Goal: Information Seeking & Learning: Find specific fact

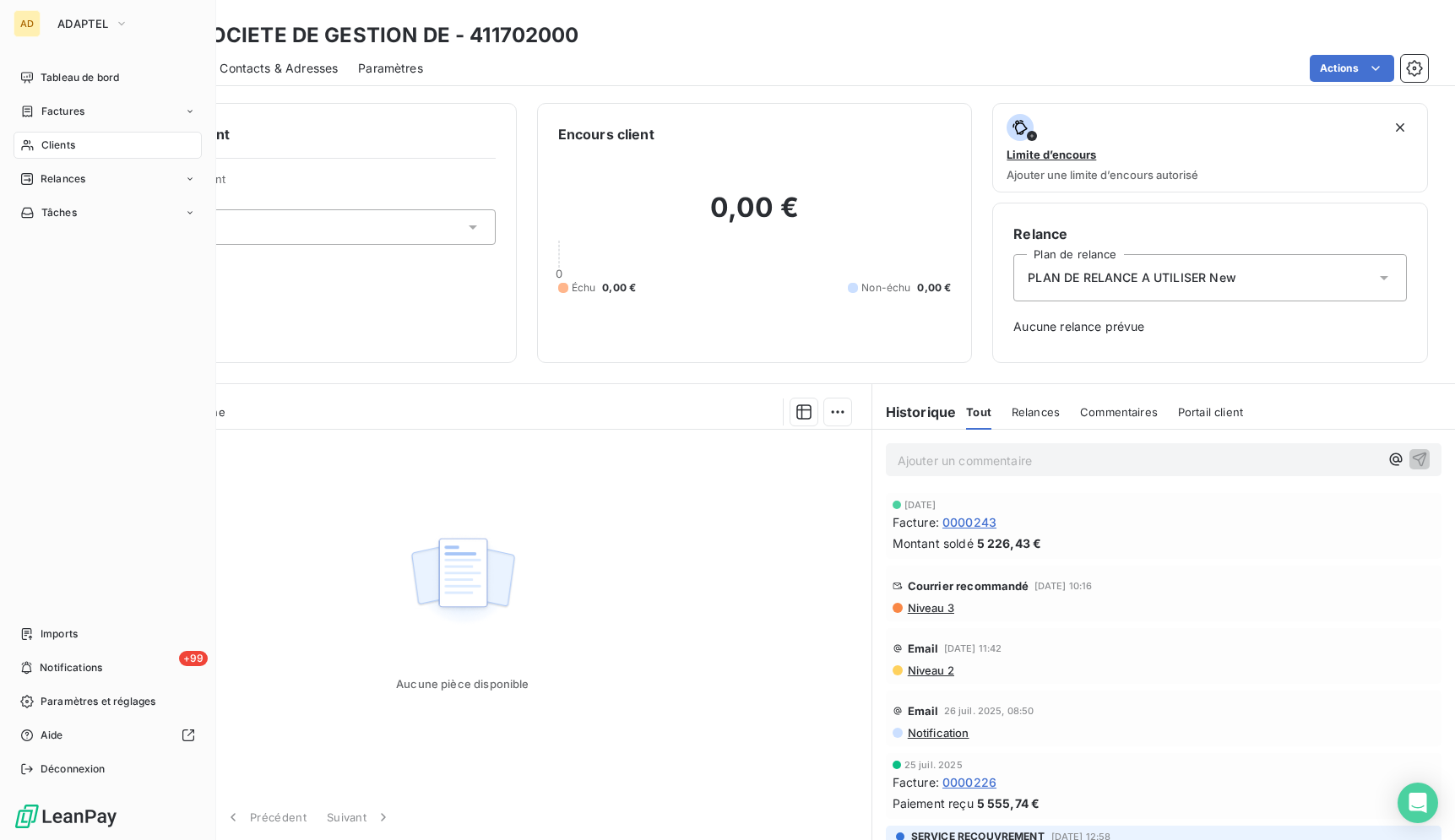
click at [76, 137] on div "Clients" at bounding box center [108, 145] width 188 height 27
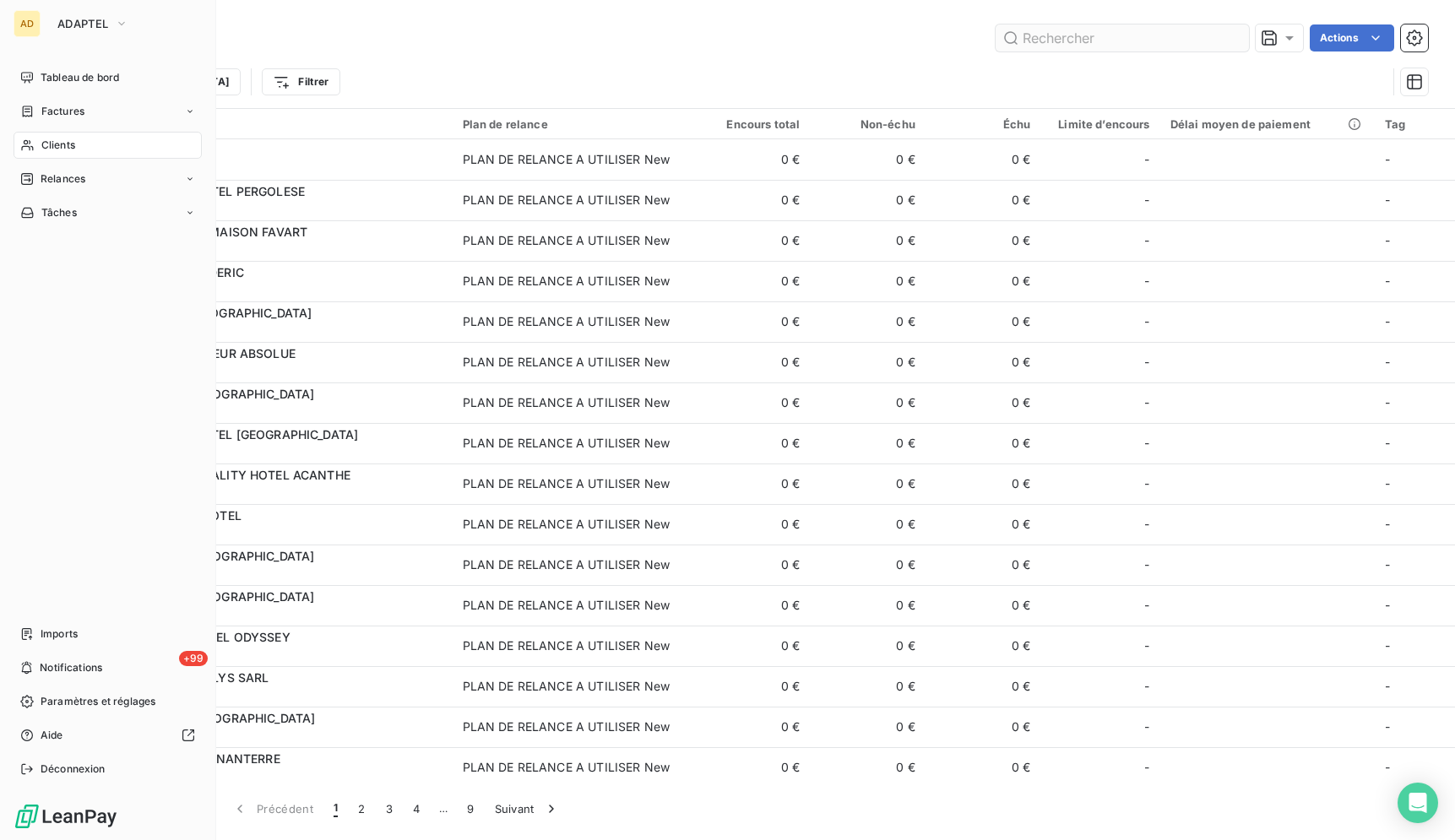
click at [1103, 48] on input "text" at bounding box center [1122, 38] width 253 height 27
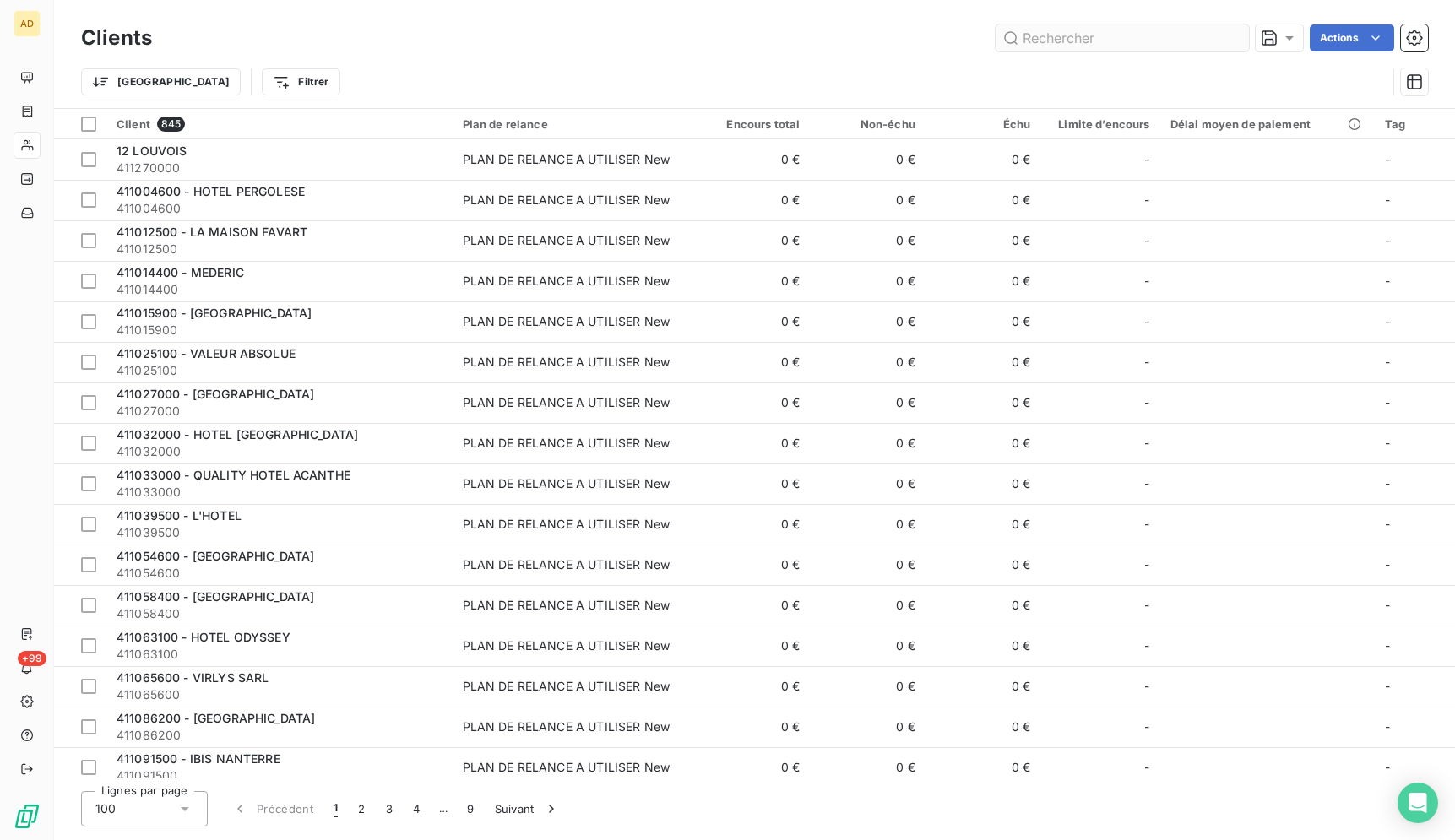
click at [1102, 36] on input "text" at bounding box center [1122, 38] width 253 height 27
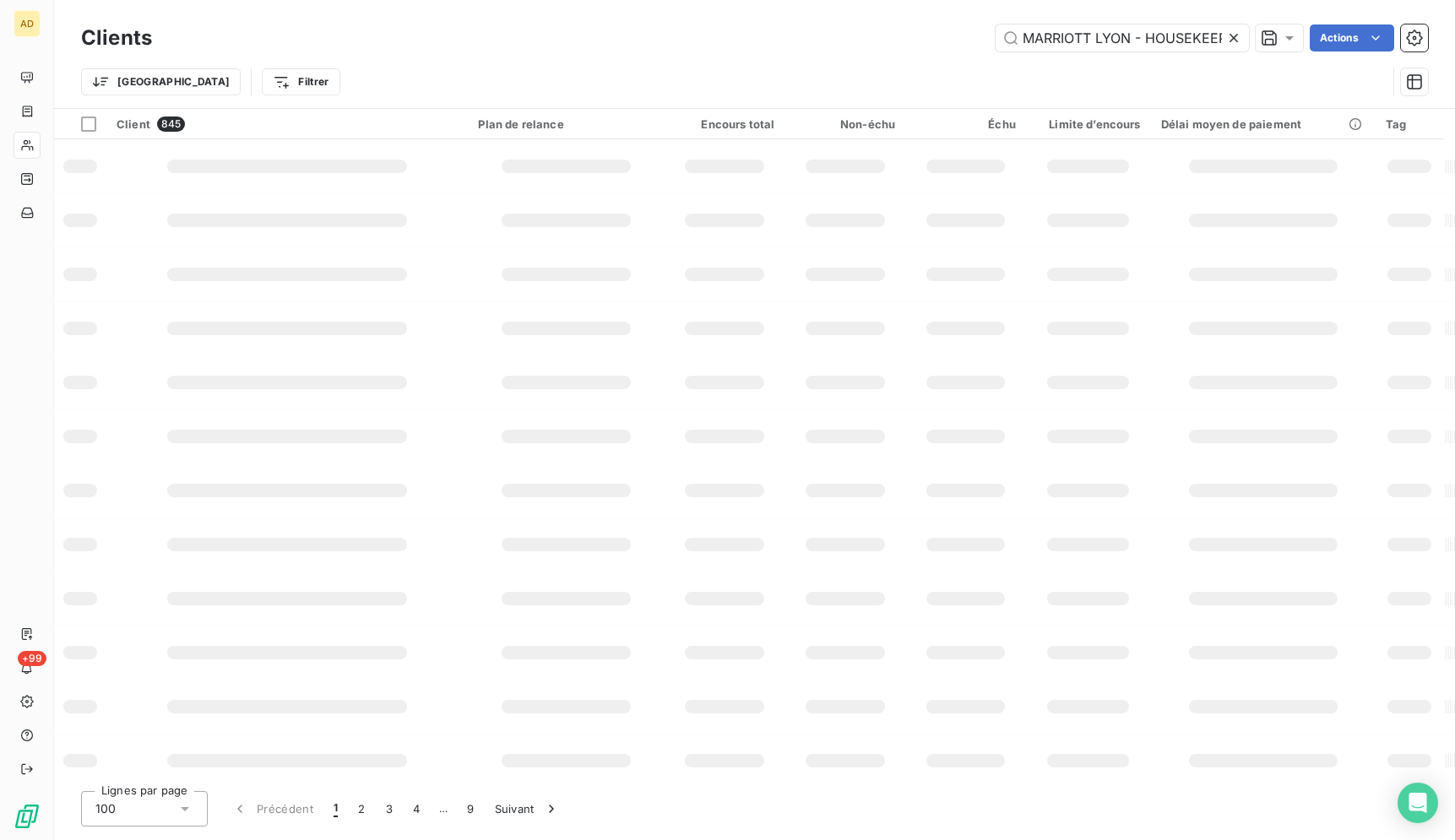
scroll to position [0, 6]
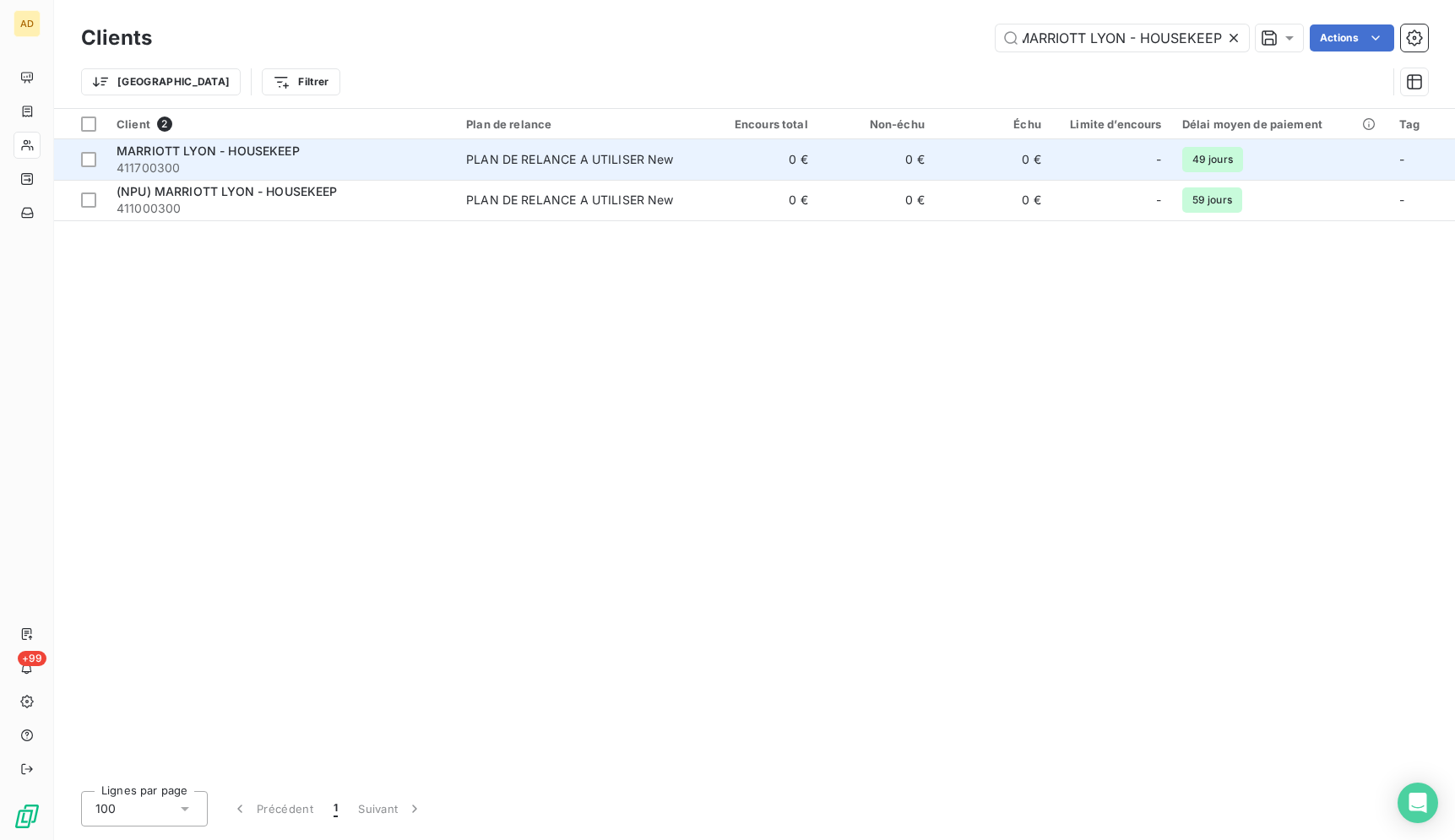
type input "MARRIOTT LYON - HOUSEKEEP"
click at [861, 163] on td "0 €" at bounding box center [877, 159] width 117 height 40
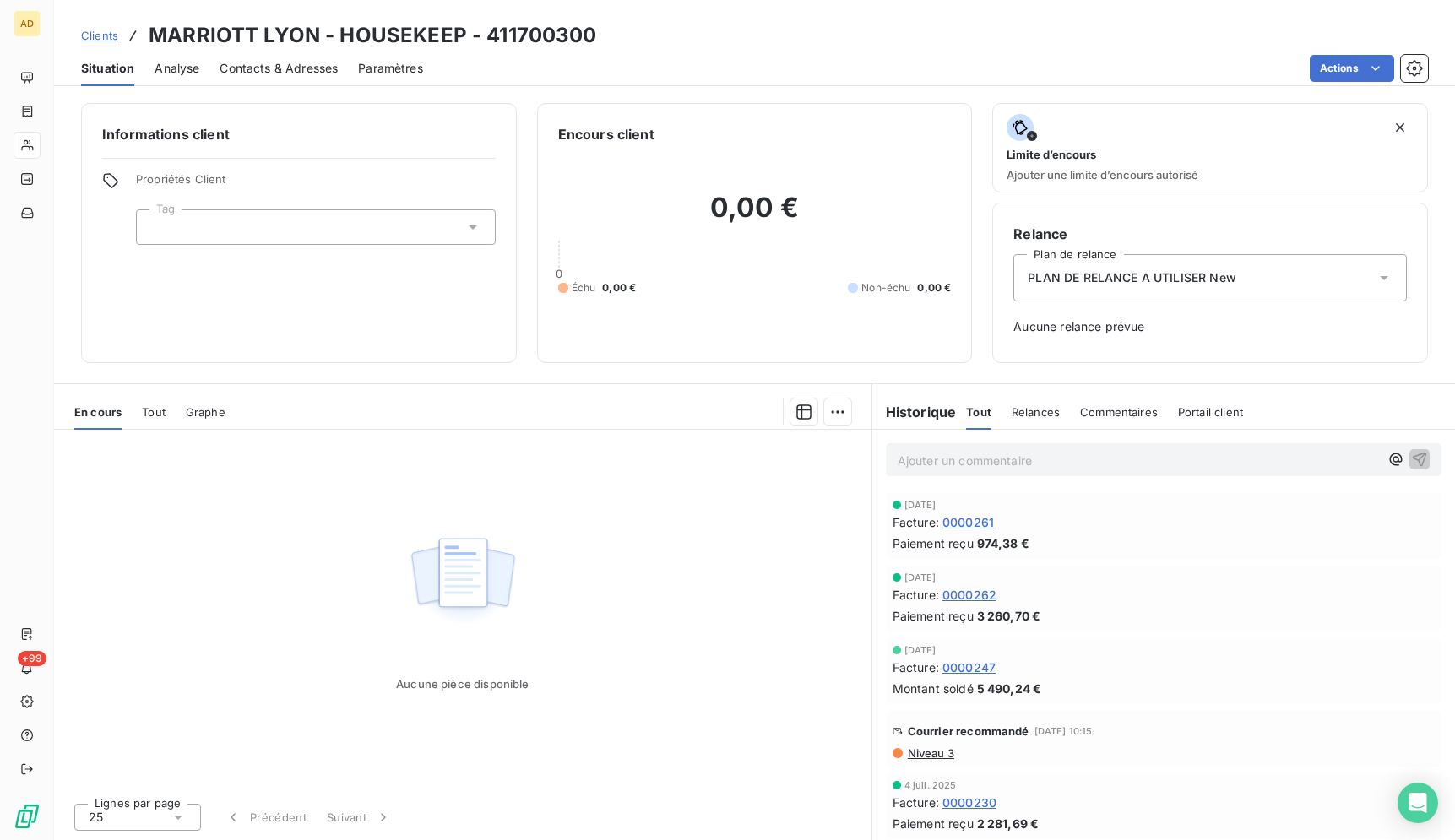
scroll to position [4, 0]
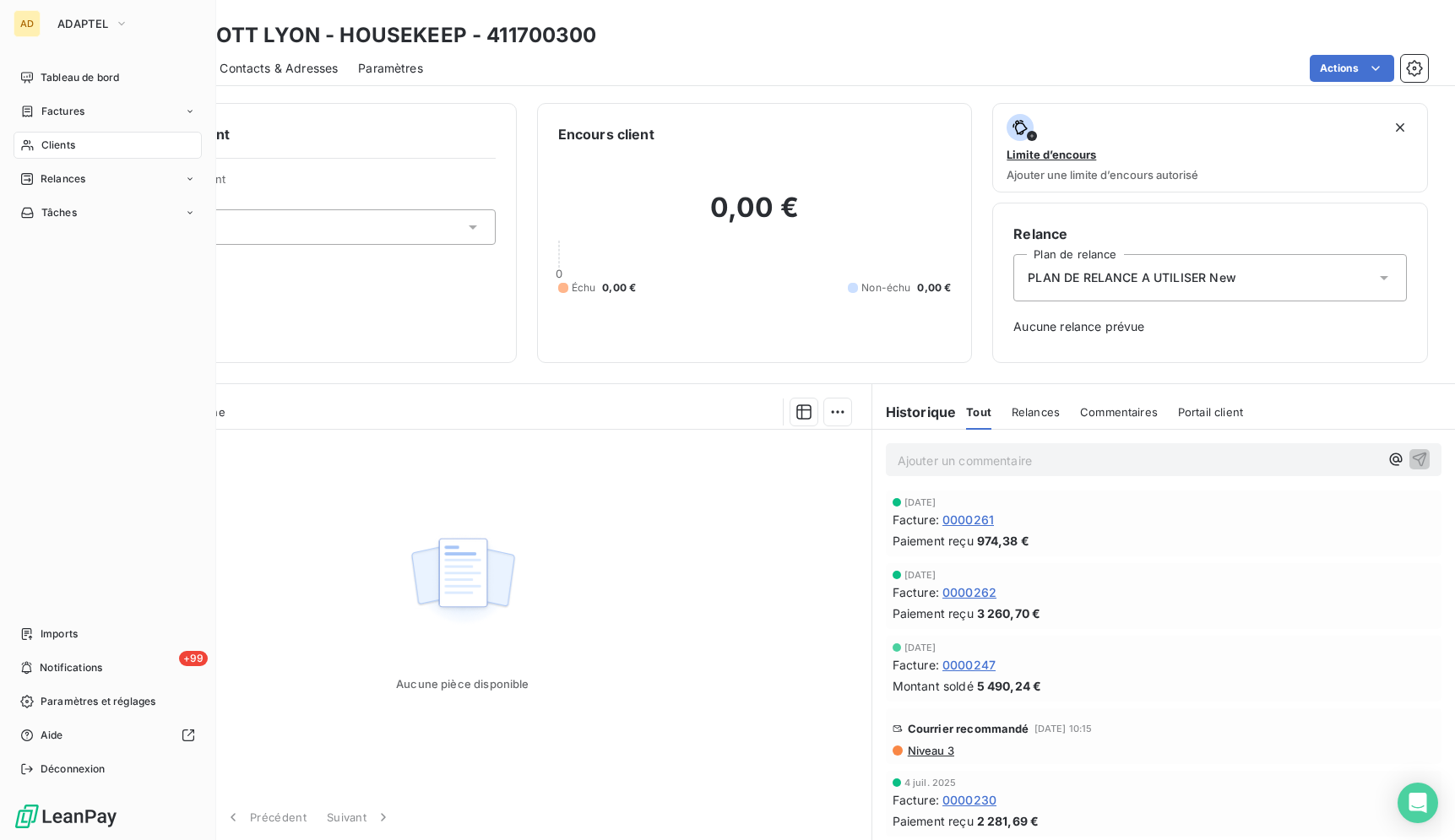
click at [43, 22] on div "AD ADAPTEL" at bounding box center [108, 23] width 188 height 27
click at [75, 24] on span "ADAPTEL" at bounding box center [83, 23] width 50 height 13
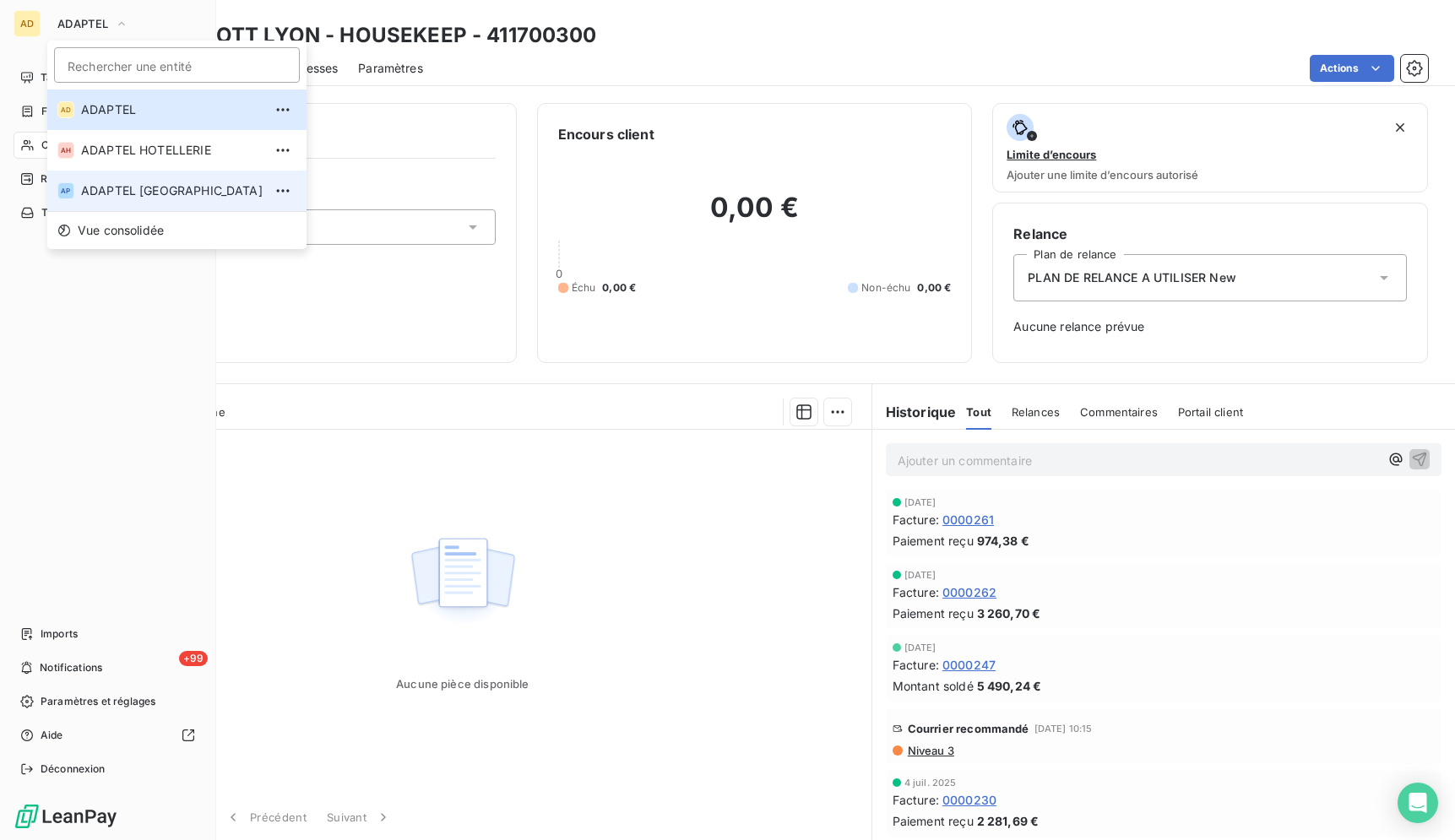
click at [127, 197] on span "ADAPTEL [GEOGRAPHIC_DATA]" at bounding box center [171, 190] width 181 height 17
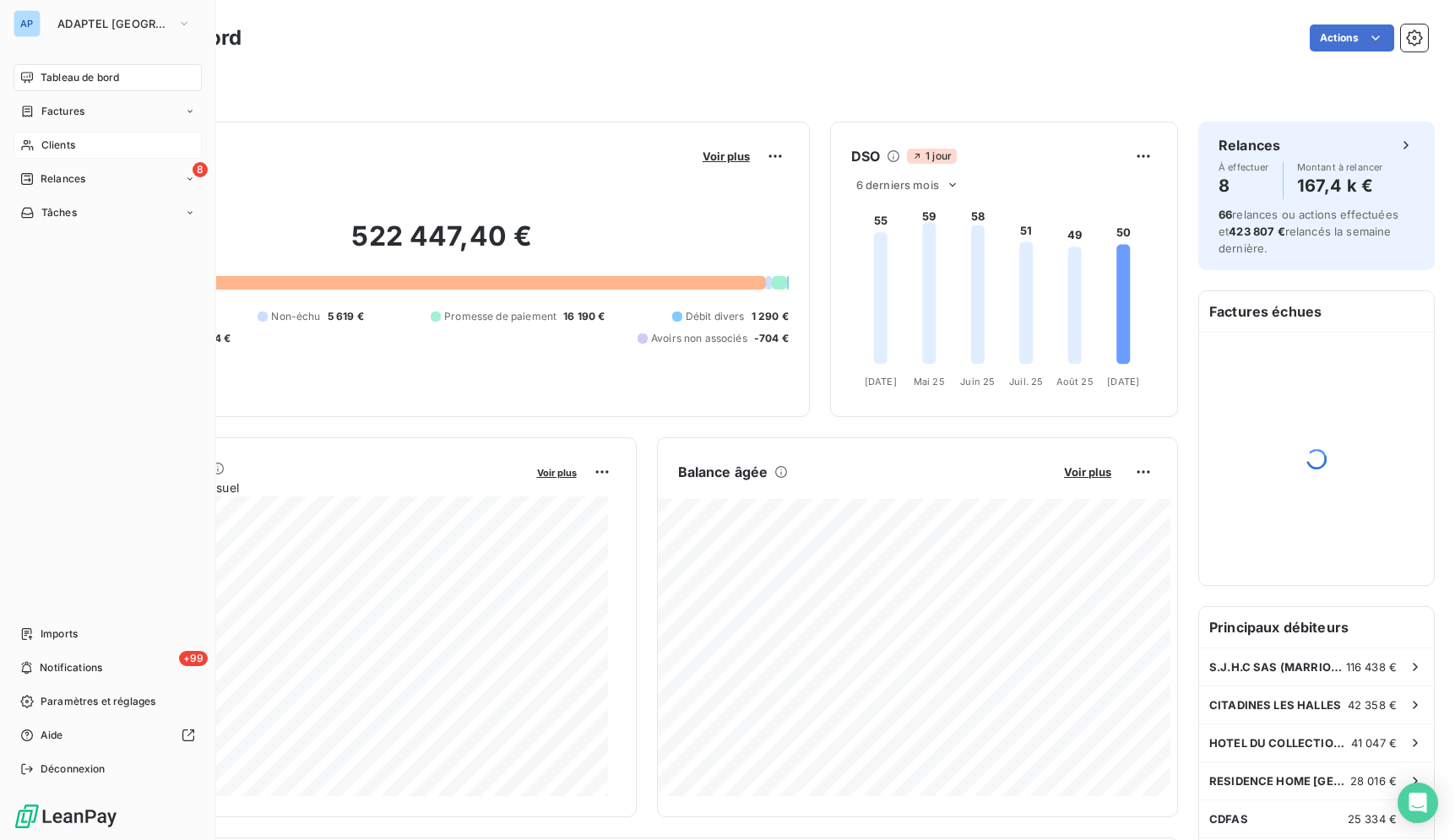
click at [46, 153] on div "Clients" at bounding box center [108, 145] width 188 height 27
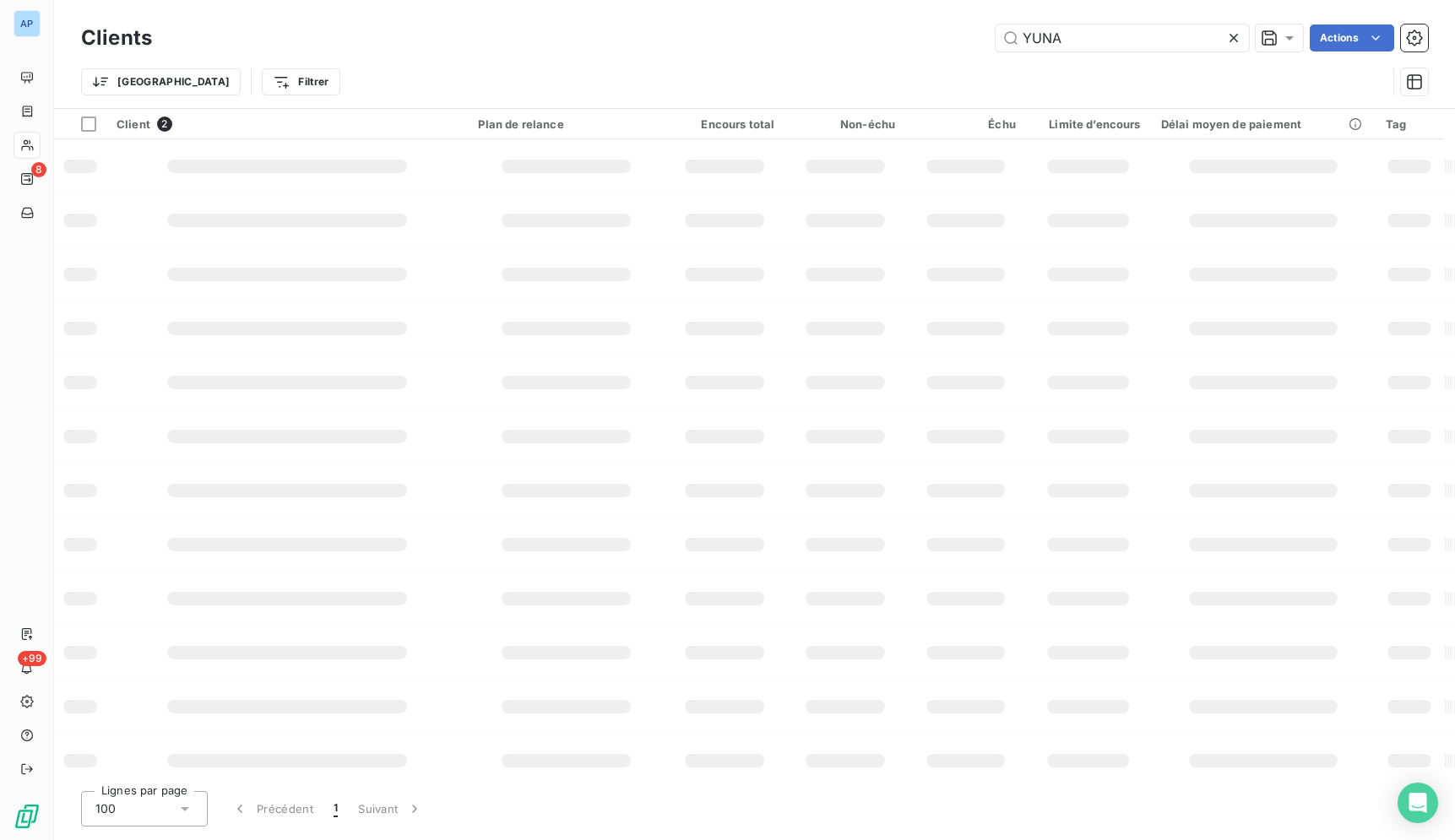
type input "MARRIOTT LYON - HOUSEKEEP"
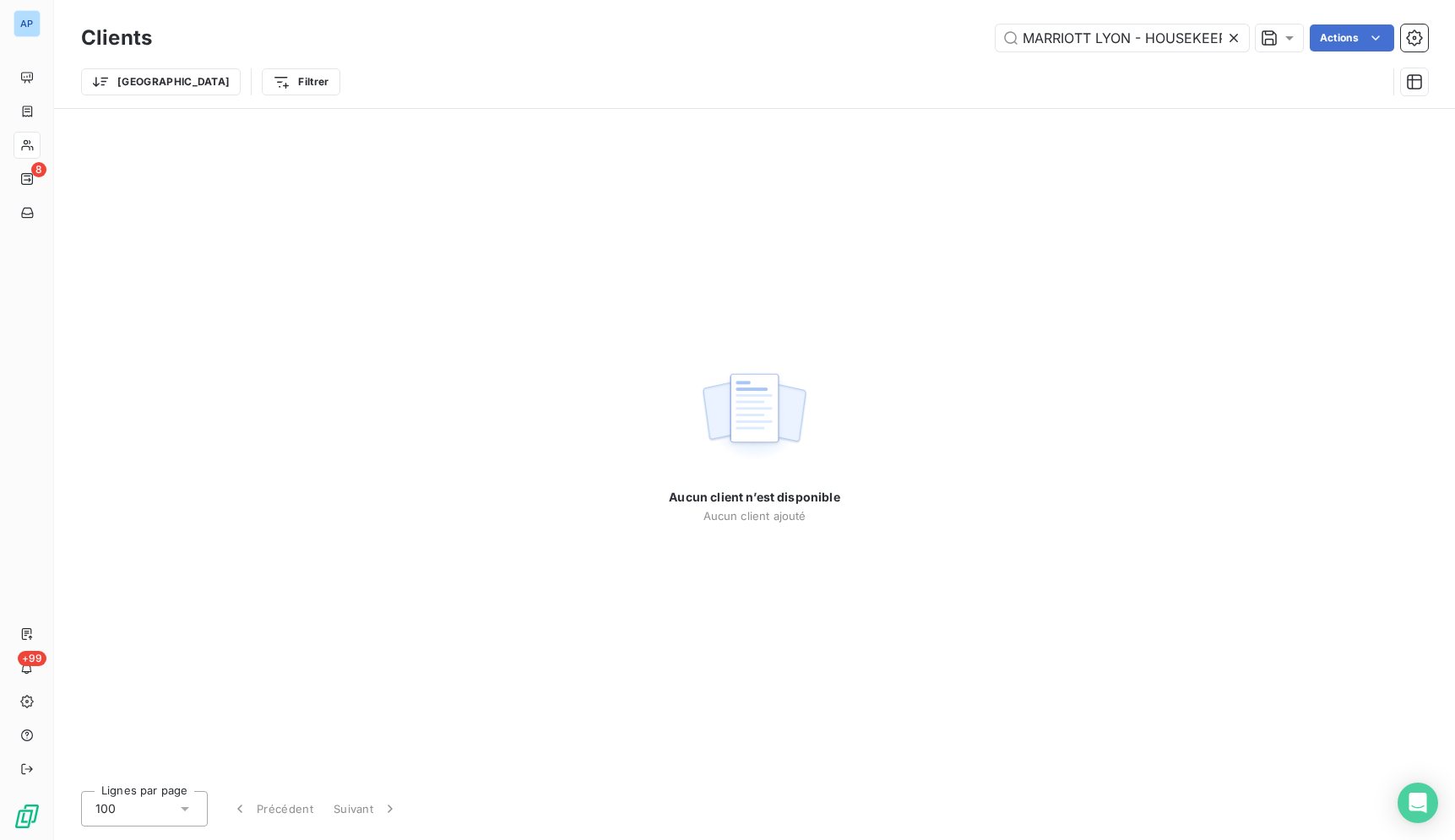
click at [1233, 38] on icon at bounding box center [1233, 38] width 8 height 8
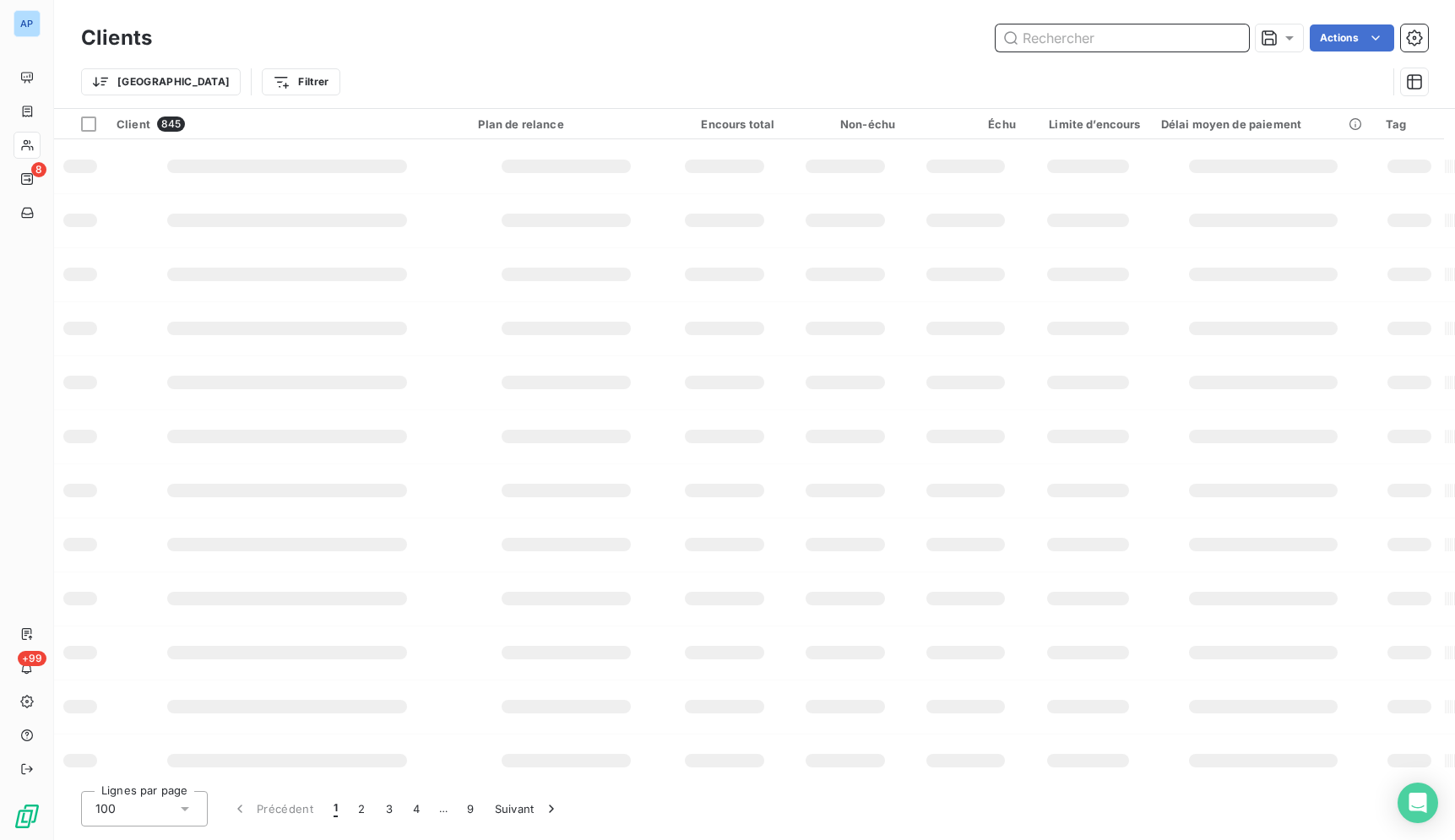
click at [1203, 42] on input "text" at bounding box center [1122, 38] width 253 height 27
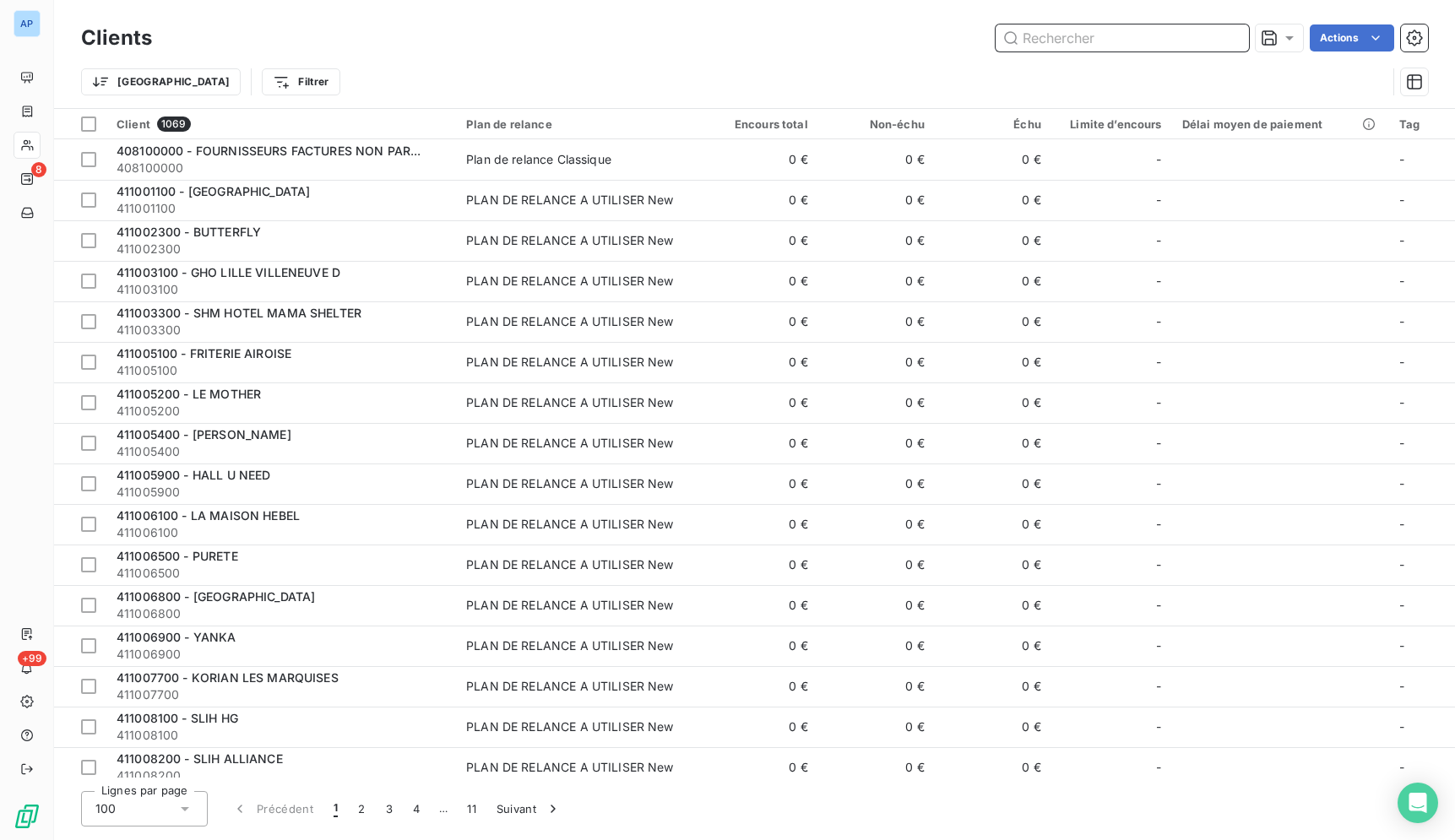
click at [1199, 43] on input "text" at bounding box center [1122, 38] width 253 height 27
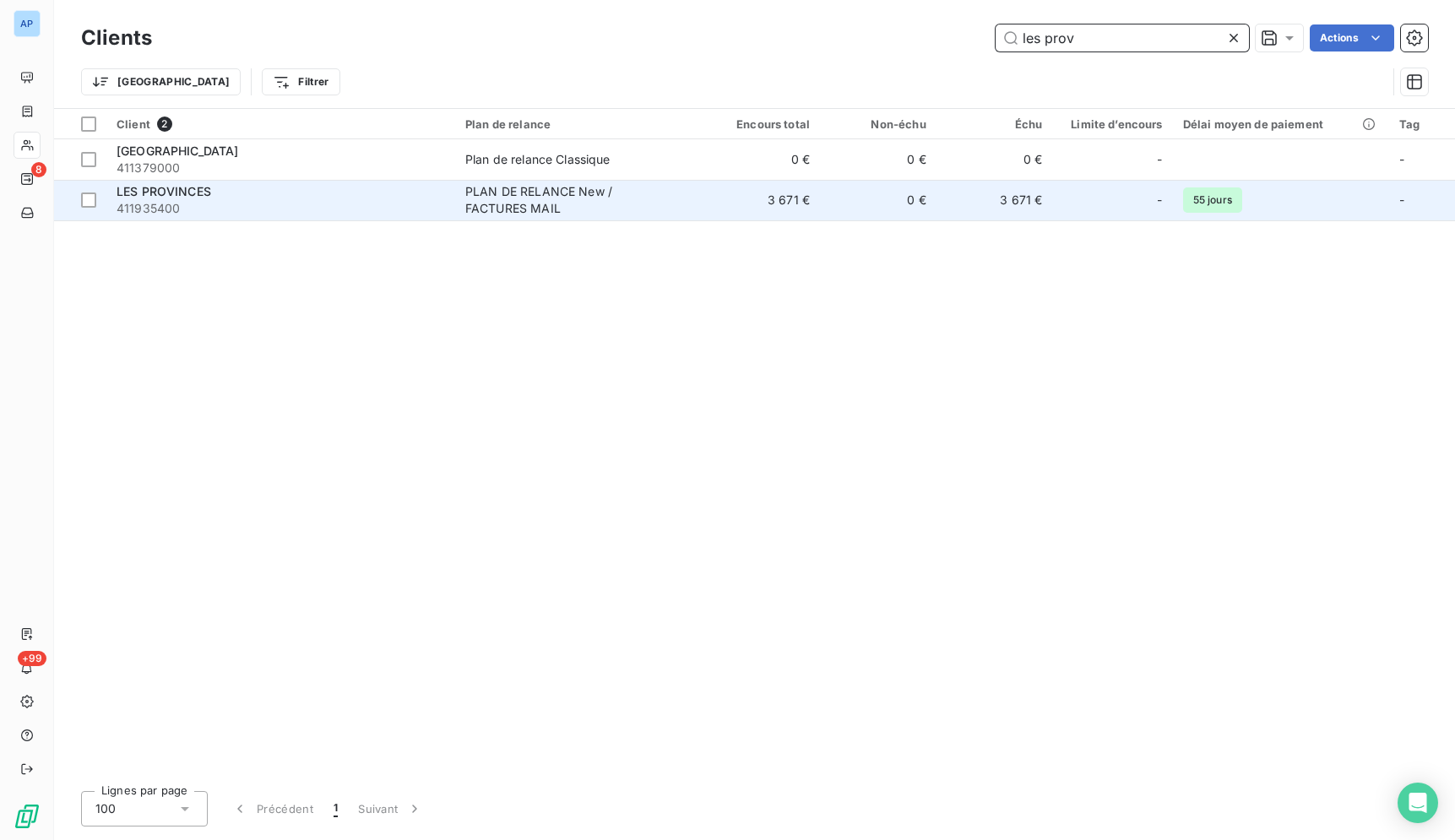
type input "les prov"
click at [738, 194] on td "3 671 €" at bounding box center [762, 199] width 117 height 40
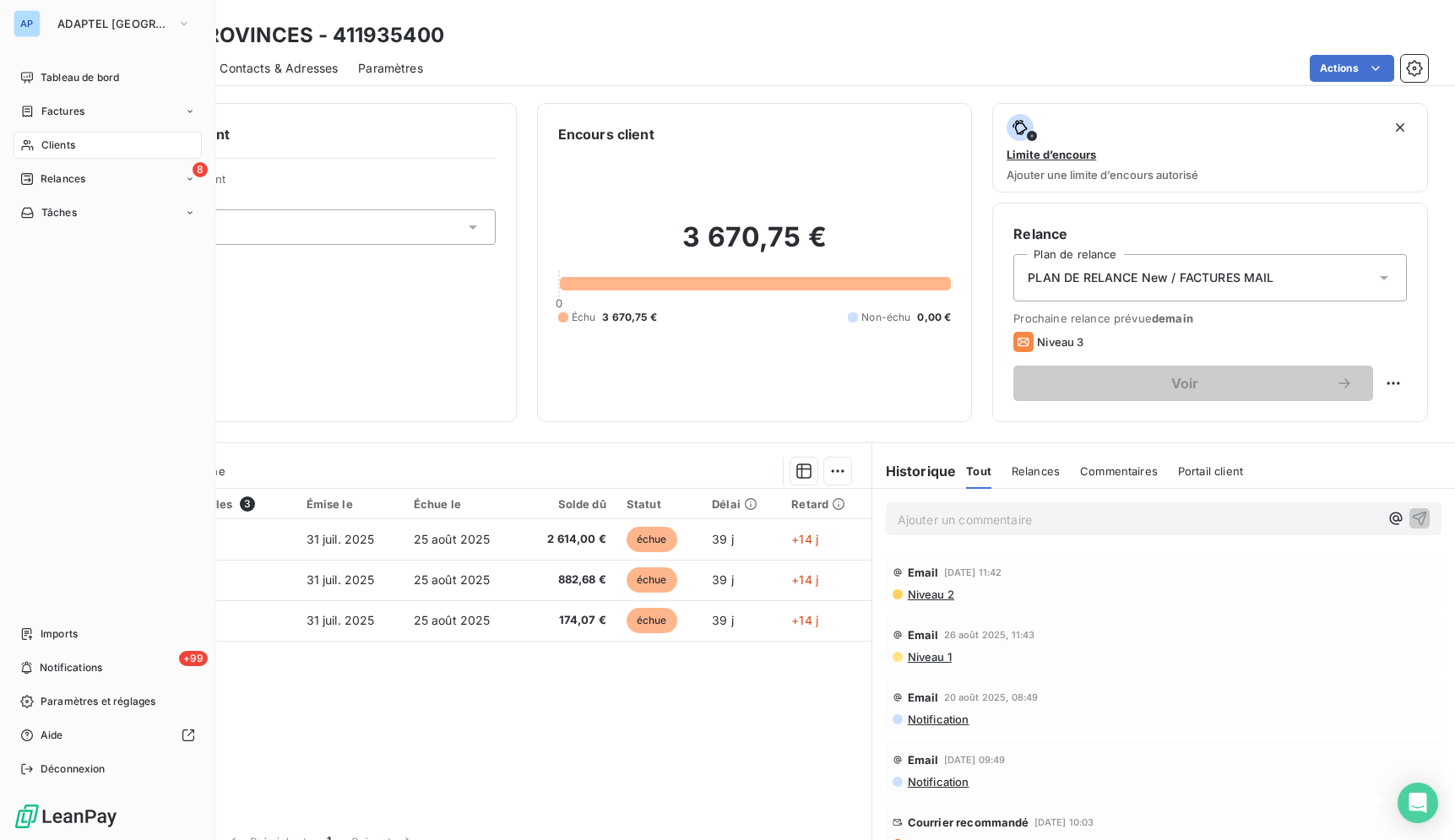
click at [70, 153] on div "Clients" at bounding box center [108, 145] width 188 height 27
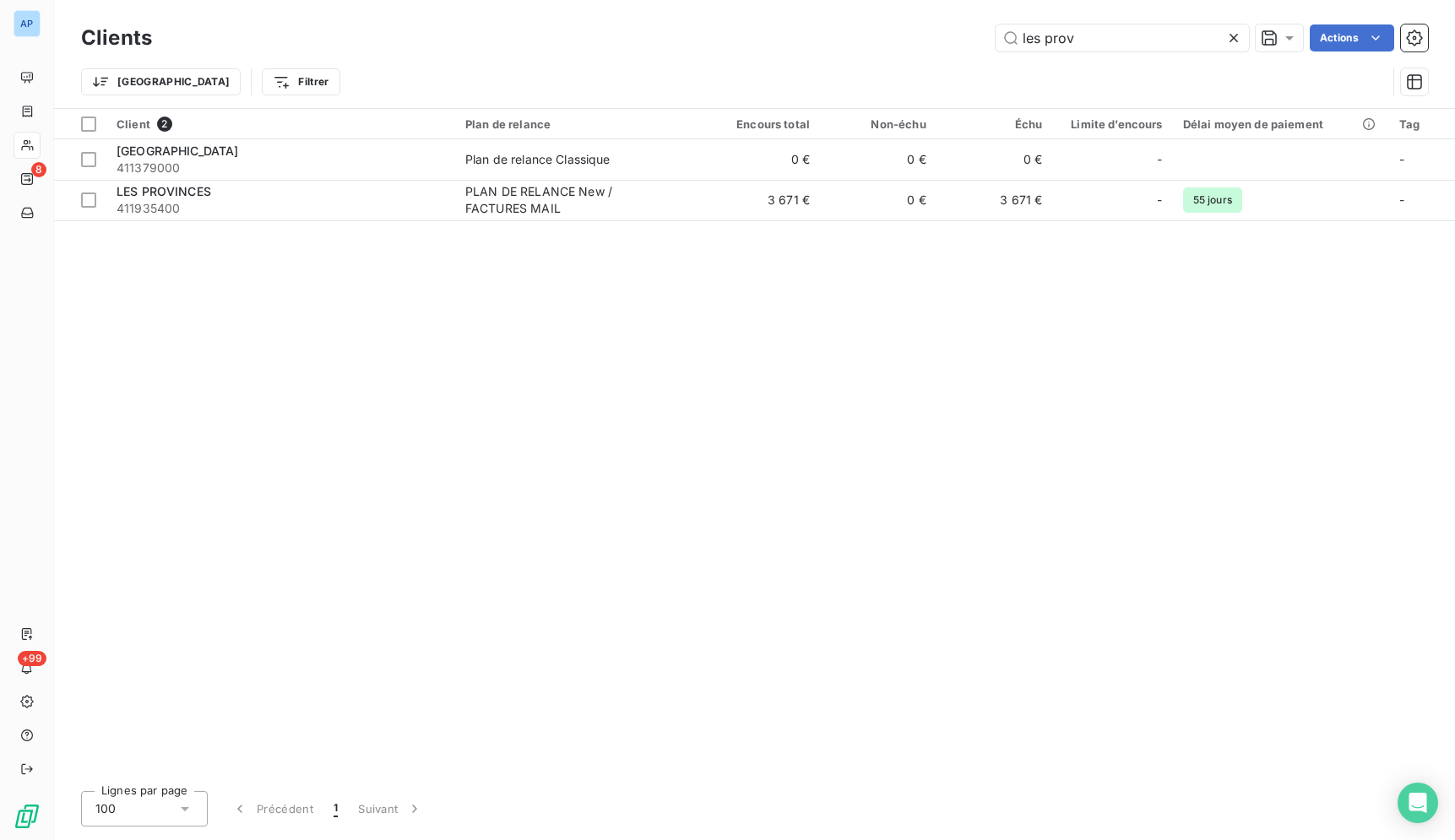
click at [1232, 36] on icon at bounding box center [1233, 38] width 17 height 17
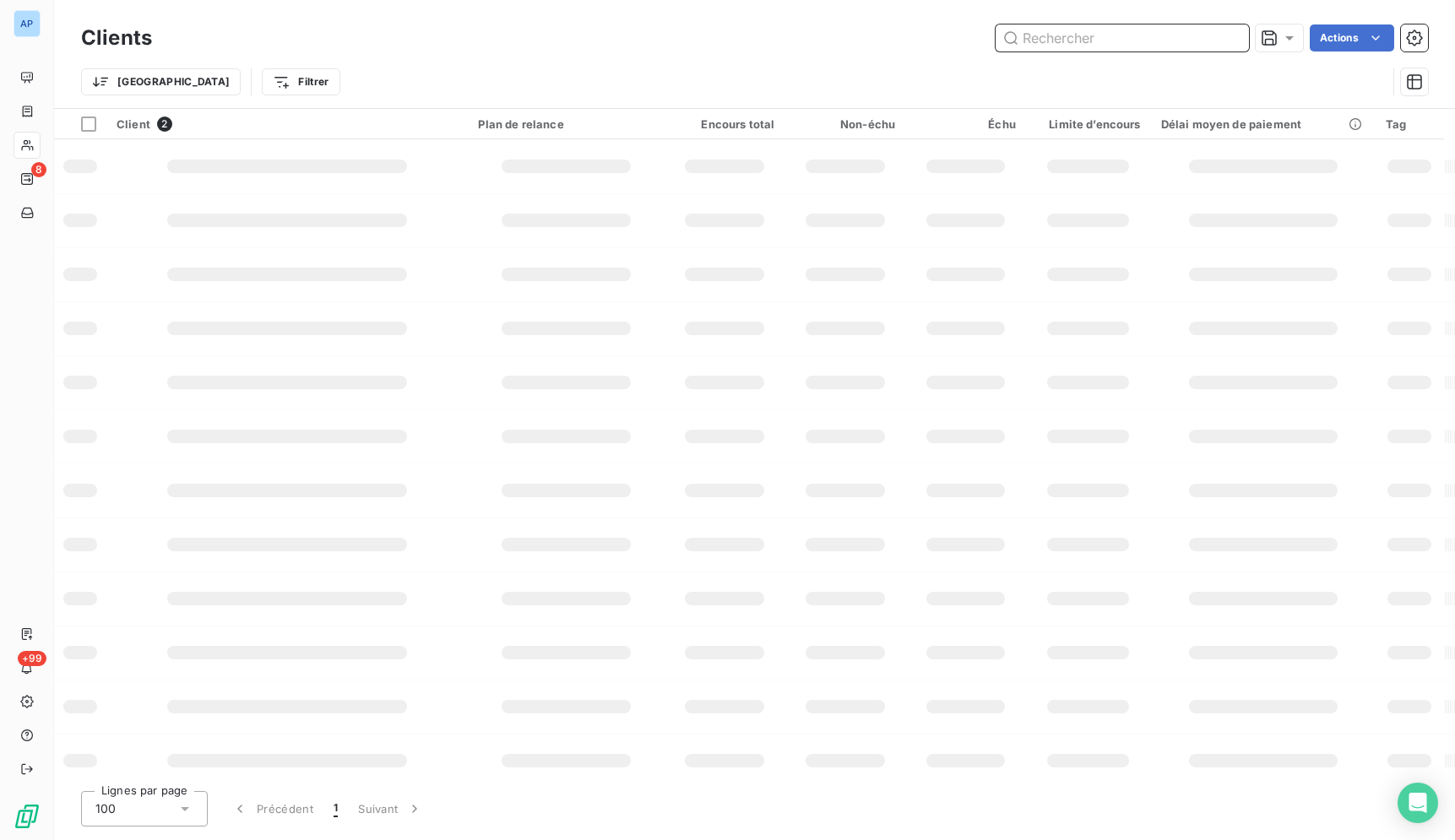
click at [1065, 39] on input "text" at bounding box center [1122, 38] width 253 height 27
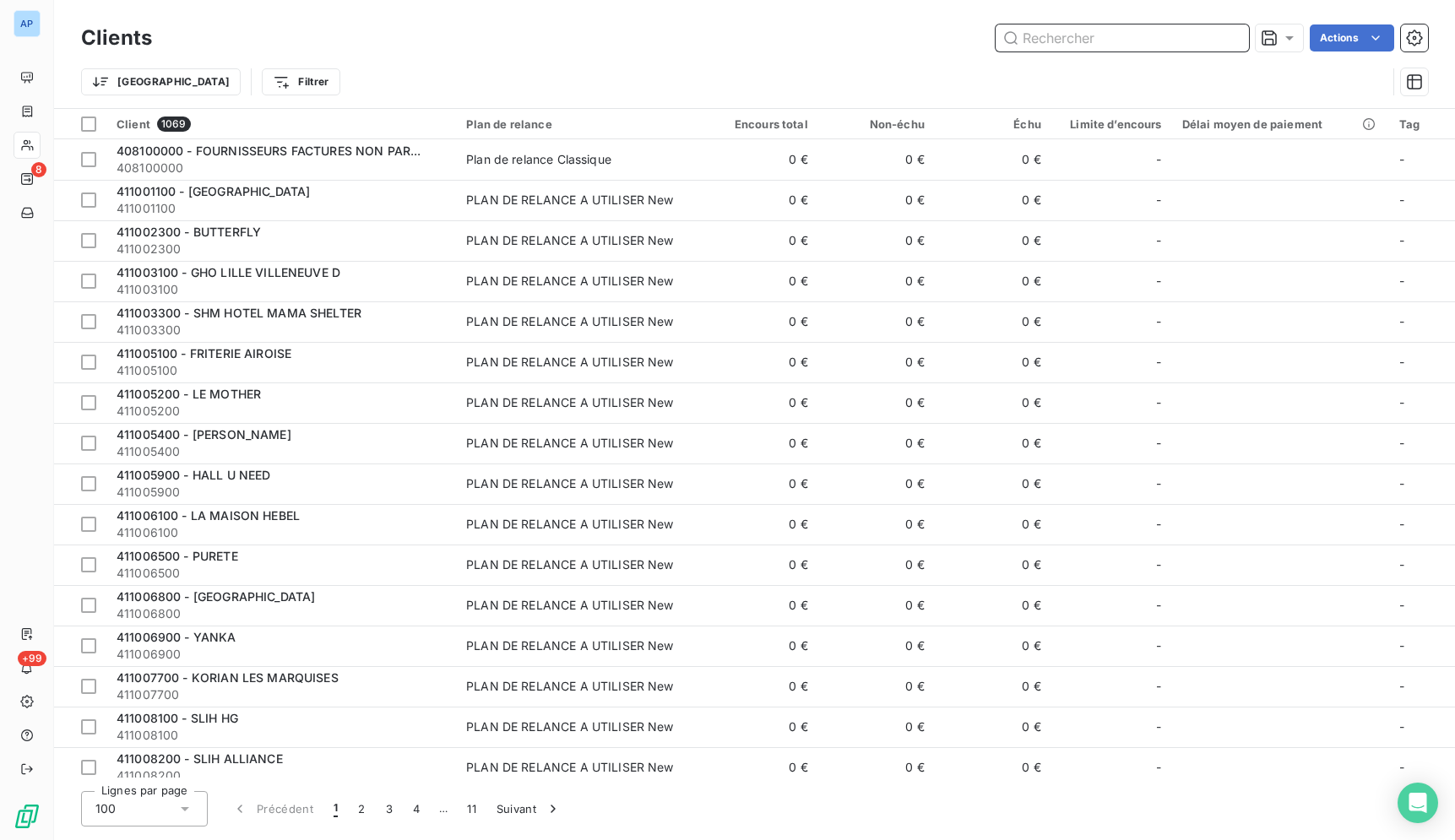
click at [1065, 39] on input "text" at bounding box center [1122, 38] width 253 height 27
paste input "HOTEL [PERSON_NAME] D'ARC"
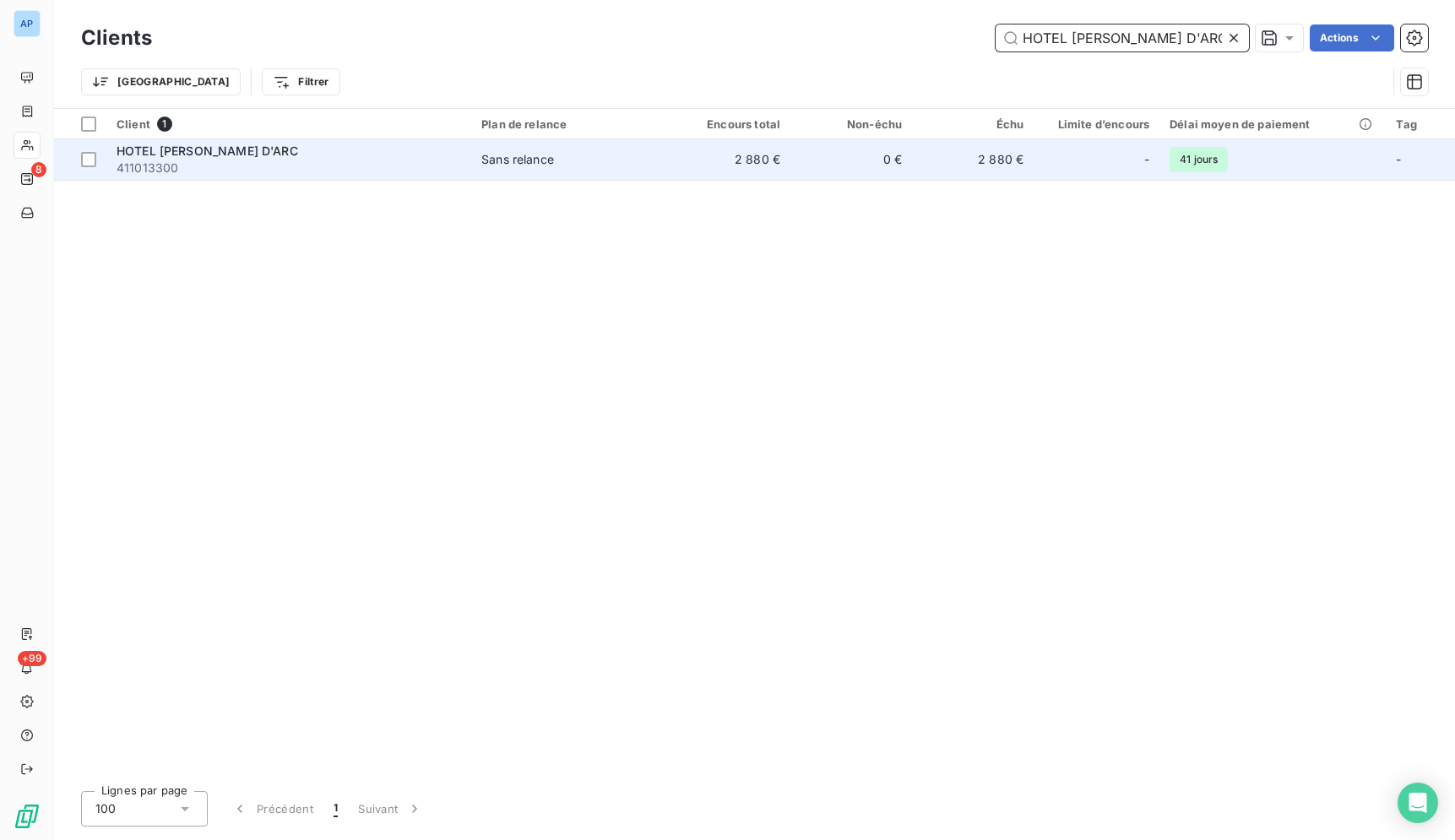
type input "HOTEL [PERSON_NAME] D'ARC"
click at [675, 160] on td "2 880 €" at bounding box center [729, 159] width 121 height 40
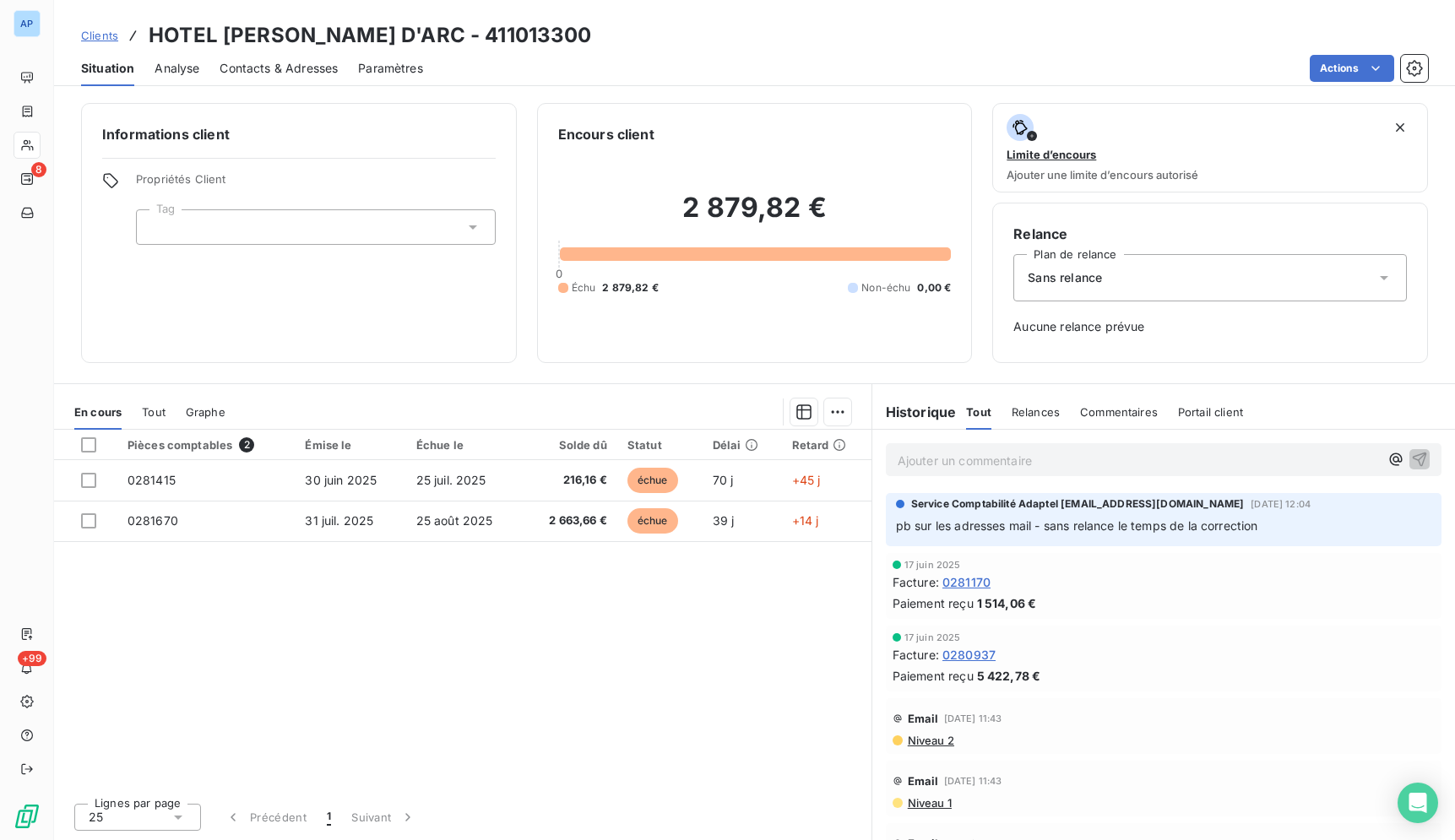
click at [288, 78] on div "Contacts & Adresses" at bounding box center [279, 68] width 118 height 36
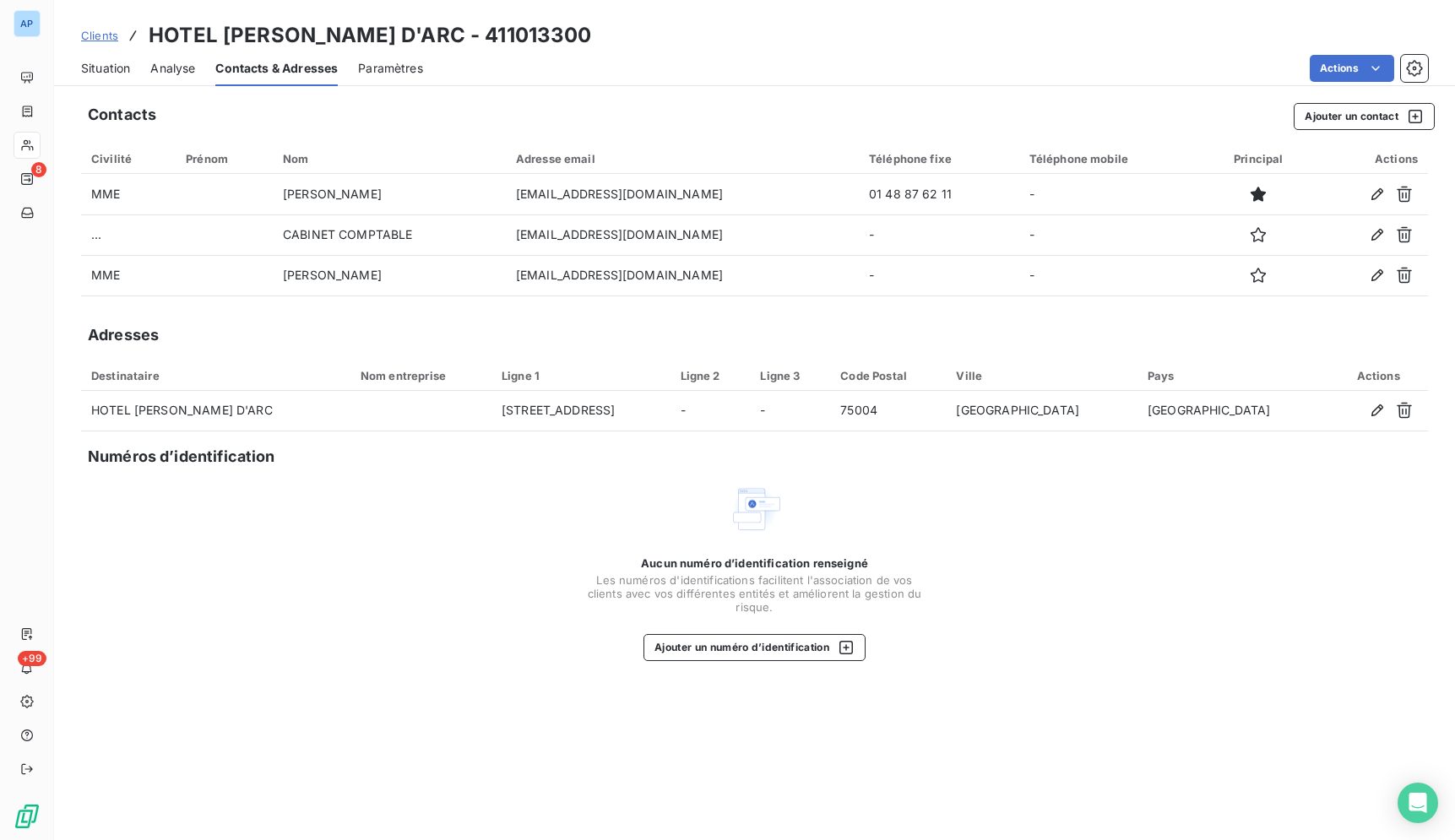
click at [99, 79] on div "Situation" at bounding box center [105, 68] width 49 height 36
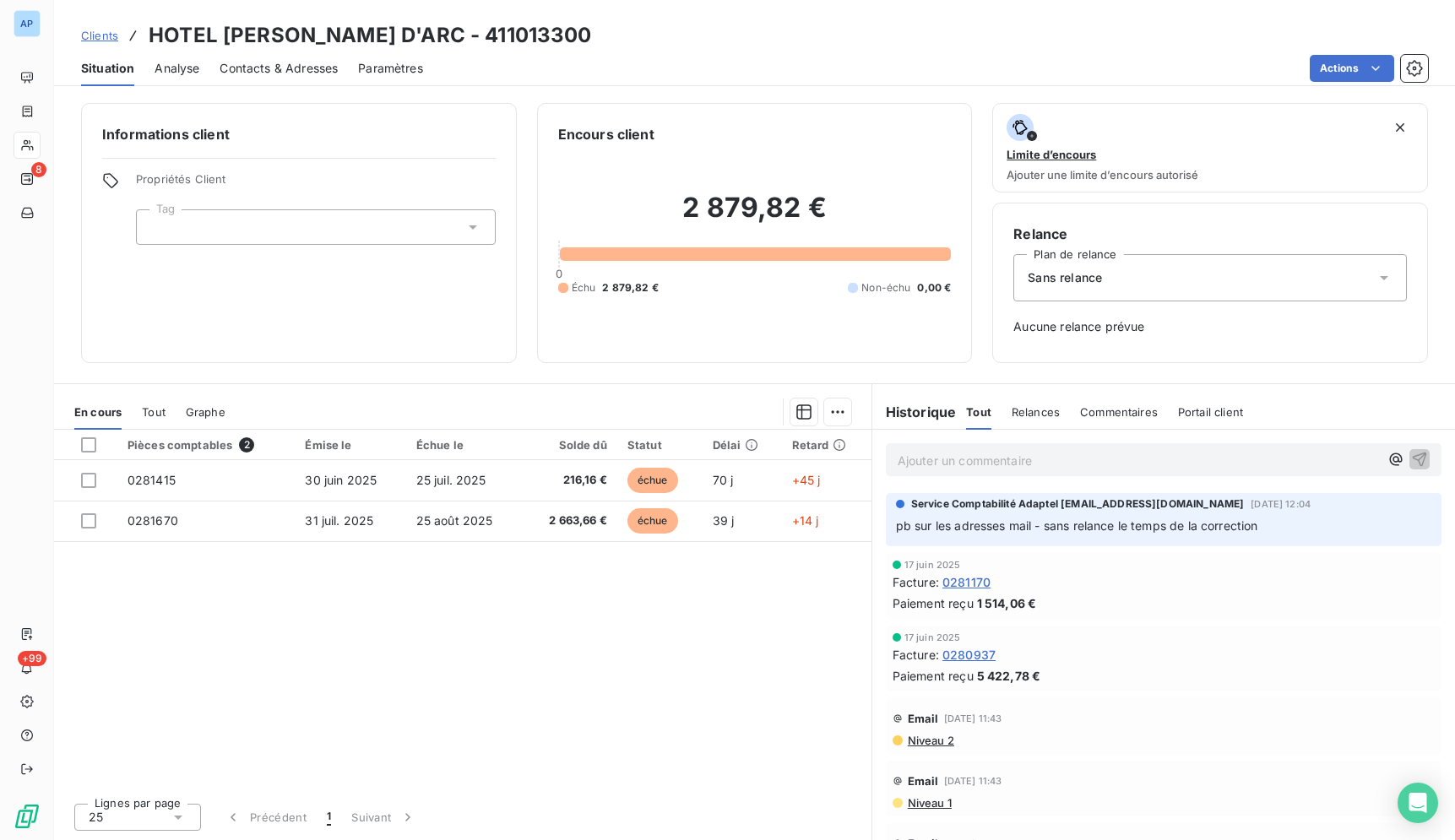
click at [515, 629] on div "Pièces comptables 2 Émise le Échue le Solde dû Statut Délai Retard 0281415 [DAT…" at bounding box center [462, 609] width 818 height 360
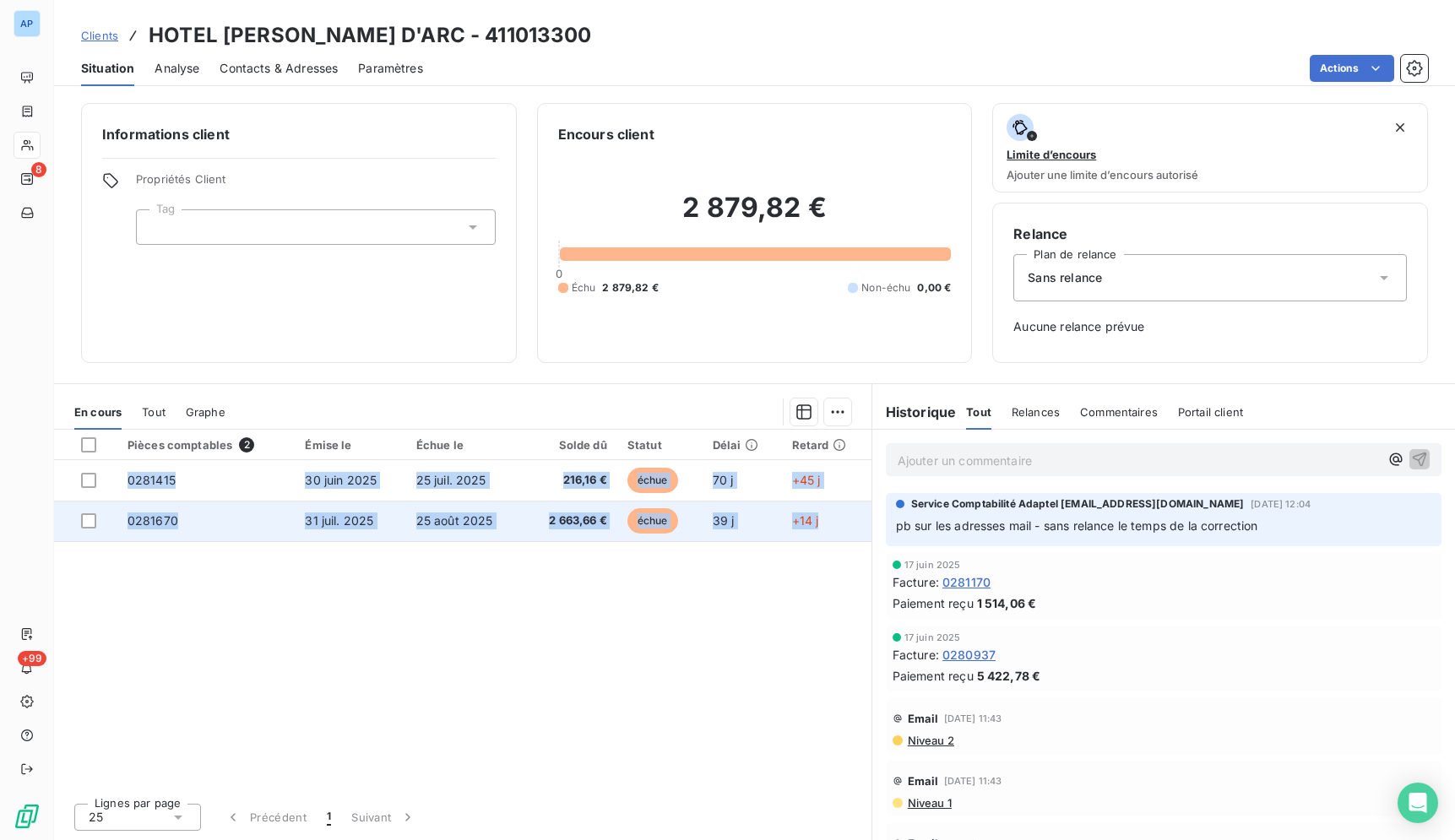
drag, startPoint x: 147, startPoint y: 35, endPoint x: 786, endPoint y: 529, distance: 807.7
click at [854, 534] on div "Clients HOTEL [PERSON_NAME] D'ARC - 411013300 Situation Analyse Contacts & Adre…" at bounding box center [754, 420] width 1401 height 840
copy tbody "0281415 [DATE] [DATE] 216,16 € échue 70 j +45 j 0281670 [DATE] [DATE] 2 663,66 …"
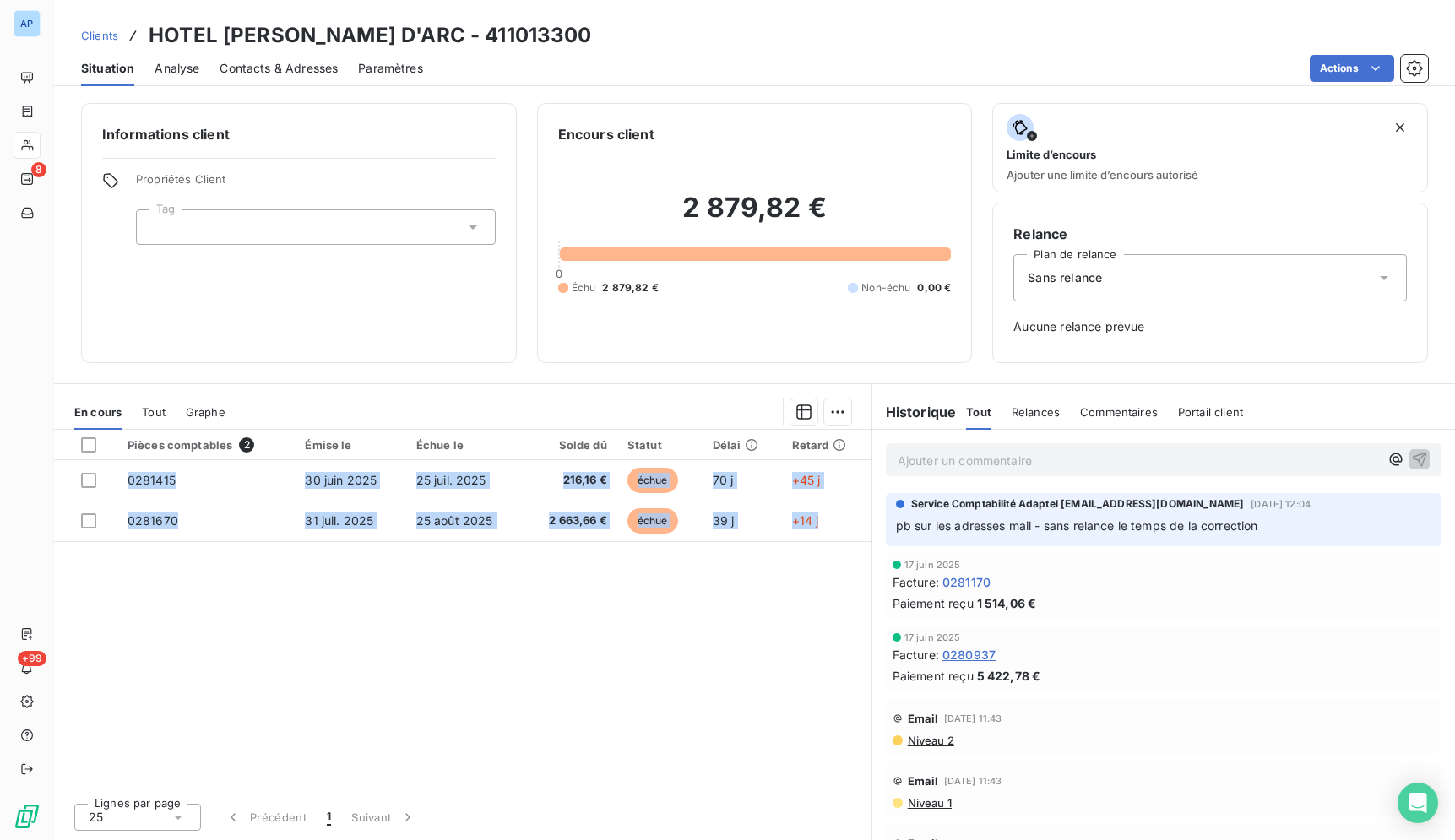
click at [576, 716] on div "Pièces comptables 2 Émise le Échue le Solde dû Statut Délai Retard 0281415 [DAT…" at bounding box center [462, 609] width 818 height 360
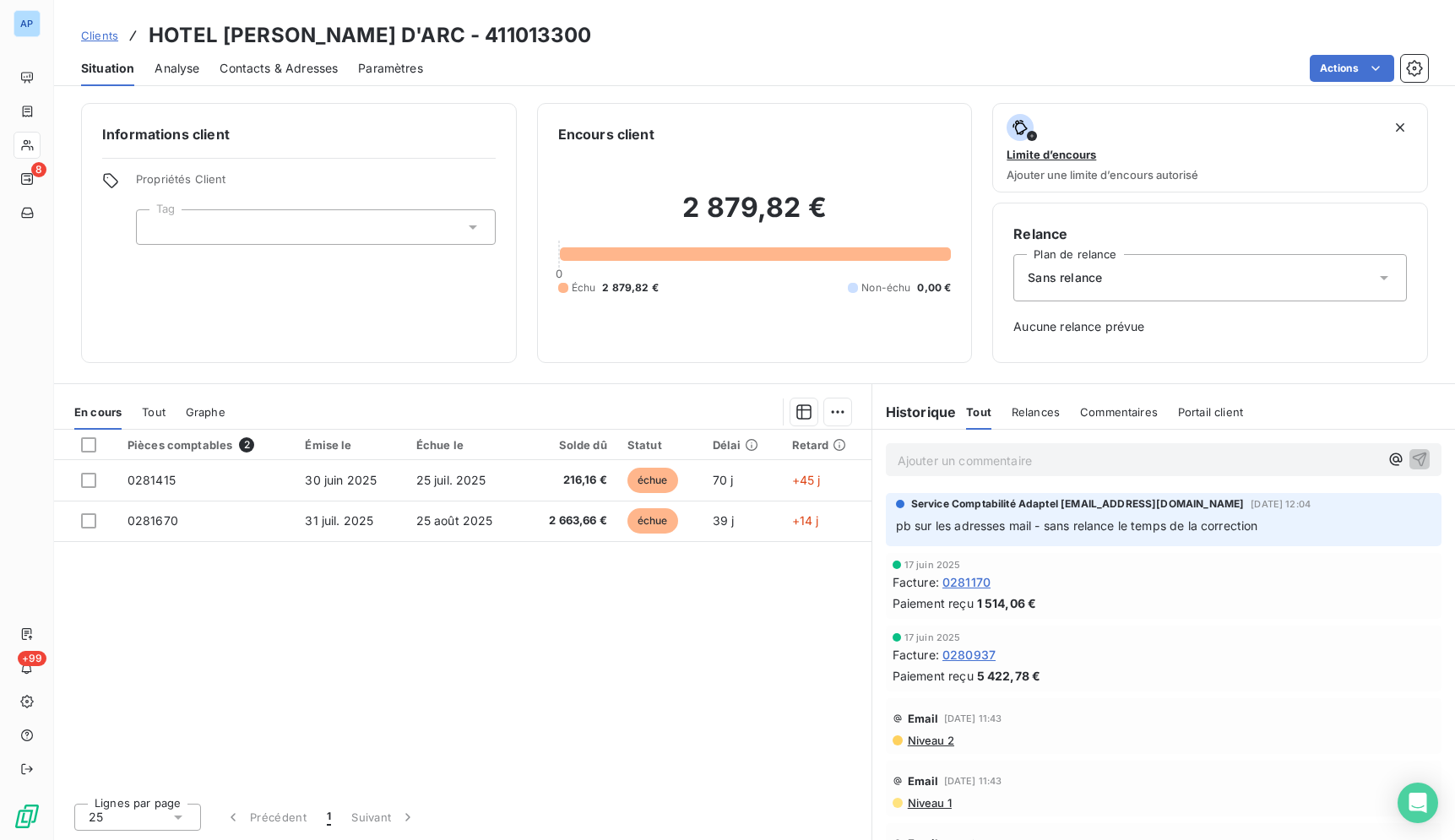
click at [320, 72] on span "Contacts & Adresses" at bounding box center [279, 68] width 118 height 17
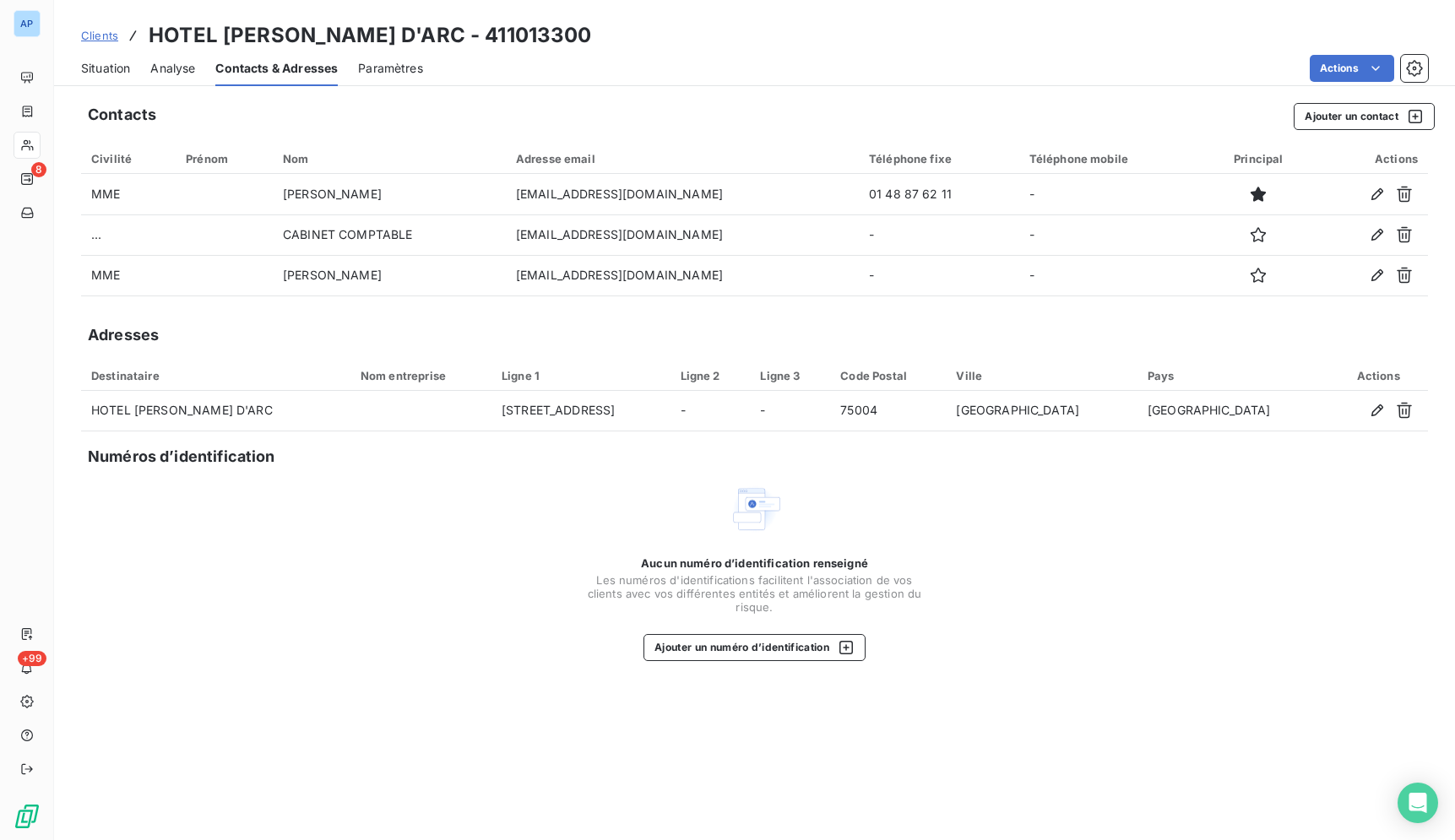
click at [117, 66] on span "Situation" at bounding box center [105, 68] width 49 height 17
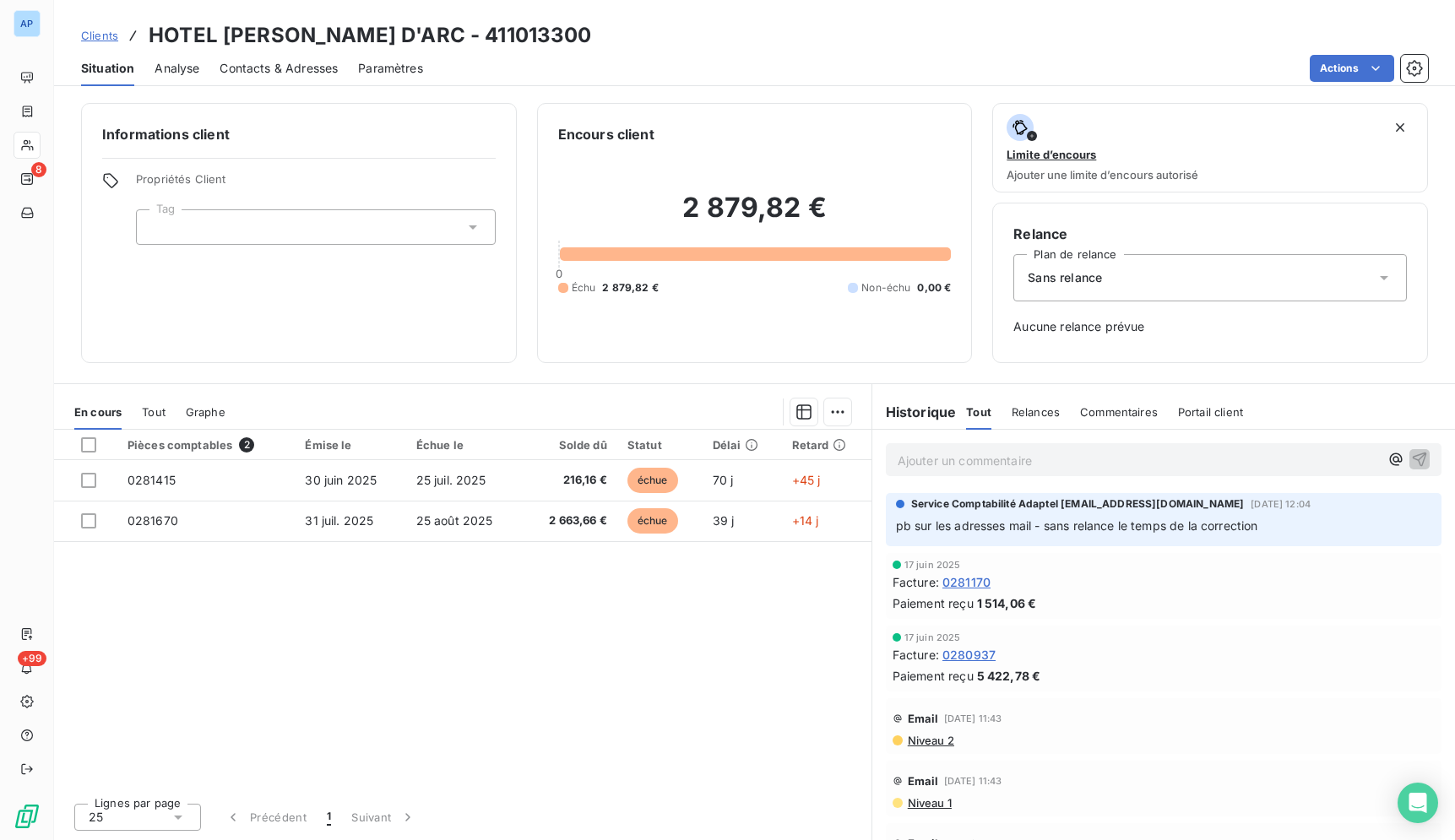
click at [251, 70] on span "Contacts & Adresses" at bounding box center [279, 68] width 118 height 17
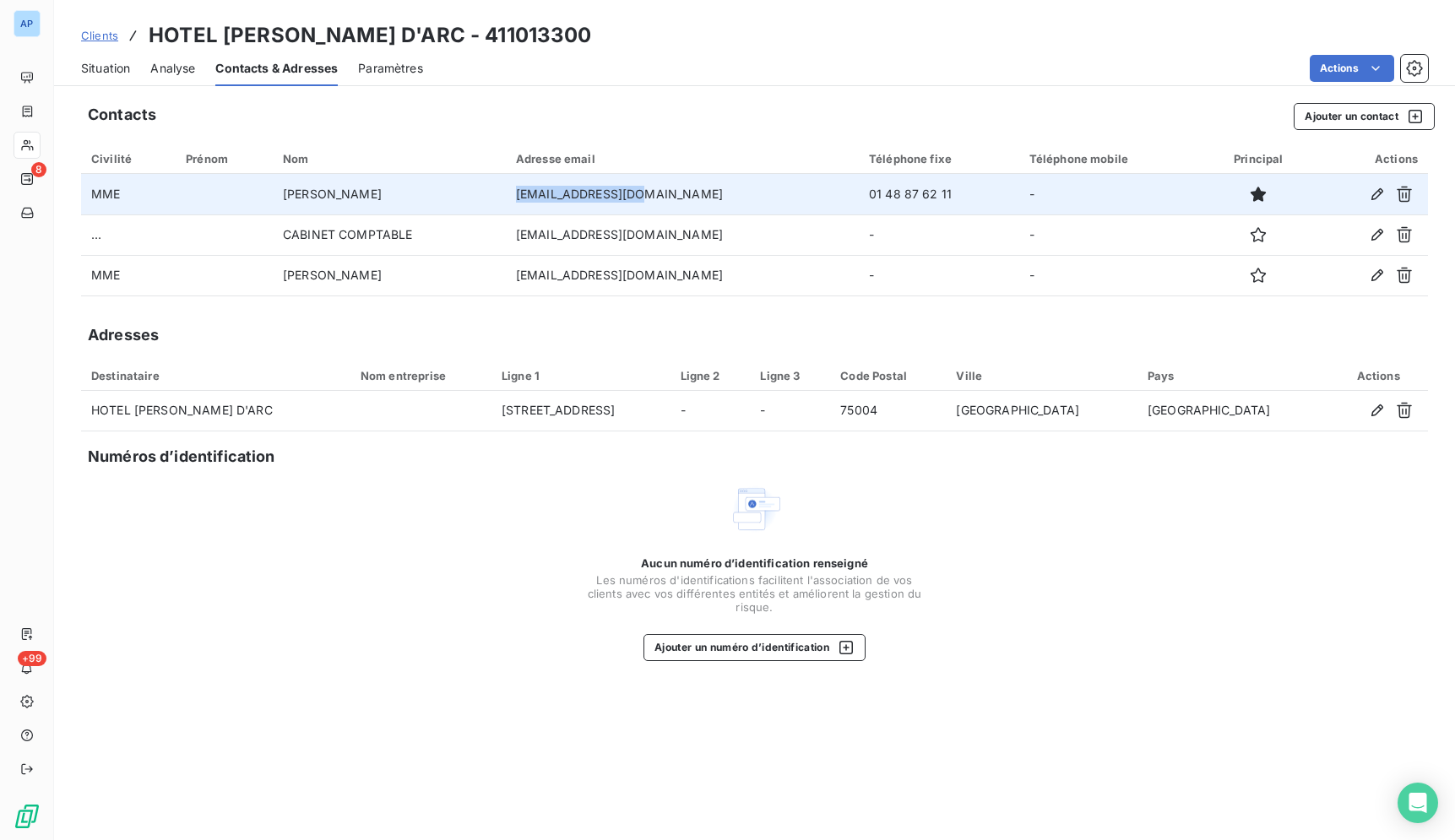
drag, startPoint x: 653, startPoint y: 190, endPoint x: 522, endPoint y: 196, distance: 131.1
click at [522, 196] on td "[EMAIL_ADDRESS][DOMAIN_NAME]" at bounding box center [681, 194] width 353 height 40
copy td "[EMAIL_ADDRESS][DOMAIN_NAME]"
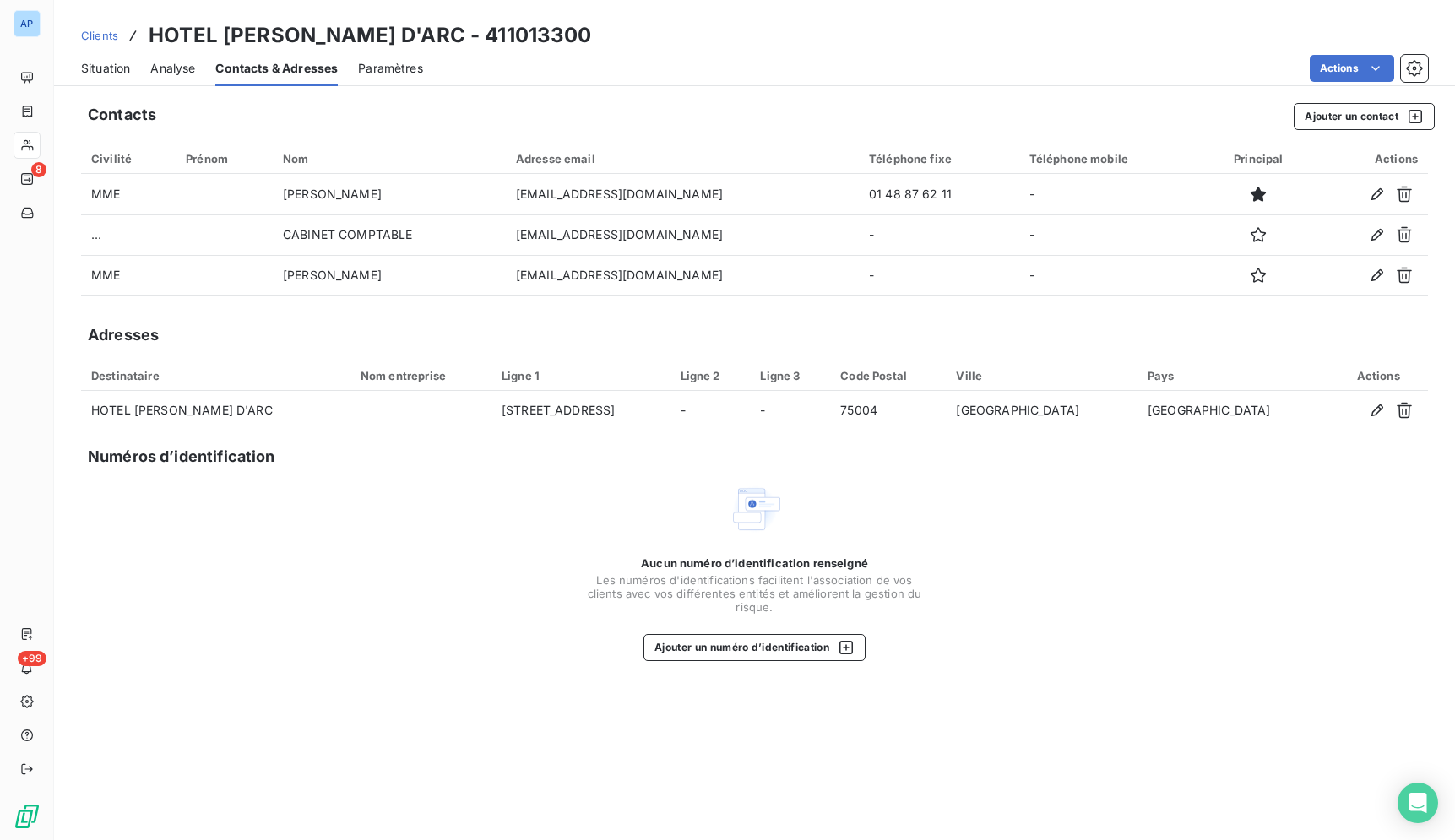
click at [662, 134] on div "Contacts Ajouter un contact Civilité Prénom Nom Adresse email Téléphone fixe Té…" at bounding box center [754, 466] width 1401 height 748
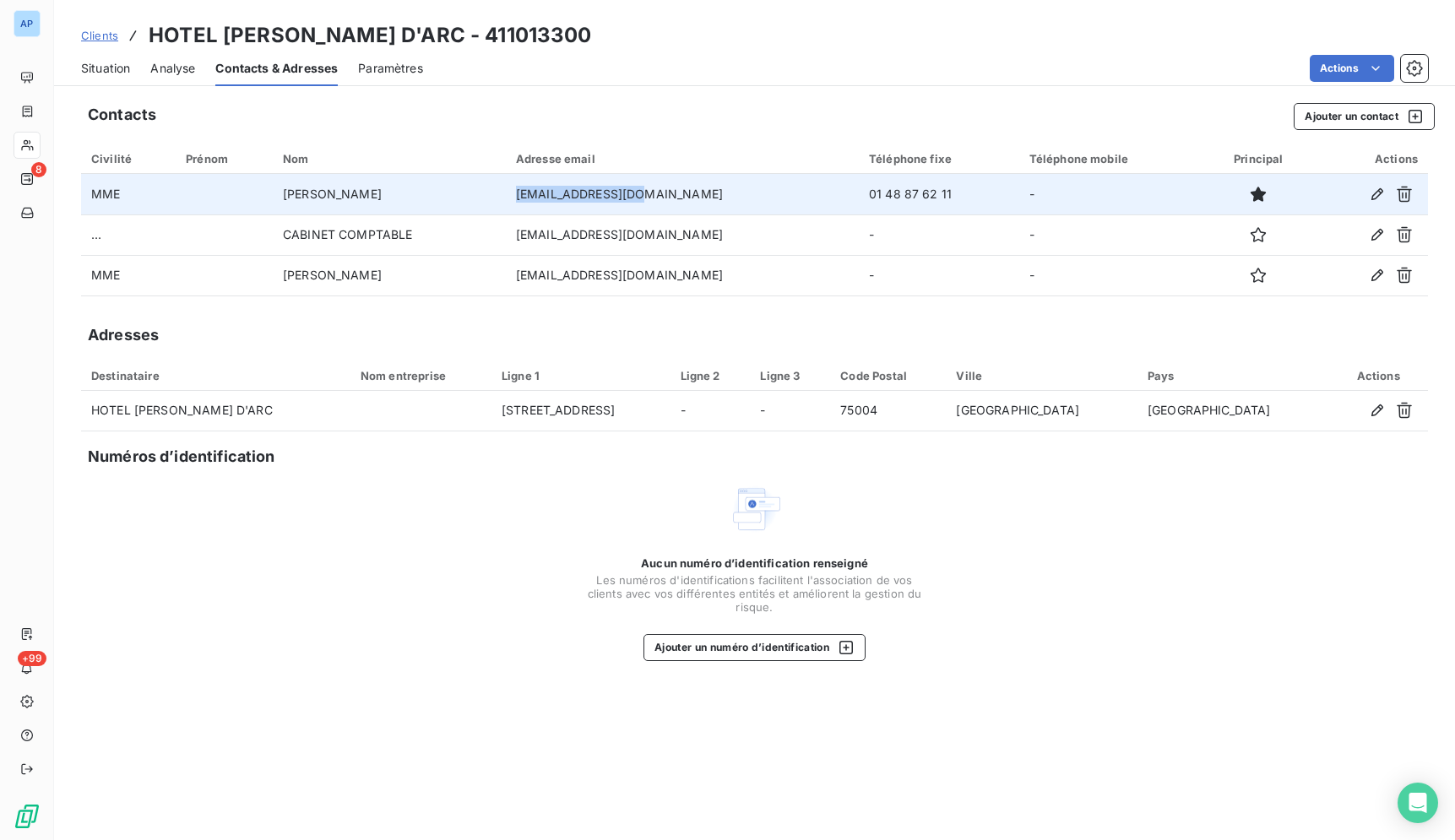
drag, startPoint x: 656, startPoint y: 192, endPoint x: 510, endPoint y: 193, distance: 146.0
click at [510, 193] on td "[EMAIL_ADDRESS][DOMAIN_NAME]" at bounding box center [681, 194] width 353 height 40
copy td "[EMAIL_ADDRESS][DOMAIN_NAME]"
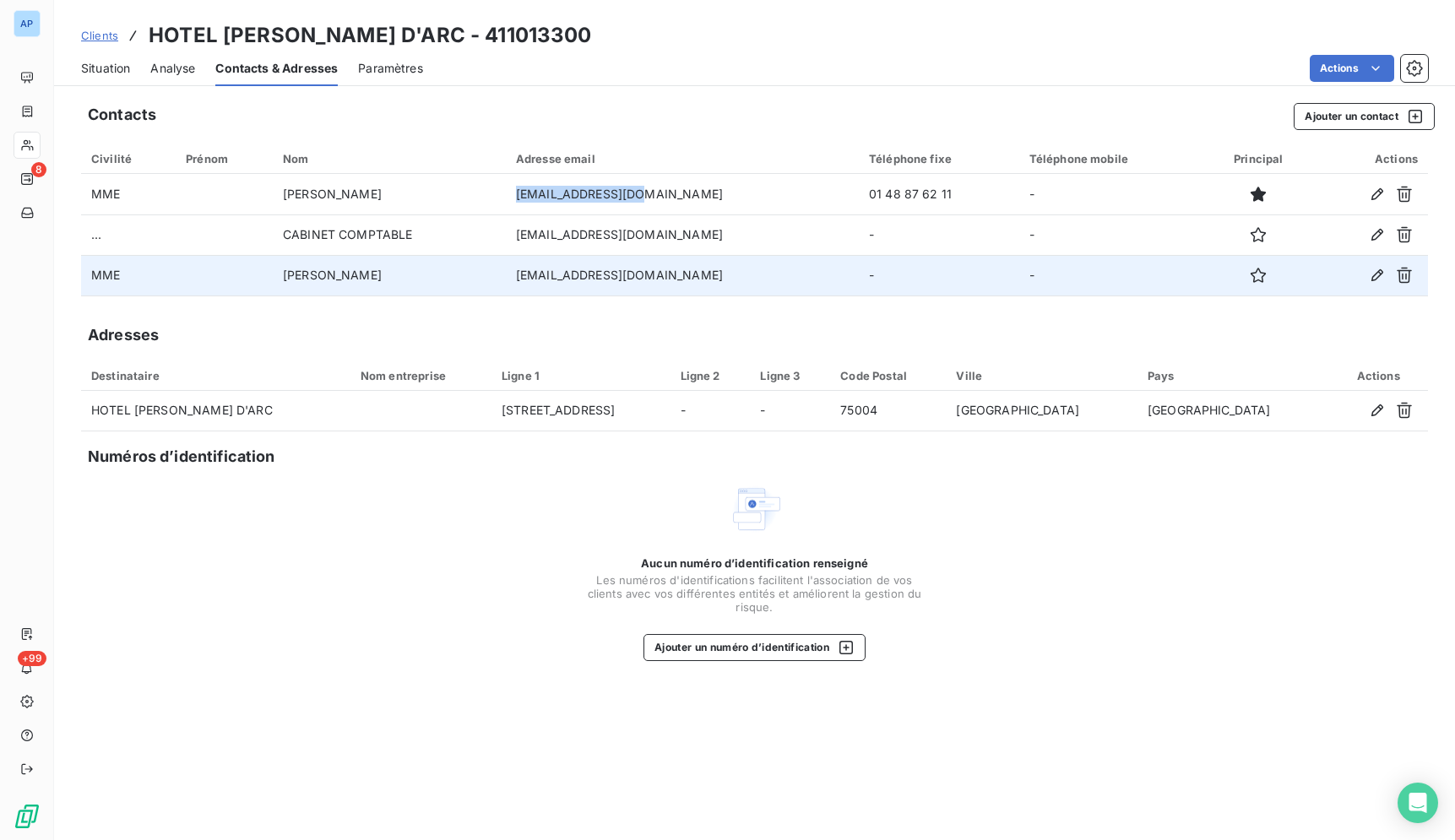
drag, startPoint x: 728, startPoint y: 273, endPoint x: 519, endPoint y: 279, distance: 209.1
click at [519, 279] on td "[EMAIL_ADDRESS][DOMAIN_NAME]" at bounding box center [681, 275] width 353 height 40
copy td "[EMAIL_ADDRESS][DOMAIN_NAME]"
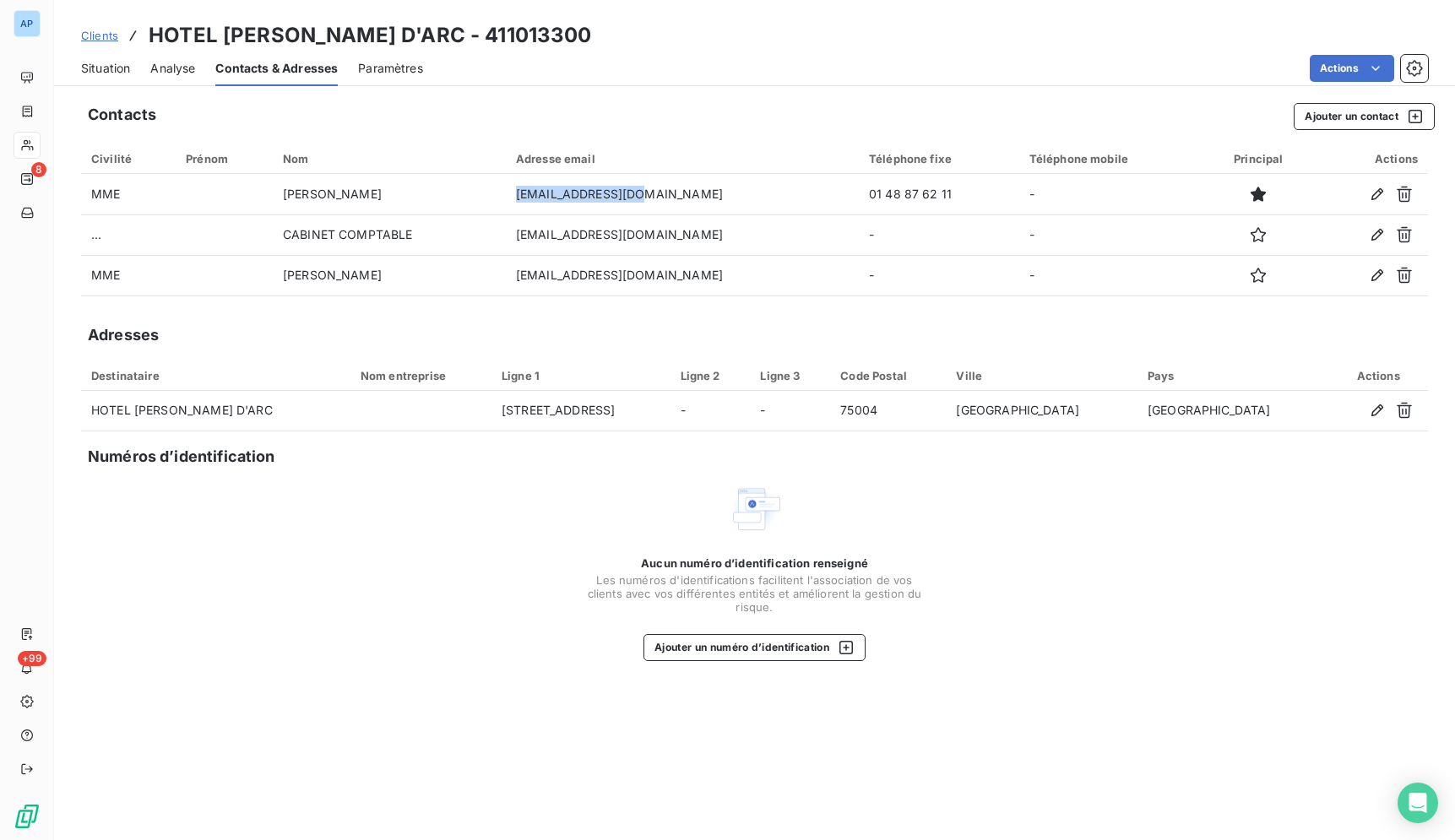
click at [92, 65] on span "Situation" at bounding box center [105, 68] width 49 height 17
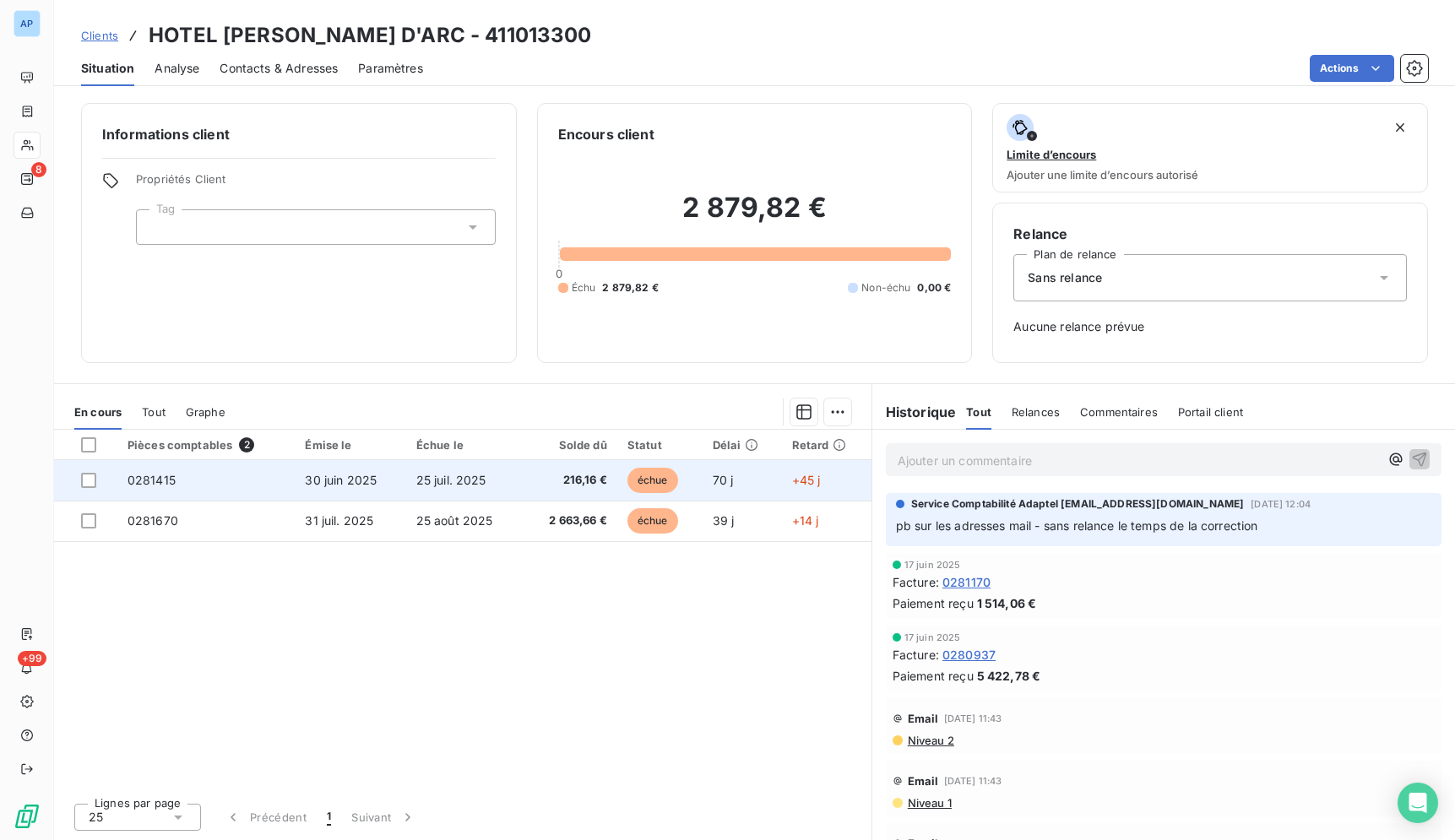
click at [363, 481] on span "30 juin 2025" at bounding box center [341, 480] width 72 height 14
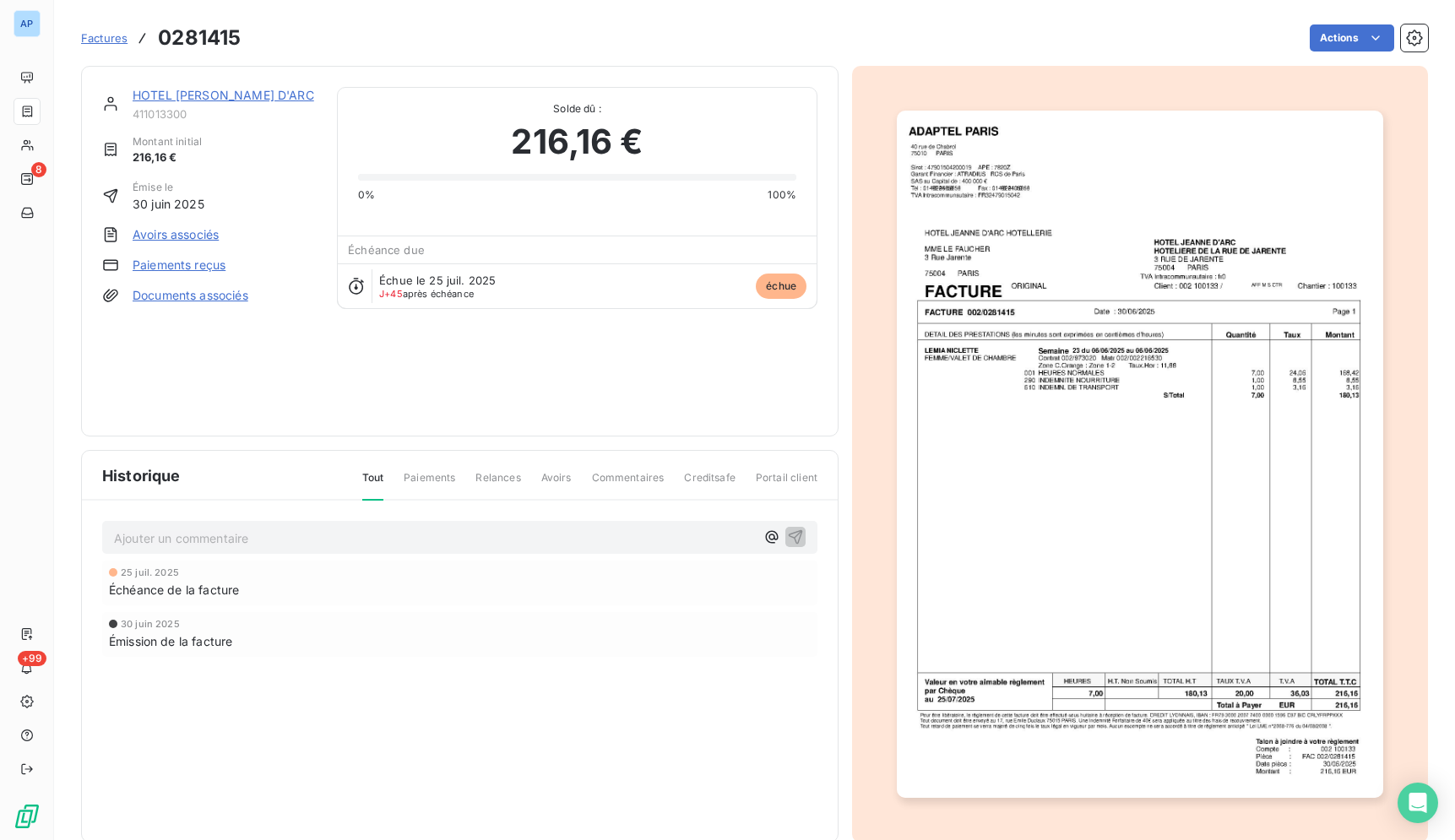
click at [720, 581] on div "Échéance de la facture" at bounding box center [460, 590] width 702 height 18
click at [1236, 402] on img "button" at bounding box center [1139, 454] width 486 height 687
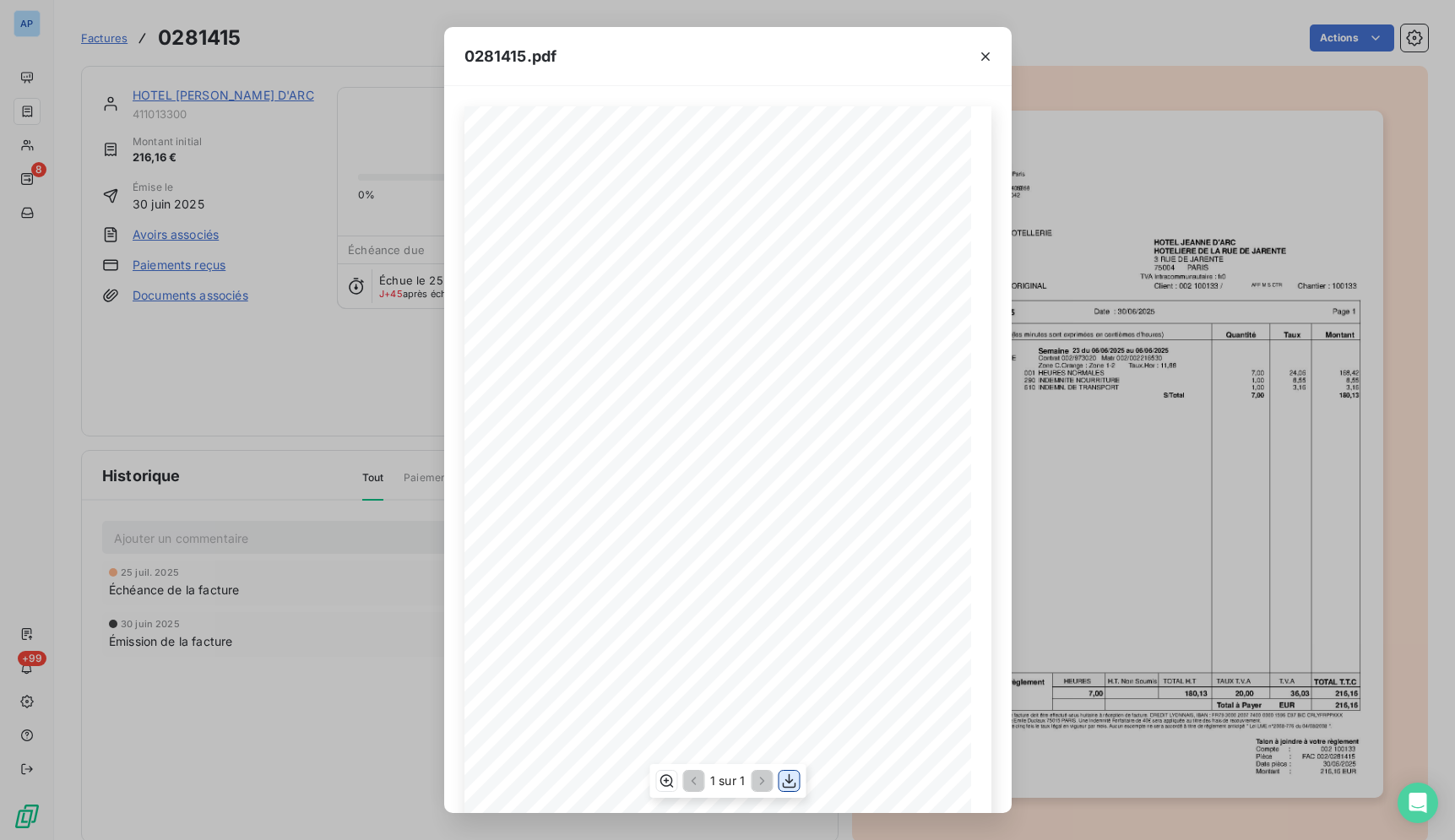
click at [787, 783] on icon "button" at bounding box center [788, 781] width 17 height 17
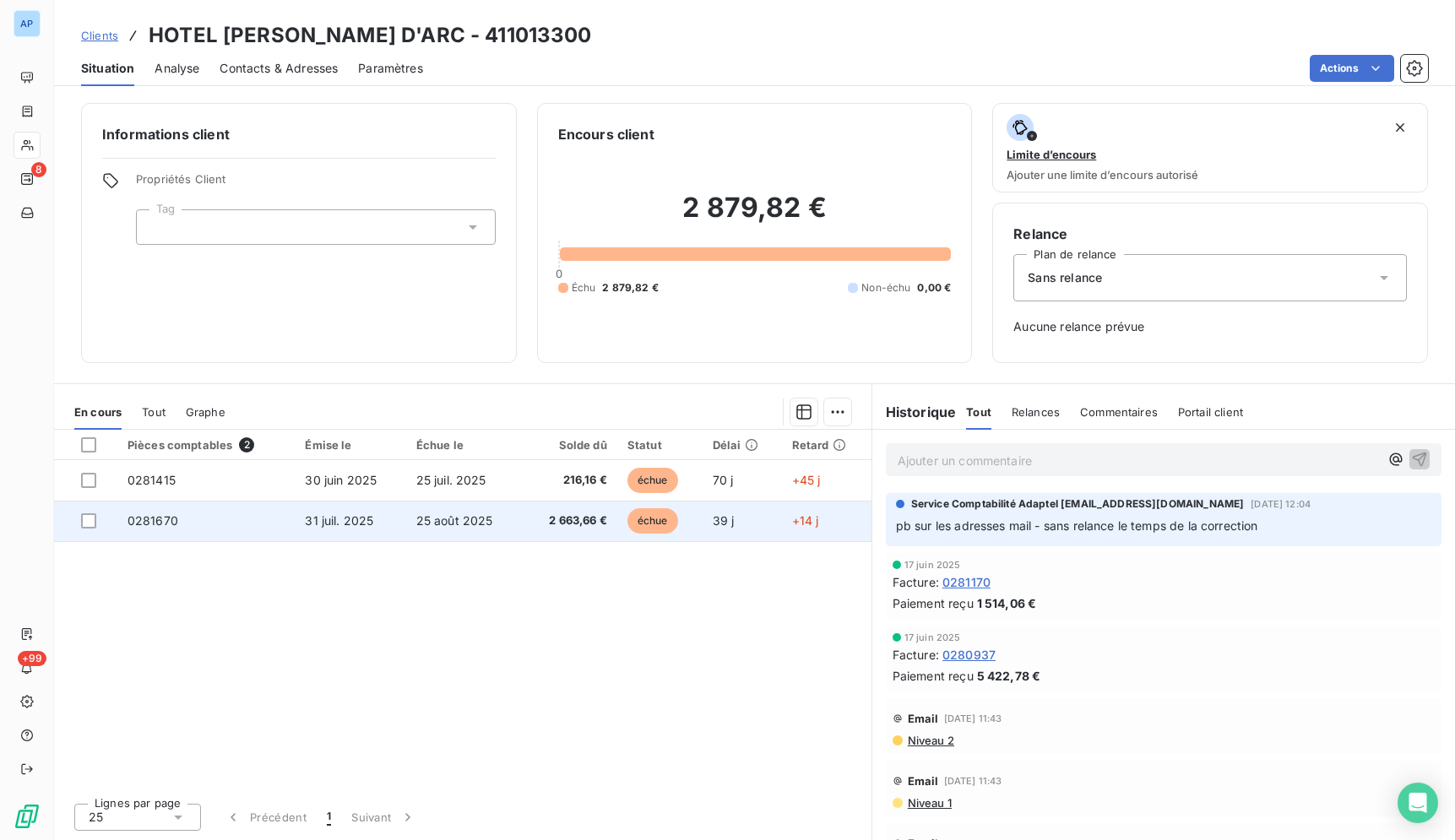
click at [406, 522] on td "25 août 2025" at bounding box center [464, 521] width 118 height 40
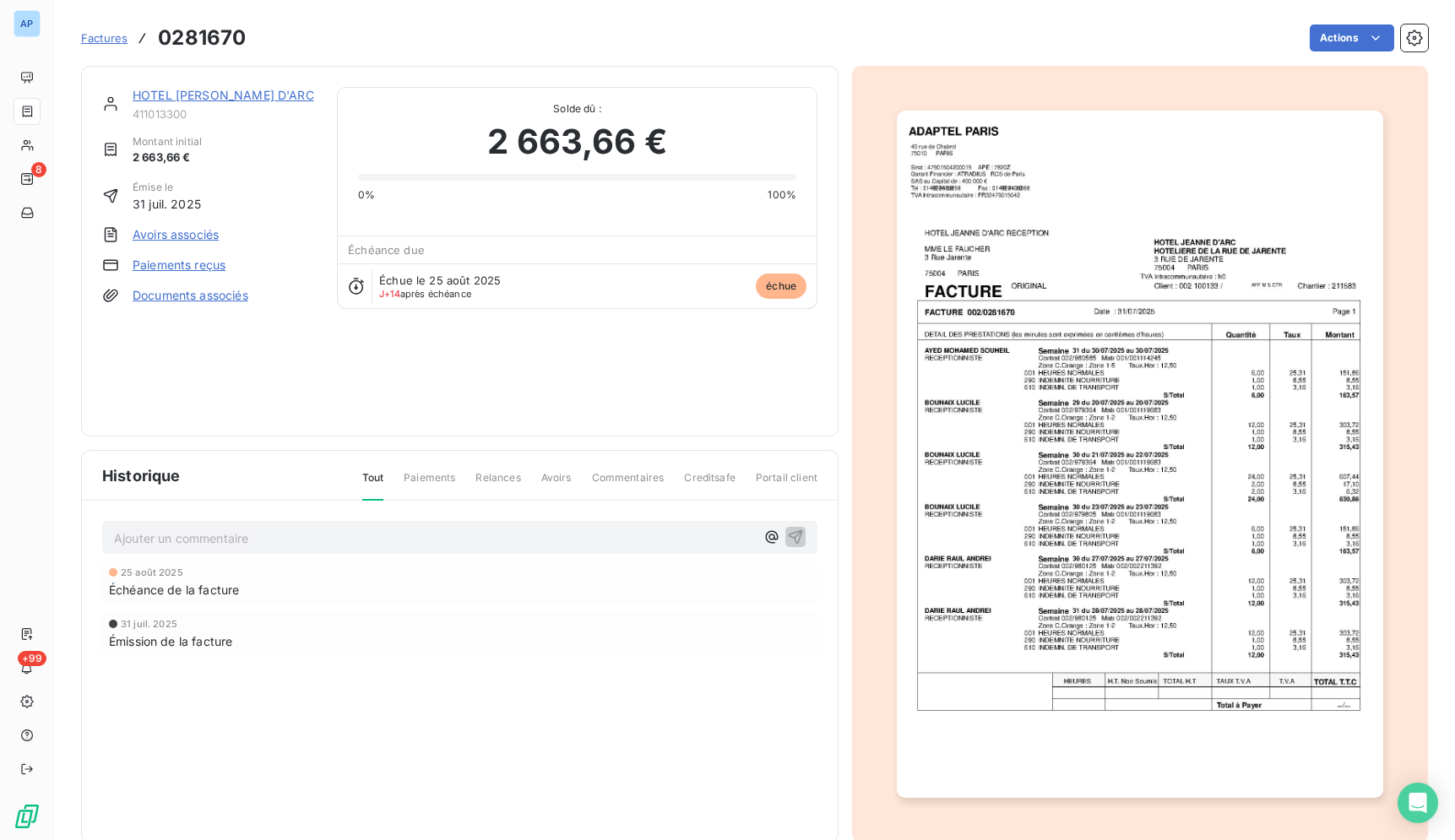
click at [1061, 439] on img "button" at bounding box center [1139, 454] width 486 height 687
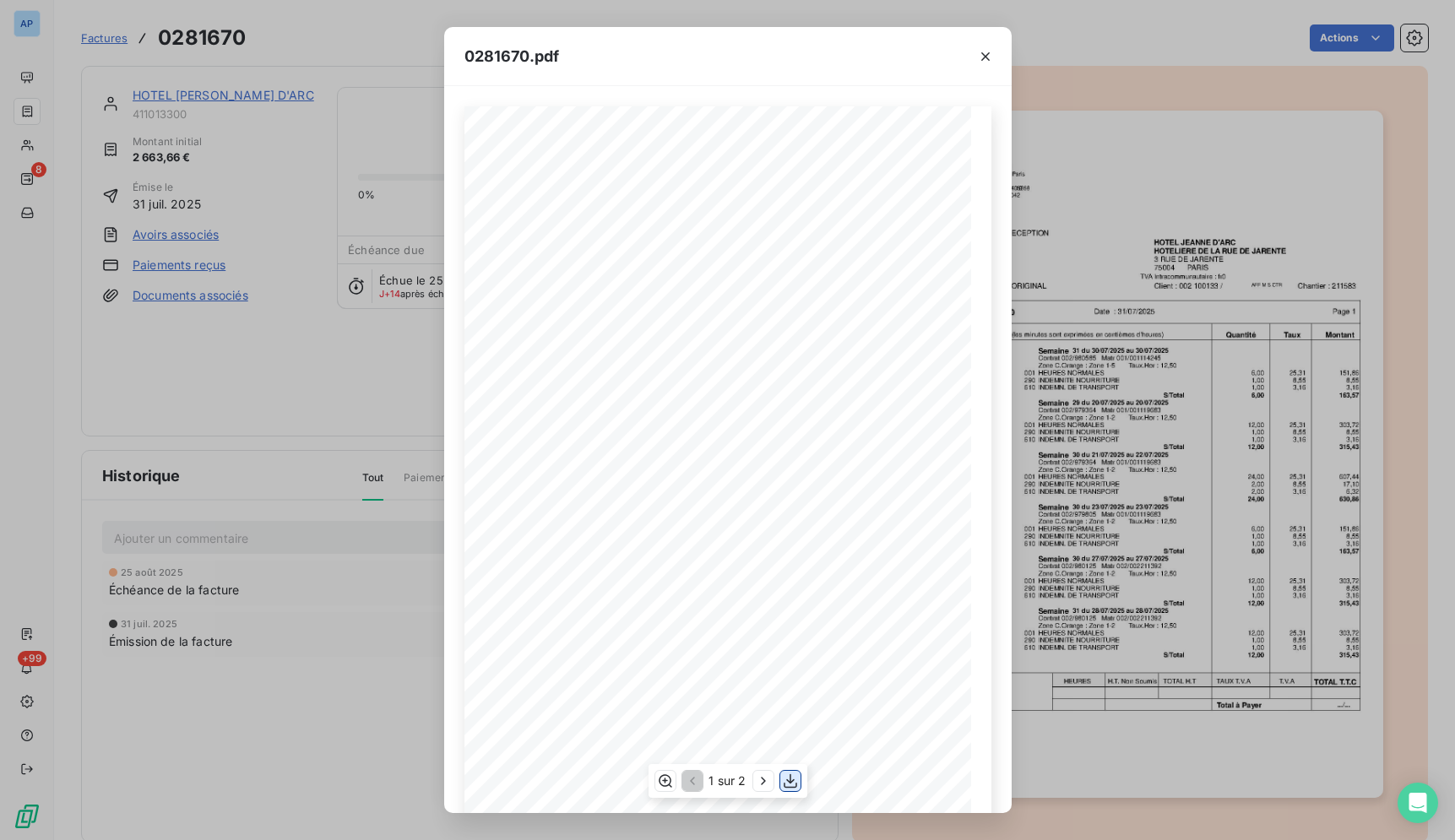
click at [783, 782] on icon "button" at bounding box center [790, 781] width 17 height 17
click at [982, 51] on icon "button" at bounding box center [985, 57] width 17 height 17
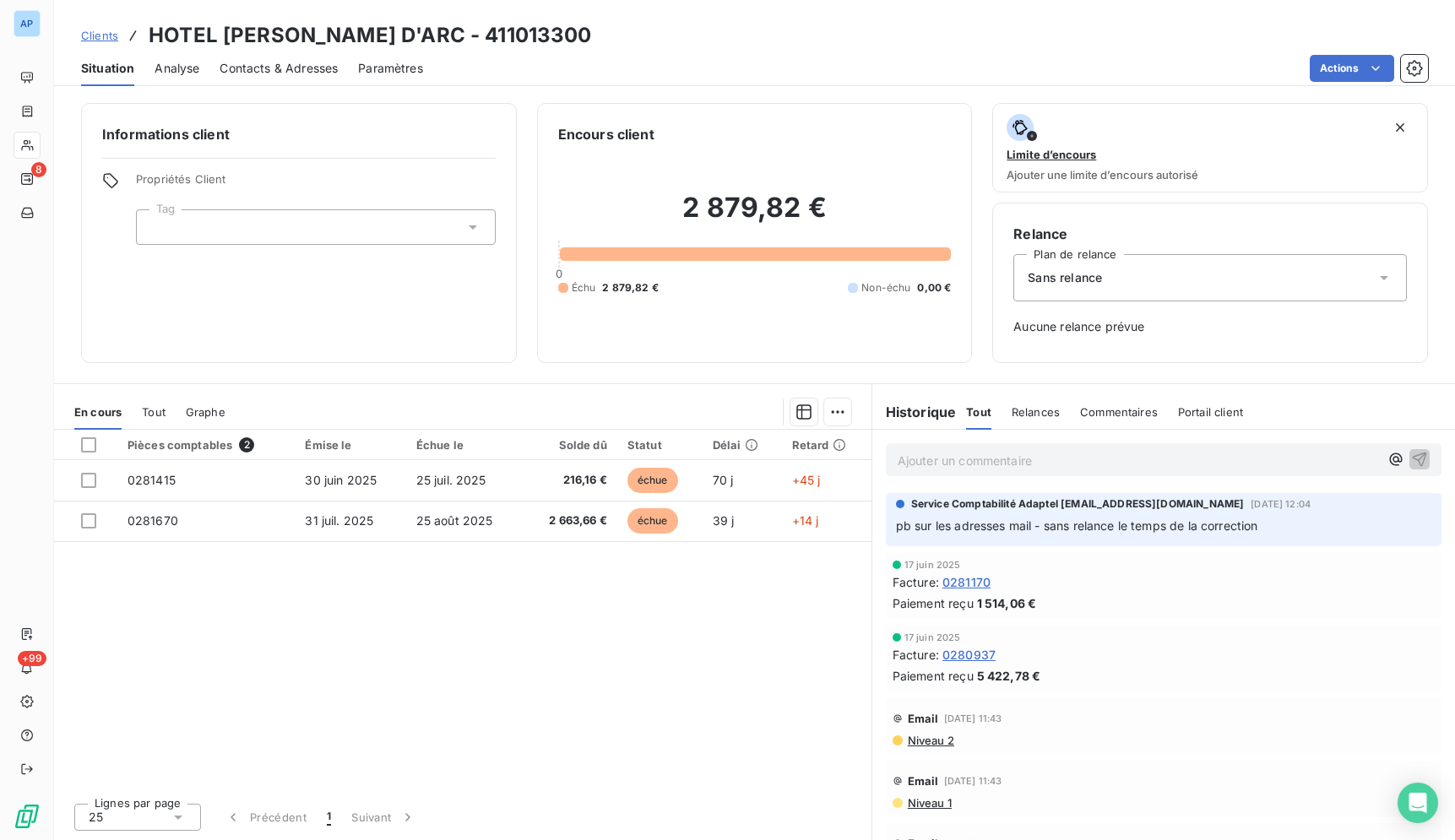
click at [1250, 509] on span "[DATE] 12:04" at bounding box center [1280, 503] width 60 height 10
click at [1377, 510] on div "Service Comptabilité Adaptel [EMAIL_ADDRESS][DOMAIN_NAME] [DATE] 12:04" at bounding box center [1163, 503] width 535 height 15
click at [1403, 505] on div "Service Comptabilité Adaptel [EMAIL_ADDRESS][DOMAIN_NAME] [DATE] 12:04" at bounding box center [1163, 503] width 535 height 15
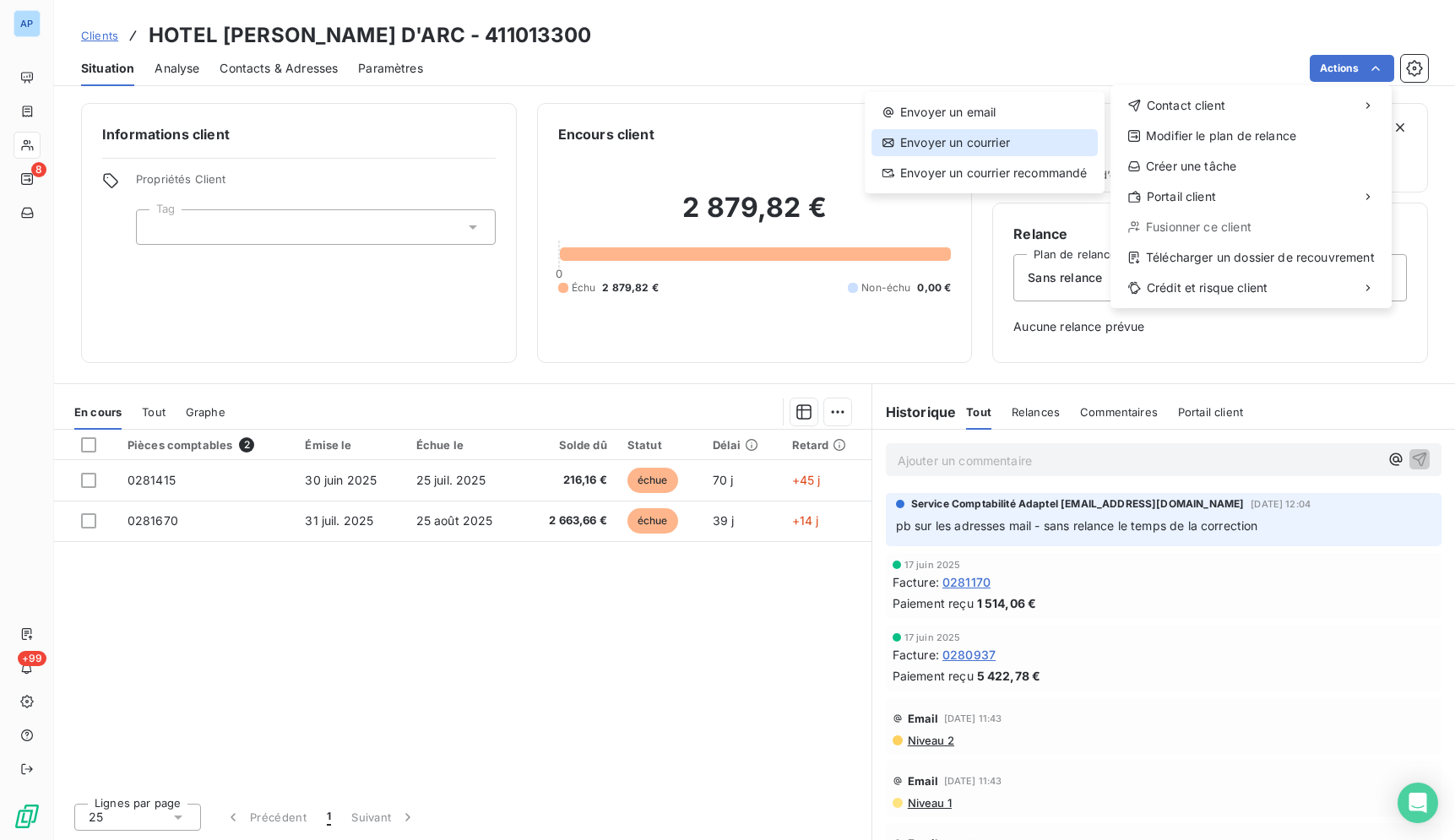
click at [1041, 148] on div "Envoyer un courrier" at bounding box center [985, 143] width 226 height 27
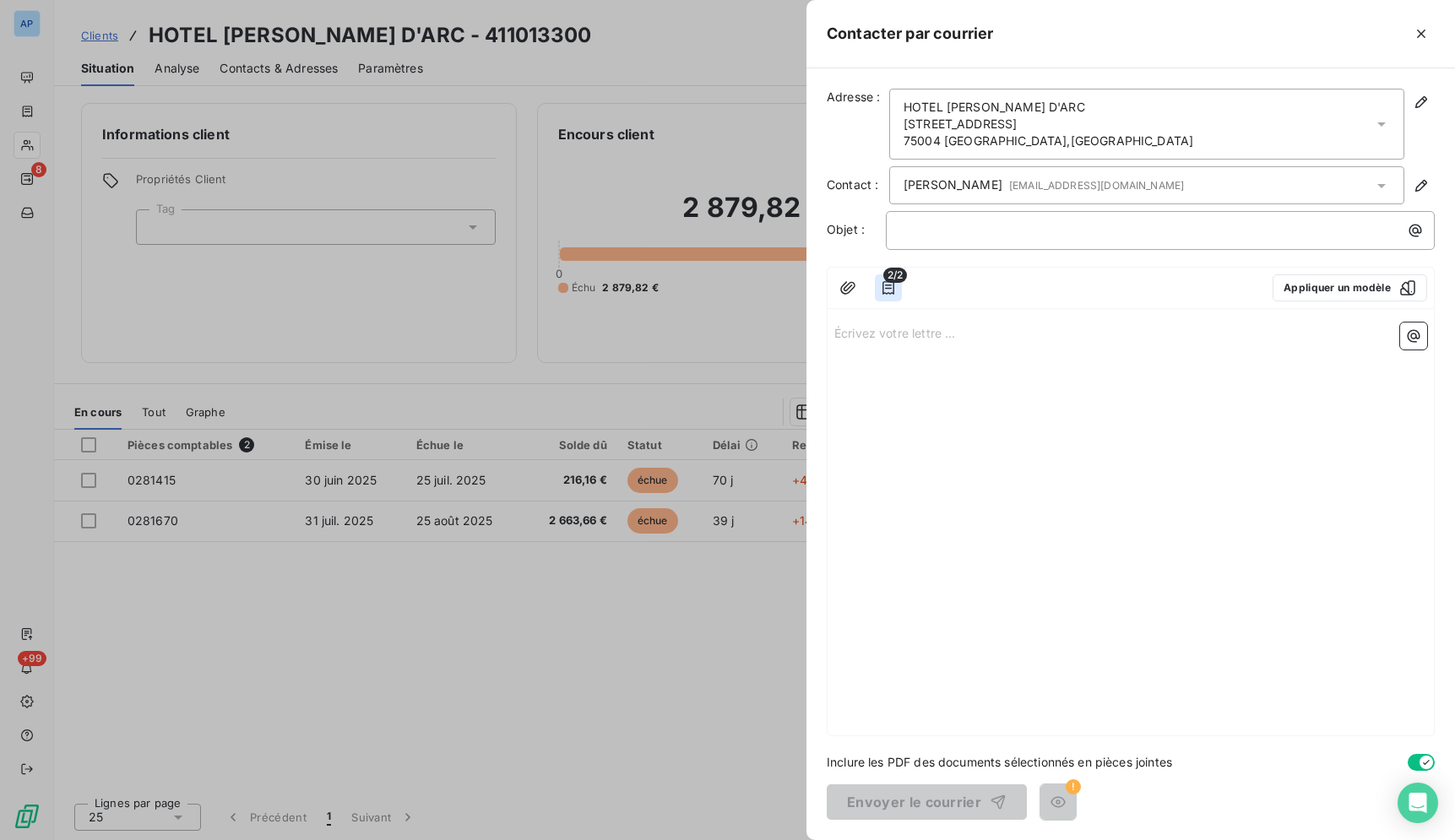
click at [892, 292] on icon "button" at bounding box center [888, 287] width 17 height 17
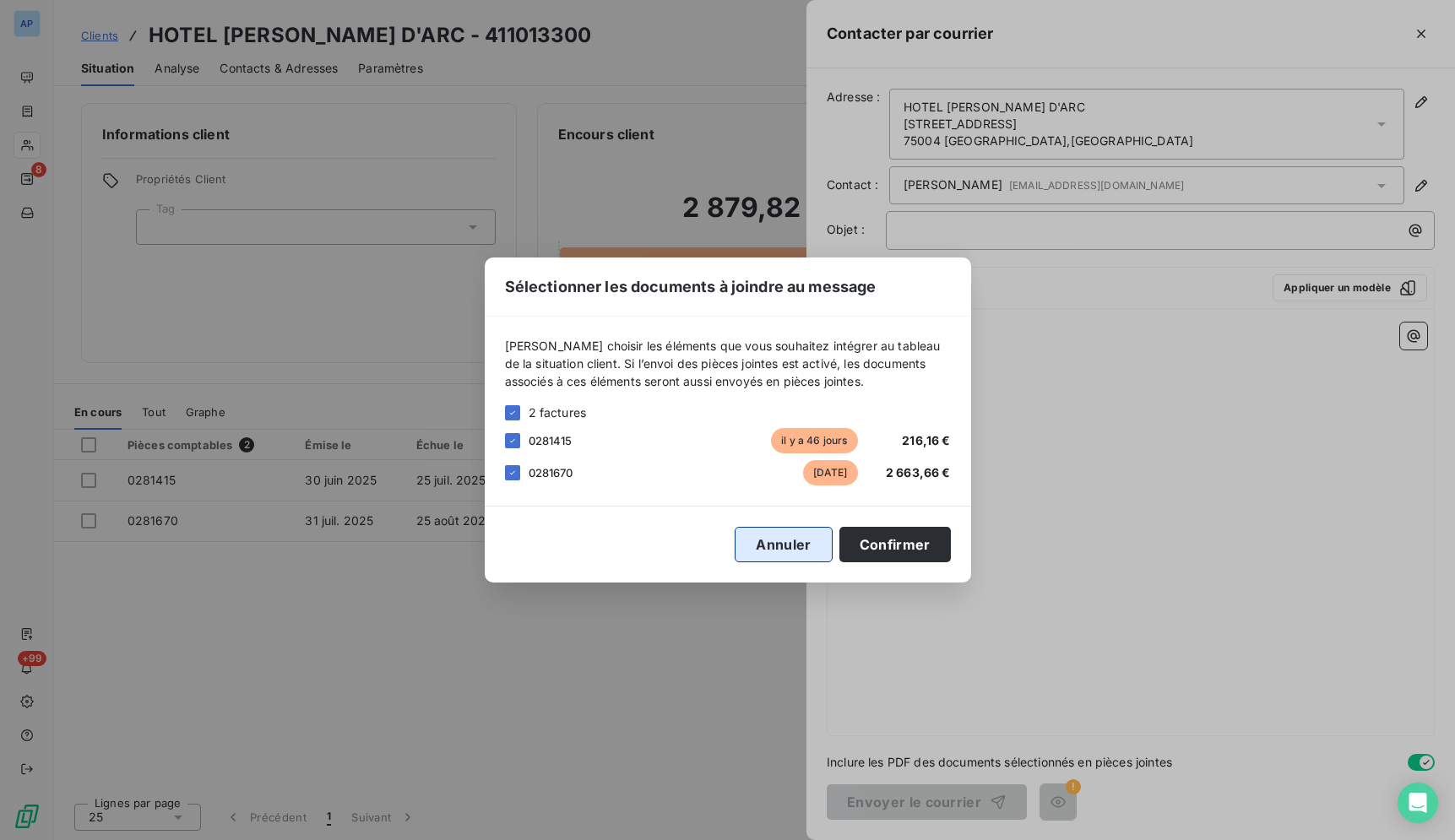
click at [803, 549] on button "Annuler" at bounding box center [783, 545] width 97 height 36
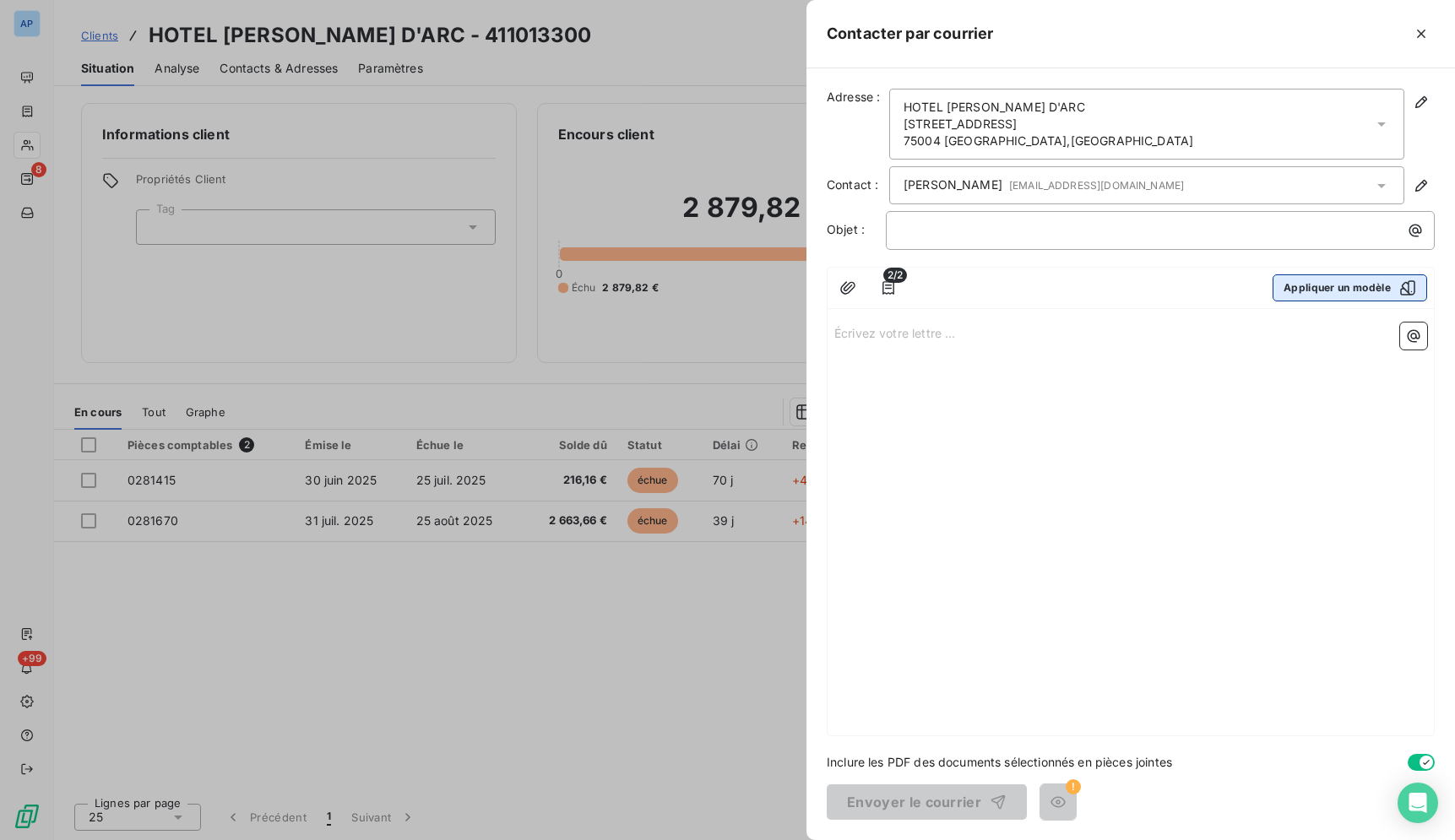
click at [1364, 297] on button "Appliquer un modèle" at bounding box center [1350, 288] width 154 height 27
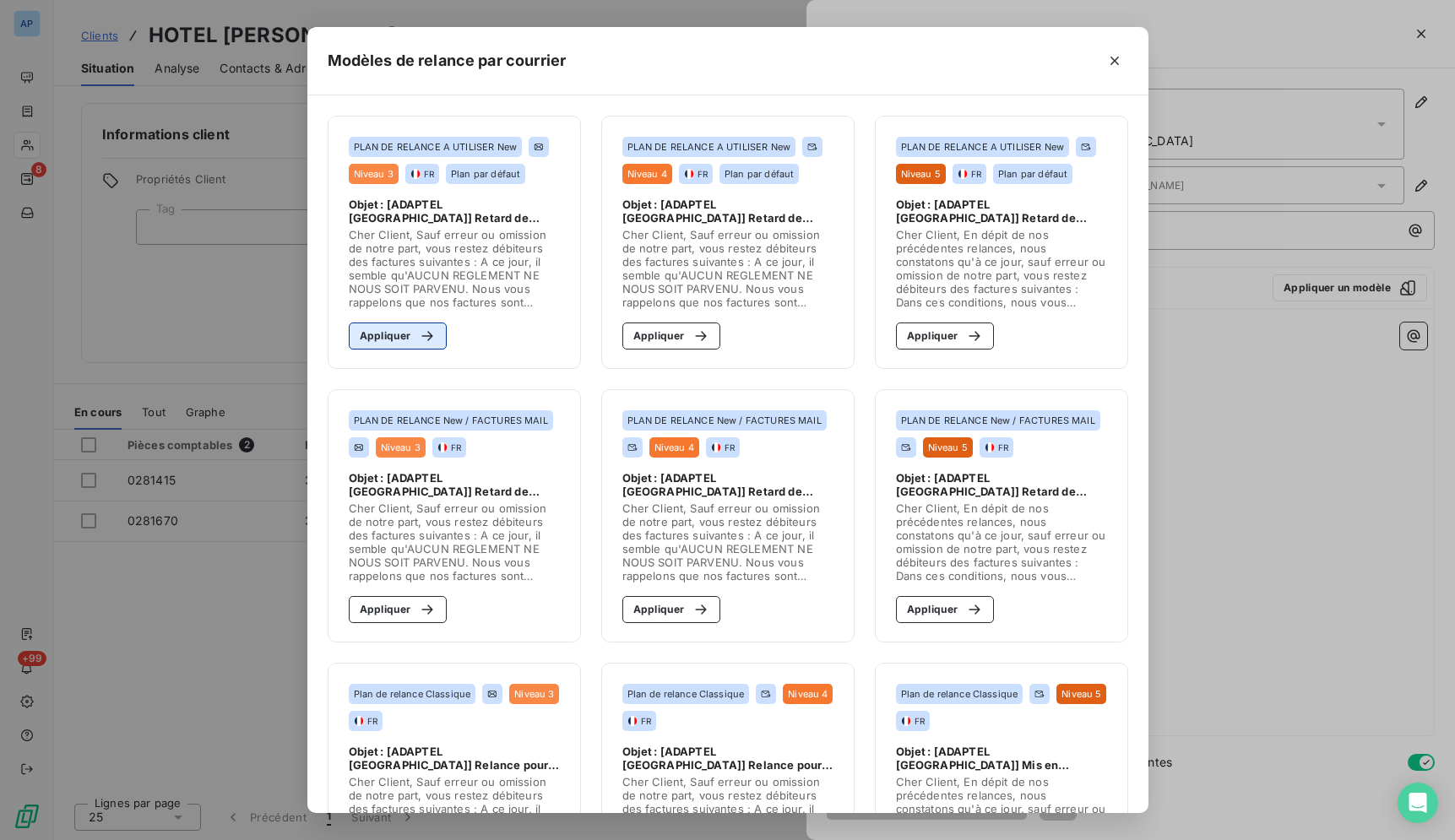
click at [424, 333] on icon "button" at bounding box center [427, 336] width 17 height 17
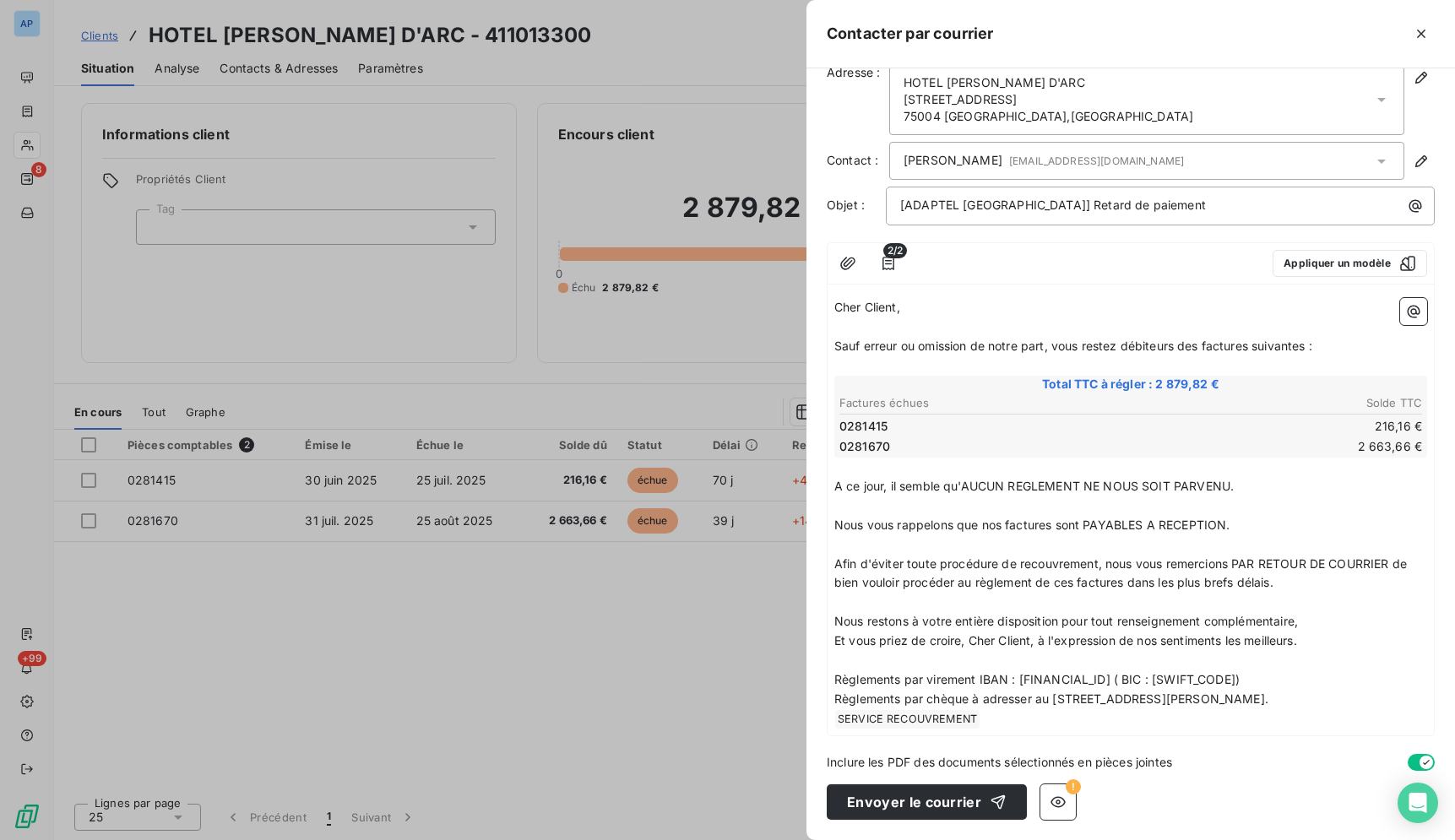
scroll to position [25, 0]
click at [960, 802] on button "Envoyer le courrier" at bounding box center [926, 802] width 200 height 36
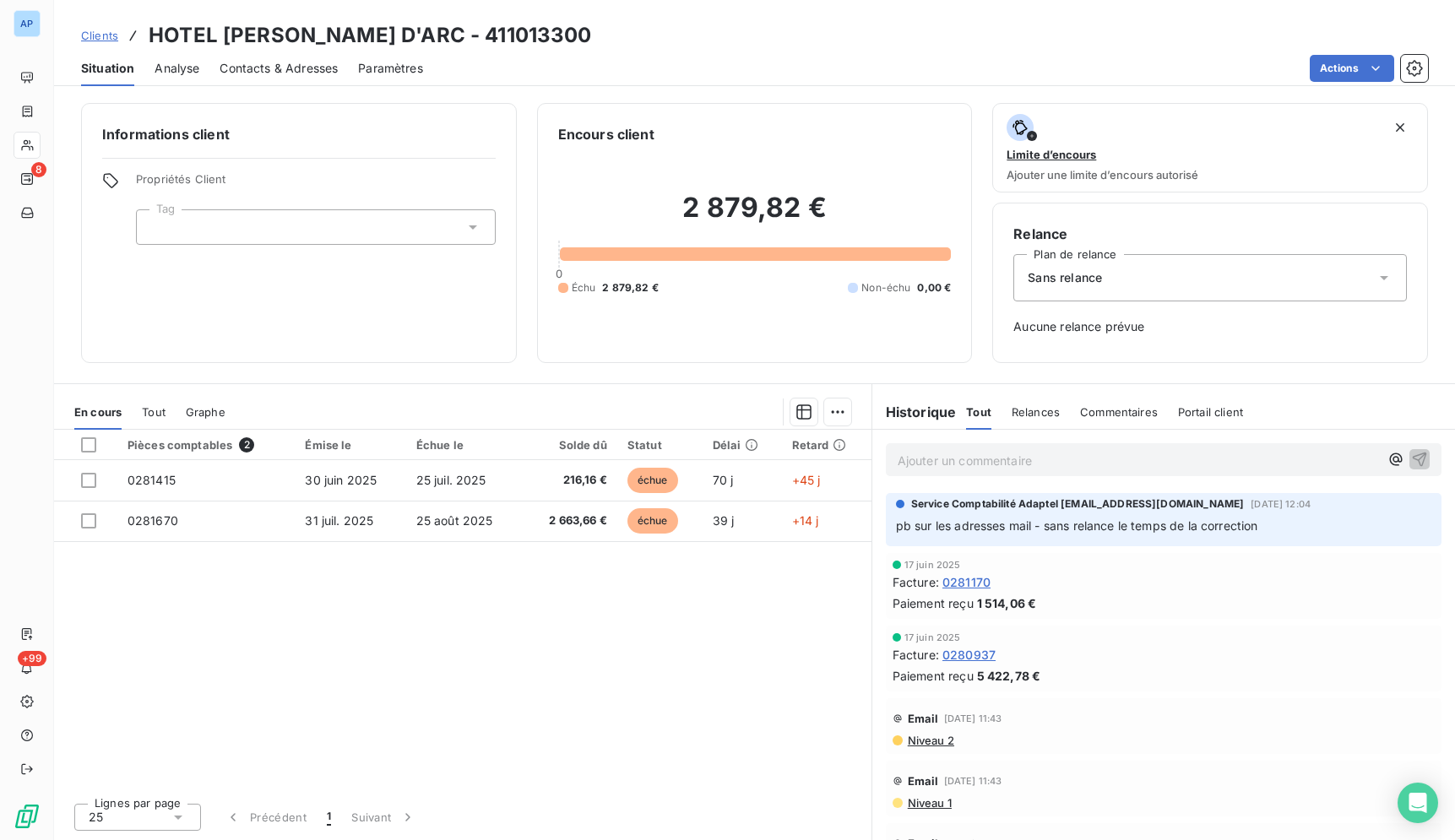
click at [1219, 274] on div "Sans relance" at bounding box center [1210, 277] width 393 height 48
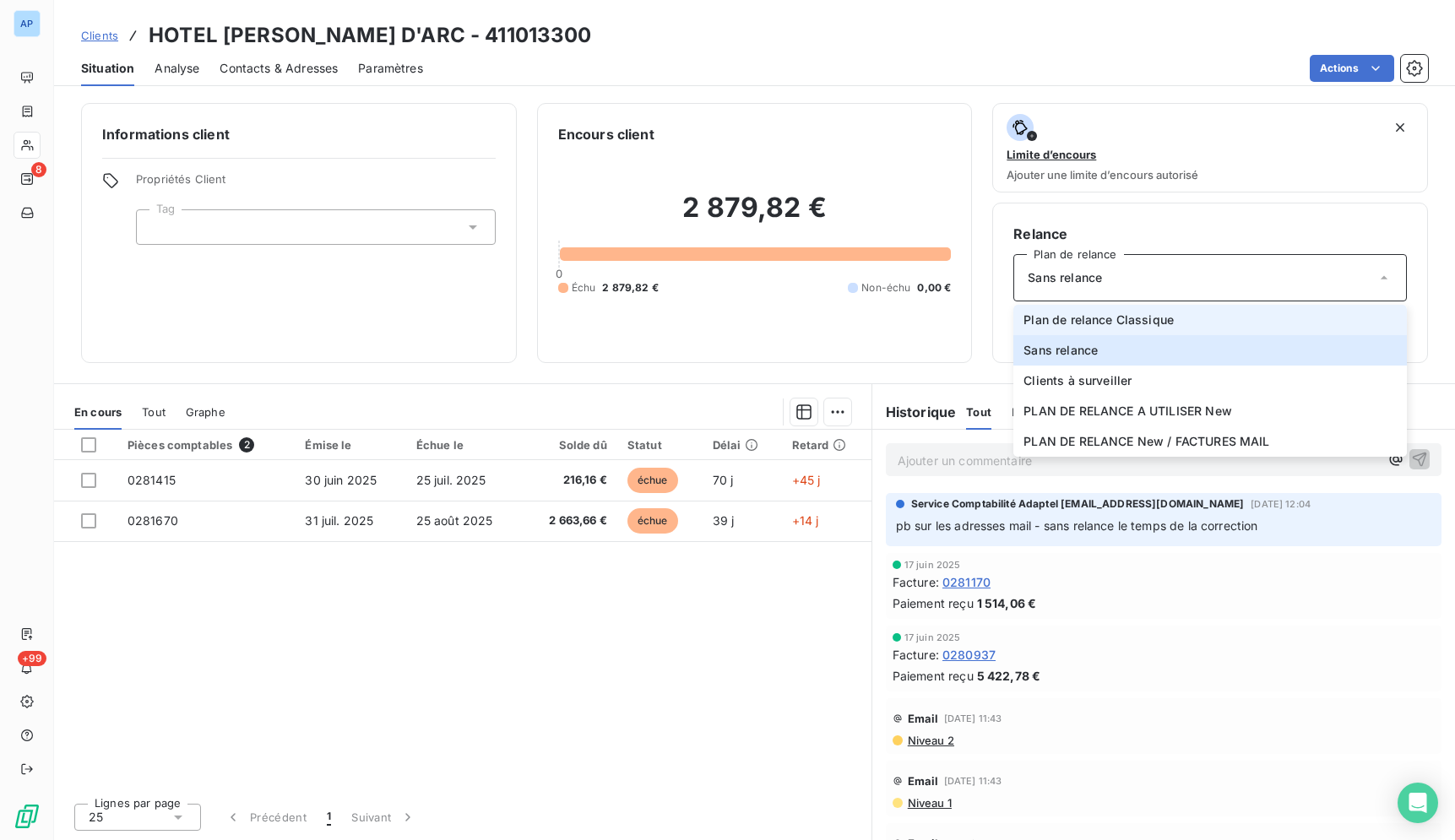
click at [1137, 324] on span "Plan de relance Classique" at bounding box center [1098, 319] width 150 height 17
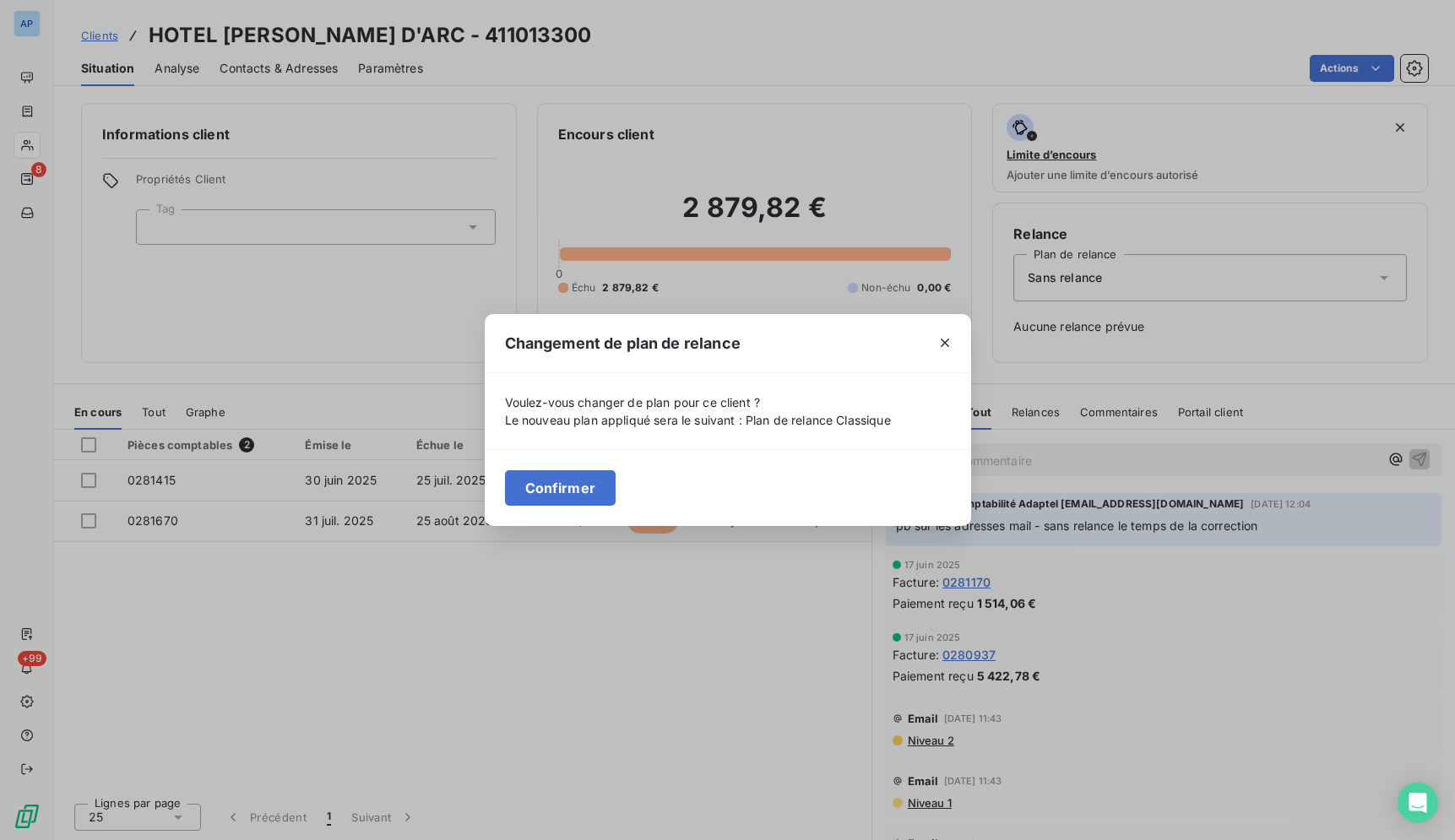
click at [503, 485] on div "Confirmer" at bounding box center [728, 487] width 486 height 77
click at [520, 483] on button "Confirmer" at bounding box center [561, 488] width 111 height 36
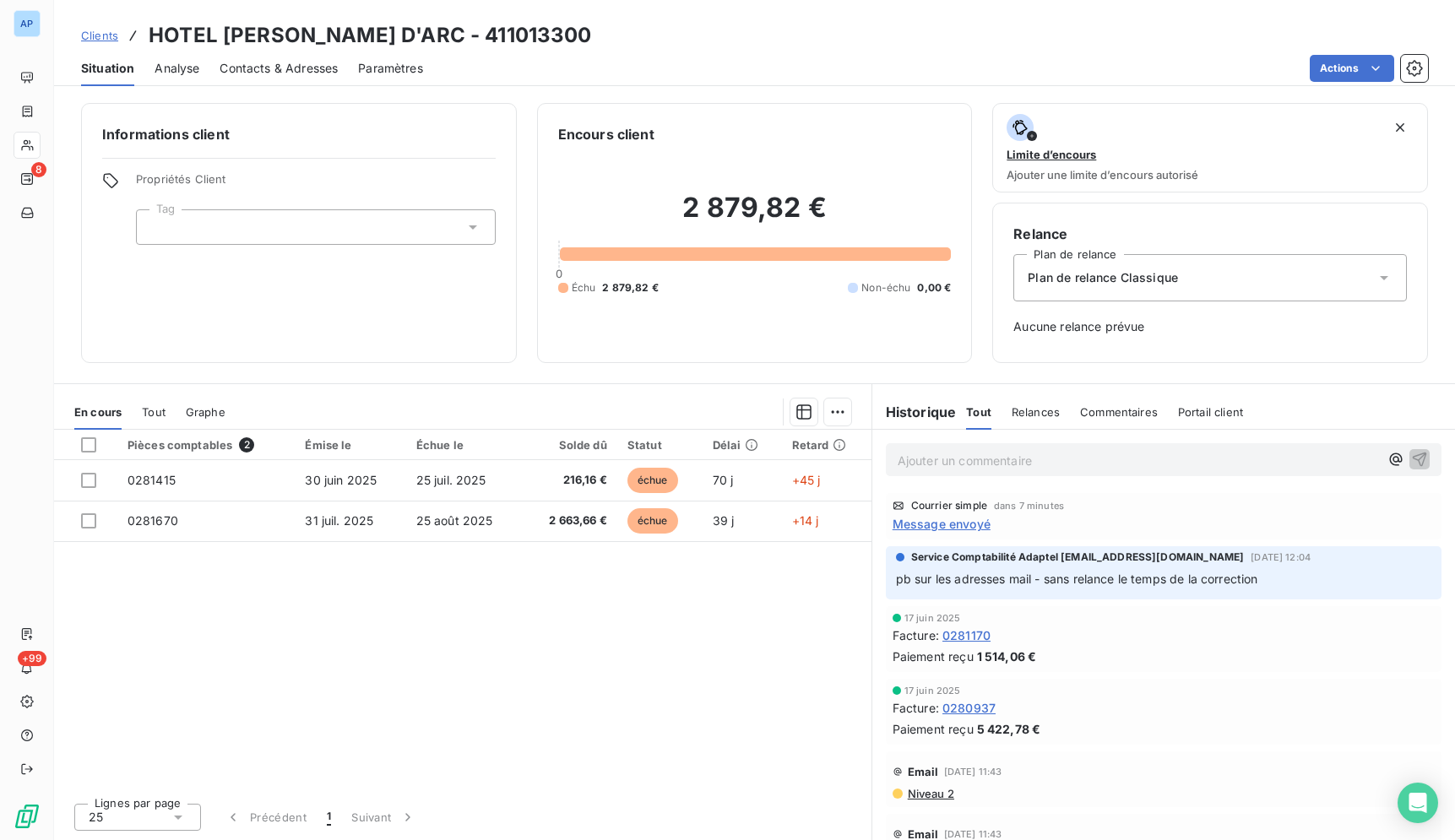
click at [583, 646] on div "Pièces comptables 2 Émise le Échue le Solde dû Statut Délai Retard 0281415 [DAT…" at bounding box center [462, 609] width 818 height 360
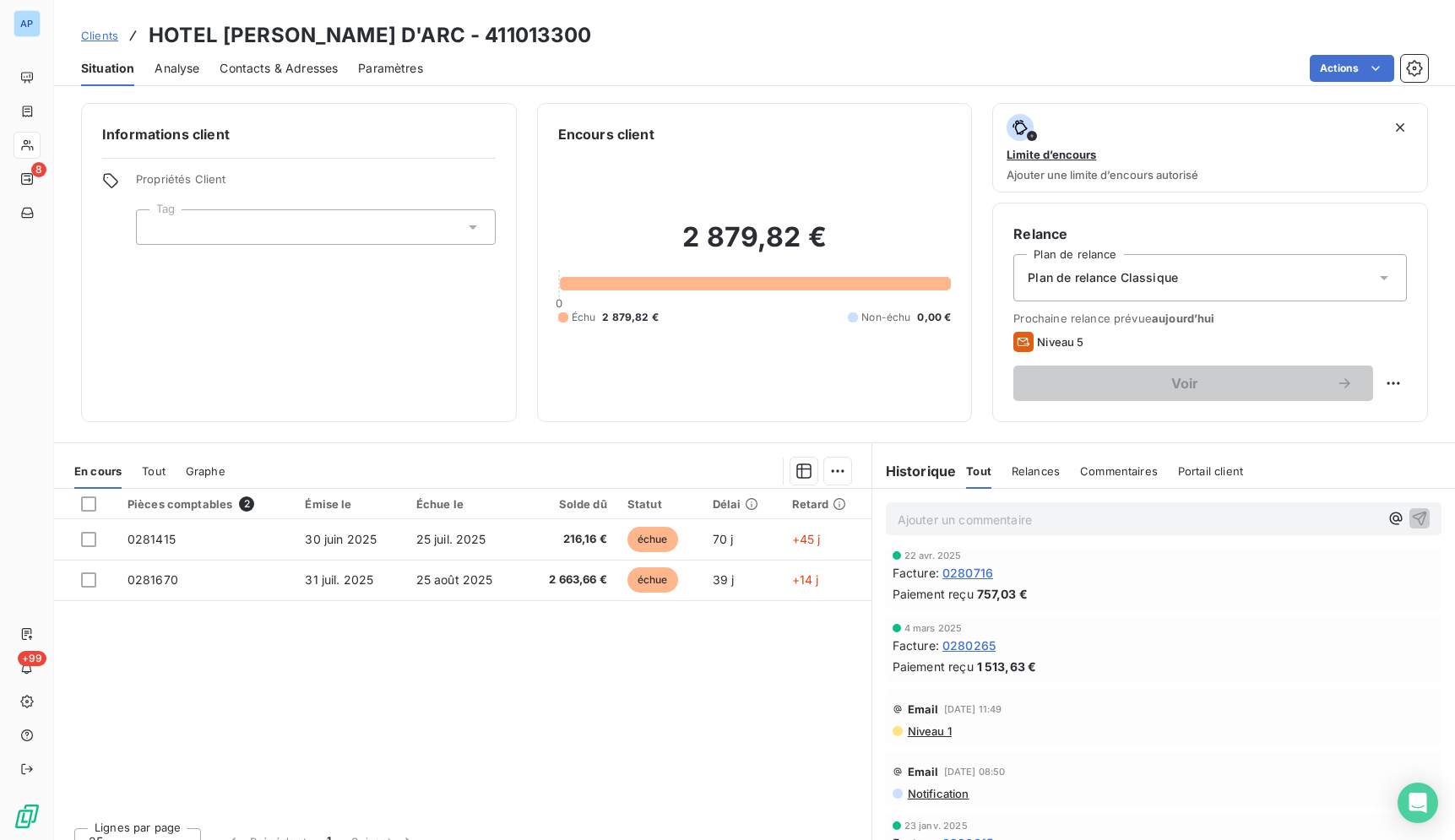
scroll to position [0, 0]
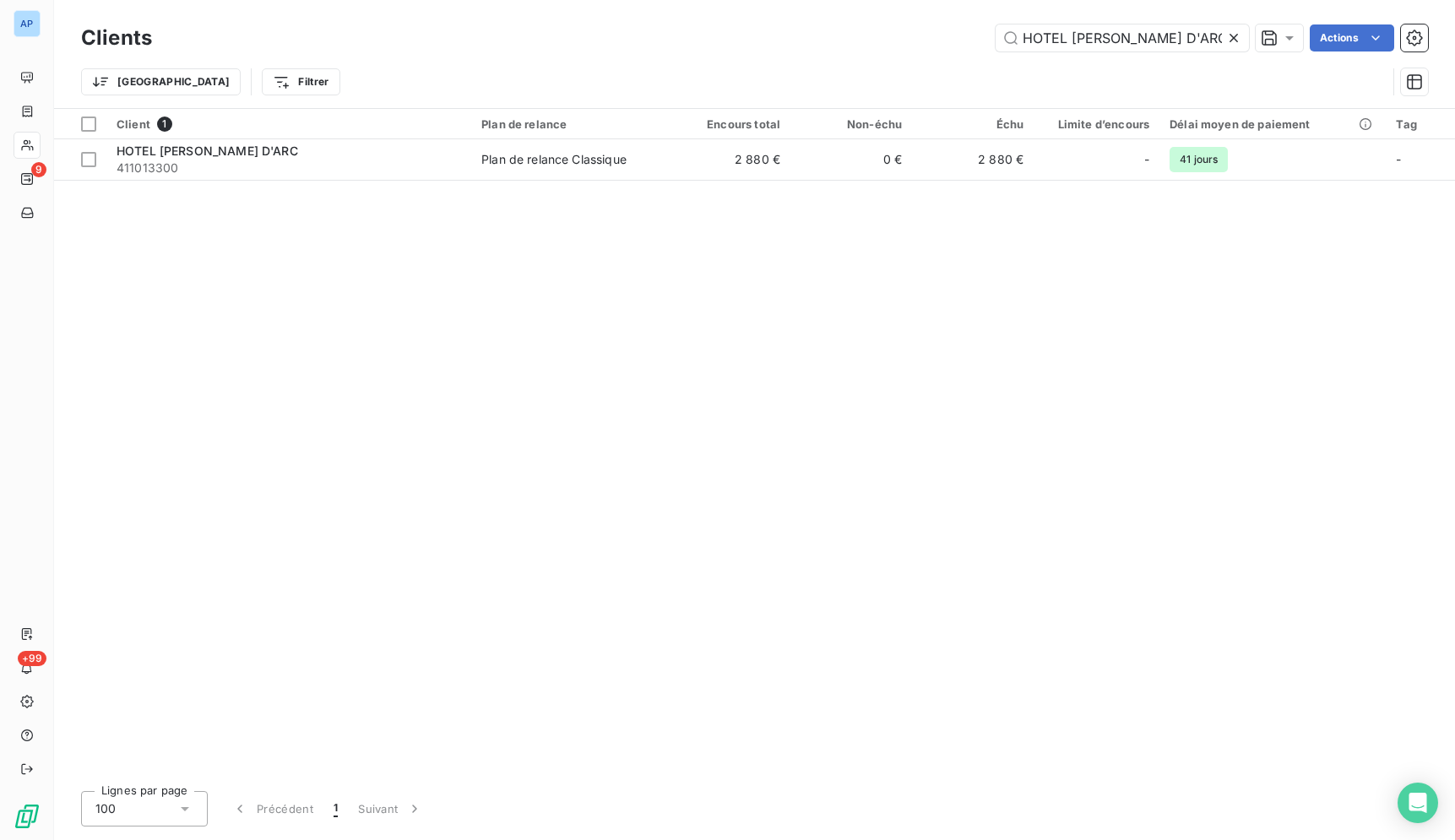
click at [1237, 39] on icon at bounding box center [1233, 38] width 17 height 17
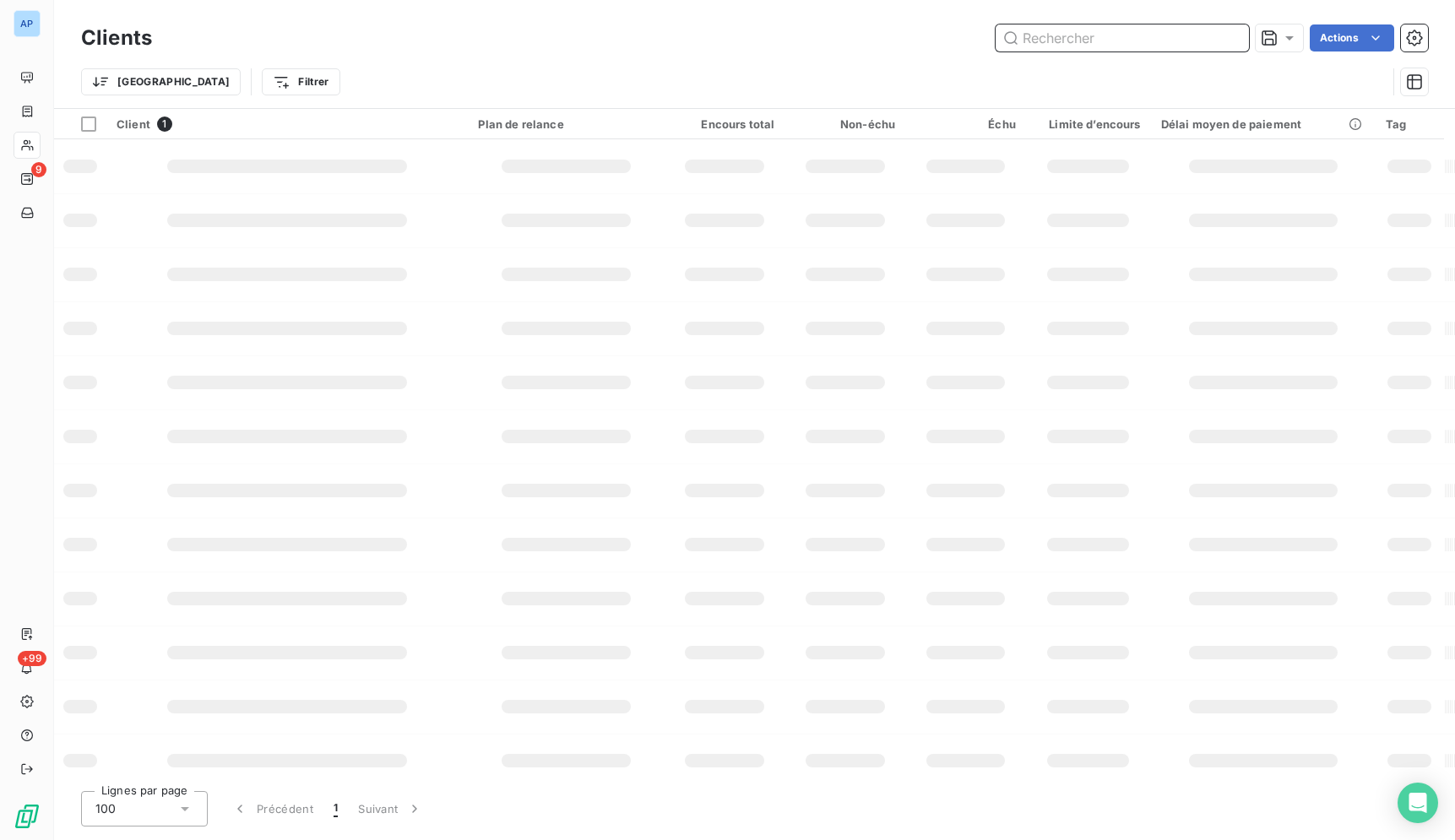
click at [1175, 40] on input "text" at bounding box center [1122, 38] width 253 height 27
click at [1173, 42] on input "text" at bounding box center [1122, 38] width 253 height 27
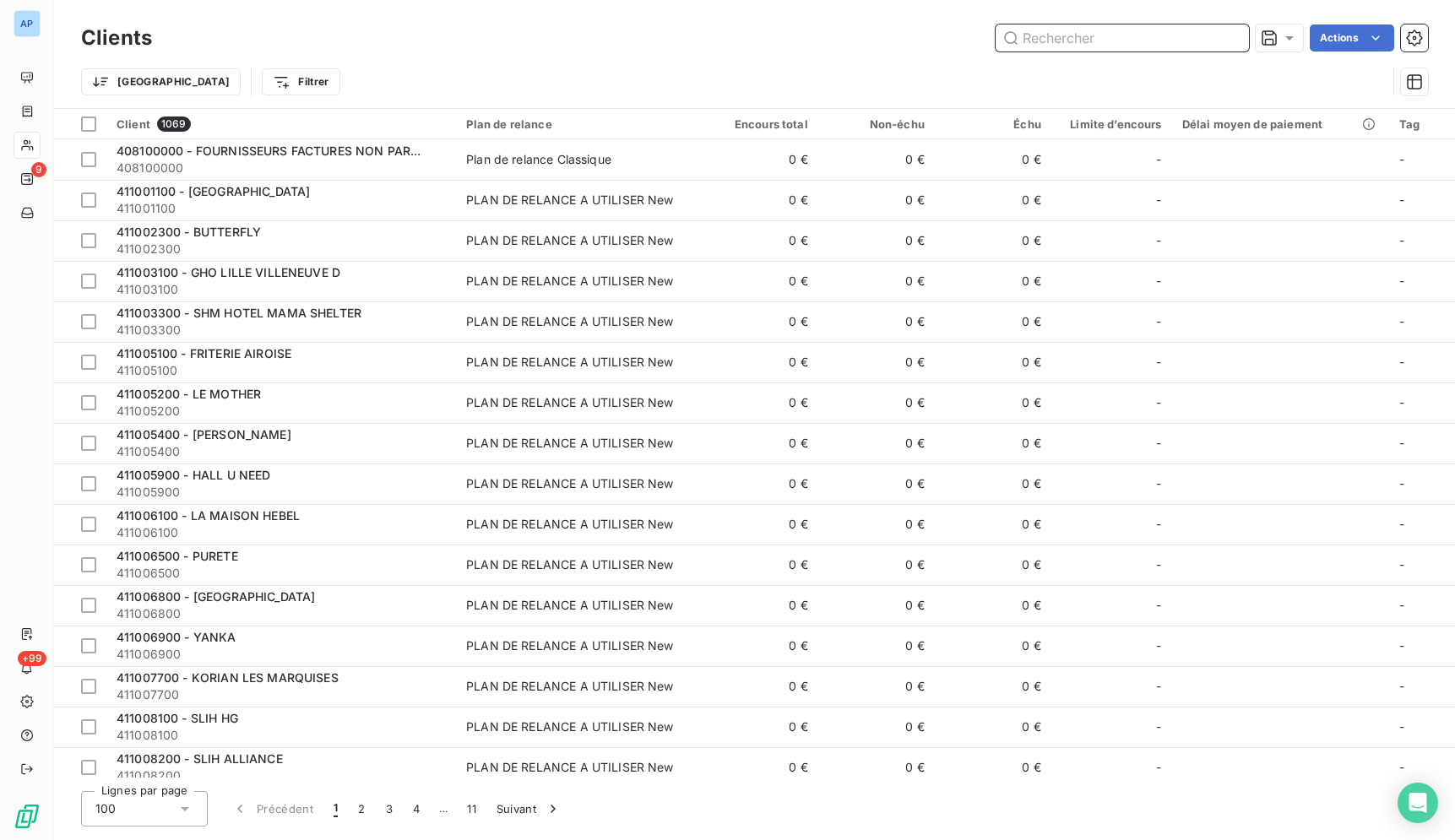
paste input "MSOCIAL HOTEL [GEOGRAPHIC_DATA]"
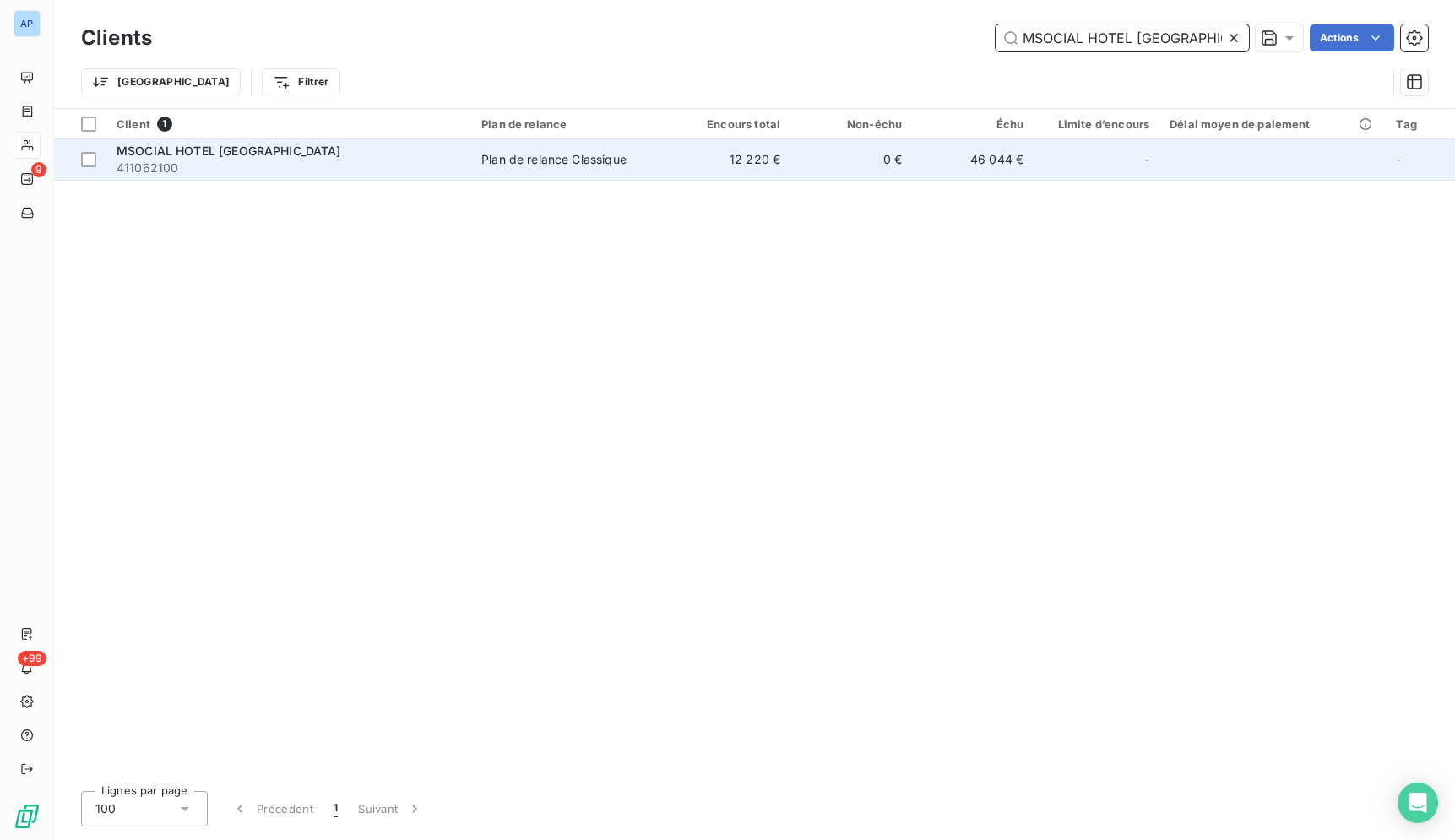
type input "MSOCIAL HOTEL [GEOGRAPHIC_DATA]"
click at [584, 171] on td "Plan de relance Classique" at bounding box center [570, 159] width 197 height 40
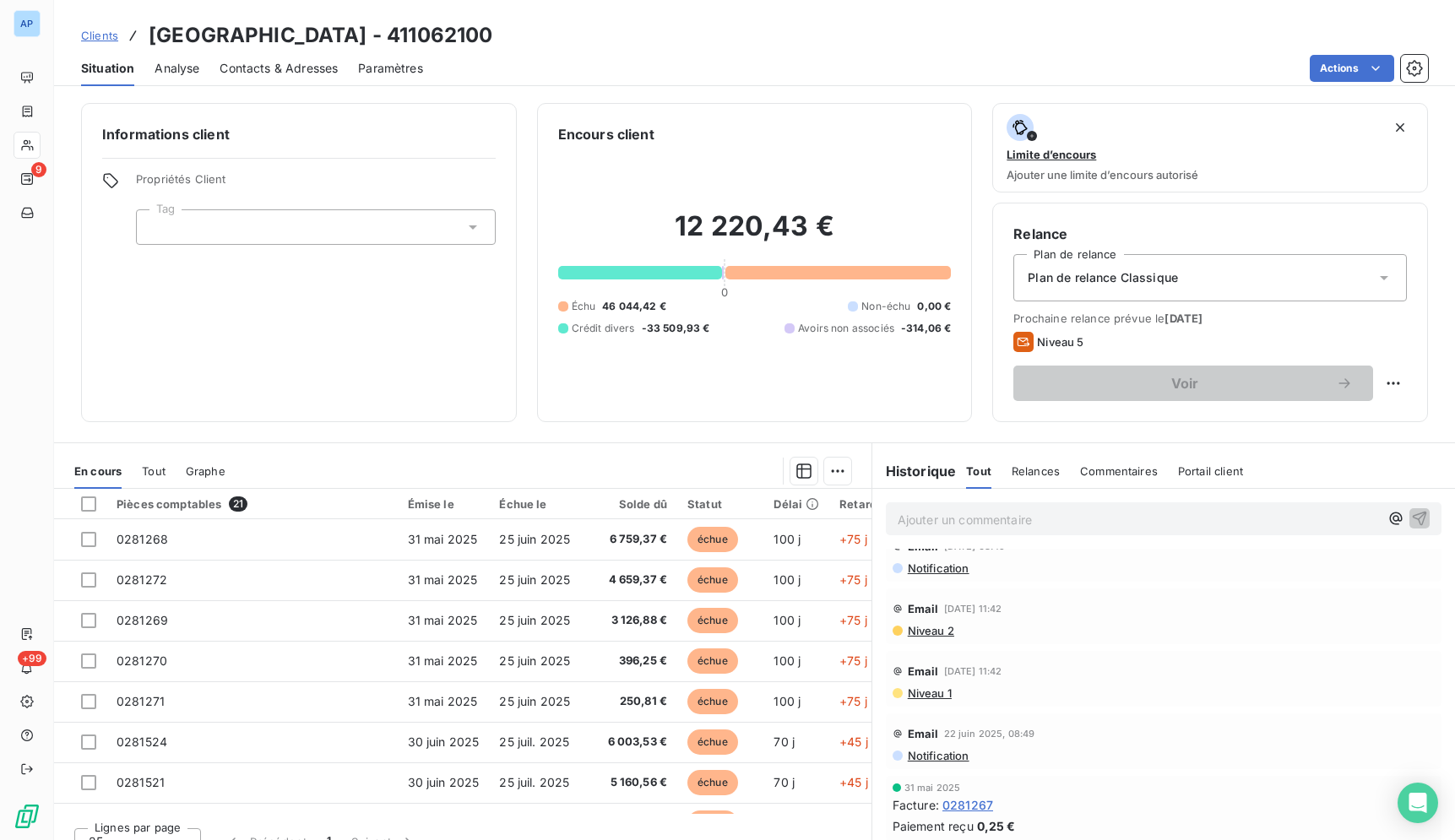
drag, startPoint x: 522, startPoint y: 35, endPoint x: 406, endPoint y: 36, distance: 116.0
click at [406, 36] on div "Clients [GEOGRAPHIC_DATA] - 411062100" at bounding box center [754, 36] width 1401 height 31
copy h3 "411062100"
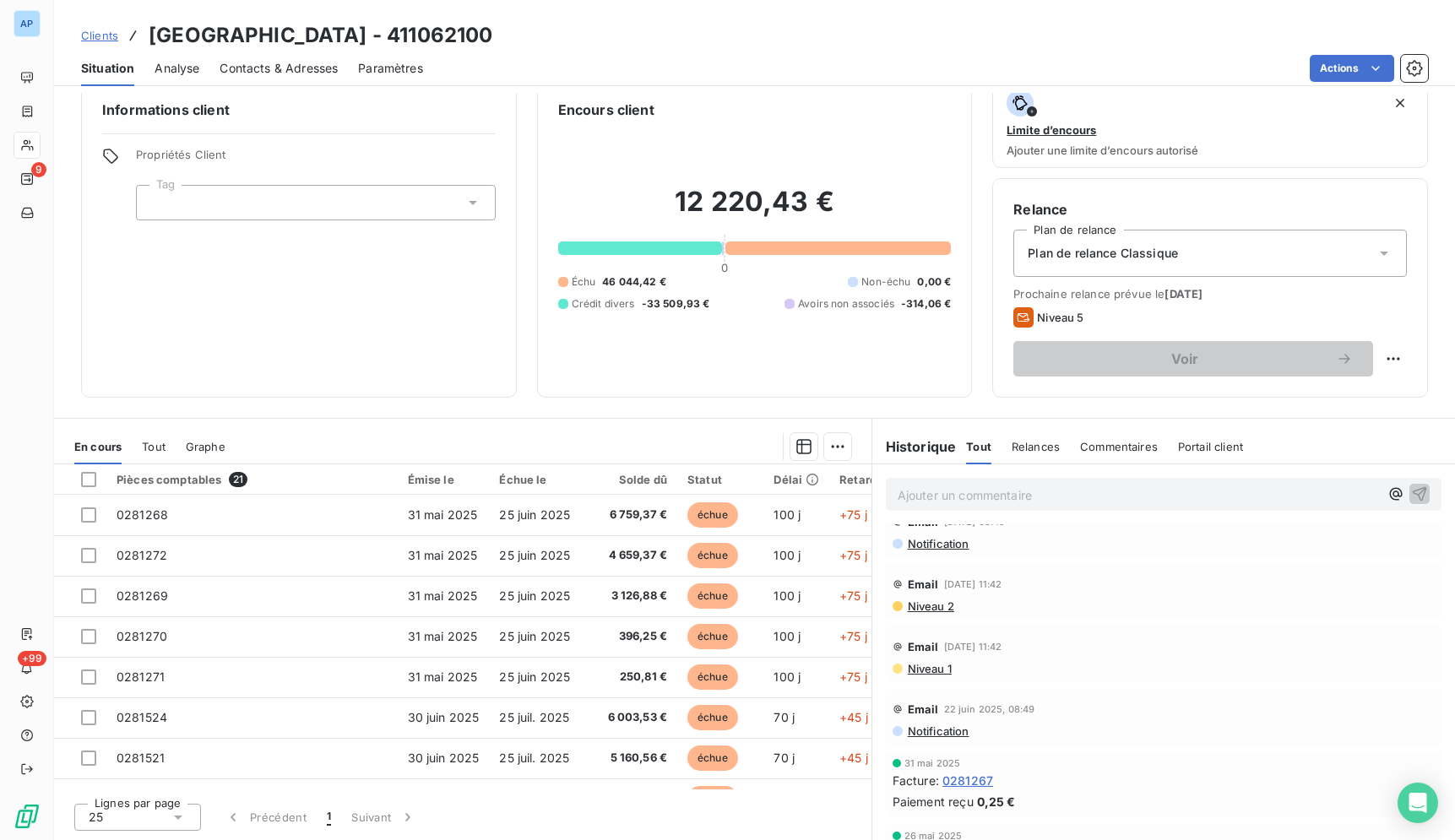
click at [277, 76] on span "Contacts & Adresses" at bounding box center [279, 68] width 118 height 17
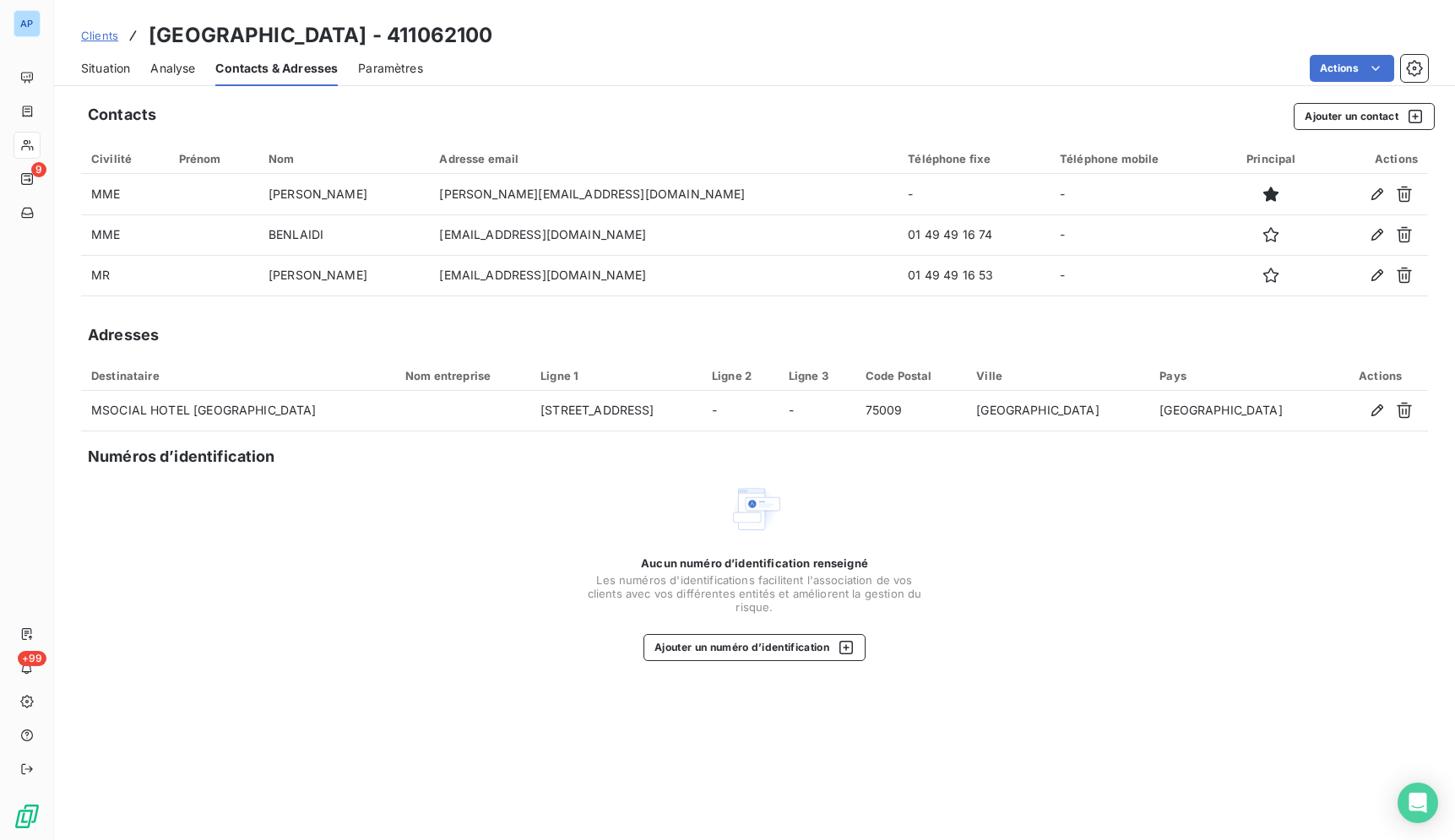
click at [119, 66] on span "Situation" at bounding box center [105, 68] width 49 height 17
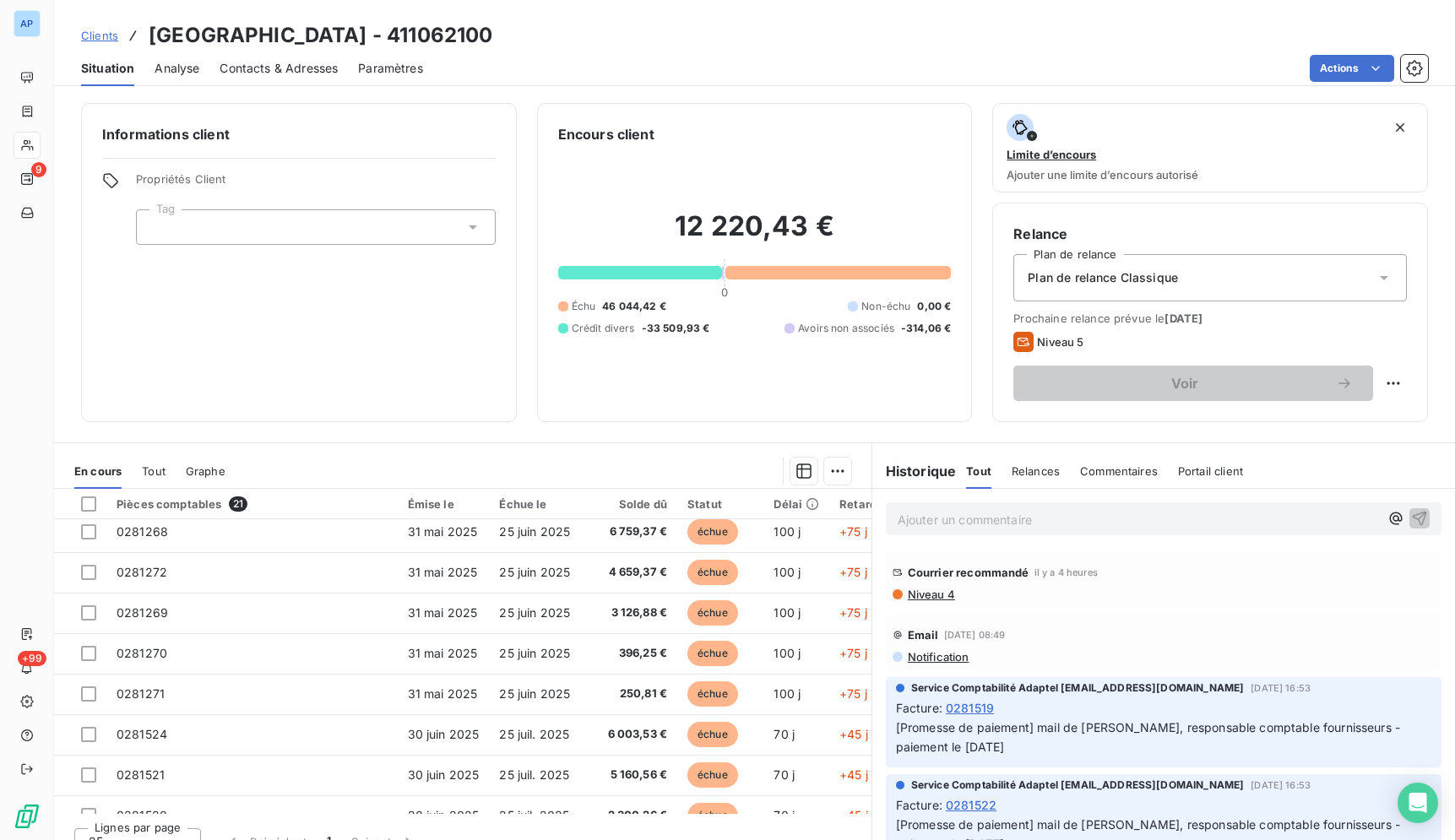
scroll to position [0, 0]
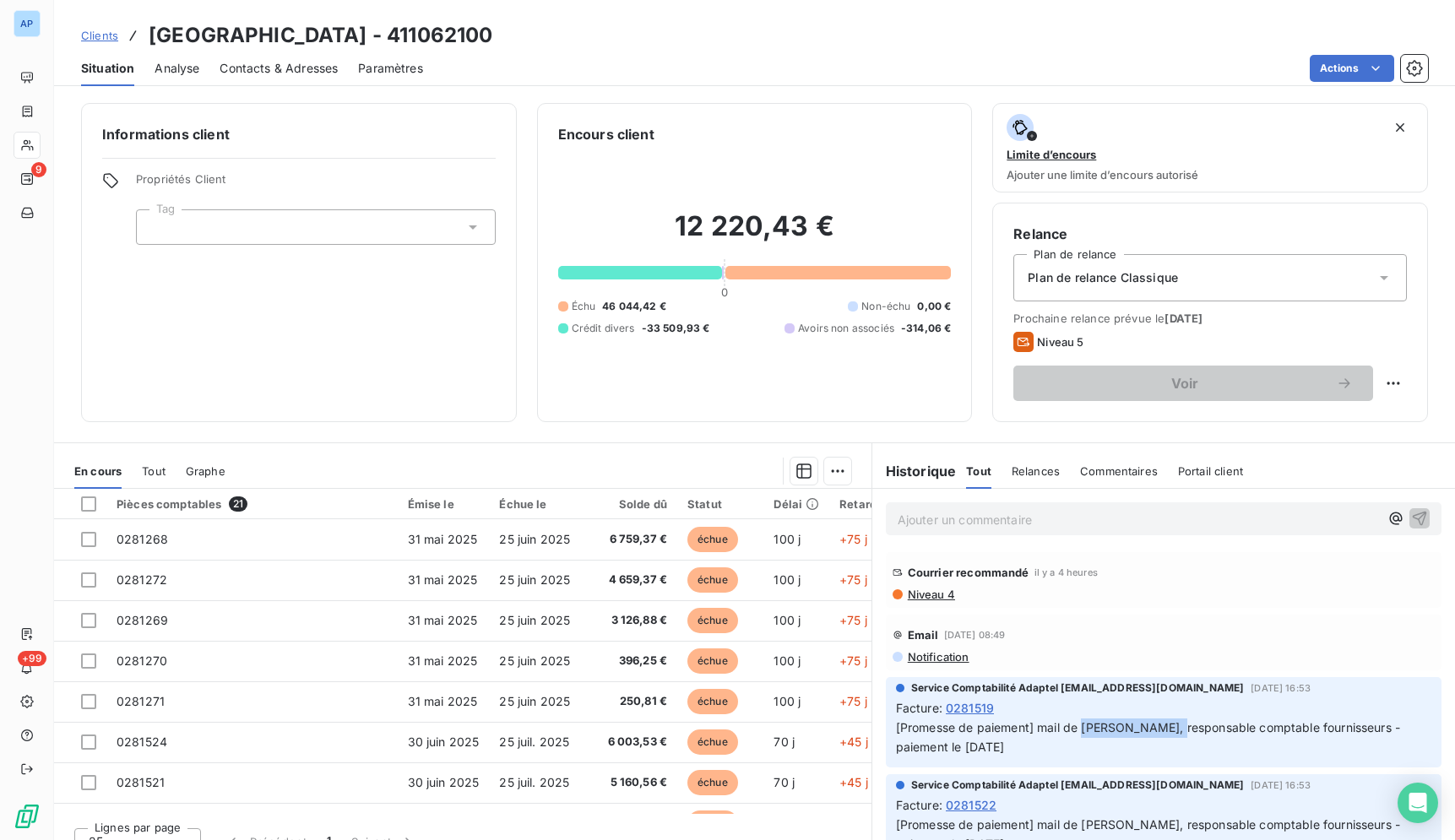
drag, startPoint x: 1155, startPoint y: 727, endPoint x: 1077, endPoint y: 734, distance: 78.3
click at [1078, 734] on span "[Promesse de paiement] mail de [PERSON_NAME], responsable comptable fournisseur…" at bounding box center [1149, 737] width 507 height 34
click at [259, 71] on span "Contacts & Adresses" at bounding box center [279, 68] width 118 height 17
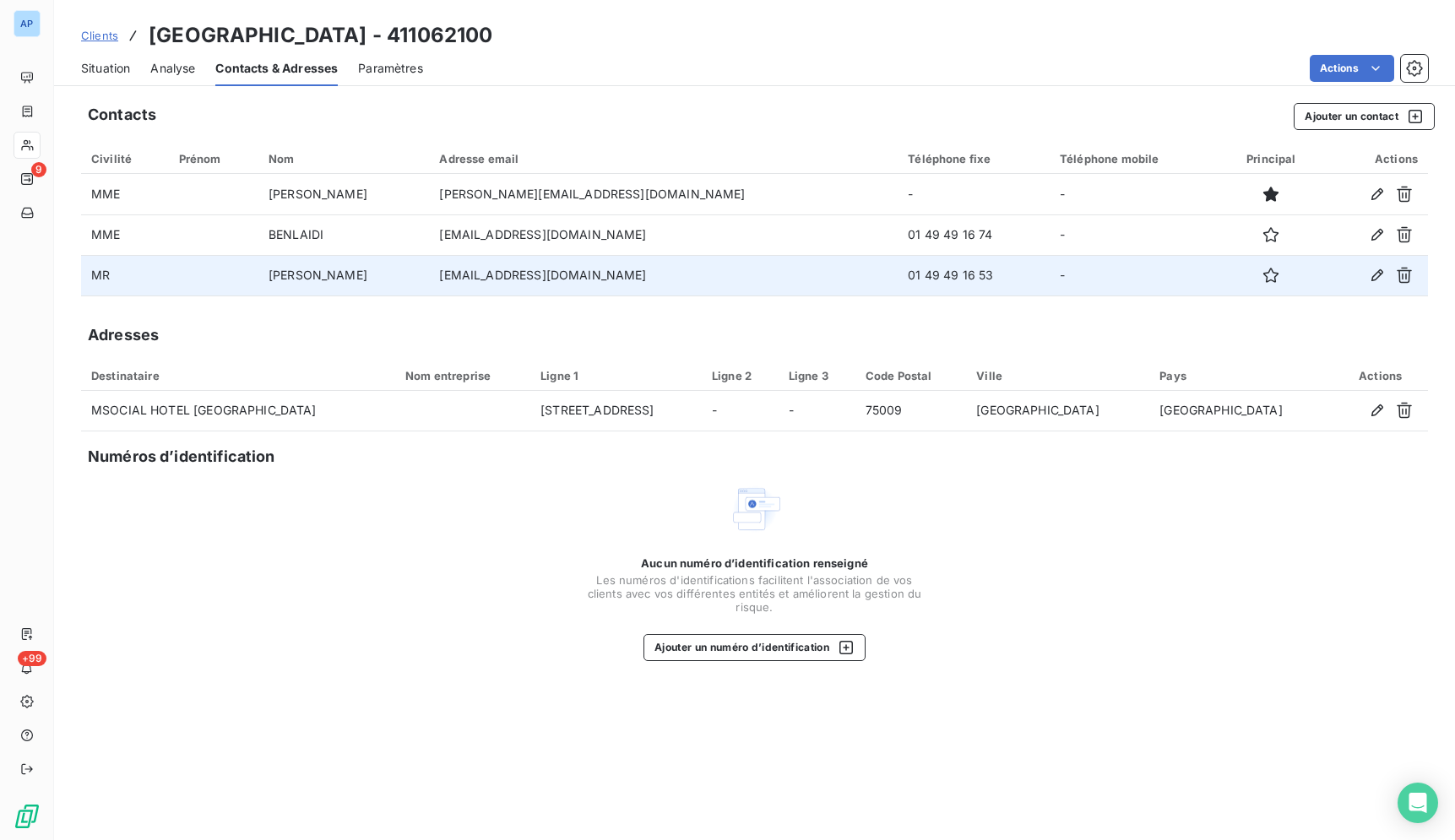
drag, startPoint x: 693, startPoint y: 276, endPoint x: 486, endPoint y: 277, distance: 207.0
click at [486, 277] on td "[EMAIL_ADDRESS][DOMAIN_NAME]" at bounding box center [663, 275] width 469 height 40
copy td "[EMAIL_ADDRESS][DOMAIN_NAME]"
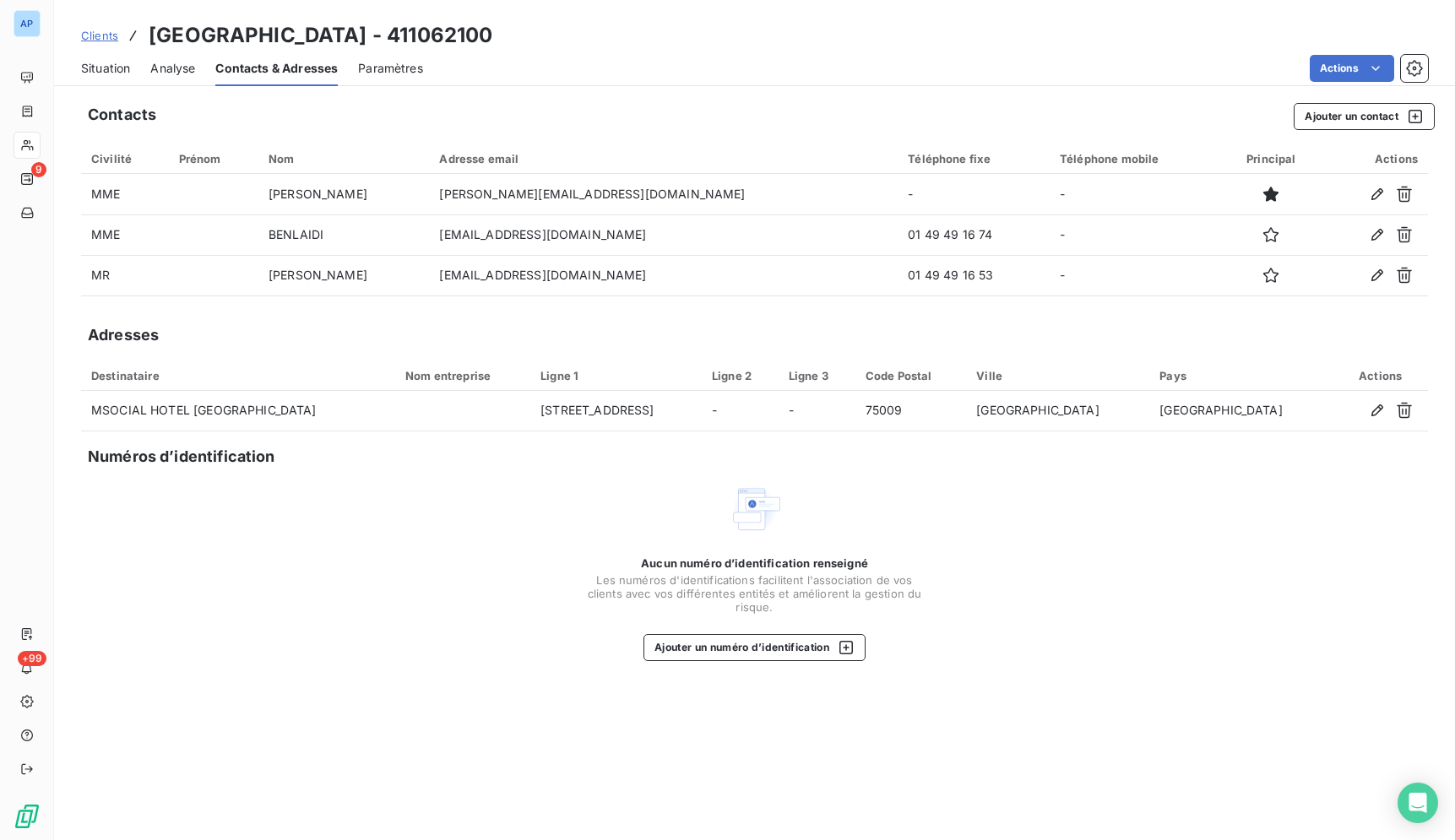
click at [1128, 556] on div "Aucun numéro d’identification renseigné Les numéros d'identifications faciliten…" at bounding box center [754, 571] width 1346 height 179
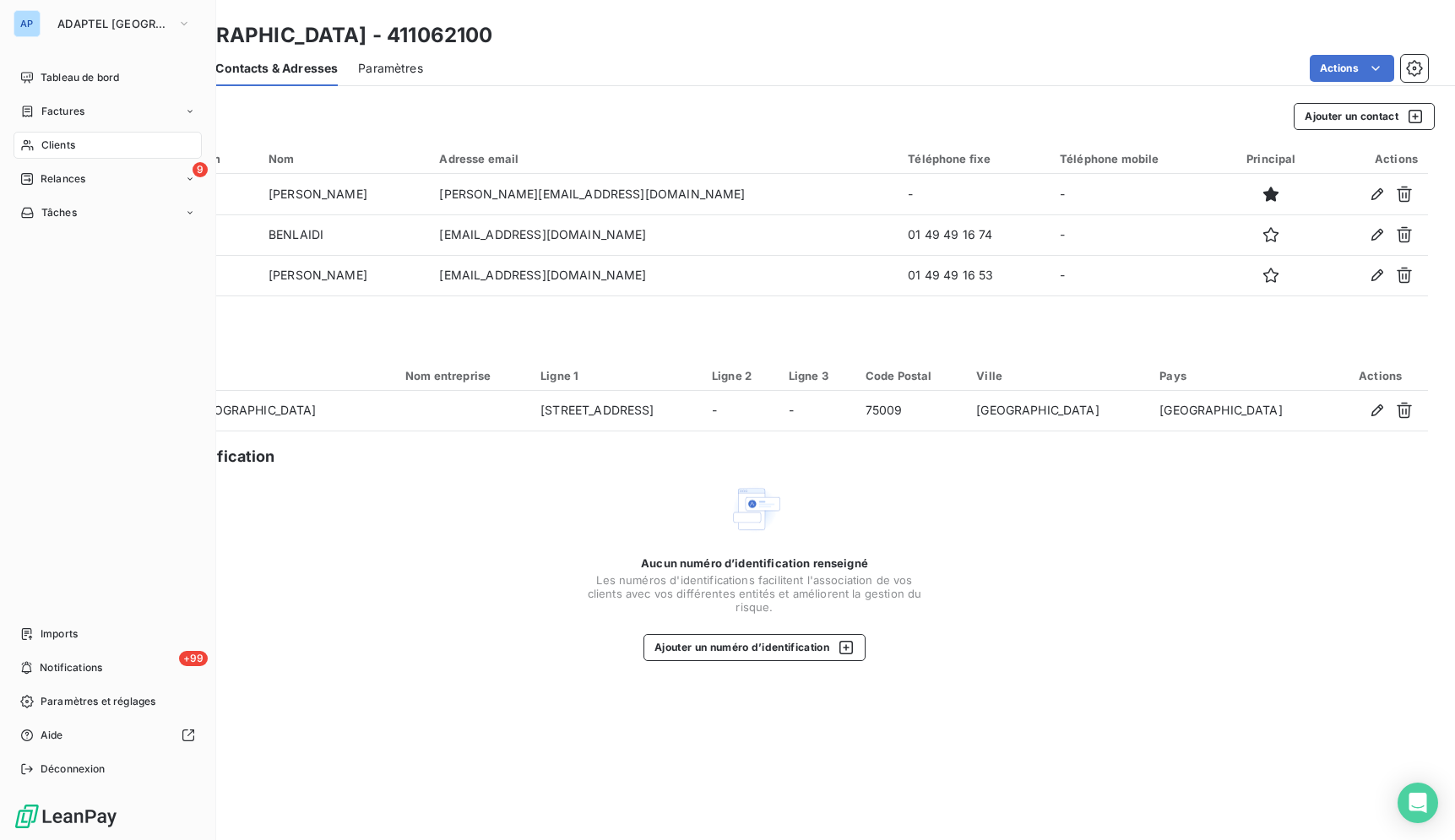
click at [86, 157] on div "Clients" at bounding box center [108, 145] width 188 height 27
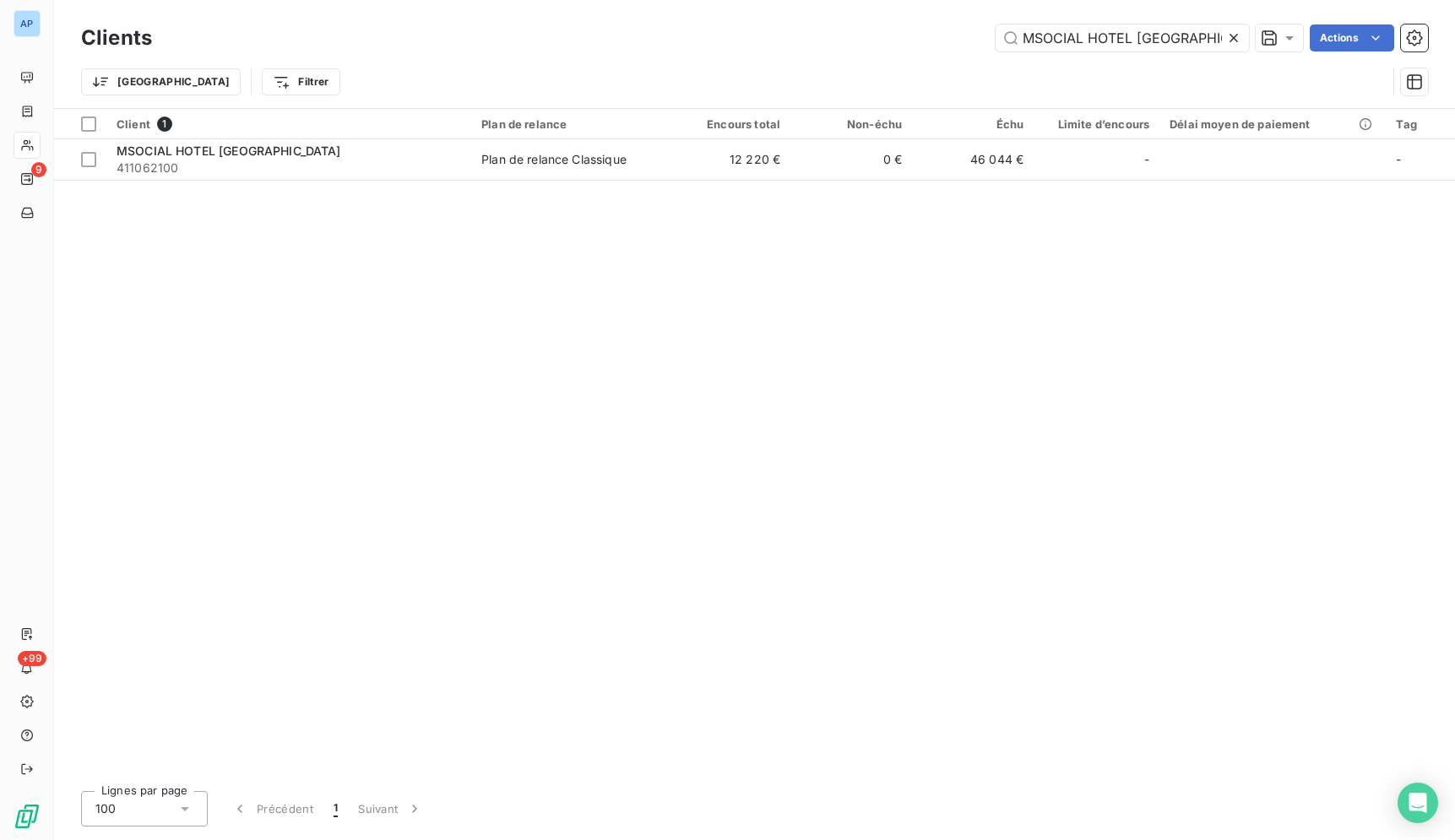
click at [1229, 36] on icon at bounding box center [1233, 38] width 17 height 17
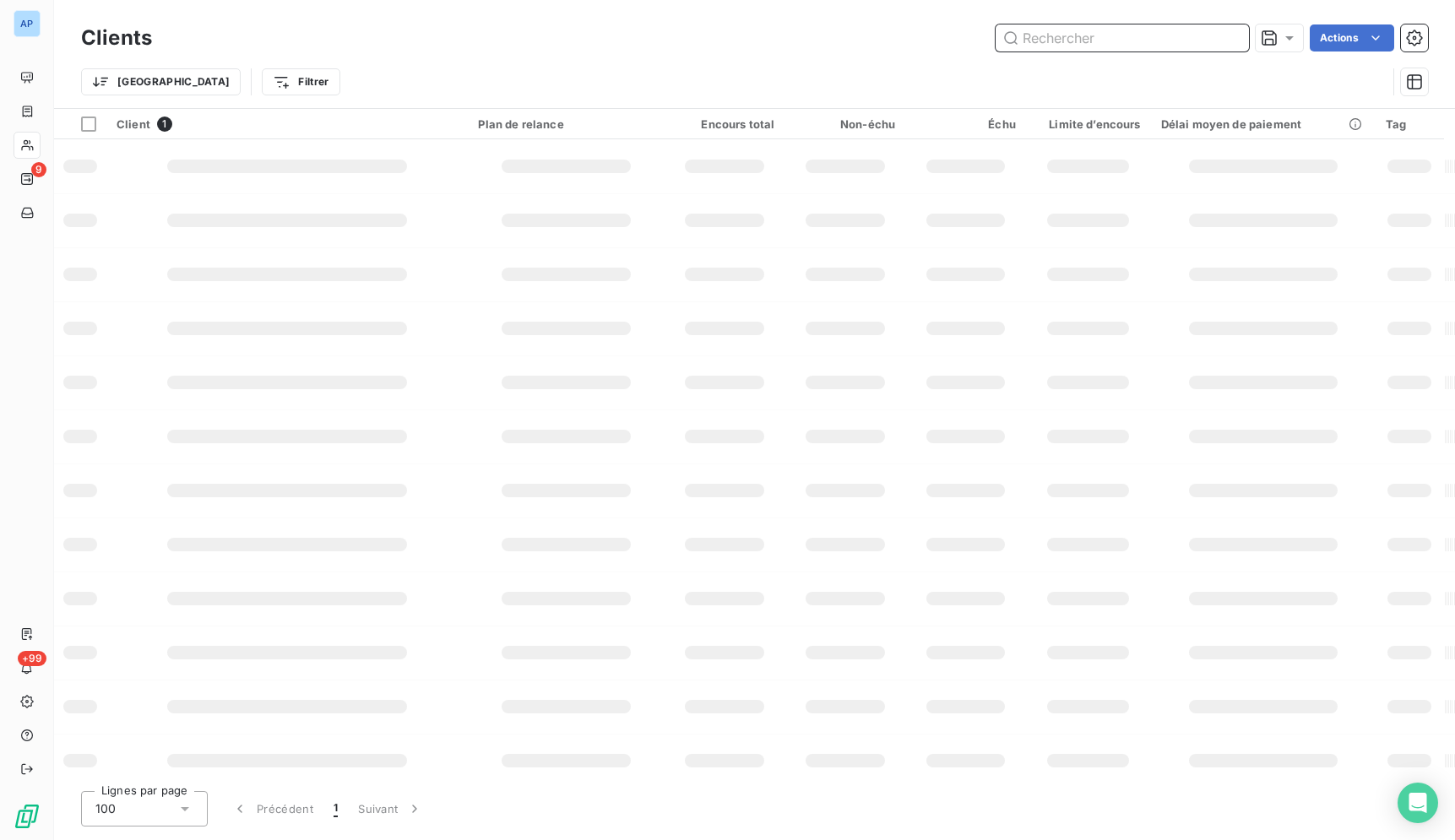
click at [1122, 48] on input "text" at bounding box center [1122, 38] width 253 height 27
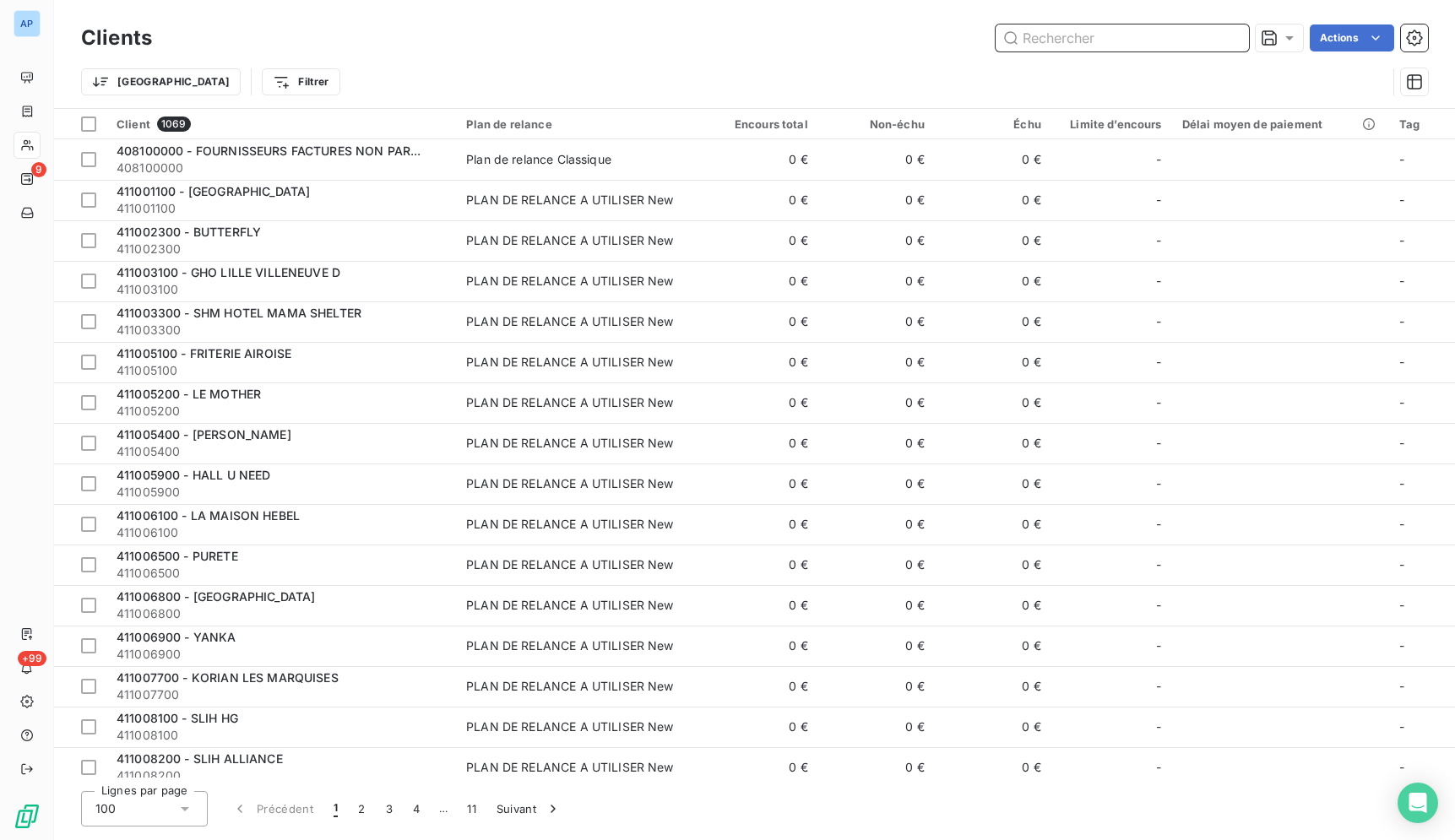
click at [1122, 48] on input "text" at bounding box center [1122, 38] width 253 height 27
click at [1114, 41] on input "text" at bounding box center [1122, 38] width 253 height 27
click at [1113, 41] on input "text" at bounding box center [1122, 38] width 253 height 27
paste input "[GEOGRAPHIC_DATA]"
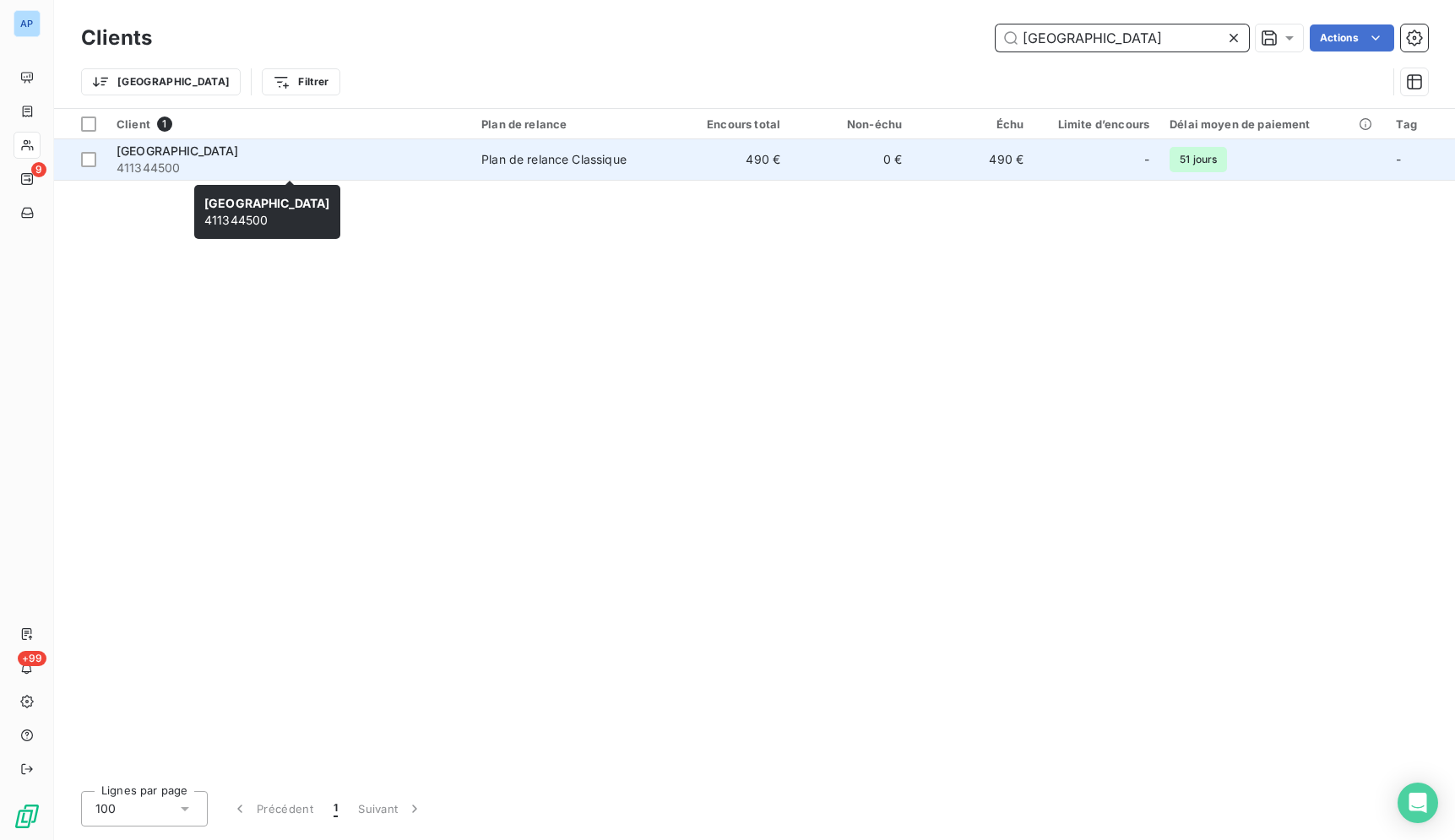
type input "[GEOGRAPHIC_DATA]"
click at [440, 161] on span "411344500" at bounding box center [289, 168] width 345 height 17
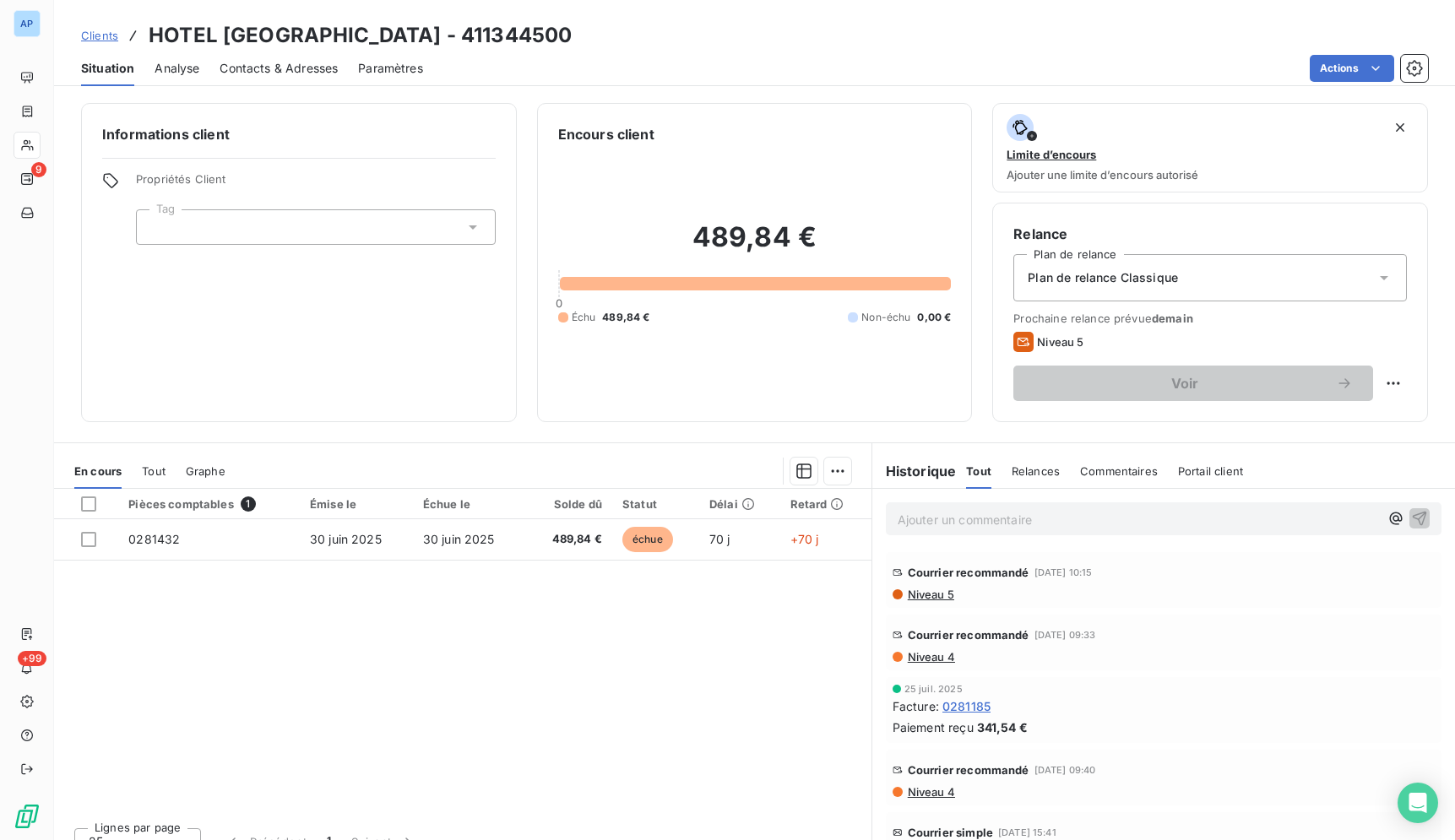
click at [539, 767] on div "Pièces comptables 1 Émise le Échue le Solde dû Statut Délai Retard 0281432 [DAT…" at bounding box center [462, 652] width 818 height 325
click at [736, 606] on div "Pièces comptables 1 Émise le Échue le Solde dû Statut Délai Retard 0281432 [DAT…" at bounding box center [462, 652] width 818 height 325
click at [784, 646] on div "Pièces comptables 1 Émise le Échue le Solde dû Statut Délai Retard 0281432 [DAT…" at bounding box center [462, 652] width 818 height 325
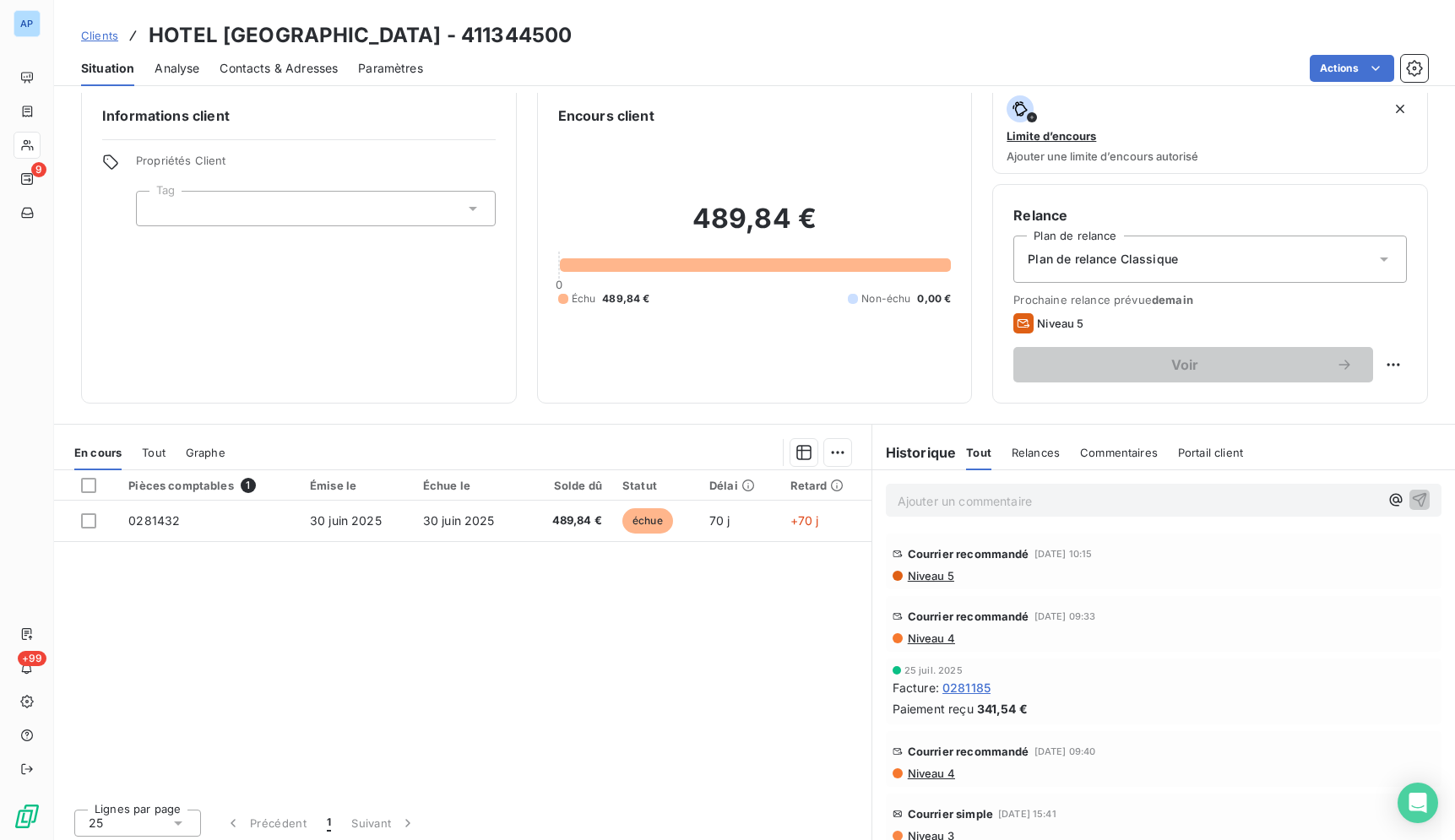
scroll to position [24, 0]
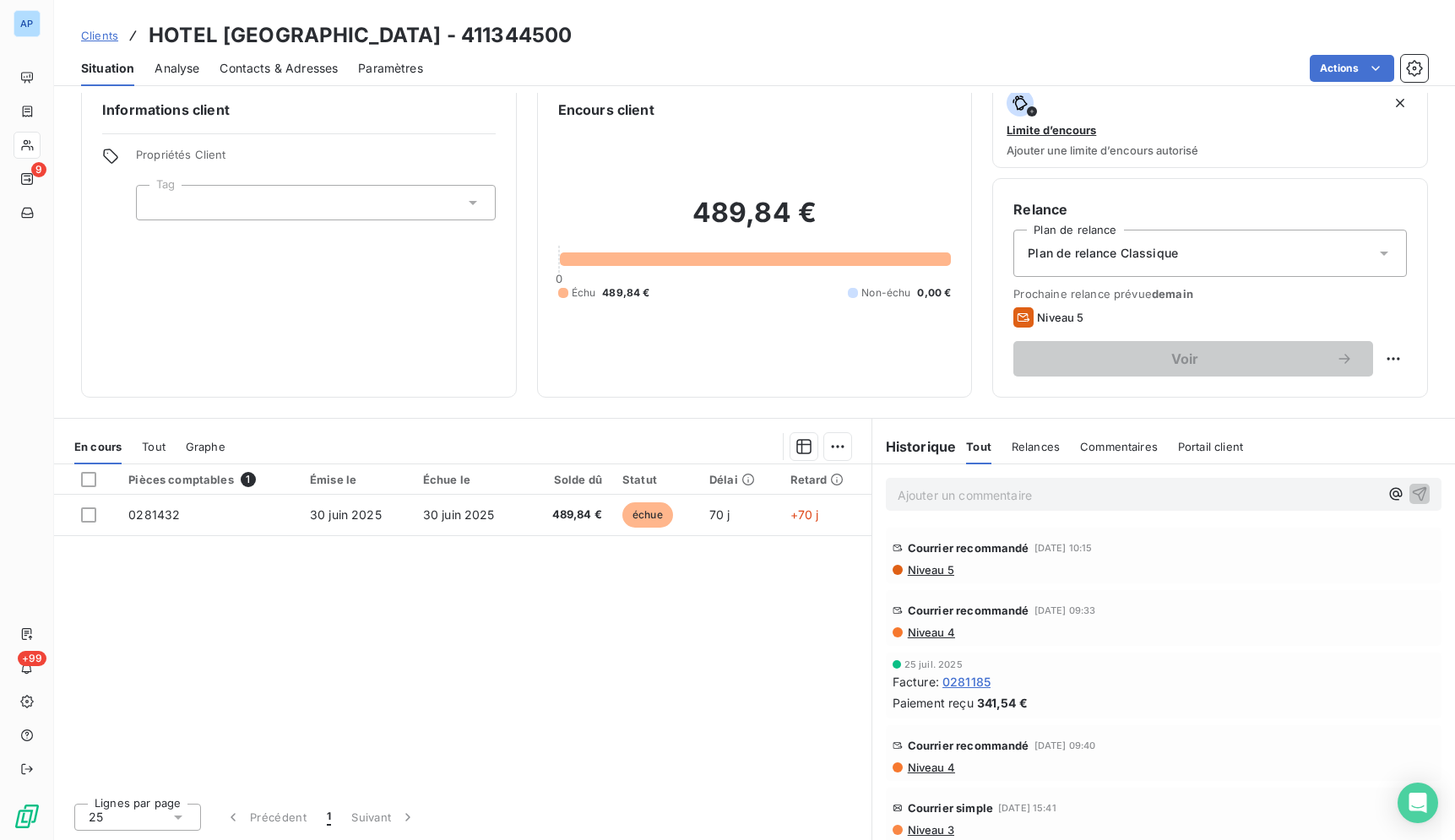
click at [791, 601] on div "Pièces comptables 1 Émise le Échue le Solde dû Statut Délai Retard 0281432 [DAT…" at bounding box center [462, 626] width 818 height 325
click at [291, 73] on span "Contacts & Adresses" at bounding box center [279, 68] width 118 height 17
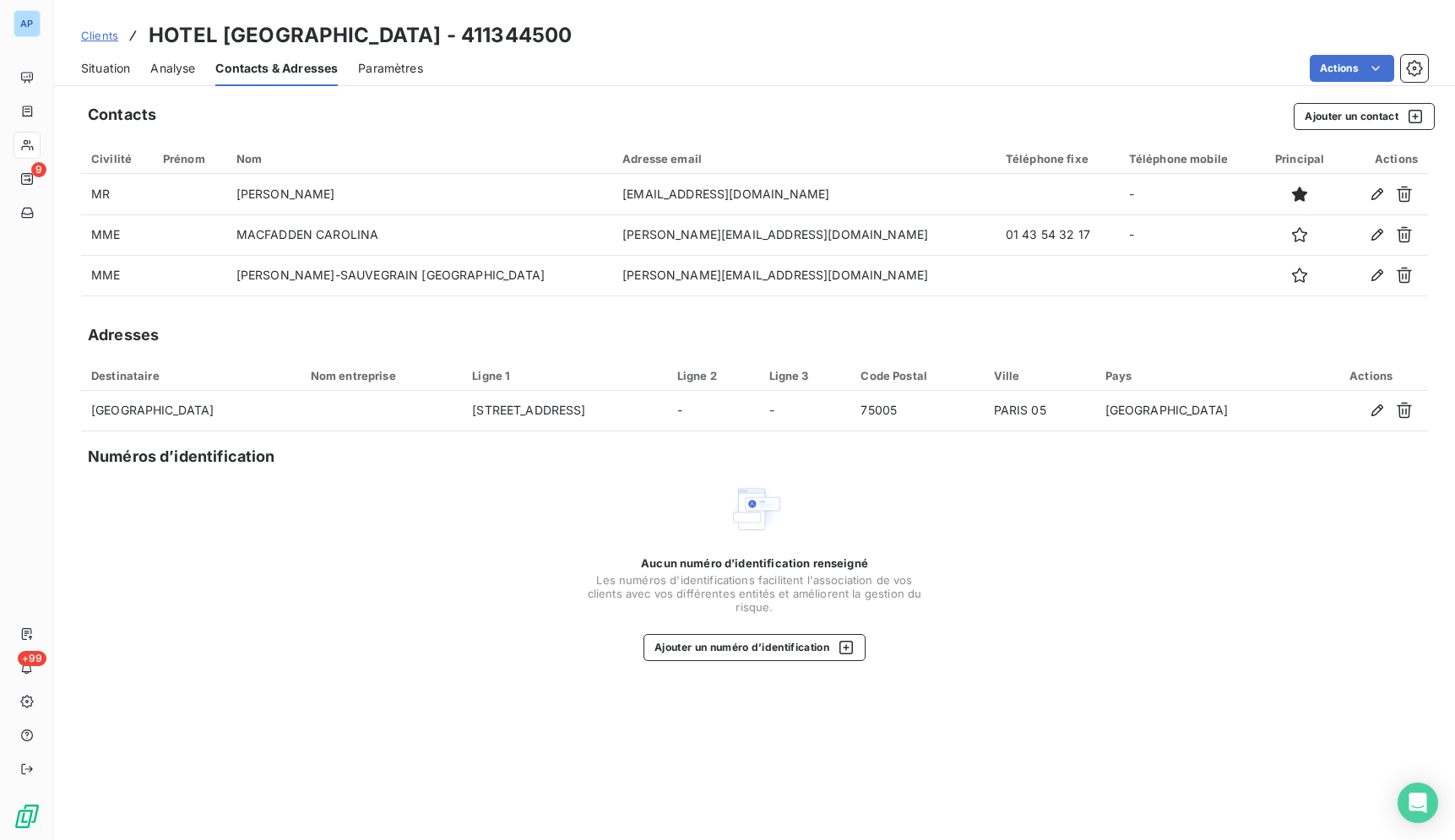
click at [120, 71] on span "Situation" at bounding box center [105, 68] width 49 height 17
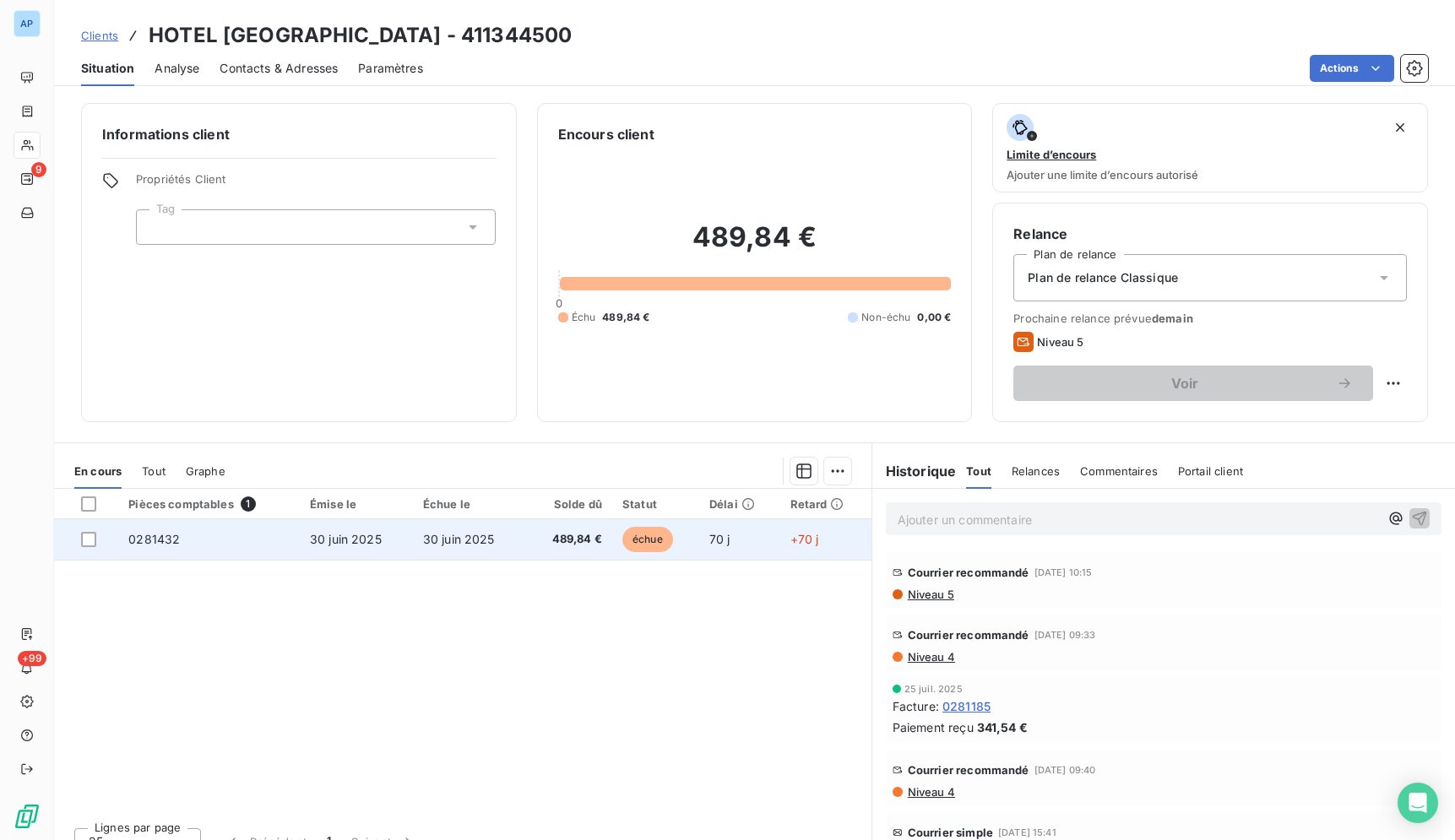
drag, startPoint x: 146, startPoint y: 27, endPoint x: 837, endPoint y: 550, distance: 866.6
click at [837, 550] on div "Clients HOTEL [GEOGRAPHIC_DATA] - 411344500 Situation Analyse Contacts & Adress…" at bounding box center [754, 420] width 1401 height 840
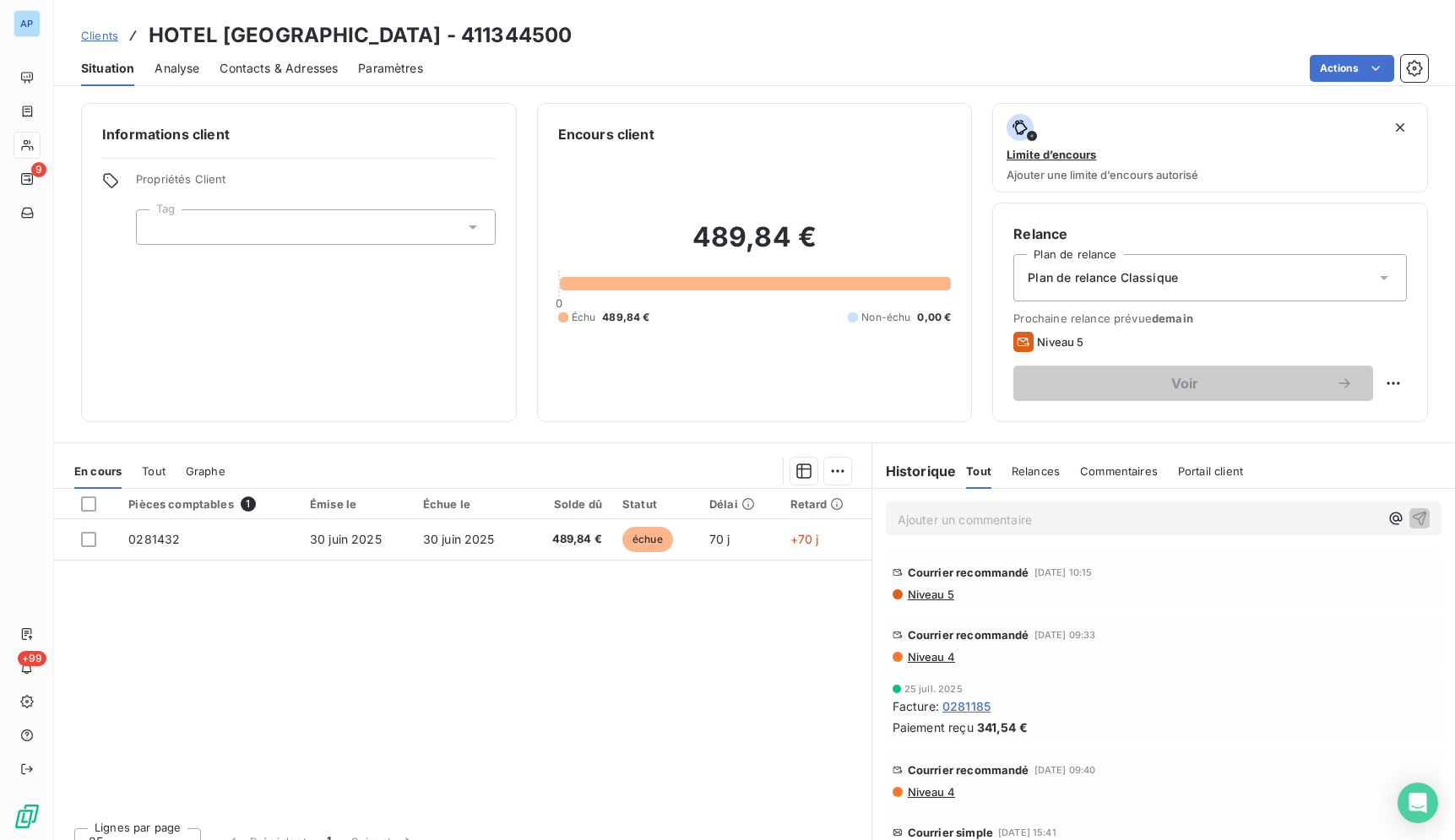
drag, startPoint x: 511, startPoint y: 678, endPoint x: 507, endPoint y: 663, distance: 15.5
click at [511, 678] on div "Pièces comptables 1 Émise le Échue le Solde dû Statut Délai Retard 0281432 [DAT…" at bounding box center [462, 652] width 818 height 325
click at [546, 562] on div "Pièces comptables 1 Émise le Échue le Solde dû Statut Délai Retard 0281432 [DAT…" at bounding box center [462, 652] width 818 height 325
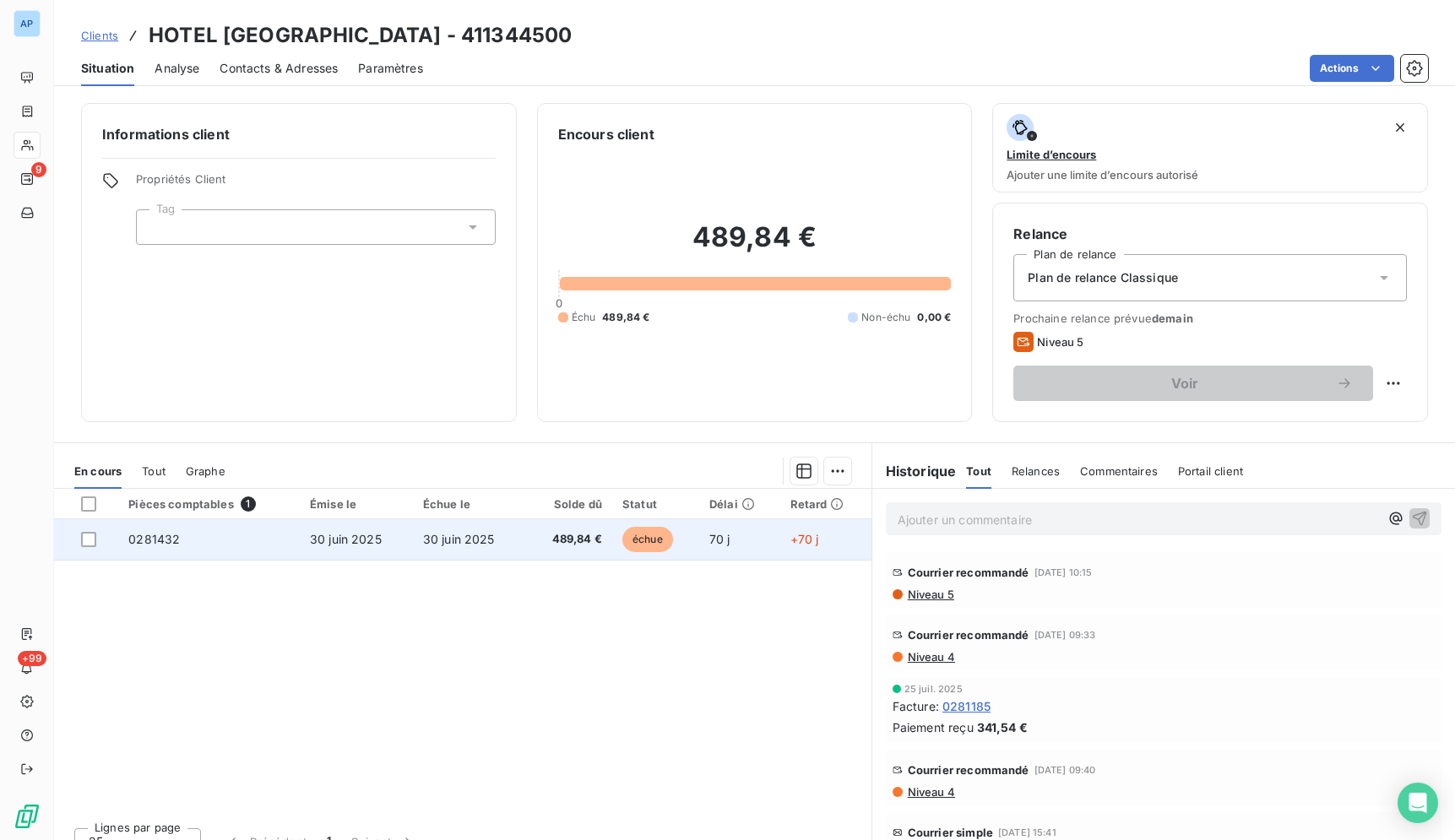
click at [537, 551] on td "489,84 €" at bounding box center [569, 539] width 86 height 40
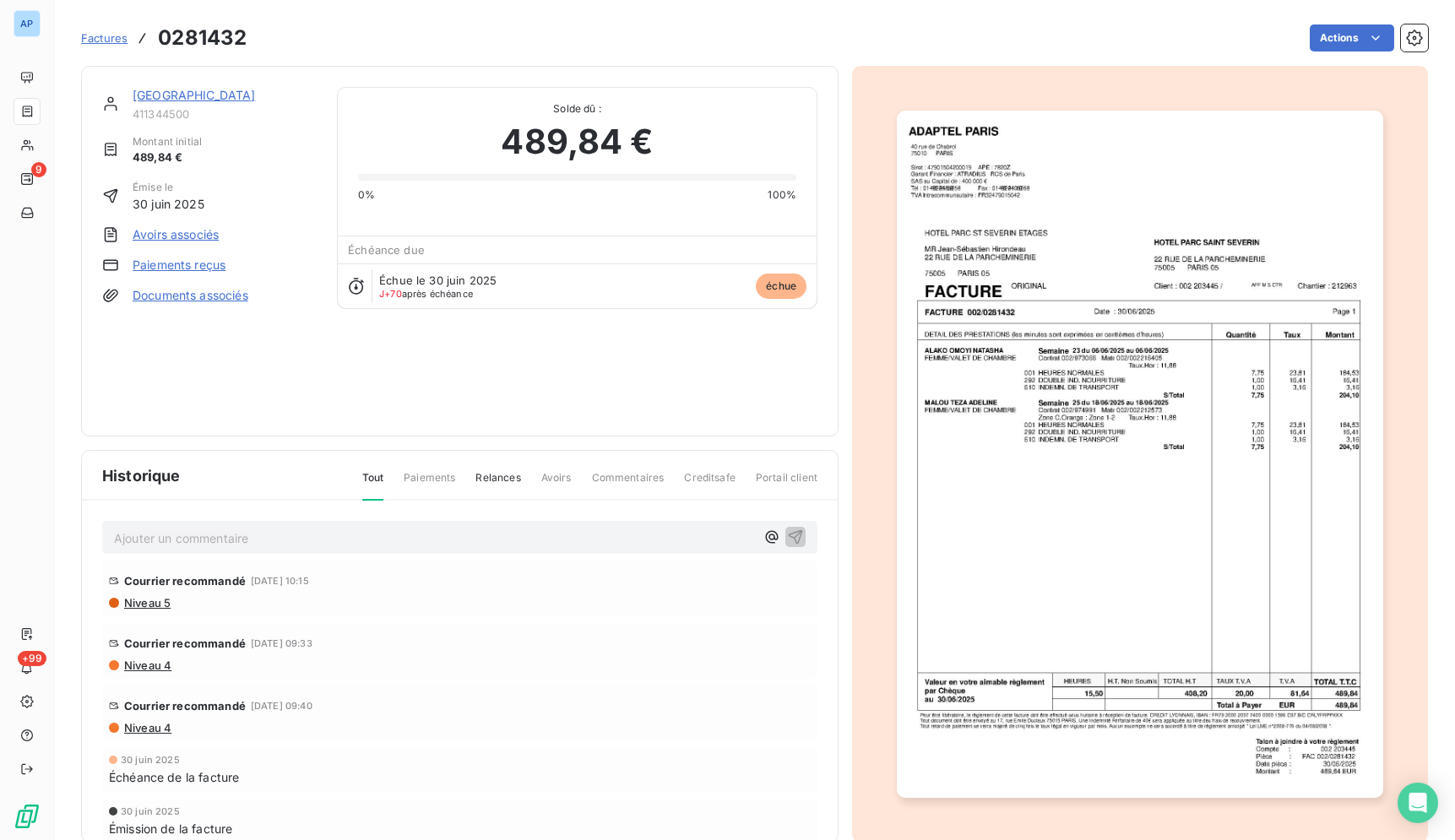
click at [1092, 399] on img "button" at bounding box center [1139, 454] width 486 height 687
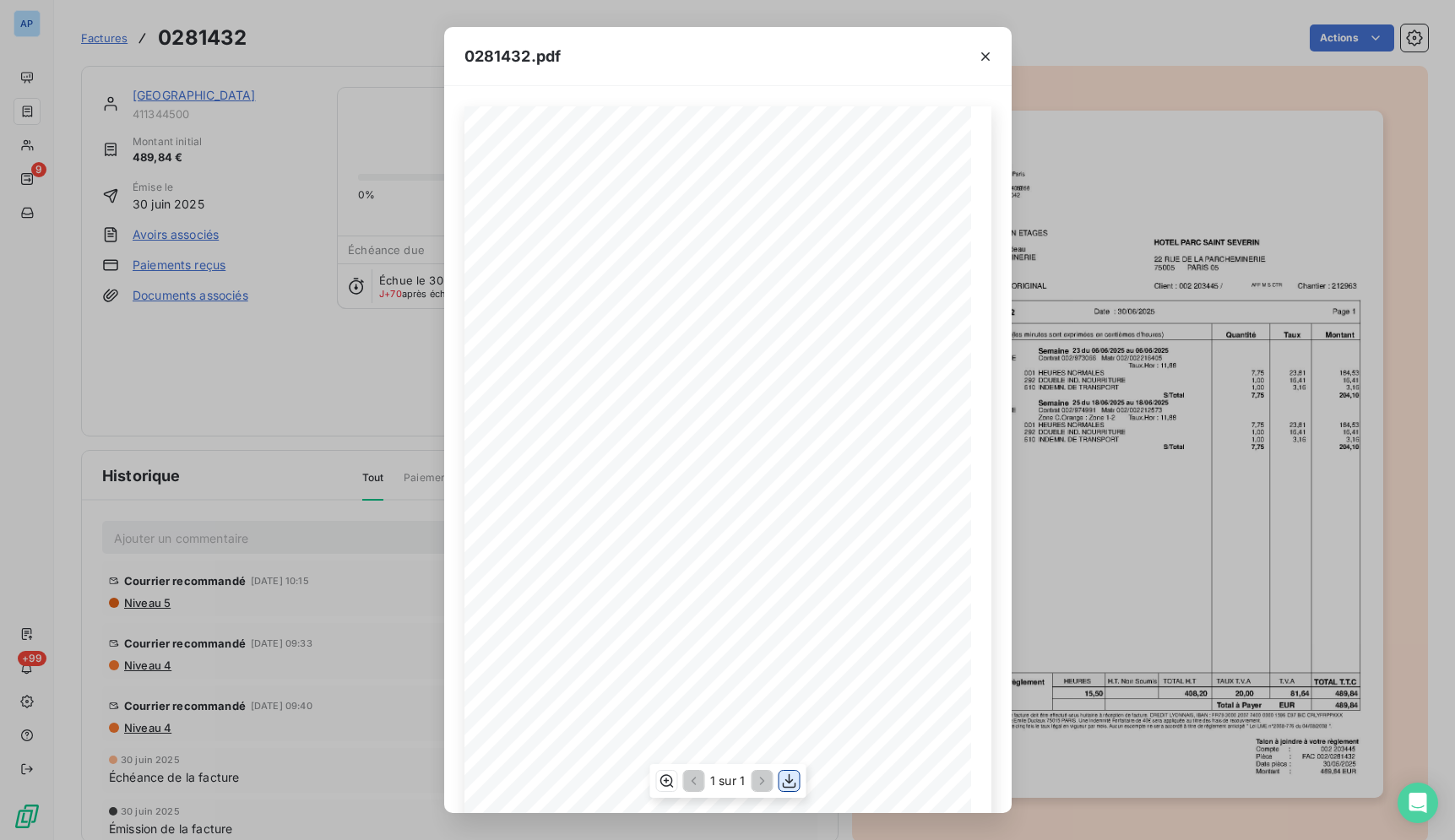
click at [793, 779] on icon "button" at bounding box center [788, 781] width 17 height 17
click at [986, 59] on icon "button" at bounding box center [985, 57] width 17 height 17
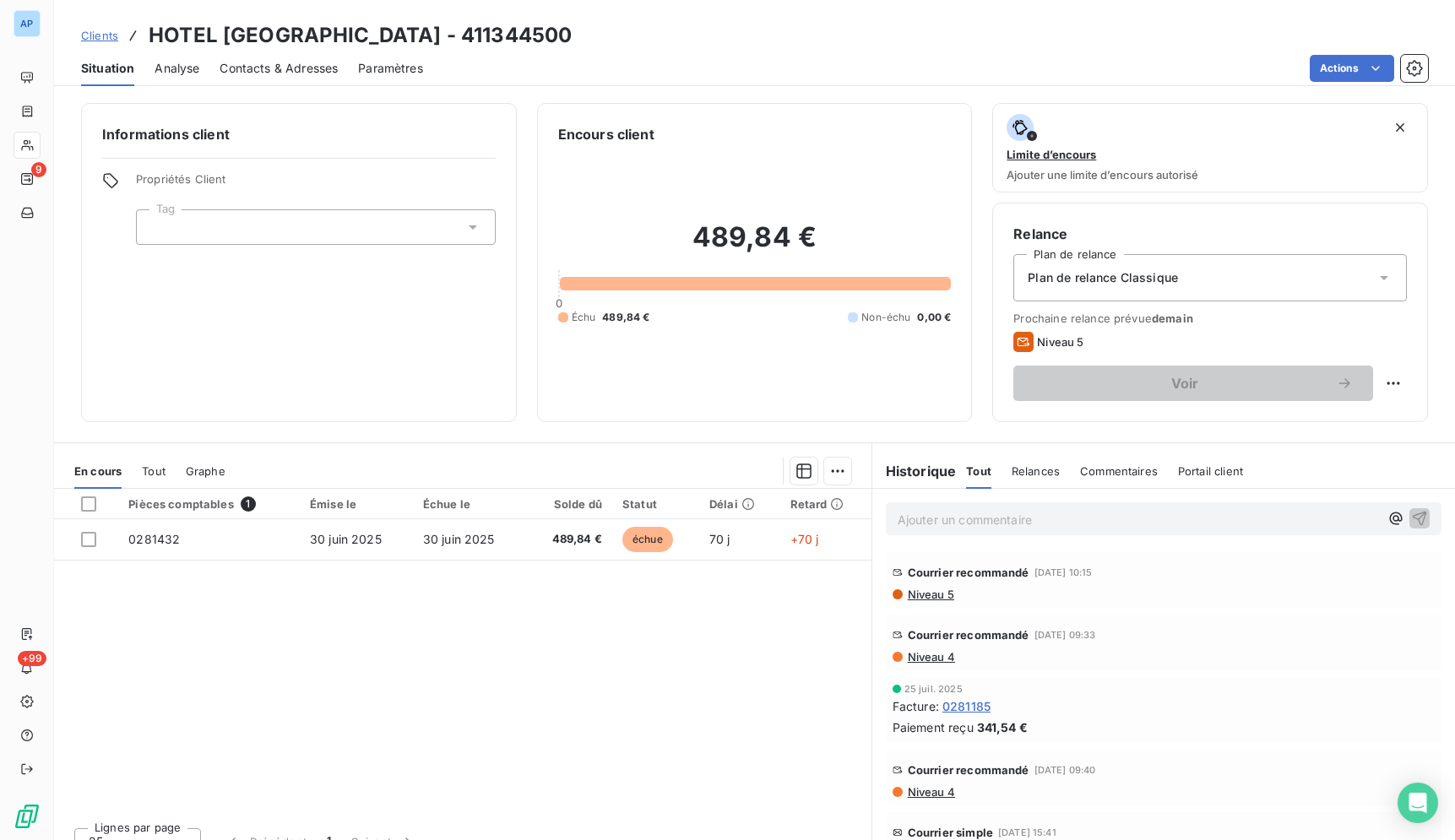
click at [271, 70] on span "Contacts & Adresses" at bounding box center [279, 68] width 118 height 17
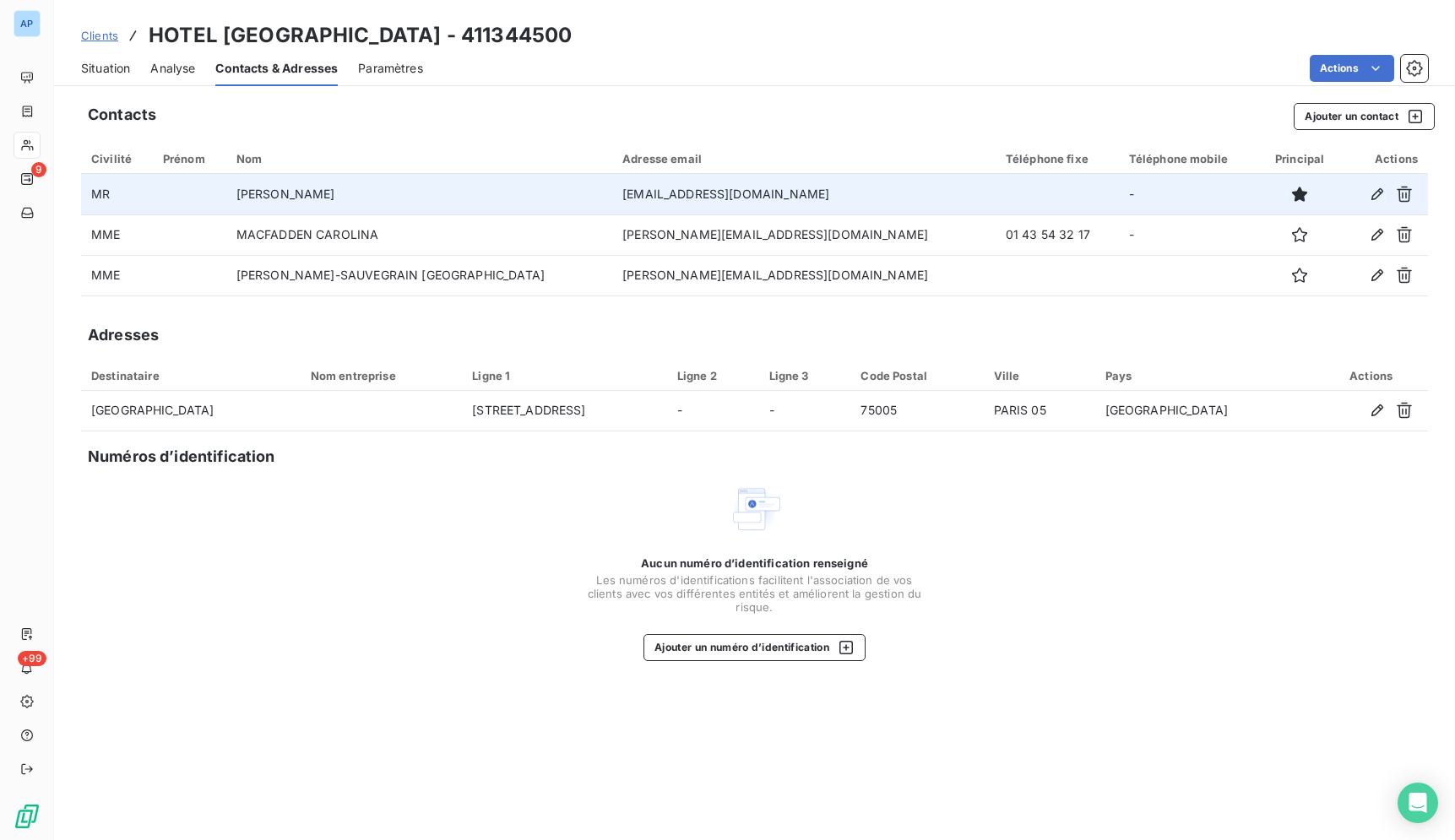
drag, startPoint x: 441, startPoint y: 192, endPoint x: 250, endPoint y: 194, distance: 191.0
click at [250, 194] on td "[PERSON_NAME]" at bounding box center [419, 194] width 386 height 40
copy td "[PERSON_NAME]"
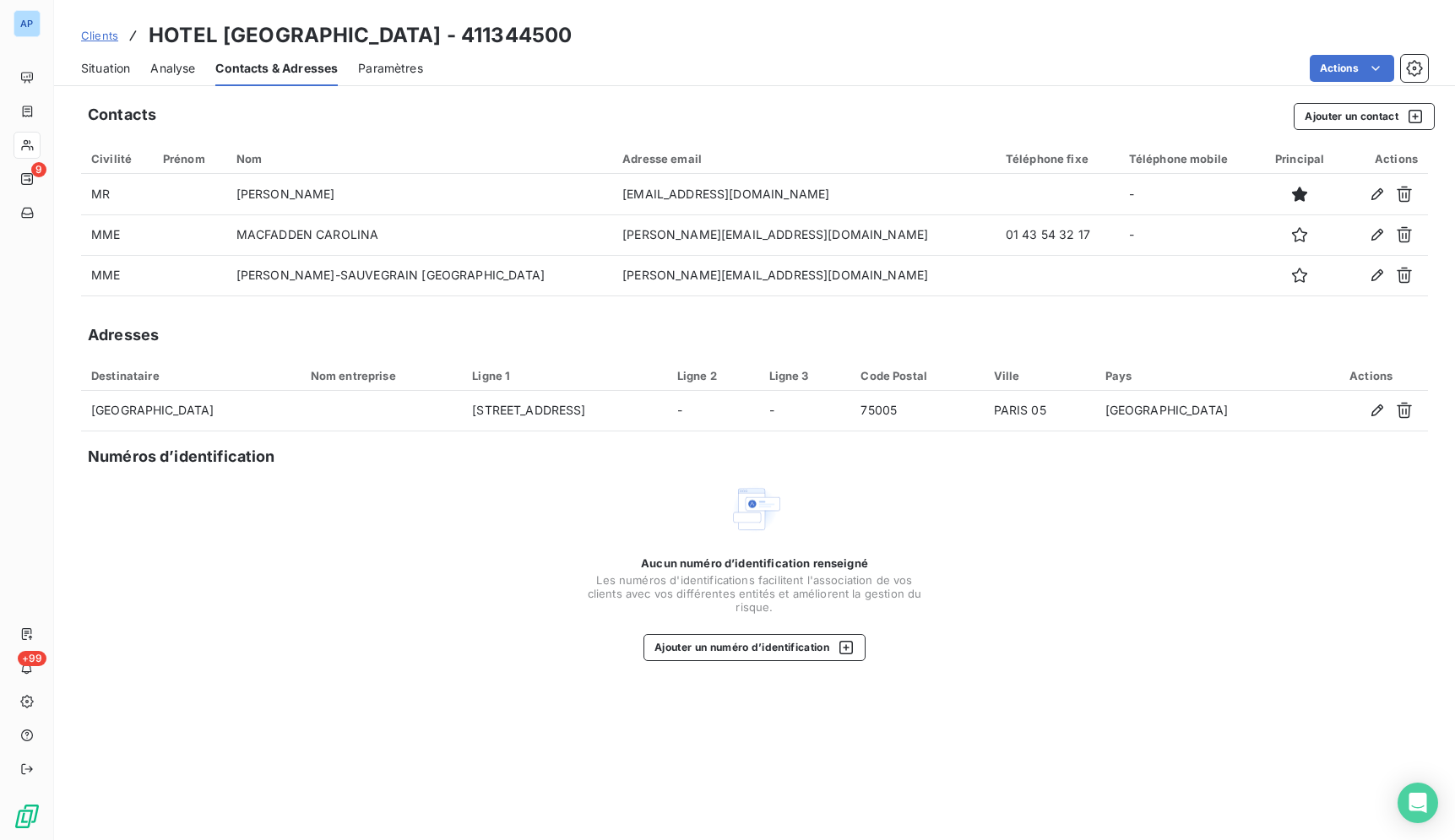
click at [805, 153] on div "Adresse email" at bounding box center [803, 158] width 364 height 13
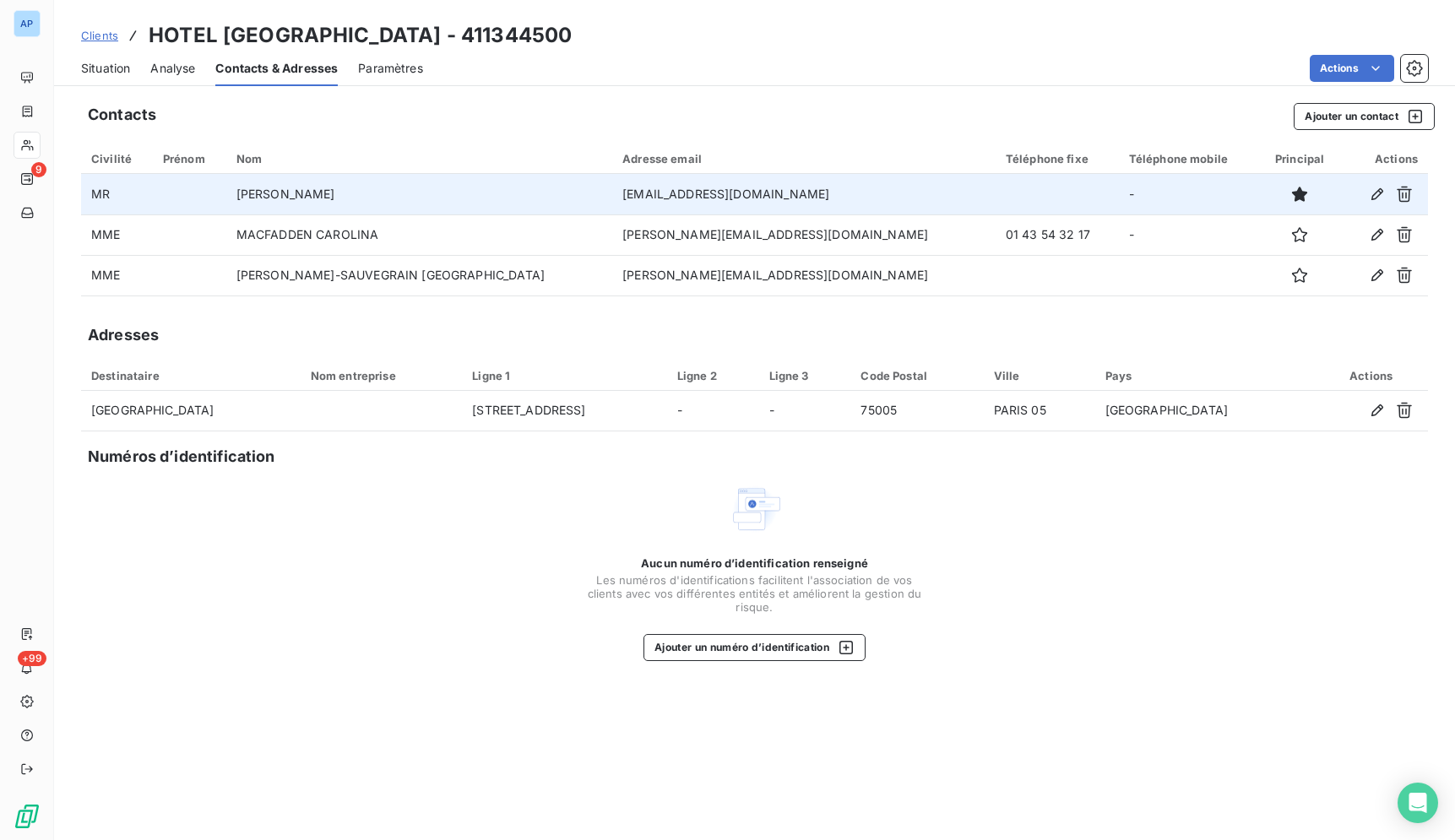
click at [766, 192] on td "[EMAIL_ADDRESS][DOMAIN_NAME]" at bounding box center [803, 194] width 383 height 40
drag, startPoint x: 753, startPoint y: 197, endPoint x: 549, endPoint y: 202, distance: 204.1
click at [612, 202] on td "[EMAIL_ADDRESS][DOMAIN_NAME]" at bounding box center [803, 194] width 383 height 40
copy td "[EMAIL_ADDRESS][DOMAIN_NAME]"
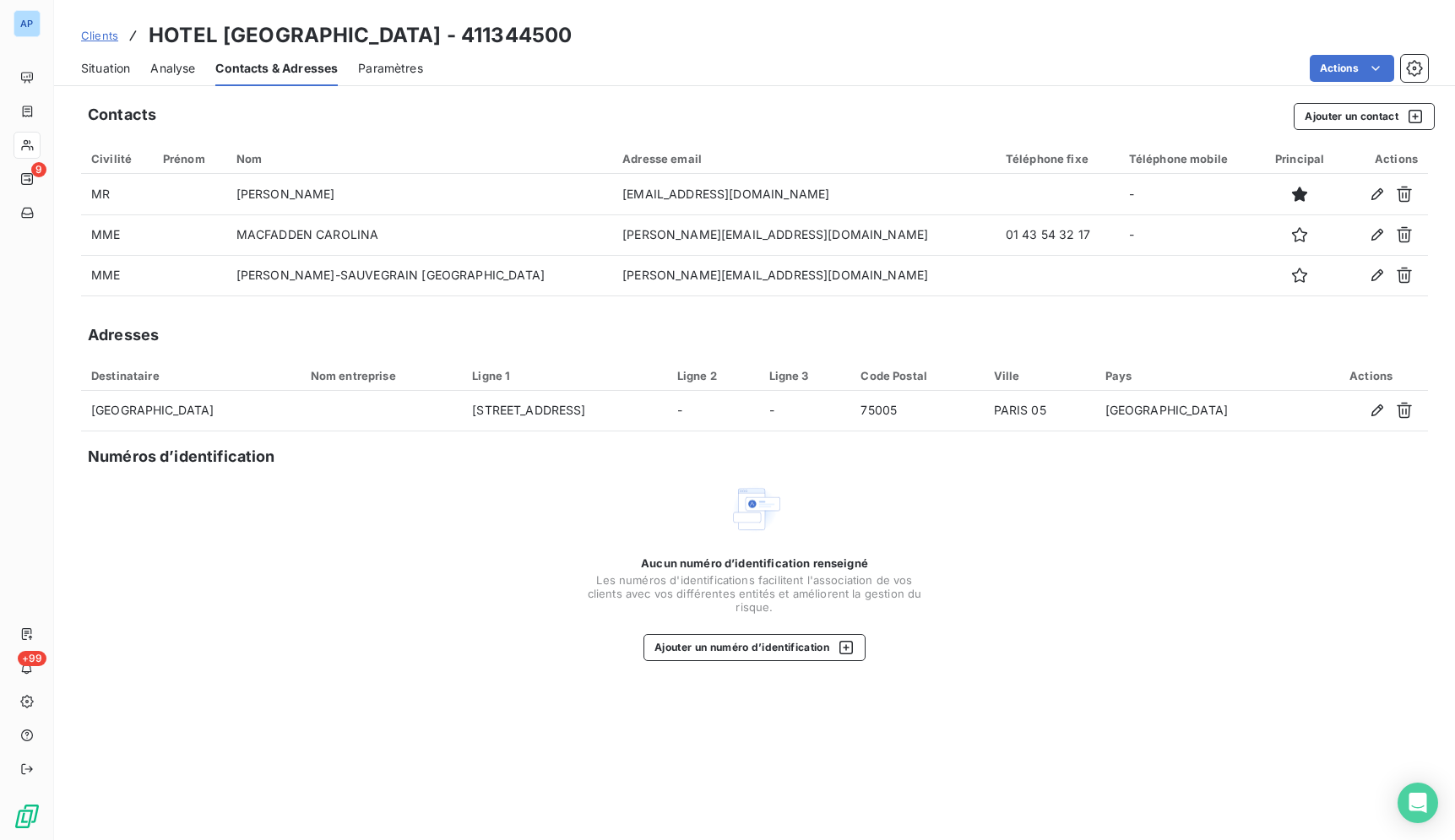
click at [766, 96] on div "Contacts Ajouter un contact Civilité Prénom Nom Adresse email Téléphone fixe Té…" at bounding box center [754, 466] width 1401 height 748
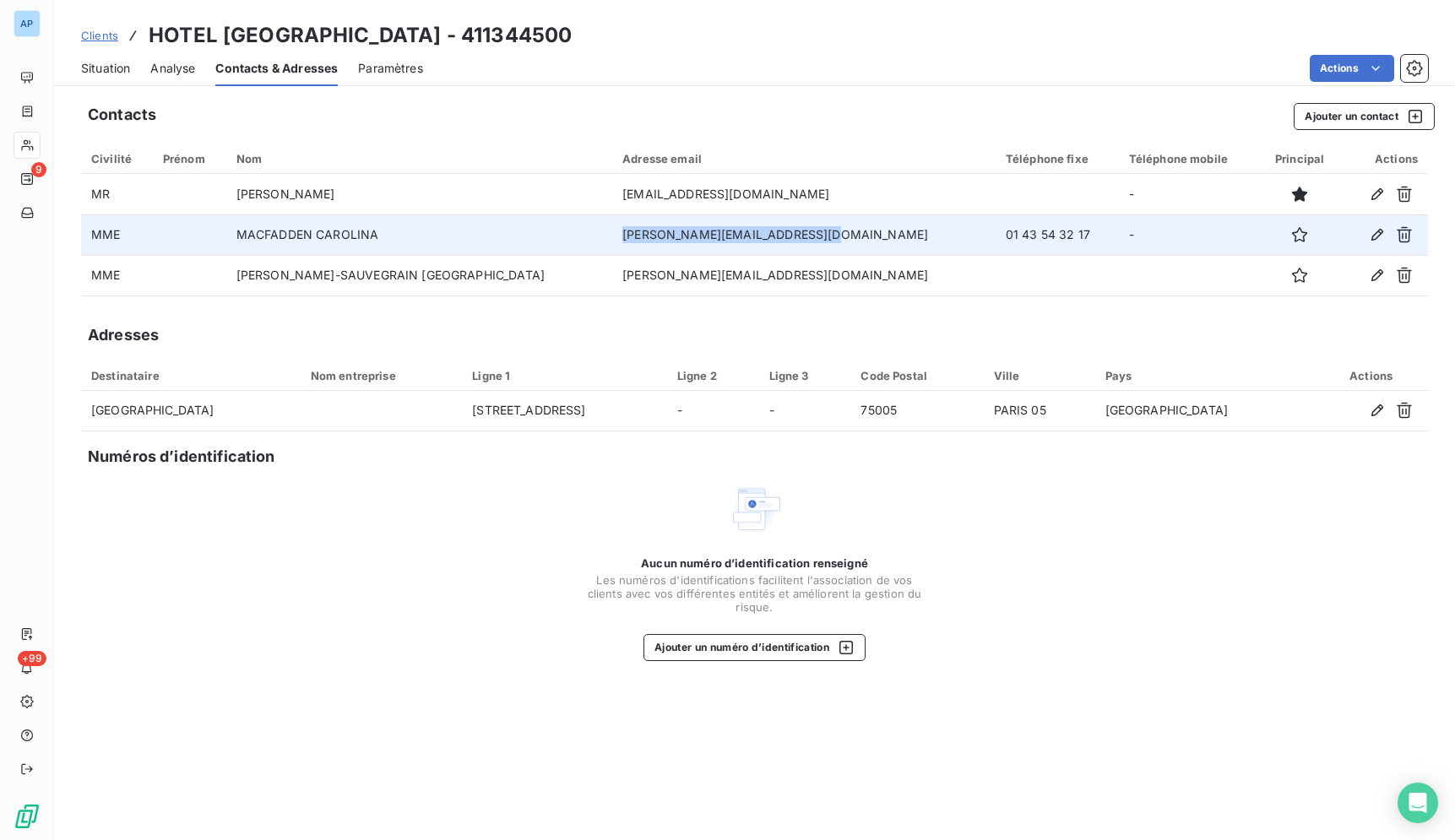
drag, startPoint x: 758, startPoint y: 234, endPoint x: 552, endPoint y: 241, distance: 206.1
click at [612, 241] on td "[PERSON_NAME][EMAIL_ADDRESS][DOMAIN_NAME]" at bounding box center [803, 234] width 383 height 40
copy td "[PERSON_NAME][EMAIL_ADDRESS][DOMAIN_NAME]"
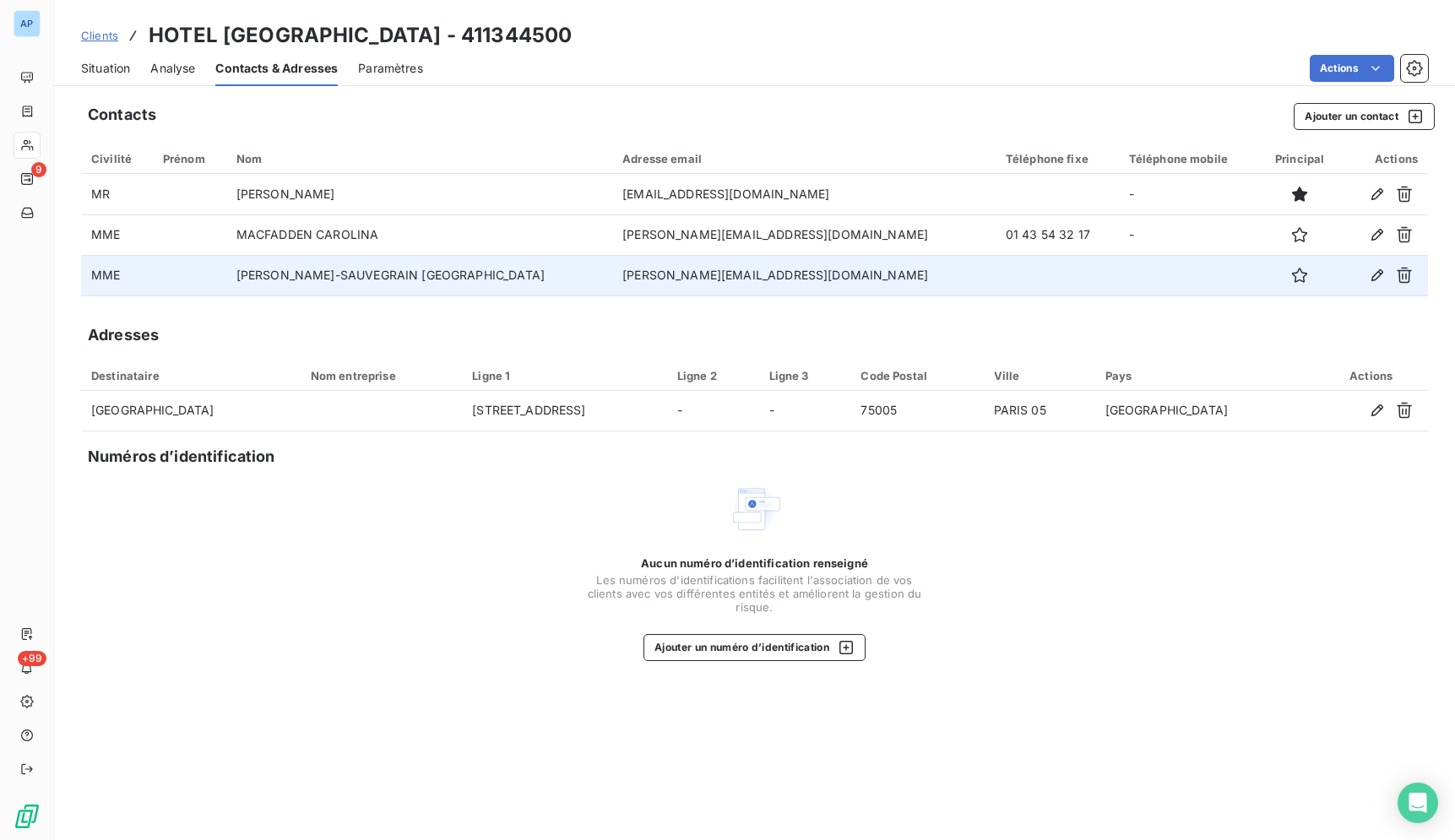
click at [951, 610] on div "Aucun numéro d’identification renseigné Les numéros d'identifications faciliten…" at bounding box center [754, 571] width 1346 height 179
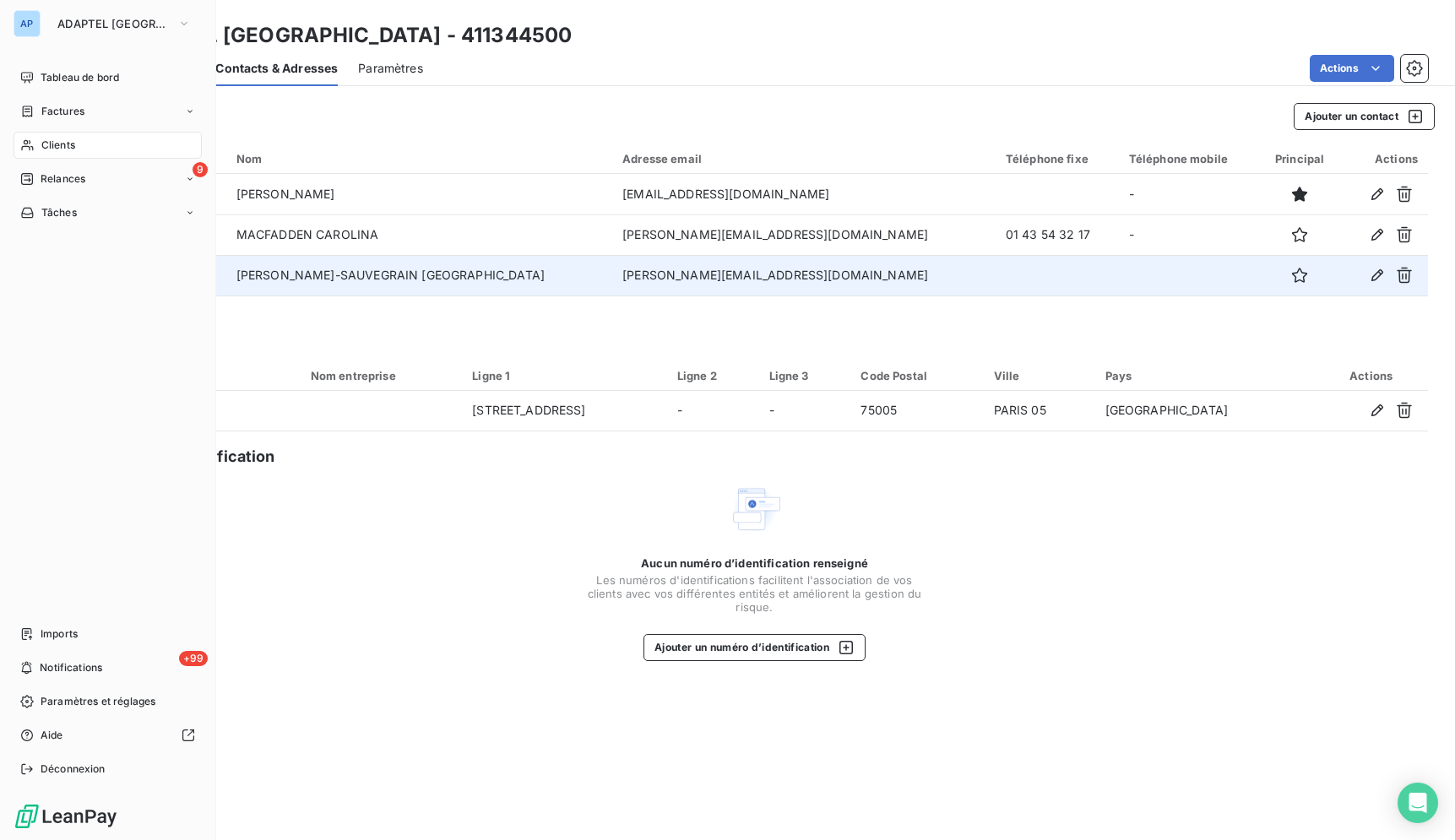
click at [17, 149] on div "Clients" at bounding box center [108, 145] width 188 height 27
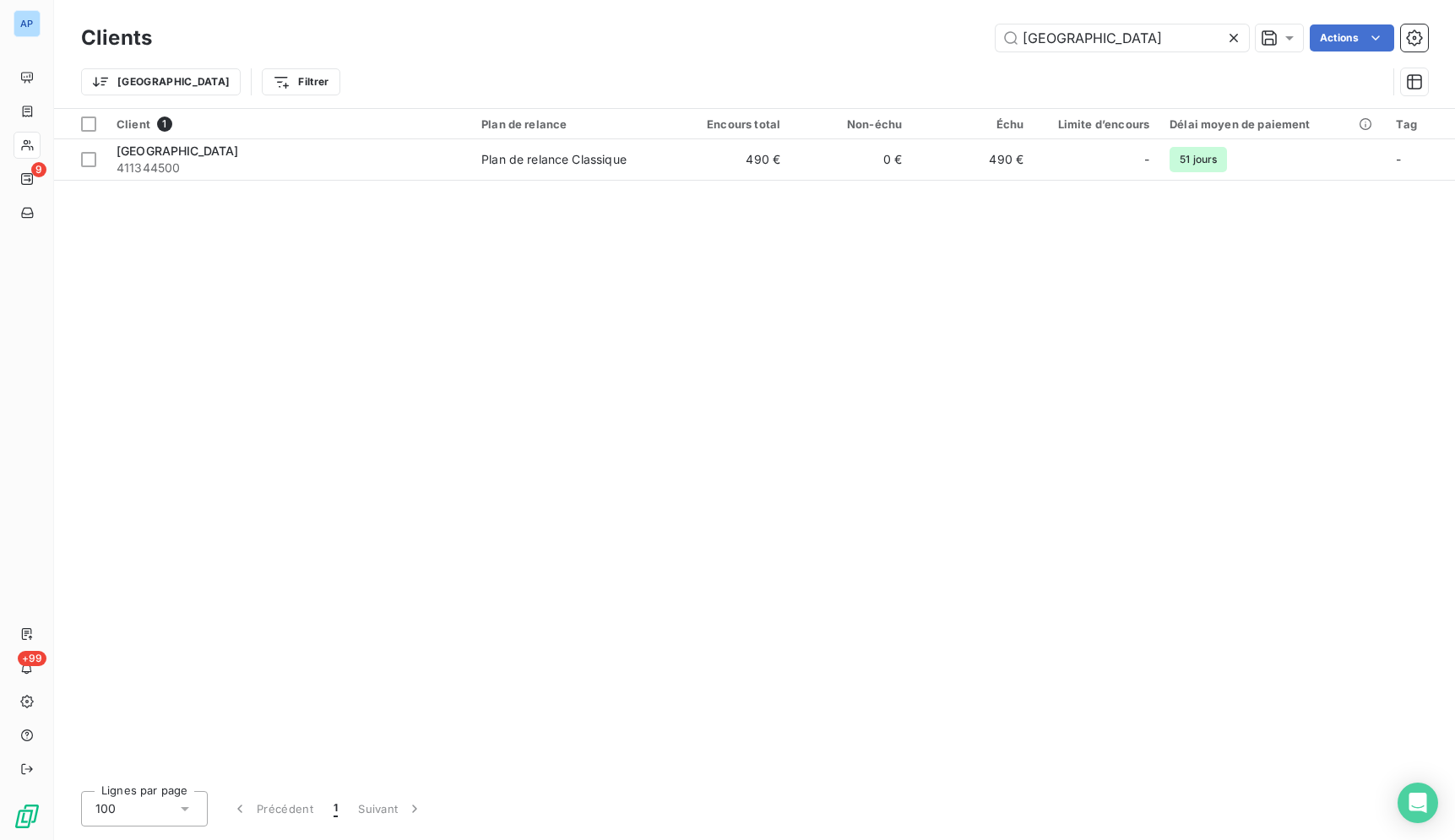
click at [1234, 42] on icon at bounding box center [1233, 38] width 17 height 17
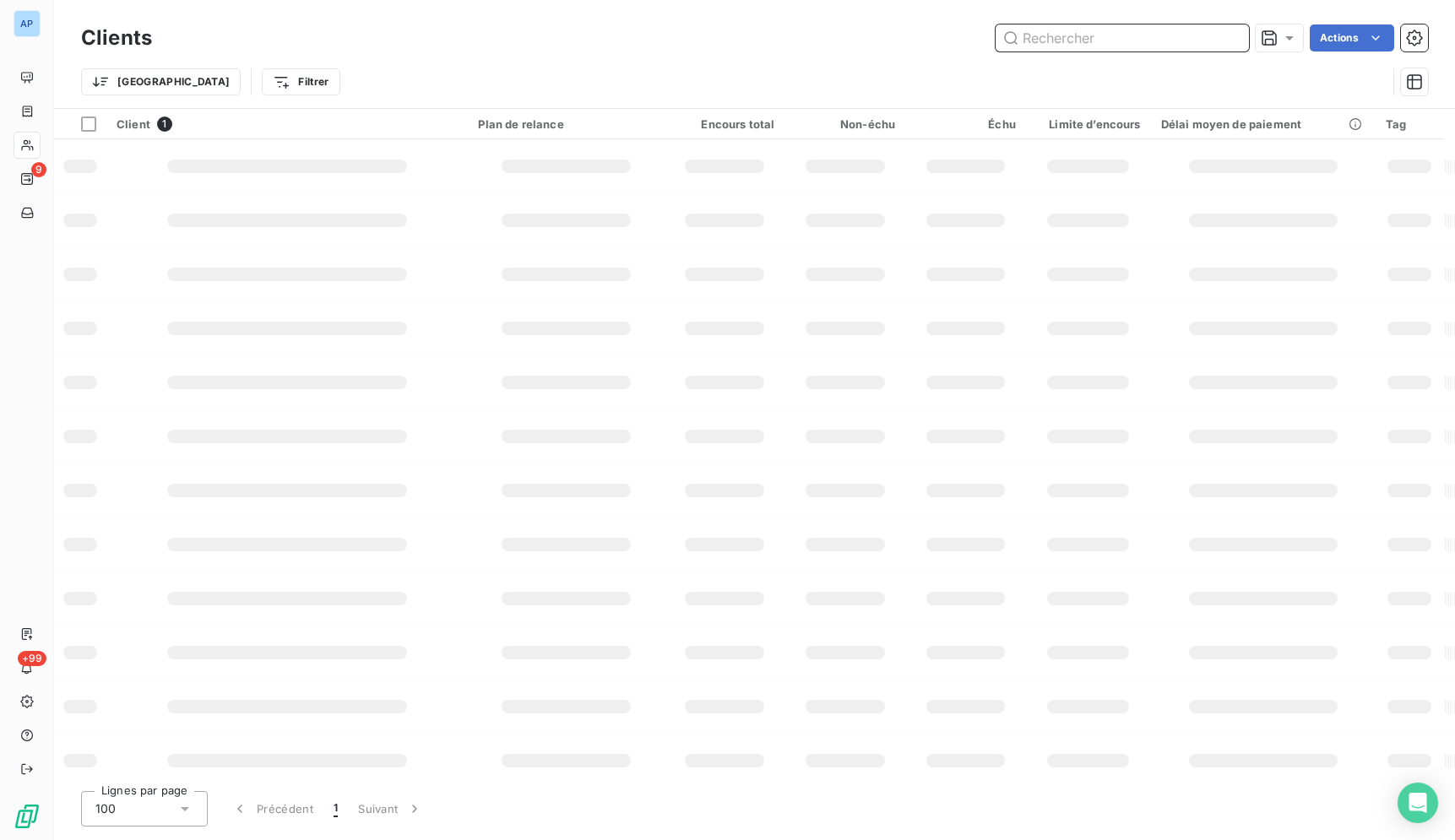
click at [1190, 38] on input "text" at bounding box center [1122, 38] width 253 height 27
click at [1128, 49] on input "text" at bounding box center [1122, 38] width 253 height 27
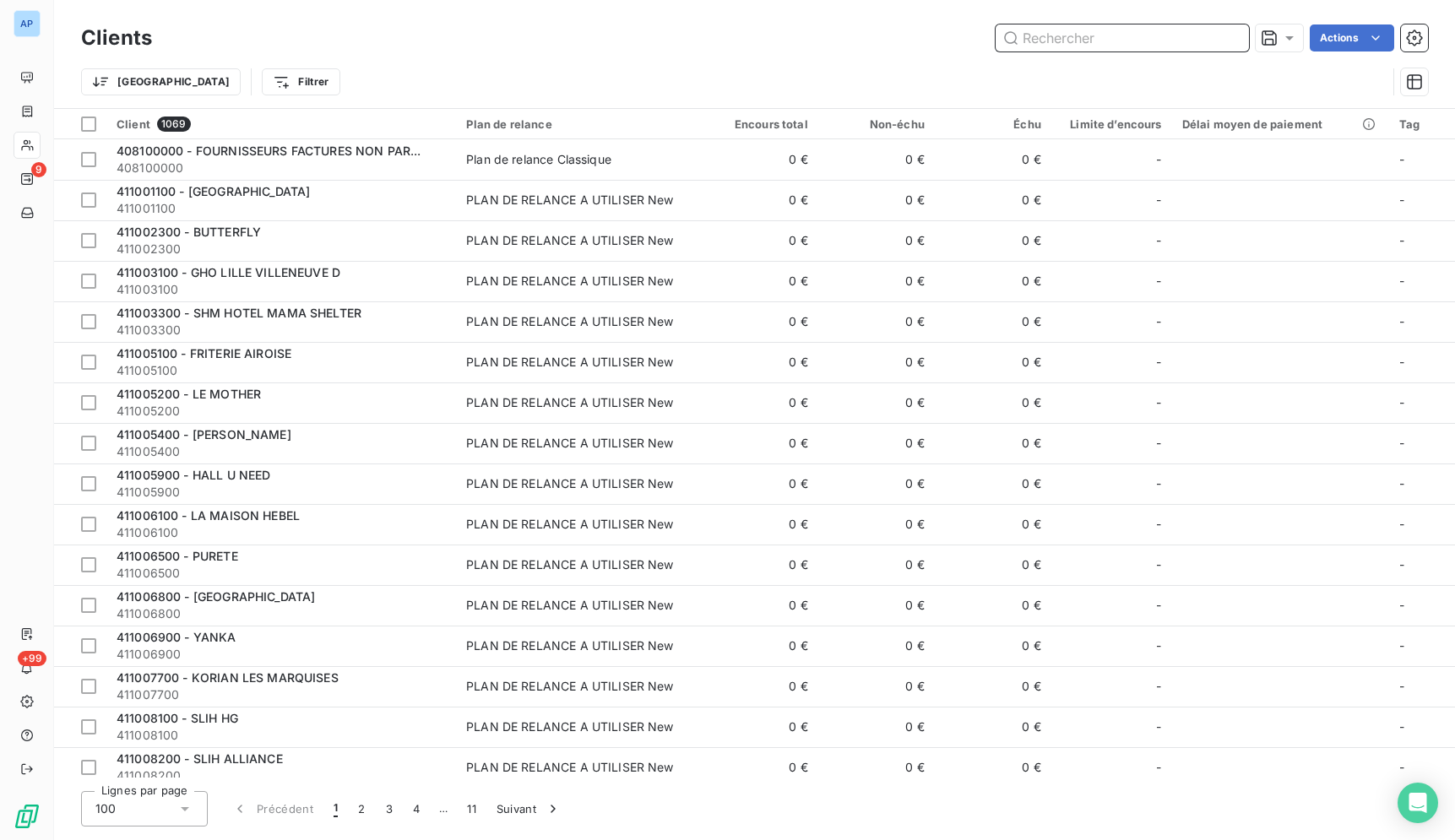
click at [1125, 44] on input "text" at bounding box center [1122, 38] width 253 height 27
paste input "HOTEL BANKE"
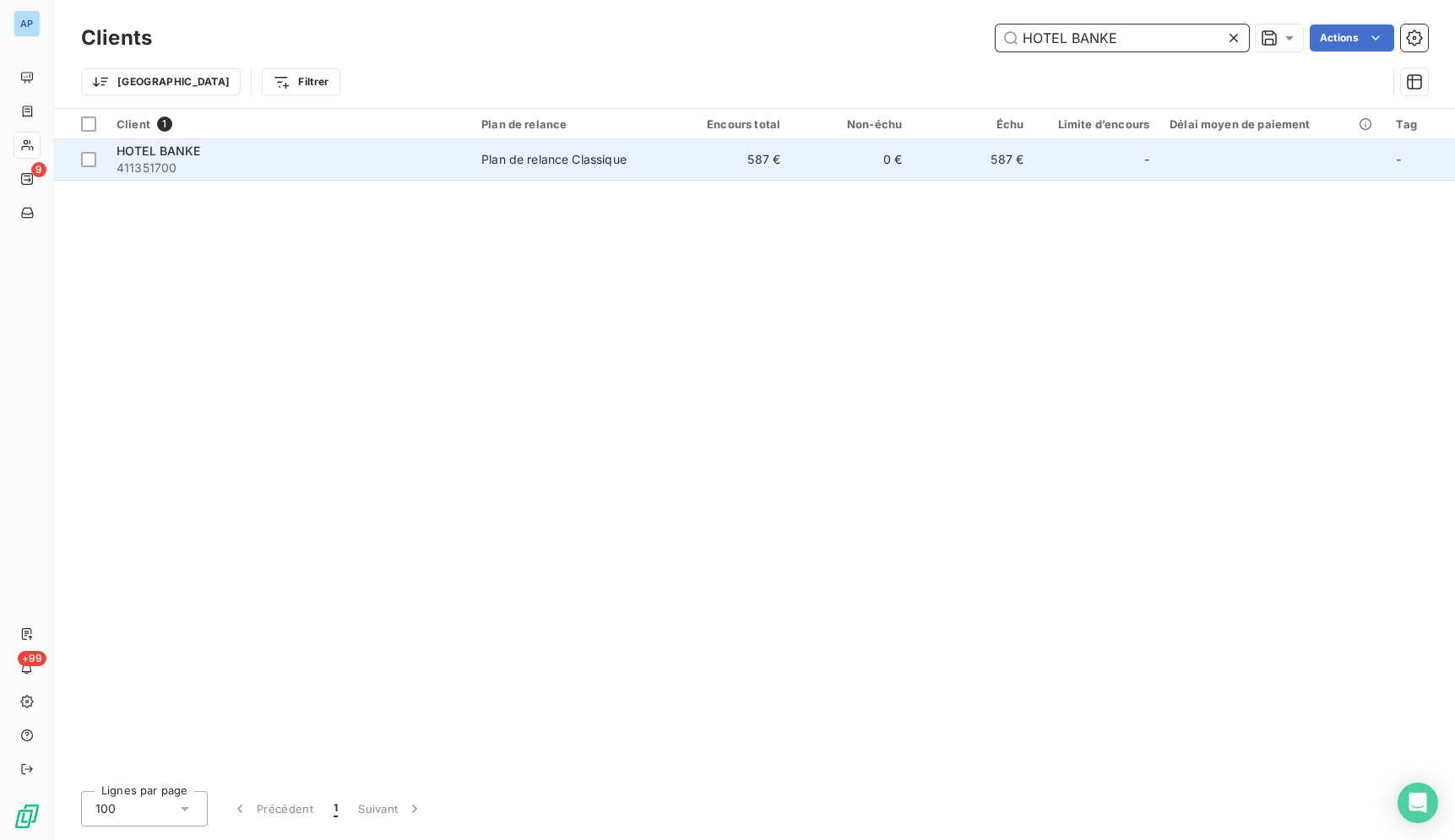
type input "HOTEL BANKE"
click at [666, 174] on td "Plan de relance Classique" at bounding box center [570, 159] width 197 height 40
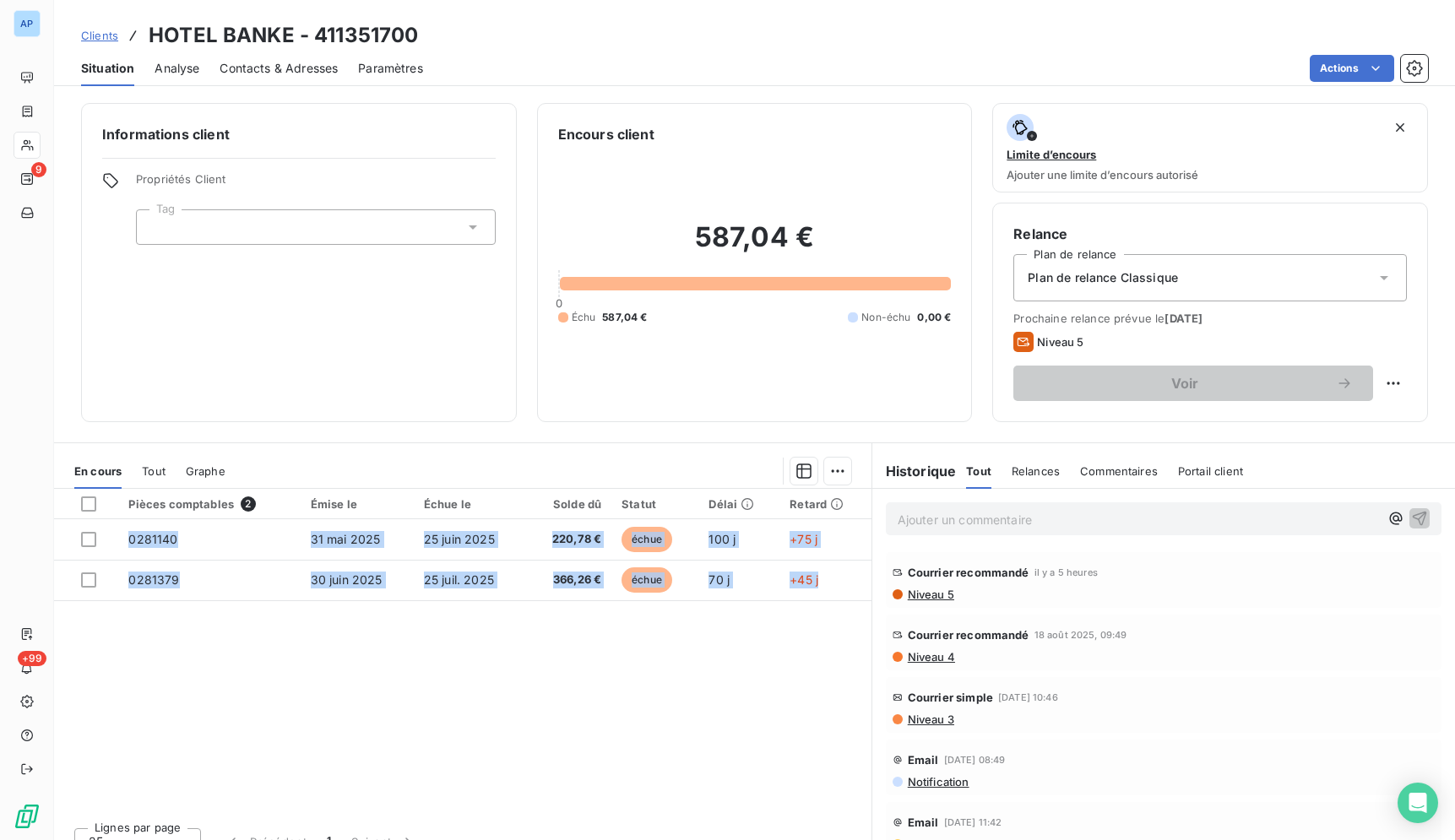
drag, startPoint x: 132, startPoint y: 35, endPoint x: 849, endPoint y: 606, distance: 916.6
click at [849, 606] on div "Clients HOTEL BANKE - 411351700 Situation Analyse Contacts & Adresses Paramètre…" at bounding box center [754, 420] width 1401 height 840
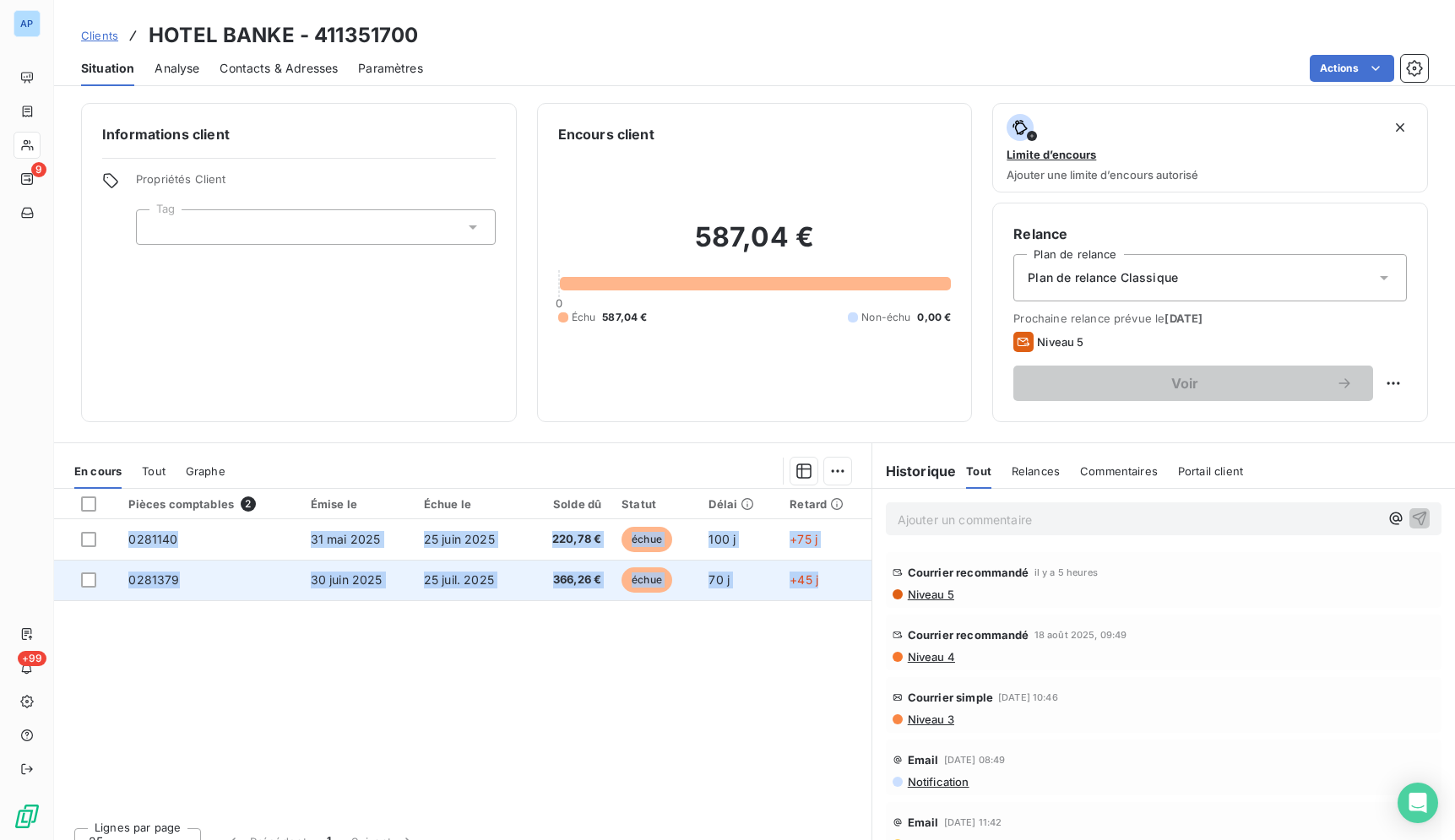
copy tbody "0281140 [DATE] [DATE] 220,78 € échue 100 j +75 j 0281379 [DATE] [DATE] 366,26 €…"
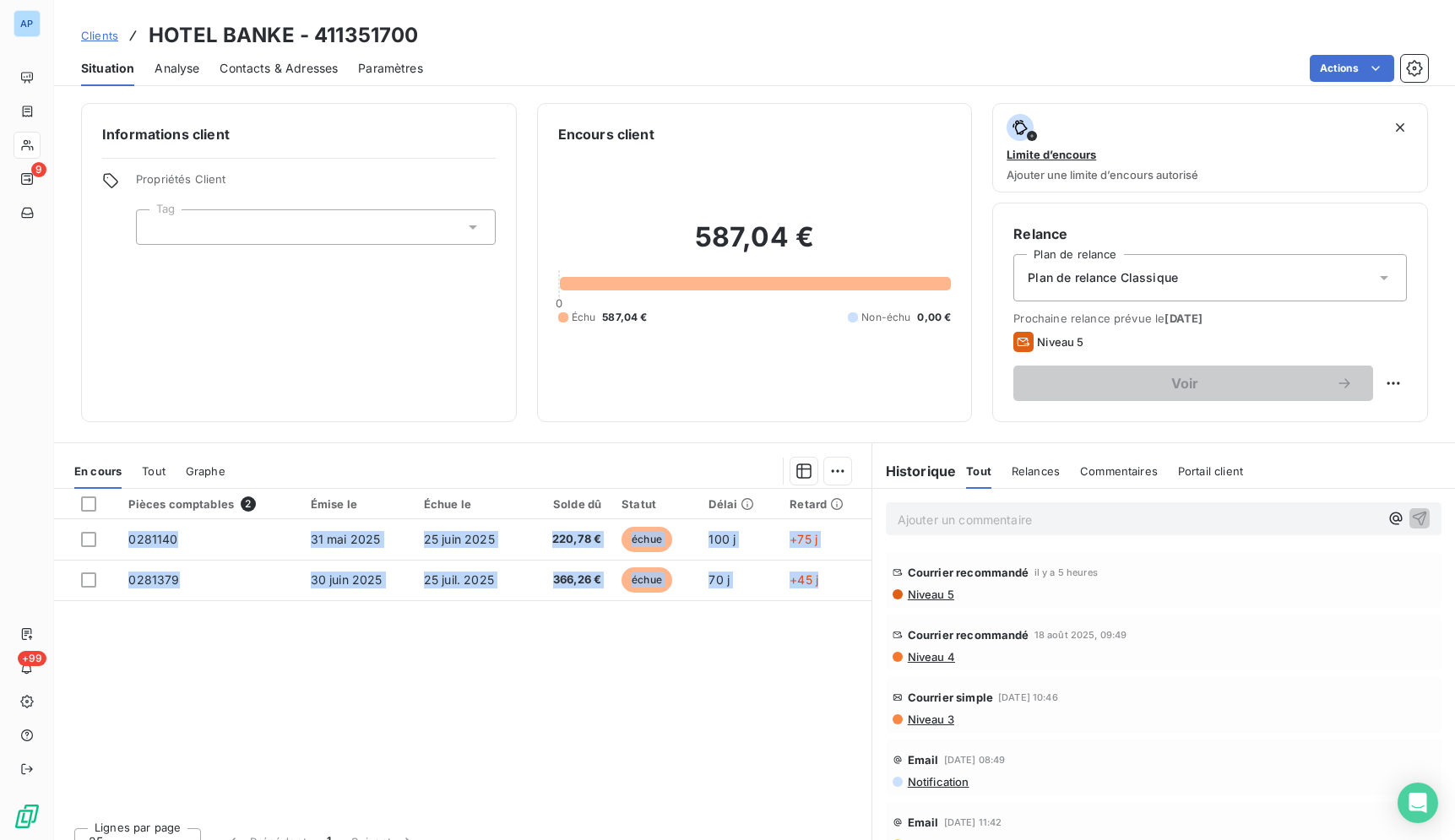
click at [491, 678] on div "Pièces comptables 2 Émise le Échue le Solde dû Statut Délai Retard 0281140 [DAT…" at bounding box center [462, 652] width 818 height 325
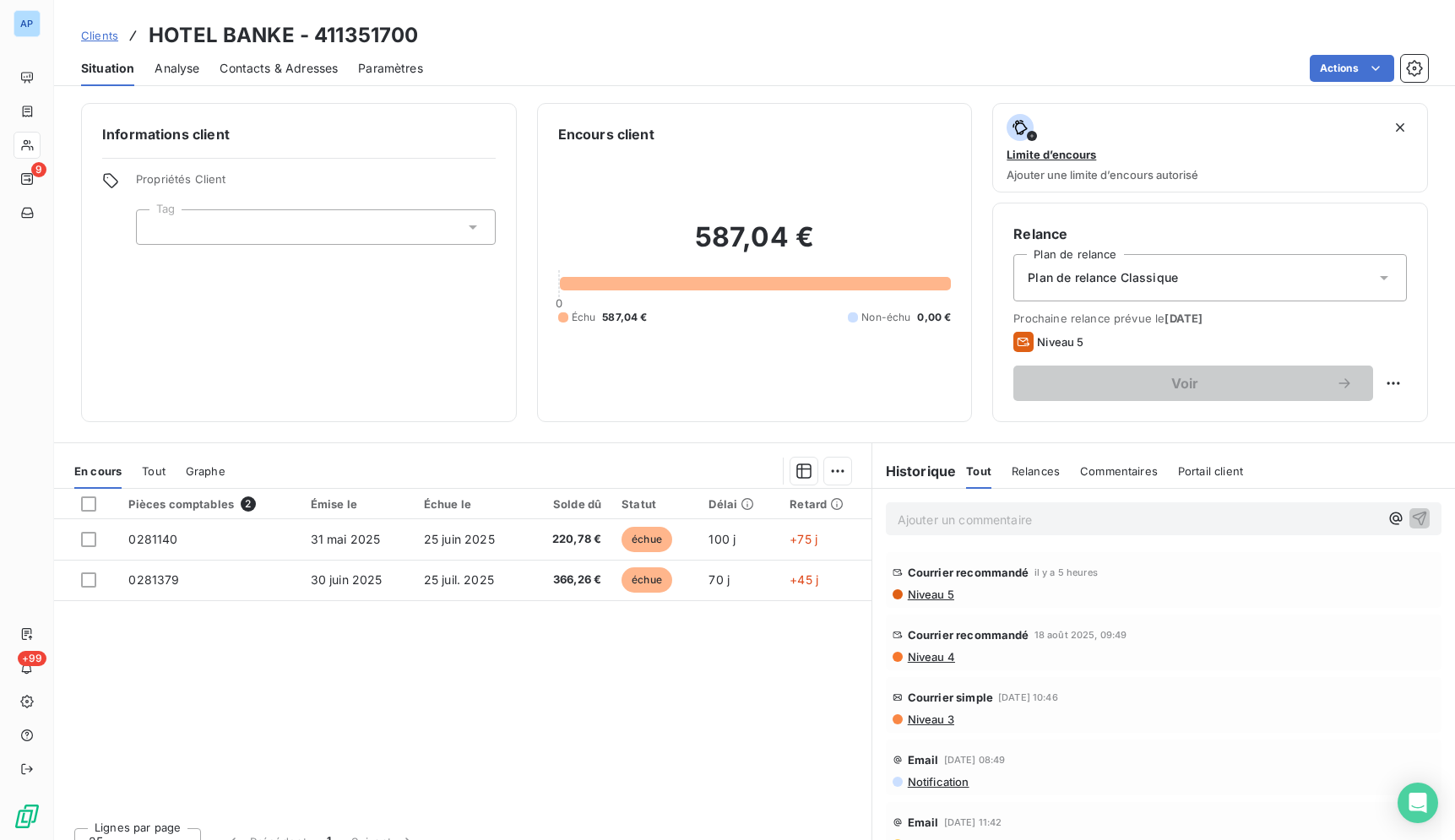
click at [743, 712] on div "Pièces comptables 2 Émise le Échue le Solde dû Statut Délai Retard 0281140 [DAT…" at bounding box center [462, 652] width 818 height 325
drag, startPoint x: 422, startPoint y: 31, endPoint x: 317, endPoint y: 33, distance: 105.0
click at [317, 33] on div "Clients HOTEL BANKE - 411351700" at bounding box center [754, 36] width 1401 height 31
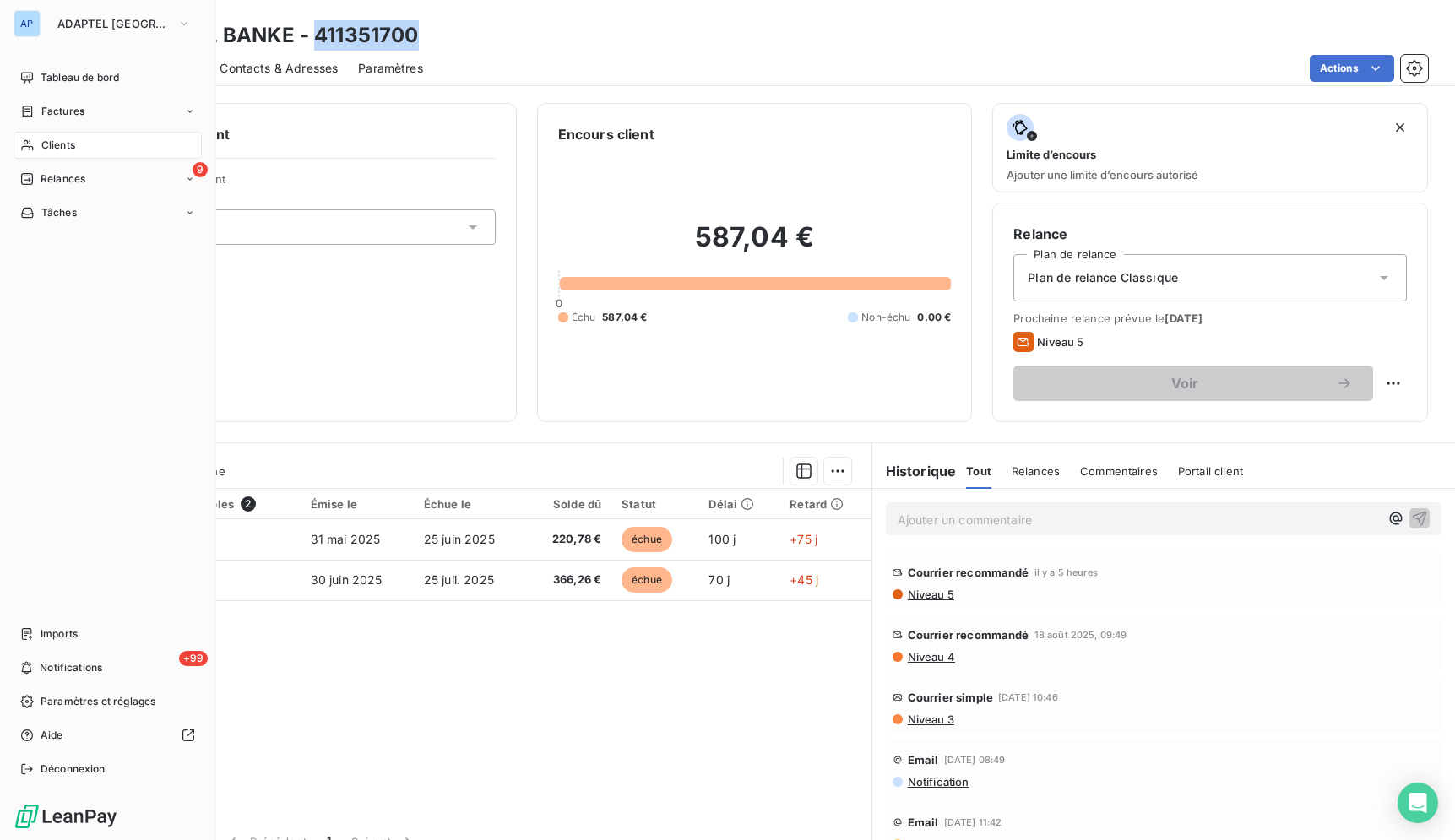
click at [36, 145] on div "Clients" at bounding box center [108, 145] width 188 height 27
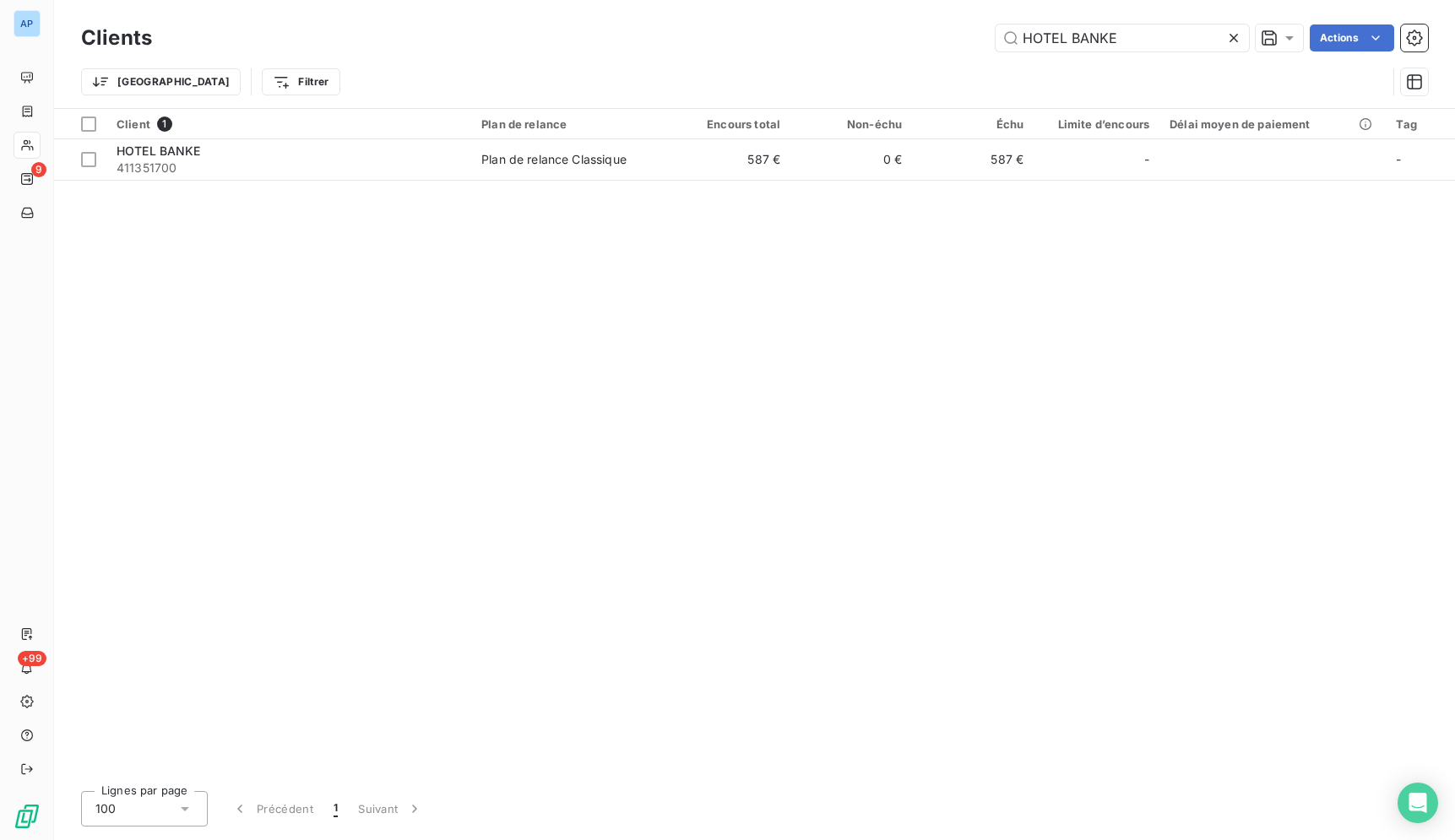
click at [1227, 34] on icon at bounding box center [1233, 38] width 17 height 17
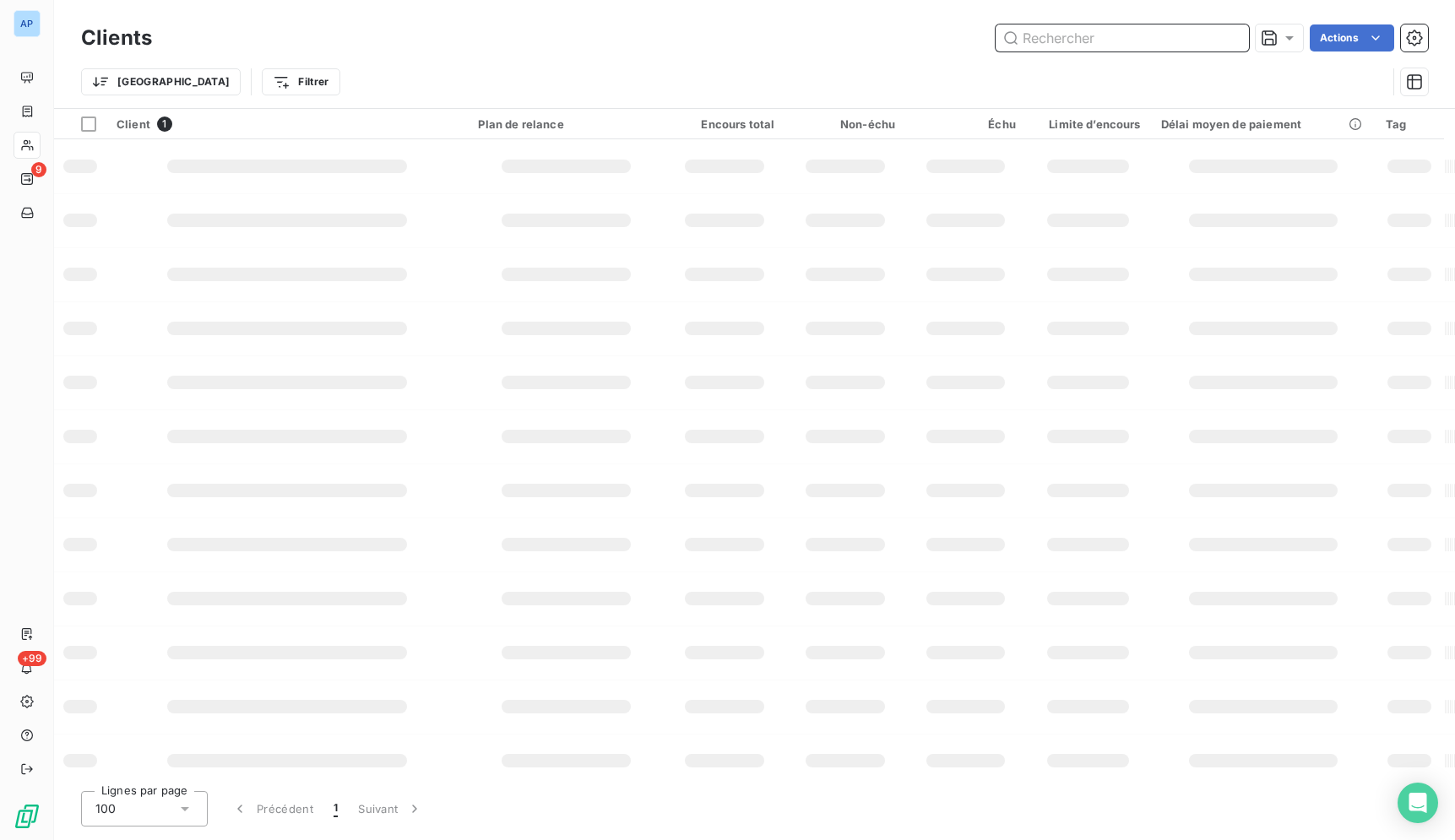
click at [1084, 48] on input "text" at bounding box center [1122, 38] width 253 height 27
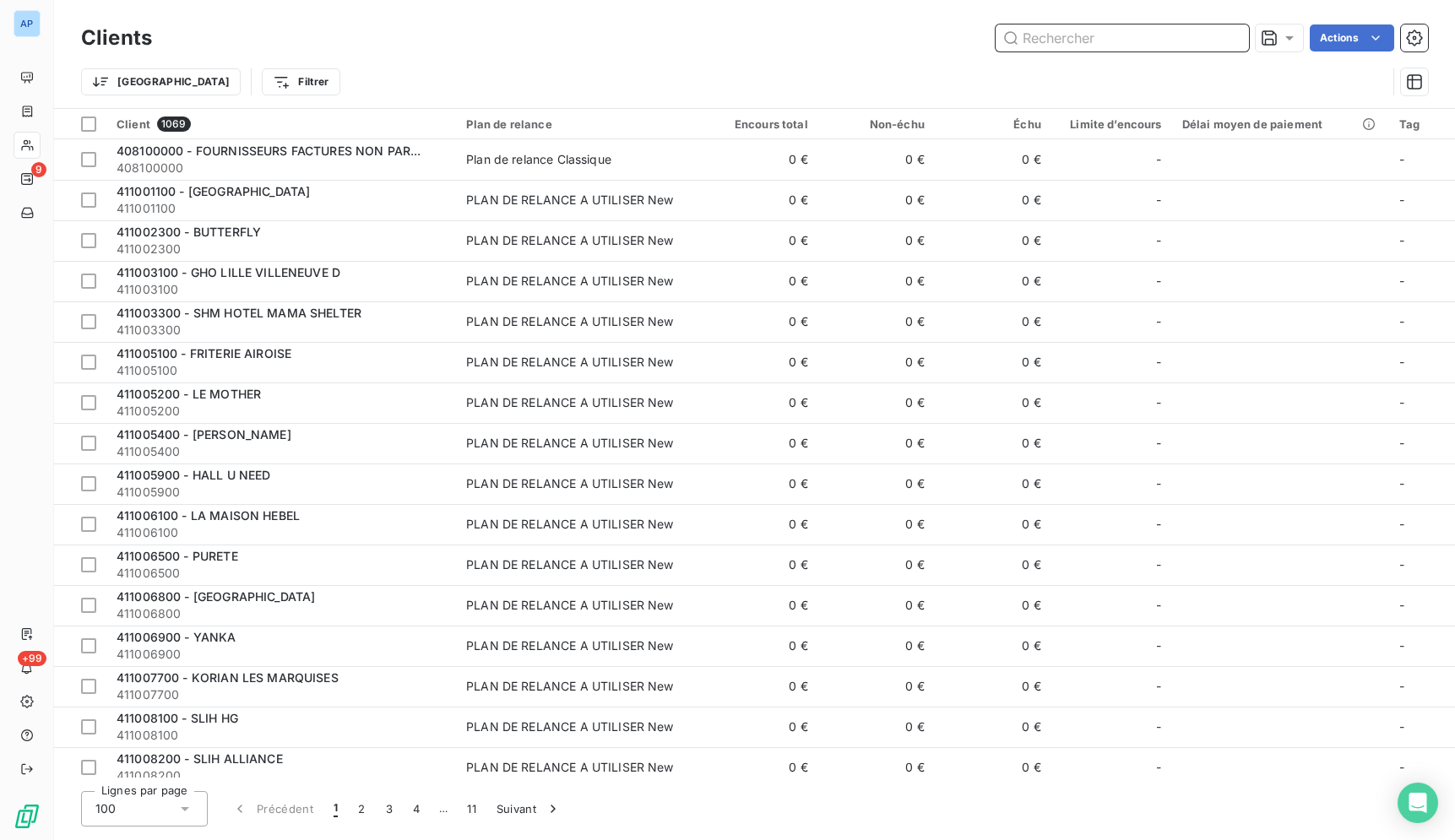
click at [1084, 45] on input "text" at bounding box center [1122, 38] width 253 height 27
paste input "GHO IBIS BUDGET"
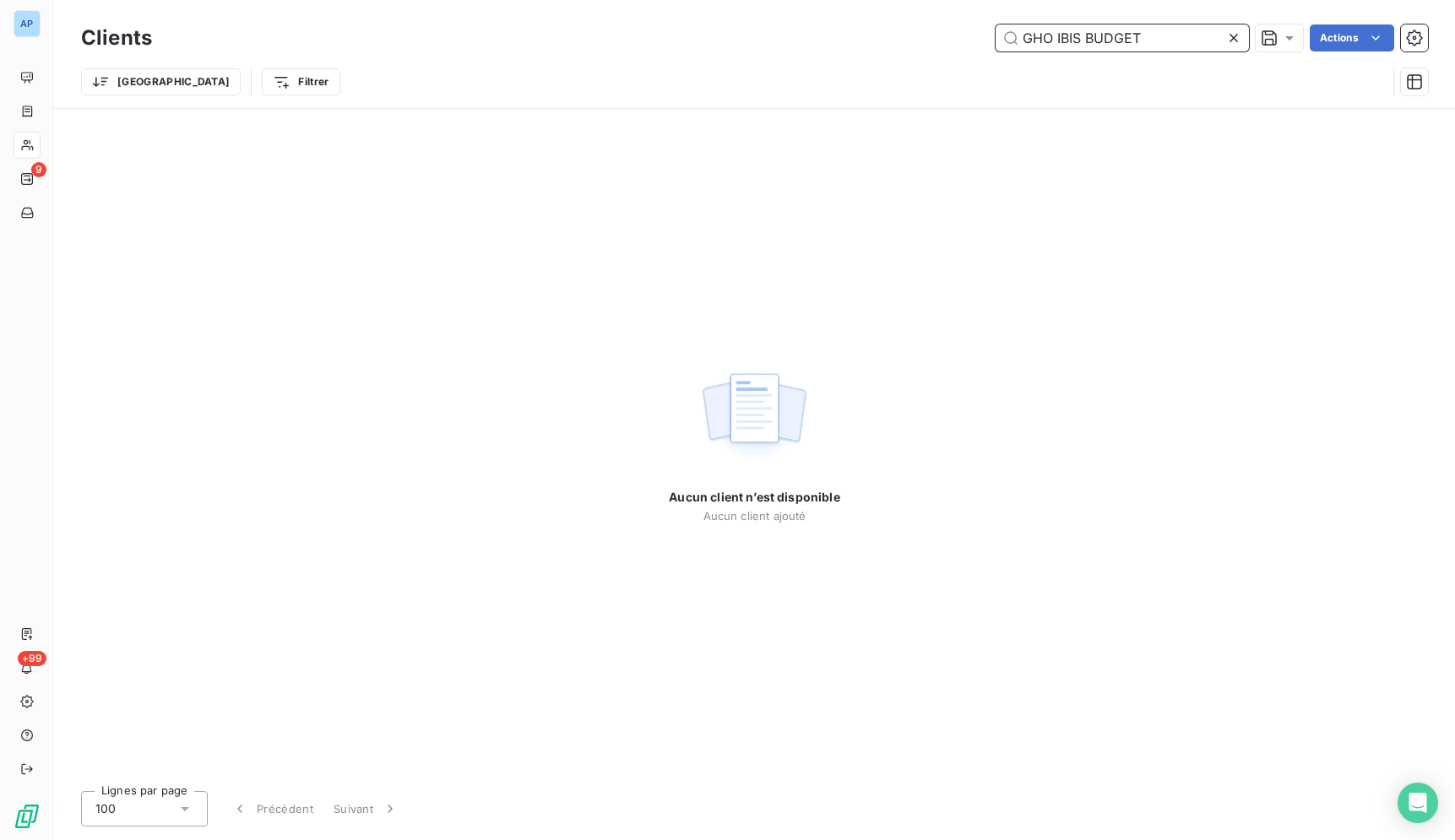
type input "GHO IBIS BUDGET"
click at [1230, 35] on icon at bounding box center [1233, 38] width 8 height 8
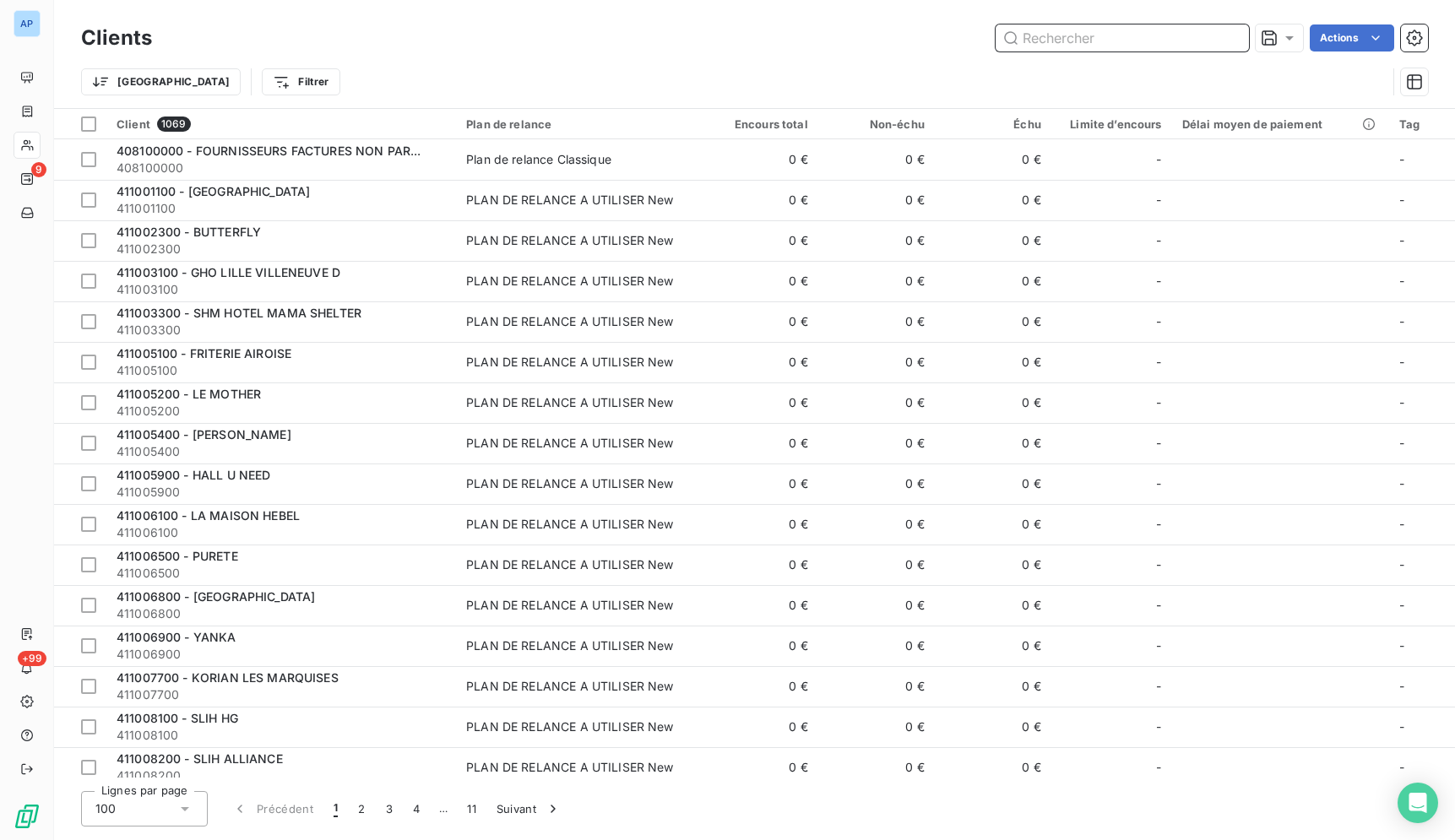
click at [1047, 46] on input "text" at bounding box center [1122, 38] width 253 height 27
paste input "GHO IBIS BUDGET"
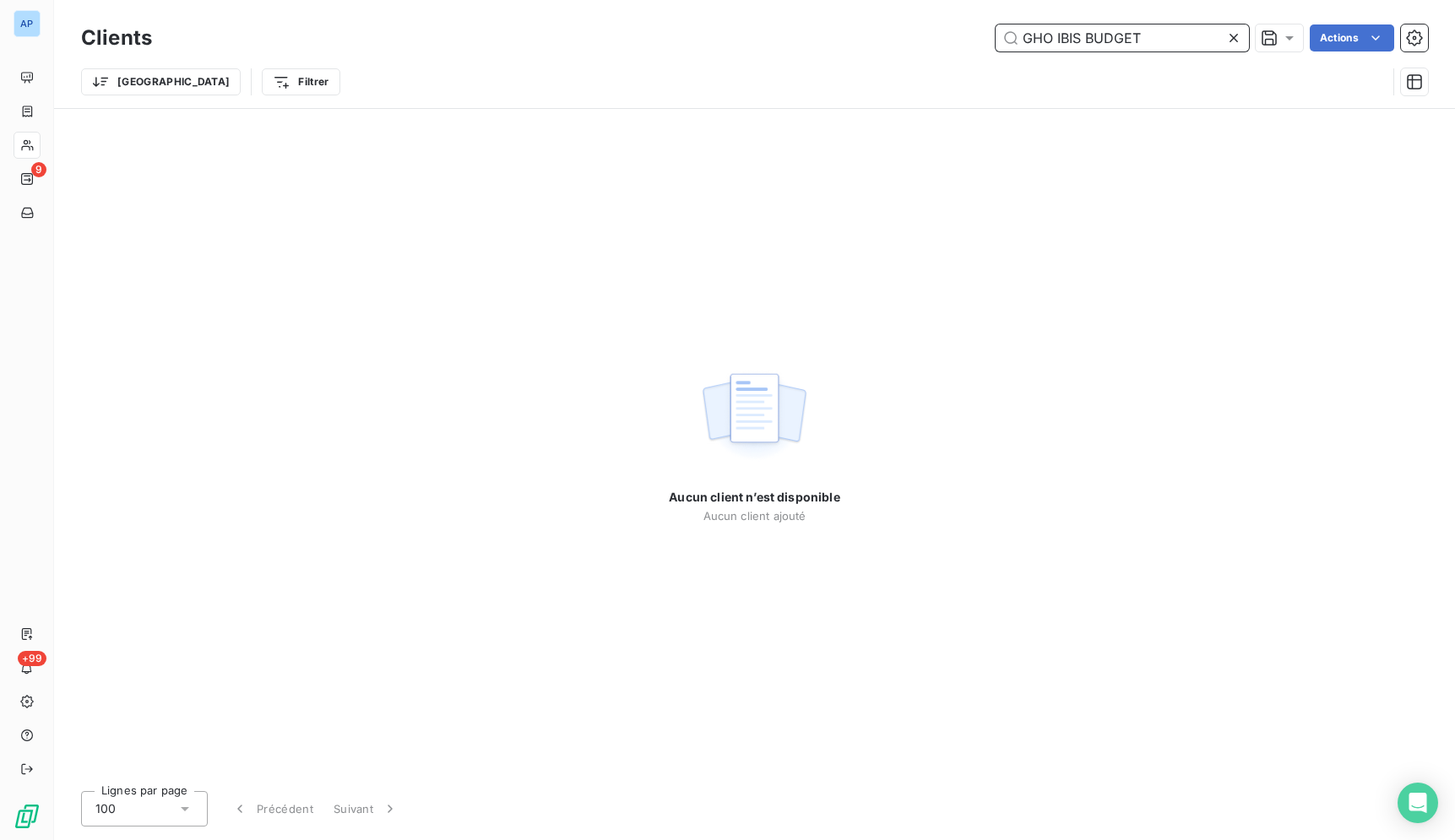
type input "GHO IBIS BUDGET"
click at [1234, 40] on icon at bounding box center [1233, 38] width 8 height 8
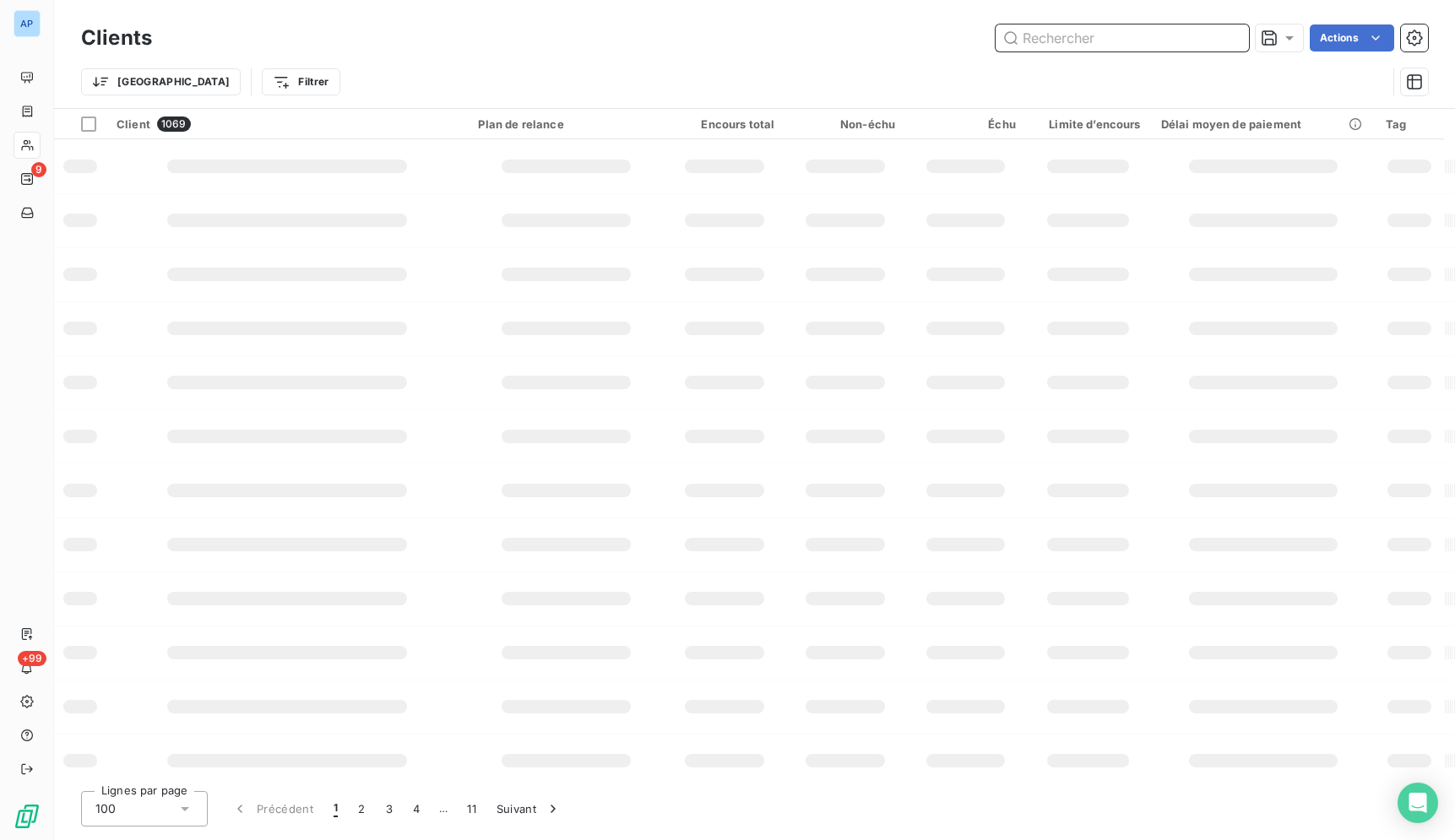
click at [1041, 42] on input "text" at bounding box center [1122, 38] width 253 height 27
click at [1043, 37] on input "text" at bounding box center [1122, 38] width 253 height 27
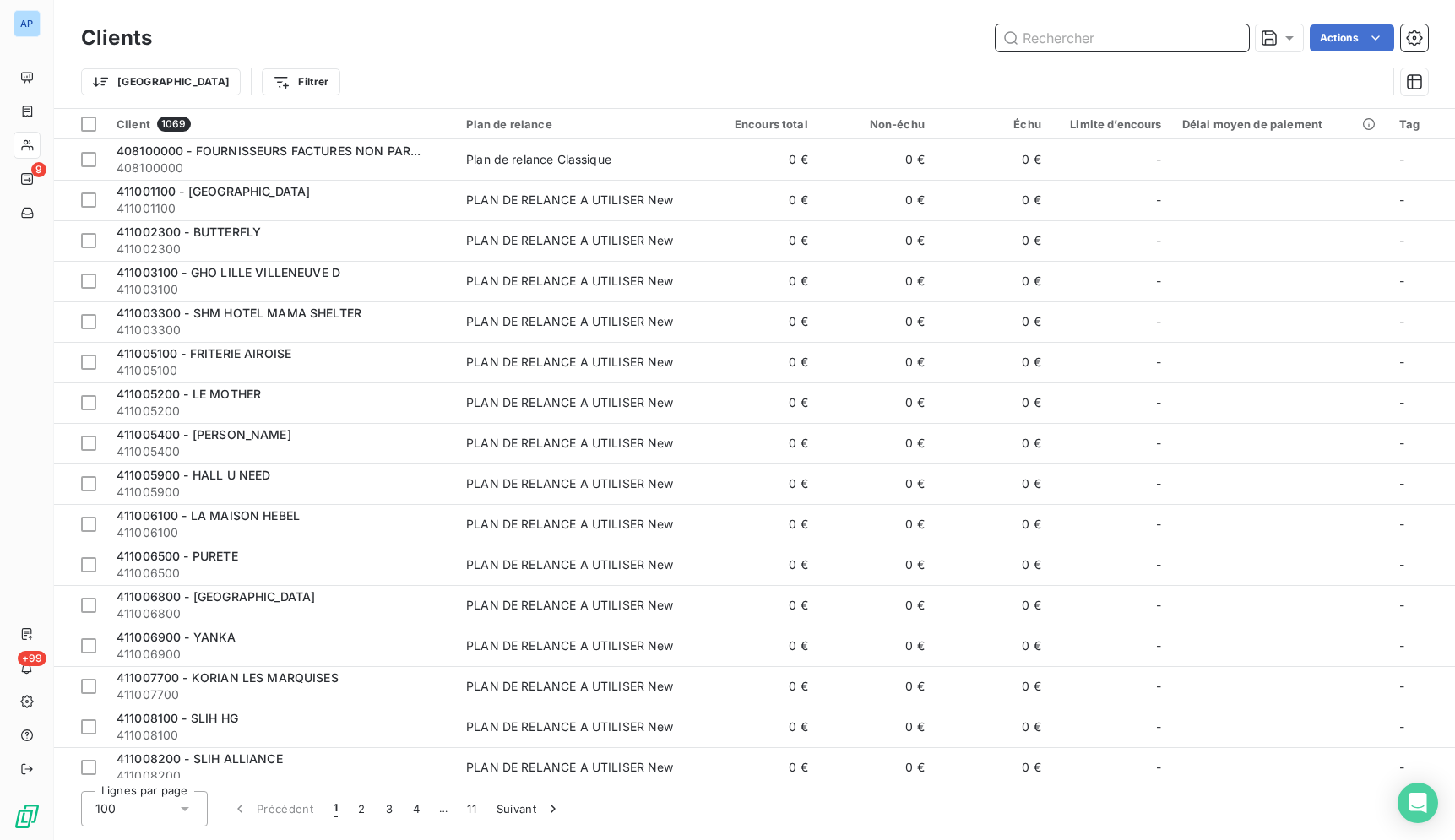
click at [1043, 37] on input "text" at bounding box center [1122, 38] width 253 height 27
paste input "411389900"
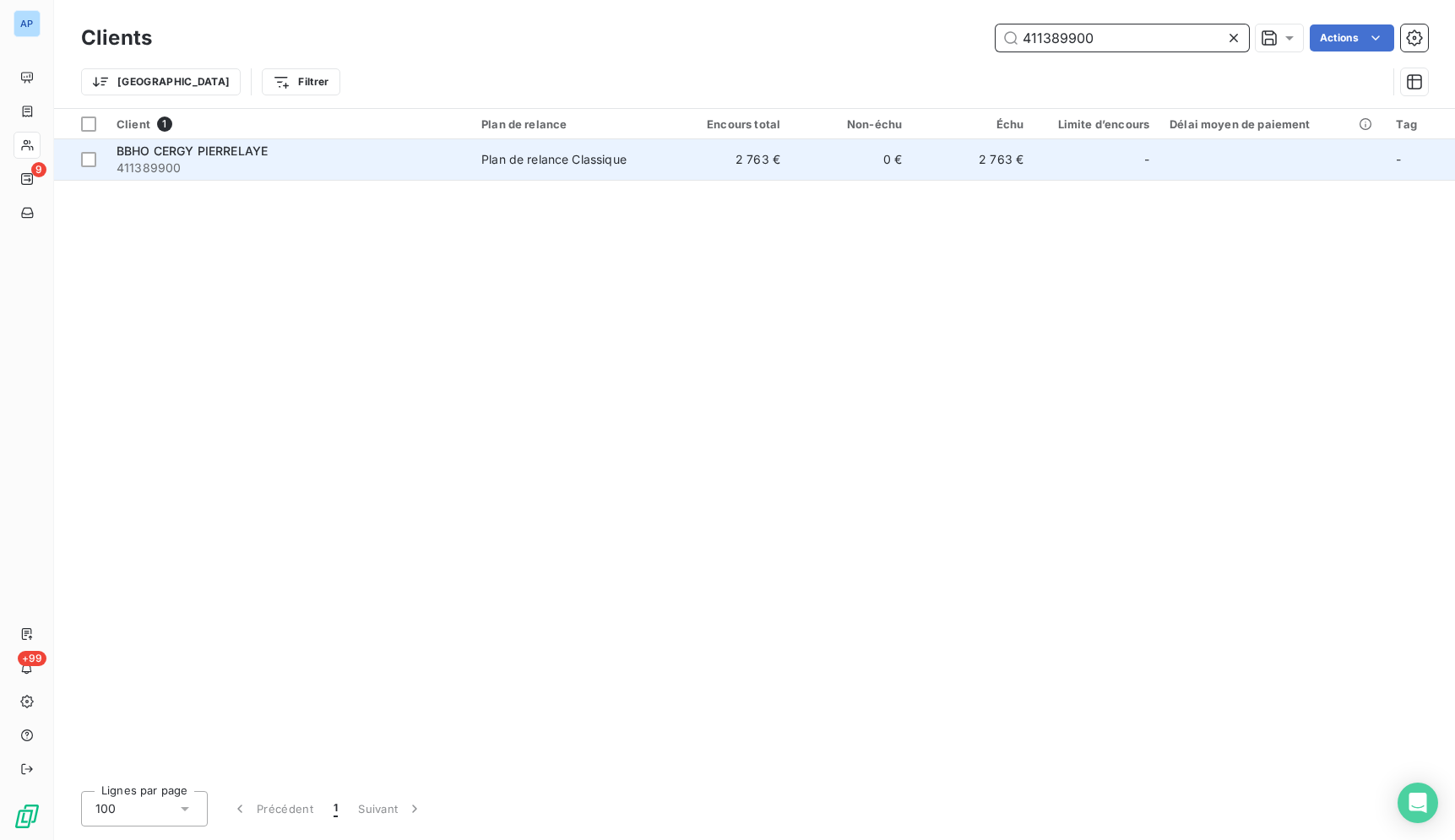
type input "411389900"
click at [503, 163] on div "Plan de relance Classique" at bounding box center [554, 159] width 145 height 17
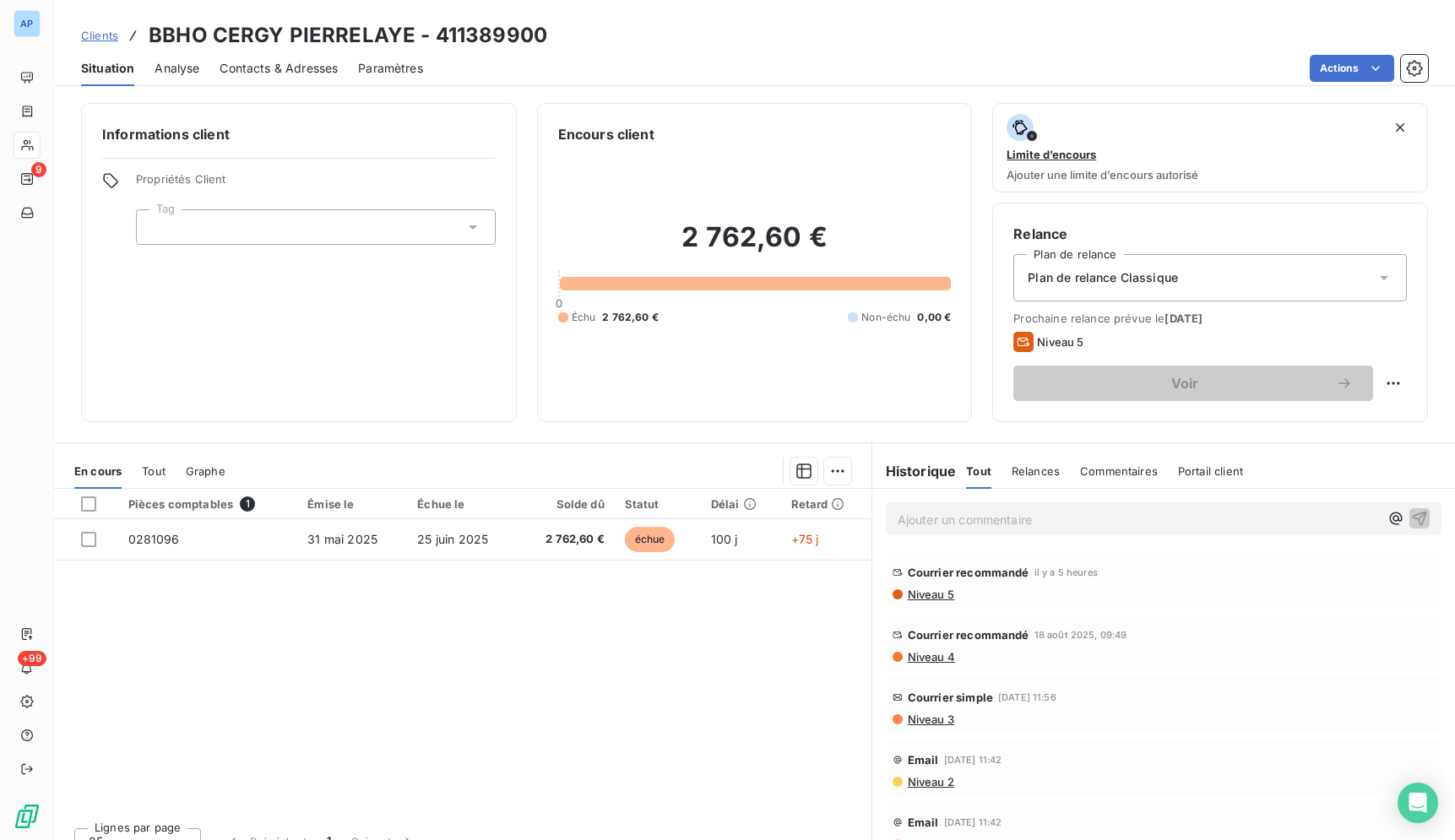
click at [293, 60] on span "Contacts & Adresses" at bounding box center [279, 68] width 118 height 17
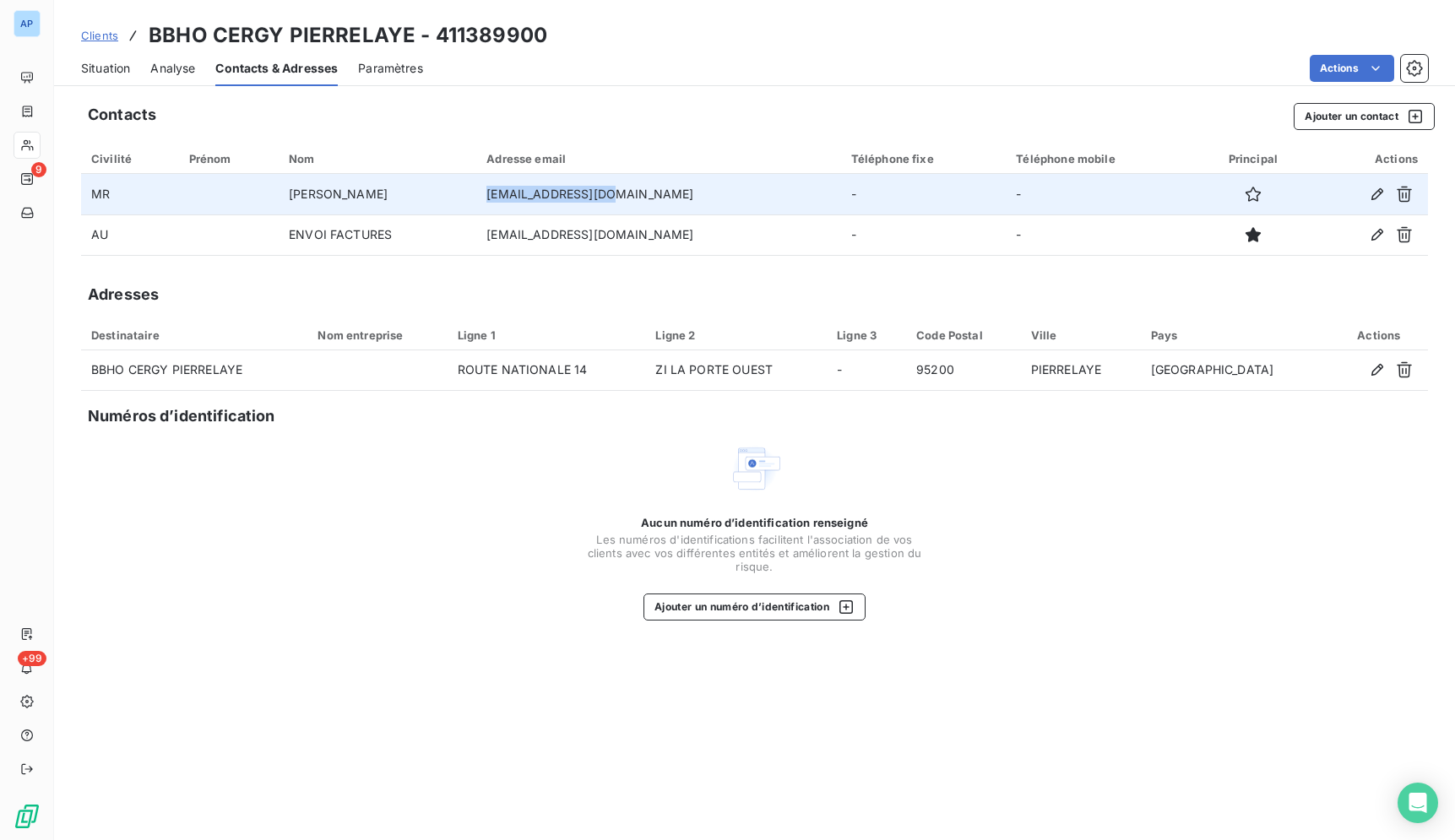
drag, startPoint x: 663, startPoint y: 193, endPoint x: 529, endPoint y: 195, distance: 134.0
click at [529, 195] on td "[EMAIL_ADDRESS][DOMAIN_NAME]" at bounding box center [658, 194] width 364 height 40
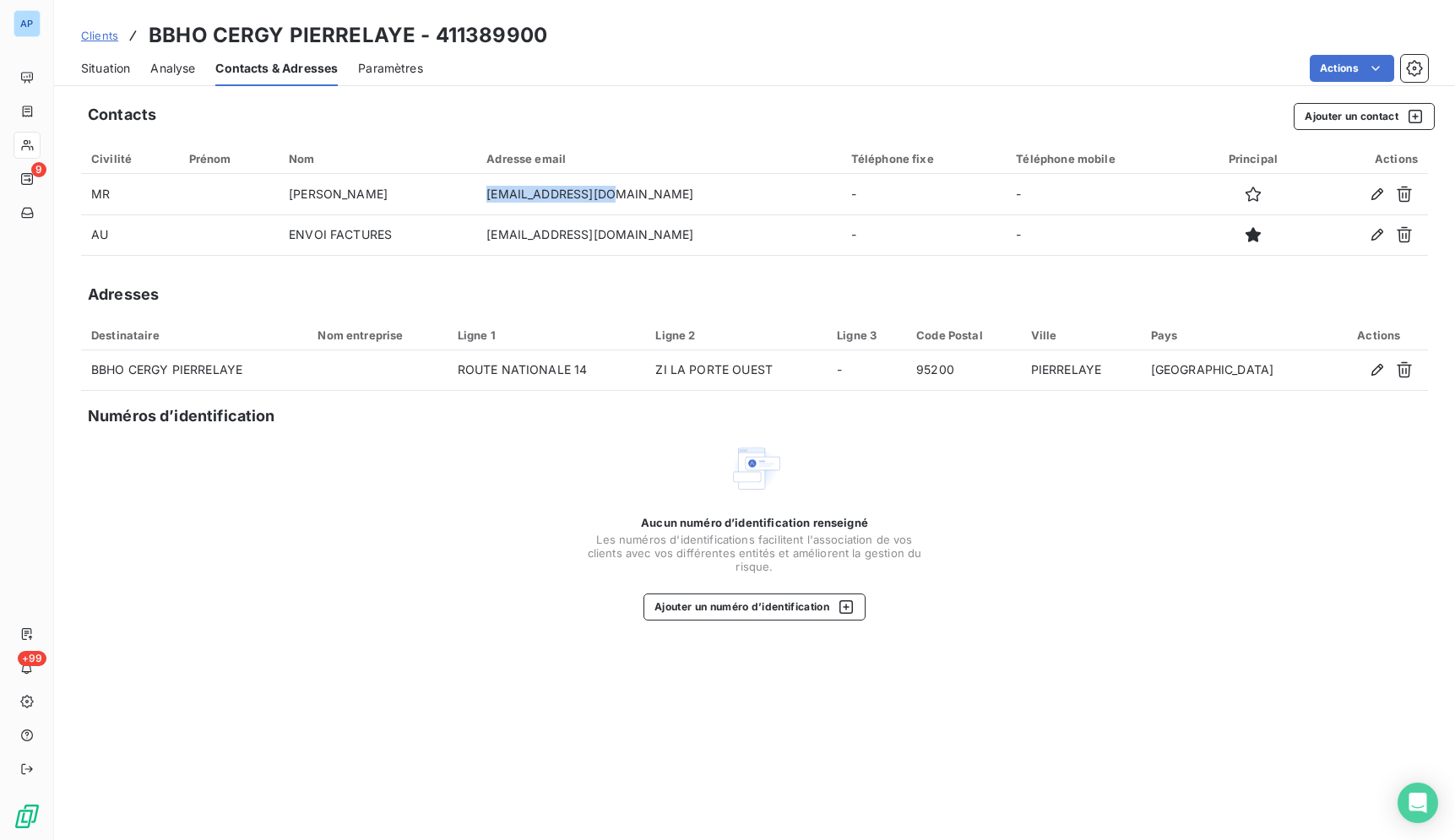
click at [126, 65] on span "Situation" at bounding box center [105, 68] width 49 height 17
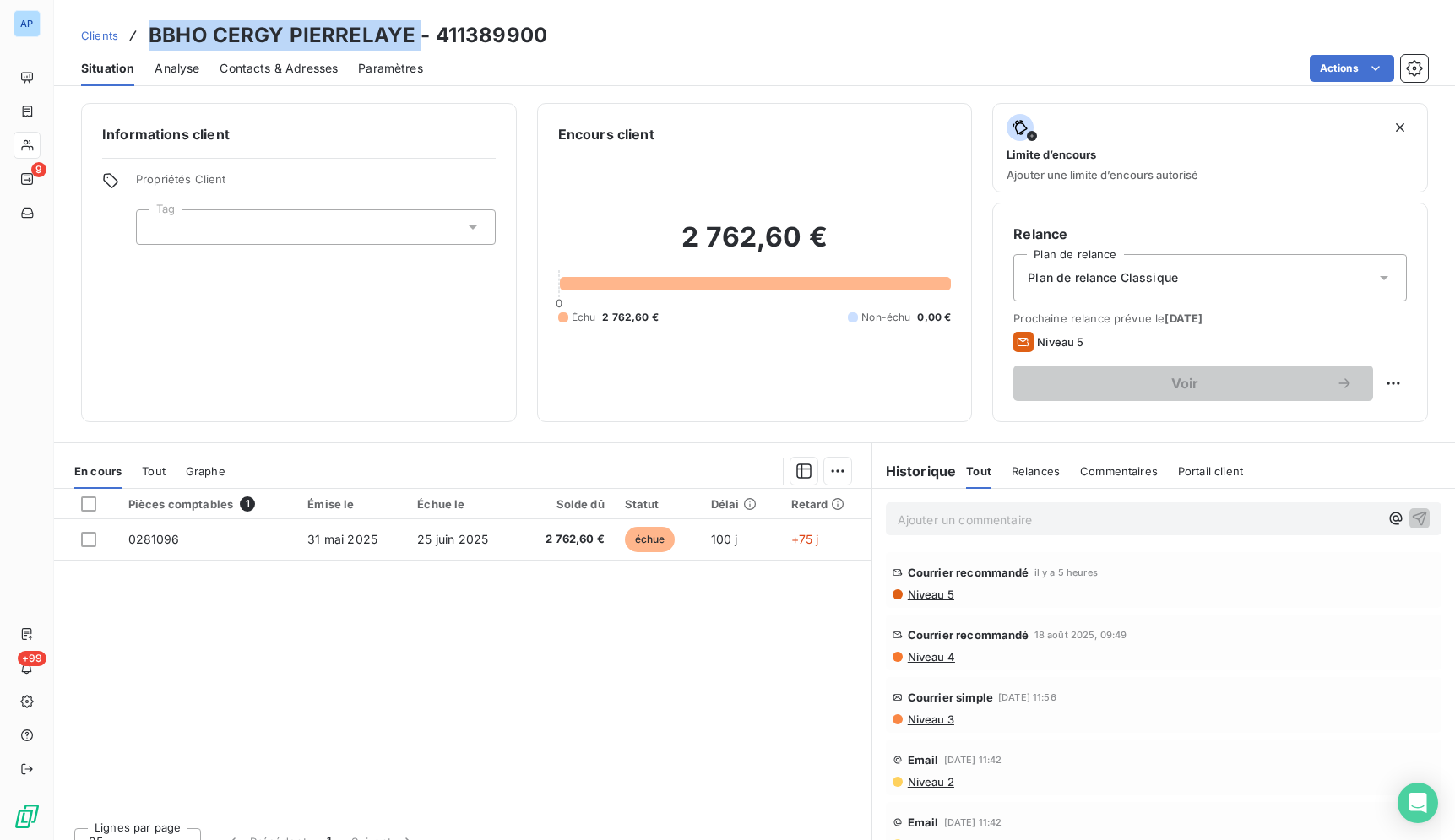
drag, startPoint x: 358, startPoint y: 28, endPoint x: 147, endPoint y: 32, distance: 211.0
click at [147, 32] on div "Clients BBHO CERGY PIERRELAYE - 411389900" at bounding box center [313, 36] width 466 height 31
click at [663, 670] on div "Pièces comptables 1 Émise le Échue le Solde dû Statut Délai Retard 0281096 [DAT…" at bounding box center [462, 652] width 818 height 325
click at [653, 650] on div "Pièces comptables 1 Émise le Échue le Solde dû Statut Délai Retard 0281096 [DAT…" at bounding box center [462, 652] width 818 height 325
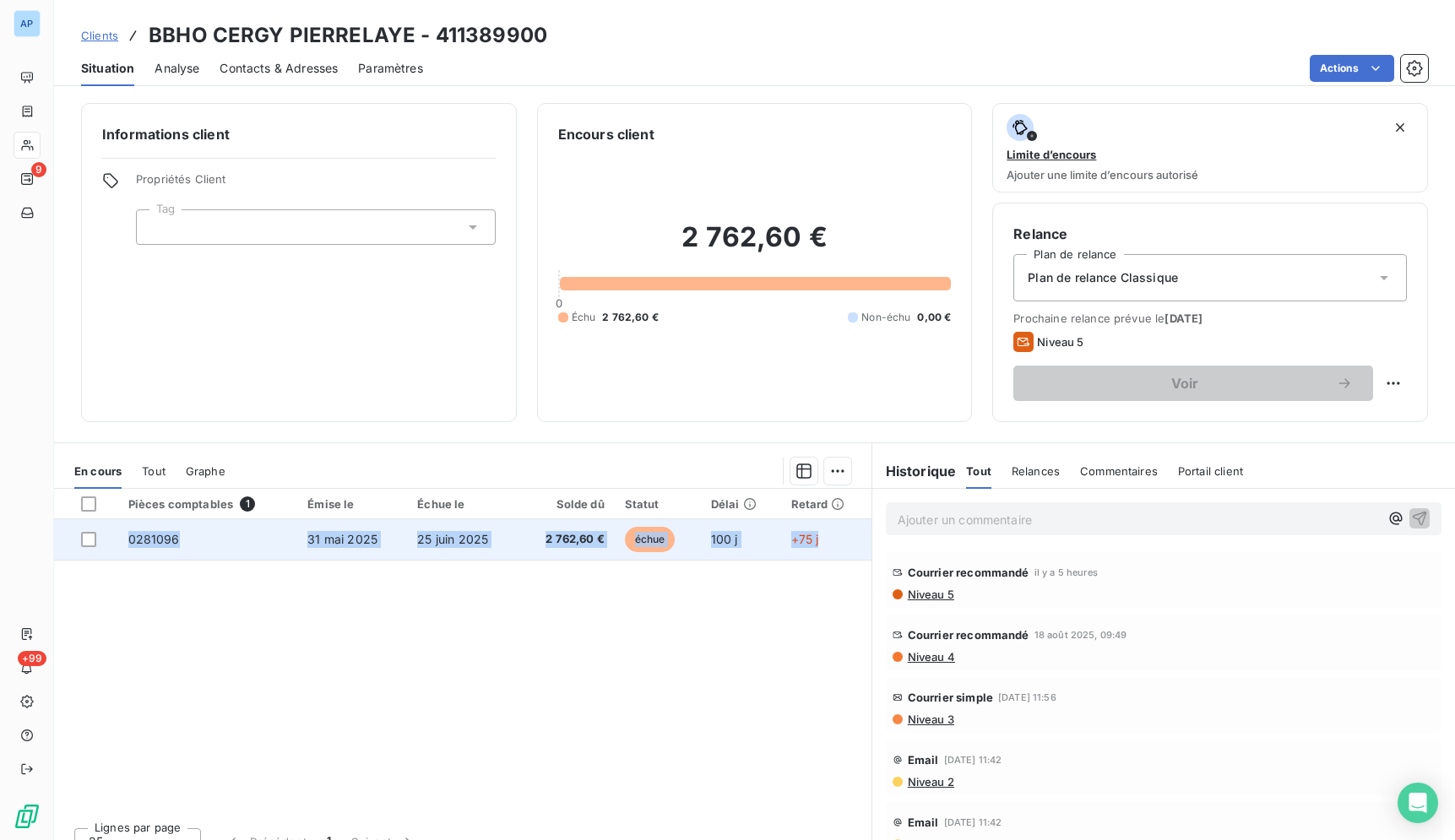
drag, startPoint x: 143, startPoint y: 37, endPoint x: 825, endPoint y: 554, distance: 855.8
click at [825, 554] on div "Clients BBHO CERGY PIERRELAYE - 411389900 Situation Analyse Contacts & Adresses…" at bounding box center [754, 420] width 1401 height 840
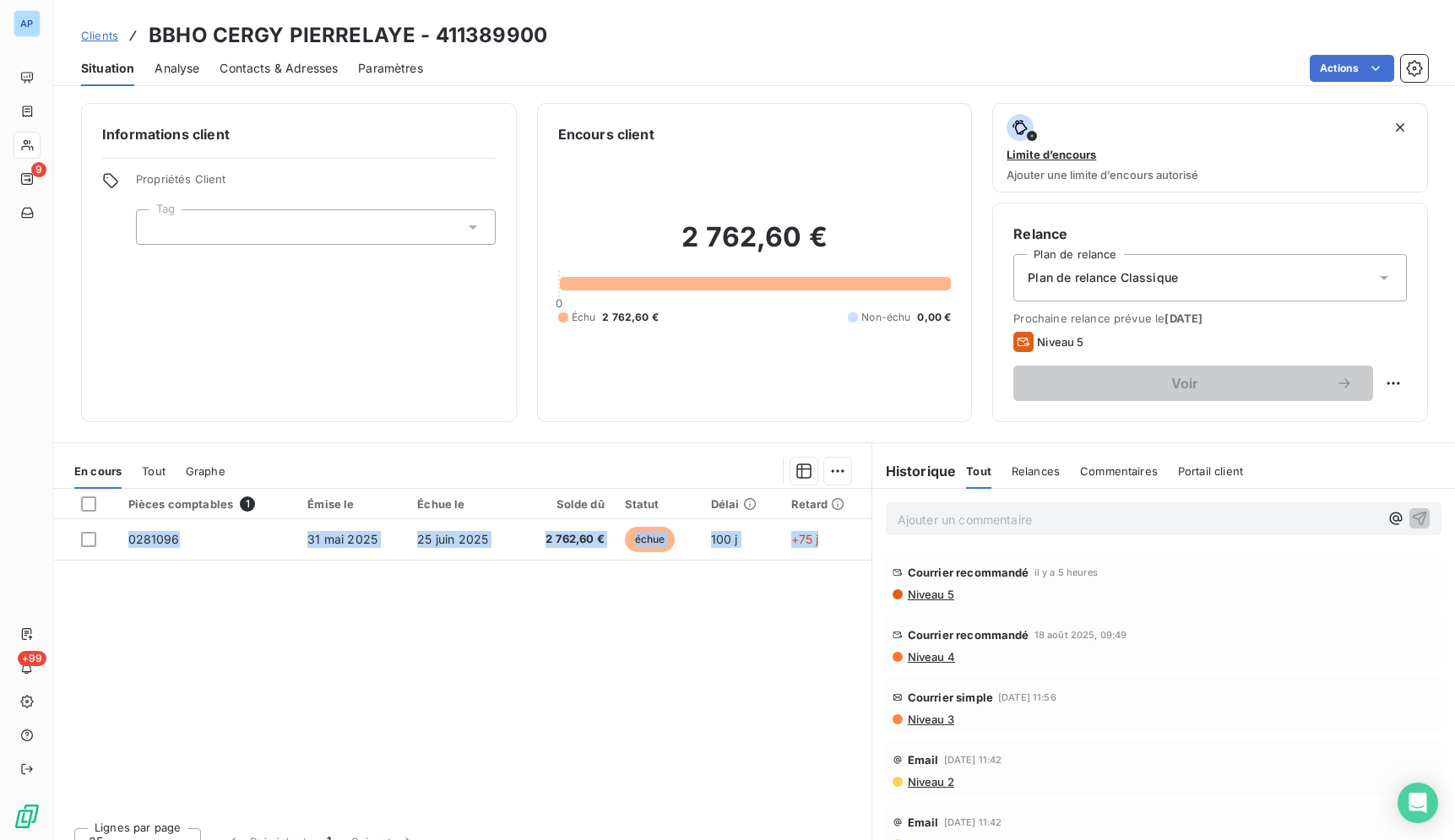
click at [753, 782] on div "Pièces comptables 1 Émise le Échue le Solde dû Statut Délai Retard 0281096 [DAT…" at bounding box center [462, 652] width 818 height 325
drag, startPoint x: 530, startPoint y: 37, endPoint x: 434, endPoint y: 37, distance: 96.0
click at [434, 37] on div "Clients BBHO CERGY PIERRELAYE - 411389900" at bounding box center [754, 36] width 1401 height 31
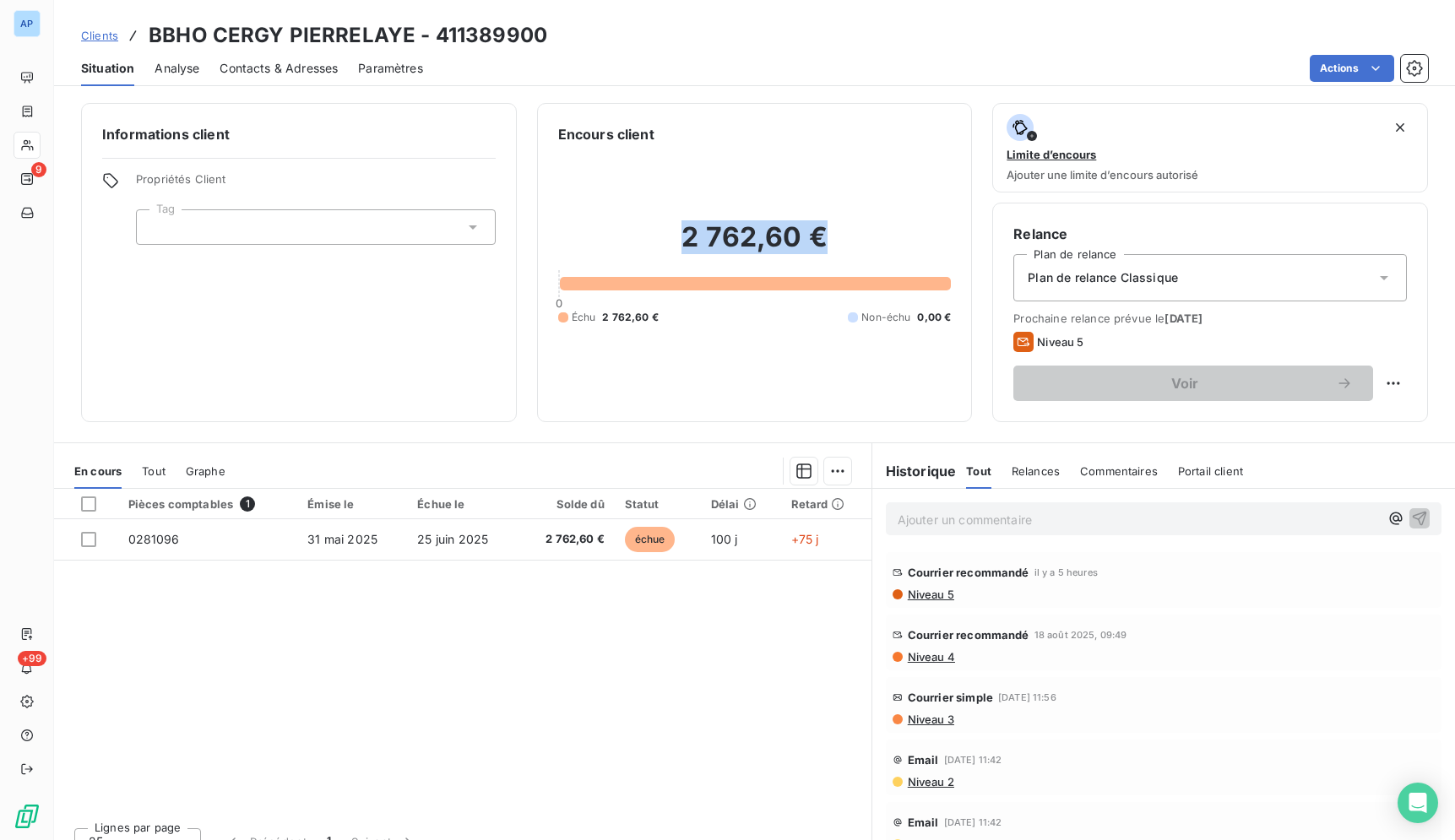
drag, startPoint x: 820, startPoint y: 239, endPoint x: 679, endPoint y: 237, distance: 141.0
click at [679, 237] on h2 "2 762,60 €" at bounding box center [755, 246] width 393 height 50
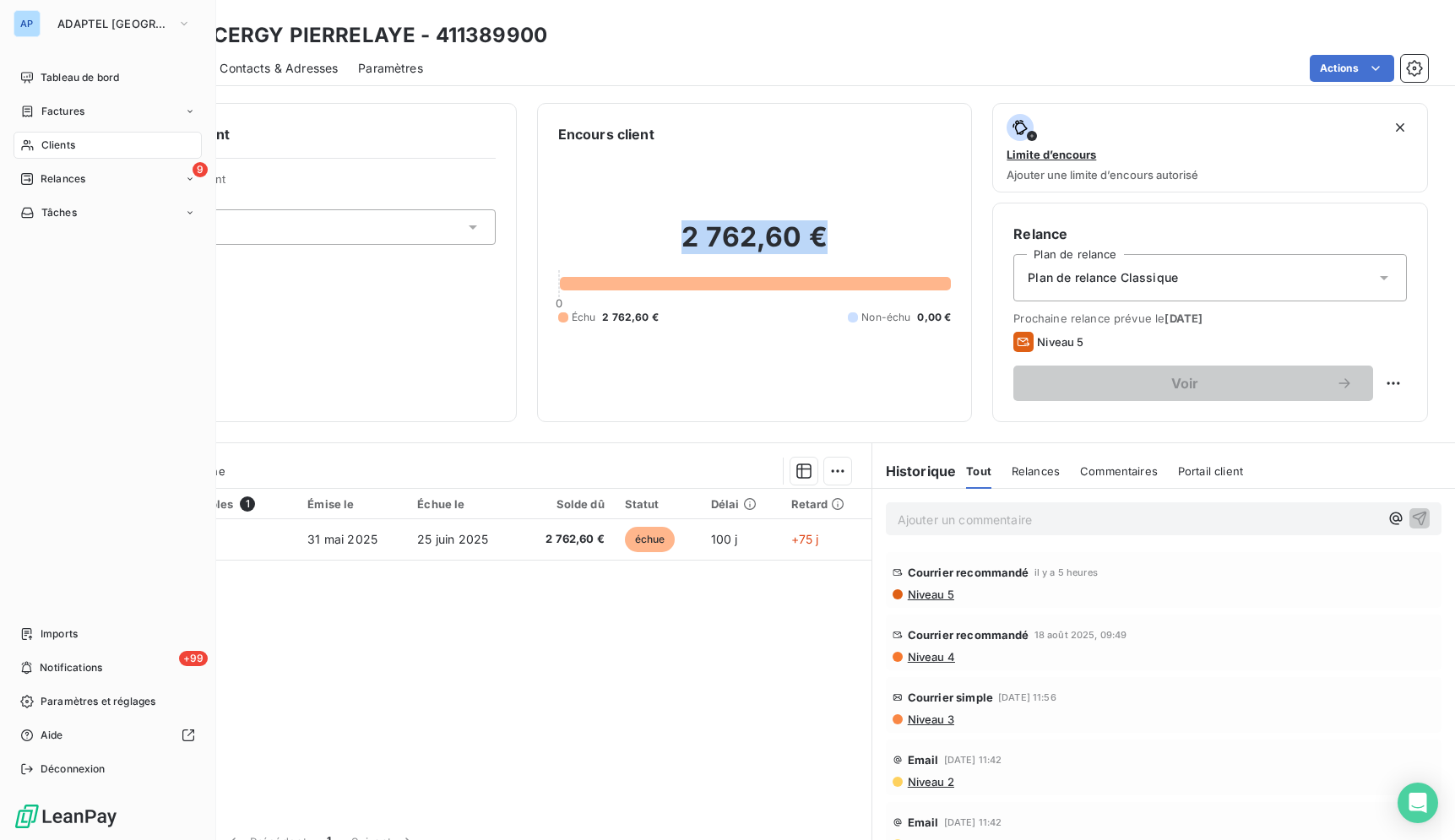
click at [49, 149] on span "Clients" at bounding box center [58, 144] width 34 height 15
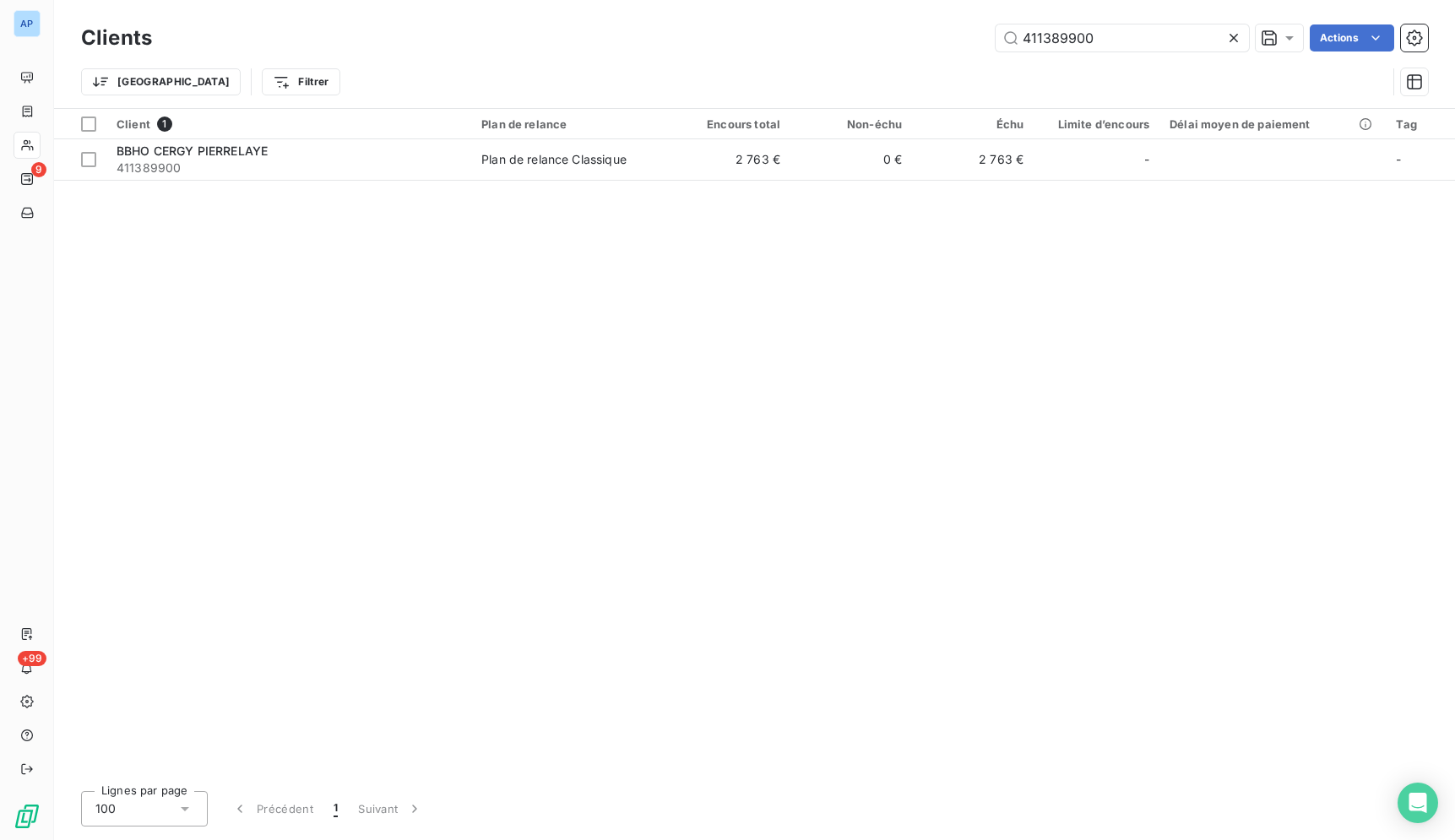
click at [1237, 40] on icon at bounding box center [1233, 38] width 17 height 17
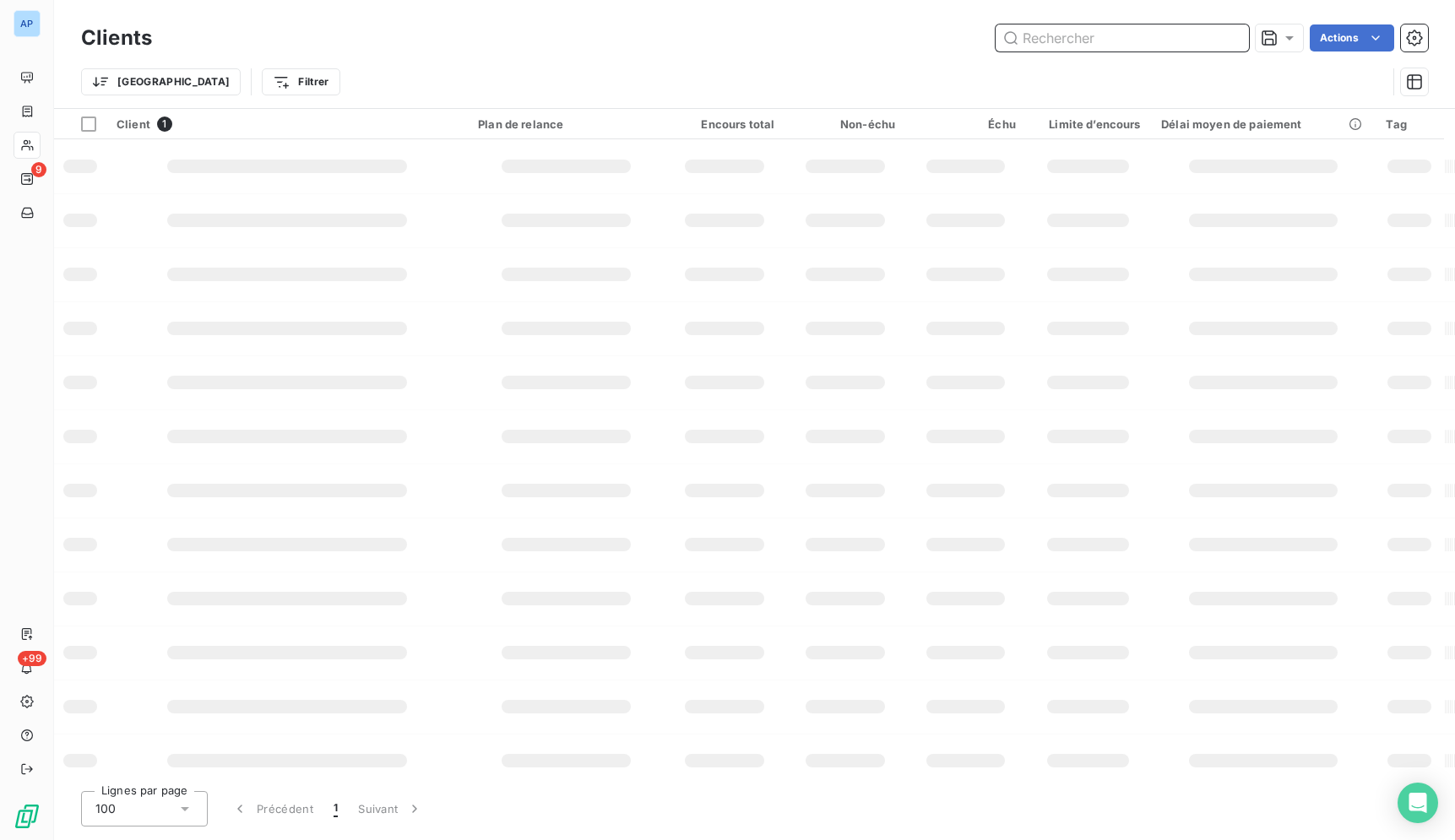
click at [1237, 40] on input "text" at bounding box center [1122, 38] width 253 height 27
click at [1162, 40] on input "text" at bounding box center [1122, 38] width 253 height 27
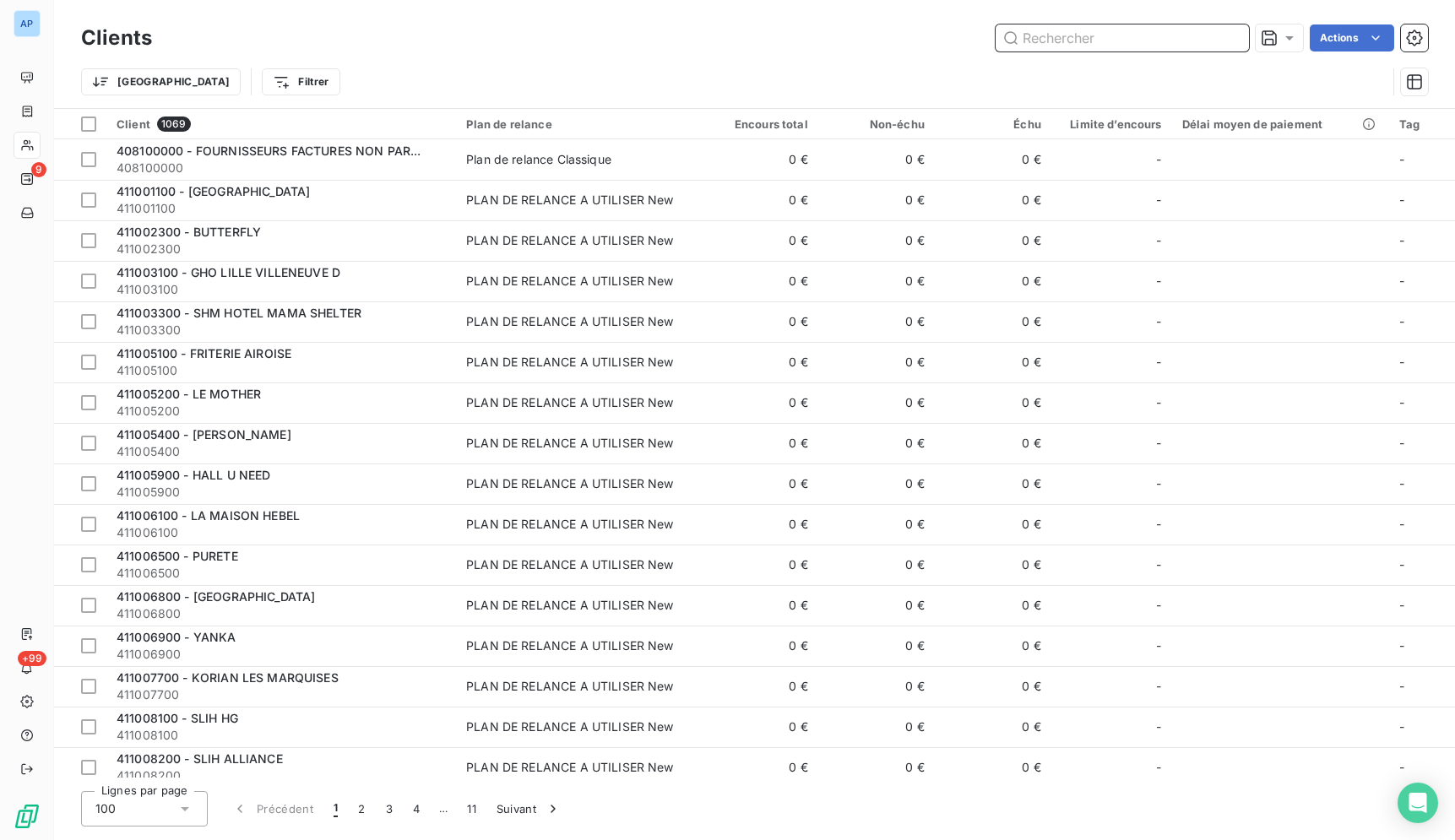
click at [1161, 40] on input "text" at bounding box center [1122, 38] width 253 height 27
paste input "CDFAS"
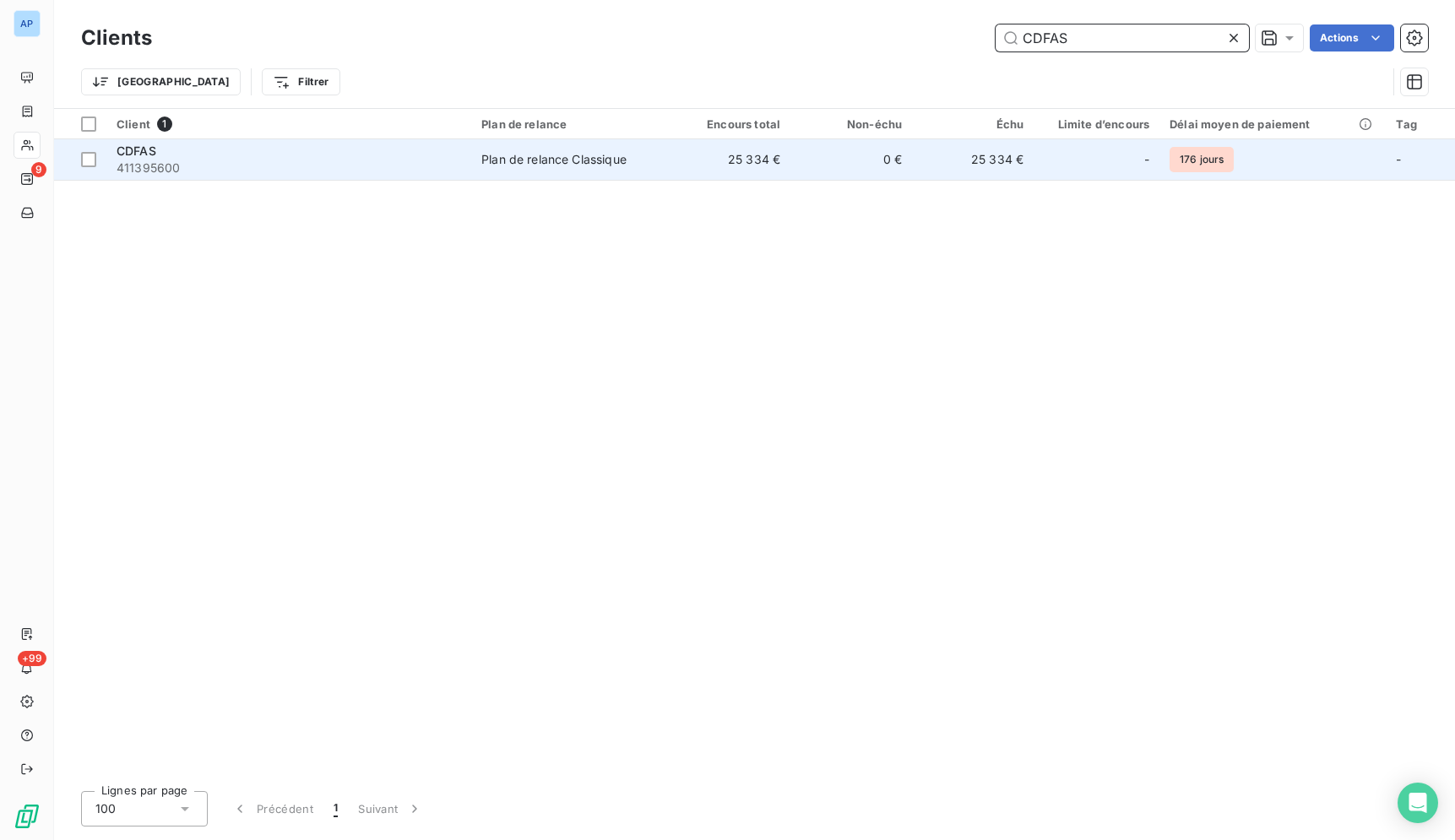
type input "CDFAS"
click at [651, 171] on td "Plan de relance Classique" at bounding box center [570, 159] width 197 height 40
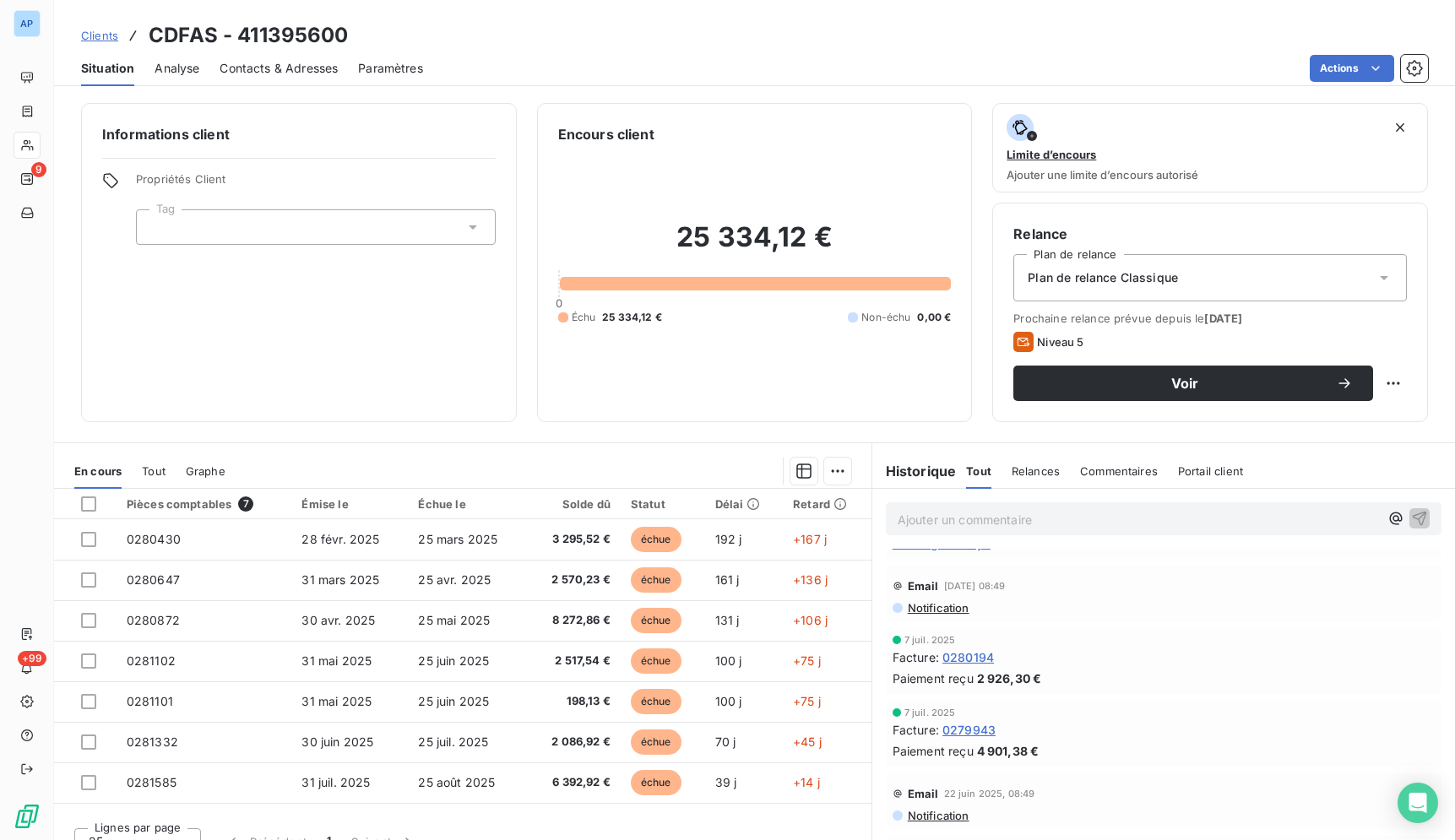
scroll to position [302, 0]
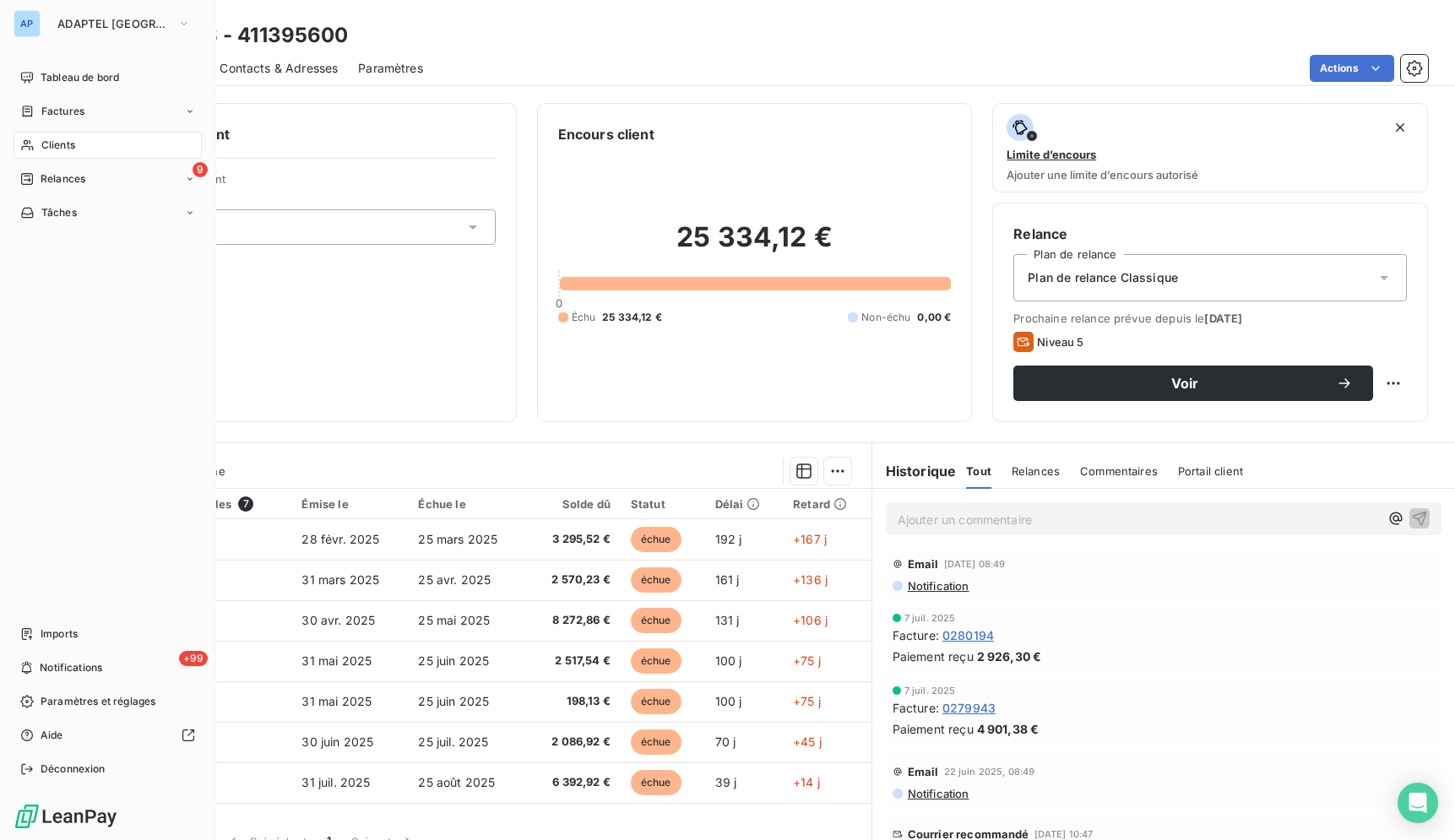
click at [41, 148] on span "Clients" at bounding box center [58, 144] width 34 height 15
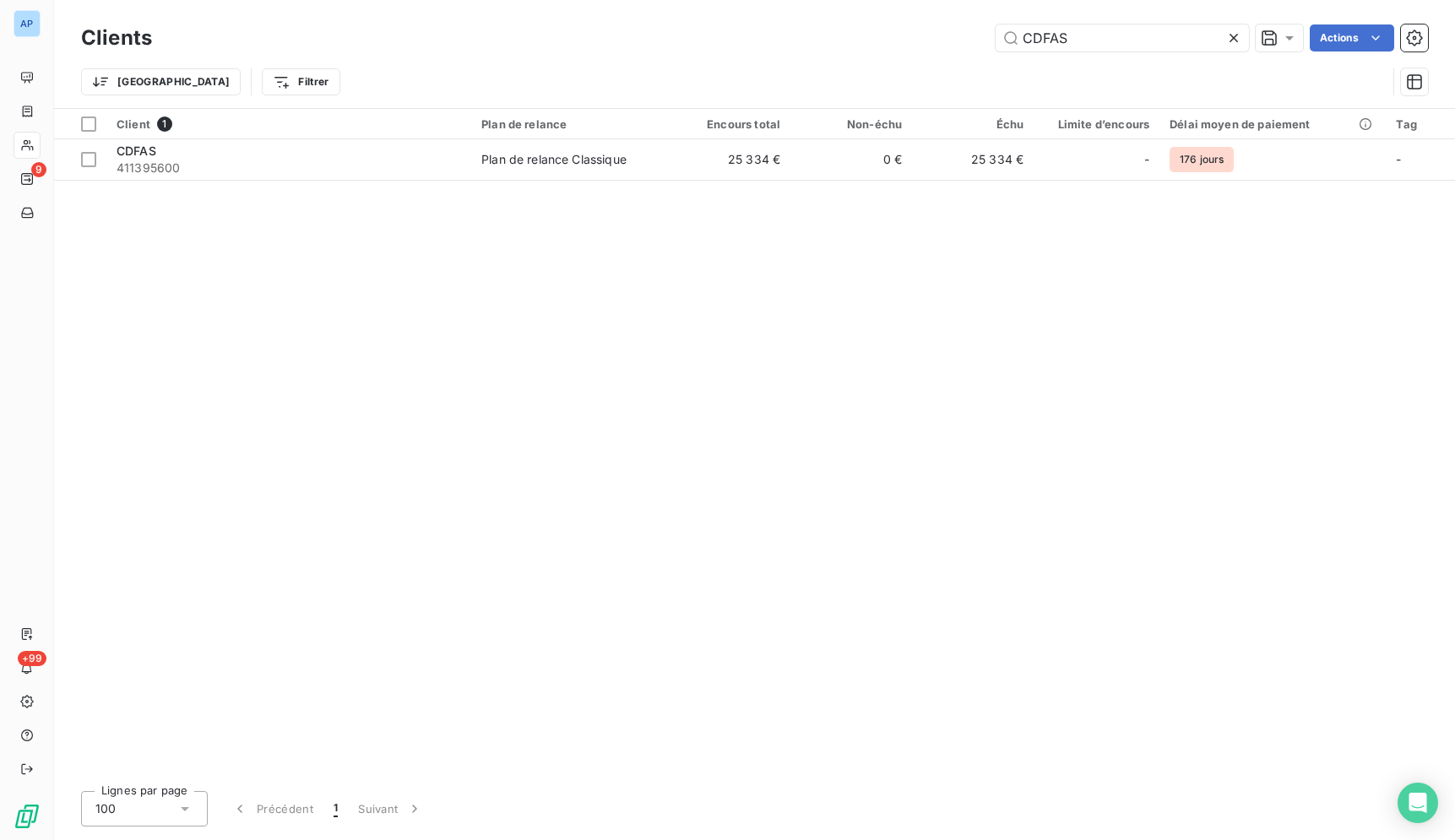
click at [1233, 32] on icon at bounding box center [1233, 38] width 17 height 17
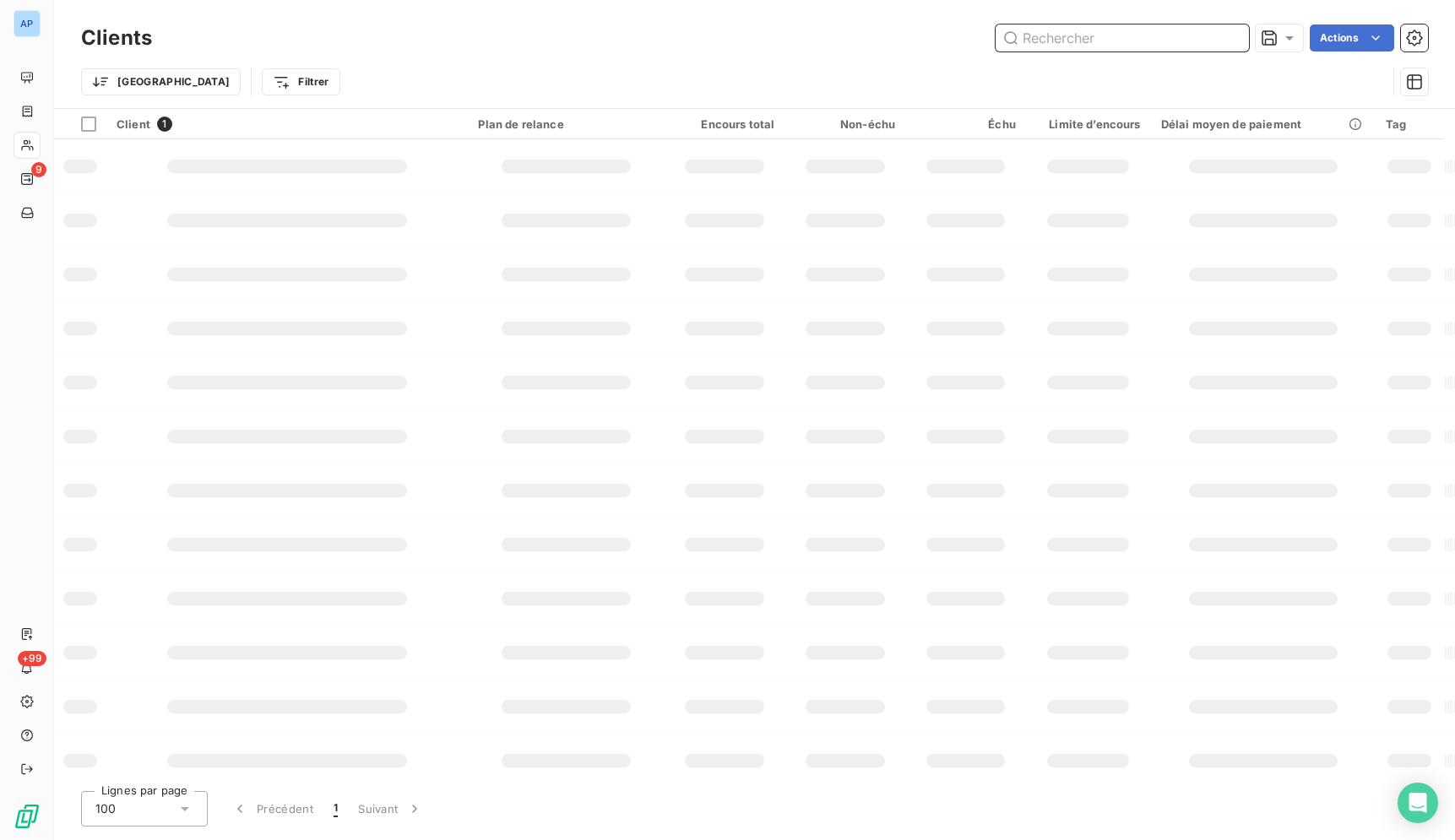
click at [1212, 39] on input "text" at bounding box center [1122, 38] width 253 height 27
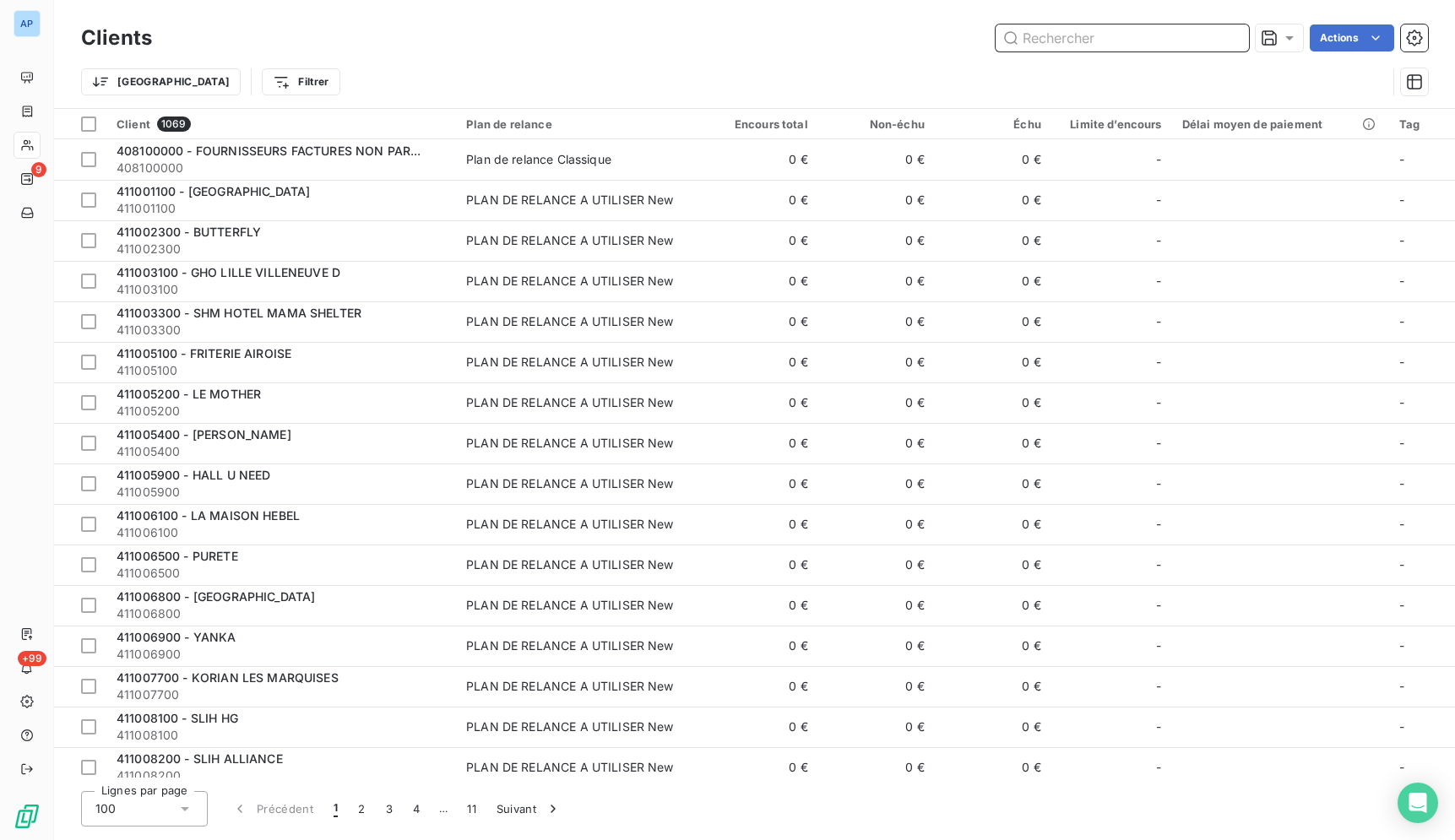
click at [1212, 39] on input "text" at bounding box center [1122, 38] width 253 height 27
paste input "HUDI SAS"
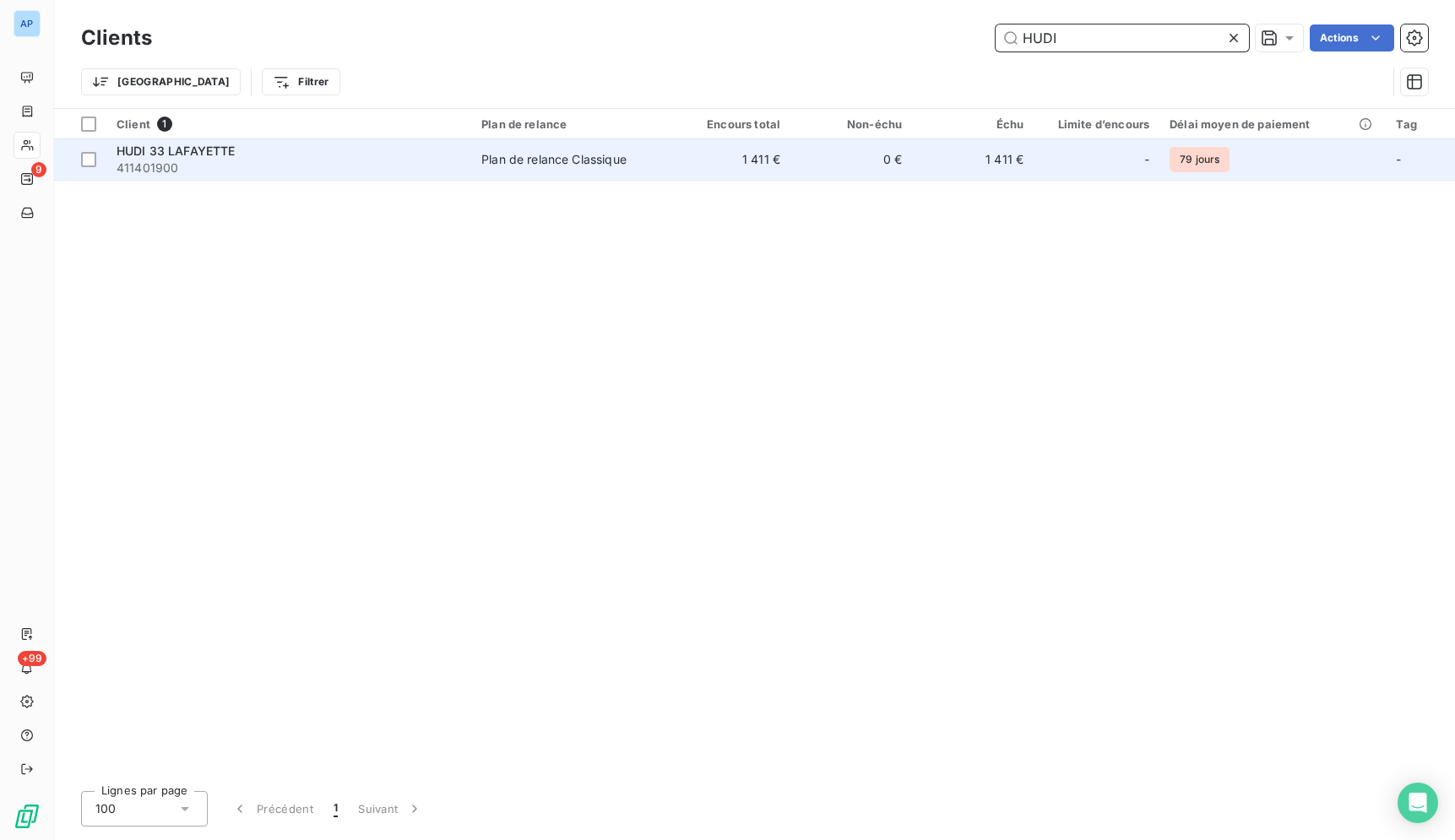
type input "HUDI"
click at [1047, 144] on td "-" at bounding box center [1096, 159] width 126 height 40
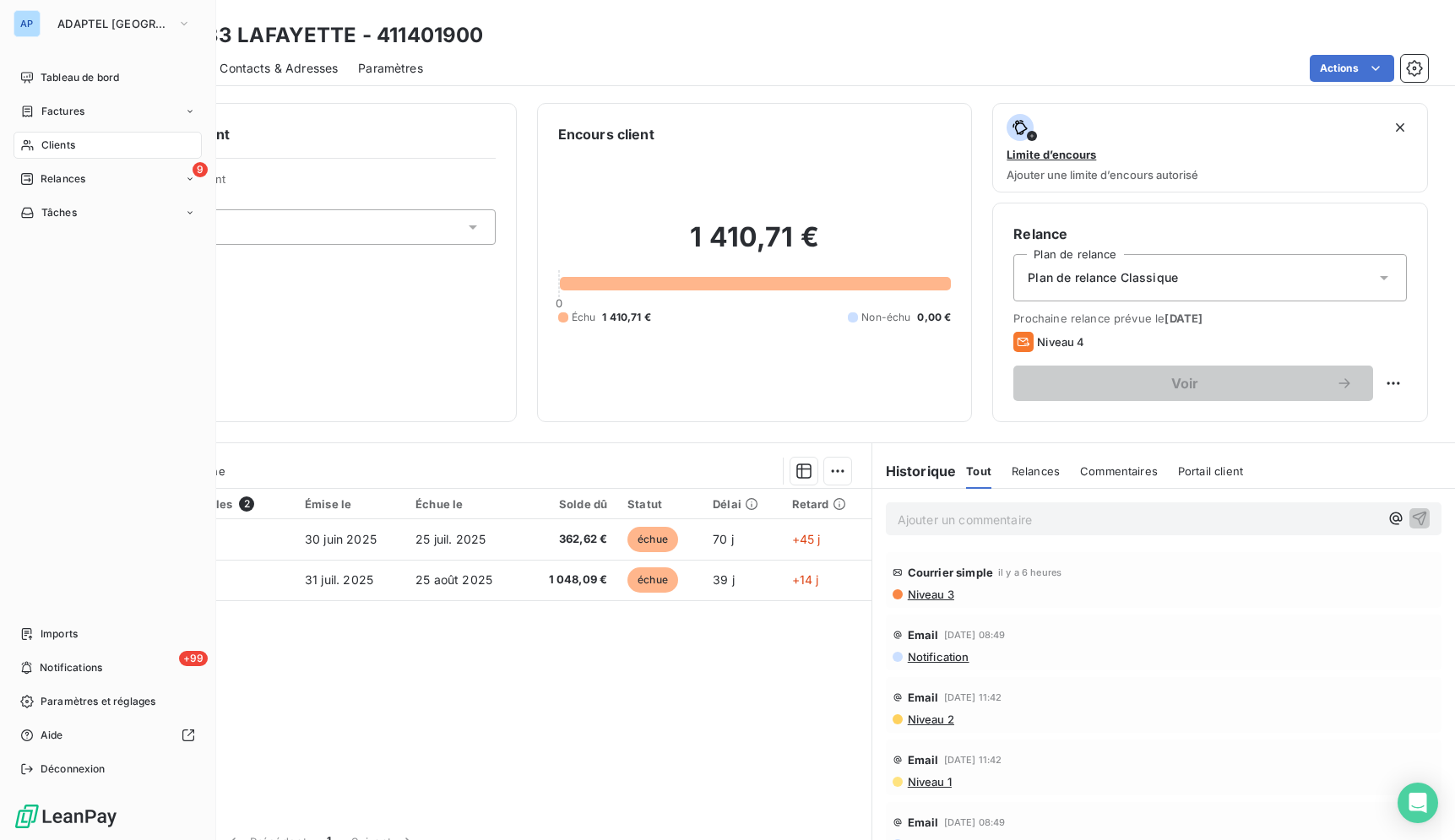
click at [35, 140] on div "Clients" at bounding box center [108, 145] width 188 height 27
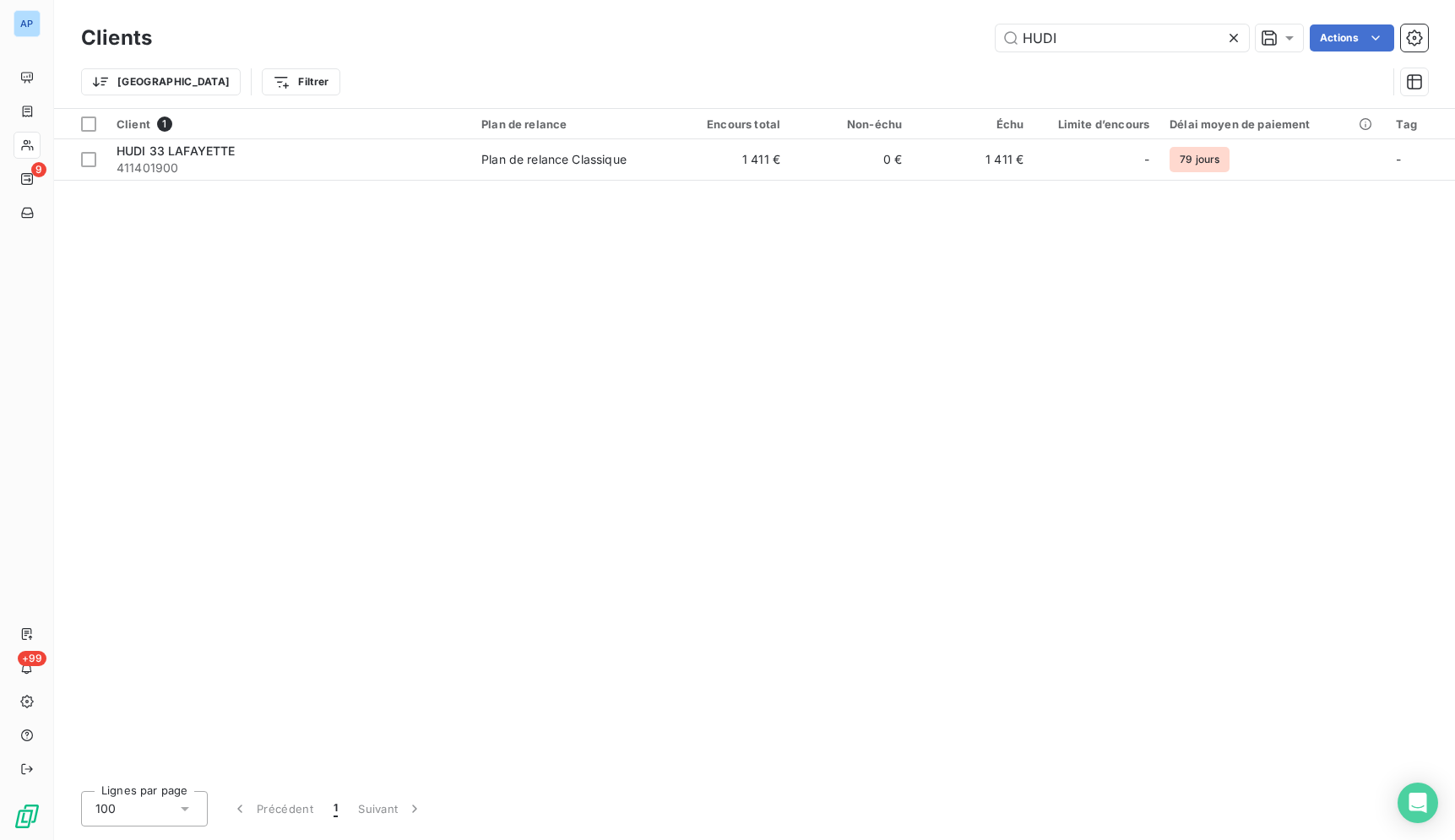
click at [1231, 38] on icon at bounding box center [1233, 38] width 17 height 17
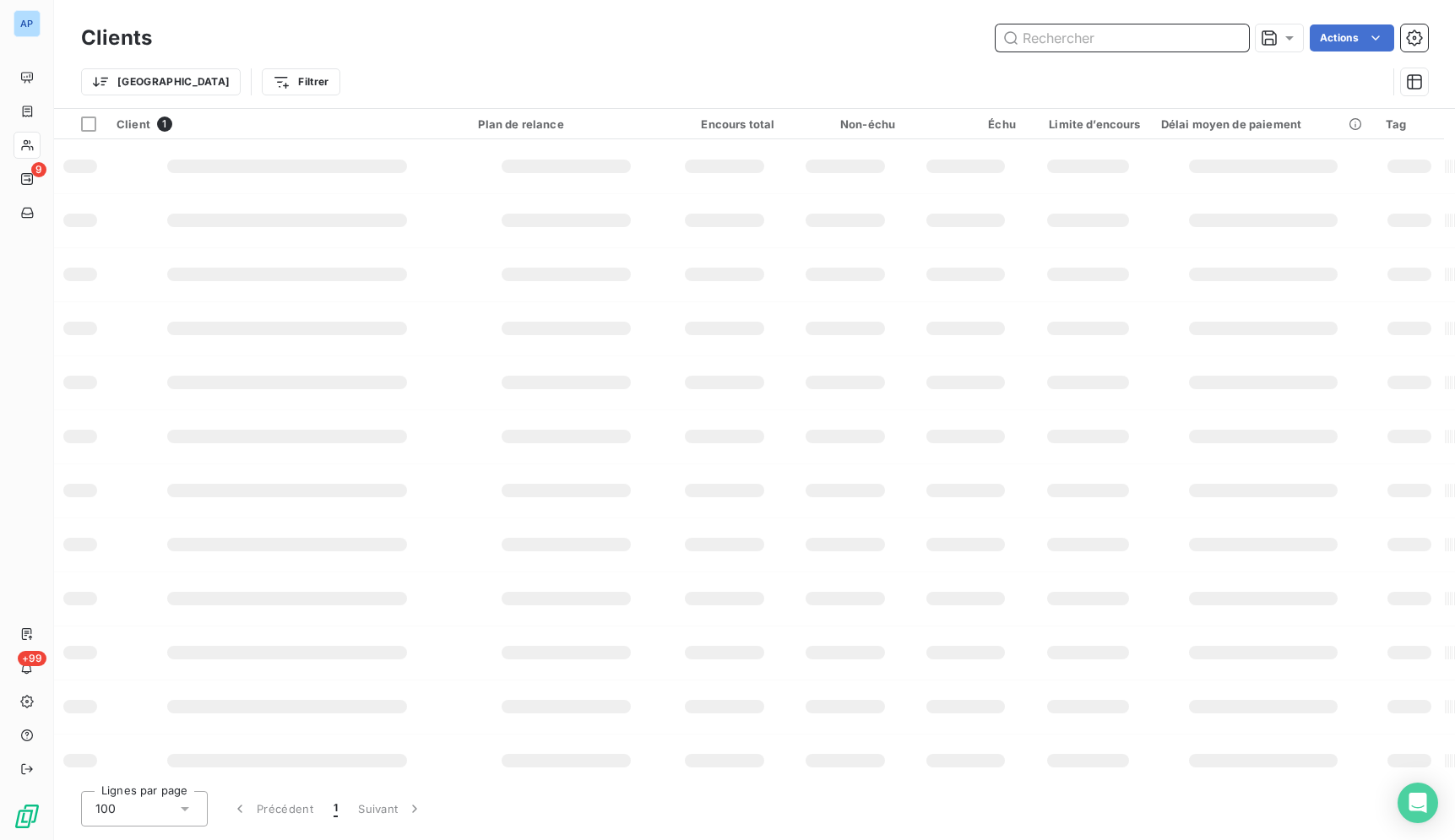
click at [1177, 44] on input "text" at bounding box center [1122, 38] width 253 height 27
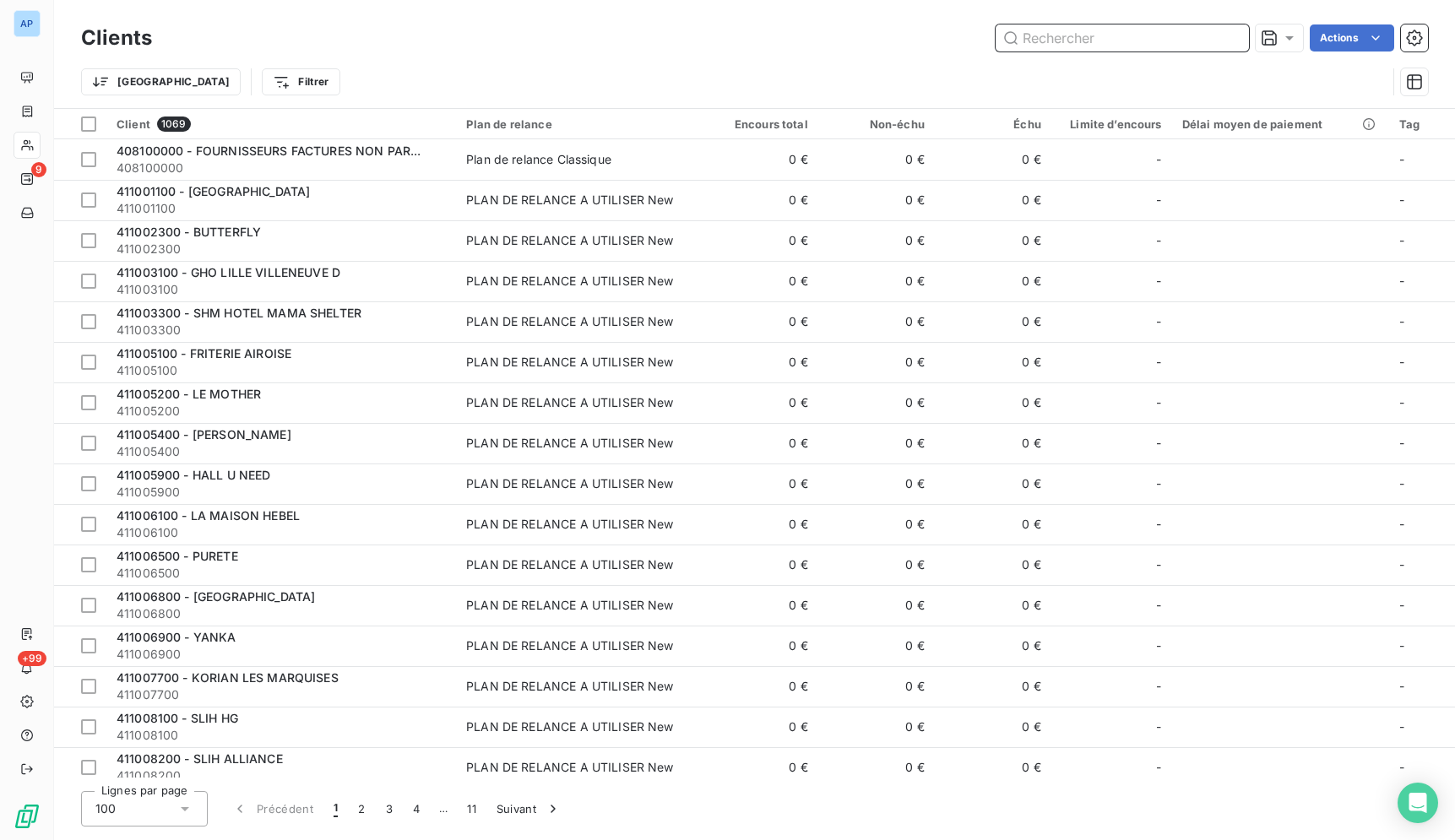
click at [1177, 44] on input "text" at bounding box center [1122, 38] width 253 height 27
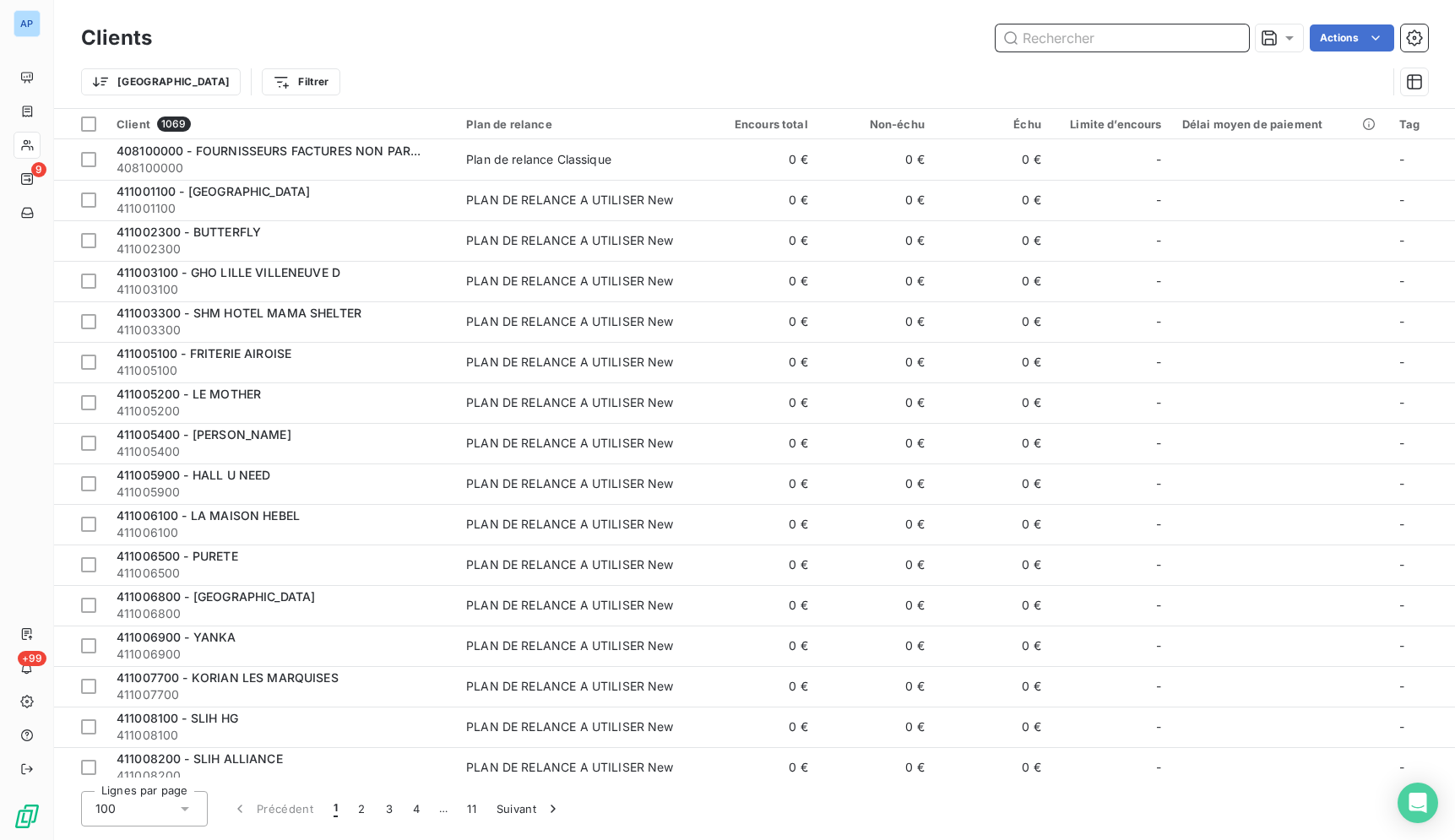
click at [1157, 40] on input "text" at bounding box center [1122, 38] width 253 height 27
paste input "EHPAD [PERSON_NAME]"
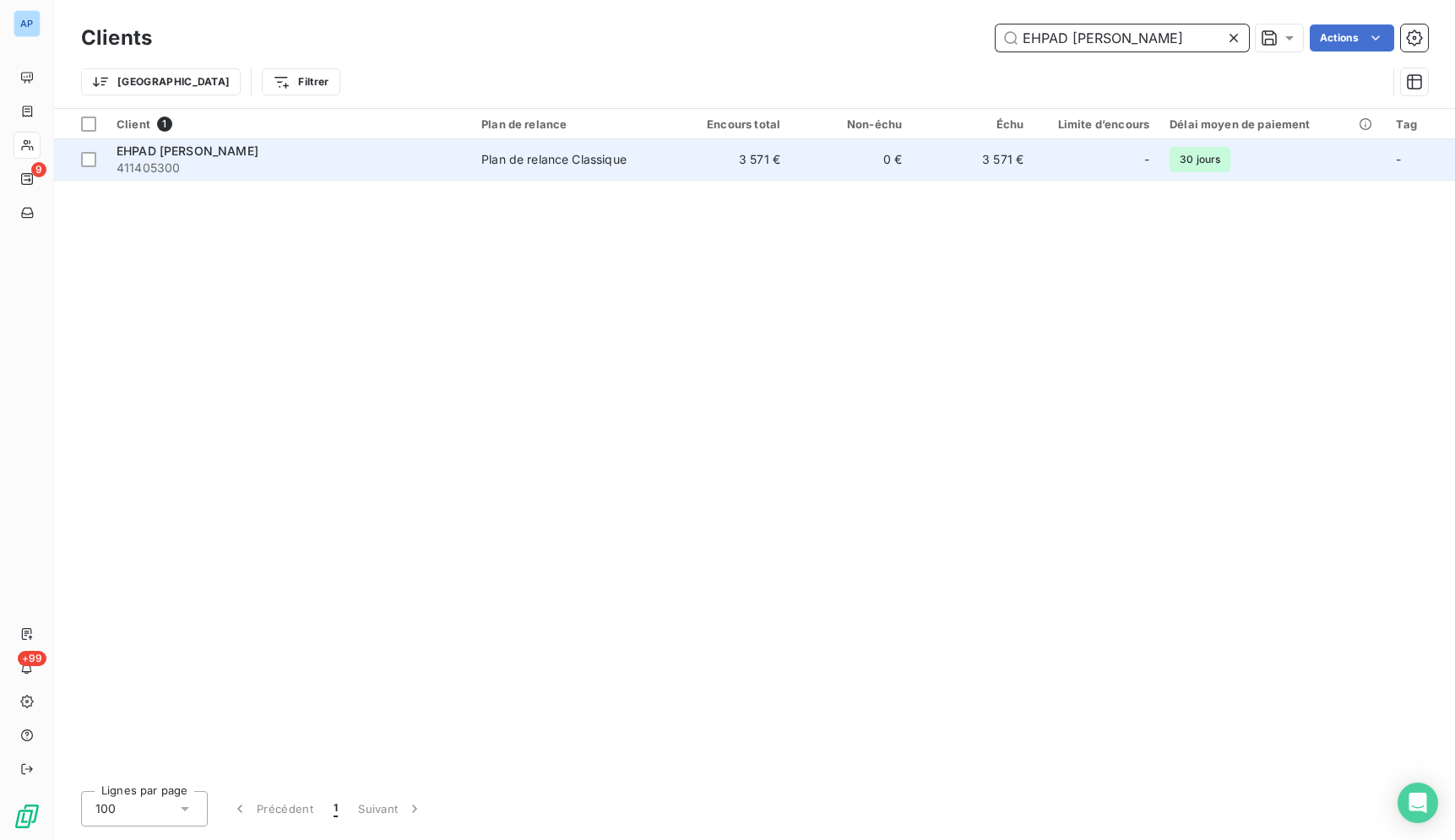
type input "EHPAD [PERSON_NAME]"
click at [821, 178] on td "0 €" at bounding box center [851, 159] width 121 height 40
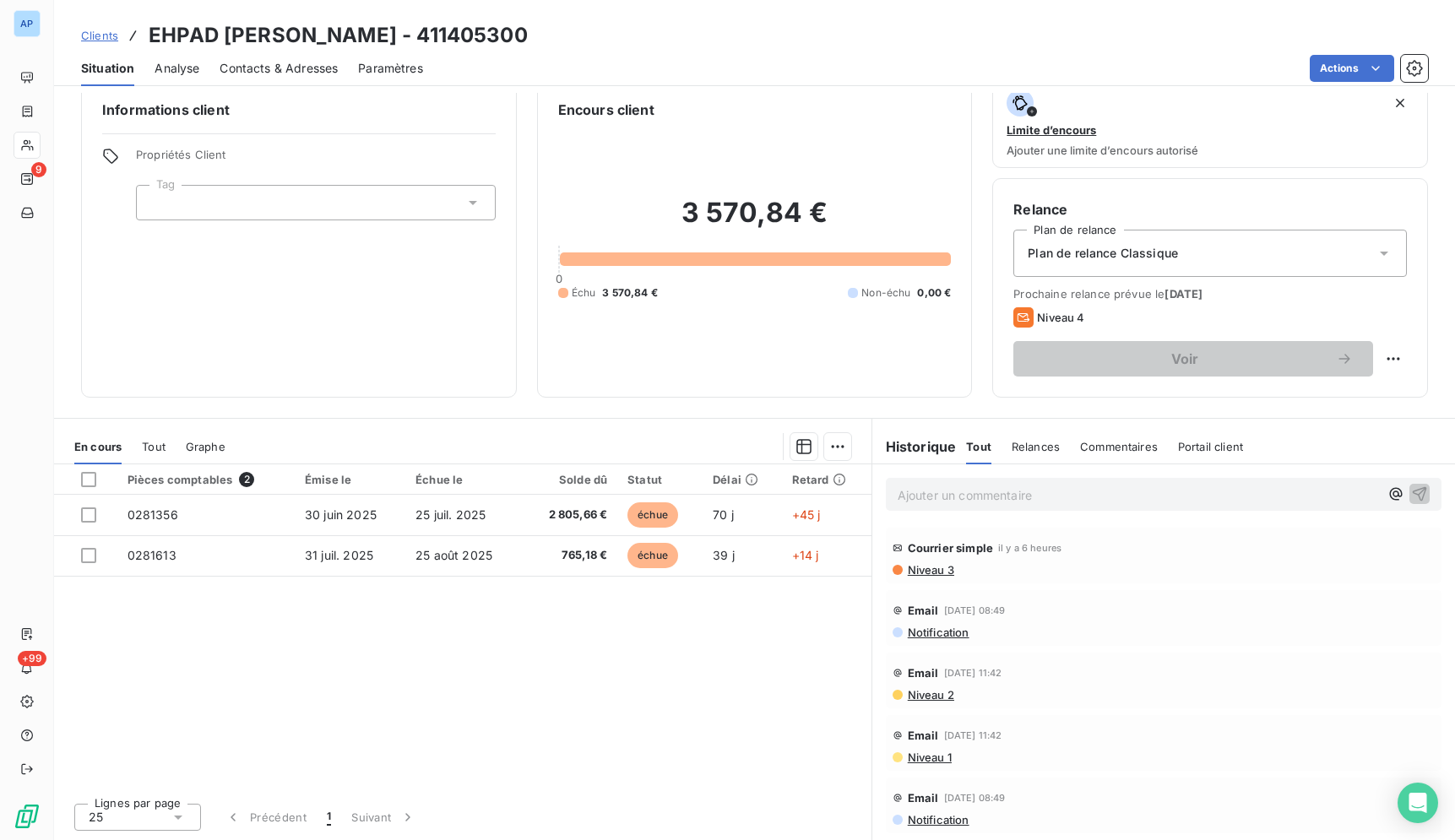
click at [634, 725] on div "Pièces comptables 2 Émise le Échue le Solde dû Statut Délai Retard 0281356 [DAT…" at bounding box center [462, 626] width 818 height 325
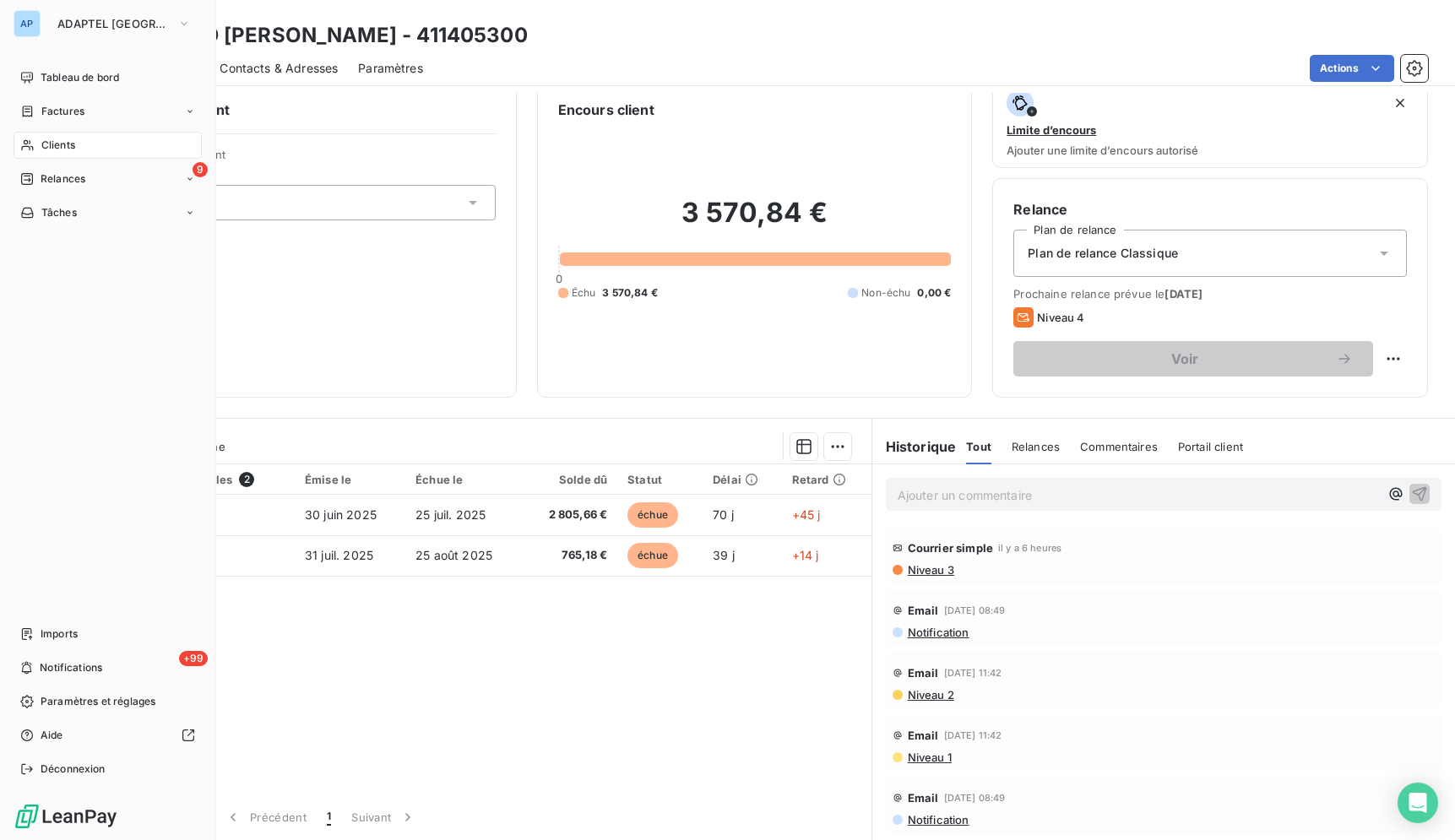
click at [55, 142] on span "Clients" at bounding box center [58, 144] width 34 height 15
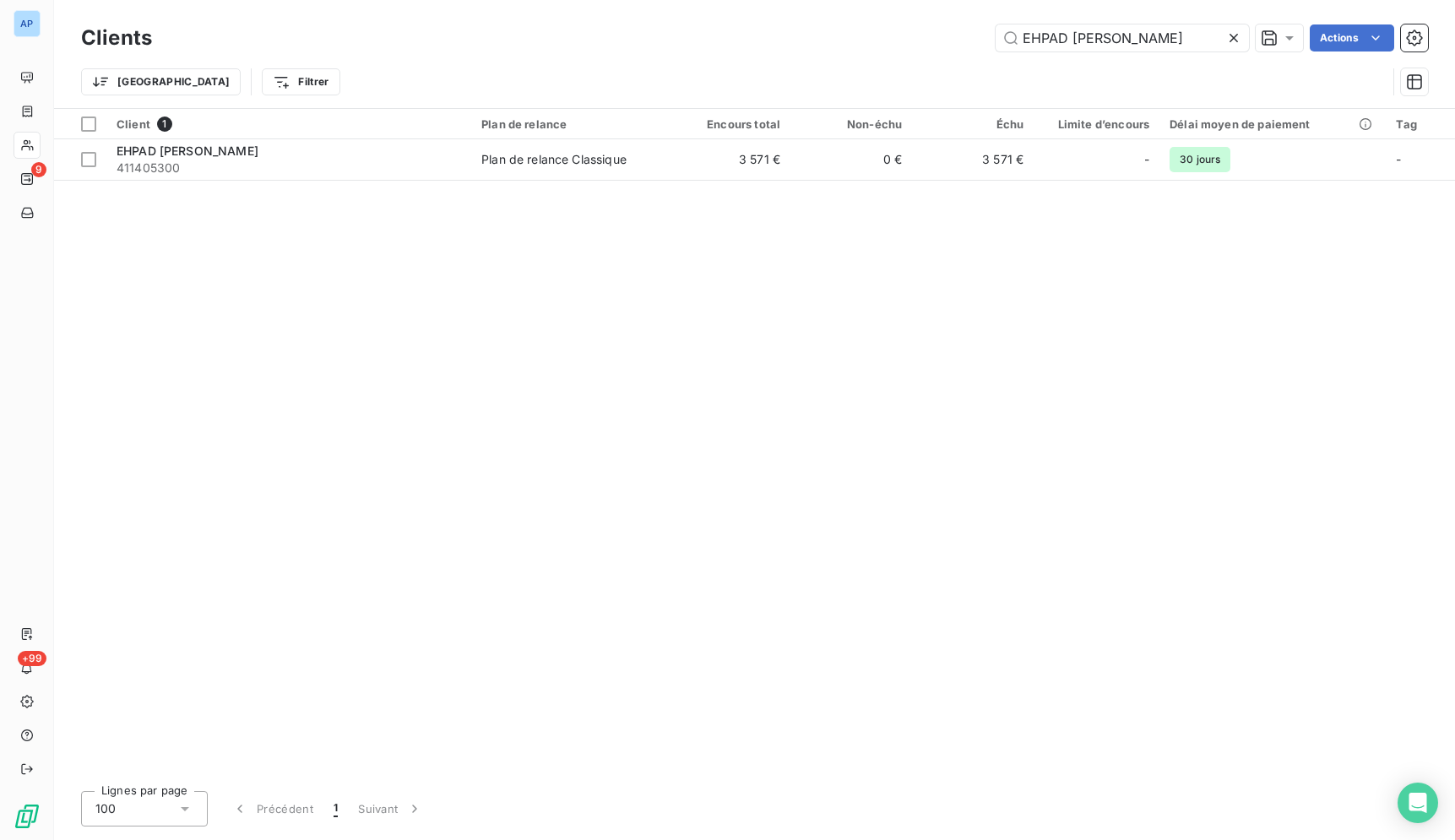
click at [1231, 37] on icon at bounding box center [1233, 38] width 8 height 8
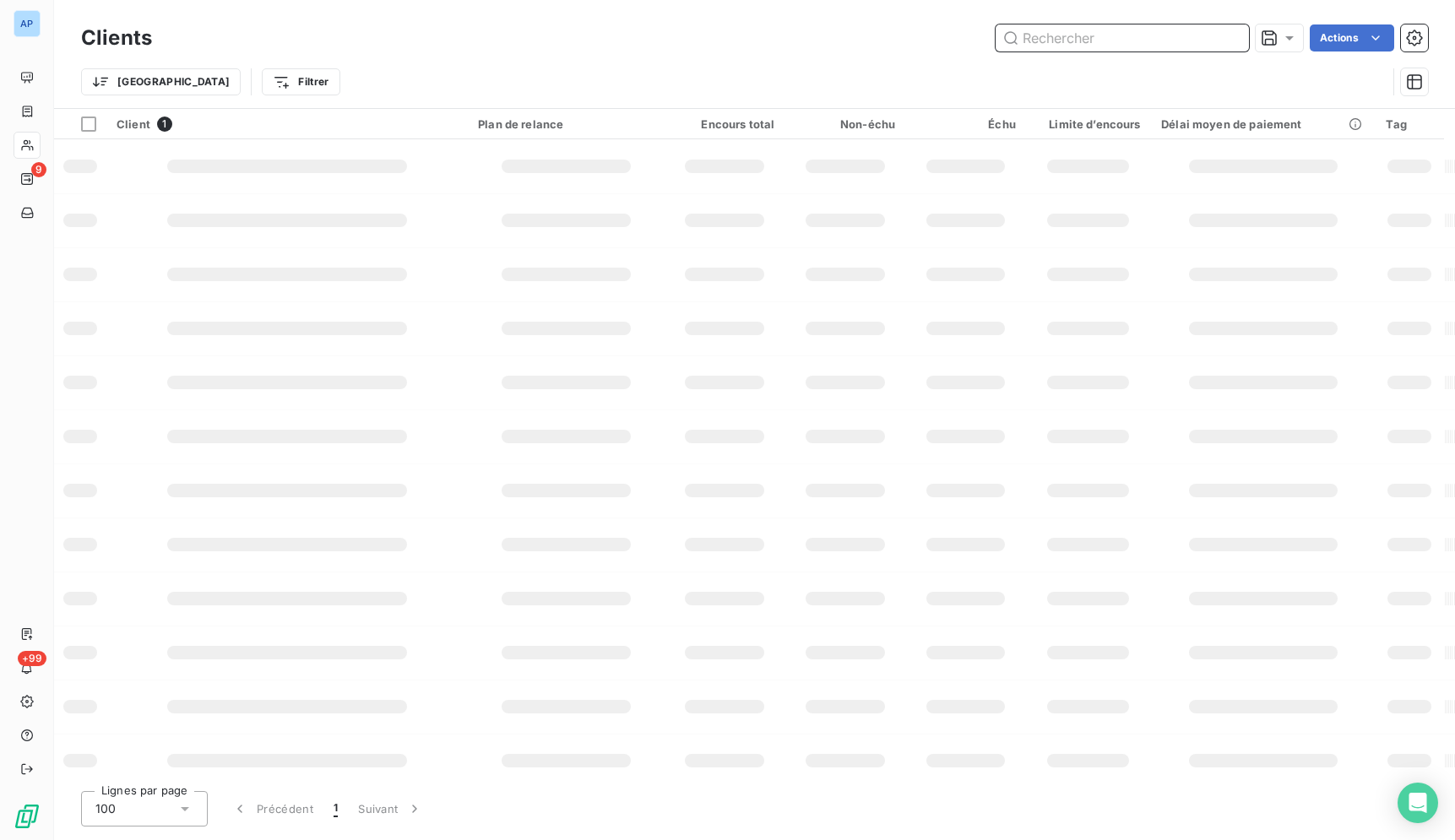
click at [1231, 37] on input "text" at bounding box center [1122, 38] width 253 height 27
click at [1007, 46] on input "text" at bounding box center [1122, 38] width 253 height 27
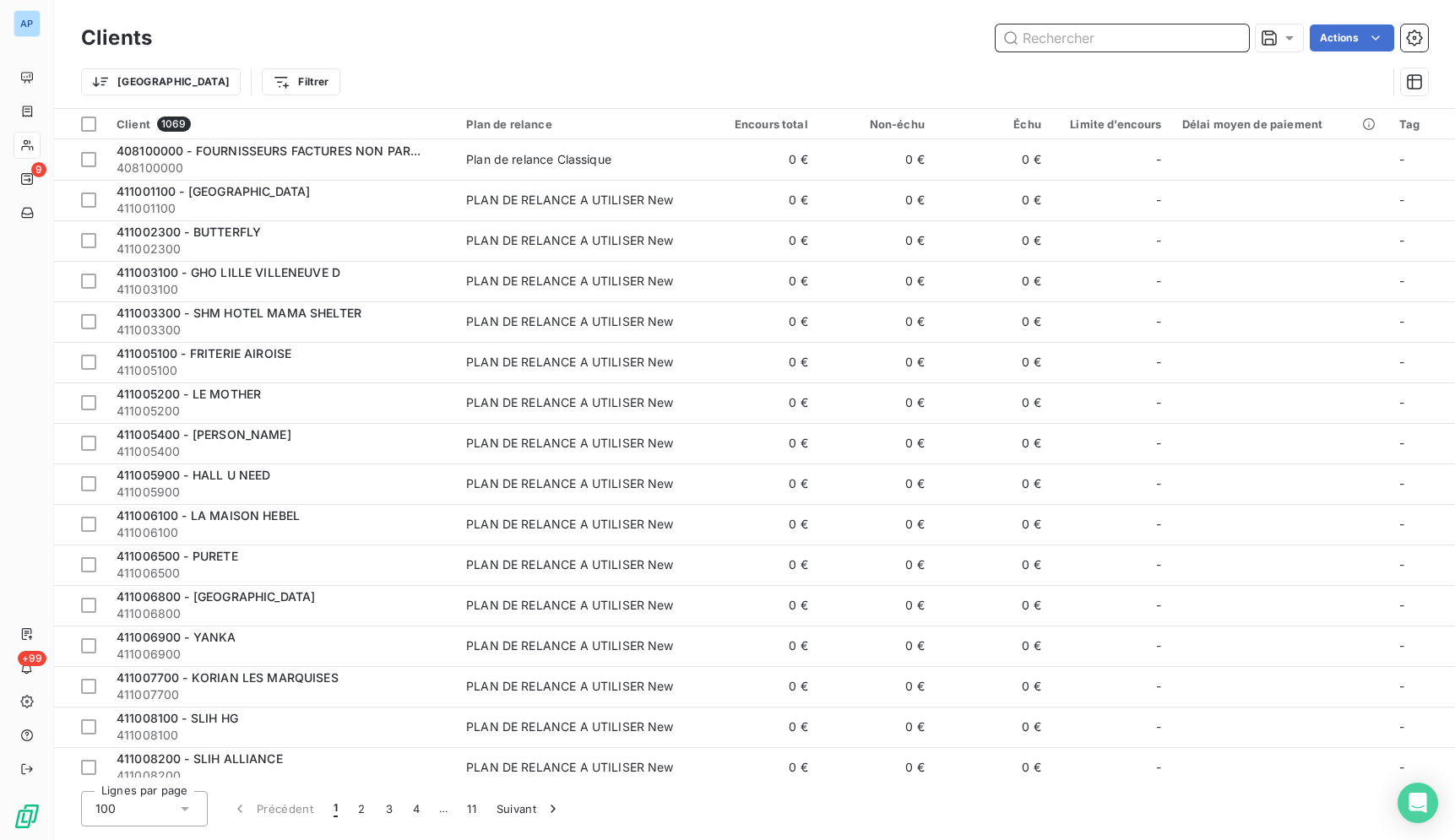
click at [1047, 39] on input "text" at bounding box center [1122, 38] width 253 height 27
paste input "HUDI SAS"
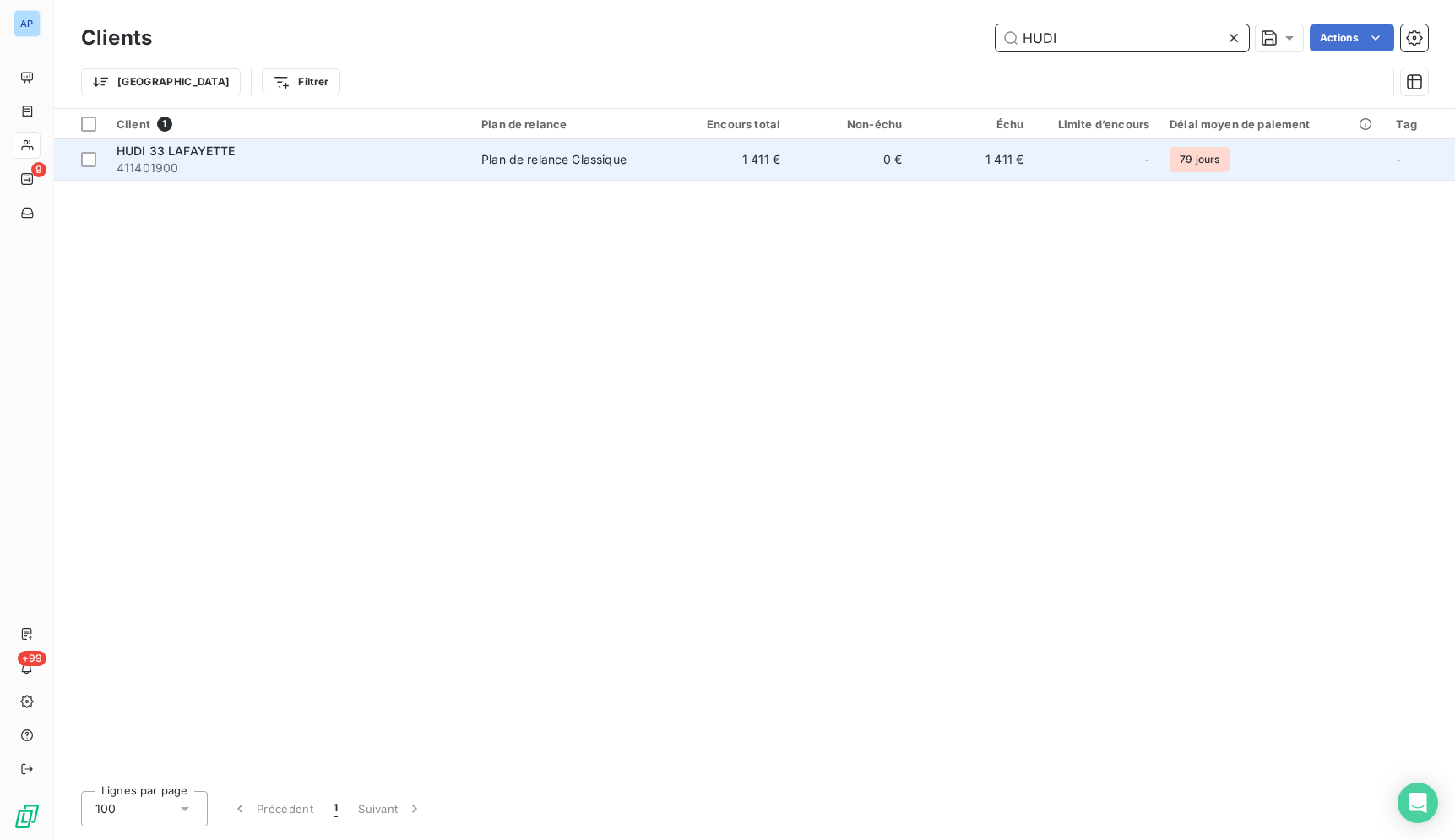
type input "HUDI"
click at [585, 164] on div "Plan de relance Classique" at bounding box center [554, 159] width 145 height 17
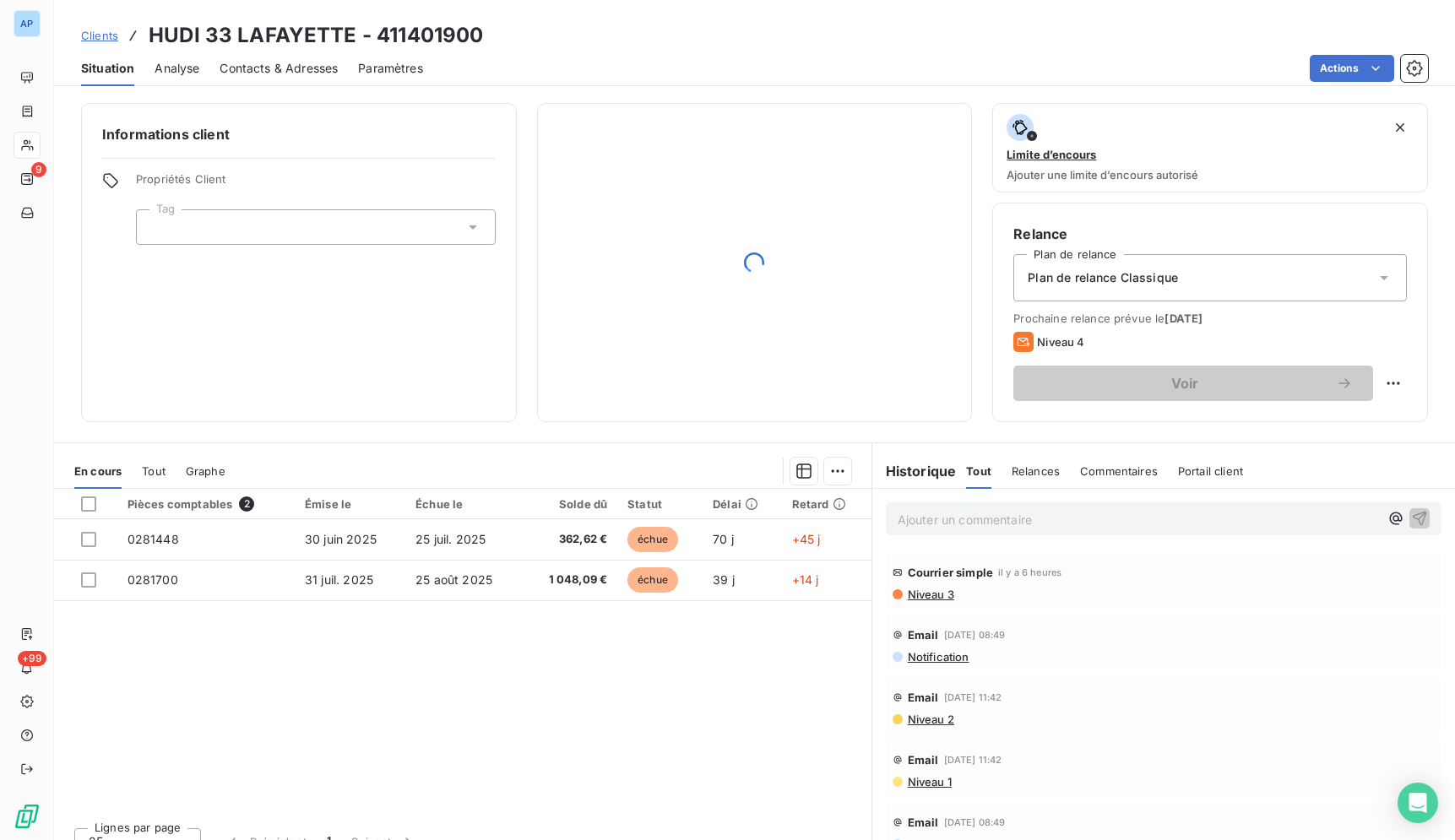
click at [580, 733] on div "Pièces comptables 2 Émise le Échue le Solde dû Statut Délai Retard 0281448 [DAT…" at bounding box center [462, 652] width 818 height 325
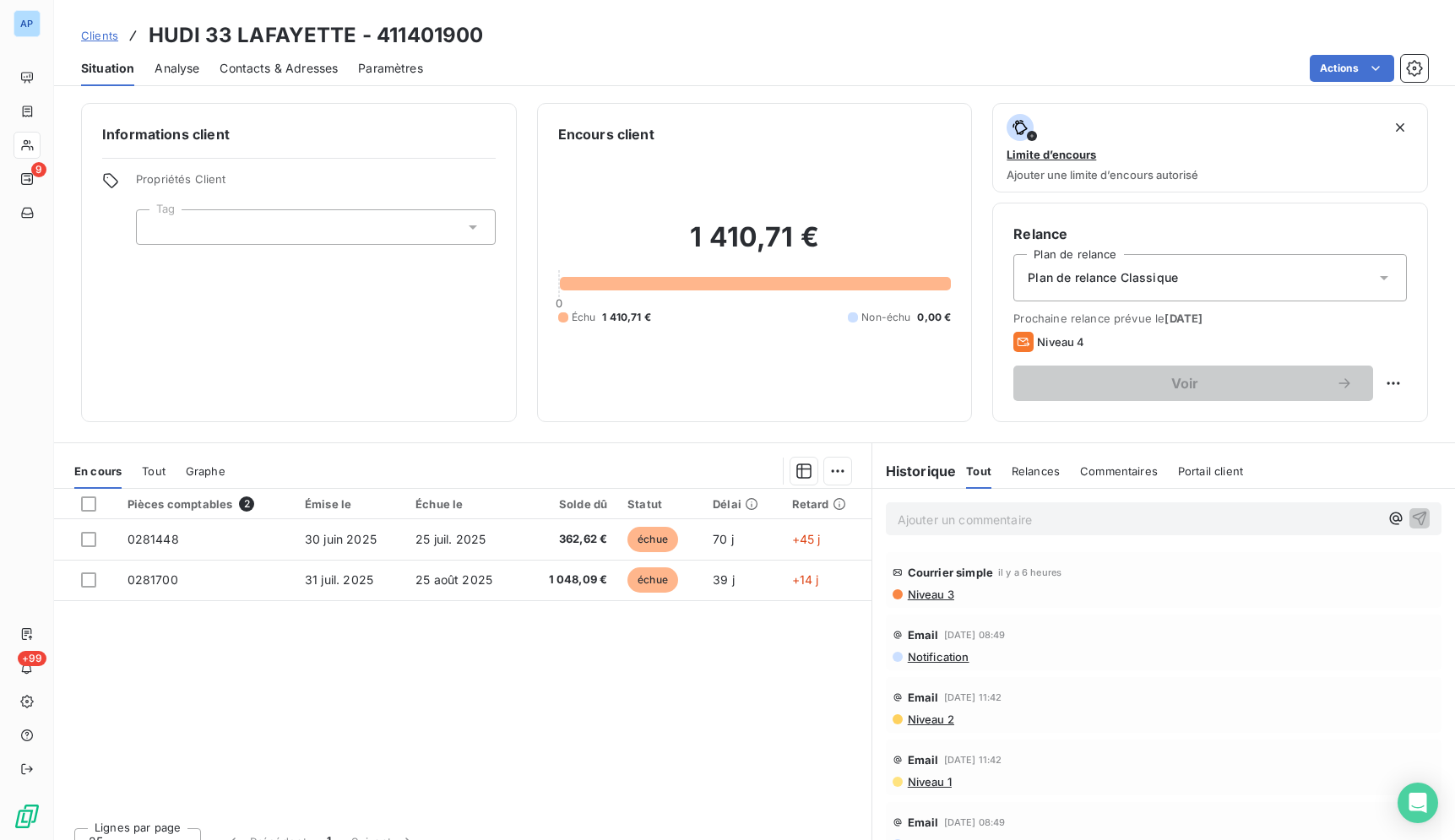
click at [286, 67] on span "Contacts & Adresses" at bounding box center [279, 68] width 118 height 17
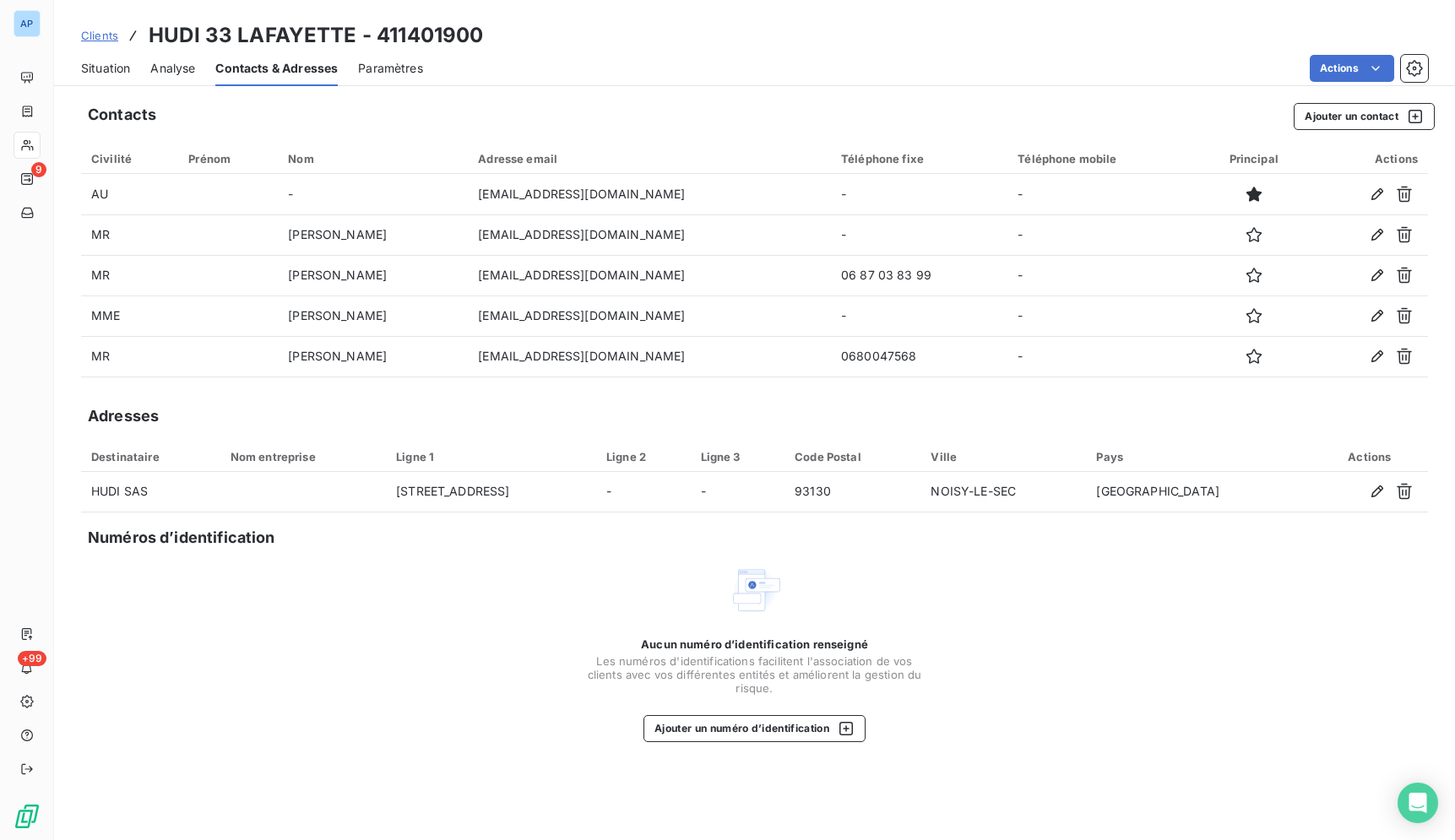
click at [88, 67] on span "Situation" at bounding box center [105, 68] width 49 height 17
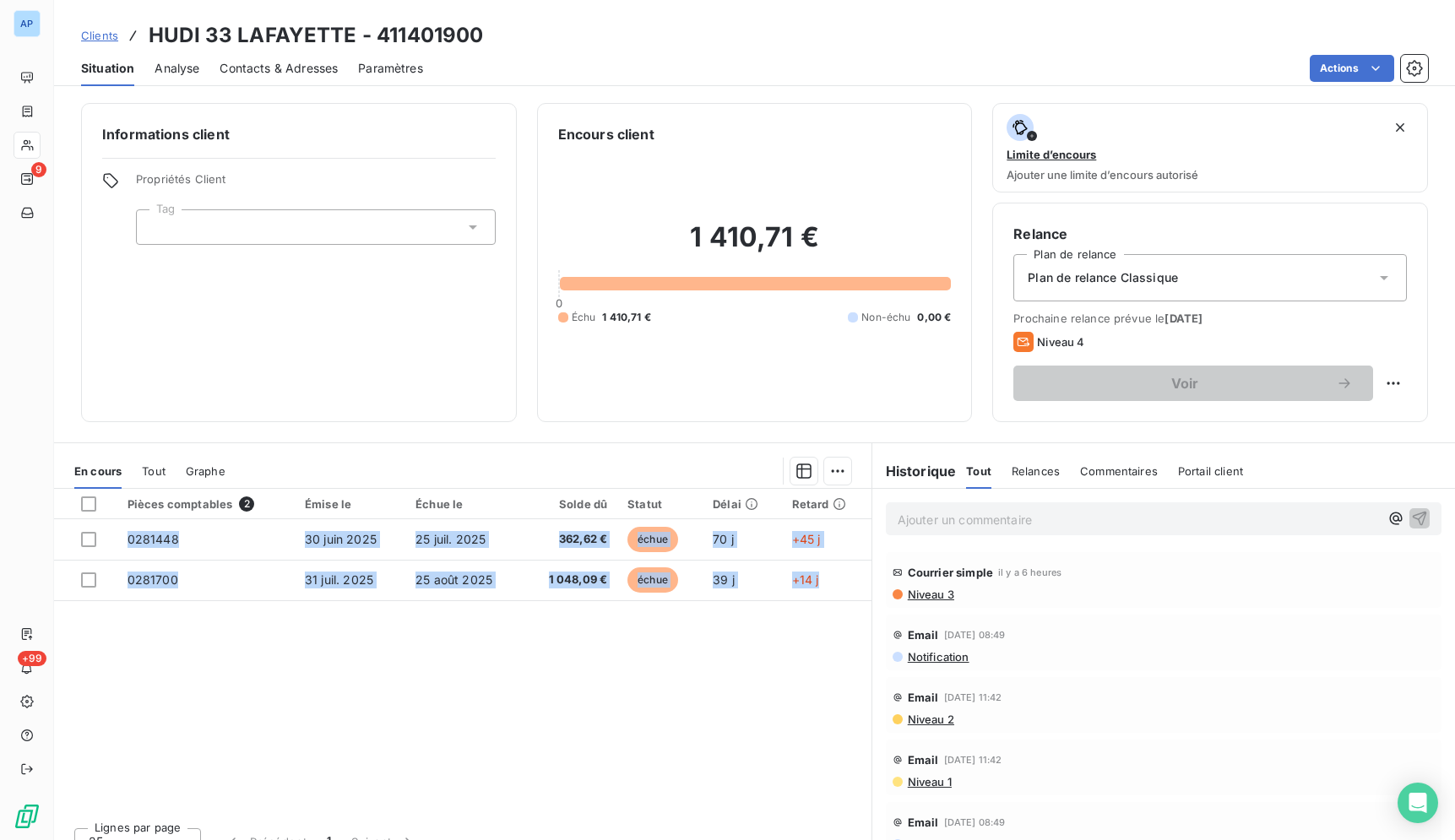
drag, startPoint x: 153, startPoint y: 33, endPoint x: 858, endPoint y: 621, distance: 918.0
click at [858, 621] on div "Clients HUDI 33 LAFAYETTE - 411401900 Situation Analyse Contacts & Adresses Par…" at bounding box center [754, 420] width 1401 height 840
click at [295, 63] on span "Contacts & Adresses" at bounding box center [279, 68] width 118 height 17
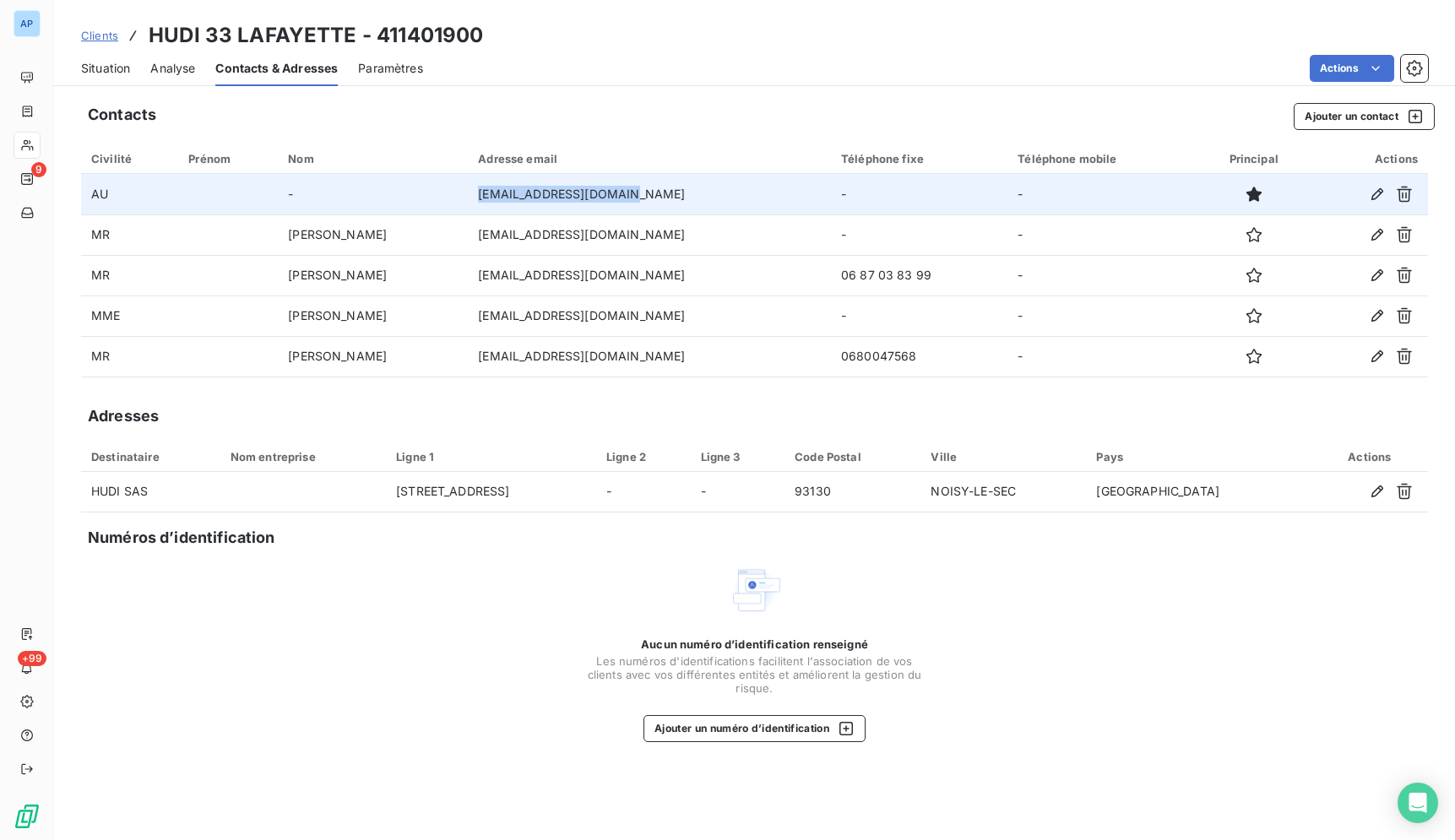
drag, startPoint x: 699, startPoint y: 193, endPoint x: 551, endPoint y: 197, distance: 148.1
click at [551, 197] on td "[EMAIL_ADDRESS][DOMAIN_NAME]" at bounding box center [649, 194] width 364 height 40
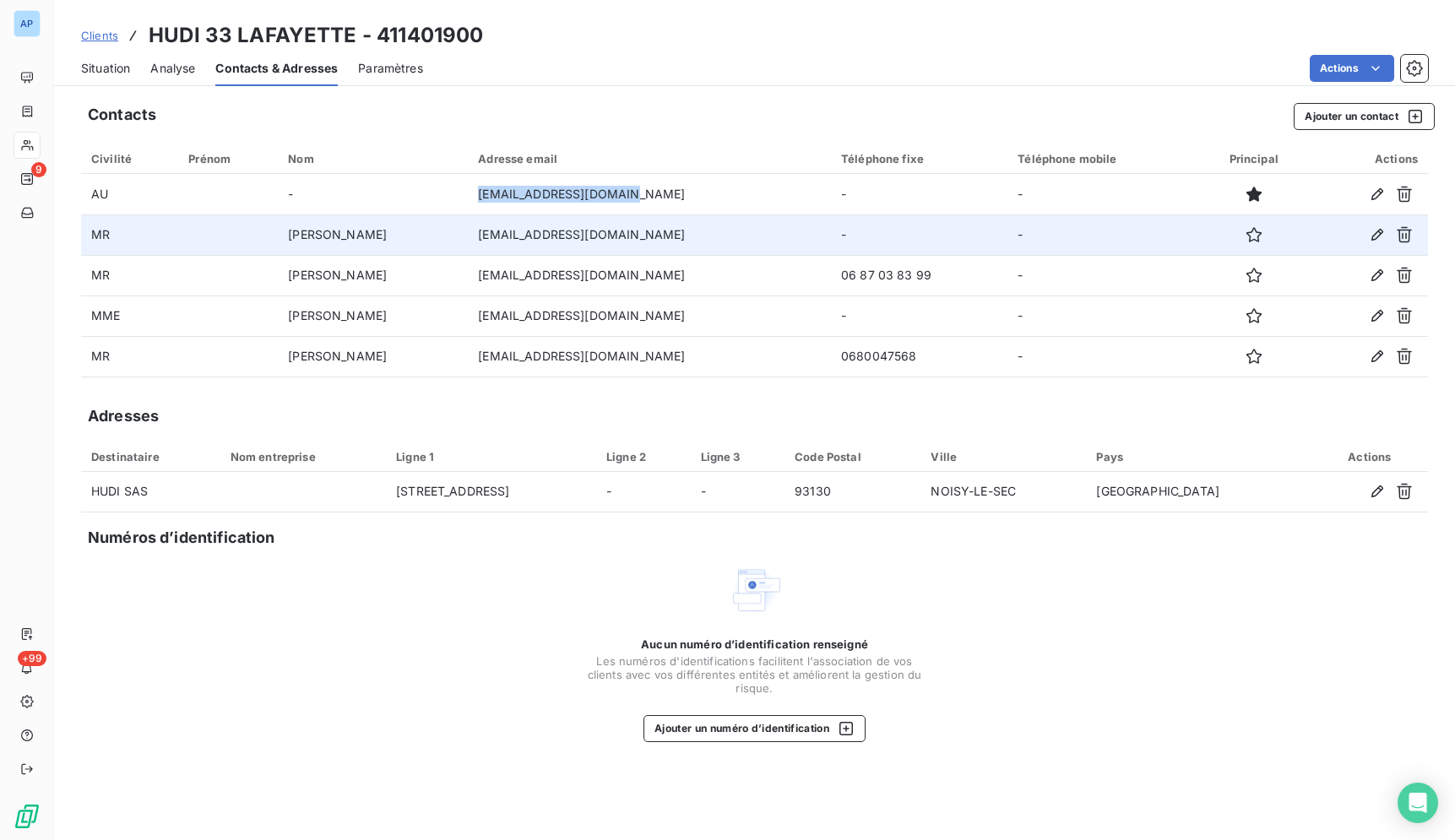
drag, startPoint x: 453, startPoint y: 237, endPoint x: 292, endPoint y: 242, distance: 161.1
click at [292, 242] on td "[PERSON_NAME]" at bounding box center [373, 234] width 190 height 40
drag, startPoint x: 557, startPoint y: 617, endPoint x: 554, endPoint y: 591, distance: 26.2
click at [554, 617] on div "Aucun numéro d’identification renseigné Les numéros d'identifications faciliten…" at bounding box center [754, 652] width 1346 height 179
drag, startPoint x: 684, startPoint y: 240, endPoint x: 544, endPoint y: 237, distance: 140.0
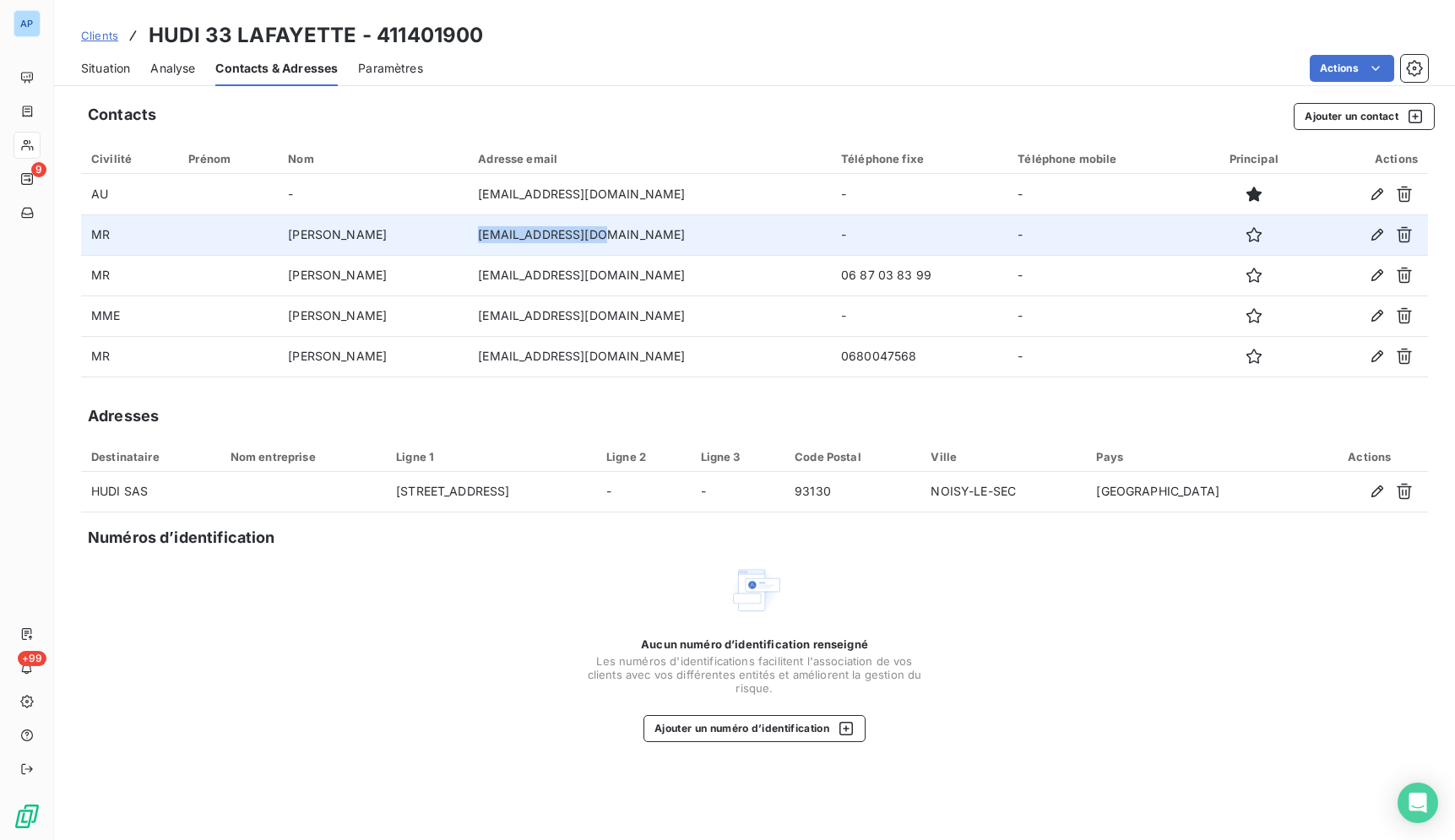
click at [544, 237] on td "[EMAIL_ADDRESS][DOMAIN_NAME]" at bounding box center [649, 234] width 364 height 40
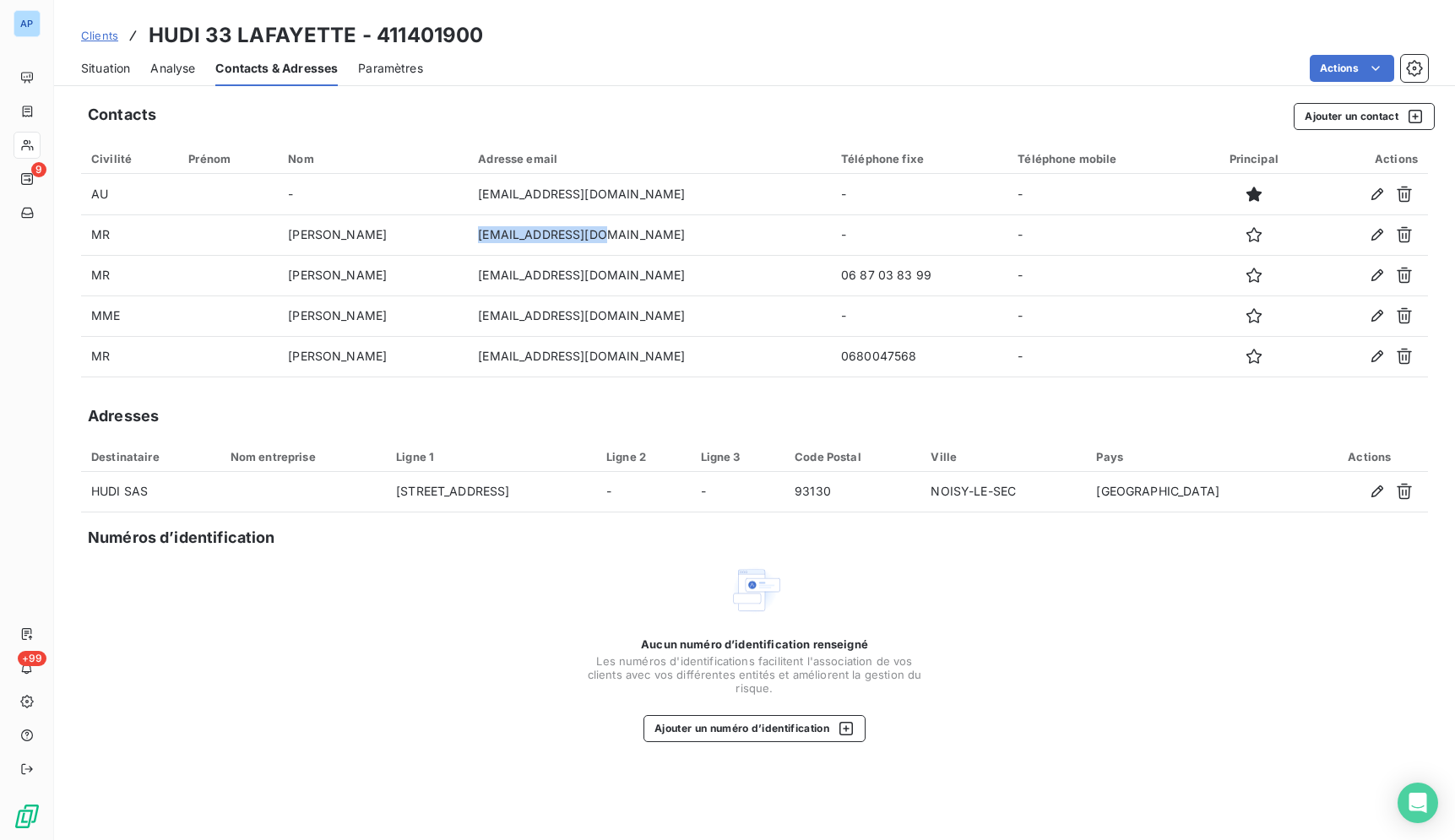
click at [737, 85] on div "Situation Analyse Contacts & Adresses Paramètres Actions" at bounding box center [754, 68] width 1401 height 36
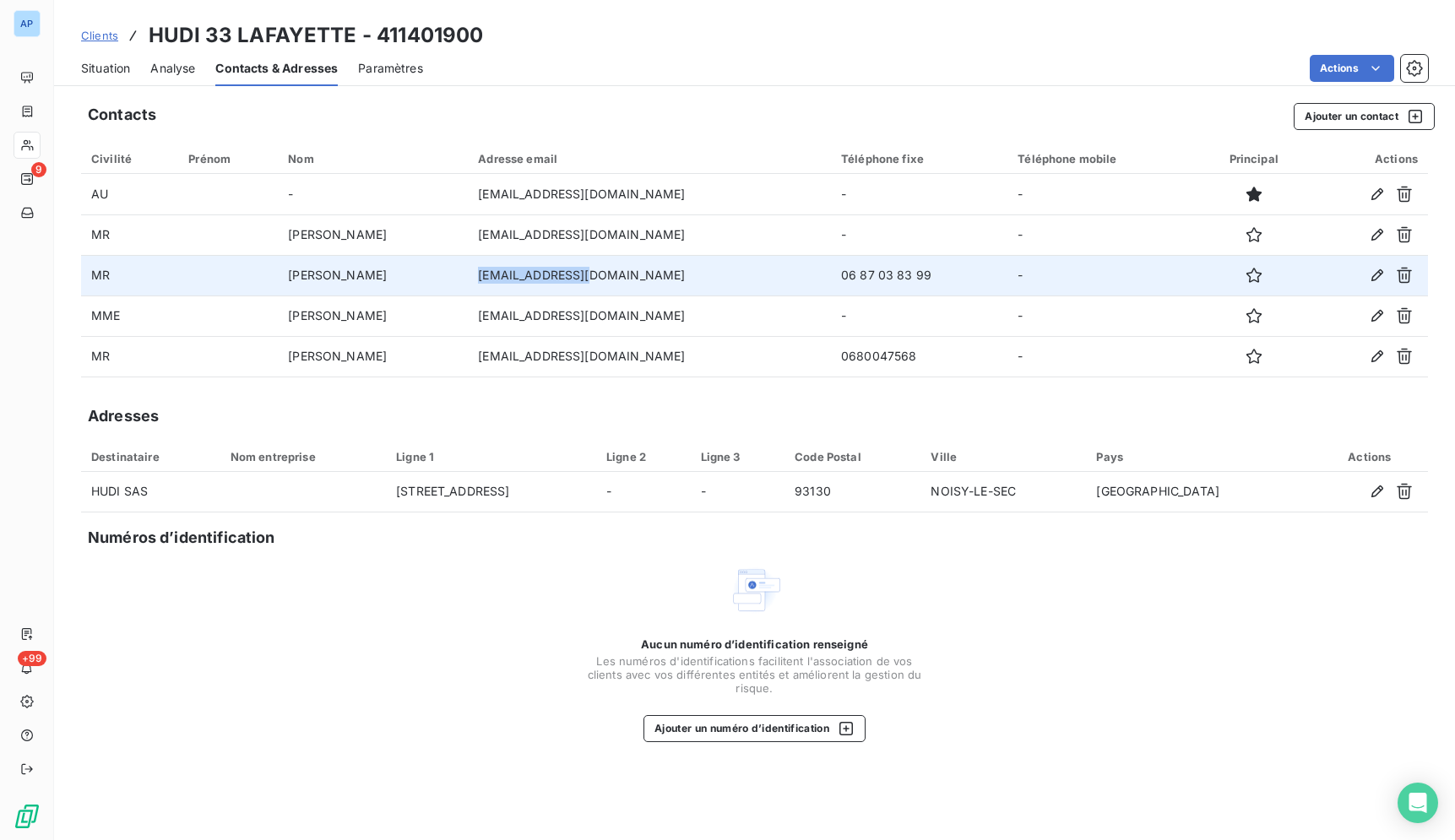
drag, startPoint x: 652, startPoint y: 278, endPoint x: 548, endPoint y: 283, distance: 104.1
click at [548, 283] on td "[EMAIL_ADDRESS][DOMAIN_NAME]" at bounding box center [649, 275] width 364 height 40
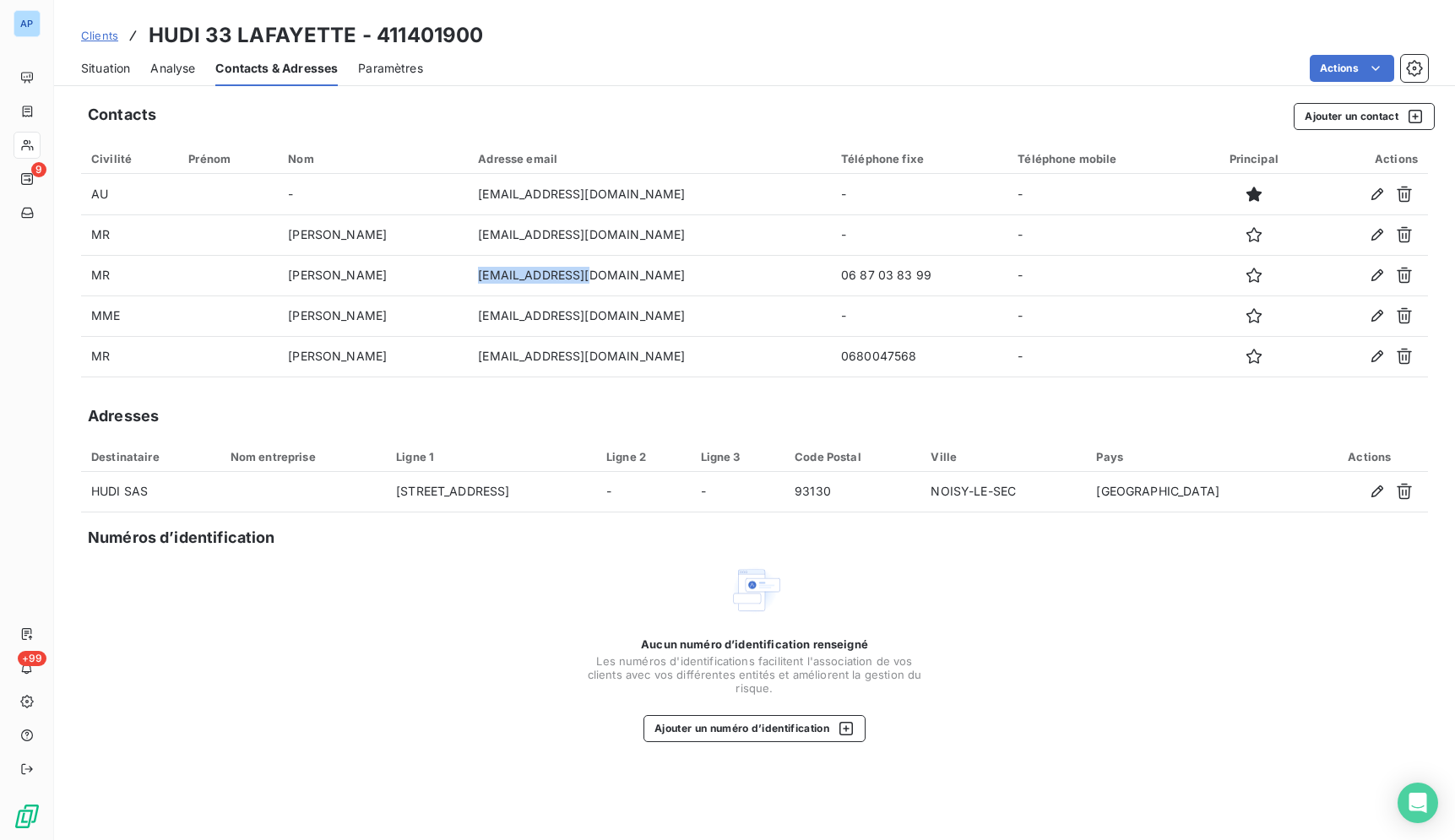
click at [114, 64] on span "Situation" at bounding box center [105, 68] width 49 height 17
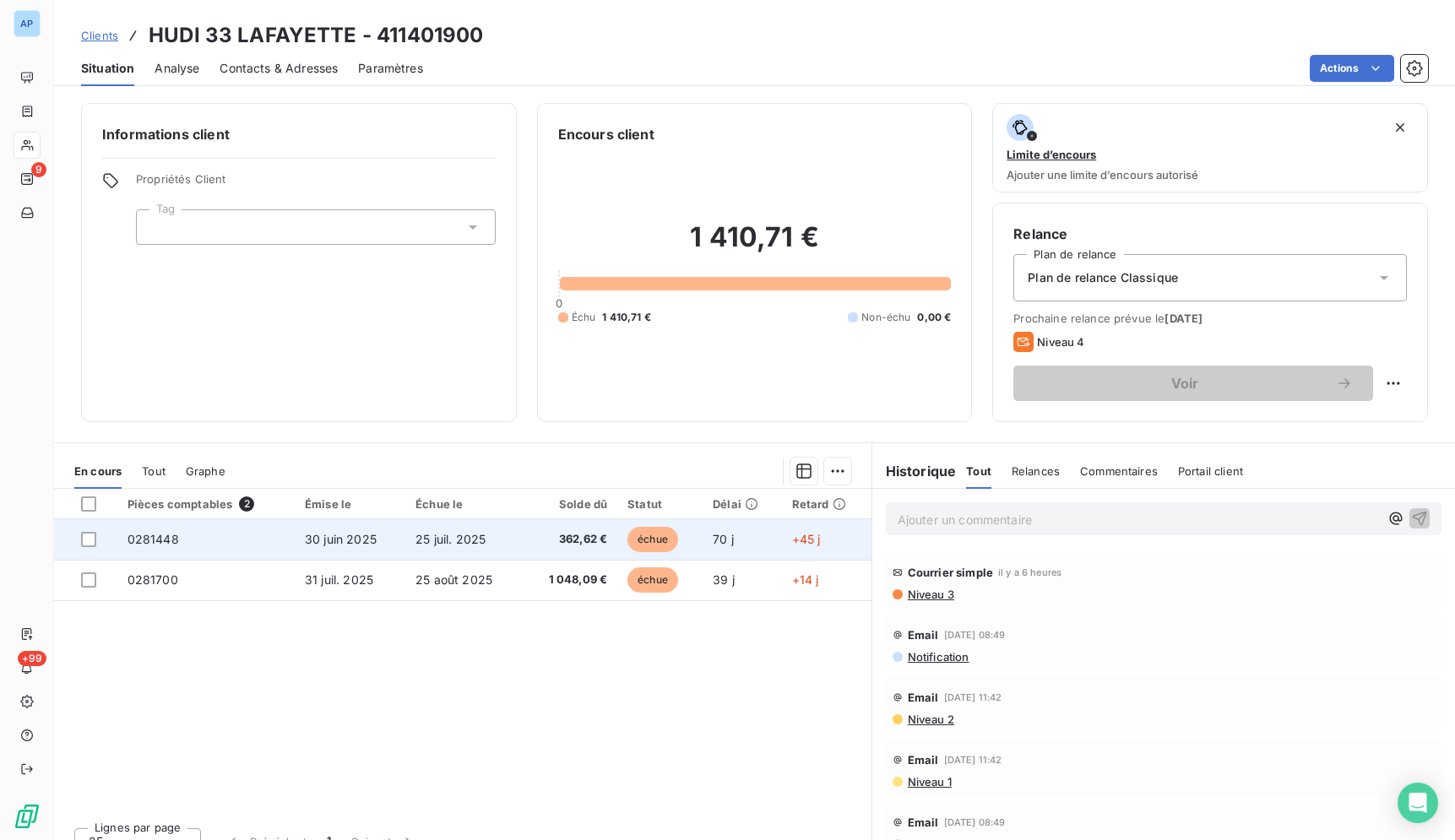
click at [547, 551] on td "362,62 €" at bounding box center [570, 539] width 95 height 40
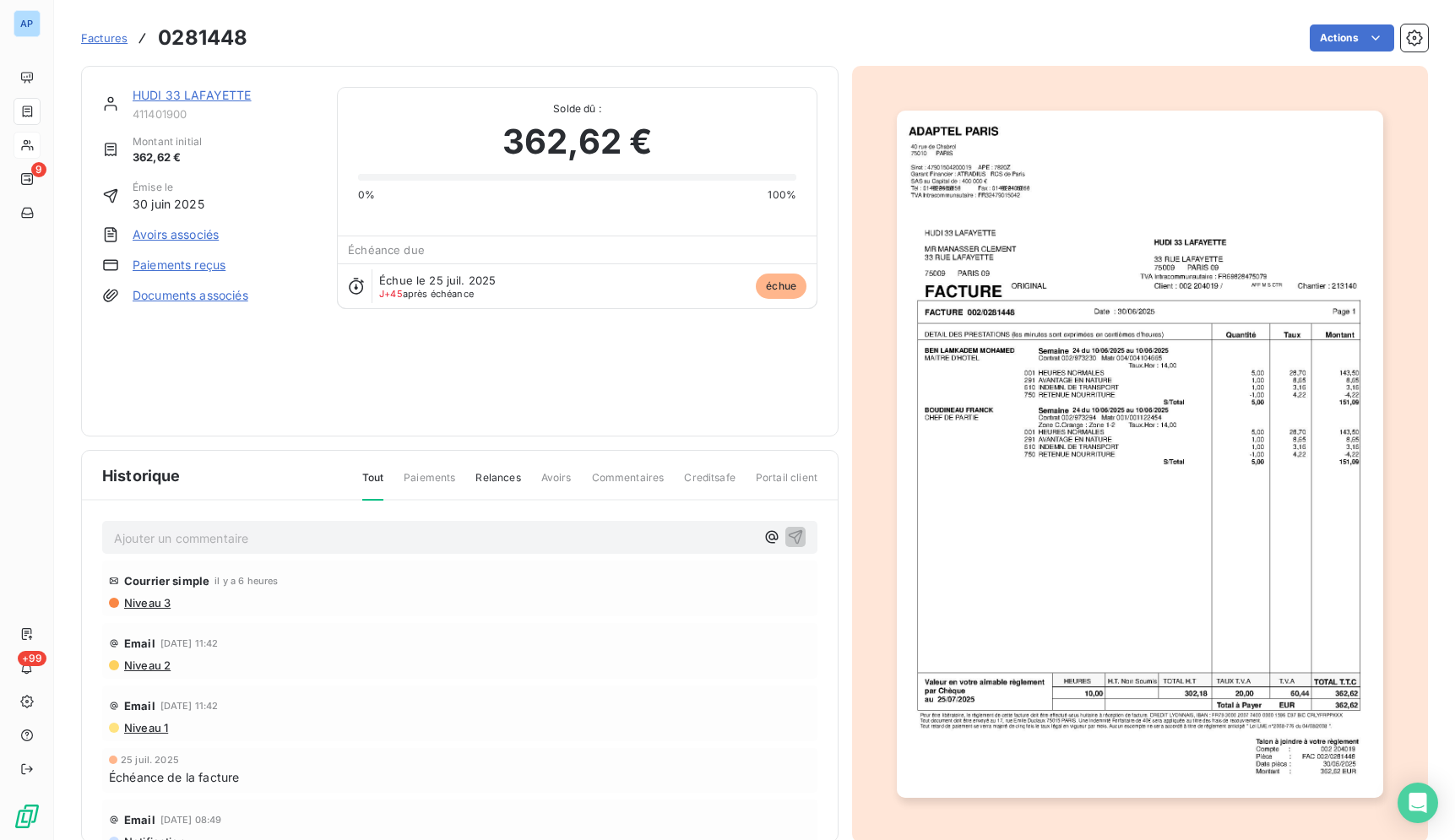
click at [1087, 487] on img "button" at bounding box center [1139, 454] width 486 height 687
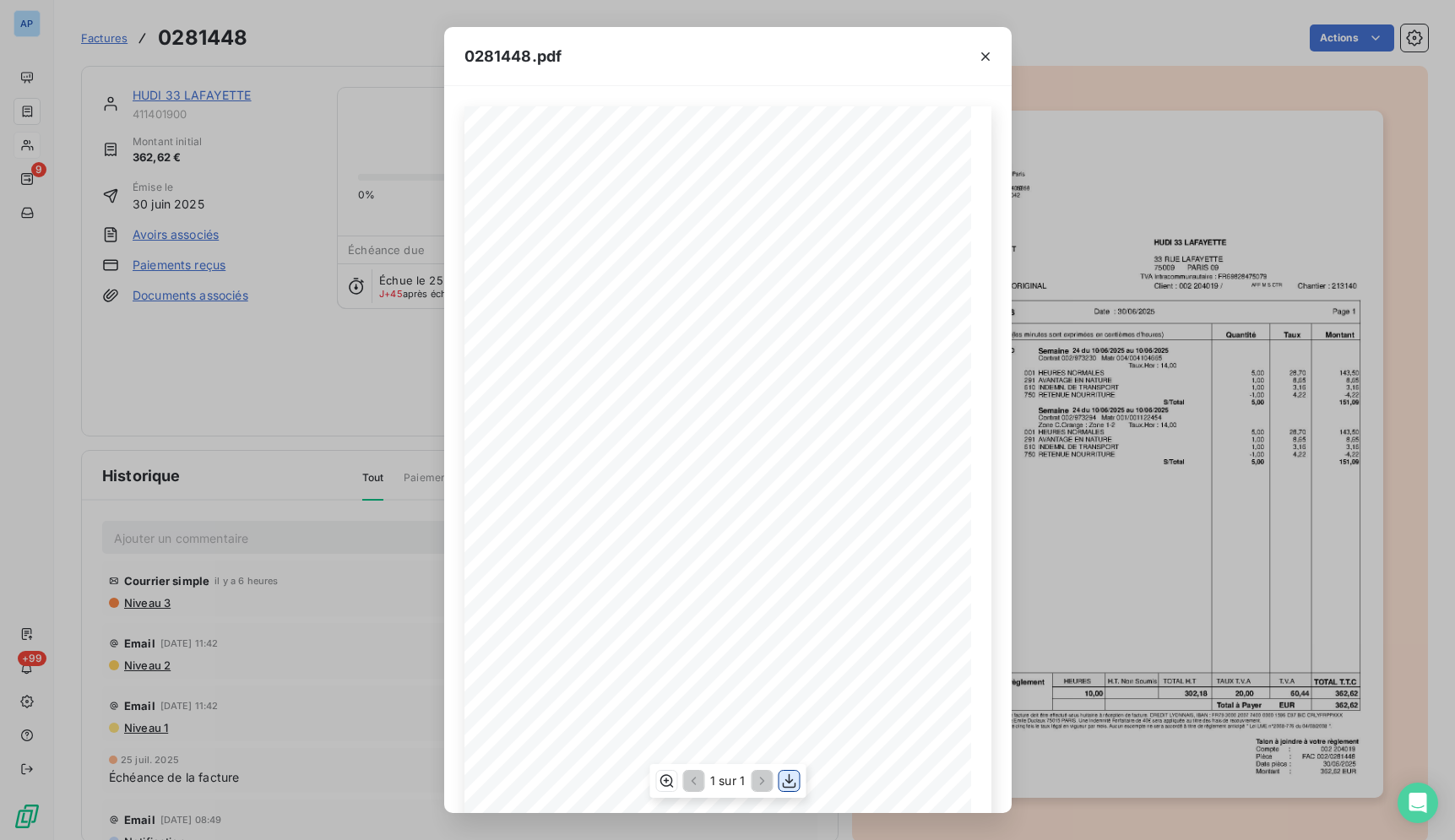
click at [797, 773] on button "button" at bounding box center [788, 781] width 21 height 21
click at [986, 52] on icon "button" at bounding box center [985, 57] width 17 height 17
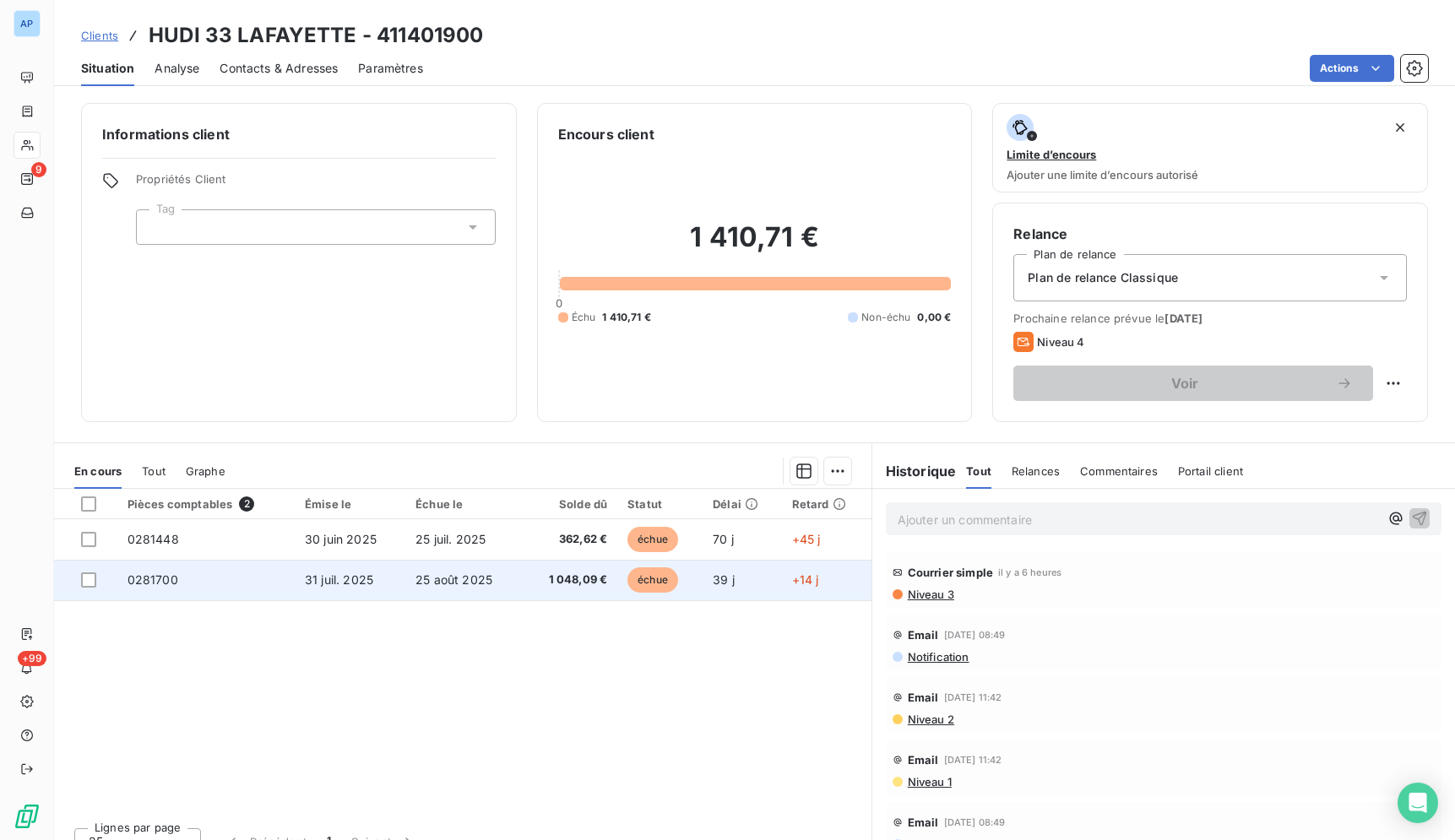
click at [487, 579] on span "25 août 2025" at bounding box center [454, 580] width 77 height 14
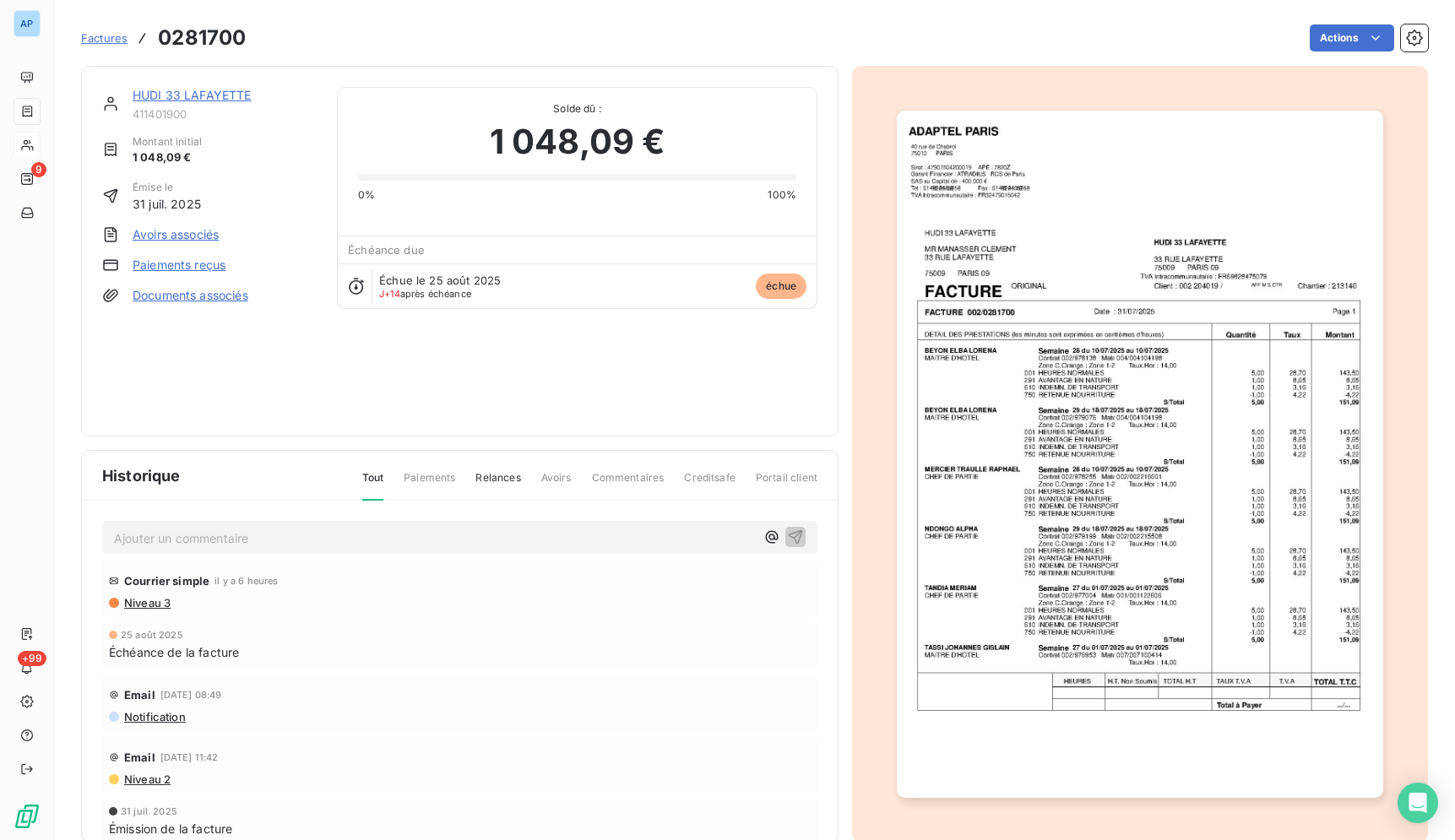
click at [1126, 553] on img "button" at bounding box center [1139, 454] width 486 height 687
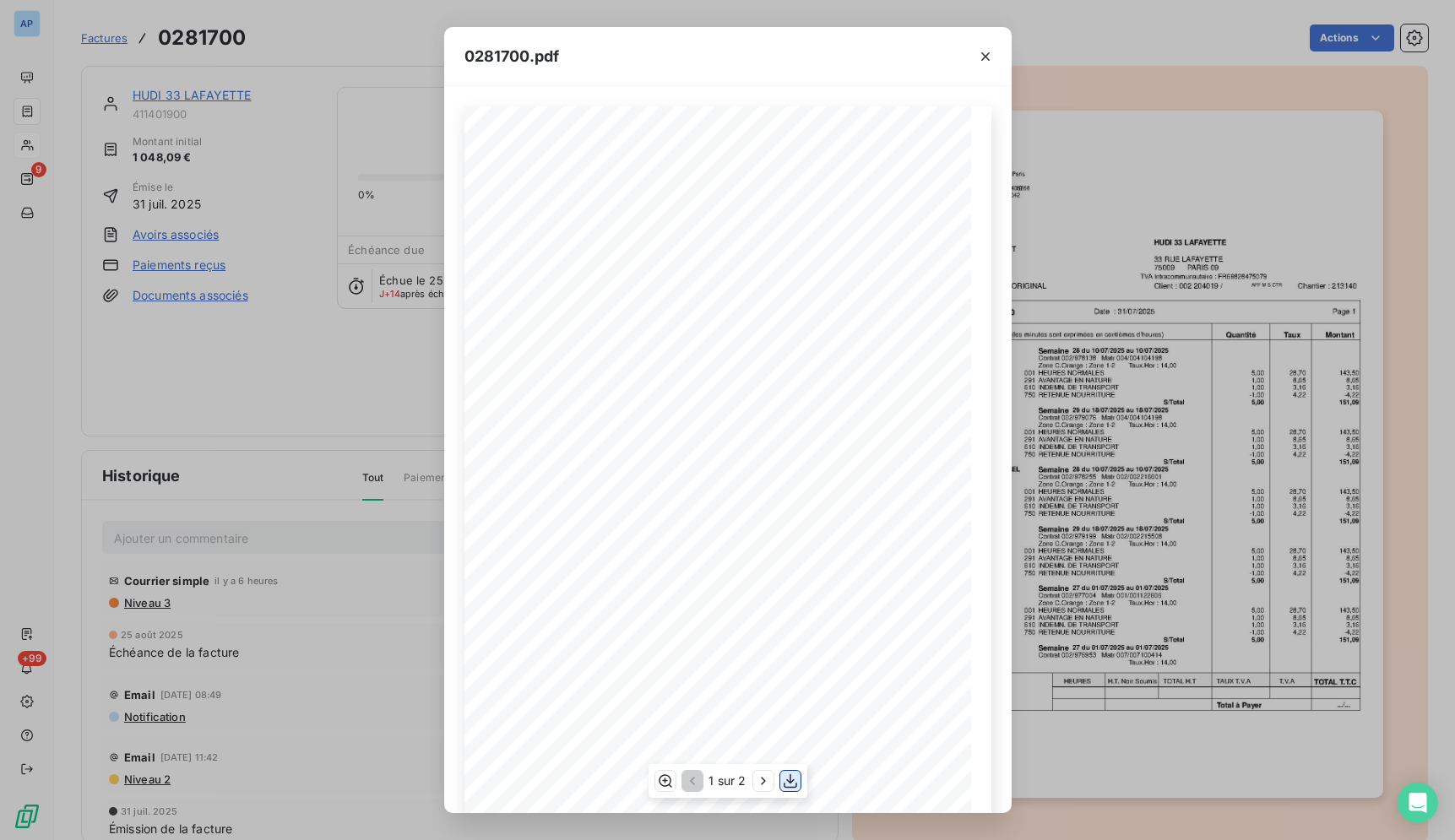
click at [793, 776] on icon "button" at bounding box center [790, 781] width 17 height 17
click at [983, 53] on icon "button" at bounding box center [985, 56] width 8 height 8
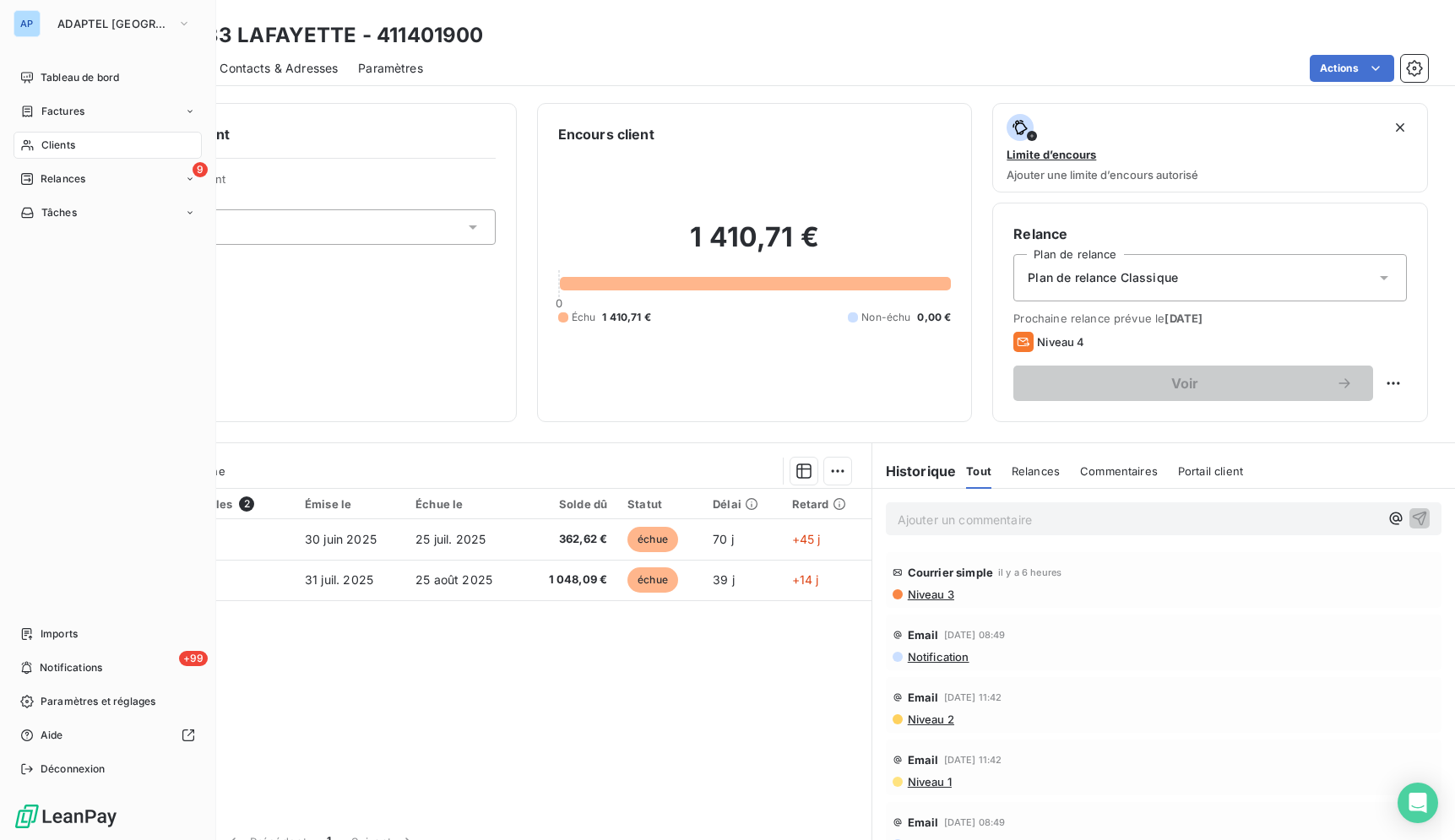
click at [61, 140] on span "Clients" at bounding box center [58, 144] width 34 height 15
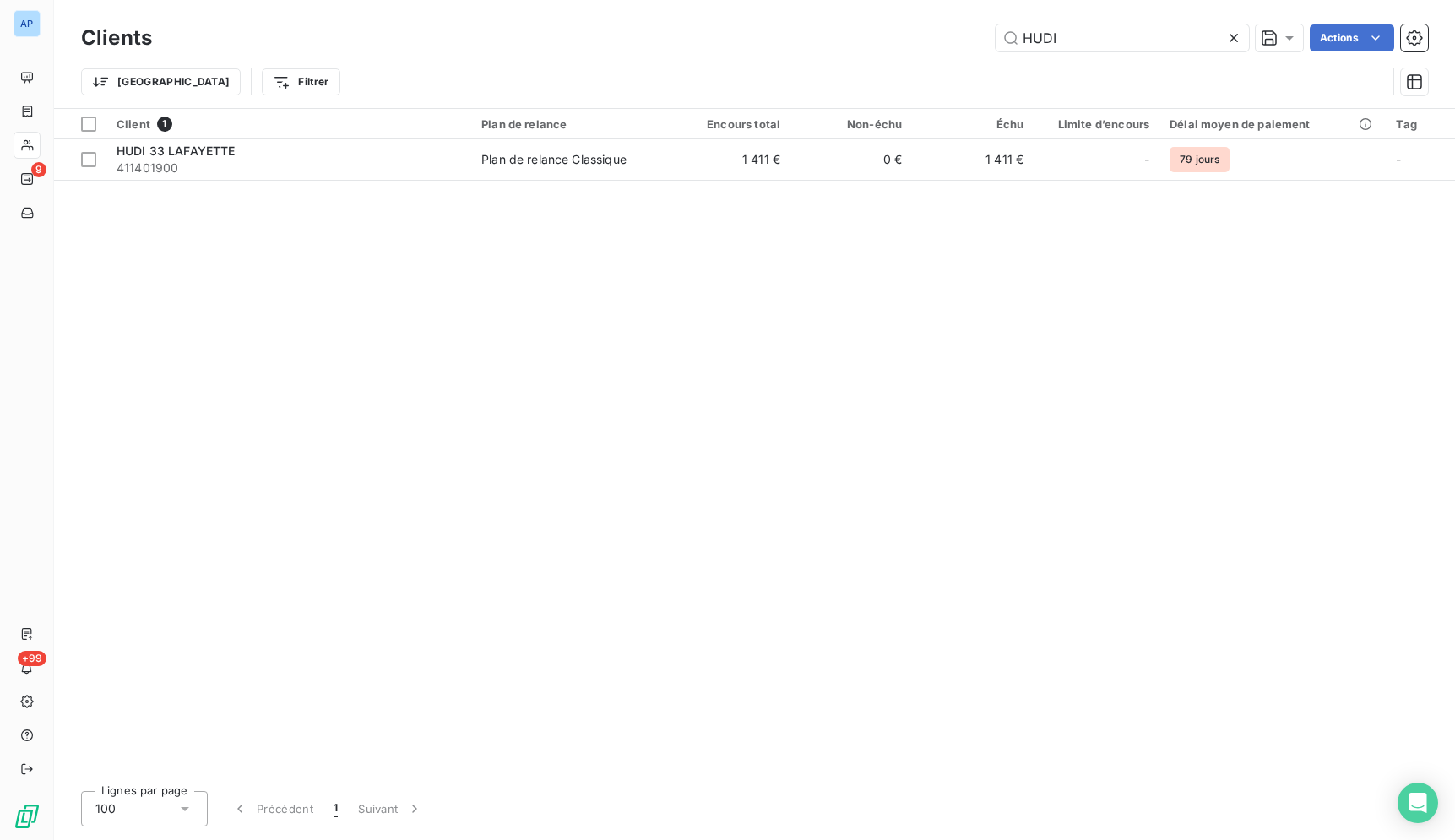
click at [1231, 39] on icon at bounding box center [1233, 38] width 8 height 8
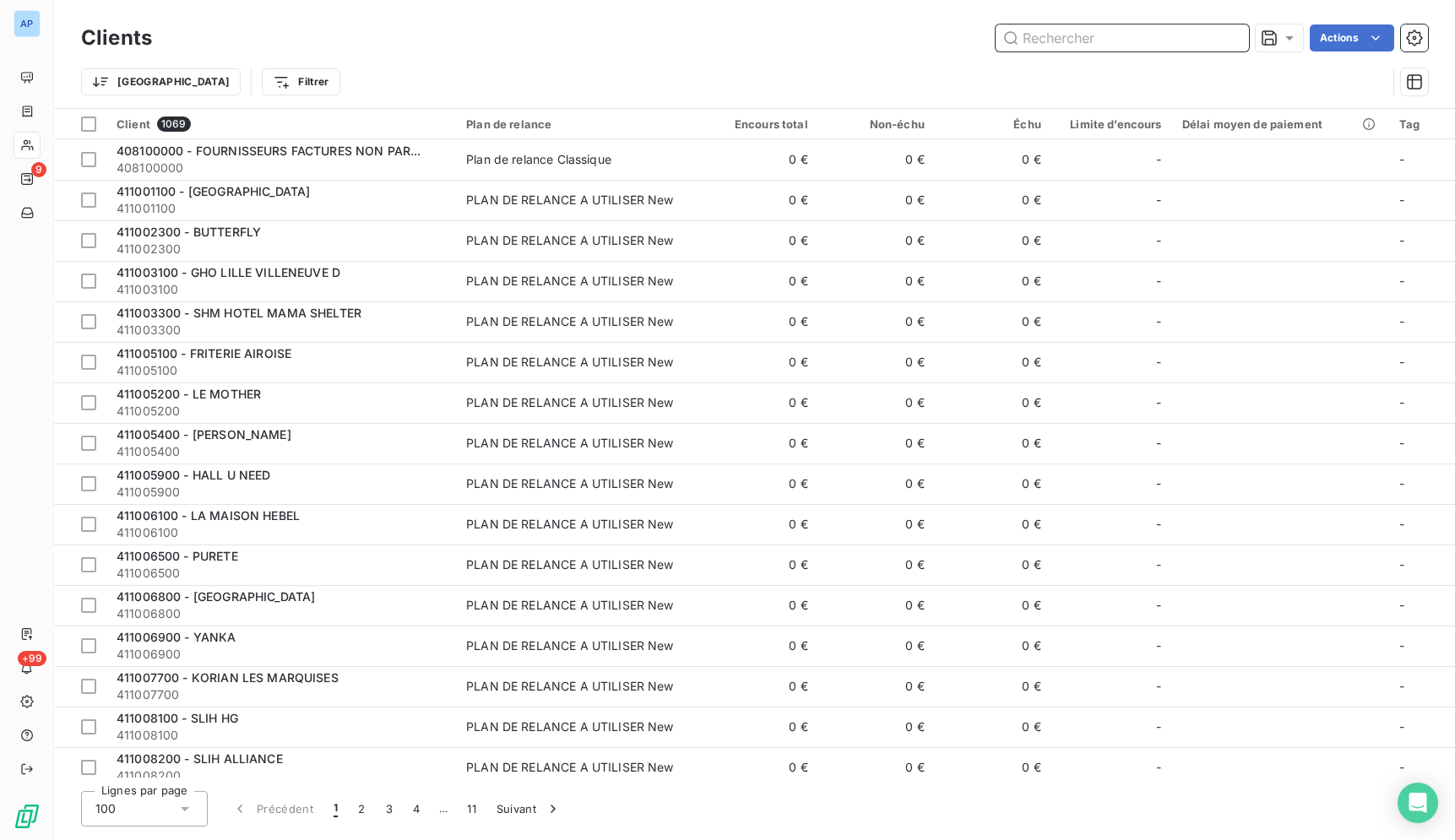
click at [1177, 39] on input "text" at bounding box center [1122, 38] width 253 height 27
paste input "EHPAD [PERSON_NAME]"
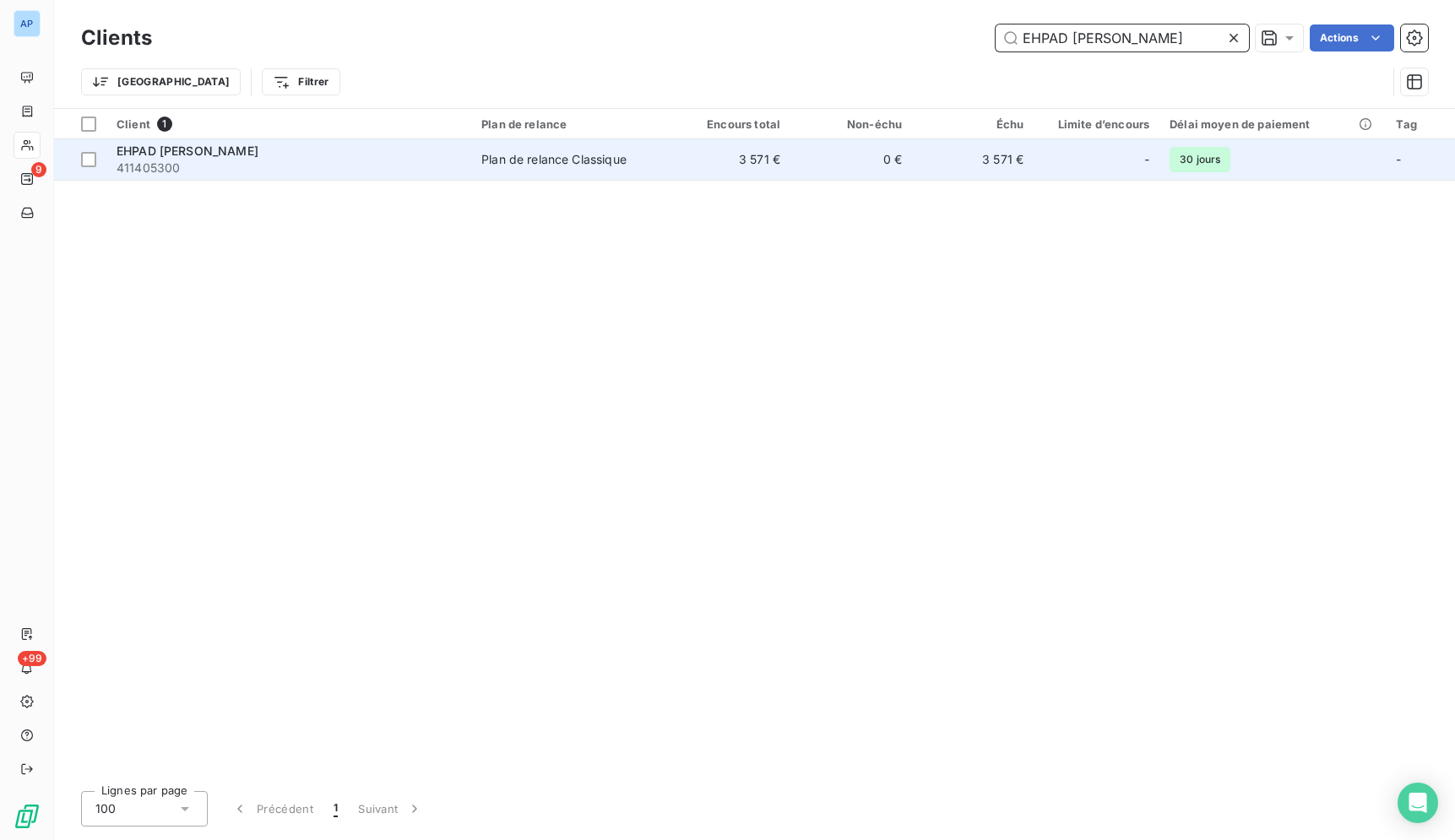
type input "EHPAD [PERSON_NAME]"
click at [728, 171] on td "3 571 €" at bounding box center [729, 159] width 121 height 40
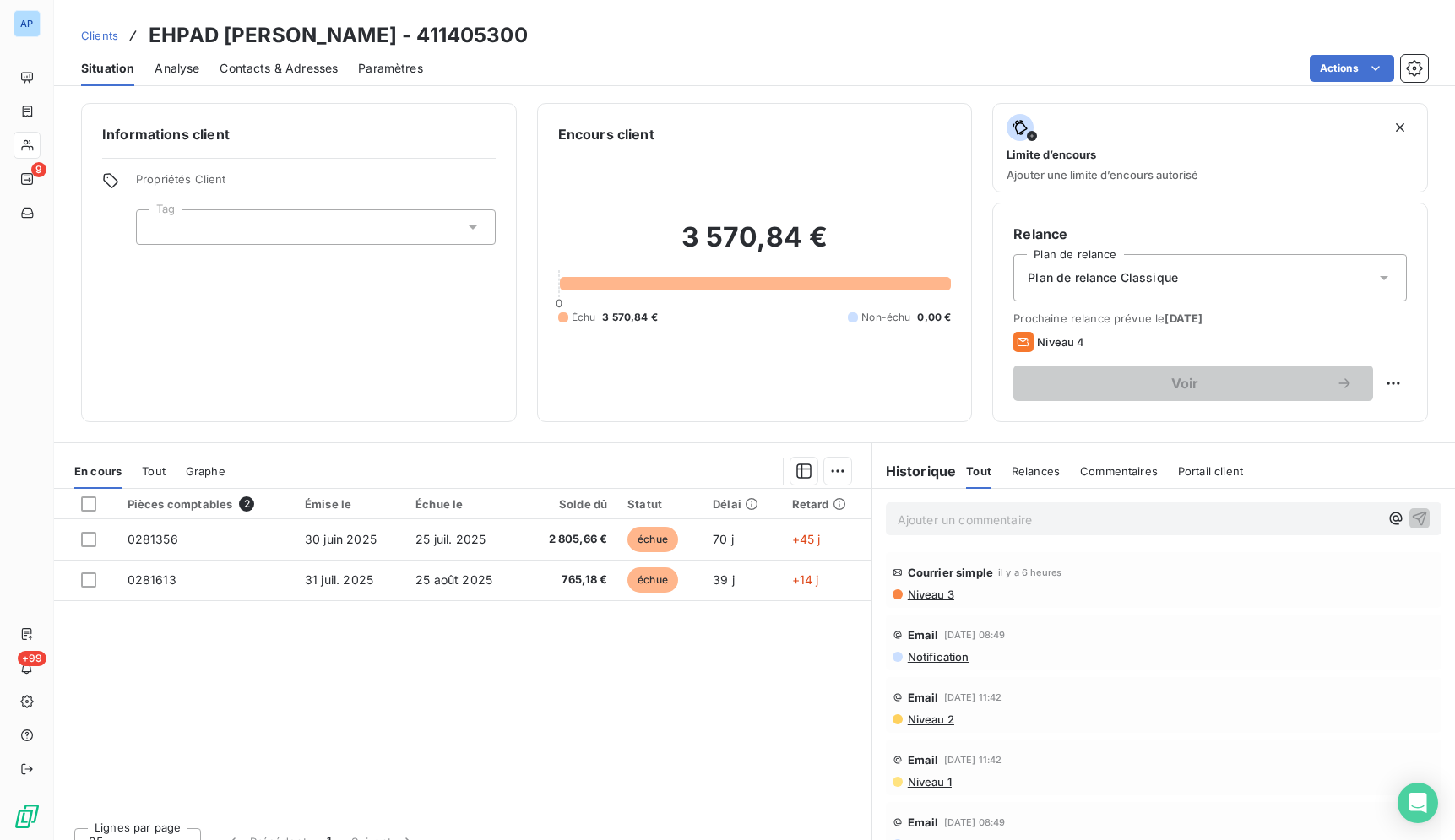
click at [669, 731] on div "Pièces comptables 2 Émise le Échue le Solde dû Statut Délai Retard 0281356 [DAT…" at bounding box center [462, 652] width 818 height 325
click at [665, 705] on div "Pièces comptables 2 Émise le Échue le Solde dû Statut Délai Retard 0281356 [DAT…" at bounding box center [462, 652] width 818 height 325
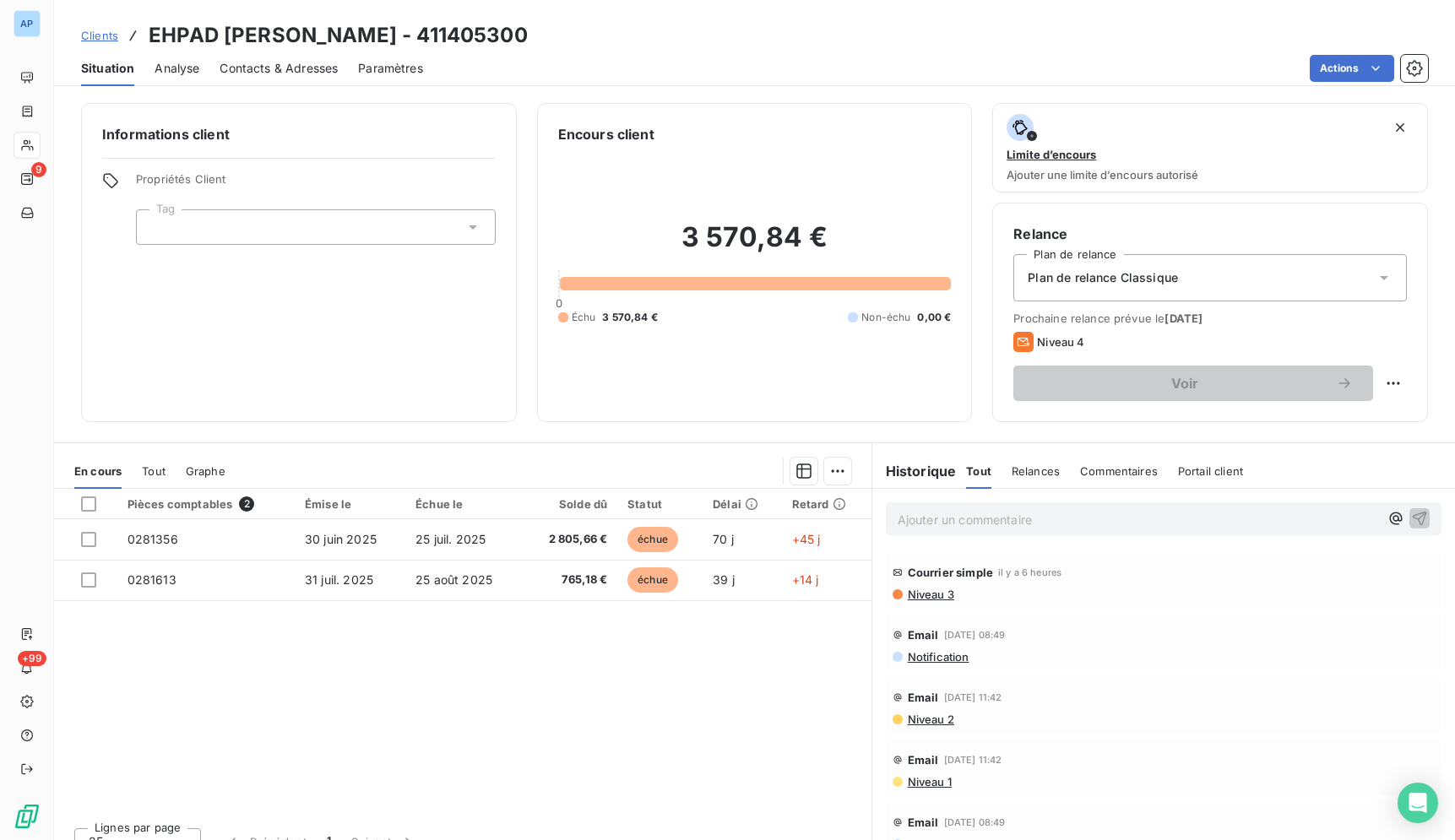
click at [665, 705] on div "Pièces comptables 2 Émise le Échue le Solde dû Statut Délai Retard 0281356 [DAT…" at bounding box center [462, 652] width 818 height 325
click at [668, 705] on div "Pièces comptables 2 Émise le Échue le Solde dû Statut Délai Retard 0281356 [DAT…" at bounding box center [462, 652] width 818 height 325
click at [670, 696] on div "Pièces comptables 2 Émise le Échue le Solde dû Statut Délai Retard 0281356 [DAT…" at bounding box center [462, 652] width 818 height 325
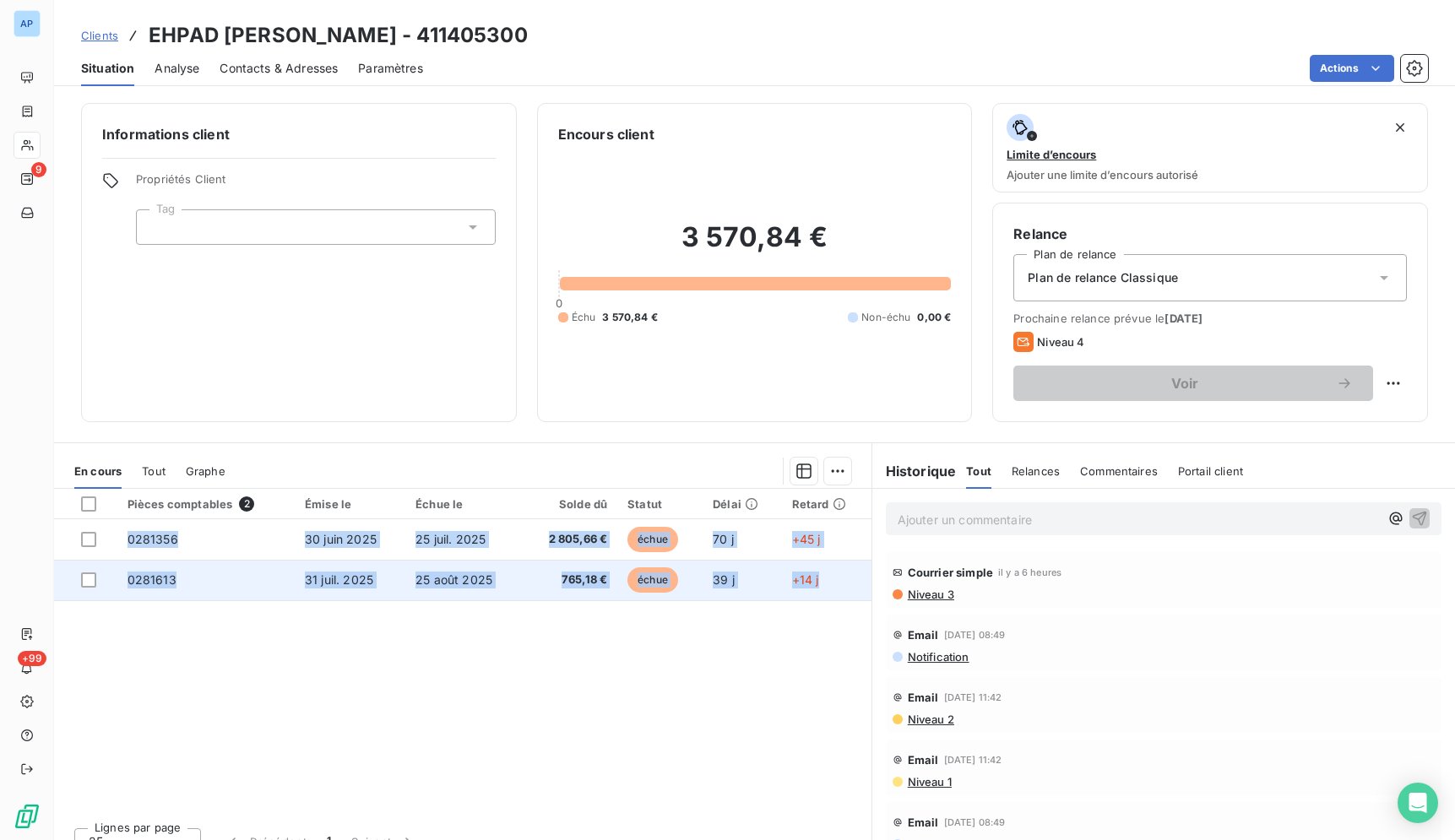
drag, startPoint x: 148, startPoint y: 35, endPoint x: 832, endPoint y: 599, distance: 886.5
click at [832, 599] on div "Clients EHPAD [PERSON_NAME] - 411405300 Situation Analyse Contacts & Adresses P…" at bounding box center [754, 420] width 1401 height 840
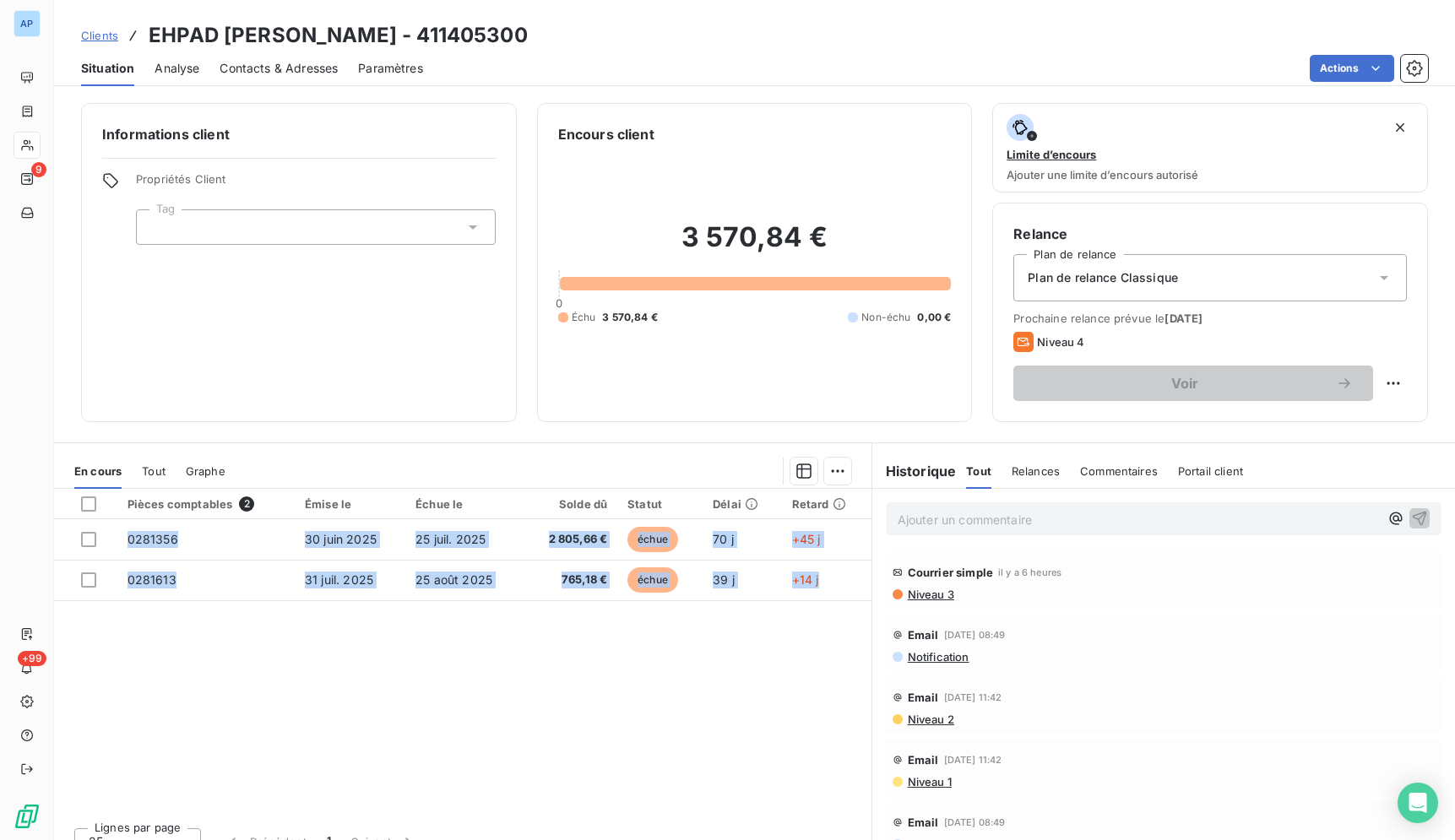
click at [596, 23] on div "Clients EHPAD [PERSON_NAME] - 411405300" at bounding box center [754, 36] width 1401 height 31
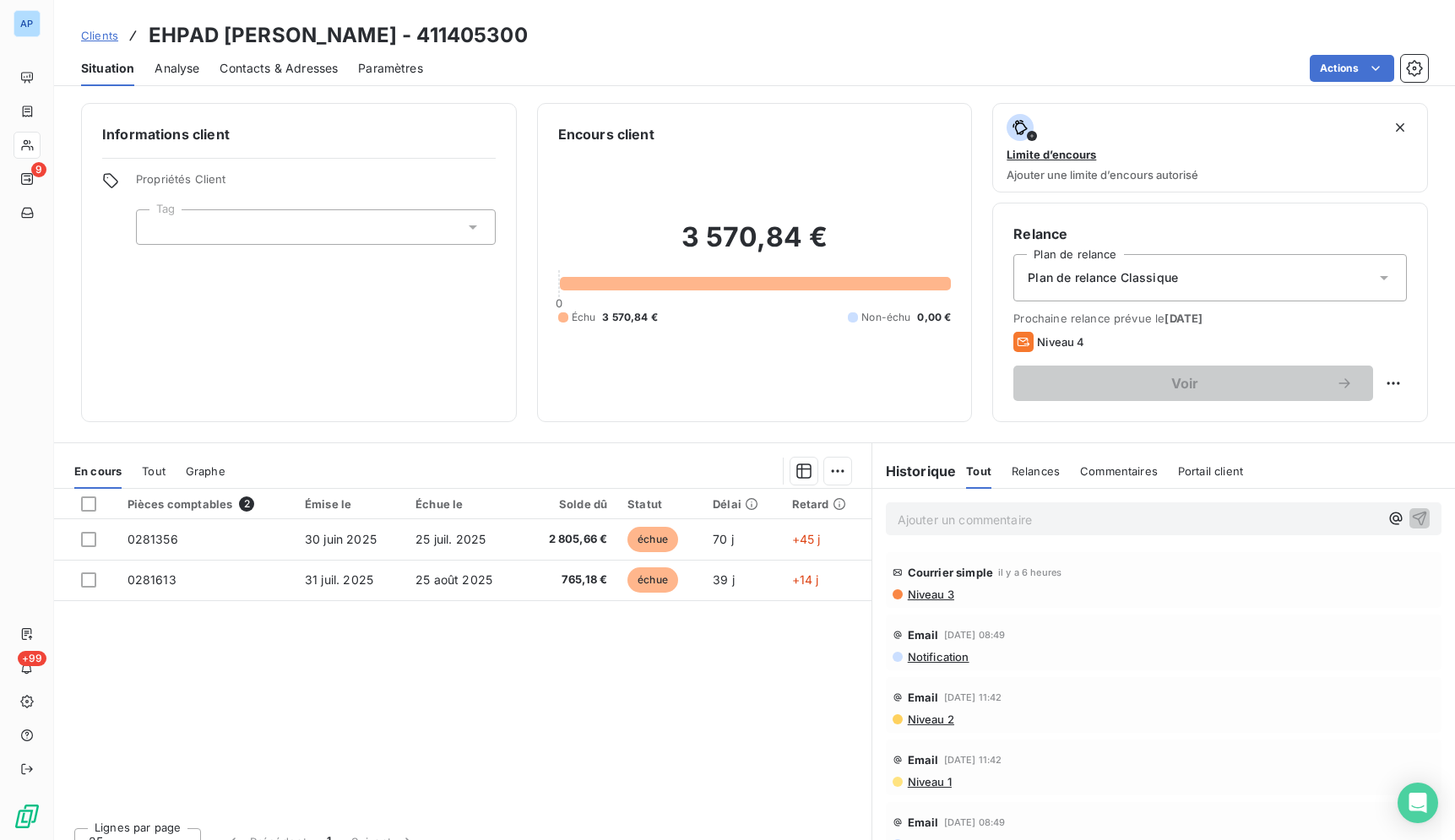
click at [233, 74] on span "Contacts & Adresses" at bounding box center [279, 68] width 118 height 17
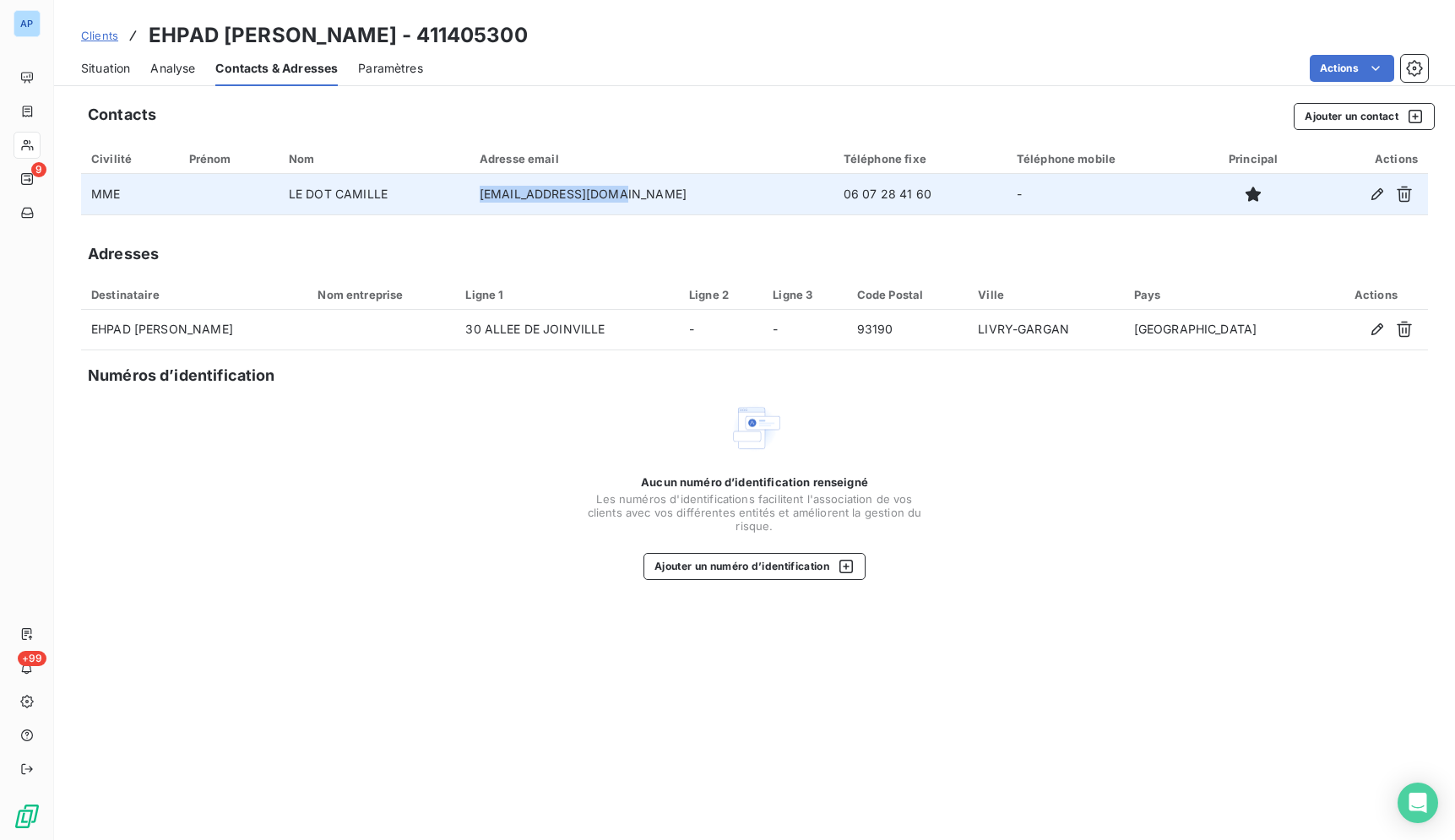
drag, startPoint x: 663, startPoint y: 193, endPoint x: 504, endPoint y: 197, distance: 159.1
click at [504, 197] on tr "MME LE DOT CAMILLE [EMAIL_ADDRESS][DOMAIN_NAME] 06 07 28 41 60 -" at bounding box center [754, 194] width 1346 height 40
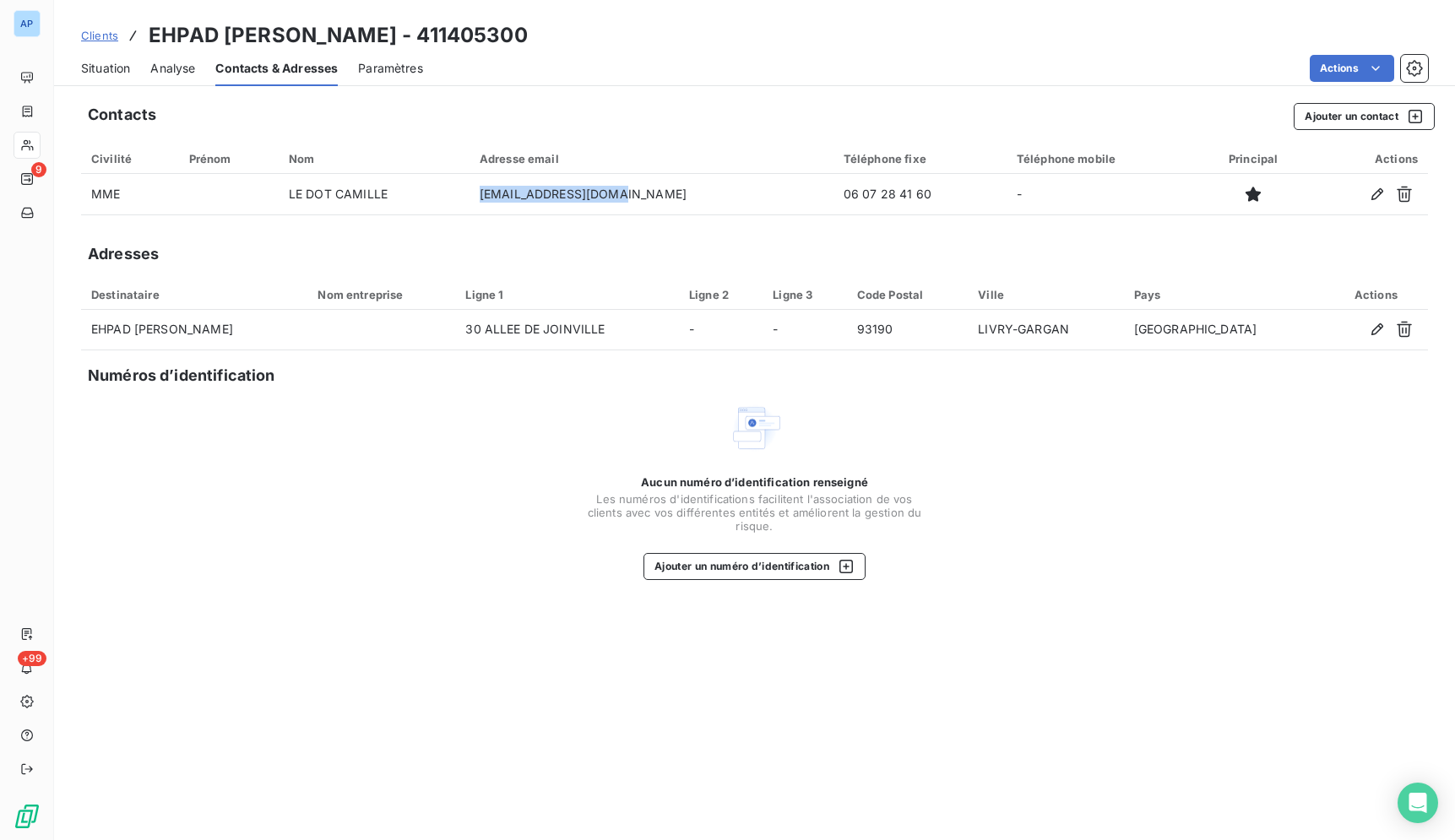
click at [94, 77] on div "Situation" at bounding box center [105, 68] width 49 height 36
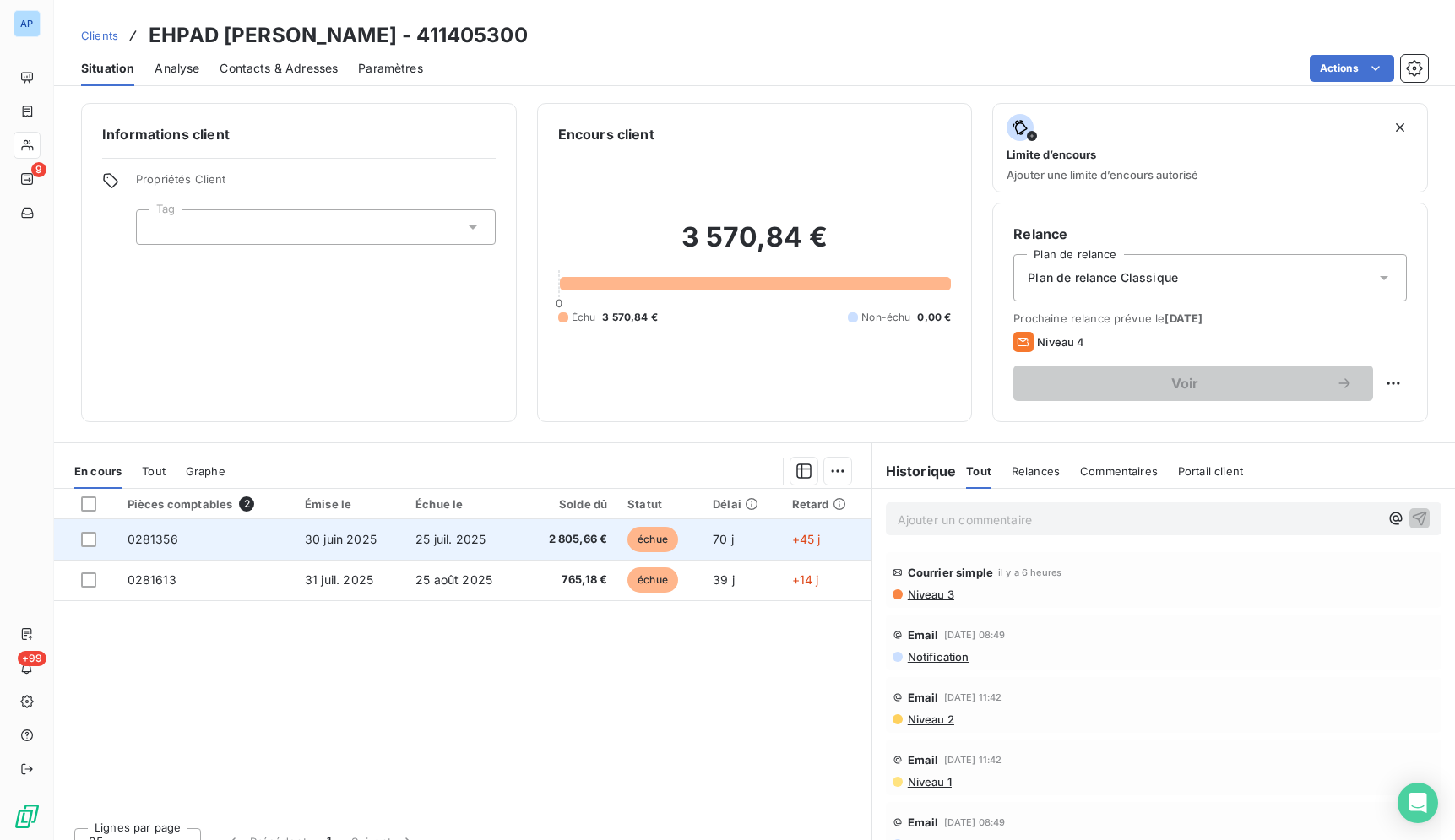
click at [539, 550] on td "2 805,66 €" at bounding box center [570, 539] width 95 height 40
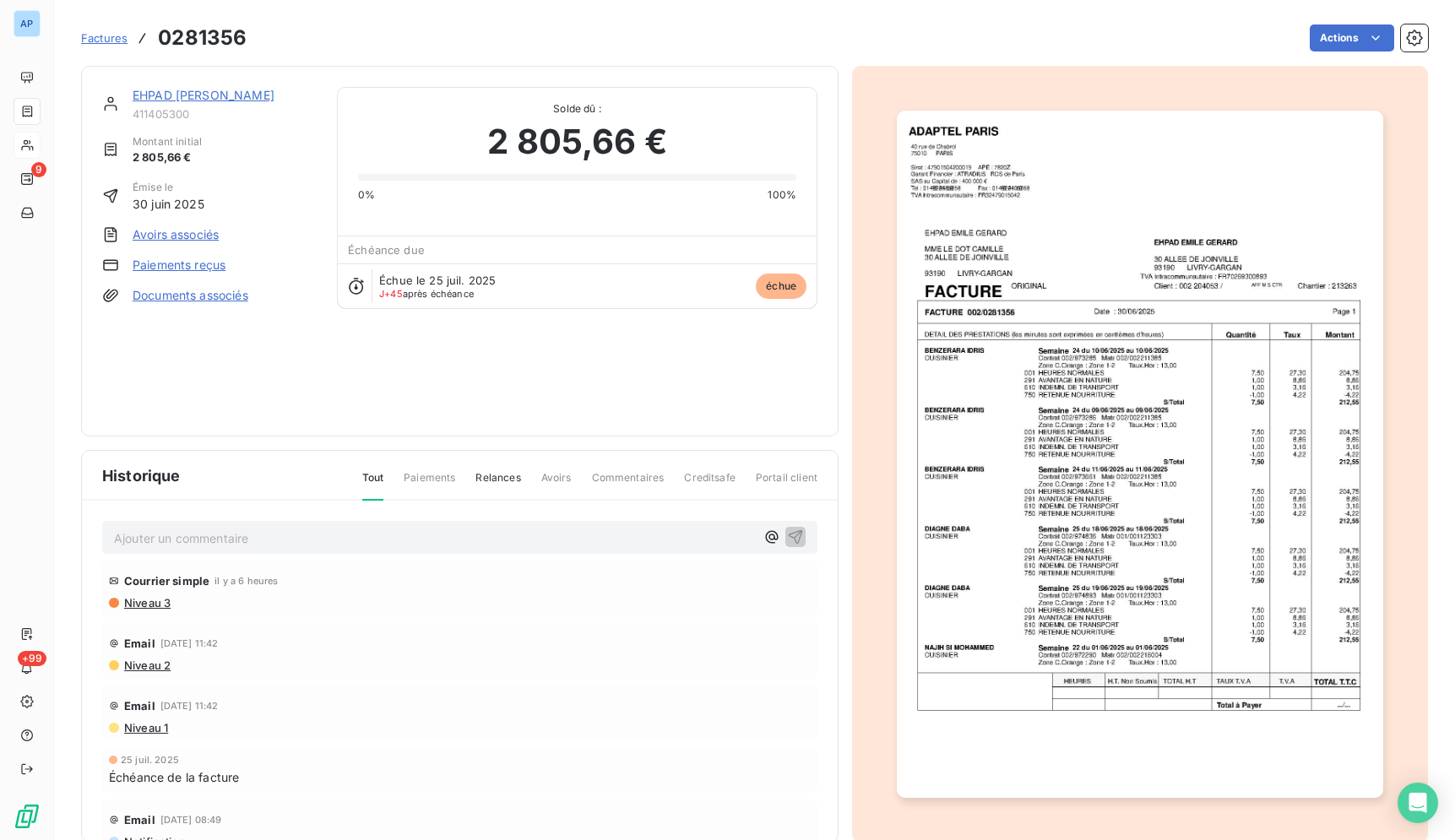
click at [1103, 558] on img "button" at bounding box center [1139, 454] width 486 height 687
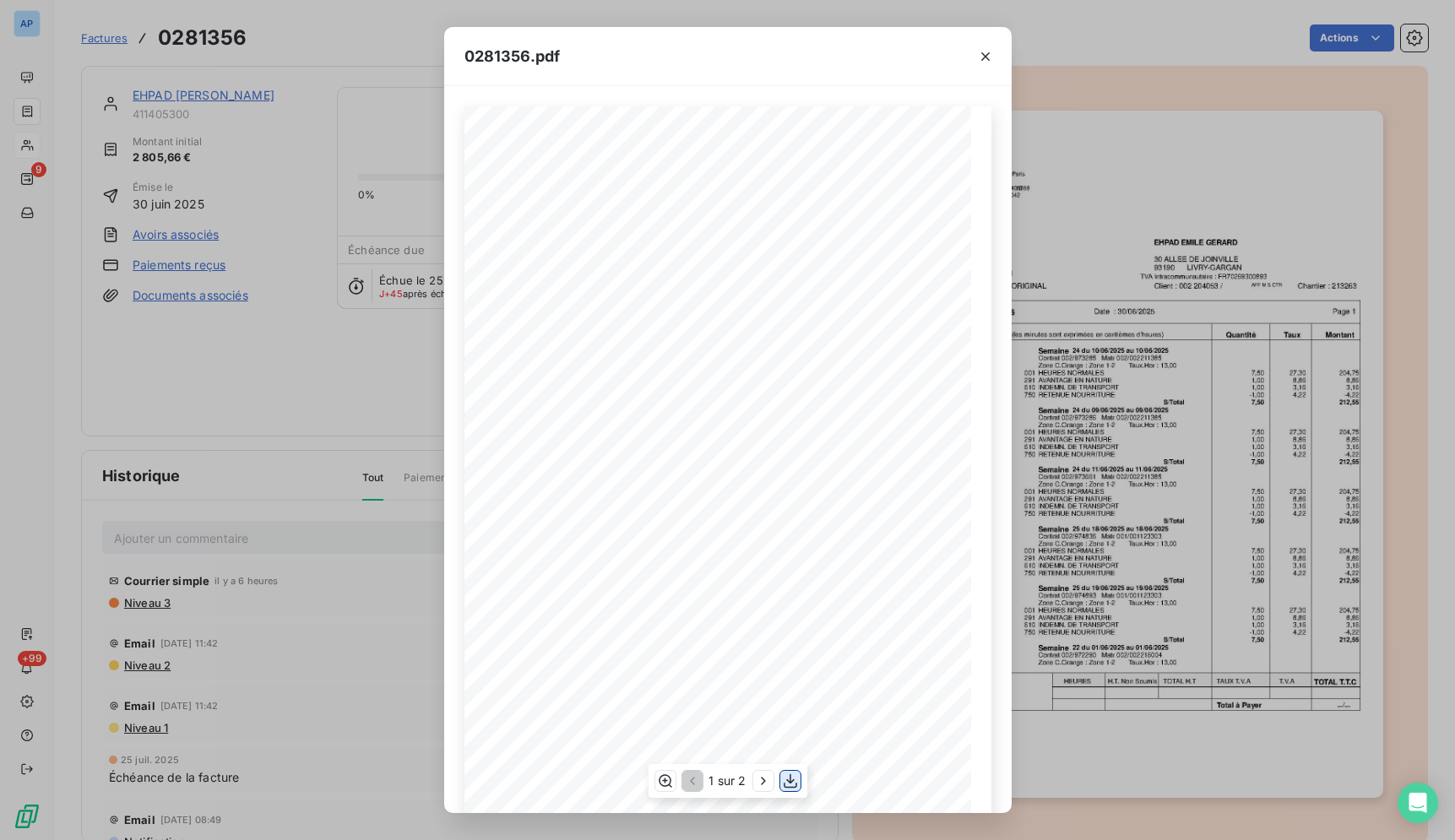
click at [792, 780] on icon "button" at bounding box center [790, 781] width 17 height 17
click at [983, 56] on icon "button" at bounding box center [985, 57] width 17 height 17
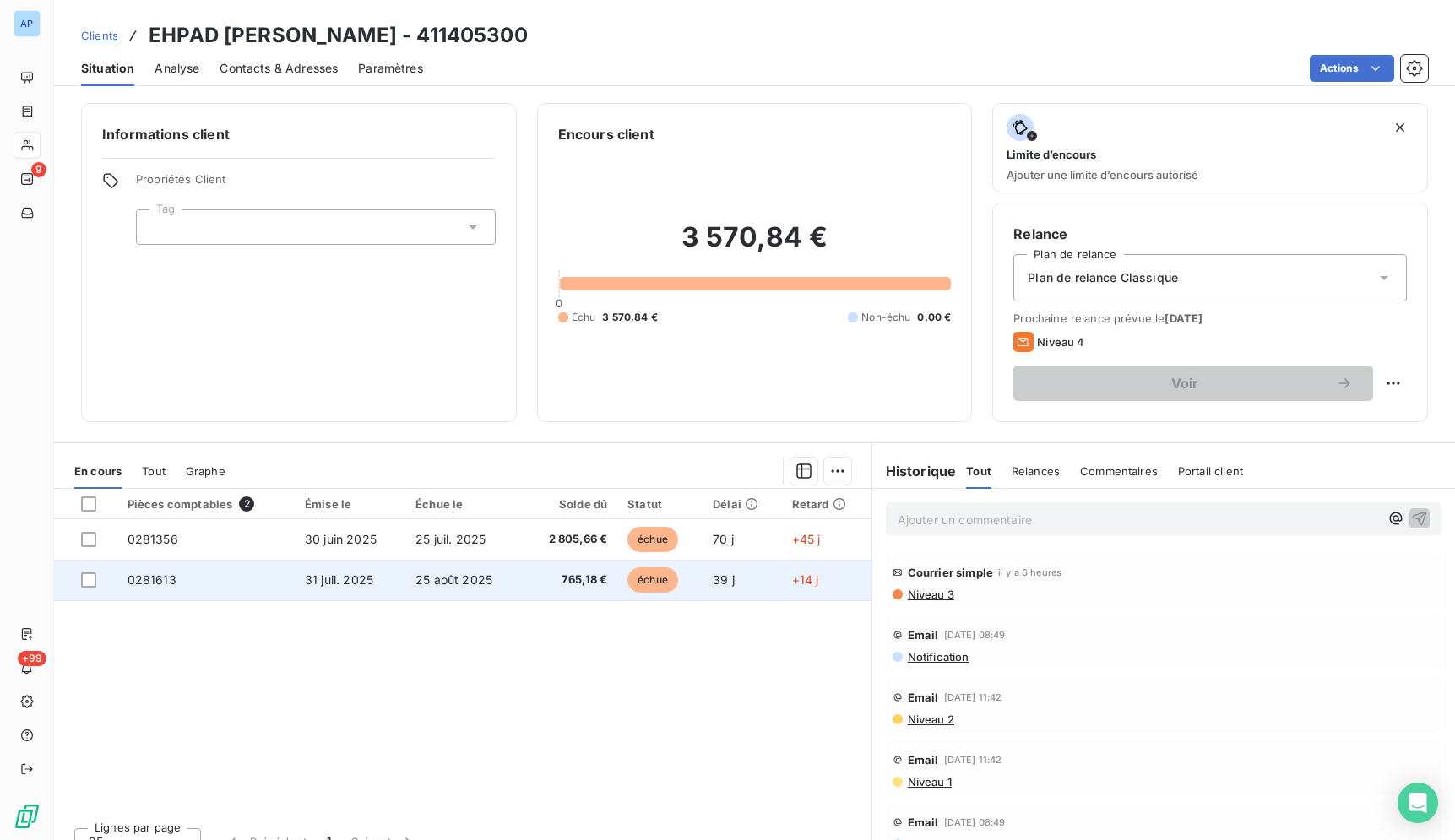
click at [741, 576] on td "39 j" at bounding box center [742, 580] width 79 height 40
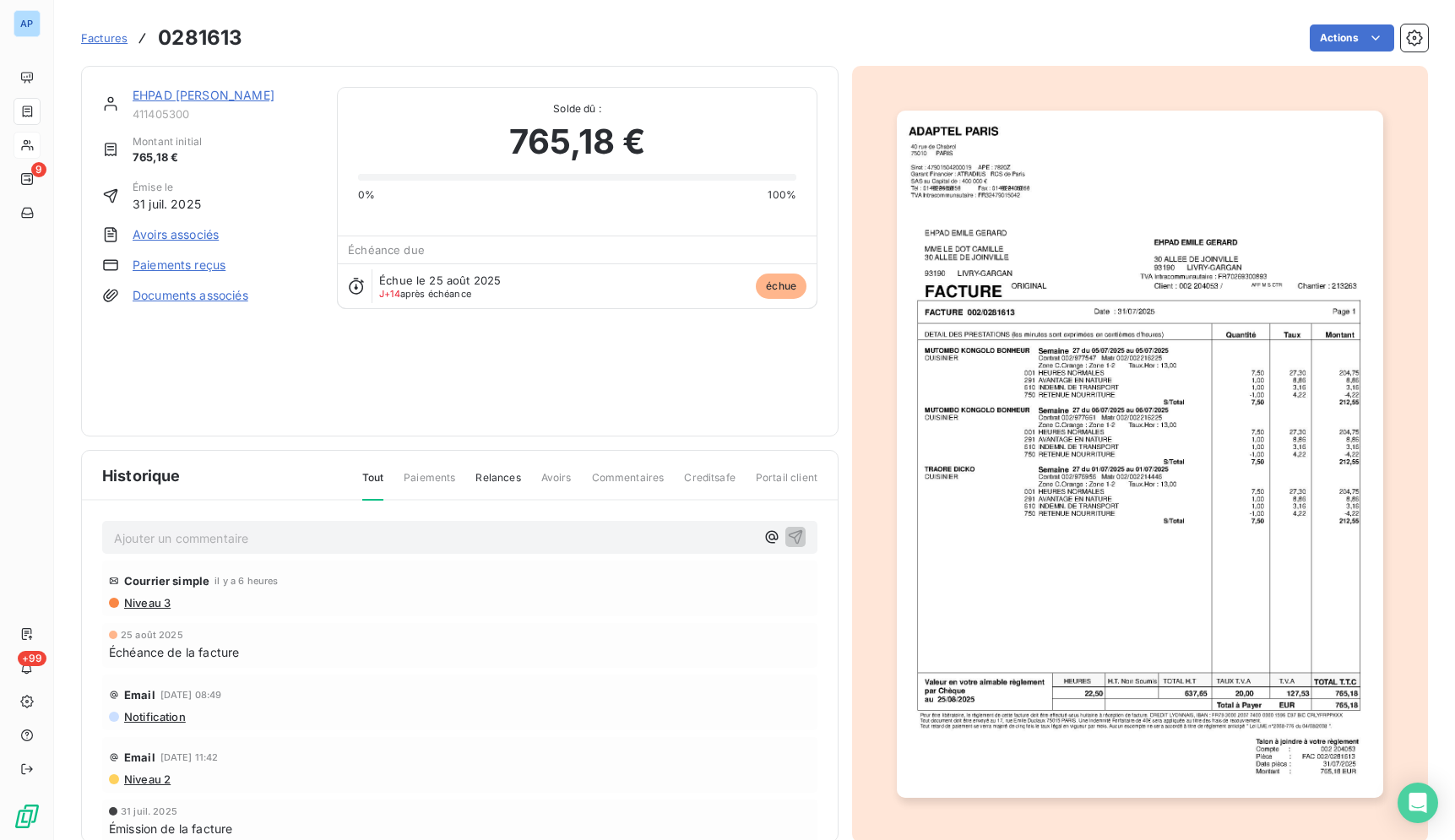
click at [1129, 421] on img "button" at bounding box center [1139, 454] width 486 height 687
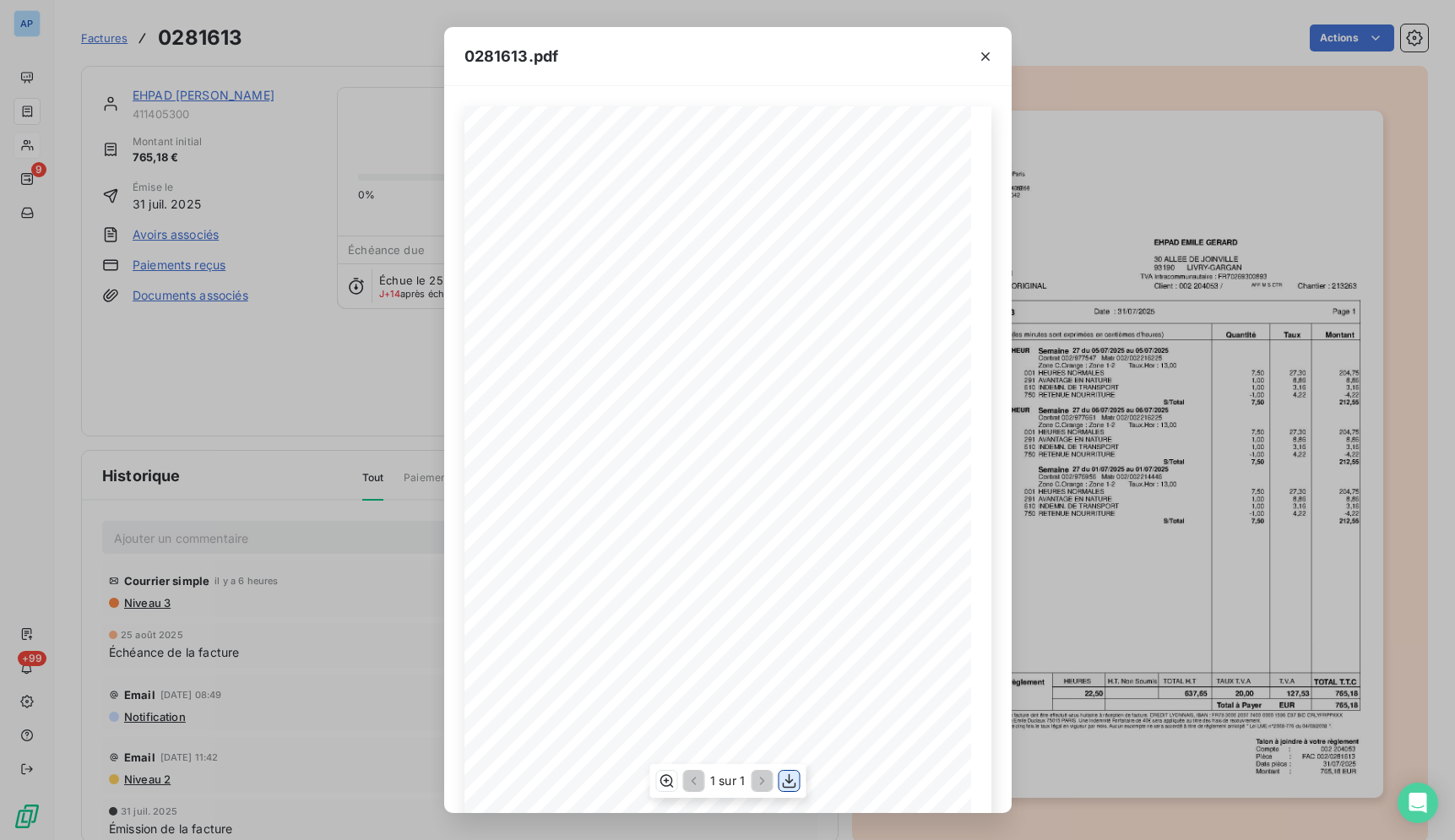
click at [796, 779] on icon "button" at bounding box center [788, 781] width 17 height 17
click at [990, 52] on icon "button" at bounding box center [985, 57] width 17 height 17
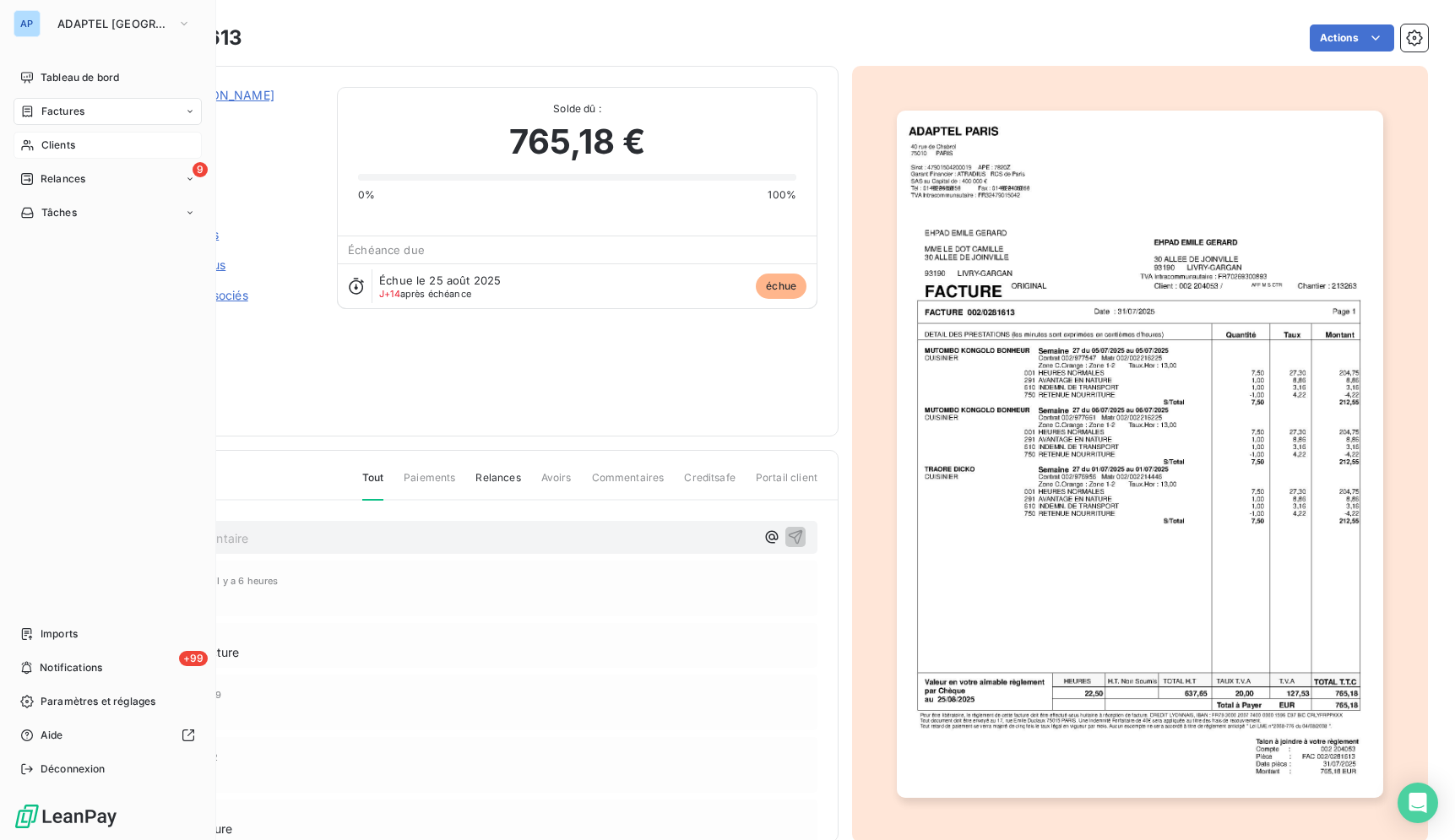
click at [58, 154] on div "Clients" at bounding box center [108, 145] width 188 height 27
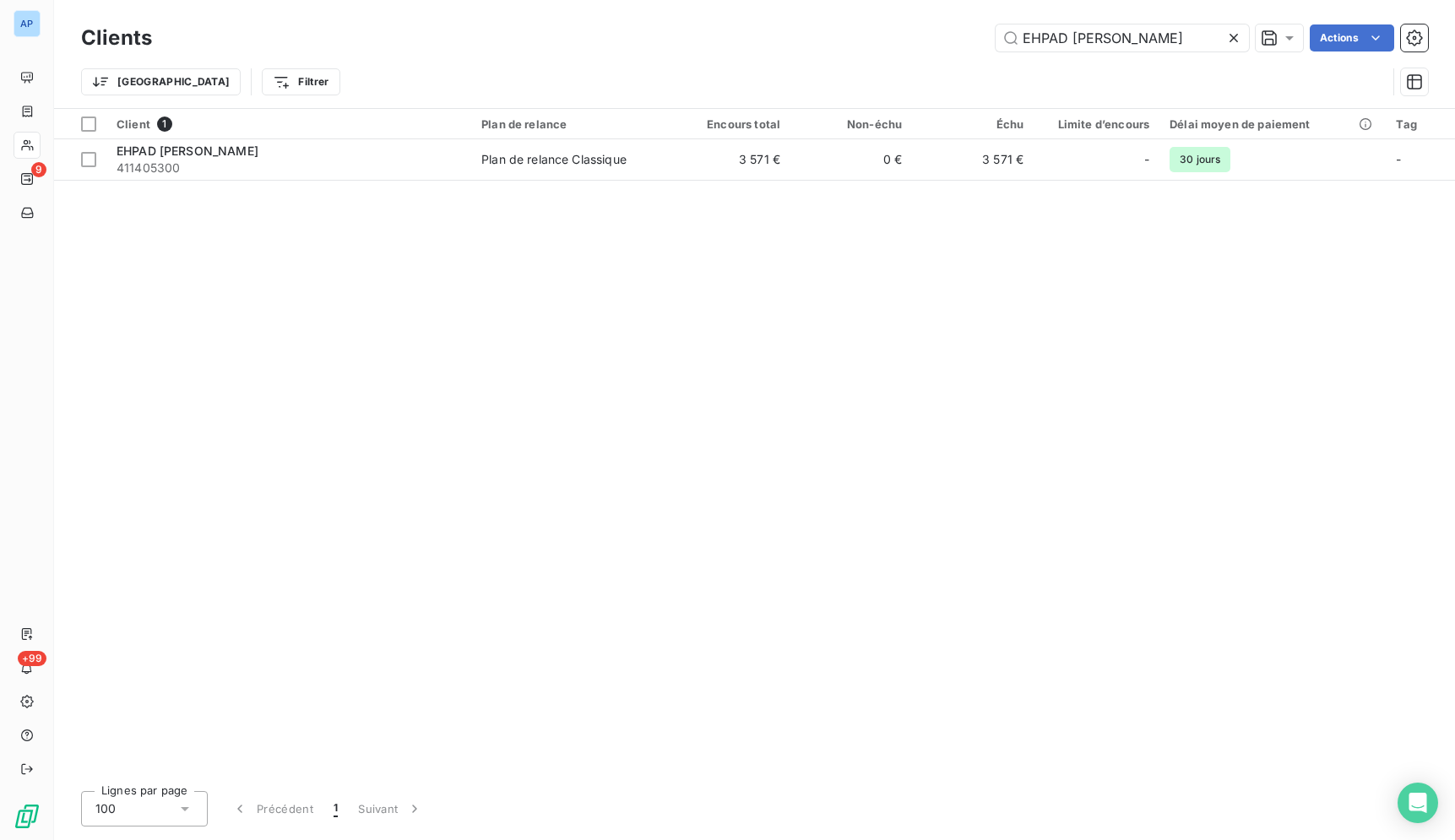
click at [1230, 33] on icon at bounding box center [1233, 38] width 17 height 17
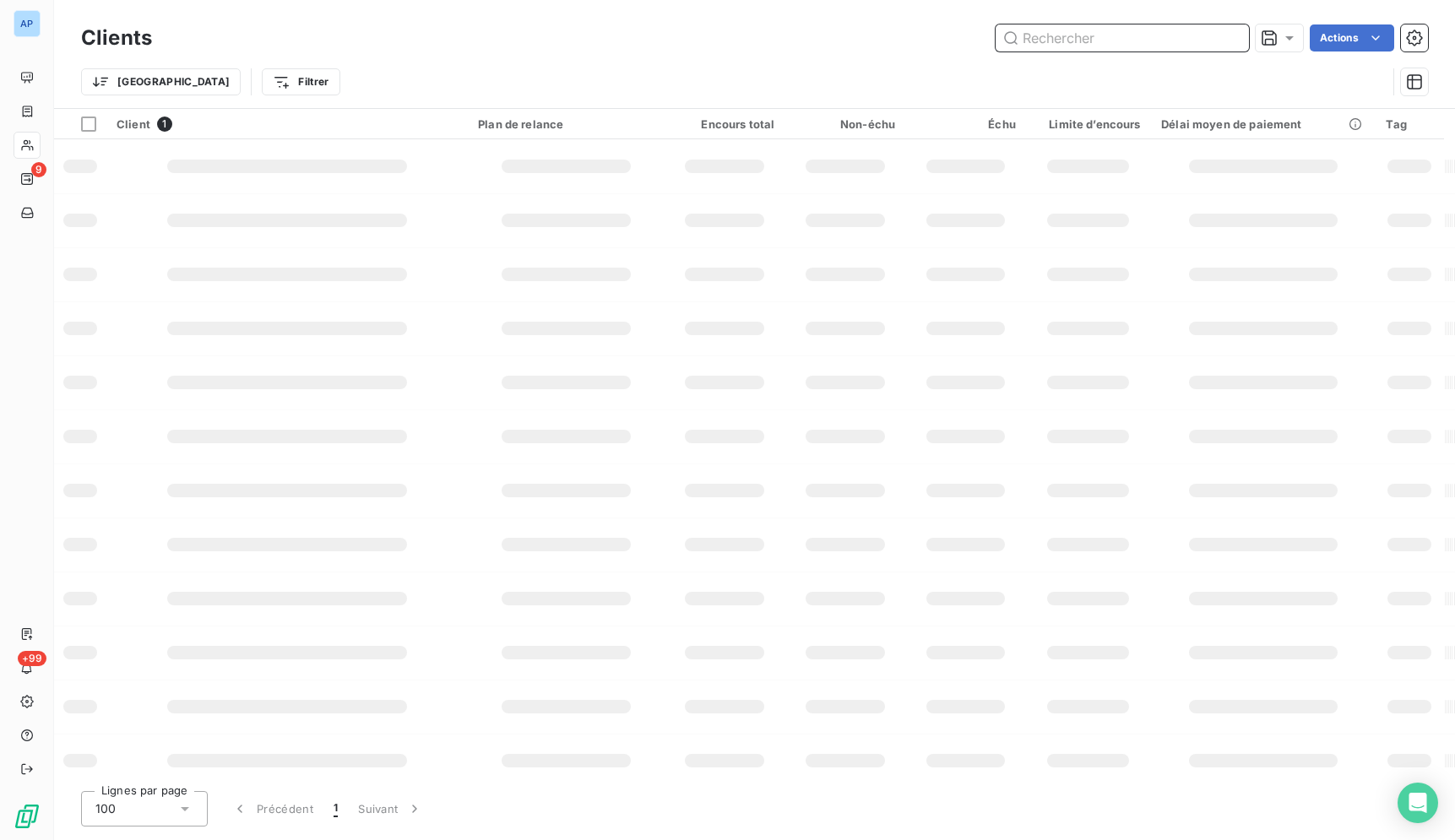
click at [1198, 36] on input "text" at bounding box center [1122, 38] width 253 height 27
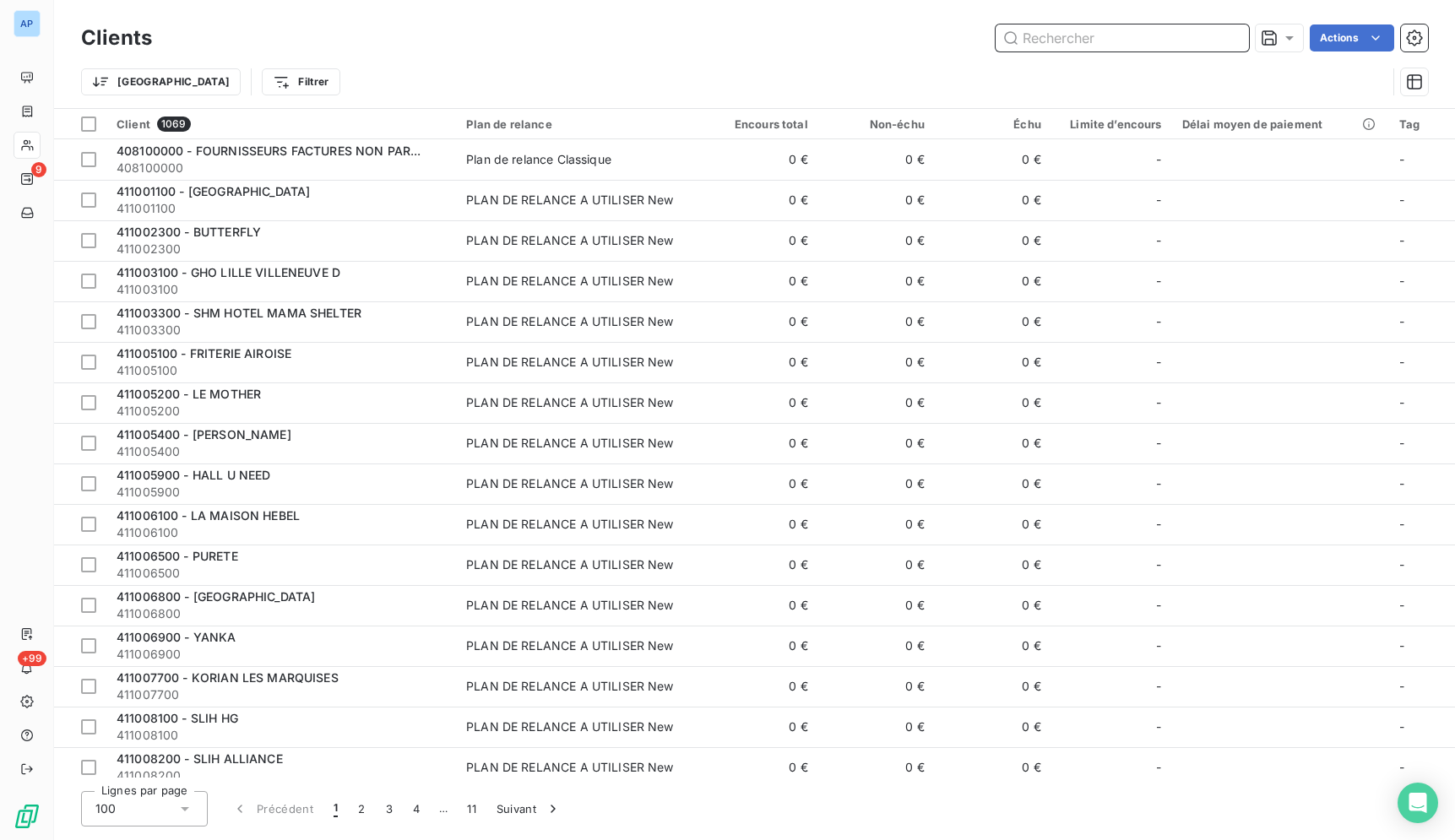
click at [1198, 36] on input "text" at bounding box center [1122, 38] width 253 height 27
paste input "ECLA NOISY OPCO"
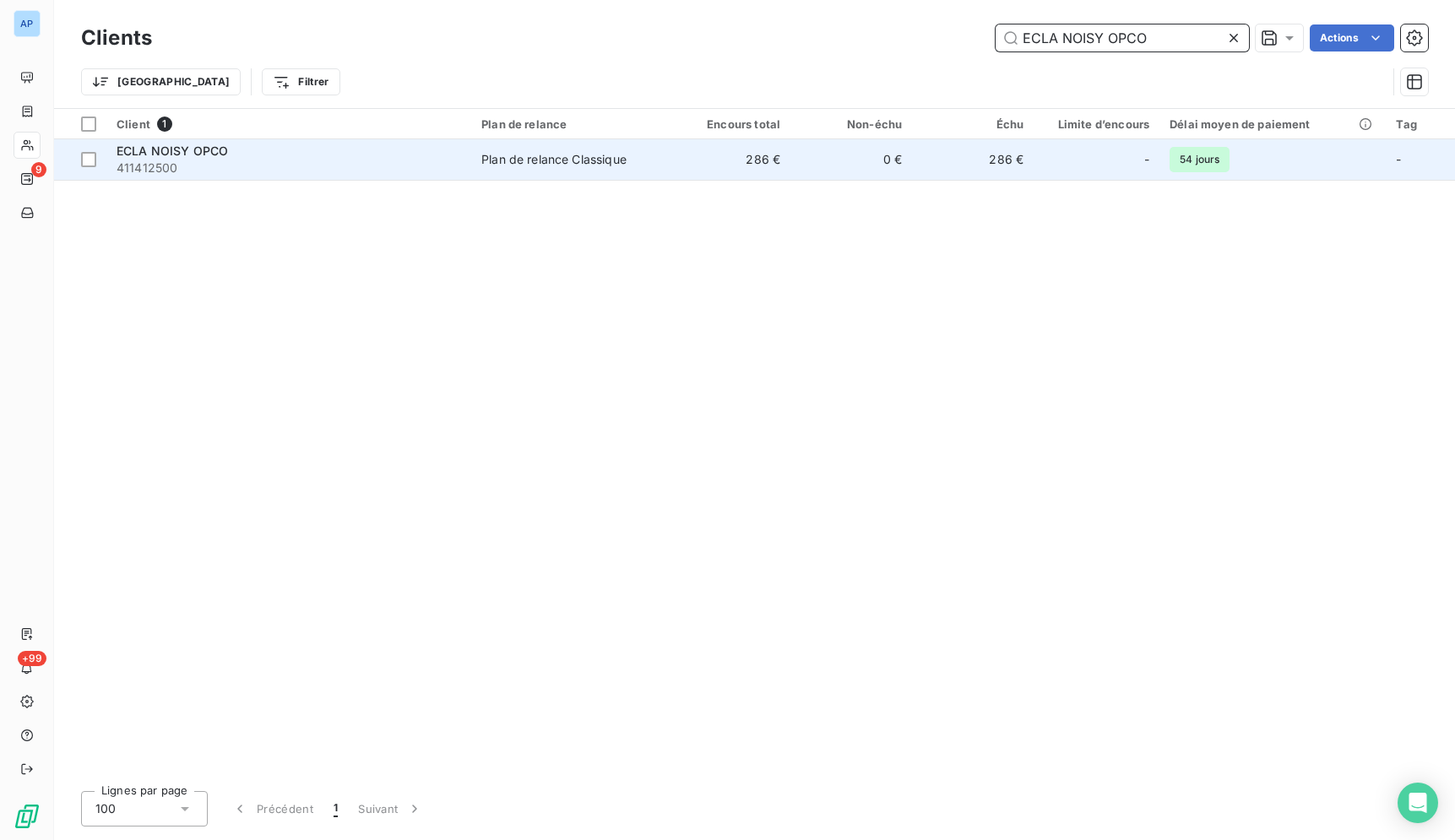
type input "ECLA NOISY OPCO"
click at [565, 169] on td "Plan de relance Classique" at bounding box center [570, 159] width 197 height 40
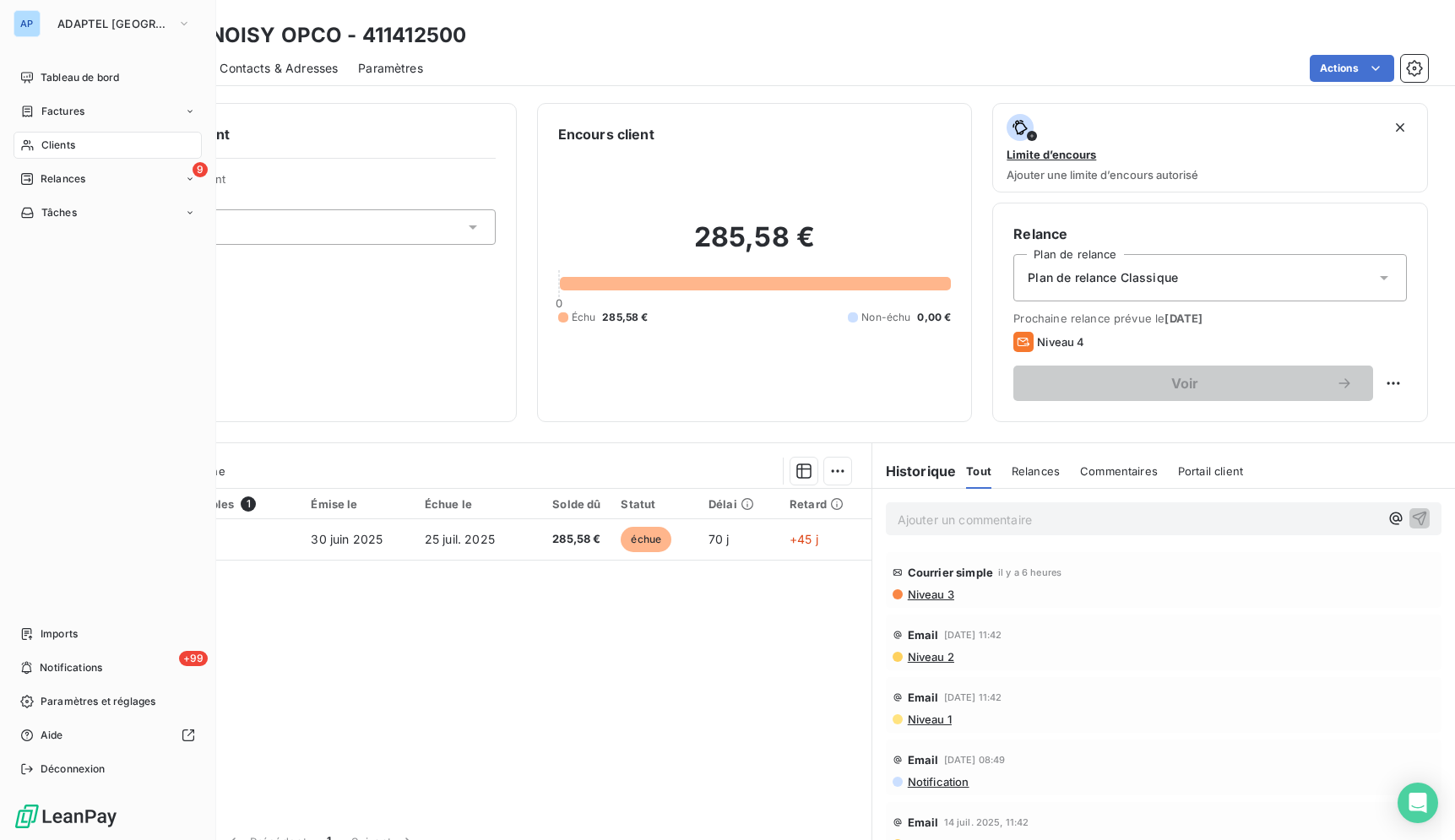
click at [61, 150] on span "Clients" at bounding box center [58, 144] width 34 height 15
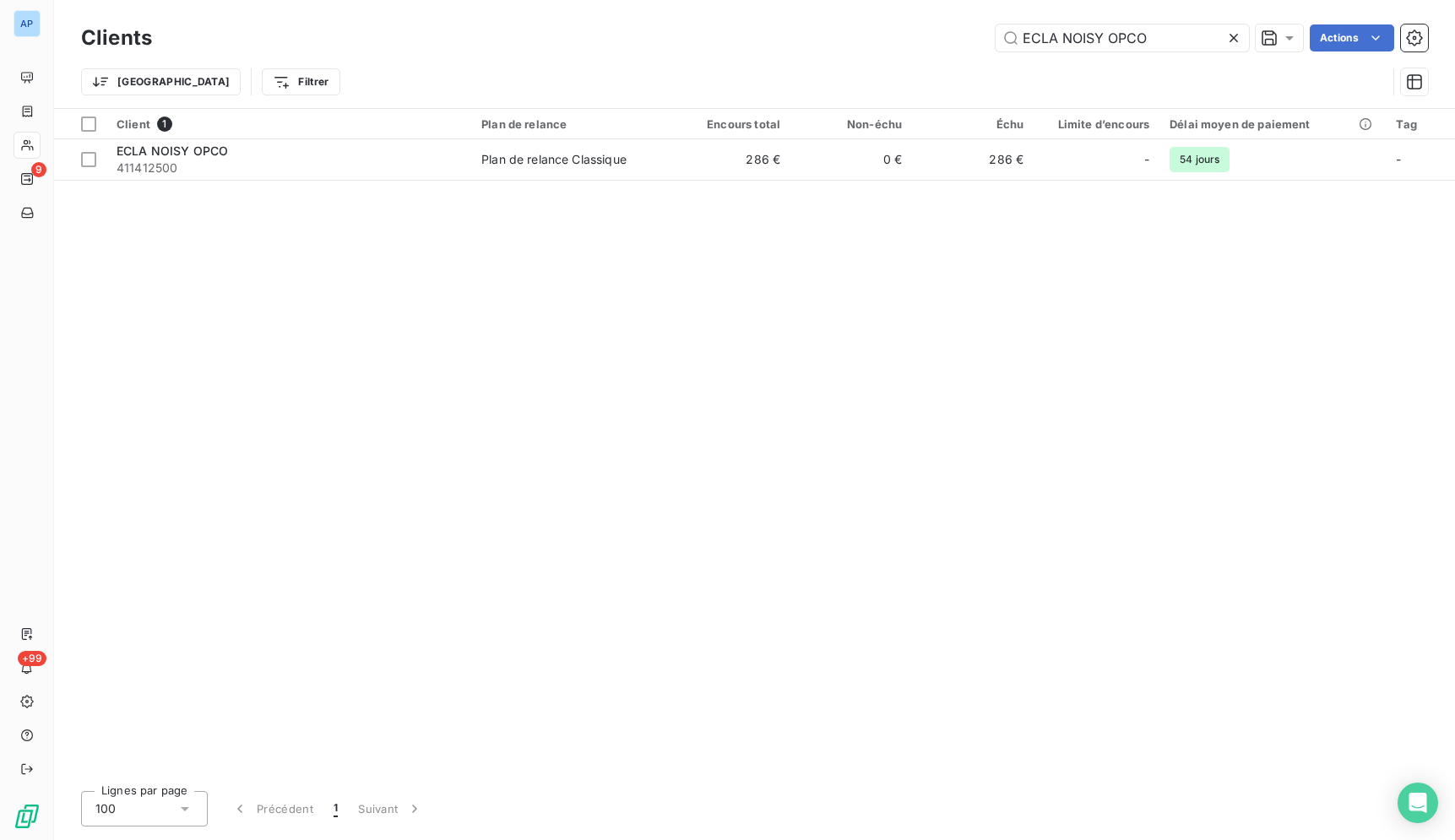
click at [1232, 37] on icon at bounding box center [1233, 38] width 8 height 8
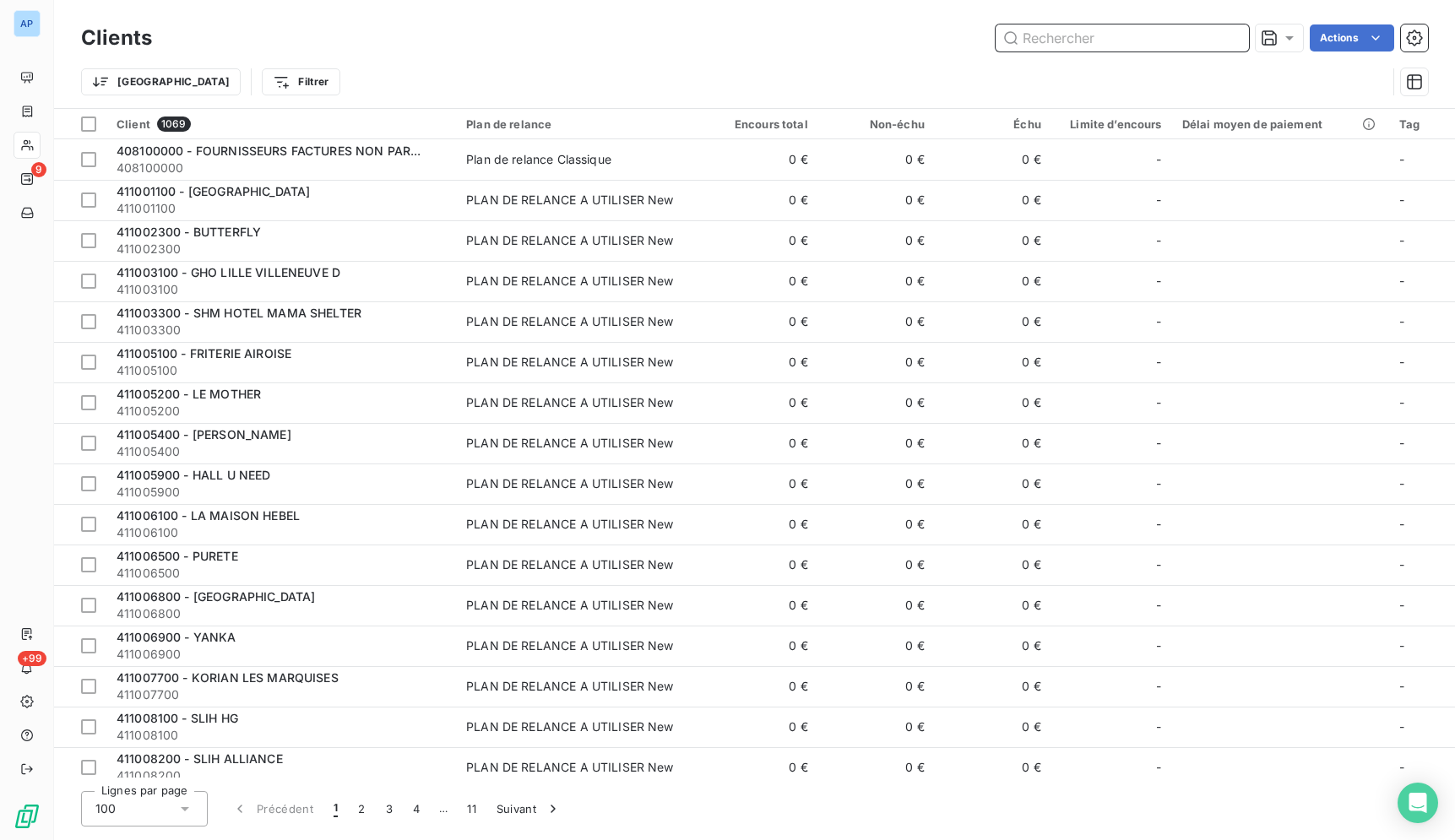
click at [1100, 46] on input "text" at bounding box center [1122, 38] width 253 height 27
paste input "HOTEL LEEV VICTOIRE"
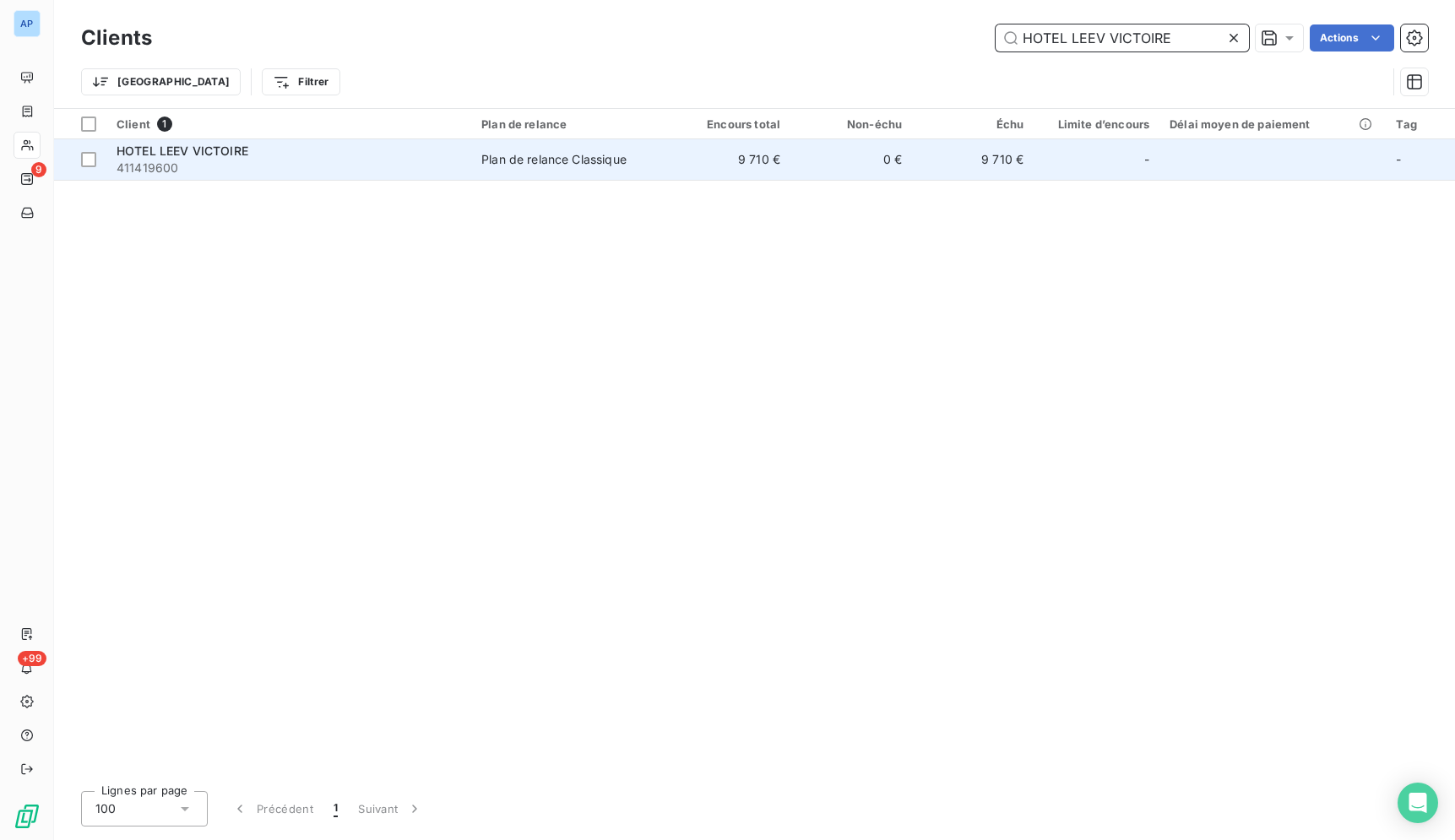
type input "HOTEL LEEV VICTOIRE"
click at [758, 166] on td "9 710 €" at bounding box center [729, 159] width 121 height 40
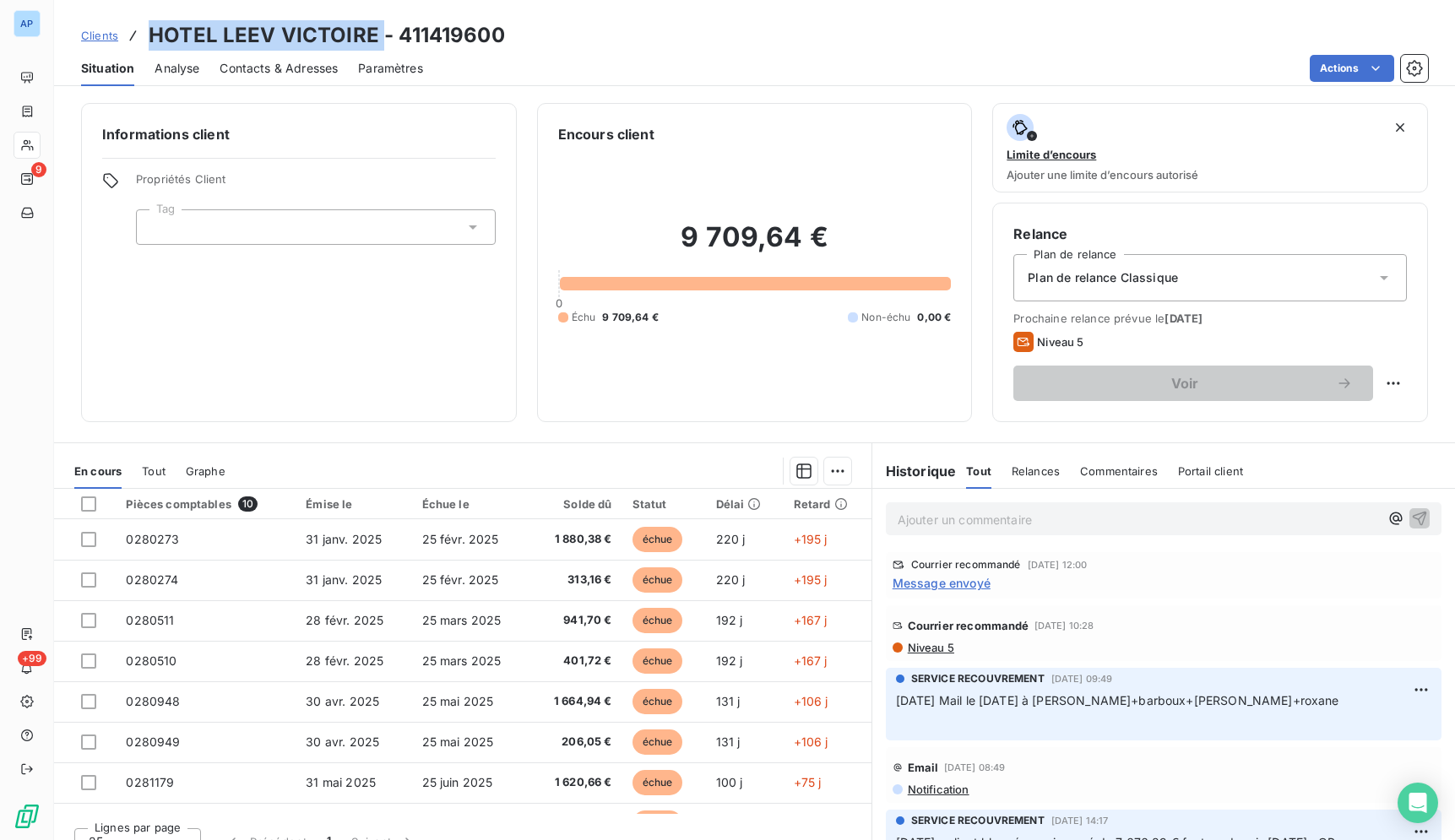
drag, startPoint x: 377, startPoint y: 31, endPoint x: 134, endPoint y: 36, distance: 243.1
click at [134, 36] on div "Clients HOTEL LEEV VICTOIRE - 411419600" at bounding box center [293, 36] width 424 height 31
click at [270, 69] on span "Contacts & Adresses" at bounding box center [279, 68] width 118 height 17
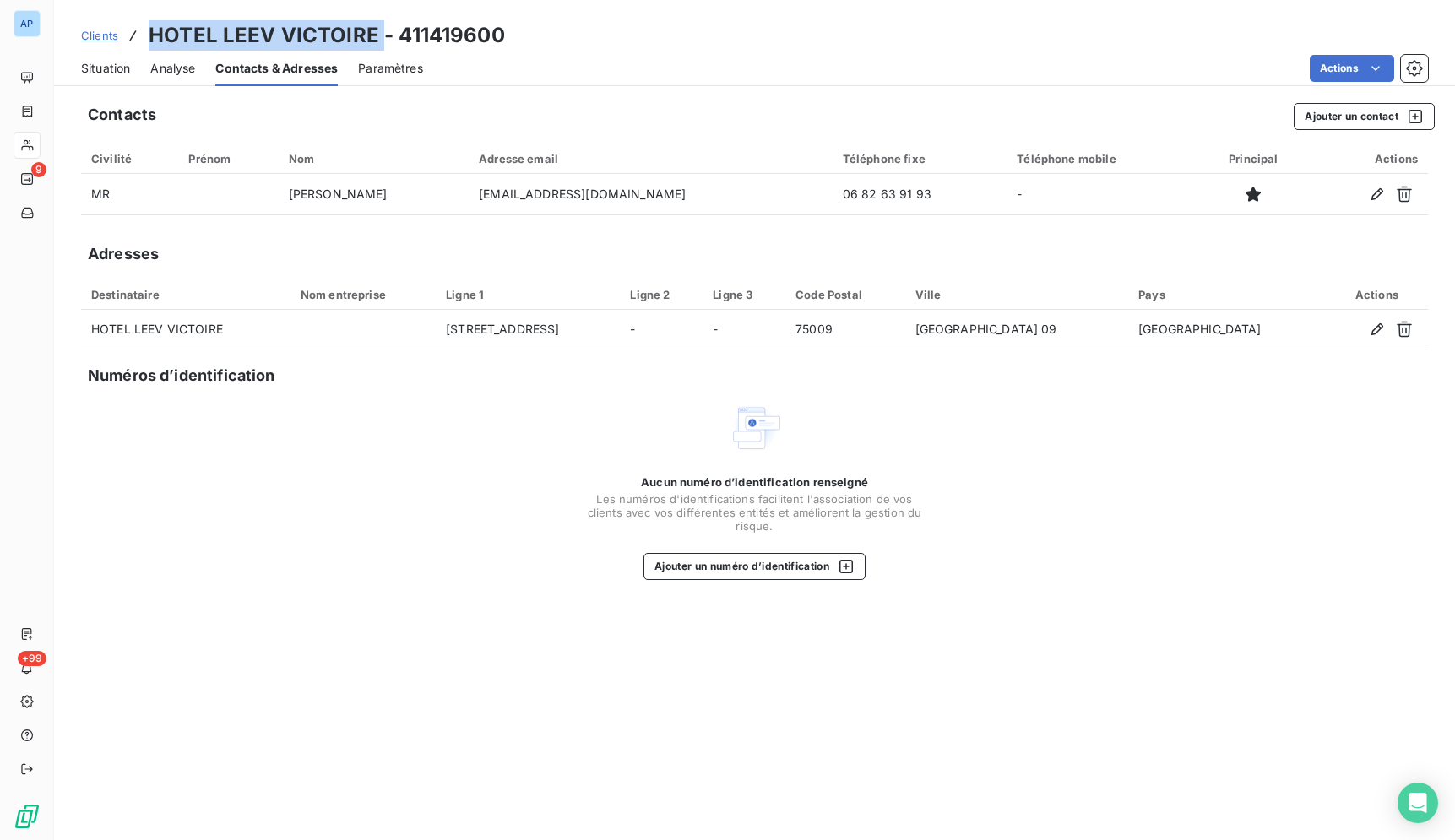
click at [107, 64] on span "Situation" at bounding box center [105, 68] width 49 height 17
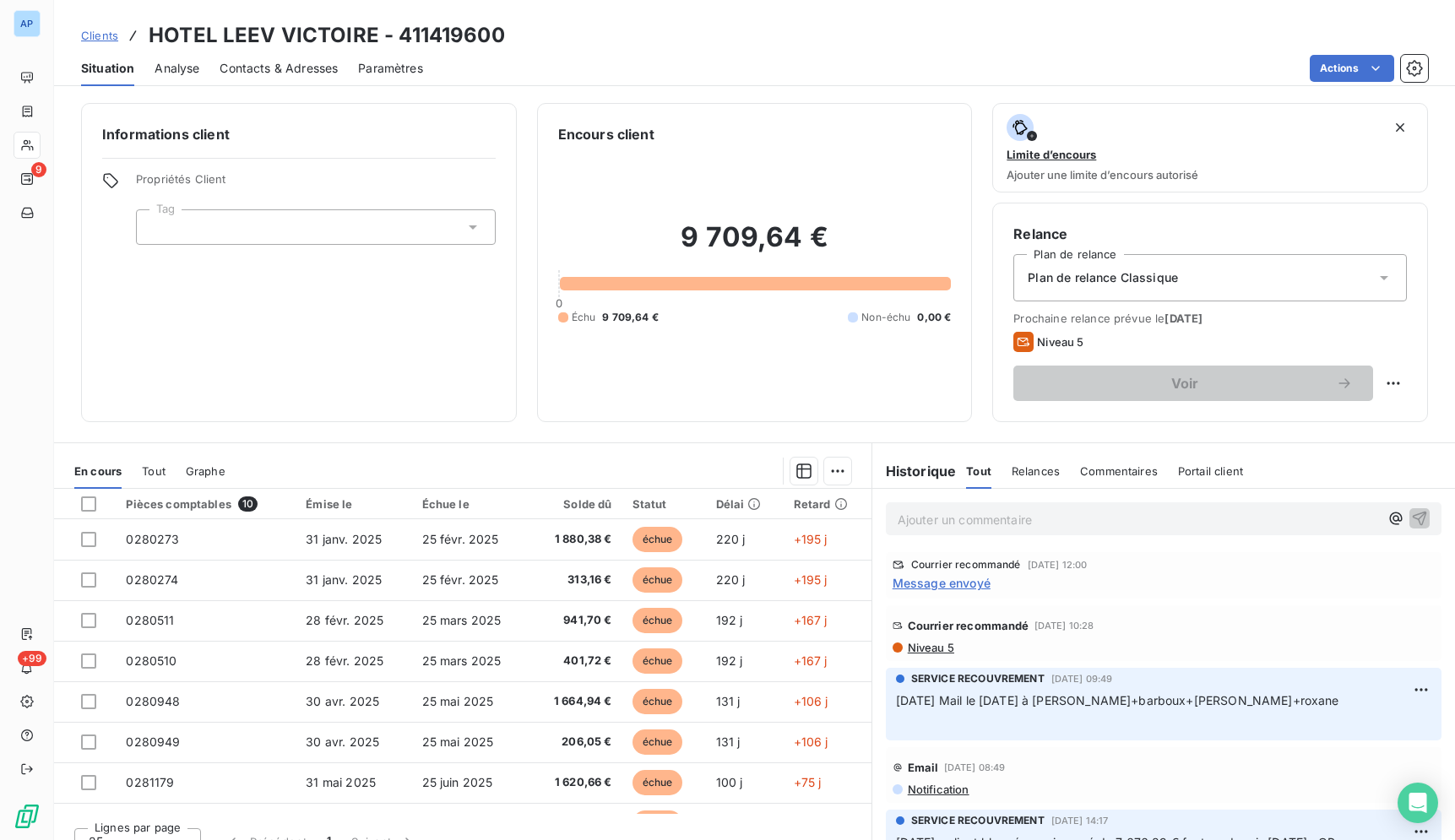
click at [938, 582] on span "Message envoyé" at bounding box center [941, 583] width 98 height 18
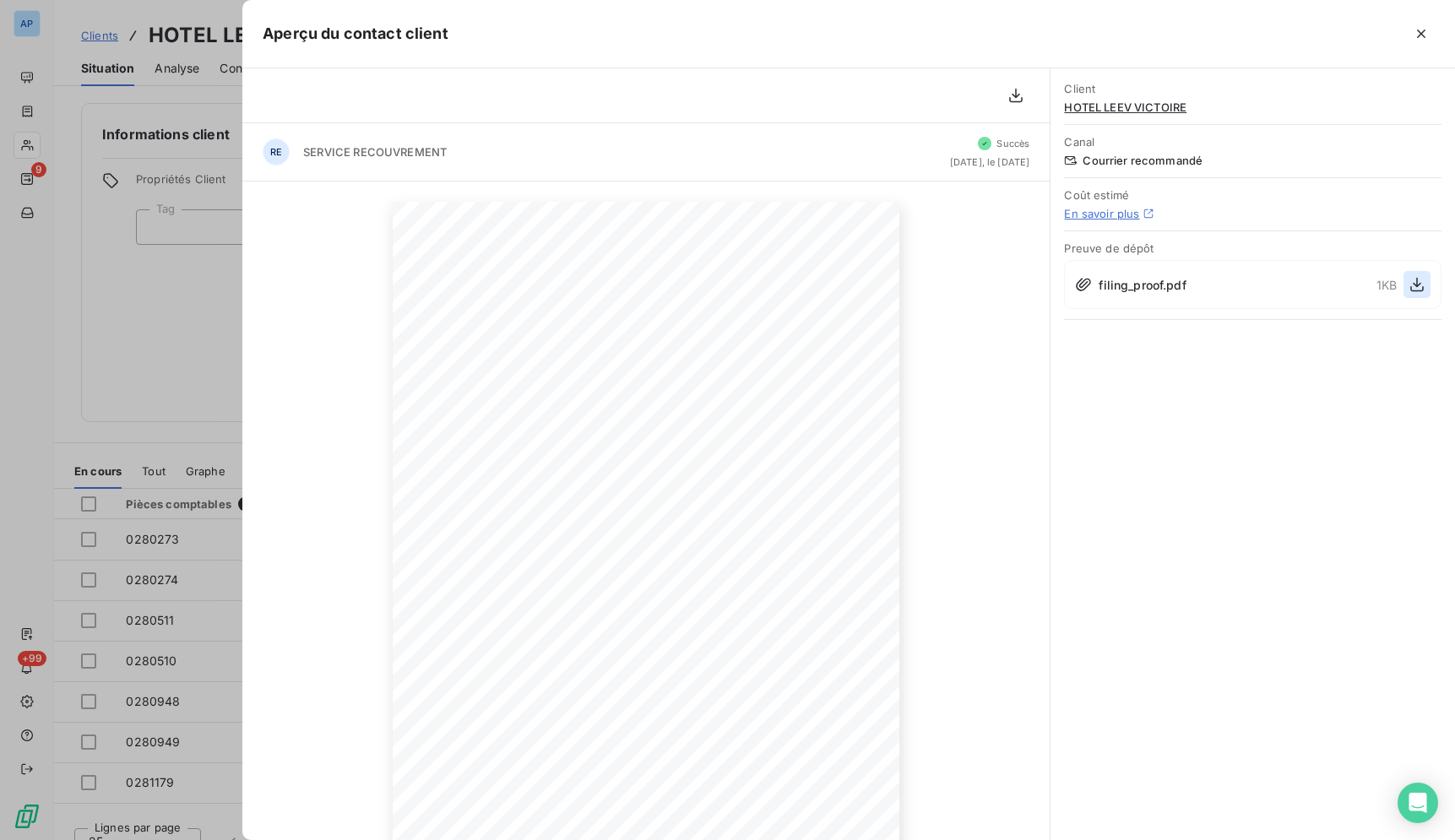
click at [1415, 292] on icon "button" at bounding box center [1416, 284] width 17 height 17
click at [1417, 33] on icon "button" at bounding box center [1421, 33] width 17 height 17
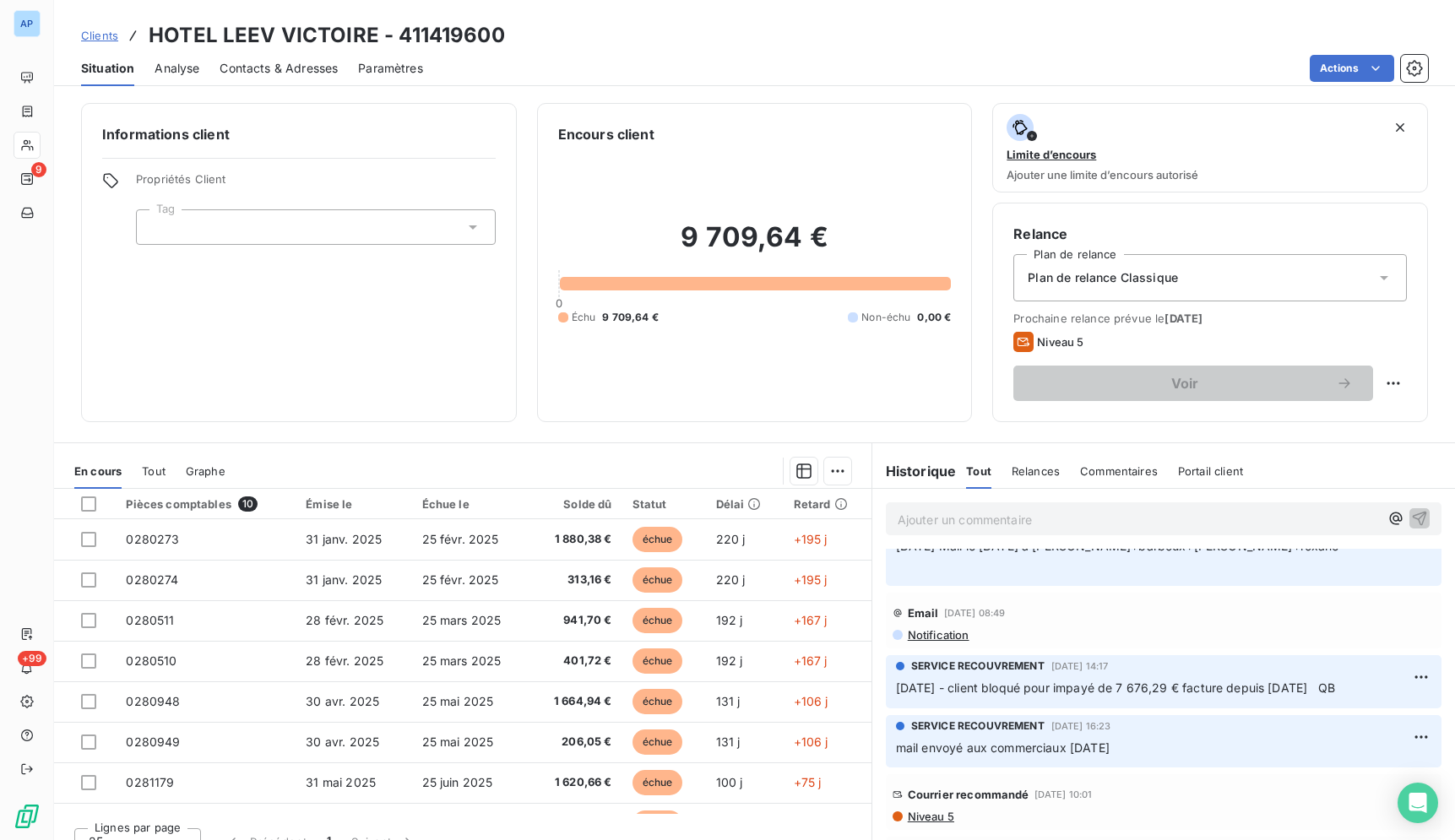
scroll to position [258, 0]
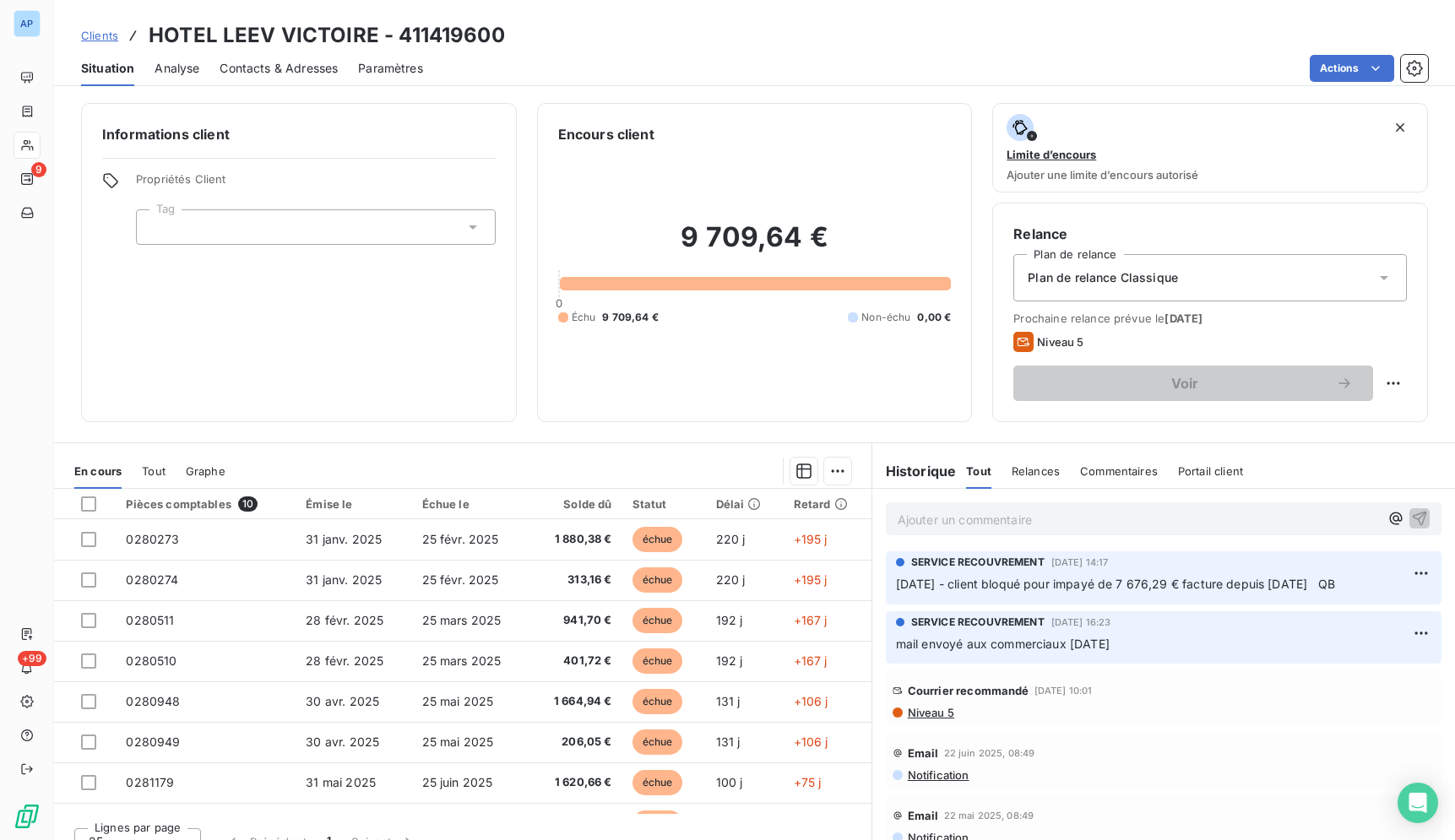
click at [930, 713] on span "Niveau 5" at bounding box center [930, 712] width 48 height 13
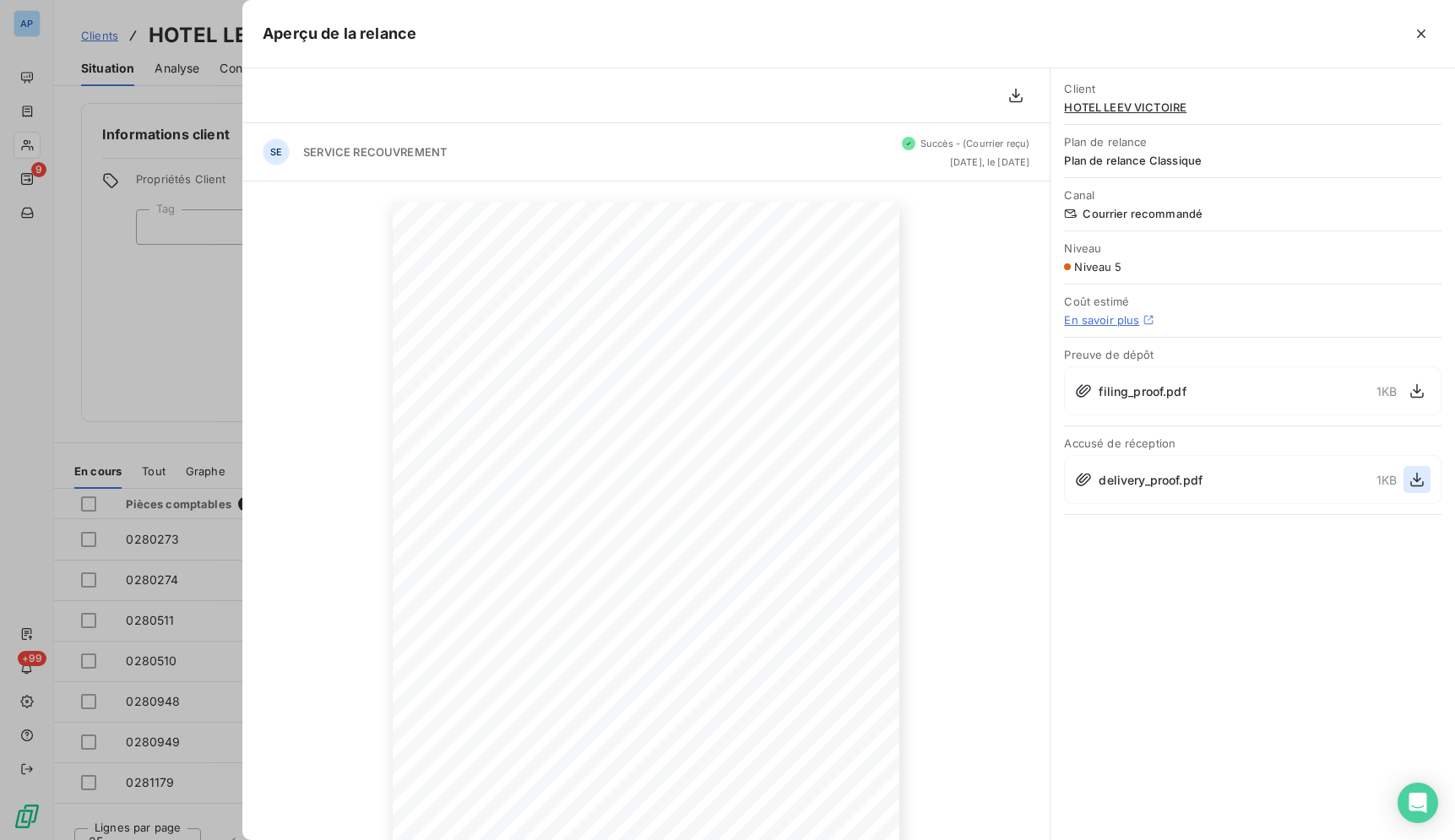
click at [1424, 482] on icon "button" at bounding box center [1416, 479] width 17 height 17
click at [1432, 35] on button "button" at bounding box center [1421, 34] width 27 height 27
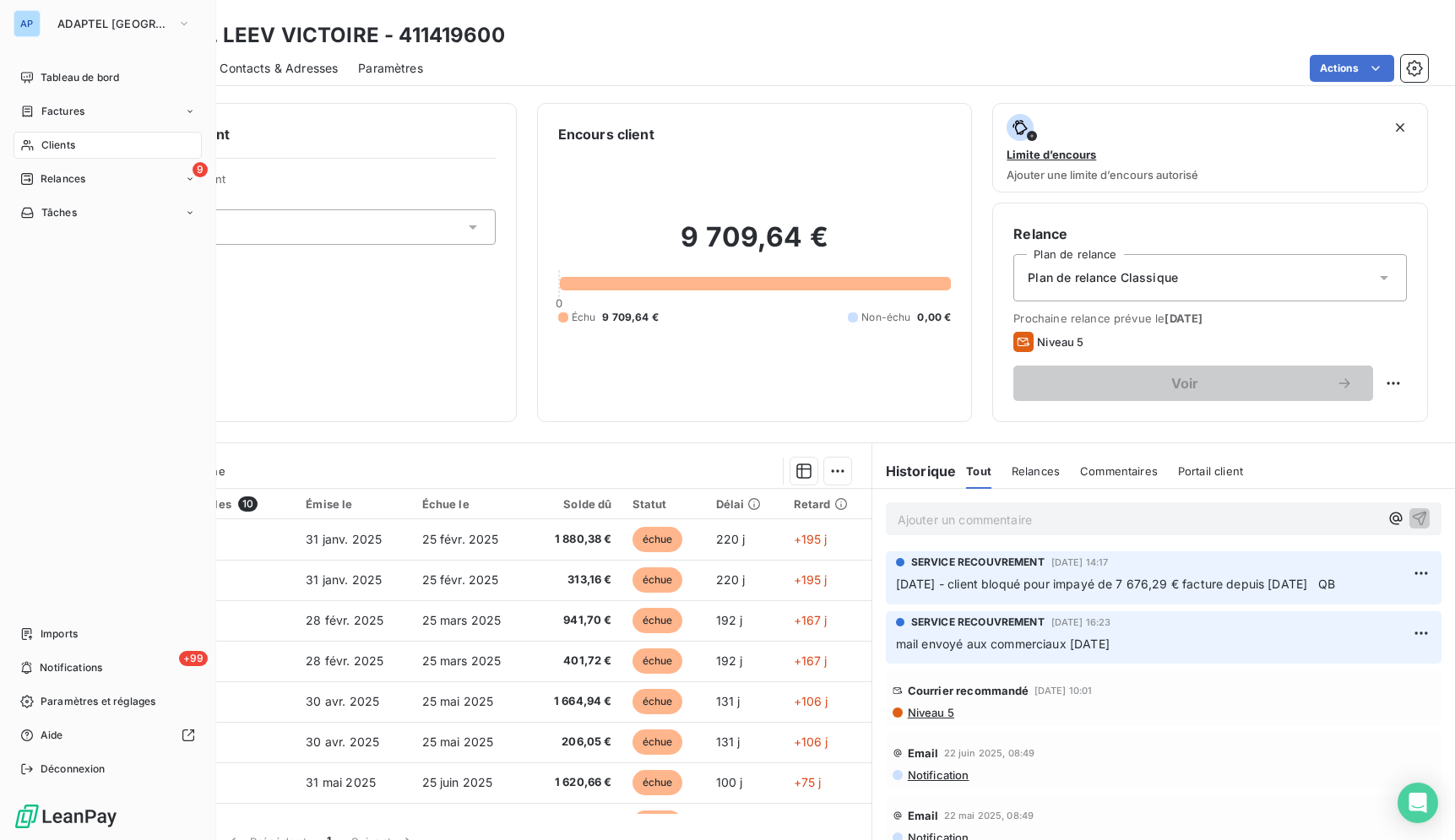
click at [103, 160] on nav "Tableau de bord Factures Clients 9 Relances Tâches" at bounding box center [108, 144] width 188 height 162
click at [99, 150] on div "Clients" at bounding box center [108, 145] width 188 height 27
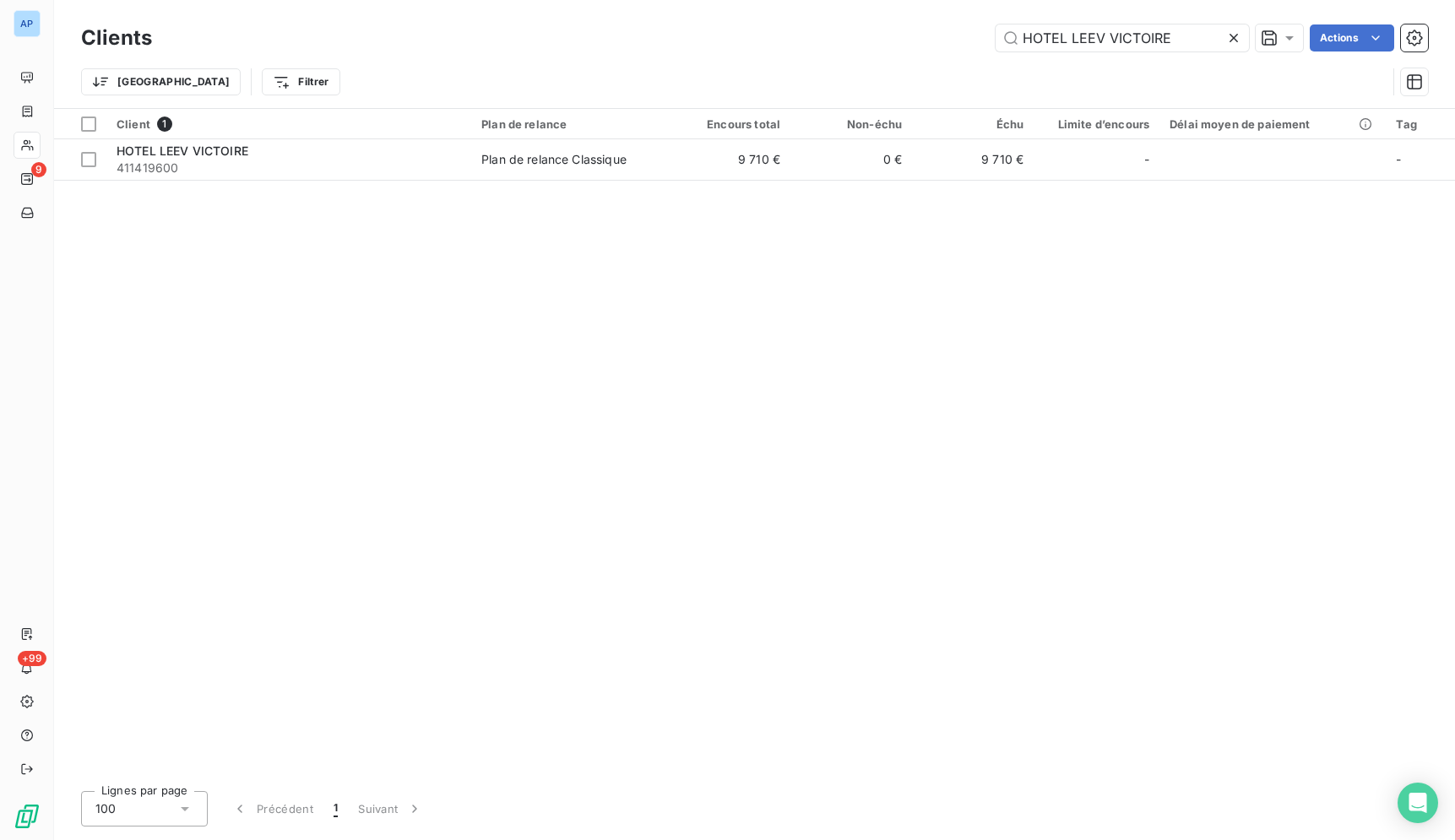
click at [1245, 39] on div at bounding box center [1237, 38] width 23 height 27
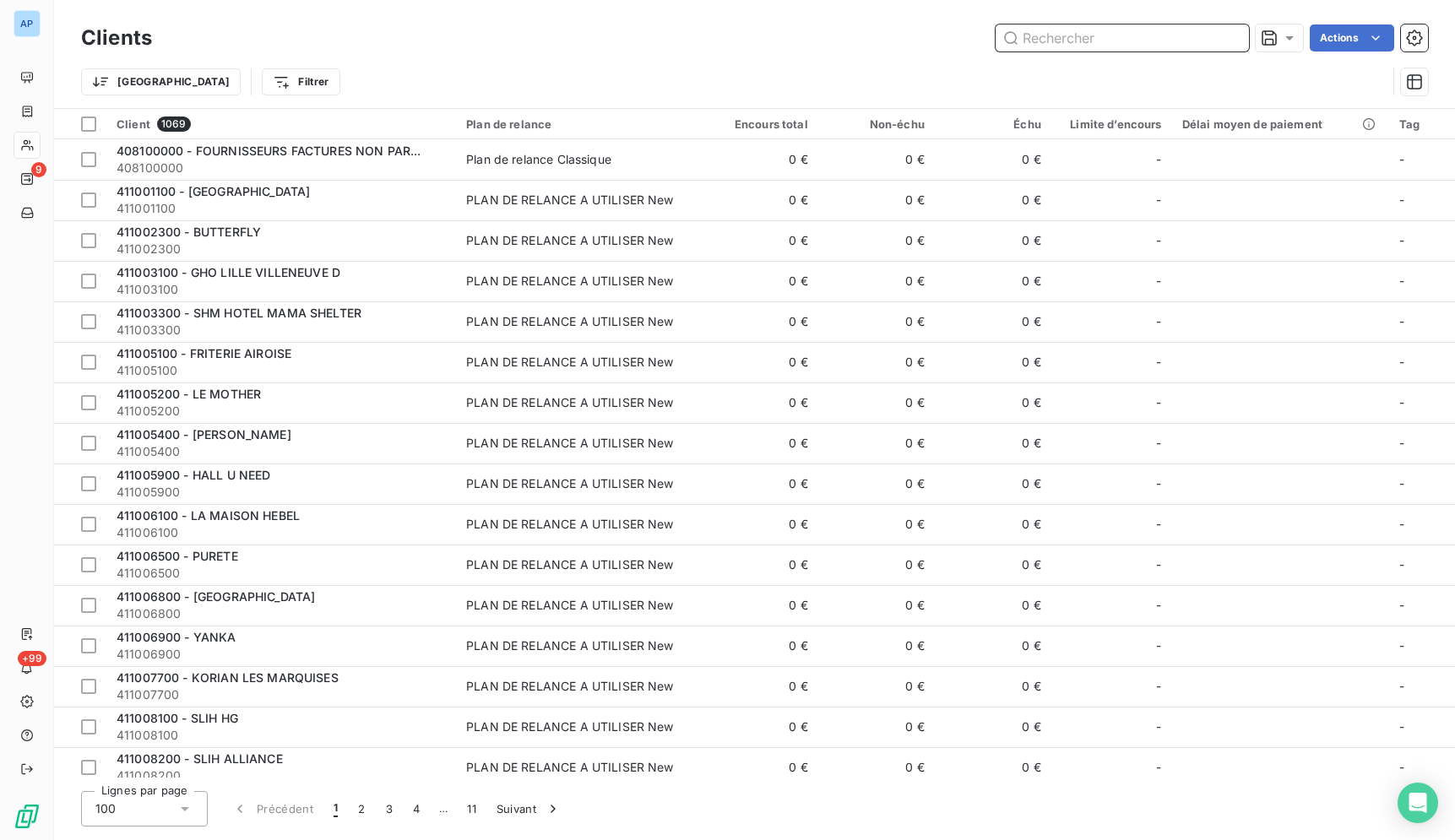
click at [1120, 50] on input "text" at bounding box center [1122, 38] width 253 height 27
paste input "MAIRIE DE [GEOGRAPHIC_DATA]"
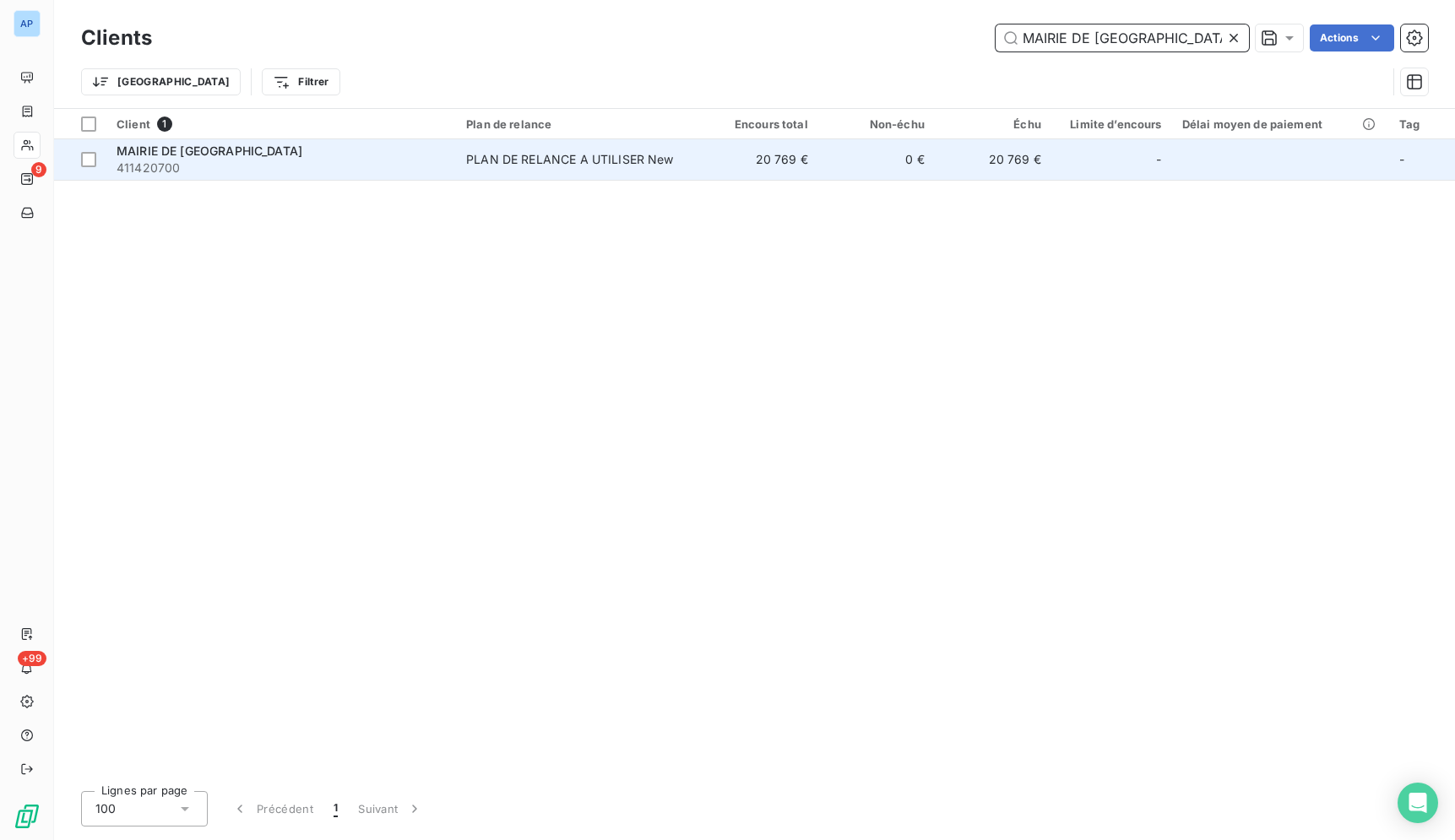
type input "MAIRIE DE [GEOGRAPHIC_DATA]"
click at [947, 170] on td "20 769 €" at bounding box center [993, 159] width 117 height 40
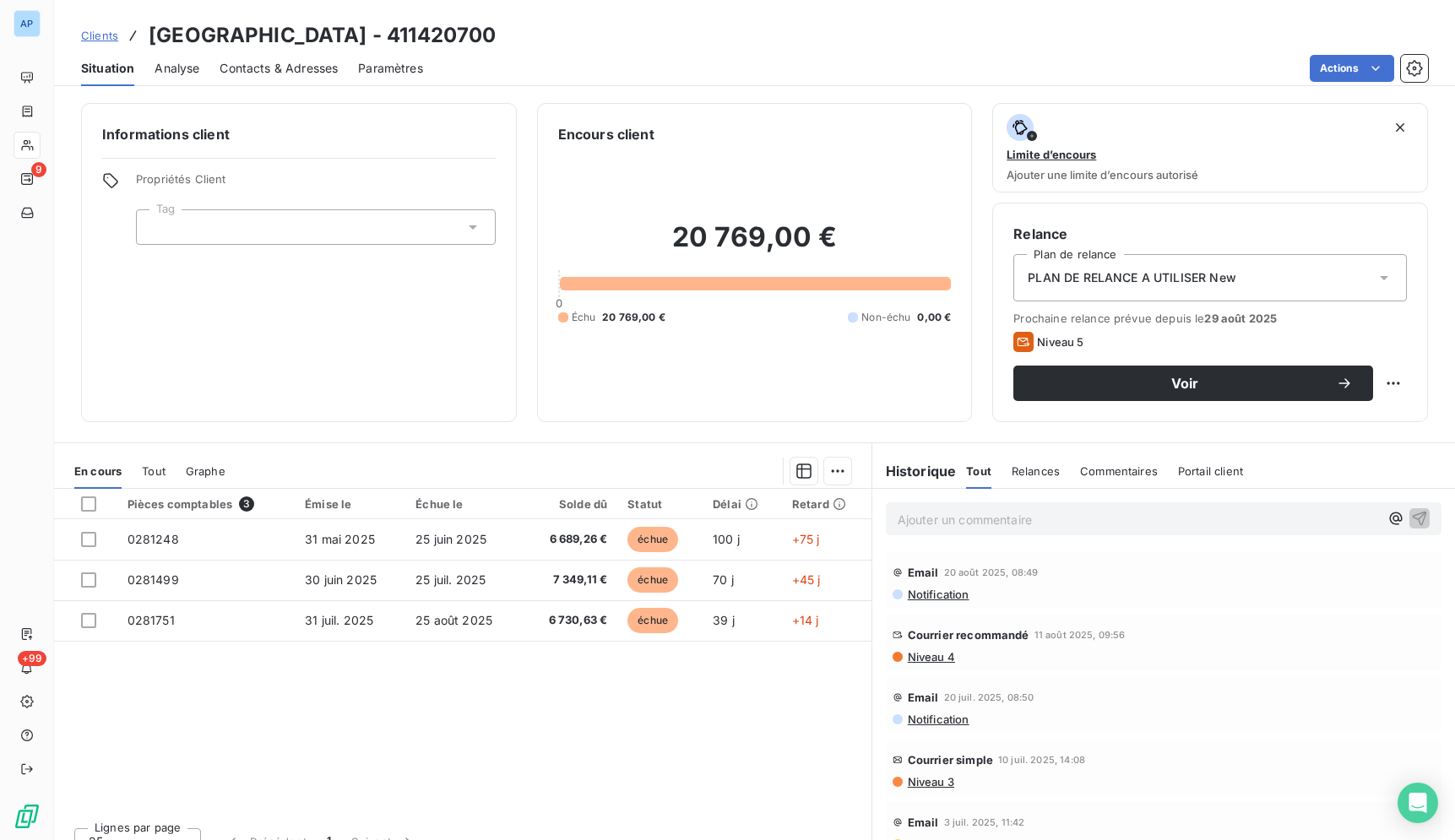
click at [548, 28] on div "Clients [GEOGRAPHIC_DATA] - 411420700" at bounding box center [754, 36] width 1401 height 31
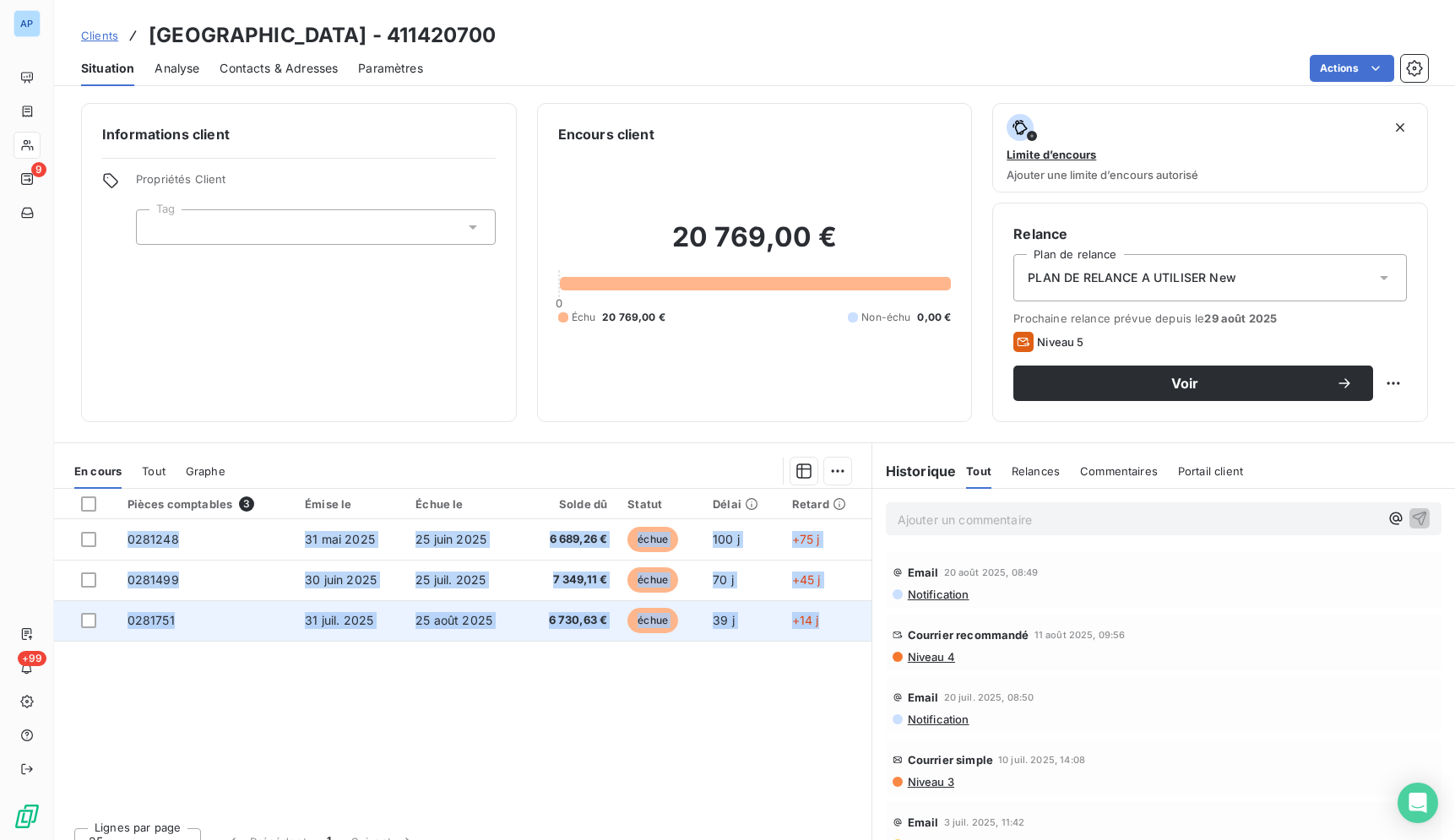
drag, startPoint x: 146, startPoint y: 36, endPoint x: 836, endPoint y: 632, distance: 911.8
click at [836, 632] on div "Clients MAIRIE DE [GEOGRAPHIC_DATA] - 411420700 Situation Analyse Contacts & Ad…" at bounding box center [754, 420] width 1401 height 840
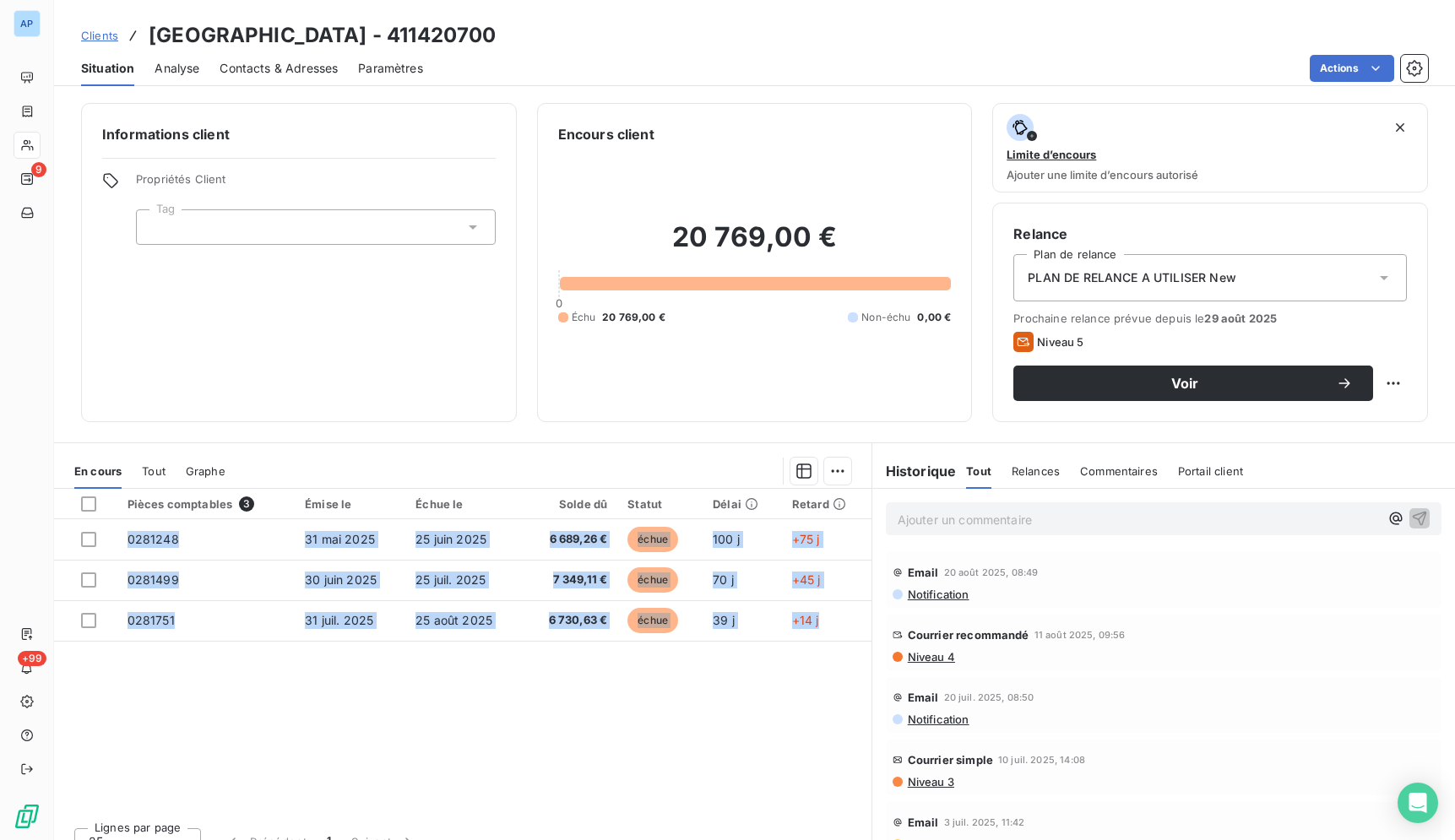
click at [690, 759] on div "Pièces comptables 3 Émise le Échue le Solde dû Statut Délai Retard 0281248 [DAT…" at bounding box center [462, 652] width 818 height 325
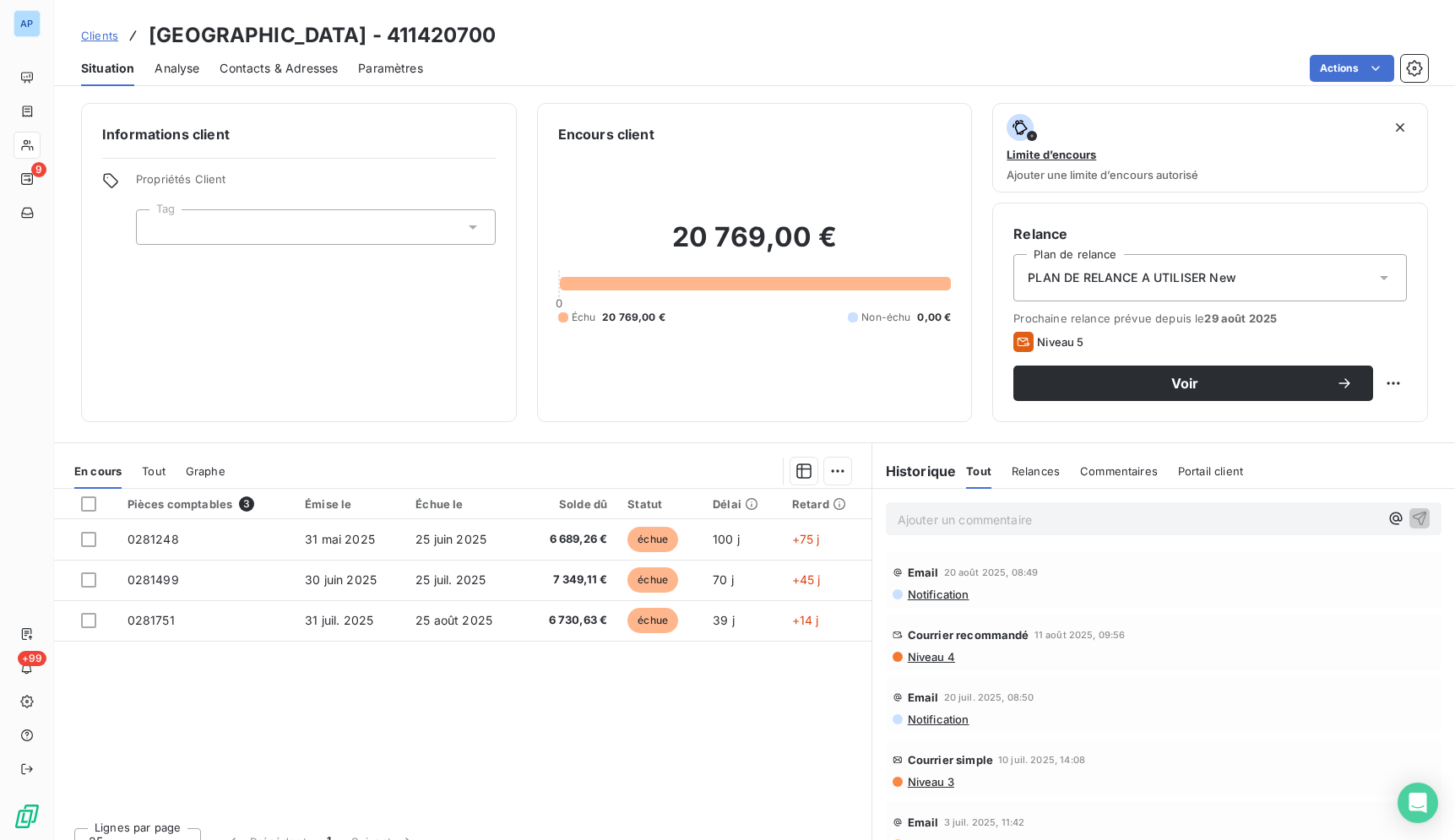
click at [220, 70] on div "Situation Analyse Contacts & Adresses Paramètres Actions" at bounding box center [754, 68] width 1401 height 36
click at [274, 64] on span "Contacts & Adresses" at bounding box center [279, 68] width 118 height 17
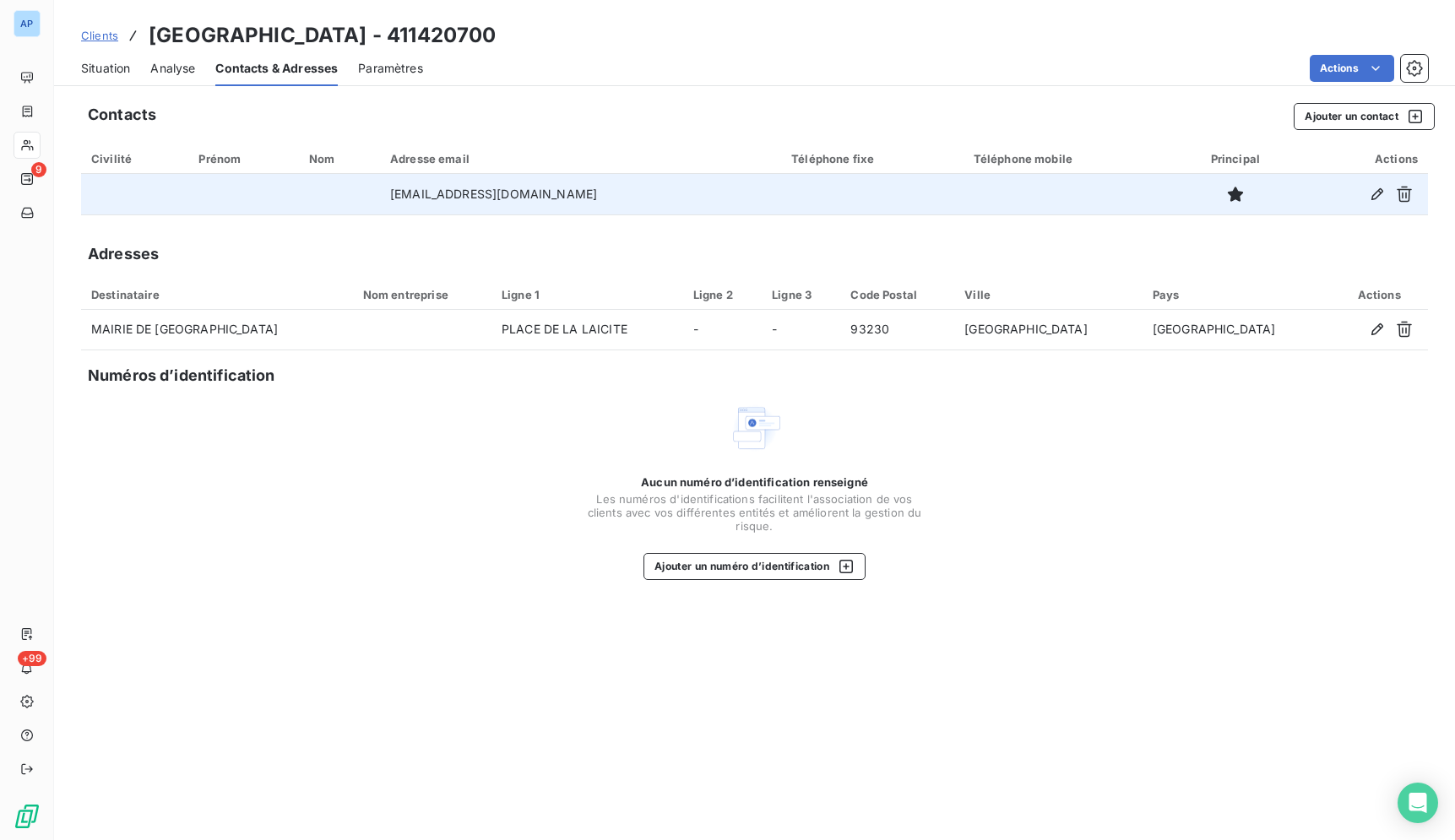
drag, startPoint x: 600, startPoint y: 189, endPoint x: 414, endPoint y: 189, distance: 186.0
click at [414, 189] on td "[EMAIL_ADDRESS][DOMAIN_NAME]" at bounding box center [580, 194] width 401 height 40
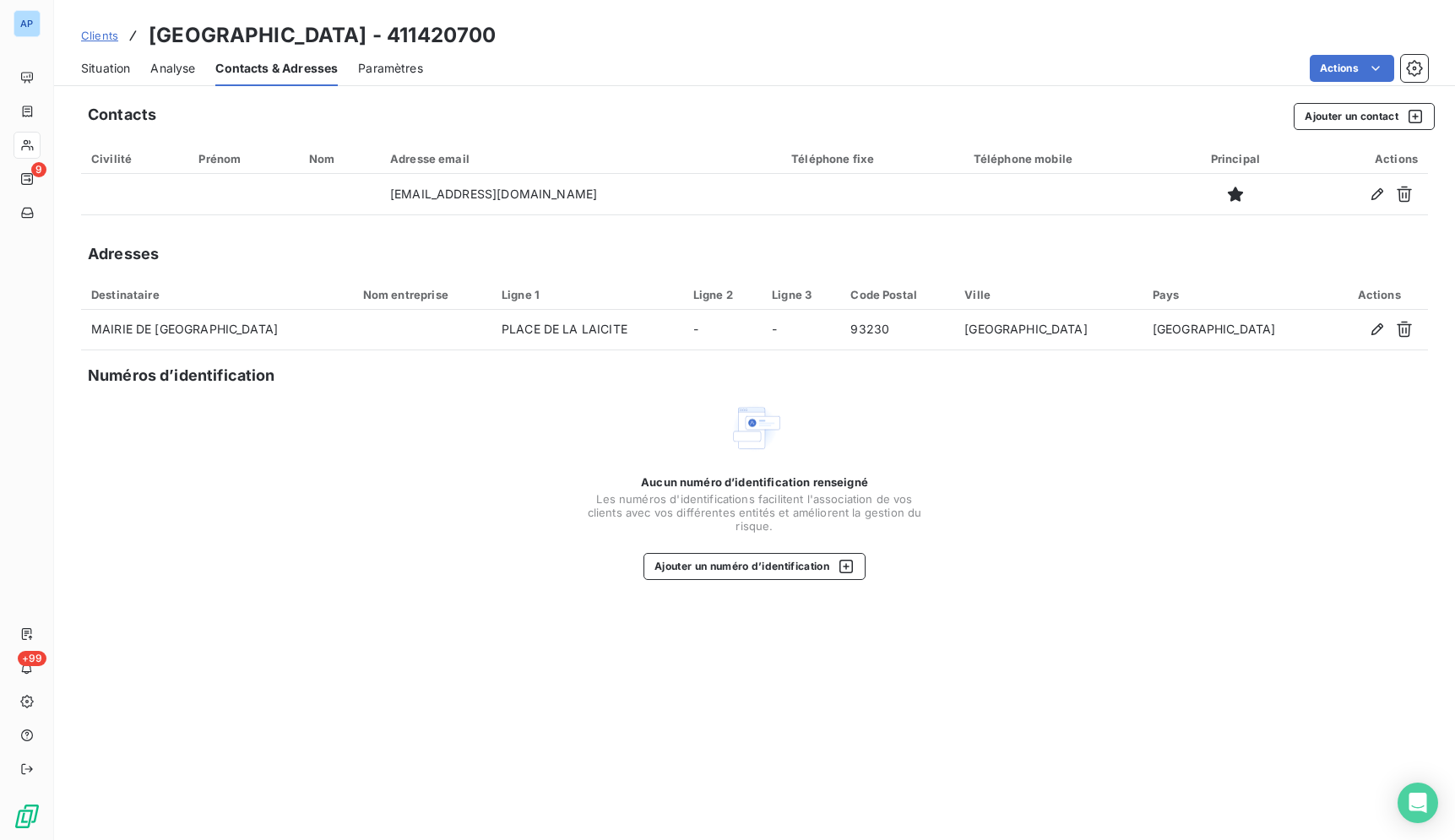
click at [539, 235] on div "Contacts Ajouter un contact Civilité Prénom Nom Adresse email Téléphone fixe Té…" at bounding box center [754, 466] width 1401 height 748
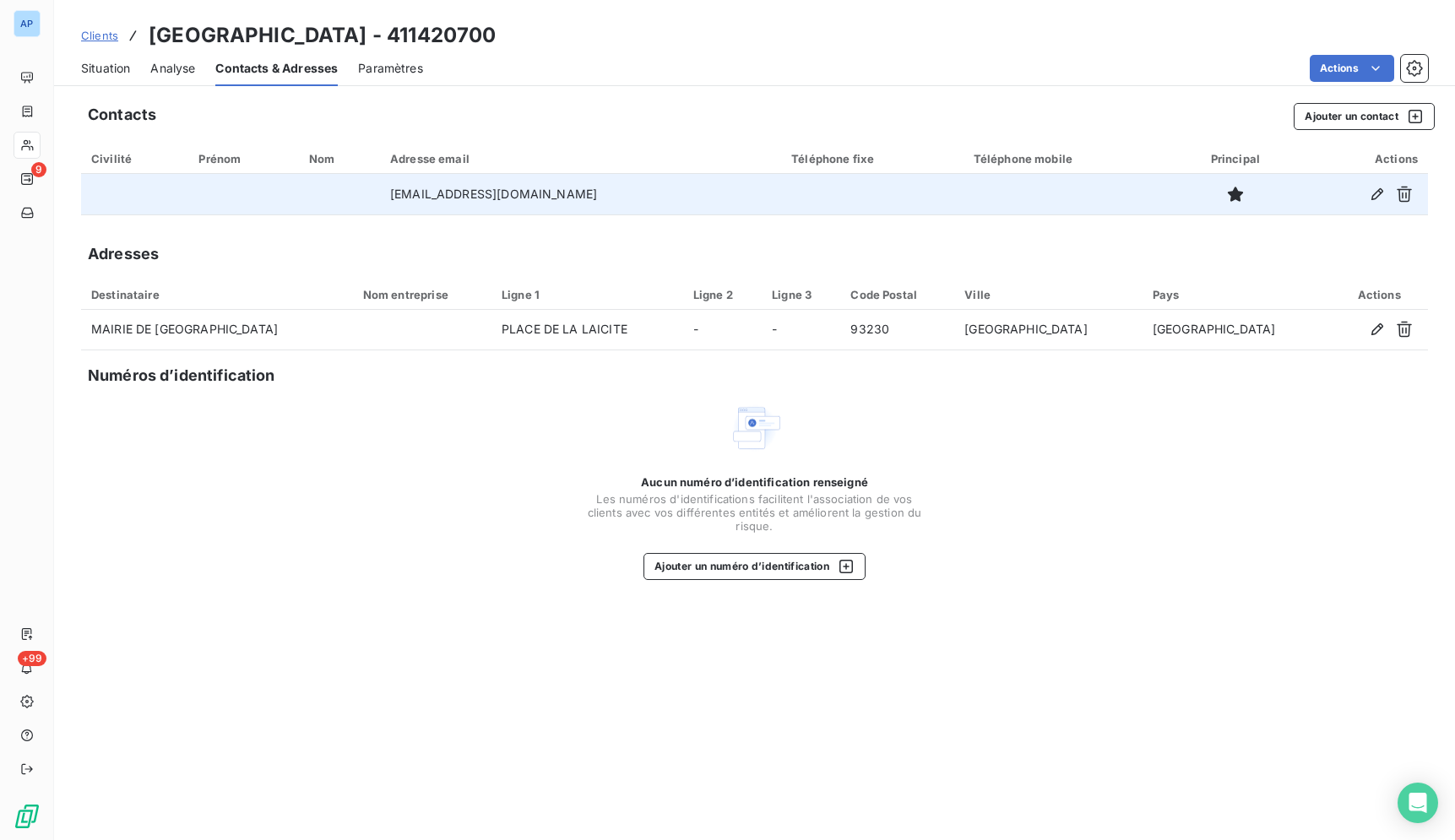
drag, startPoint x: 538, startPoint y: 192, endPoint x: 406, endPoint y: 193, distance: 132.0
click at [406, 193] on td "[EMAIL_ADDRESS][DOMAIN_NAME]" at bounding box center [580, 194] width 401 height 40
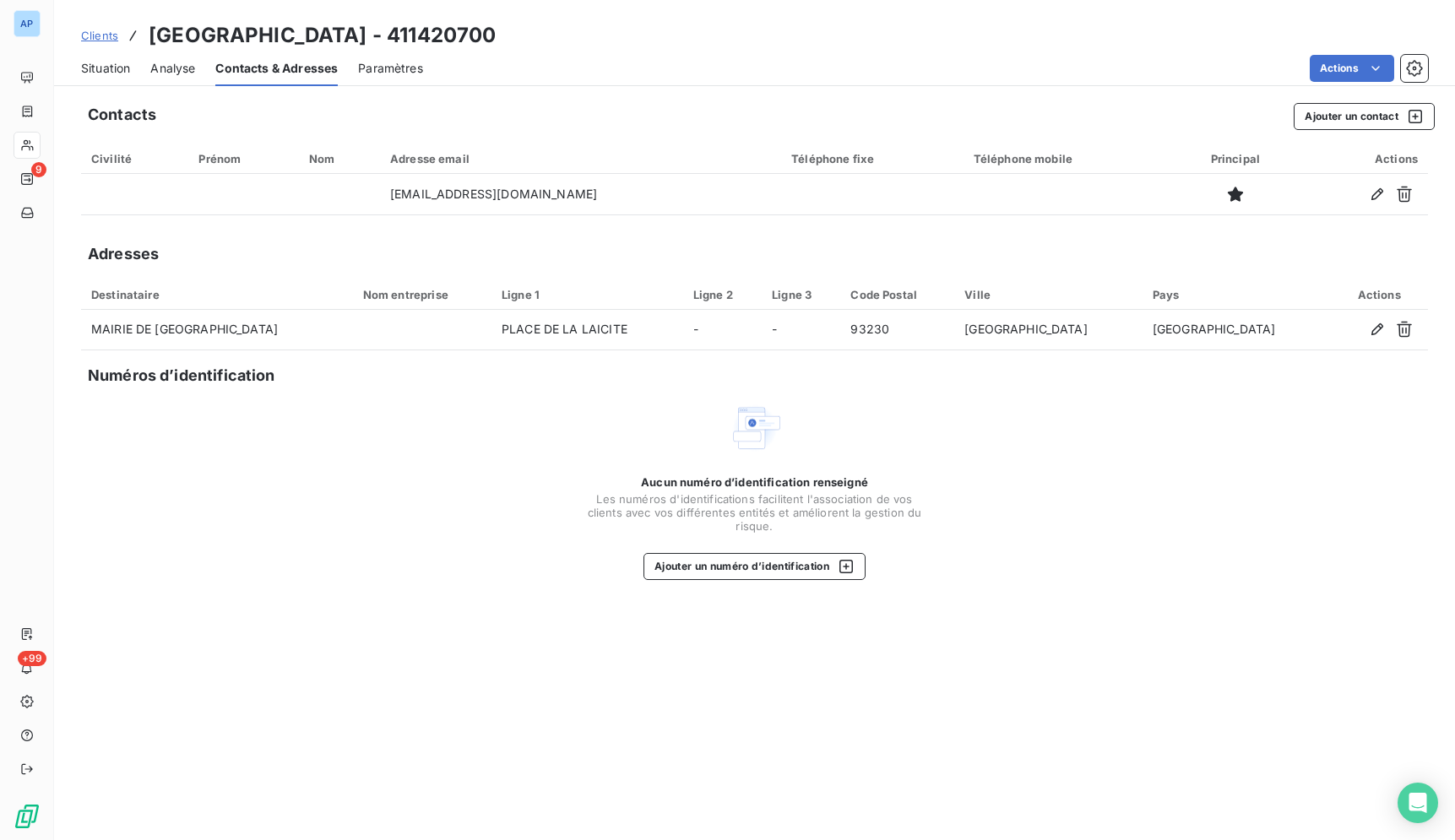
click at [120, 74] on span "Situation" at bounding box center [105, 68] width 49 height 17
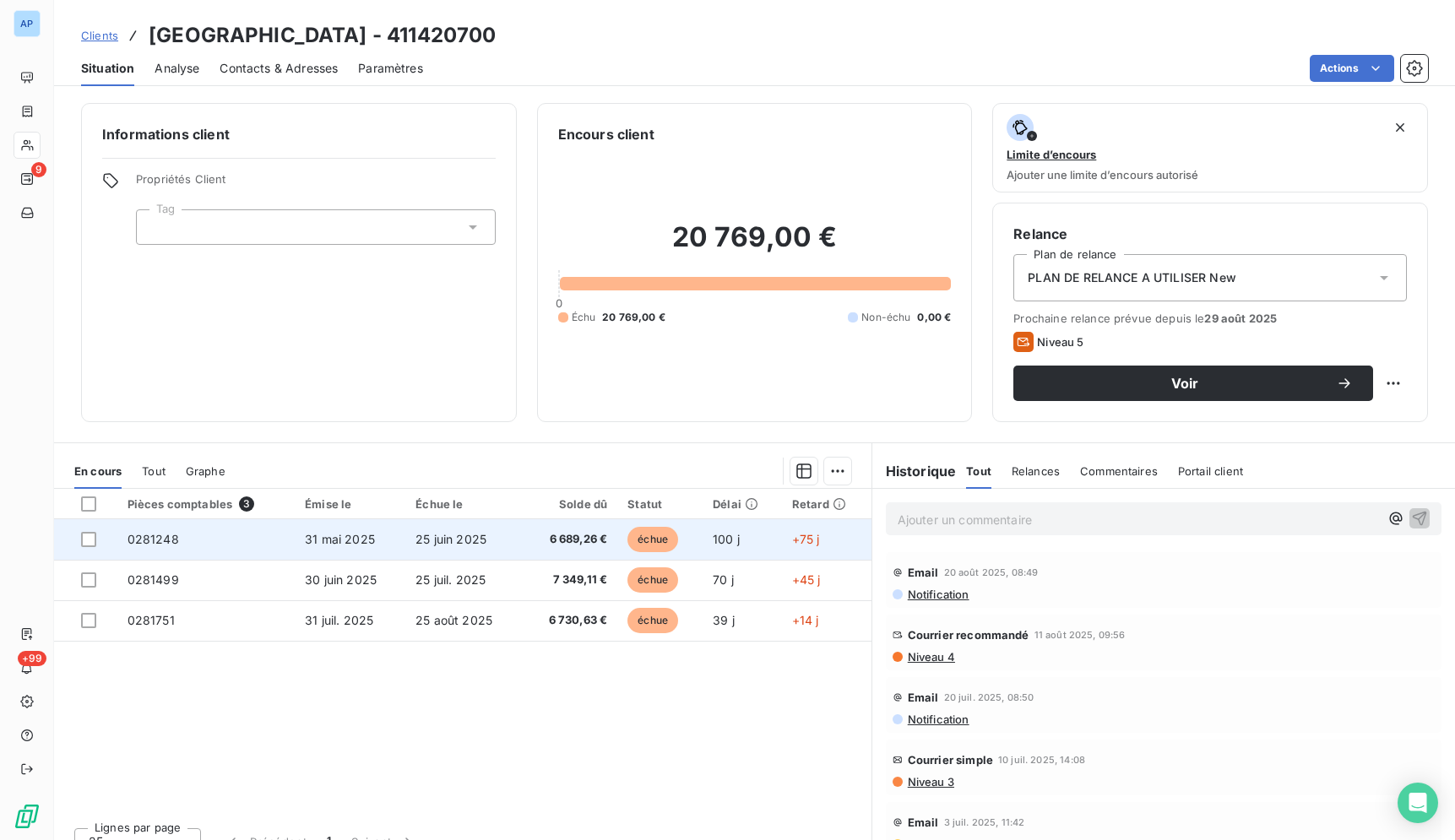
click at [579, 538] on span "6 689,26 €" at bounding box center [571, 539] width 75 height 17
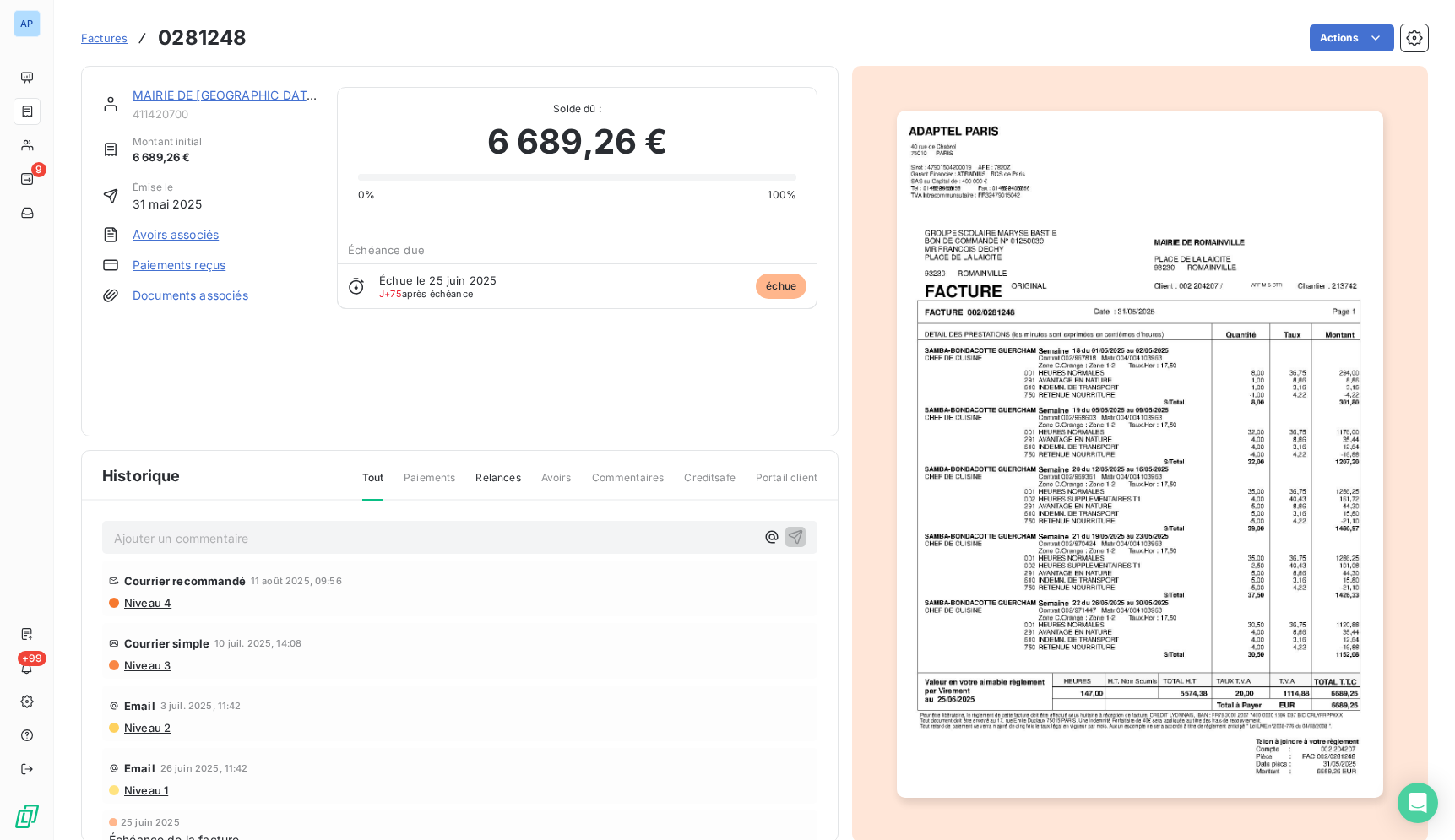
click at [1156, 483] on img "button" at bounding box center [1139, 454] width 486 height 687
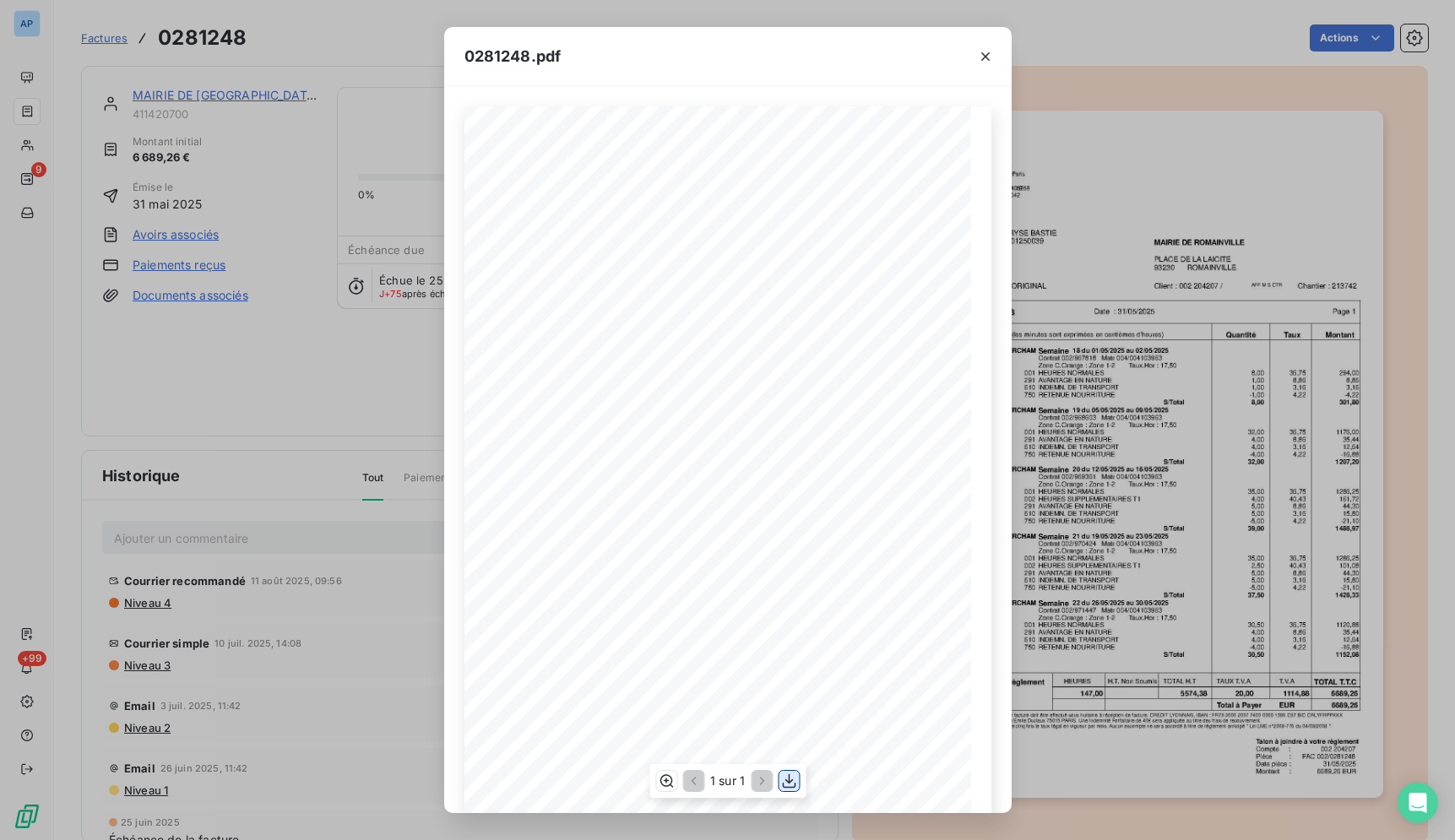
click at [793, 772] on button "button" at bounding box center [788, 781] width 21 height 21
click at [988, 53] on icon "button" at bounding box center [985, 56] width 8 height 8
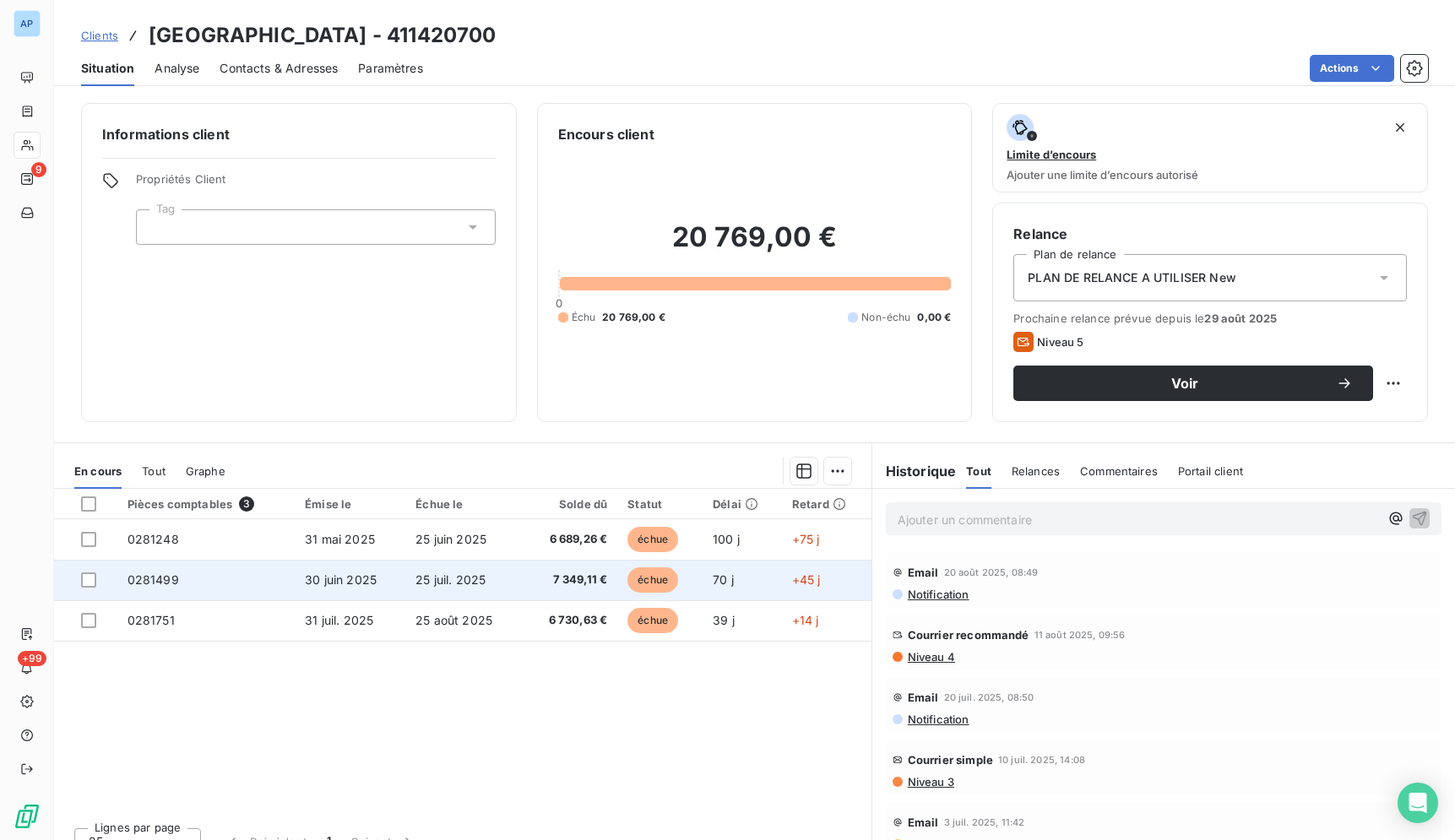
click at [251, 582] on td "0281499" at bounding box center [206, 580] width 178 height 40
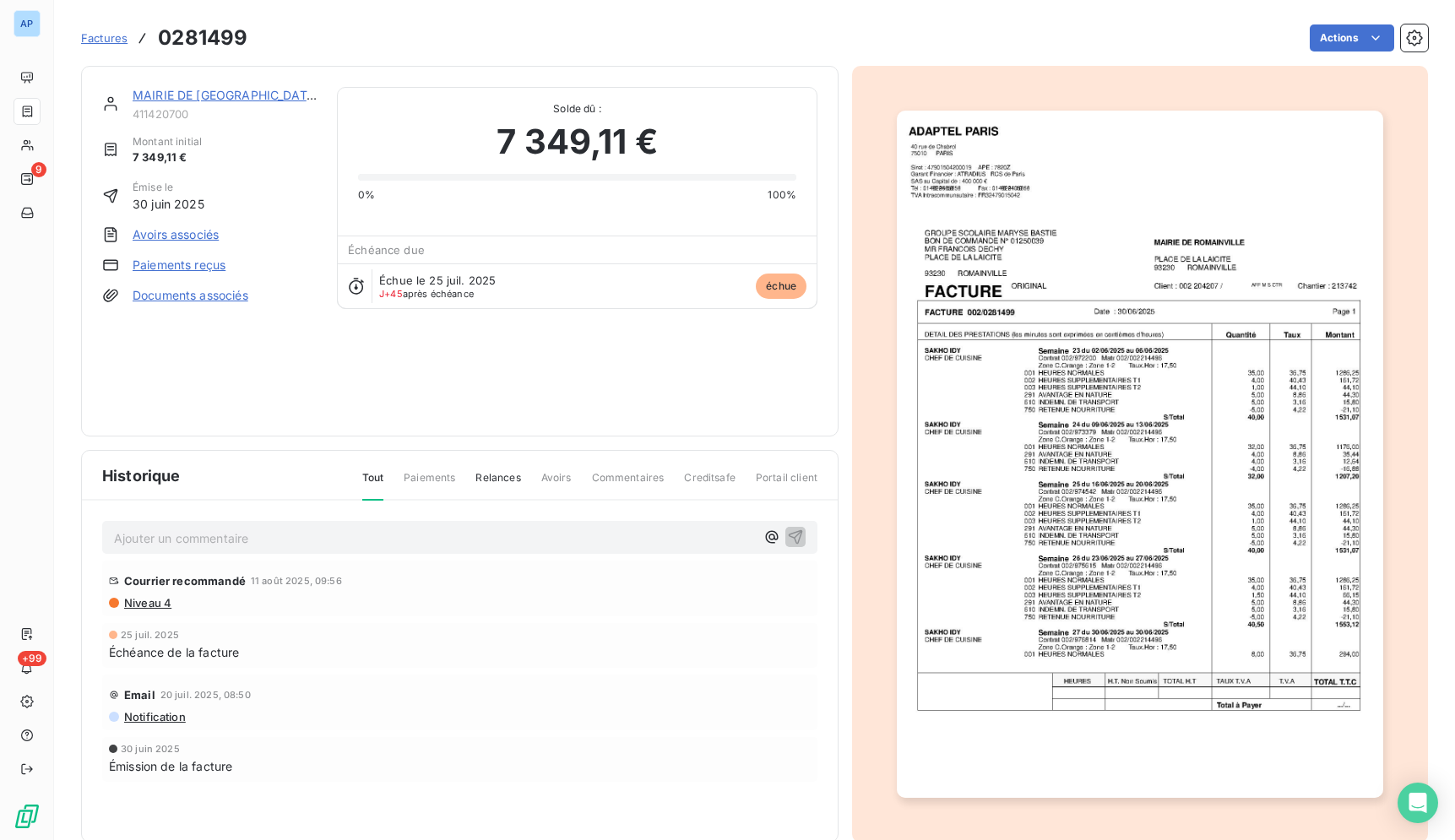
click at [1052, 394] on img "button" at bounding box center [1139, 454] width 486 height 687
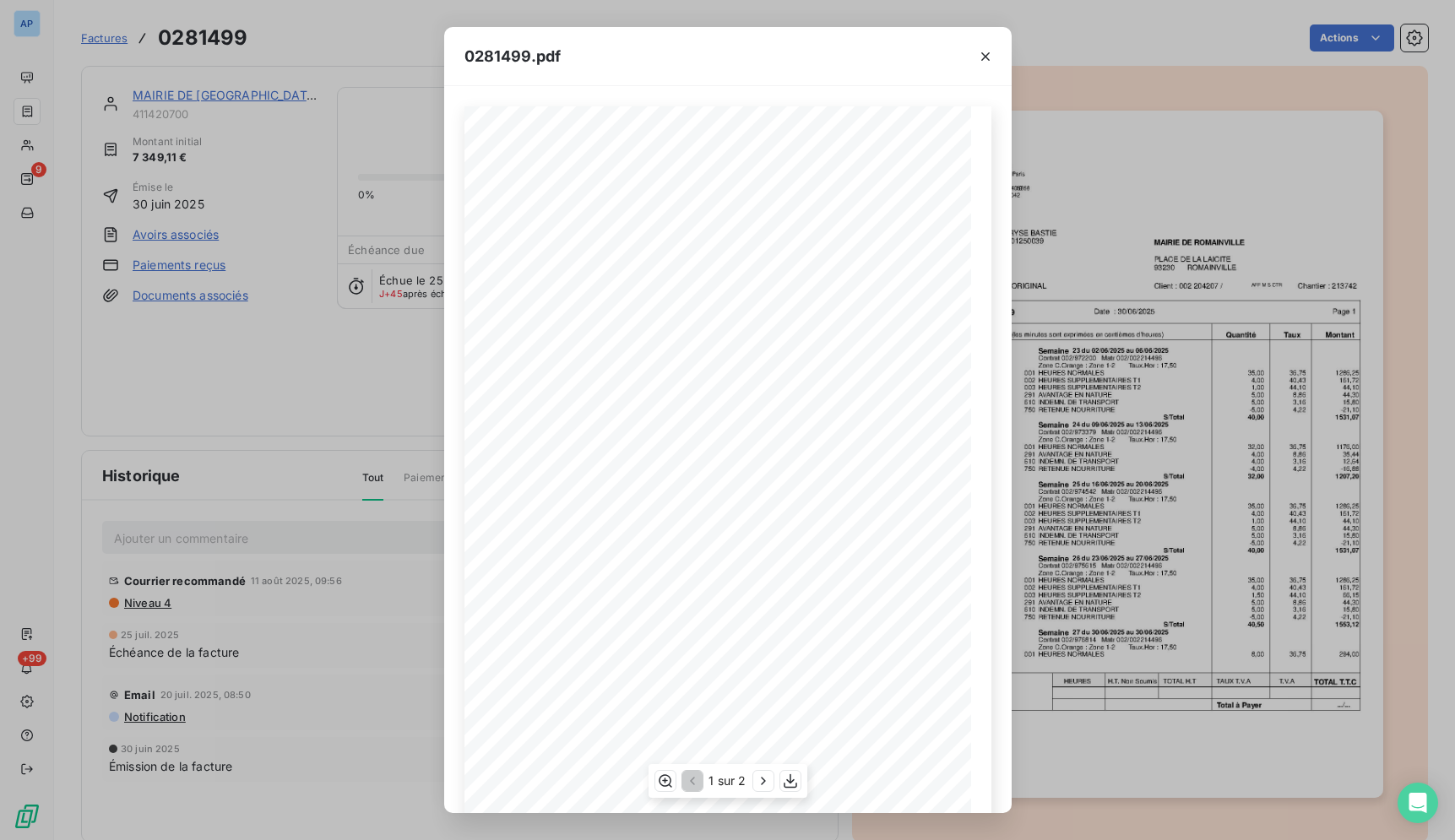
click at [779, 782] on div "1 sur 2" at bounding box center [727, 781] width 159 height 34
click at [784, 781] on icon "button" at bounding box center [790, 781] width 17 height 17
click at [981, 53] on icon "button" at bounding box center [985, 57] width 17 height 17
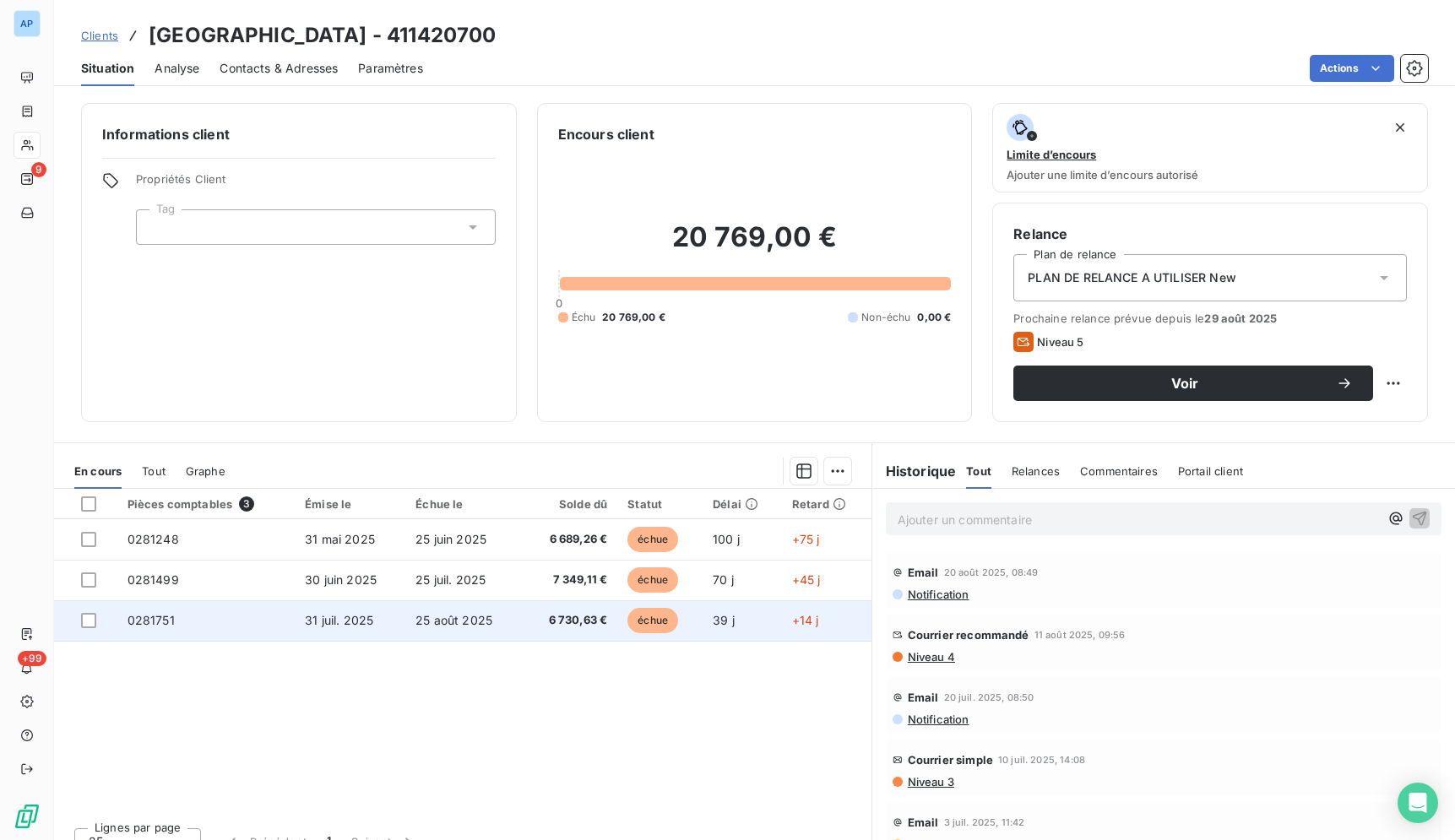
click at [383, 619] on td "31 juil. 2025" at bounding box center [349, 620] width 110 height 40
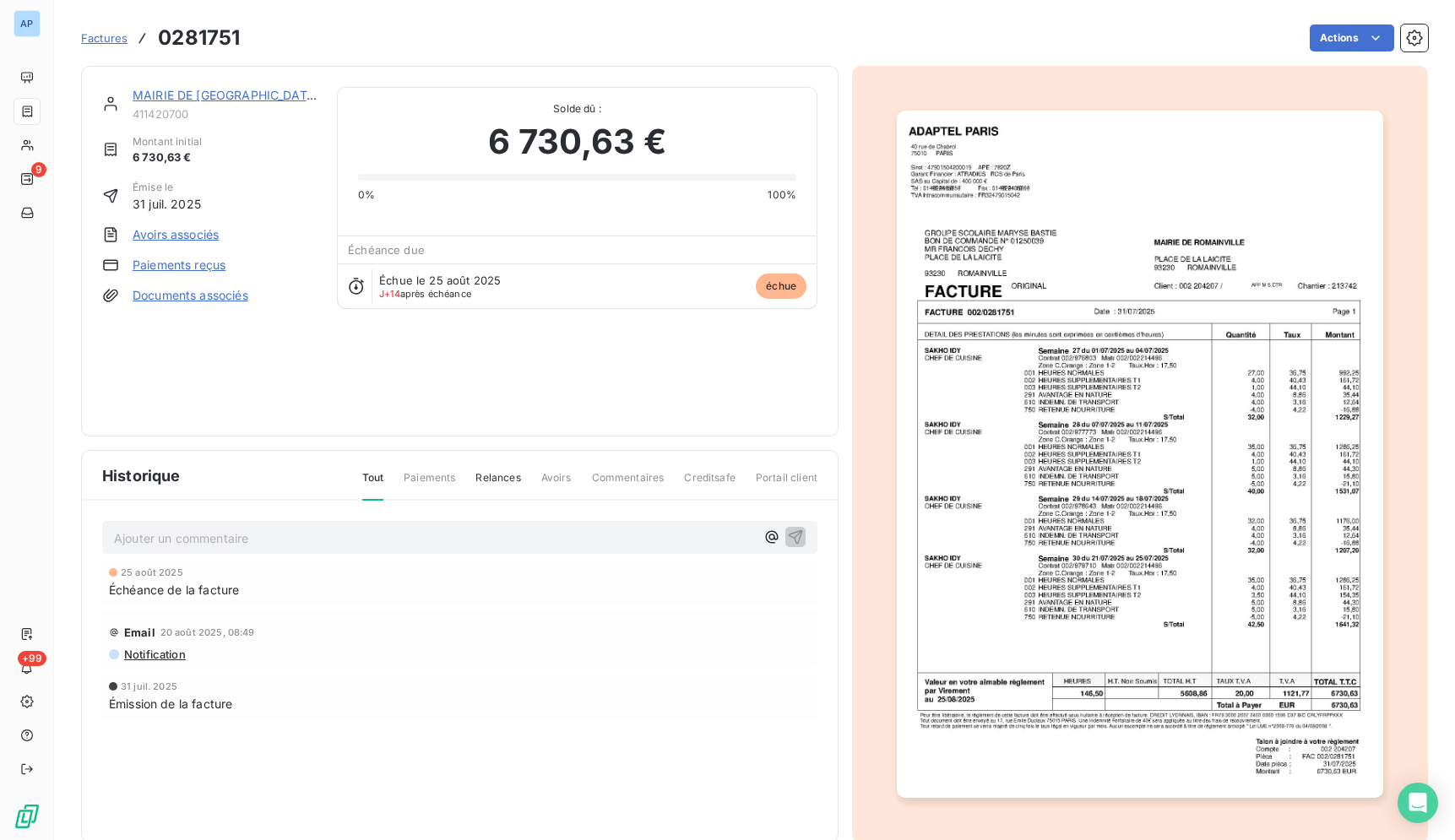
click at [1054, 516] on img "button" at bounding box center [1139, 454] width 486 height 687
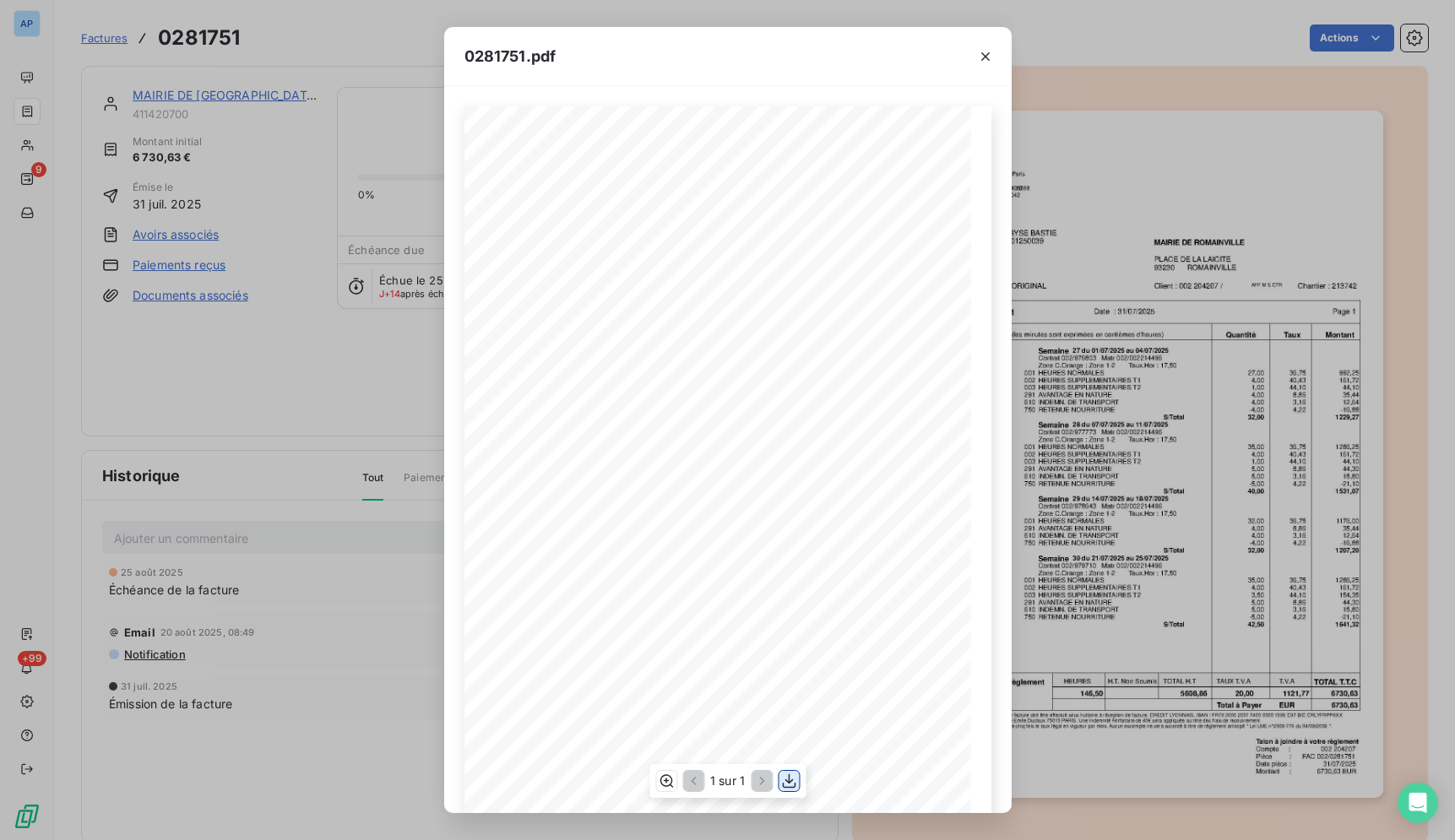
click at [794, 786] on icon "button" at bounding box center [788, 782] width 13 height 14
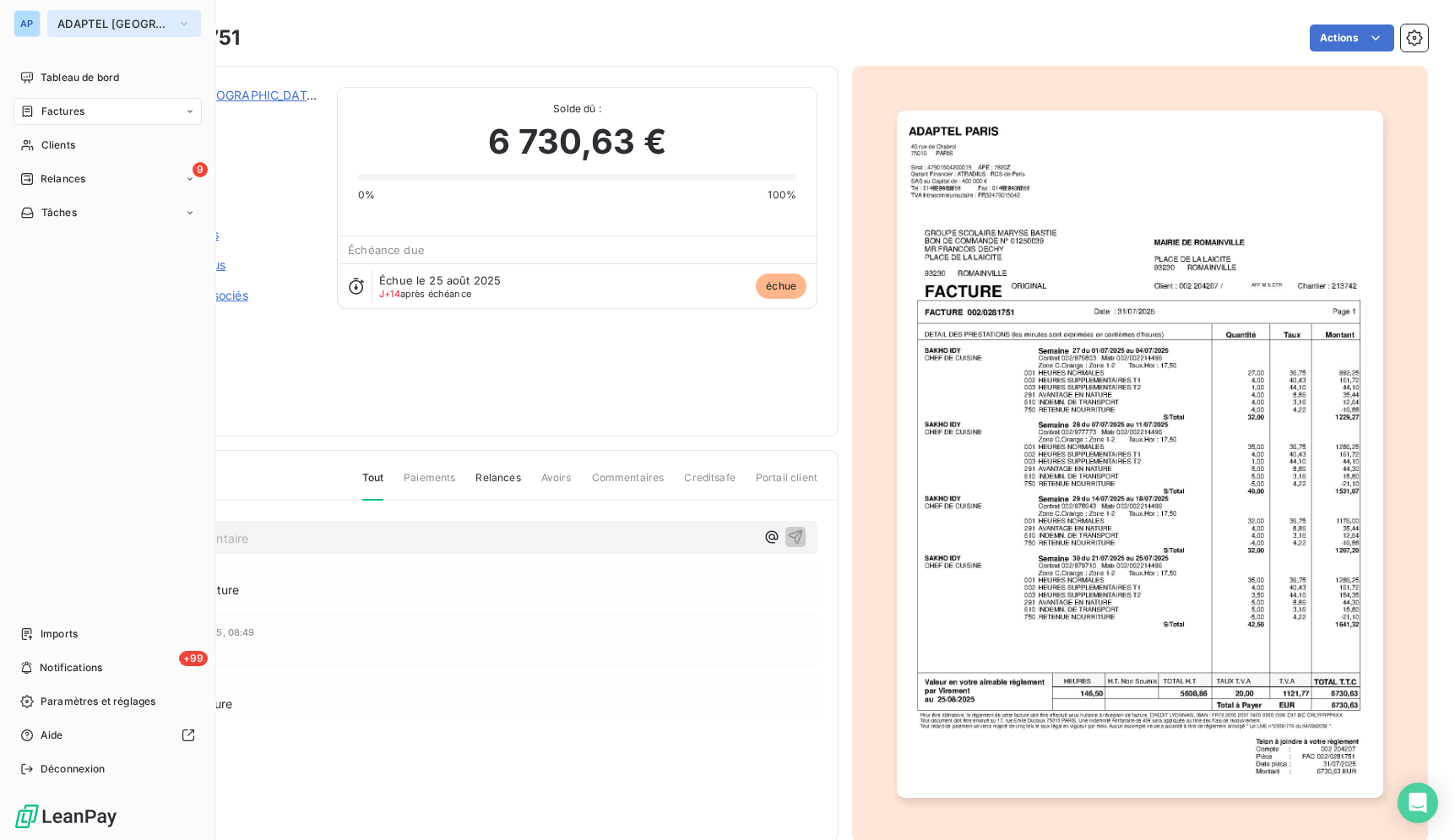
click at [71, 22] on span "ADAPTEL [GEOGRAPHIC_DATA]" at bounding box center [114, 23] width 113 height 13
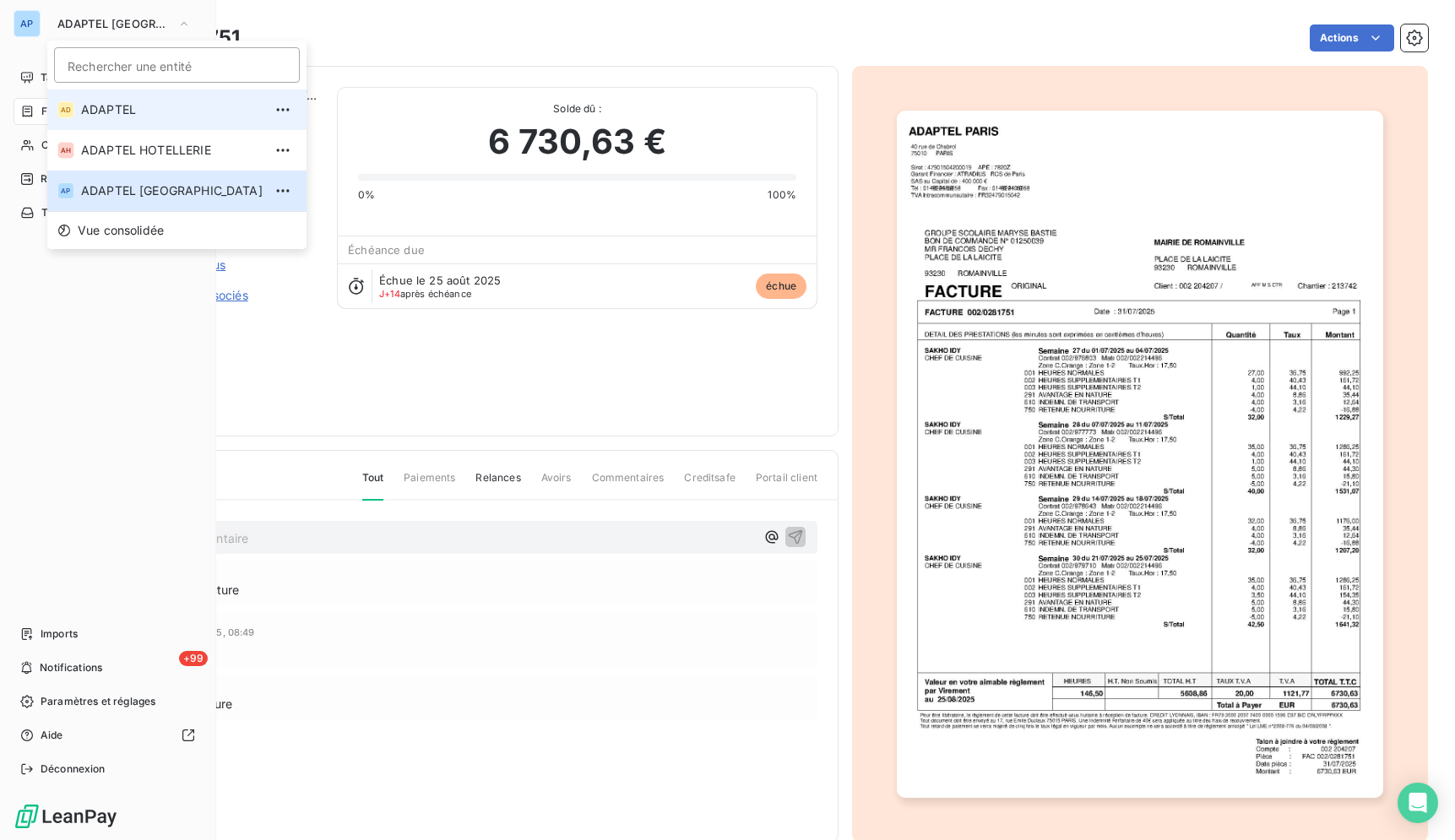
click at [121, 113] on span "ADAPTEL" at bounding box center [171, 109] width 181 height 17
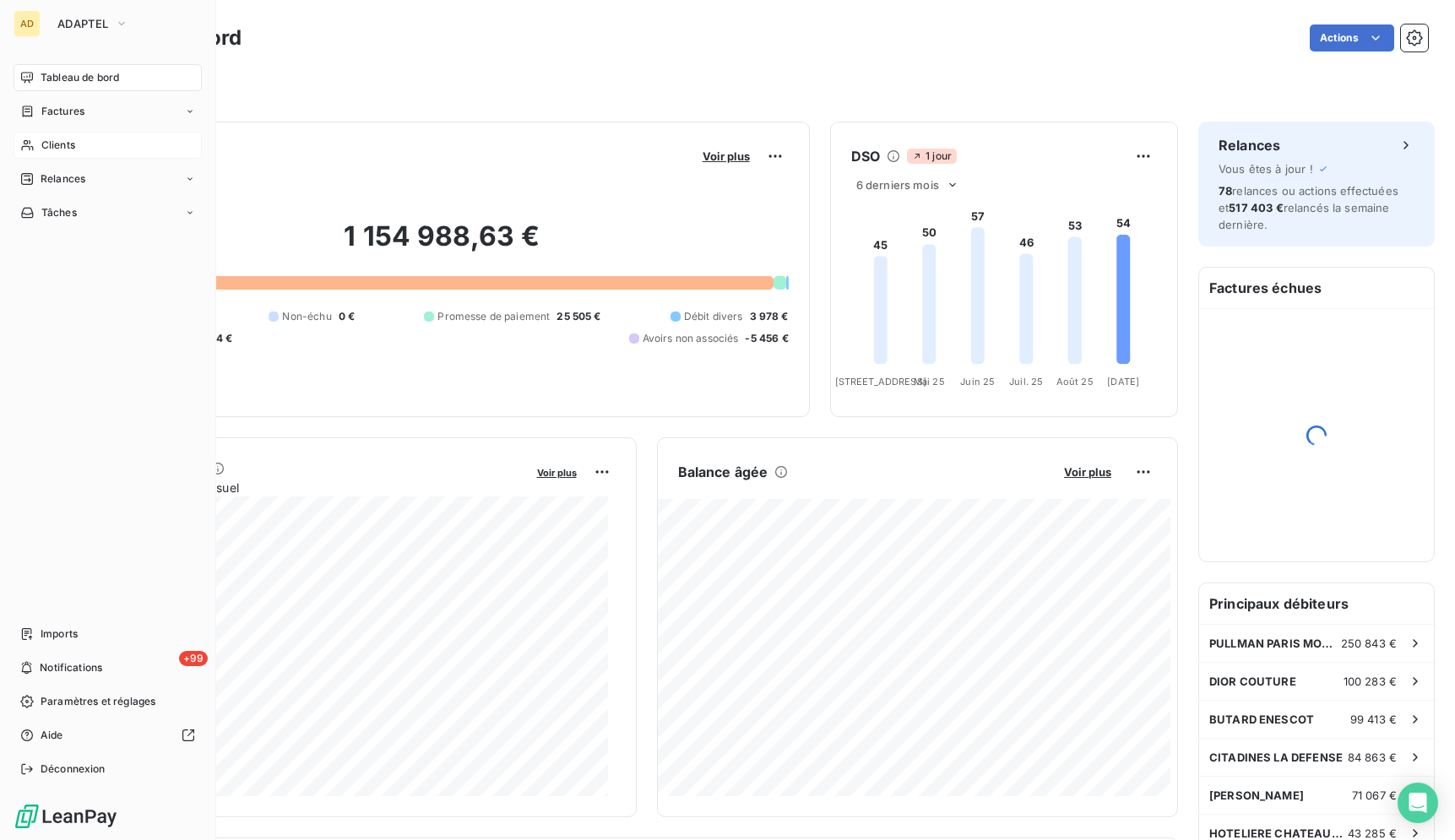
click at [50, 151] on span "Clients" at bounding box center [58, 144] width 34 height 15
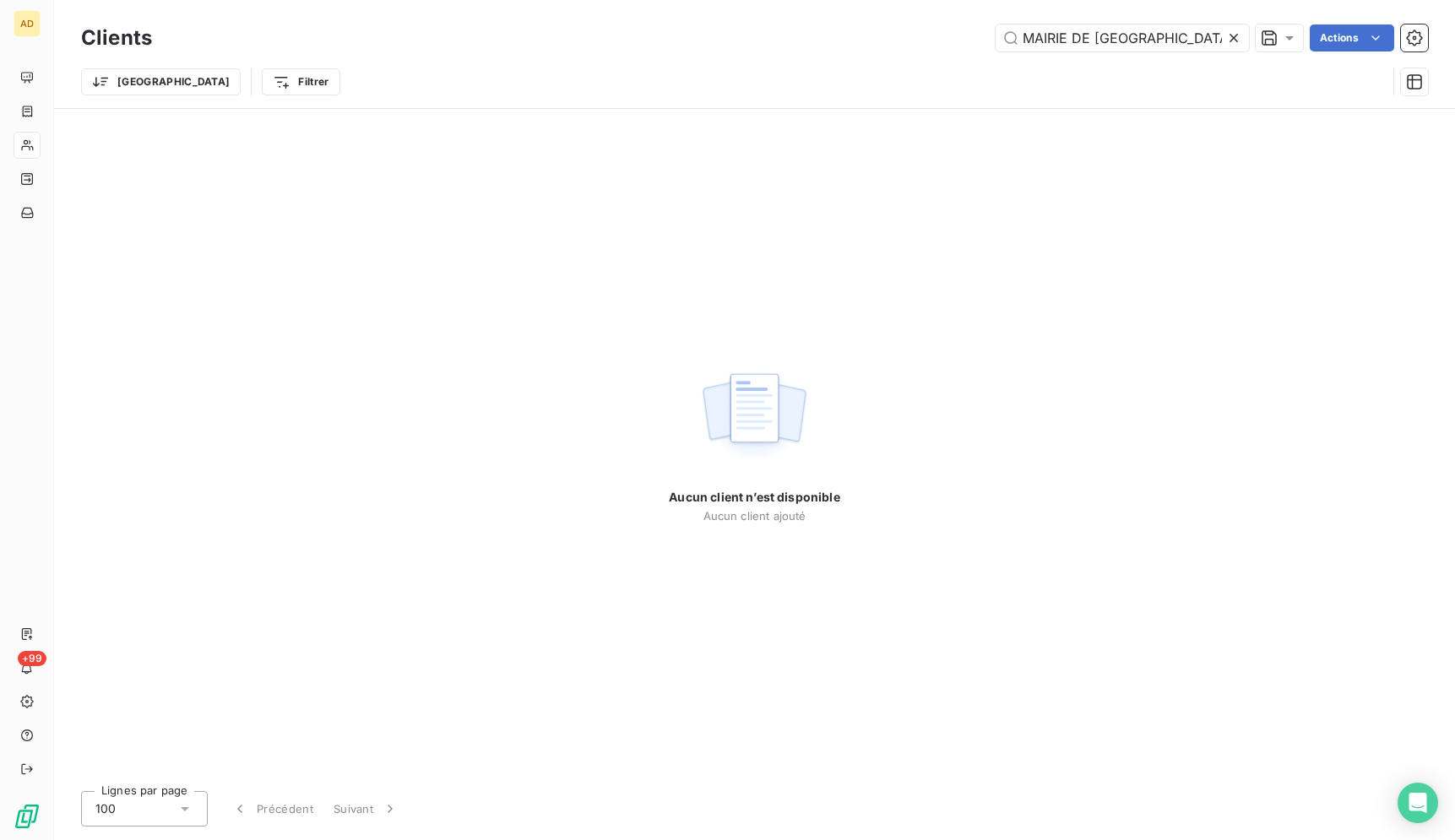
click at [1225, 36] on icon at bounding box center [1233, 38] width 17 height 17
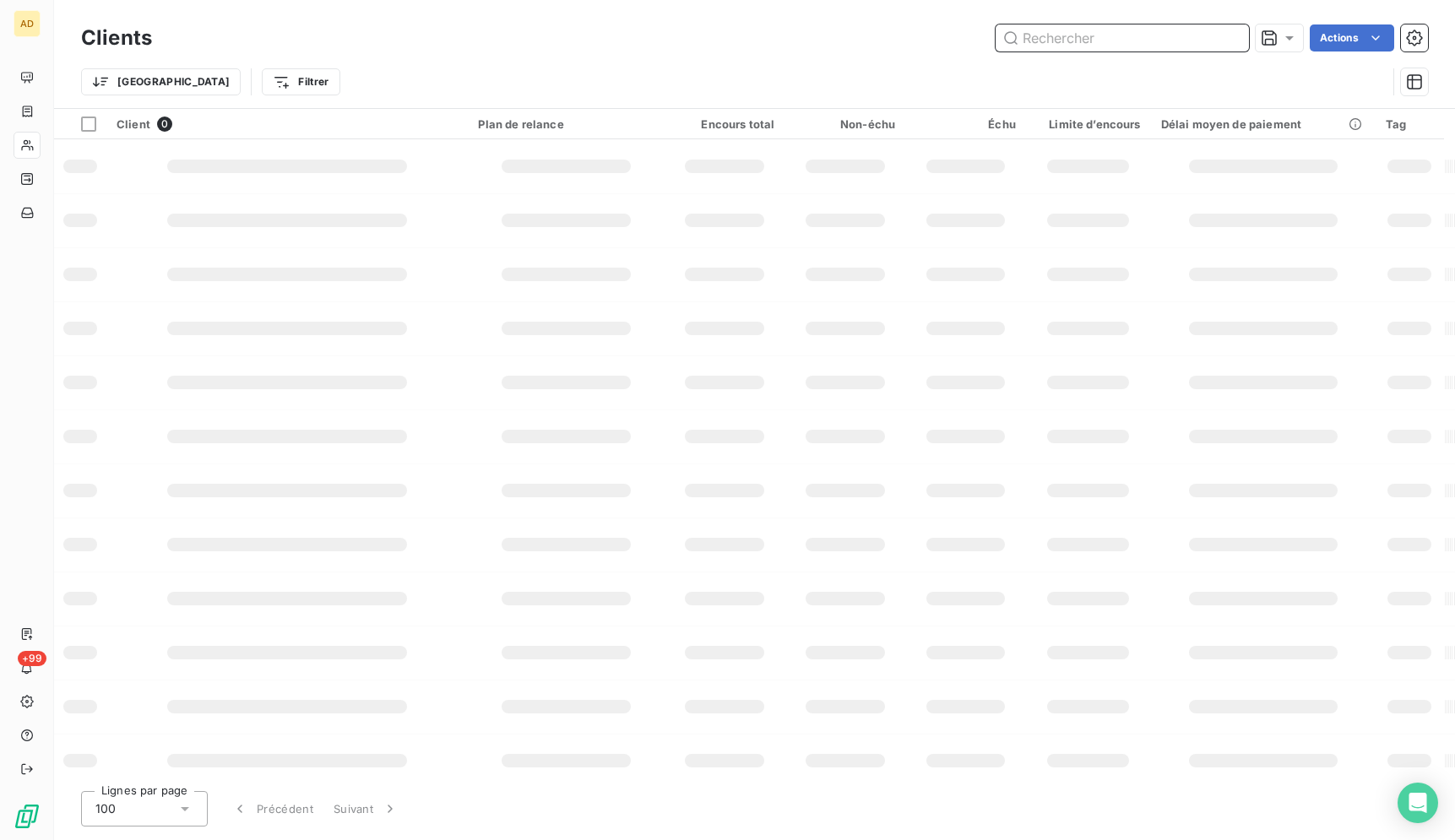
click at [1203, 35] on input "text" at bounding box center [1122, 38] width 253 height 27
click at [1197, 39] on input "text" at bounding box center [1122, 38] width 253 height 27
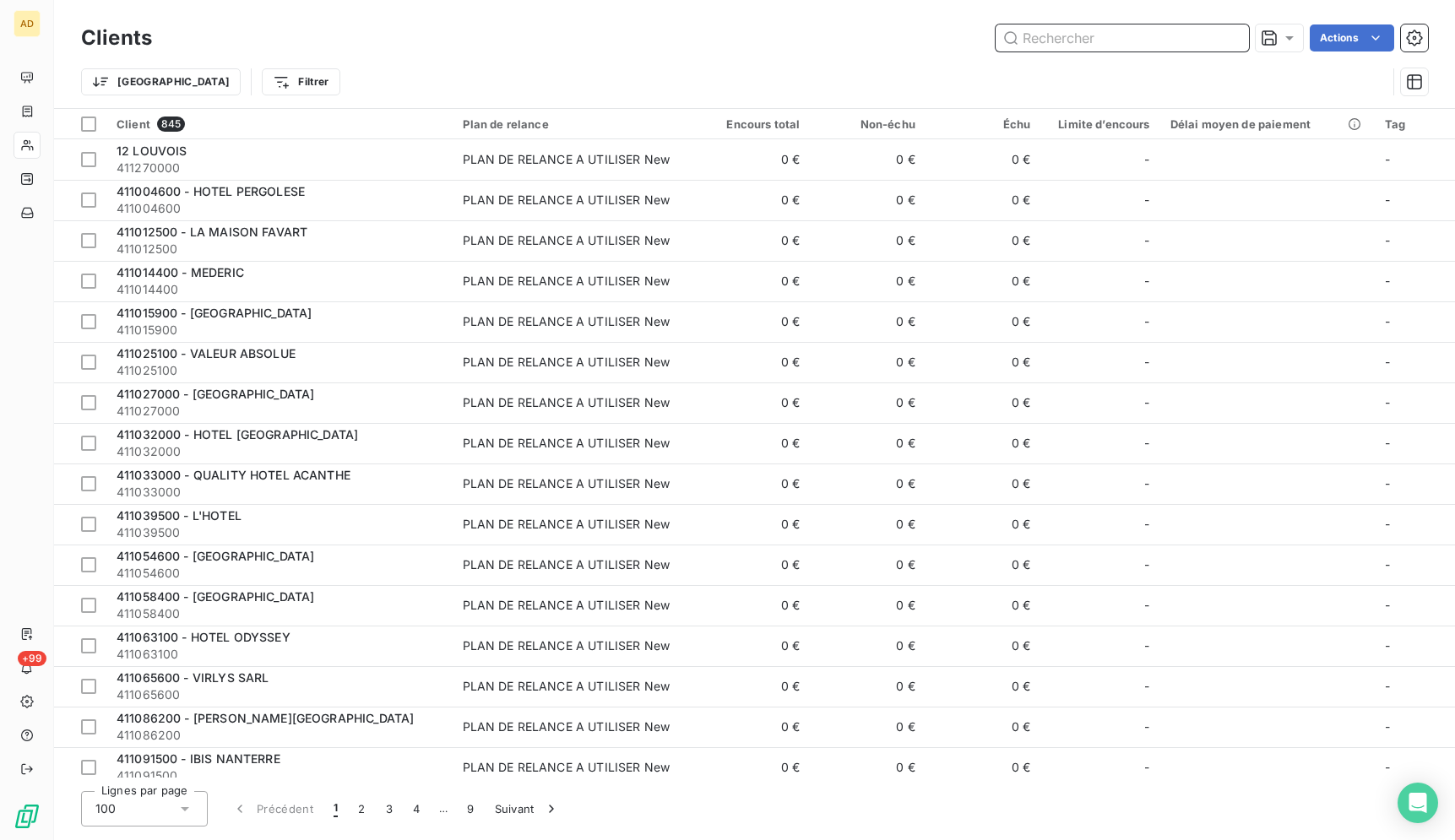
click at [1152, 46] on input "text" at bounding box center [1122, 38] width 253 height 27
paste input "0199947"
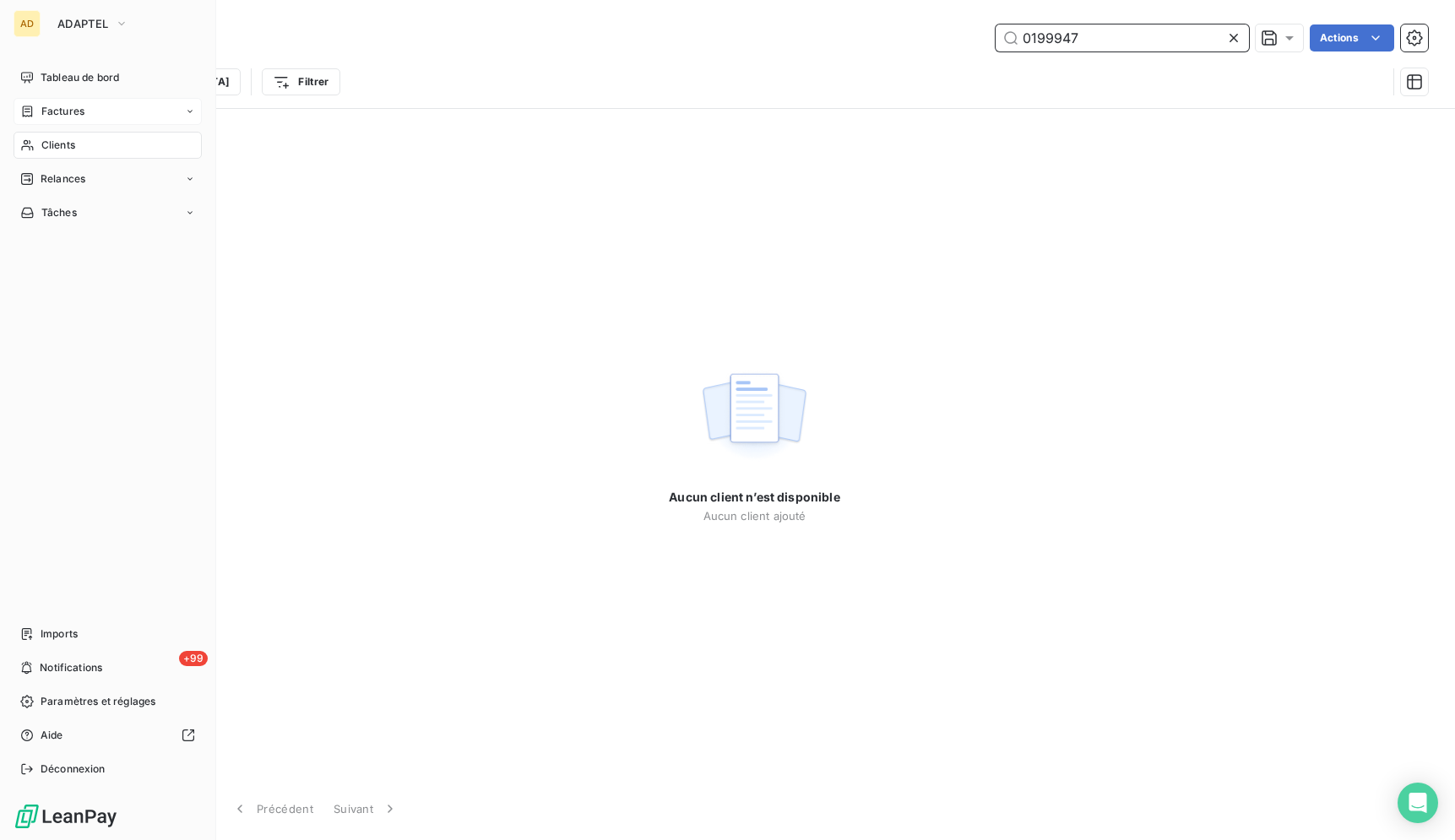
type input "0199947"
click at [31, 107] on icon at bounding box center [27, 111] width 10 height 11
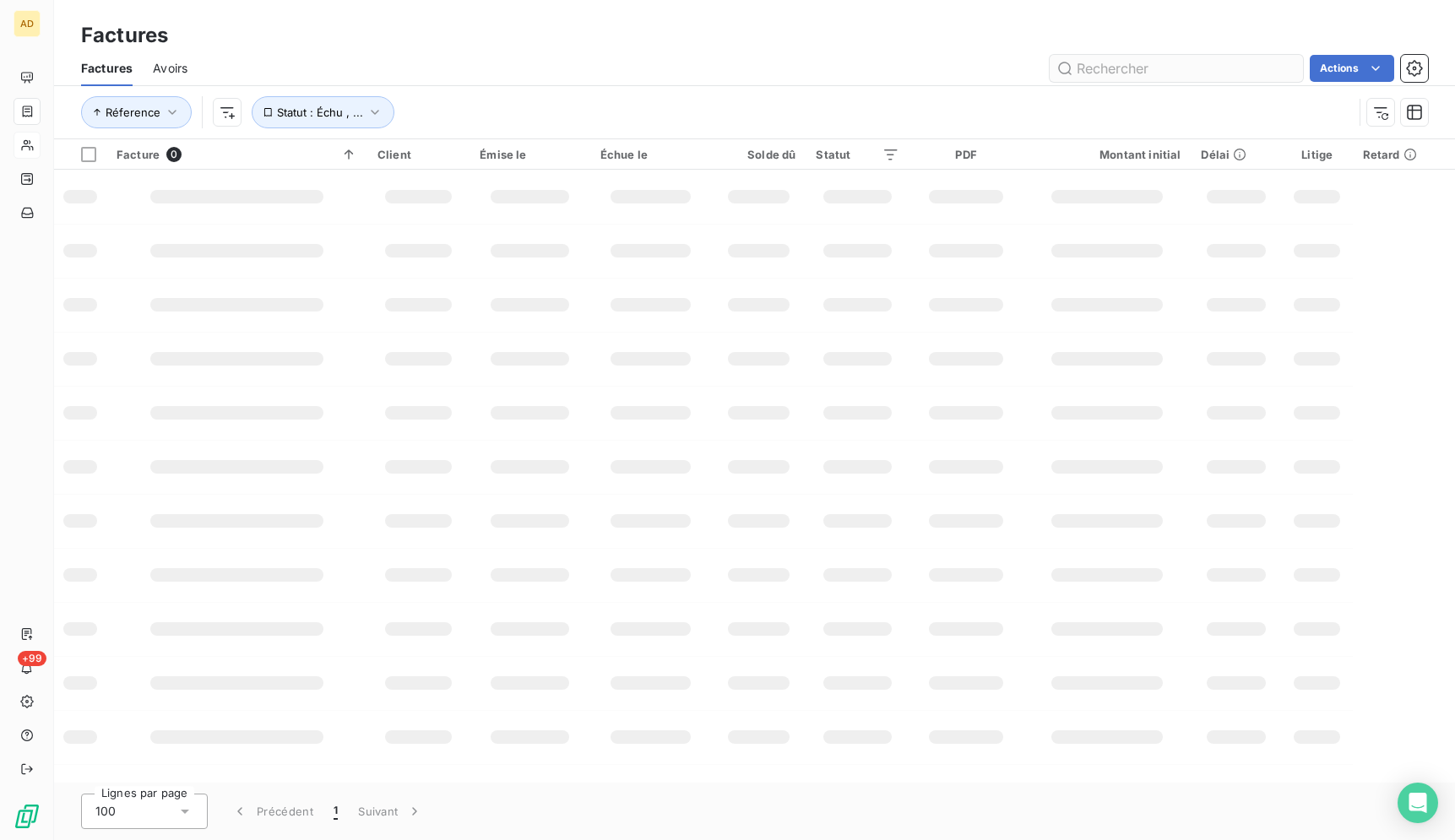
click at [1187, 67] on input "text" at bounding box center [1176, 68] width 253 height 27
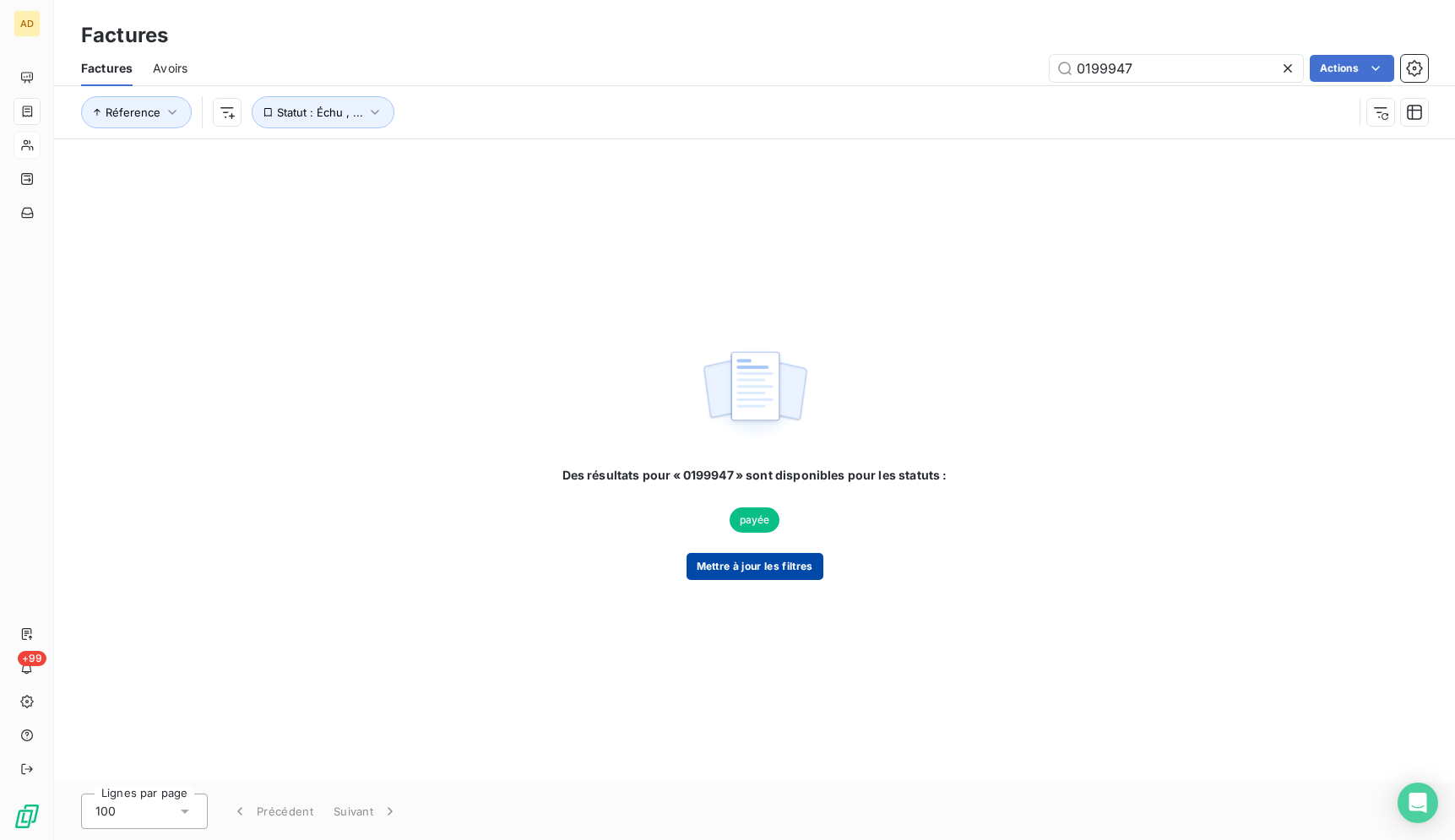
type input "0199947"
click at [749, 557] on button "Mettre à jour les filtres" at bounding box center [755, 566] width 136 height 27
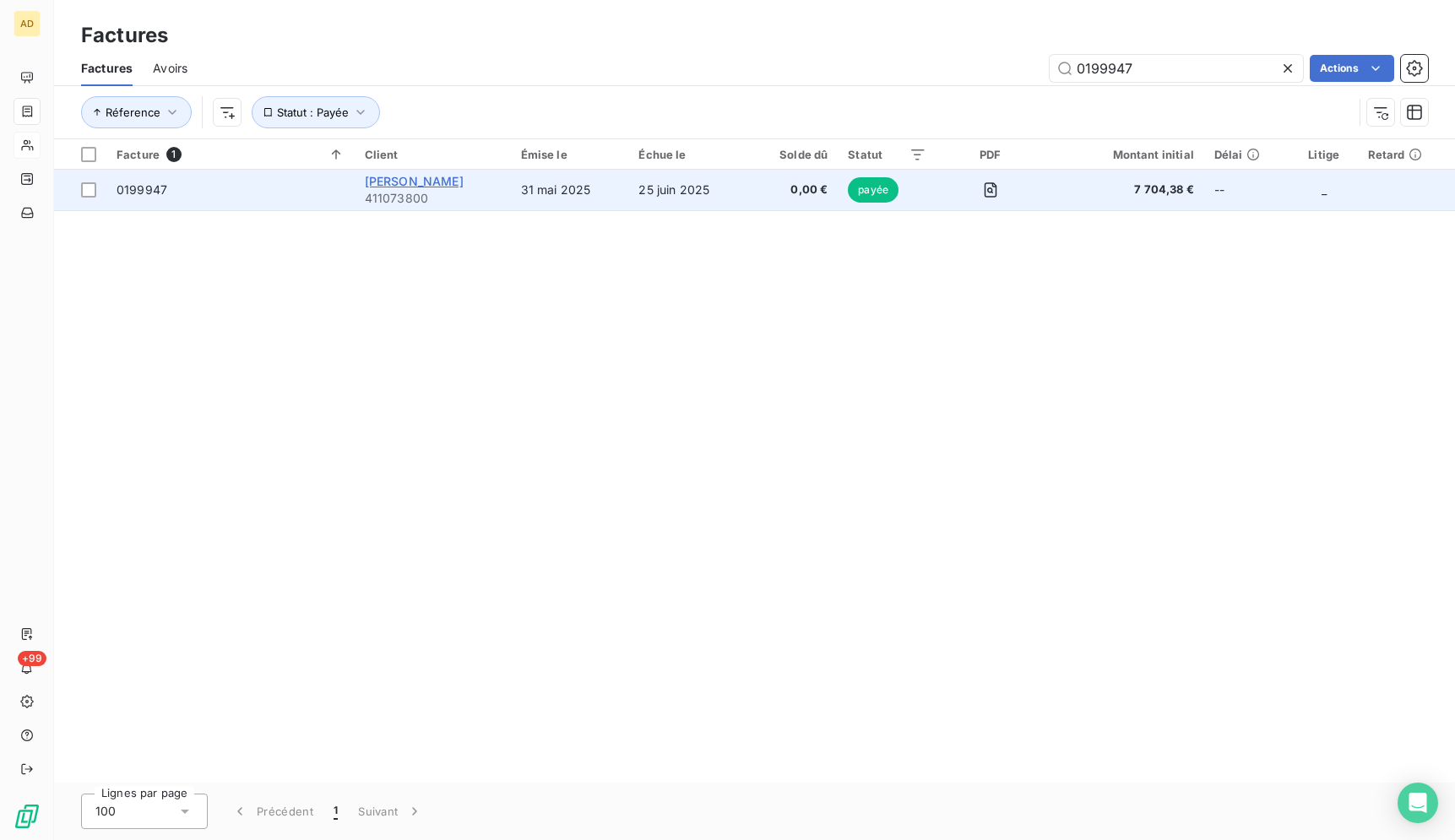
click at [463, 188] on span "IBIS ALESIA MONTPARNASSE" at bounding box center [414, 181] width 99 height 14
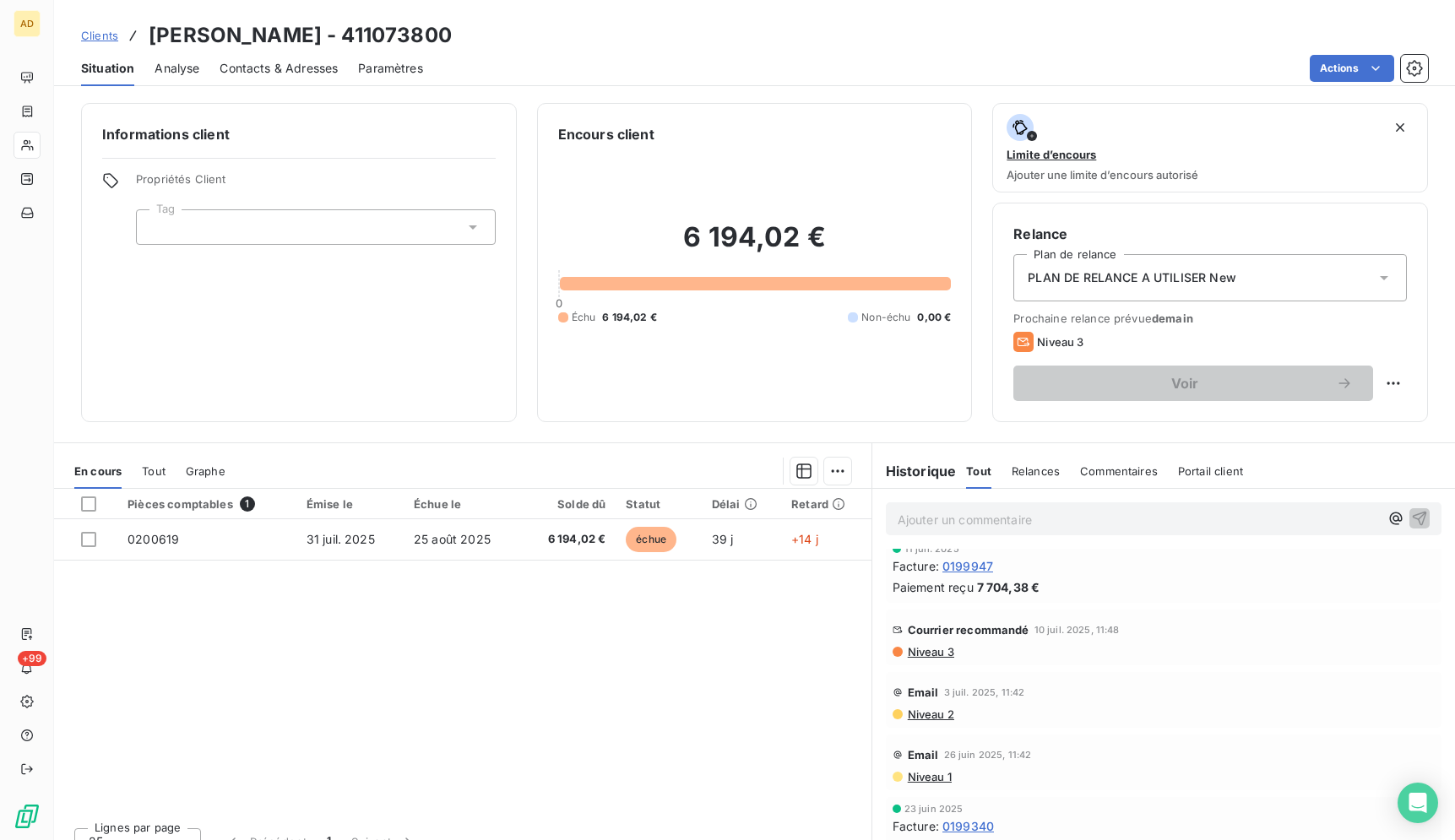
scroll to position [431, 0]
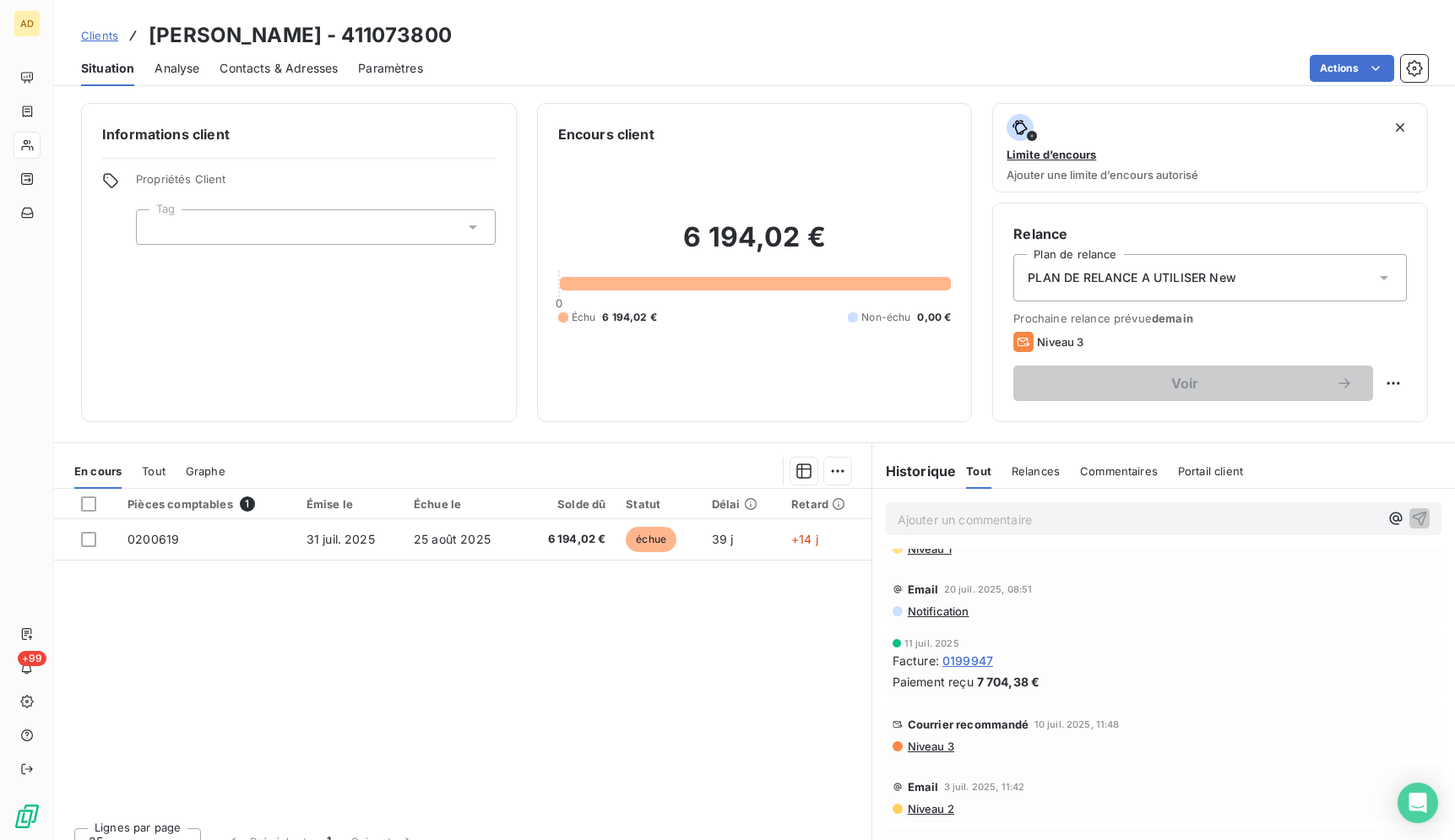
click at [962, 667] on span "0199947" at bounding box center [968, 661] width 50 height 18
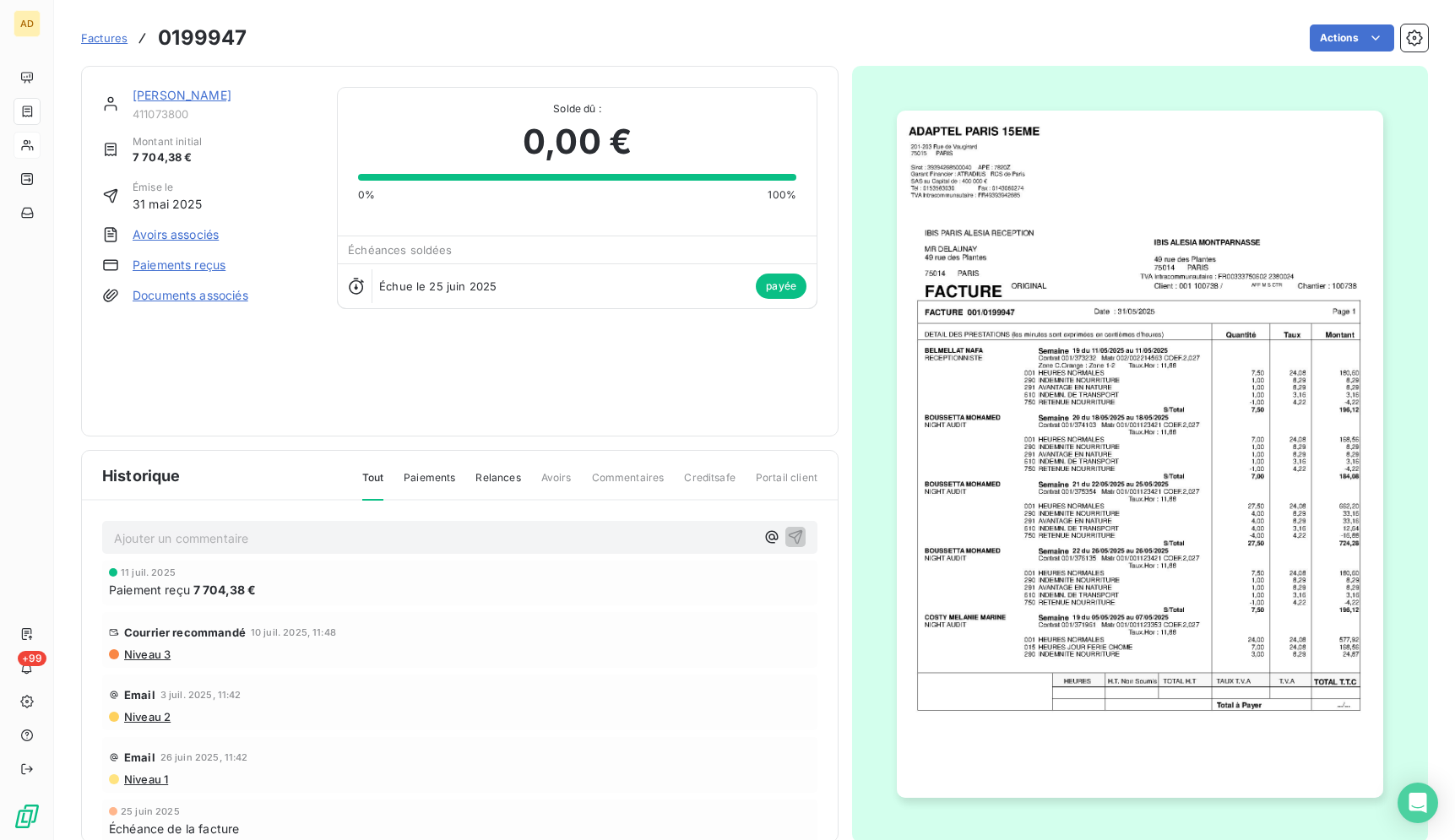
click at [1042, 429] on img "button" at bounding box center [1139, 454] width 486 height 687
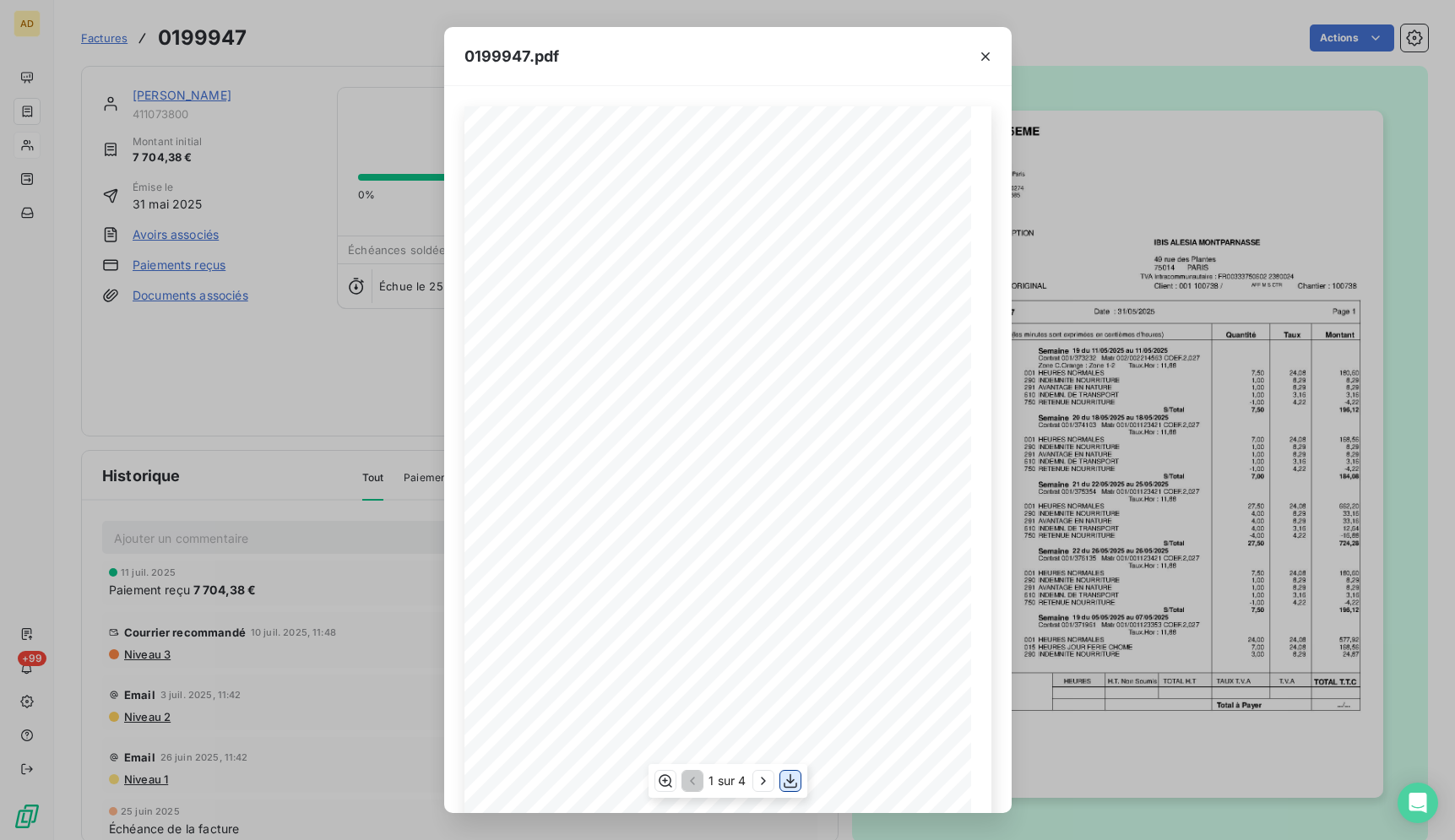
click at [795, 778] on icon "button" at bounding box center [790, 781] width 17 height 17
click at [978, 48] on icon "button" at bounding box center [985, 57] width 17 height 17
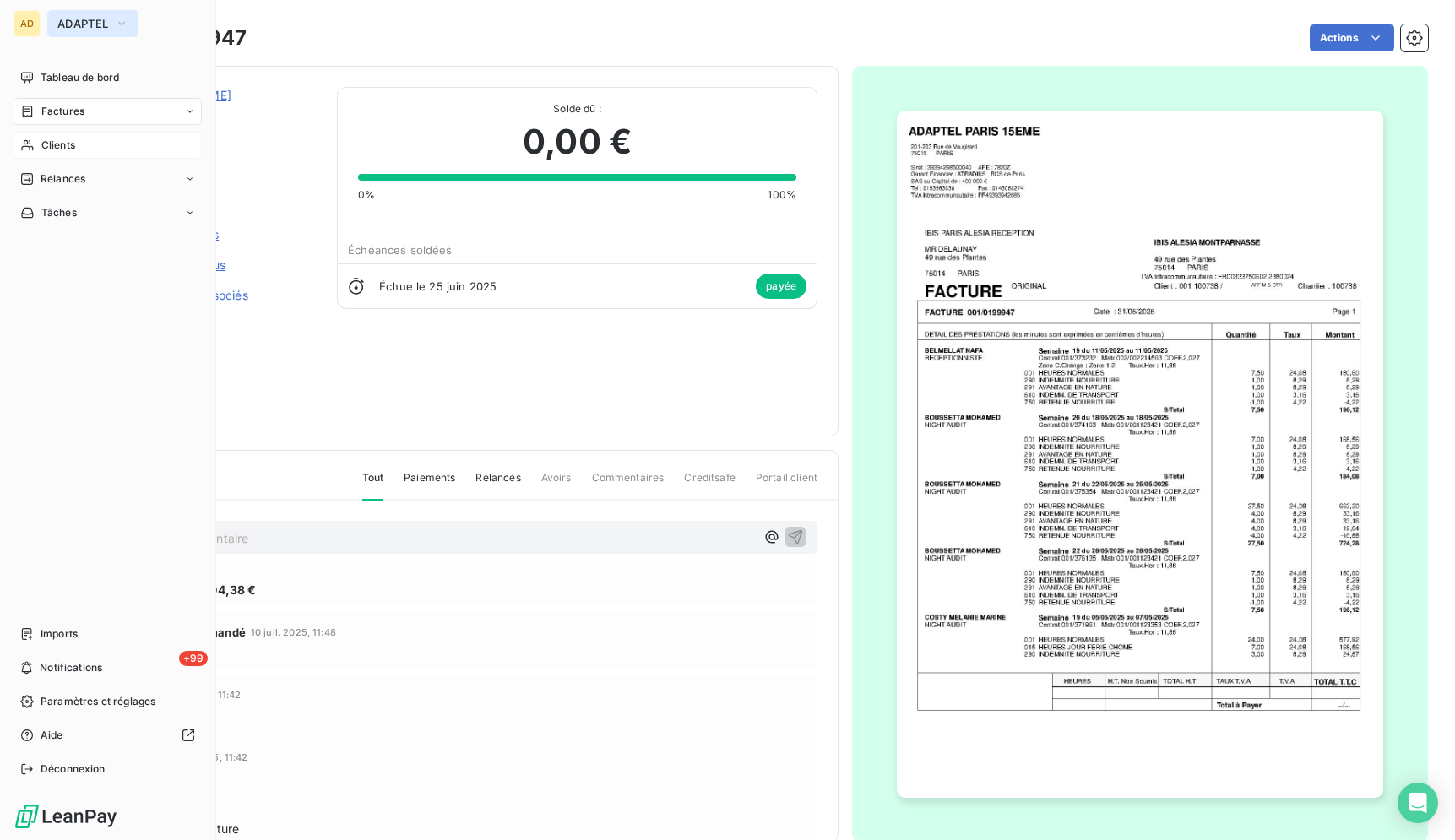
click at [101, 20] on span "ADAPTEL" at bounding box center [83, 23] width 50 height 13
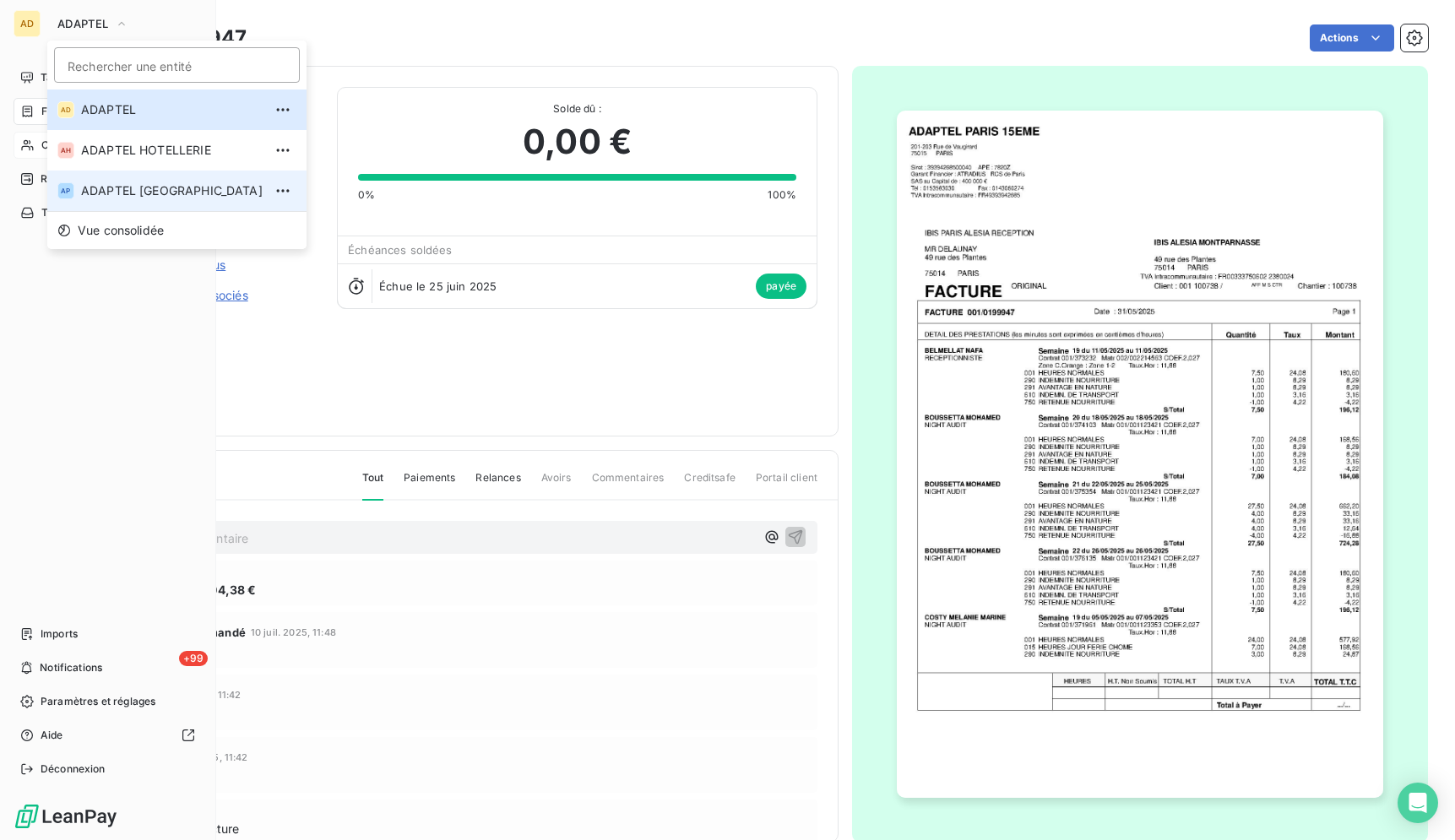
click at [172, 180] on li "AP ADAPTEL [GEOGRAPHIC_DATA]" at bounding box center [177, 190] width 259 height 40
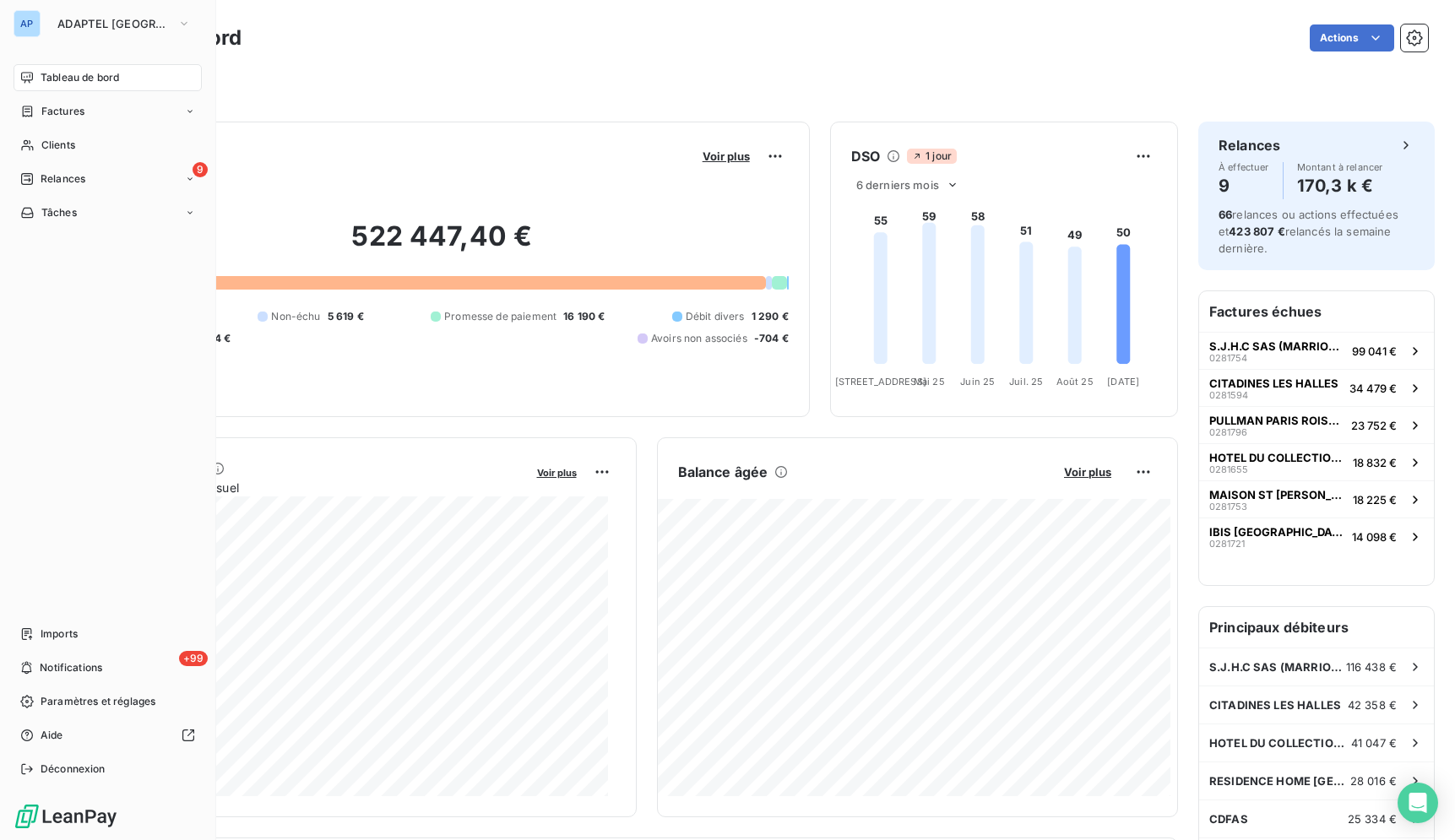
click at [386, 45] on div "Actions" at bounding box center [845, 38] width 1166 height 27
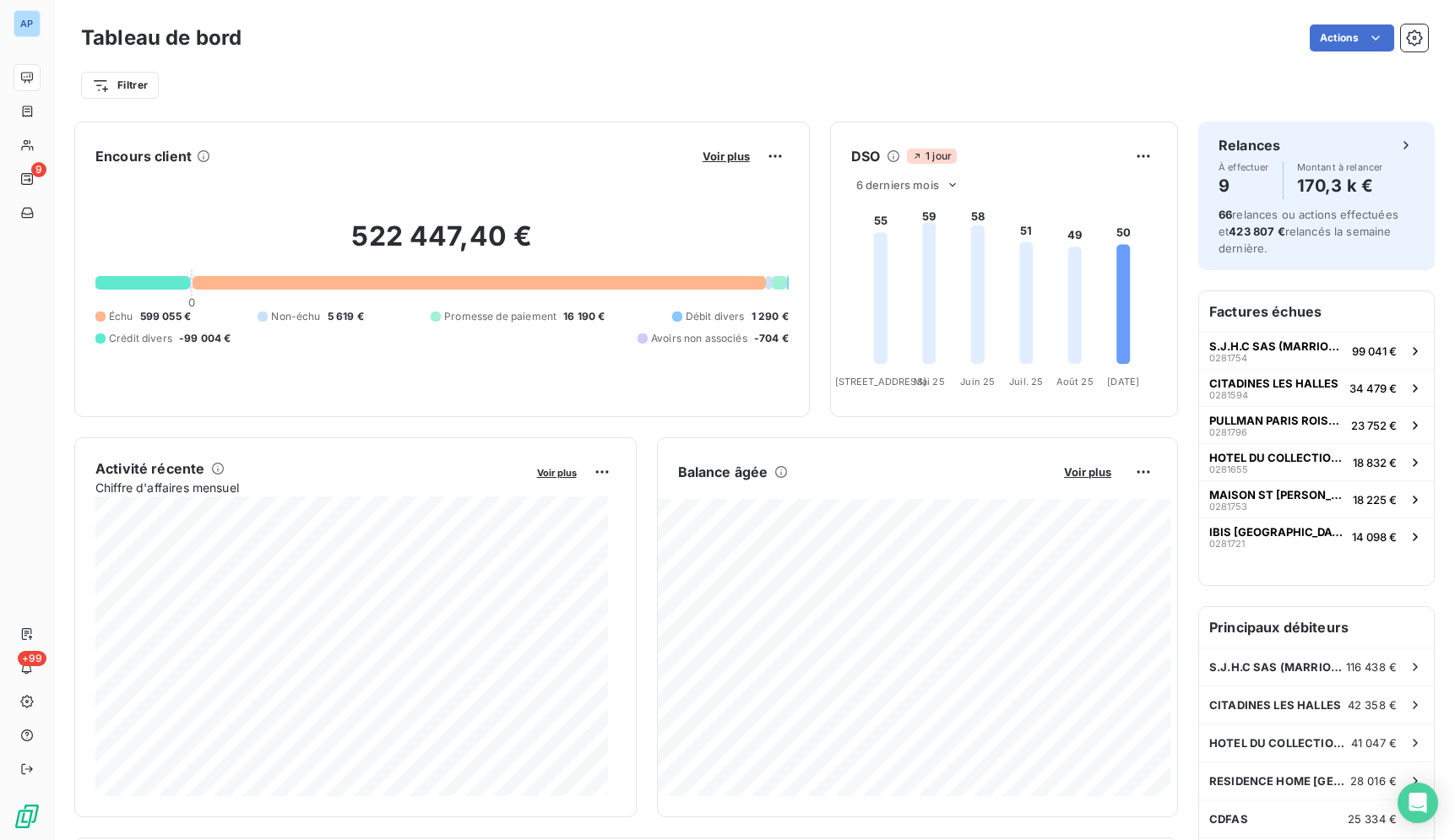
click at [606, 52] on div "Tableau de bord Actions" at bounding box center [754, 39] width 1346 height 36
click at [410, 78] on div "Filtrer" at bounding box center [754, 85] width 1346 height 32
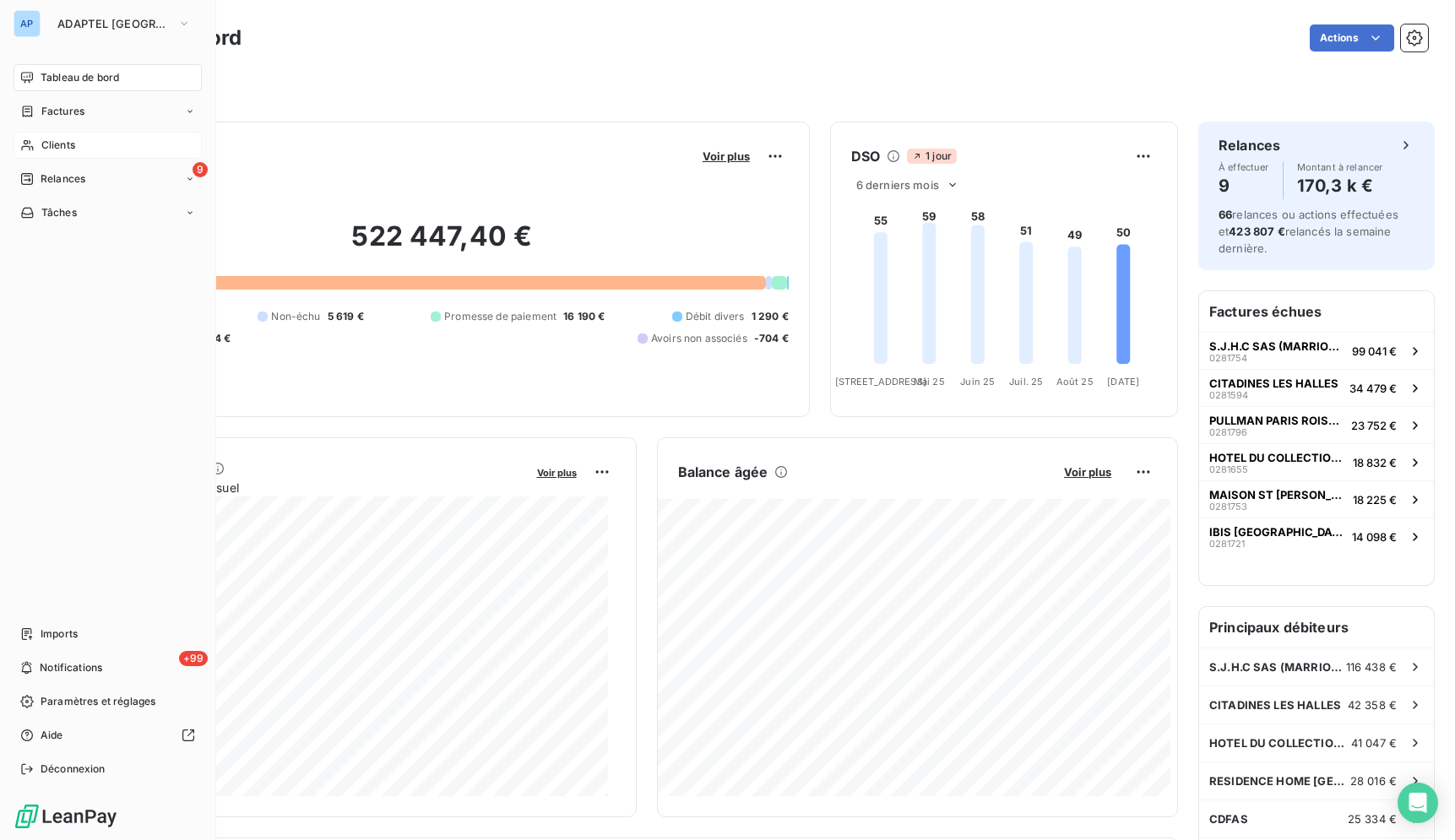
click at [25, 139] on icon at bounding box center [28, 144] width 14 height 13
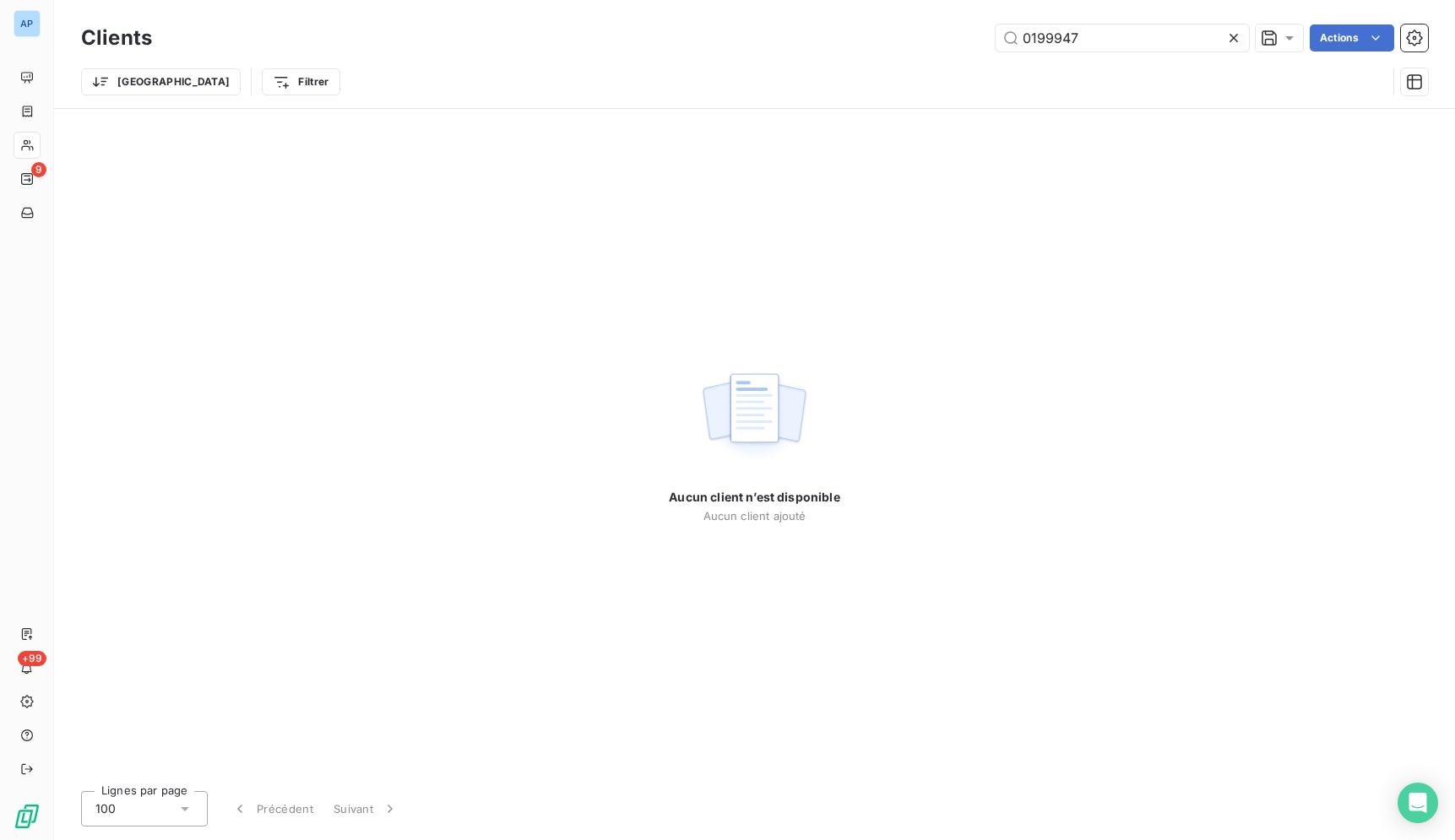
click at [1228, 40] on icon at bounding box center [1233, 38] width 17 height 17
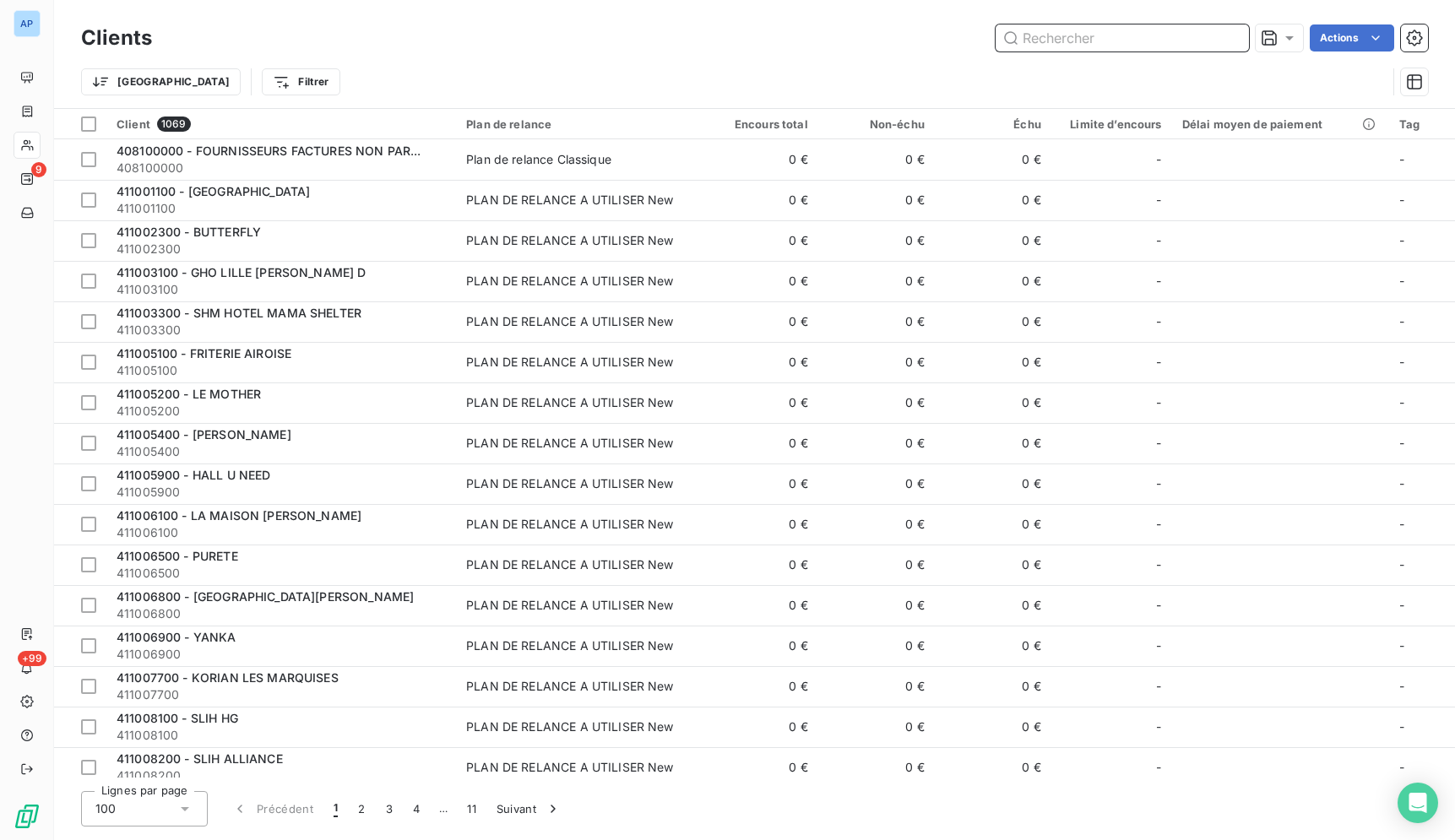
click at [1179, 42] on input "text" at bounding box center [1122, 38] width 253 height 27
paste input "AEDE ESAT DES MUGUETS"
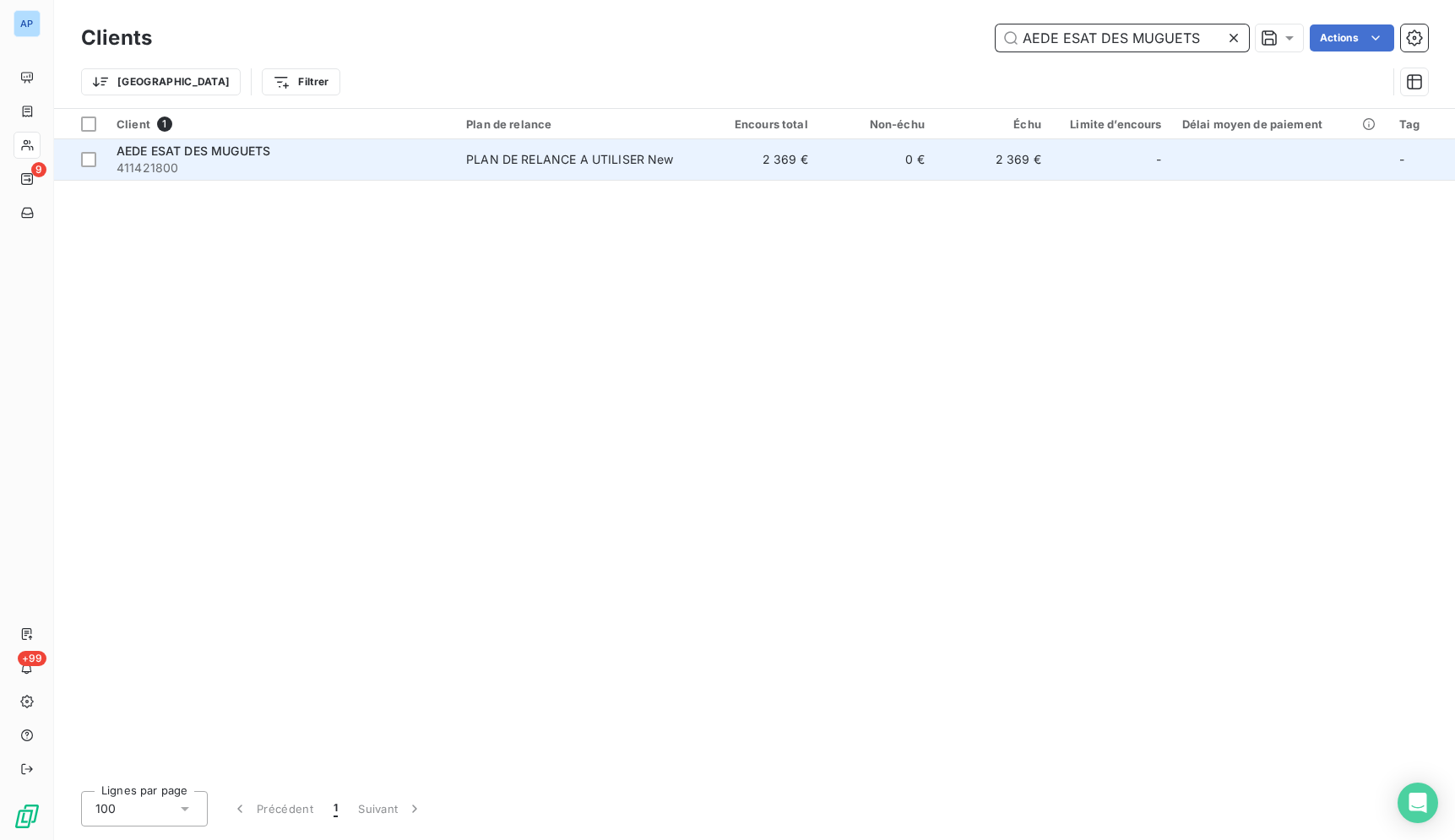
type input "AEDE ESAT DES MUGUETS"
click at [736, 162] on td "2 369 €" at bounding box center [760, 159] width 117 height 40
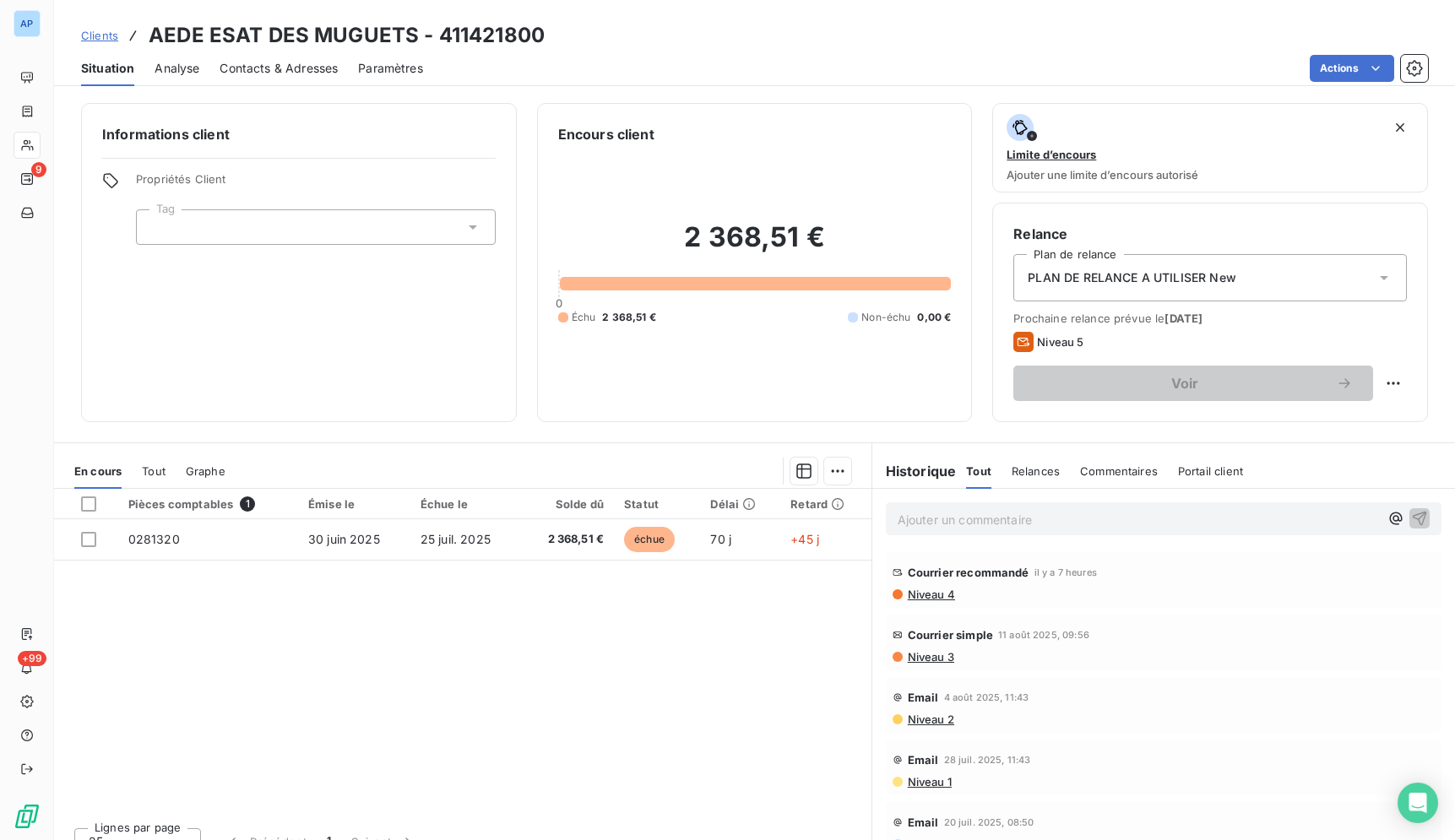
click at [486, 765] on div "Pièces comptables 1 Émise le Échue le Solde dû Statut Délai Retard 0281320 30 j…" at bounding box center [462, 652] width 818 height 325
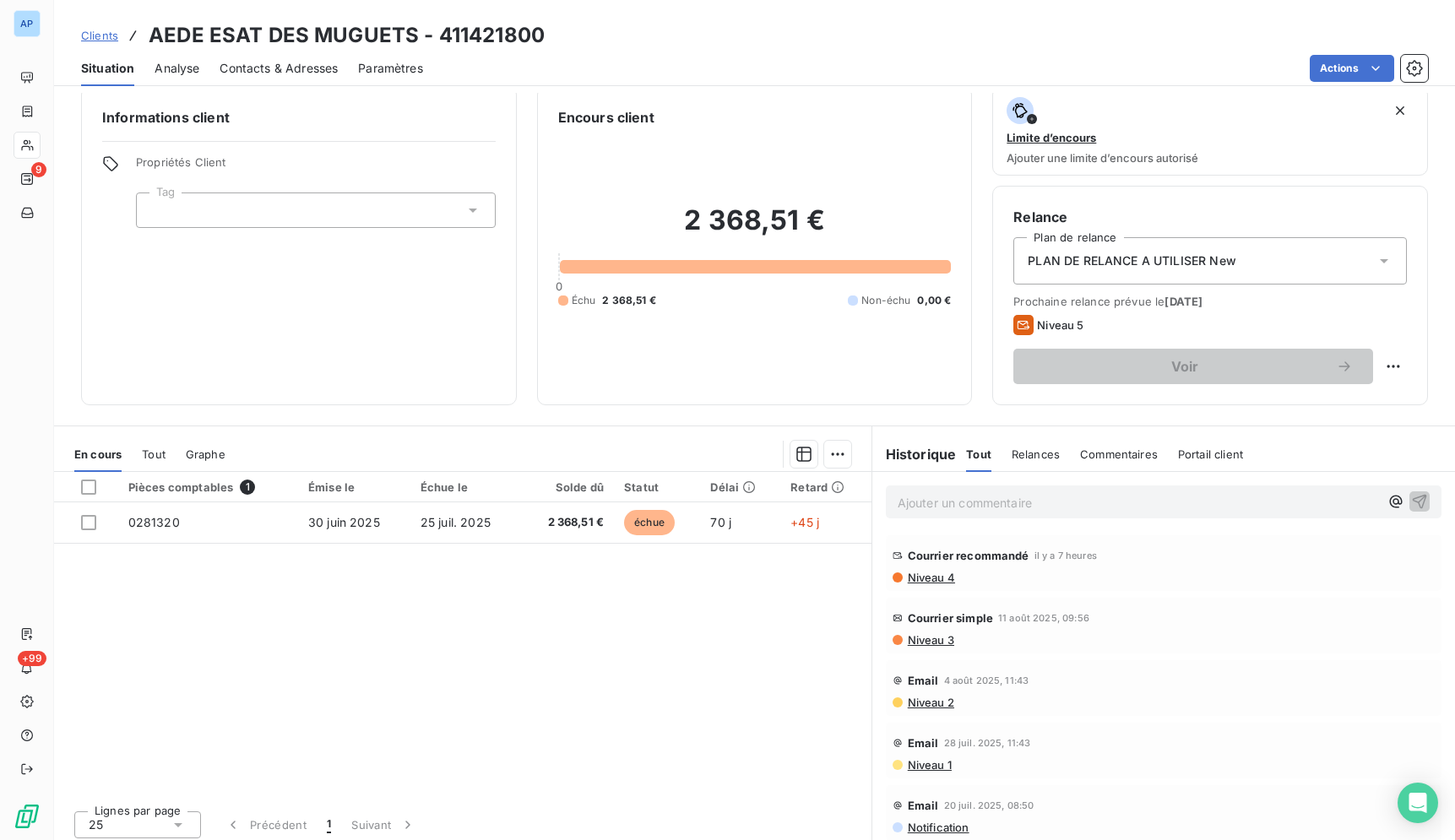
scroll to position [22, 0]
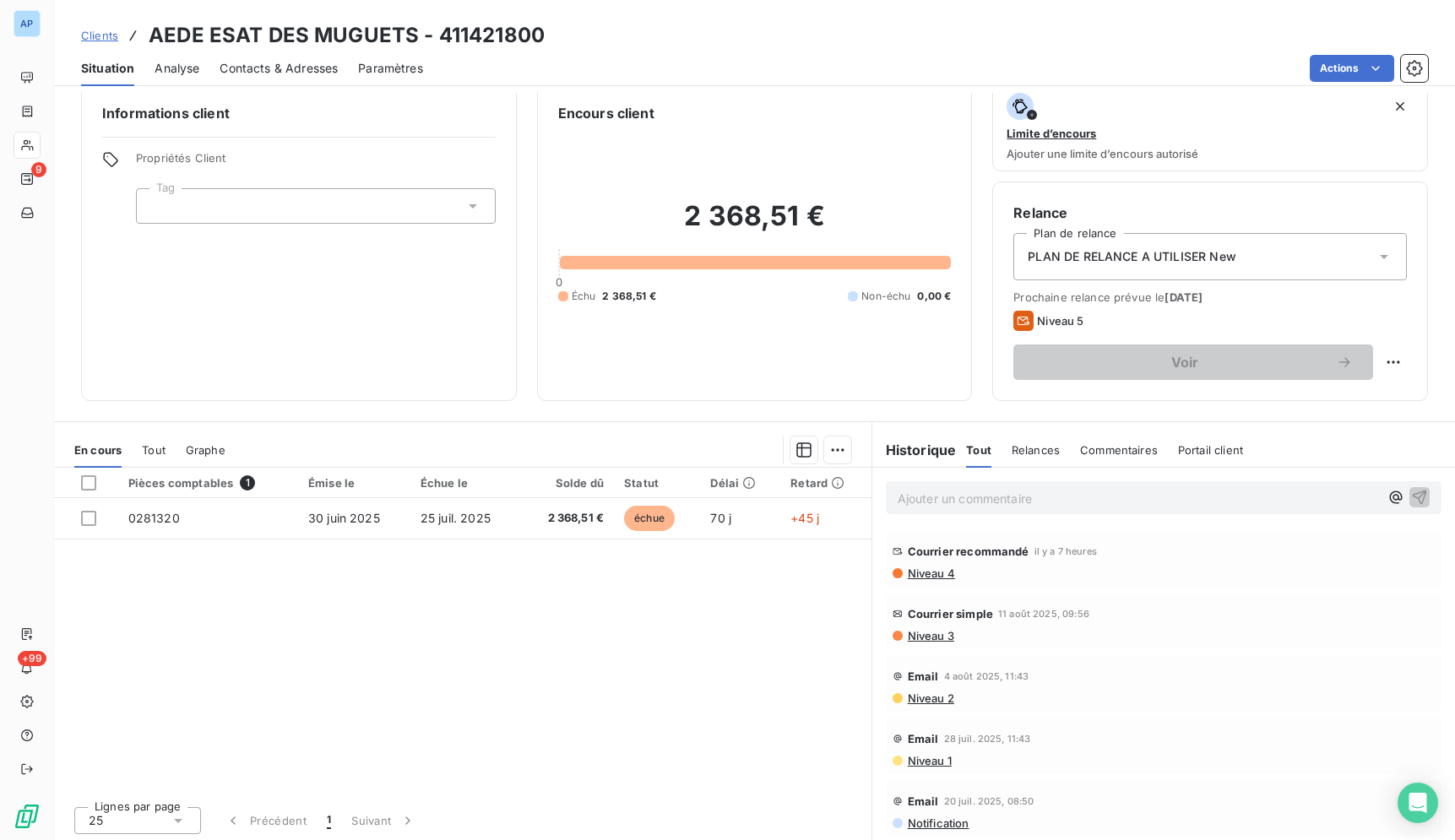
drag, startPoint x: 178, startPoint y: 31, endPoint x: 864, endPoint y: 570, distance: 872.4
click at [864, 570] on div "Clients AEDE ESAT DES MUGUETS - 411421800 Situation Analyse Contacts & Adresses…" at bounding box center [754, 420] width 1401 height 840
click at [629, 612] on div "Pièces comptables 1 Émise le Échue le Solde dû Statut Délai Retard 0281320 30 j…" at bounding box center [462, 630] width 818 height 325
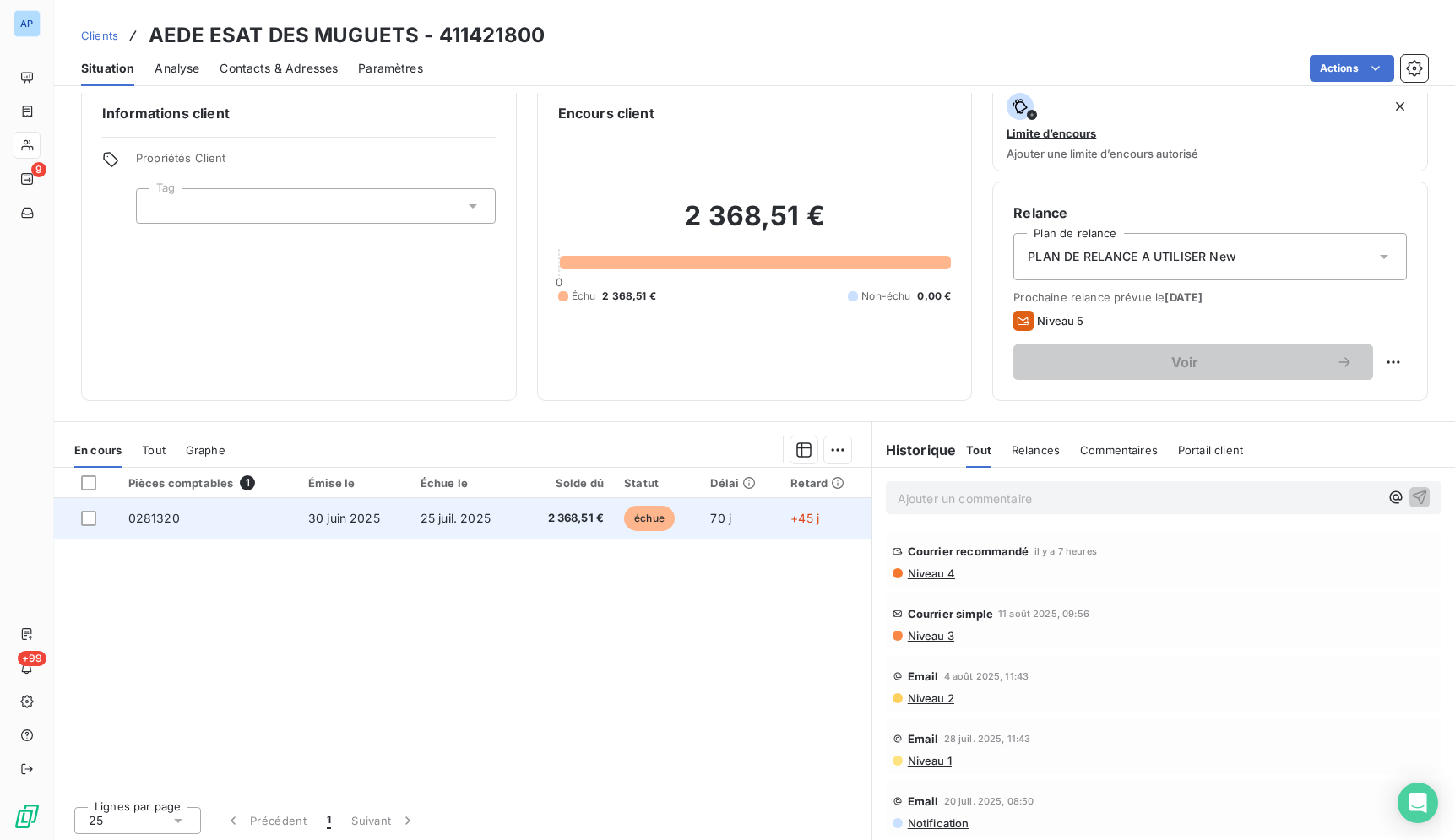
click at [598, 534] on td "2 368,51 €" at bounding box center [567, 518] width 93 height 40
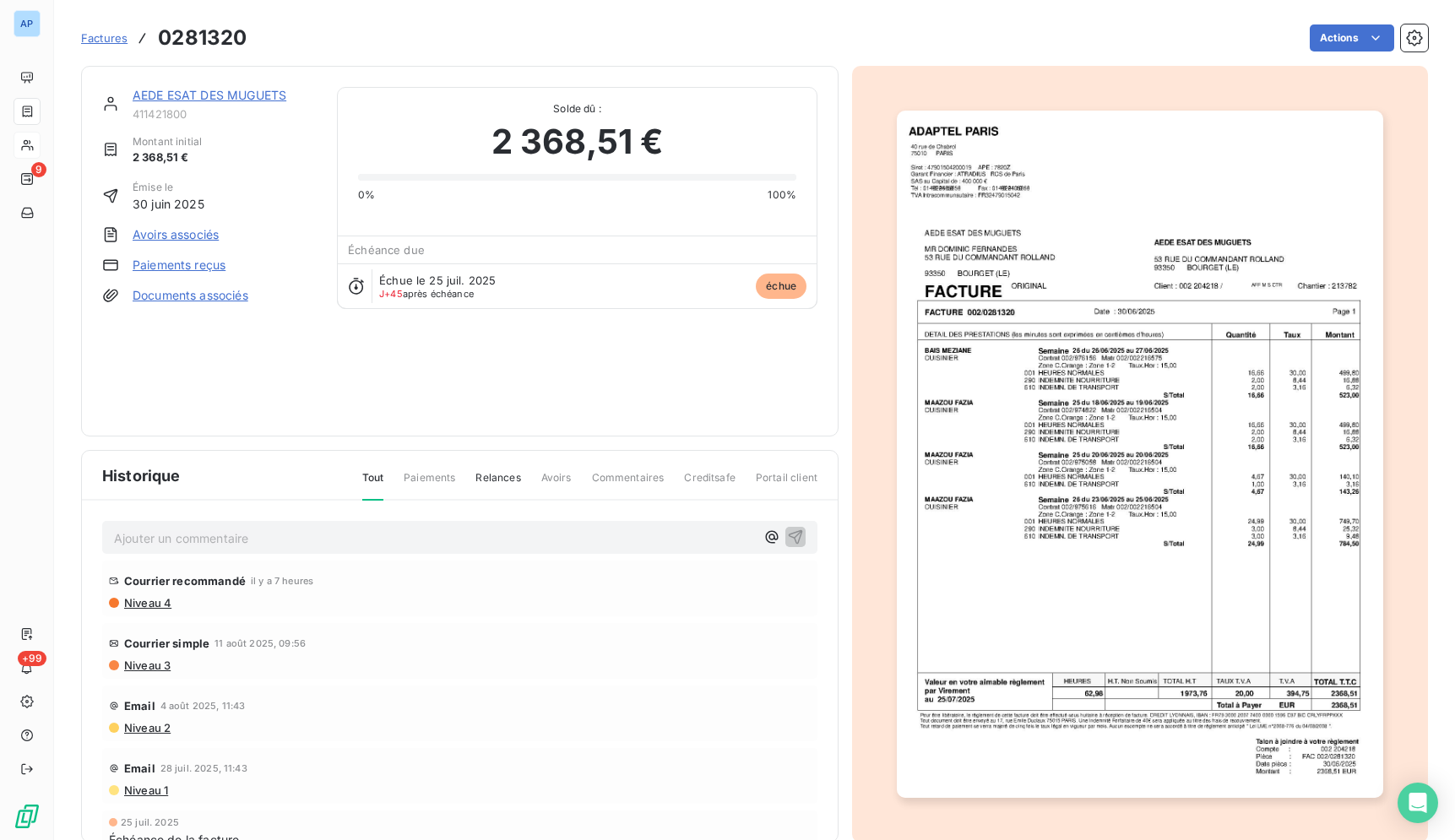
click at [1031, 383] on img "button" at bounding box center [1139, 454] width 486 height 687
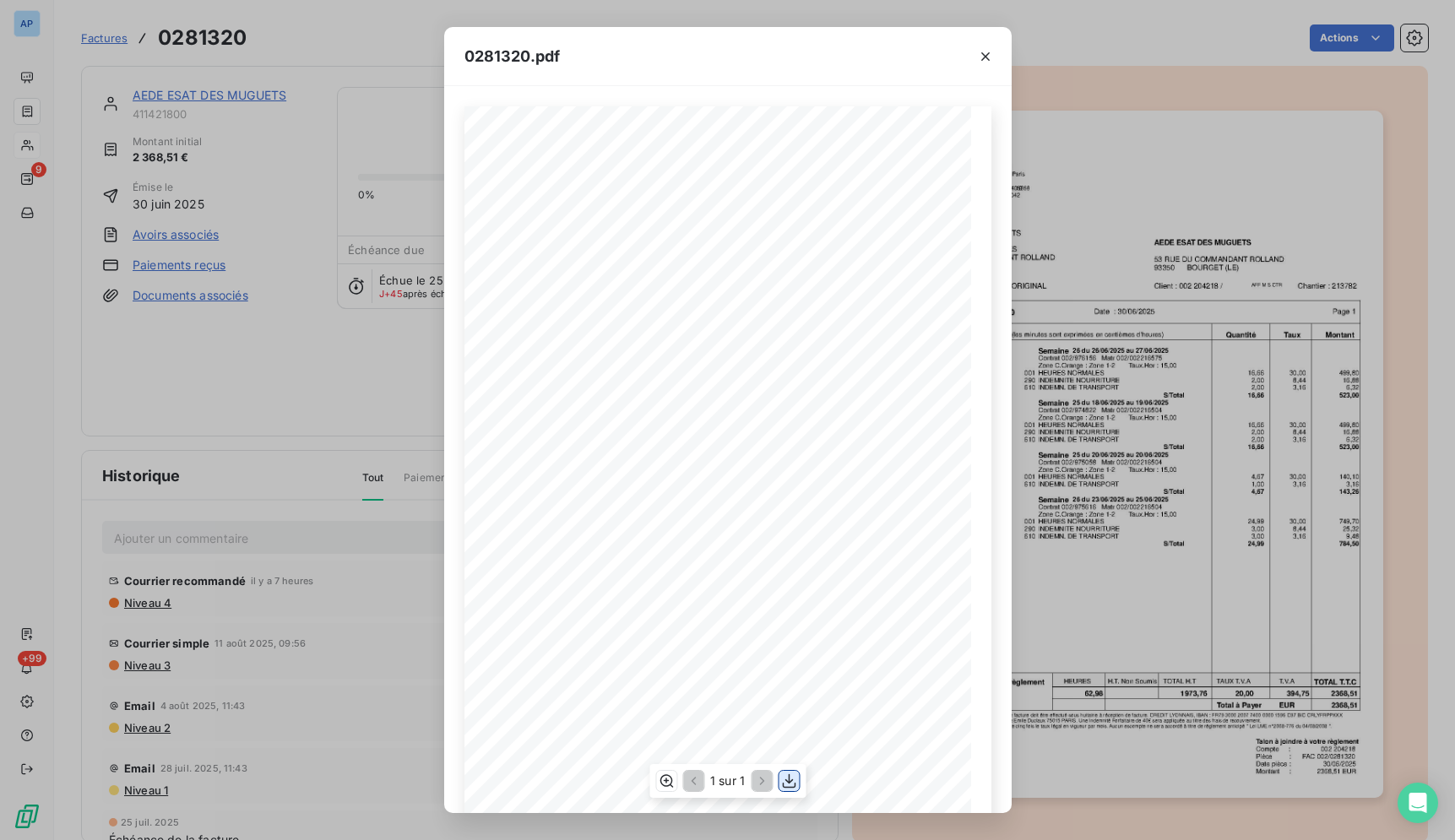
click at [797, 785] on icon "button" at bounding box center [788, 781] width 17 height 17
click at [991, 56] on icon "button" at bounding box center [985, 57] width 17 height 17
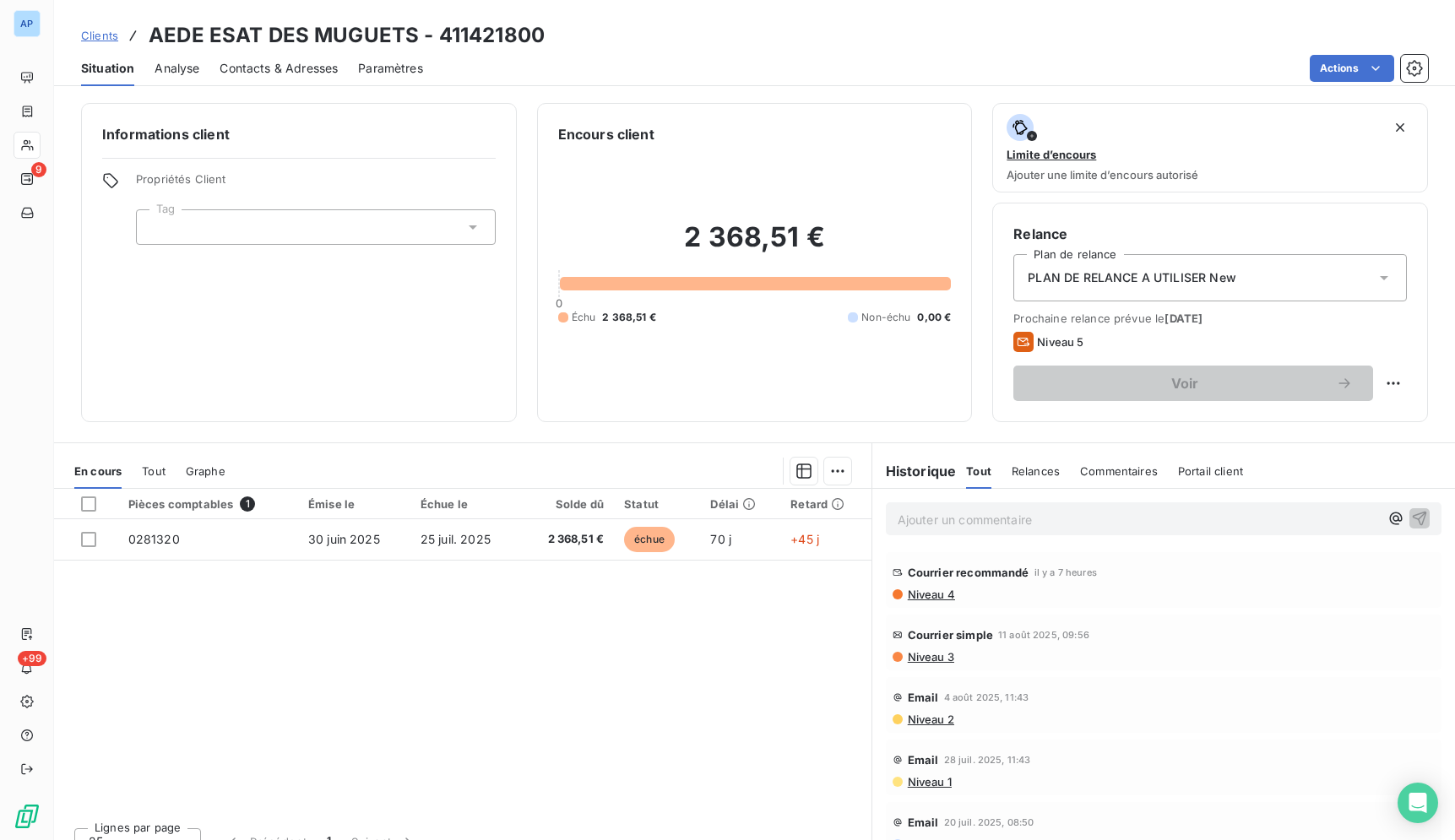
click at [268, 75] on span "Contacts & Adresses" at bounding box center [279, 68] width 118 height 17
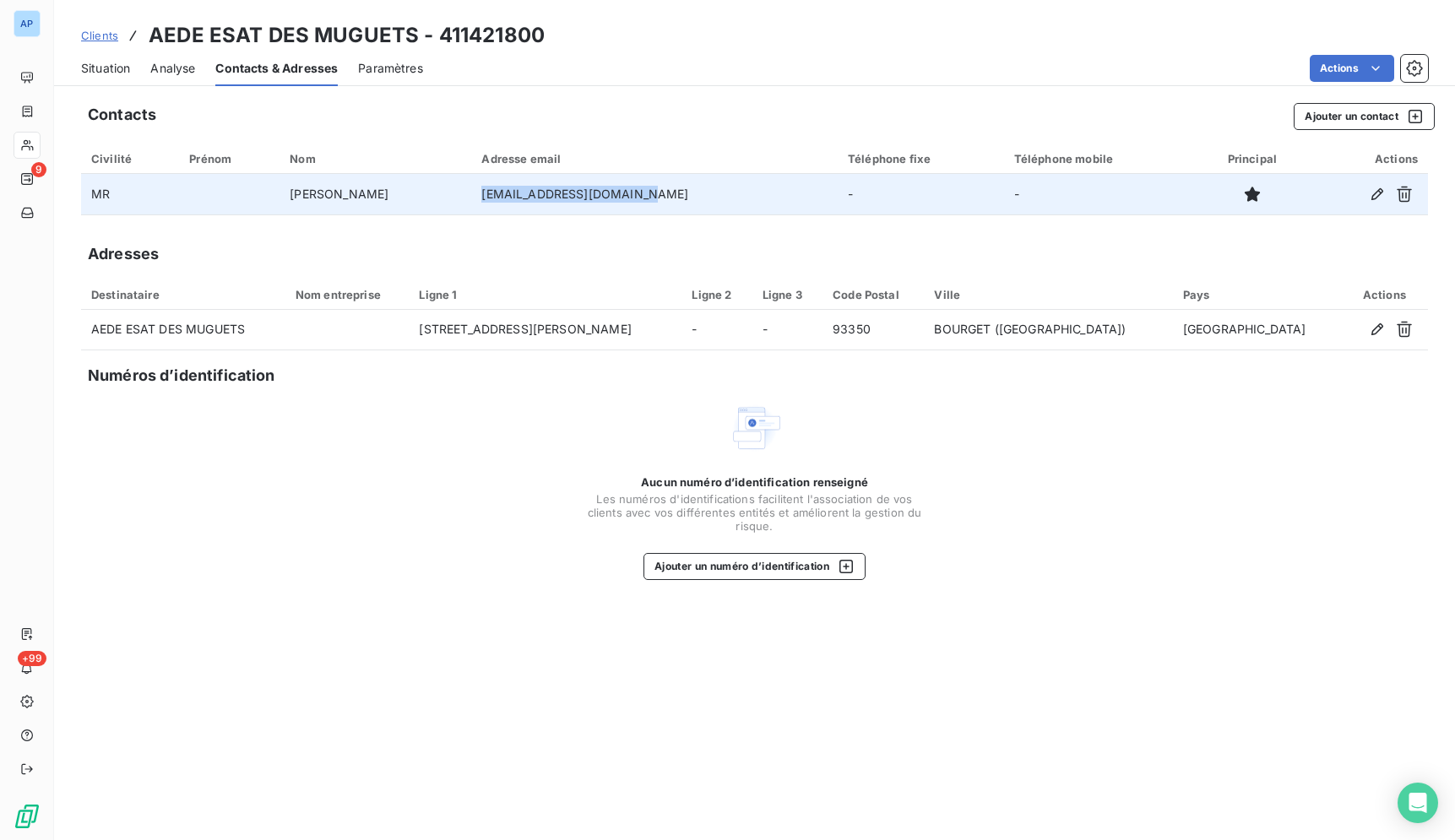
drag, startPoint x: 679, startPoint y: 195, endPoint x: 530, endPoint y: 201, distance: 149.1
click at [530, 201] on td "patriciatakennit@aede.fr" at bounding box center [654, 194] width 366 height 40
copy td "patriciatakennit@aede.fr"
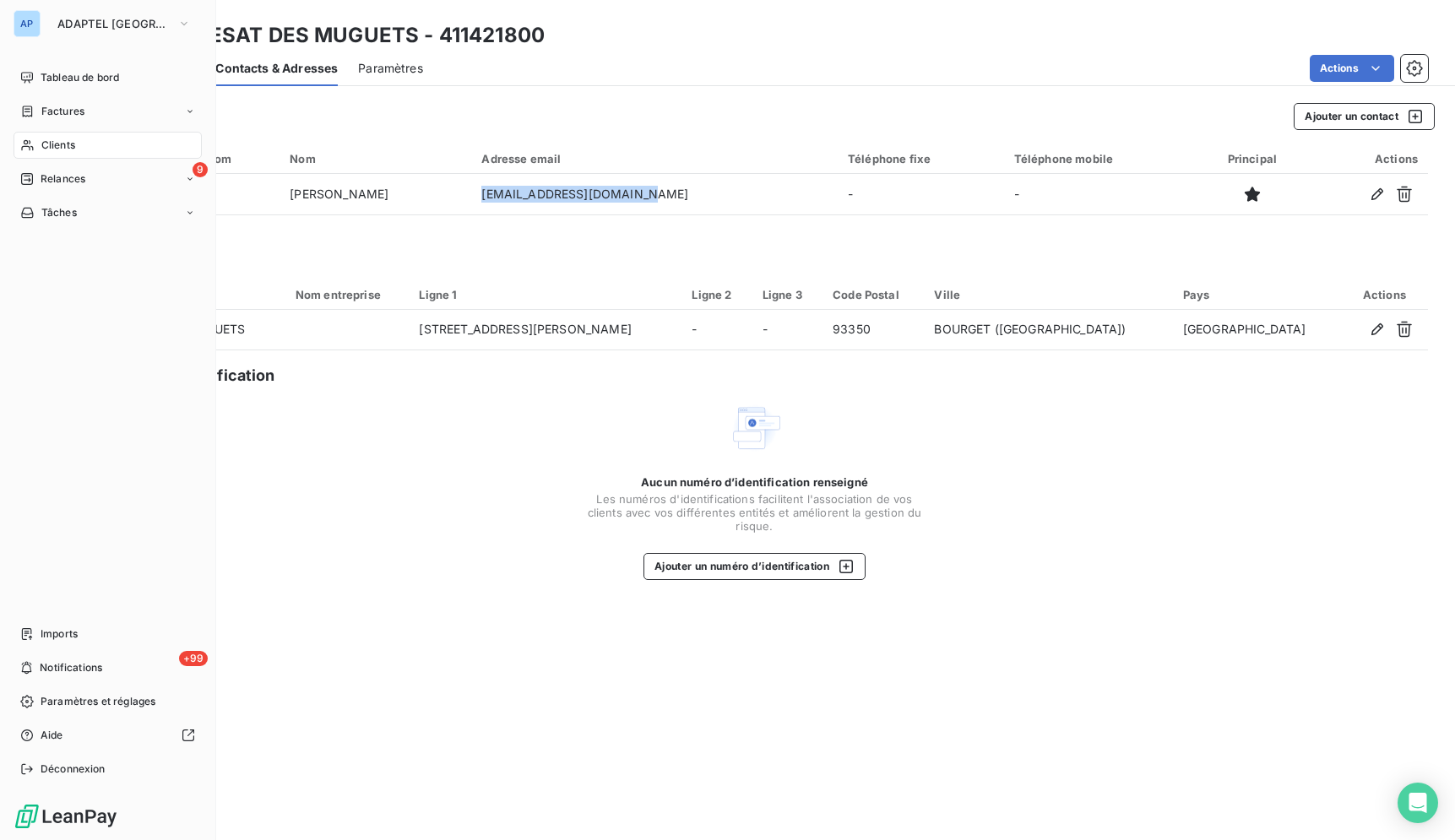
click at [39, 145] on div "Clients" at bounding box center [108, 145] width 188 height 27
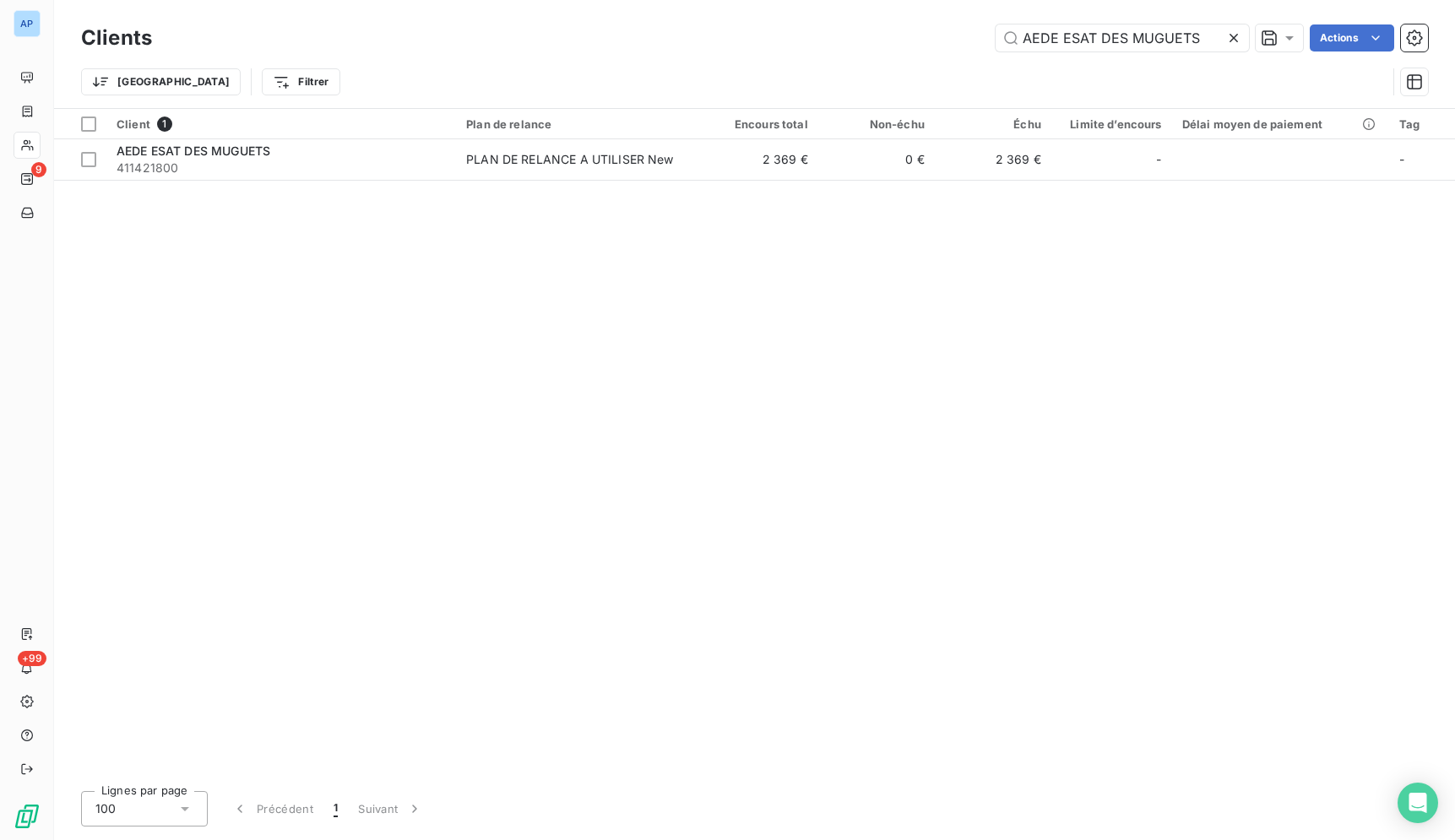
click at [1230, 38] on icon at bounding box center [1233, 38] width 17 height 17
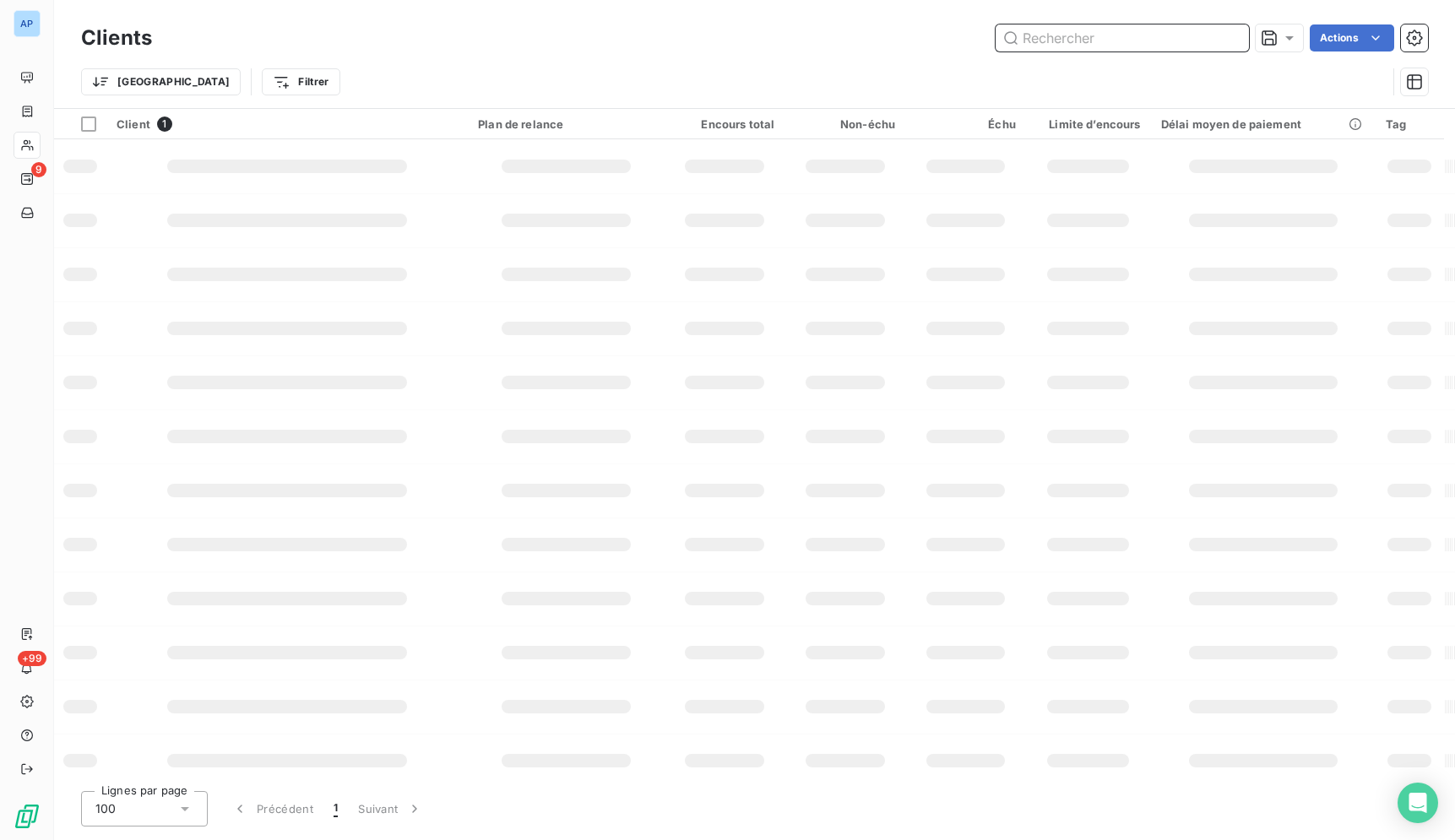
click at [1230, 38] on input "text" at bounding box center [1122, 38] width 253 height 27
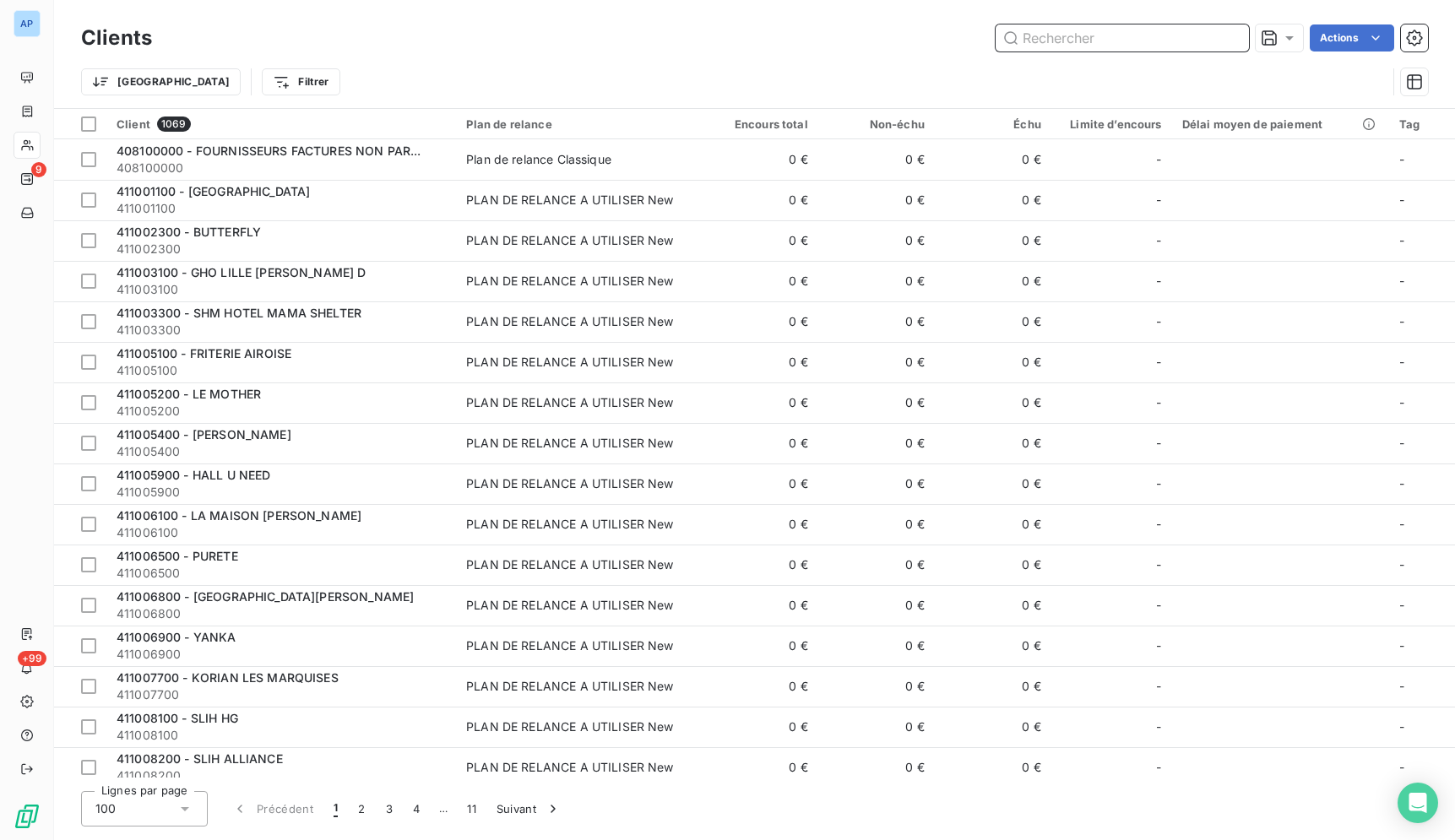
click at [1188, 50] on input "text" at bounding box center [1122, 38] width 253 height 27
click at [1185, 50] on input "text" at bounding box center [1122, 38] width 253 height 27
paste input "HOTEL DE CAVOYE"
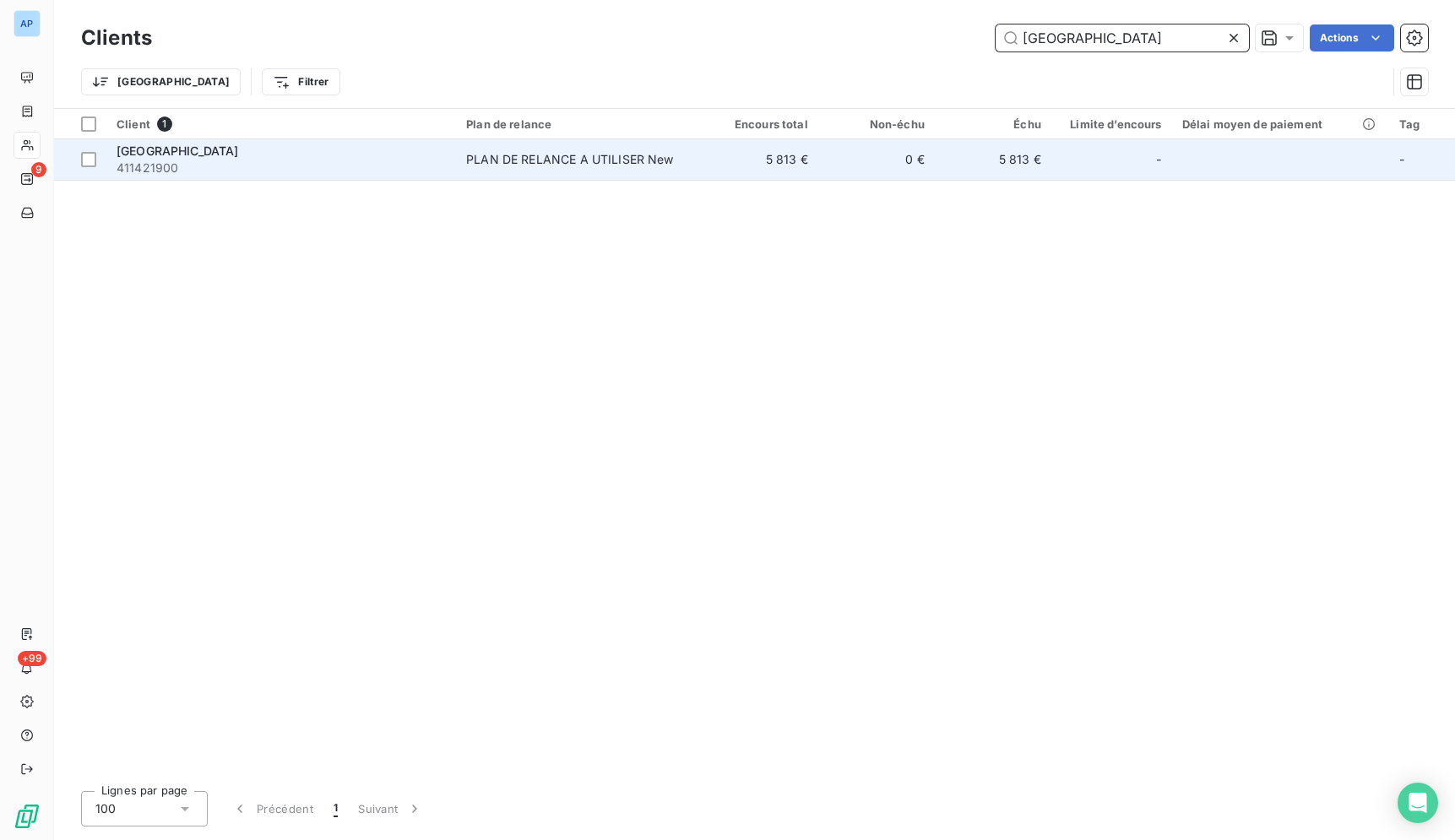
type input "HOTEL DE CAVOYE"
click at [875, 168] on td "0 €" at bounding box center [877, 159] width 117 height 40
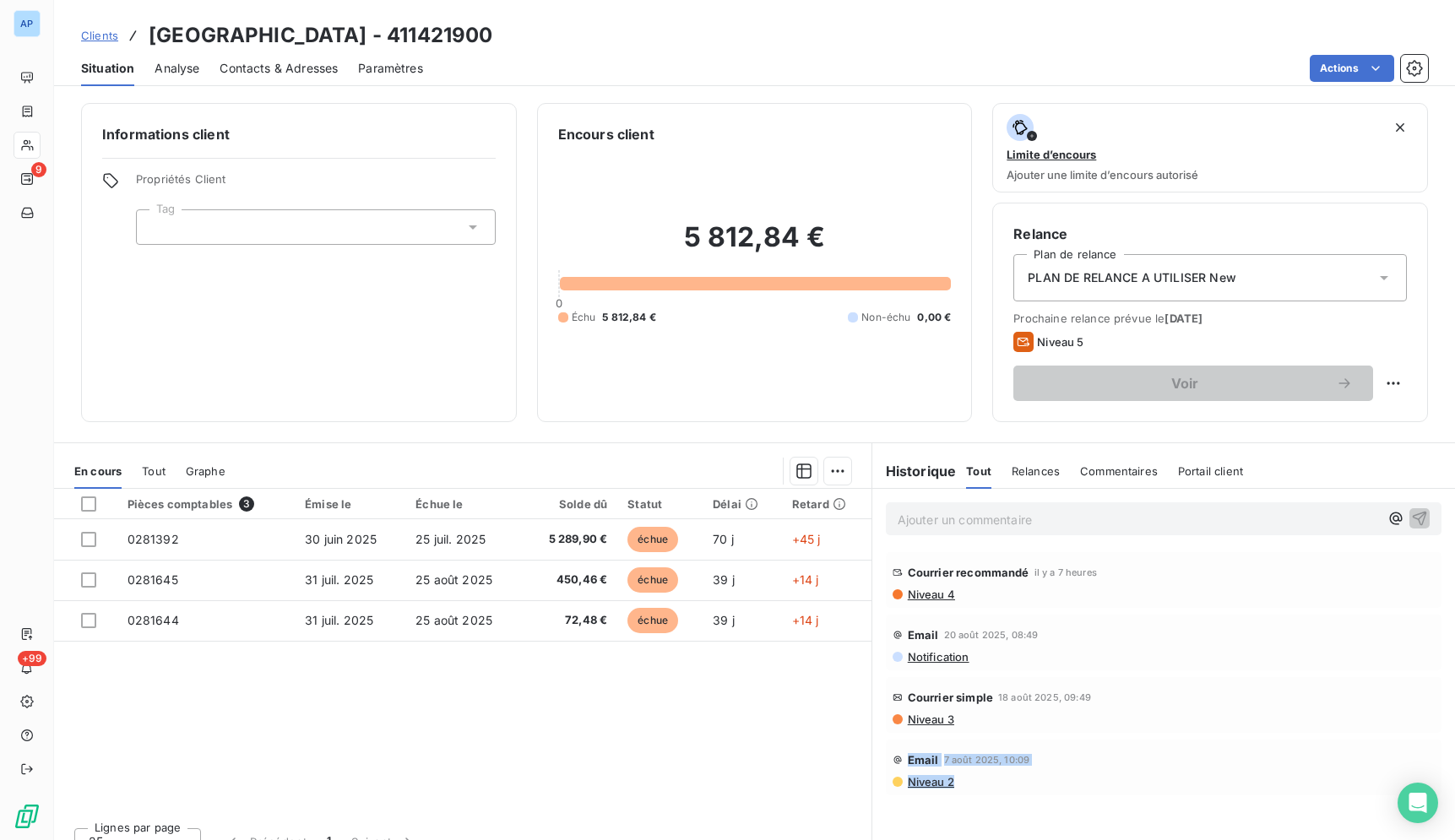
drag, startPoint x: 146, startPoint y: 31, endPoint x: 970, endPoint y: 803, distance: 1129.1
click at [970, 803] on div "Clients HOTEL DE CAVOYE - 411421900 Situation Analyse Contacts & Adresses Param…" at bounding box center [754, 420] width 1401 height 840
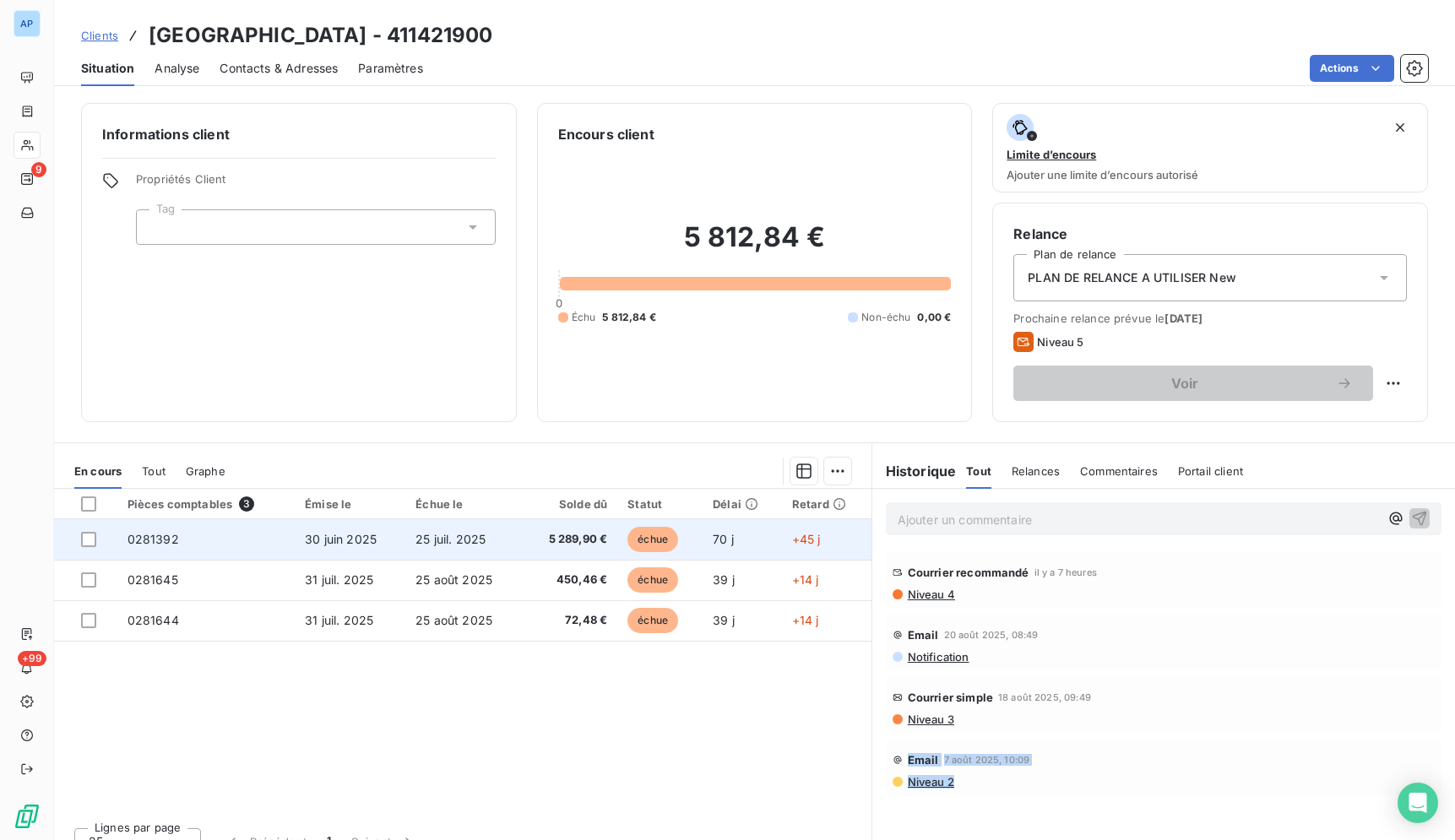
copy div "Email 7 août 2025, 10:09 Niveau 2"
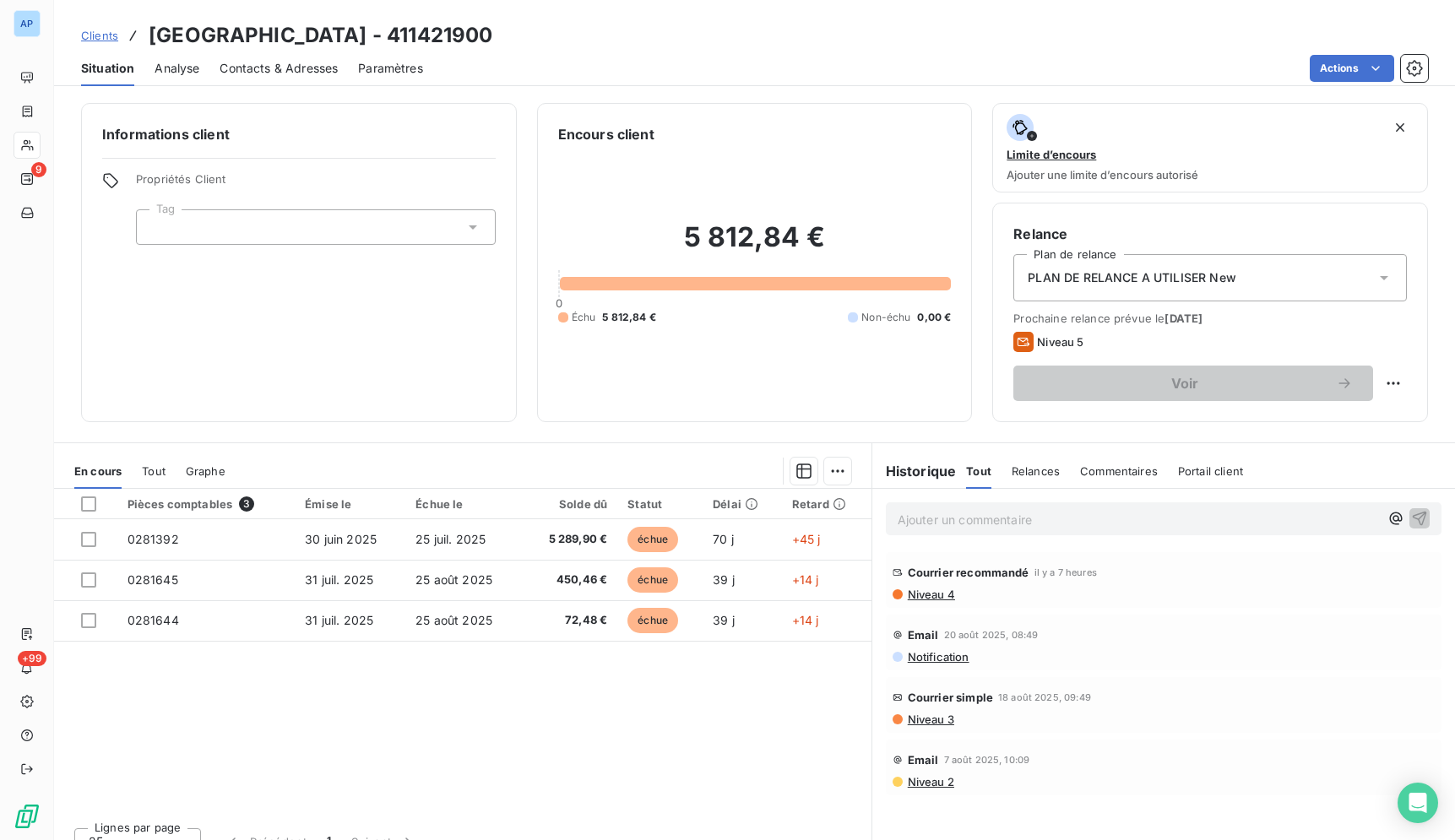
click at [687, 91] on div "Clients HOTEL DE CAVOYE - 411421900 Situation Analyse Contacts & Adresses Param…" at bounding box center [754, 420] width 1401 height 840
click at [264, 77] on div "Contacts & Adresses" at bounding box center [279, 68] width 118 height 36
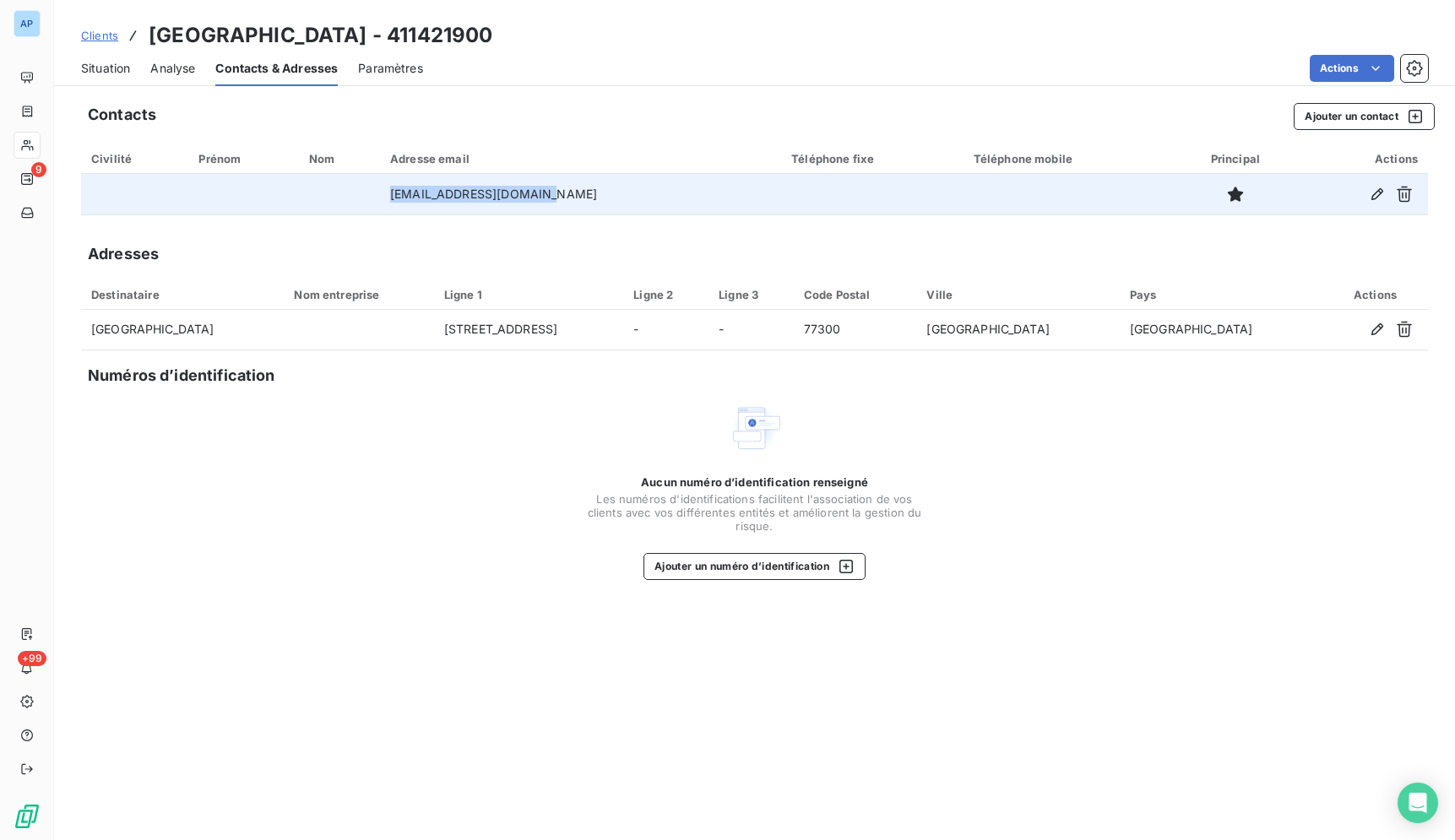
drag, startPoint x: 575, startPoint y: 192, endPoint x: 409, endPoint y: 200, distance: 166.2
click at [409, 200] on td "admin@hoteldecavoye.com" at bounding box center [580, 194] width 401 height 40
copy td "admin@hoteldecavoye.com"
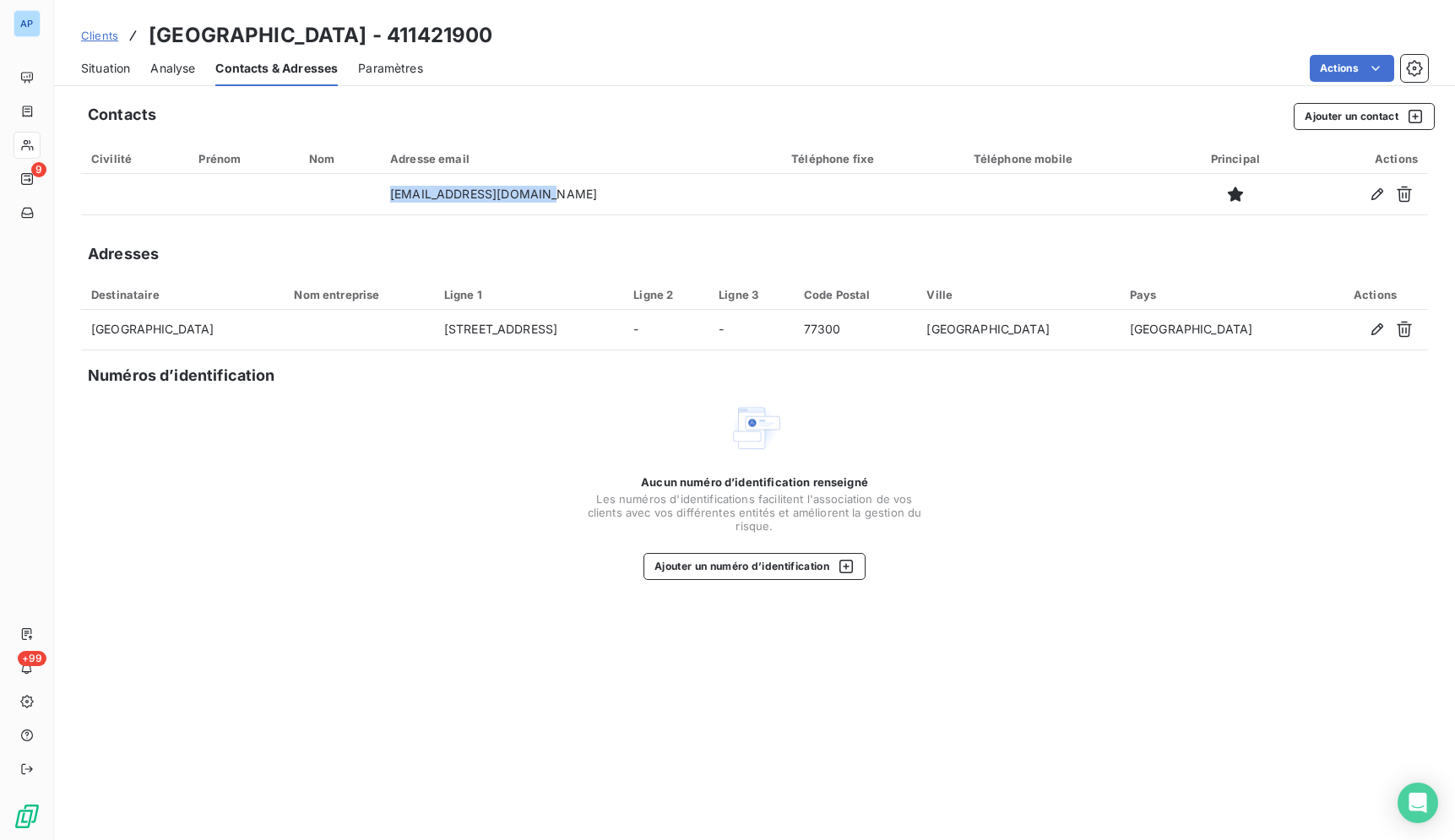
click at [112, 63] on span "Situation" at bounding box center [105, 68] width 49 height 17
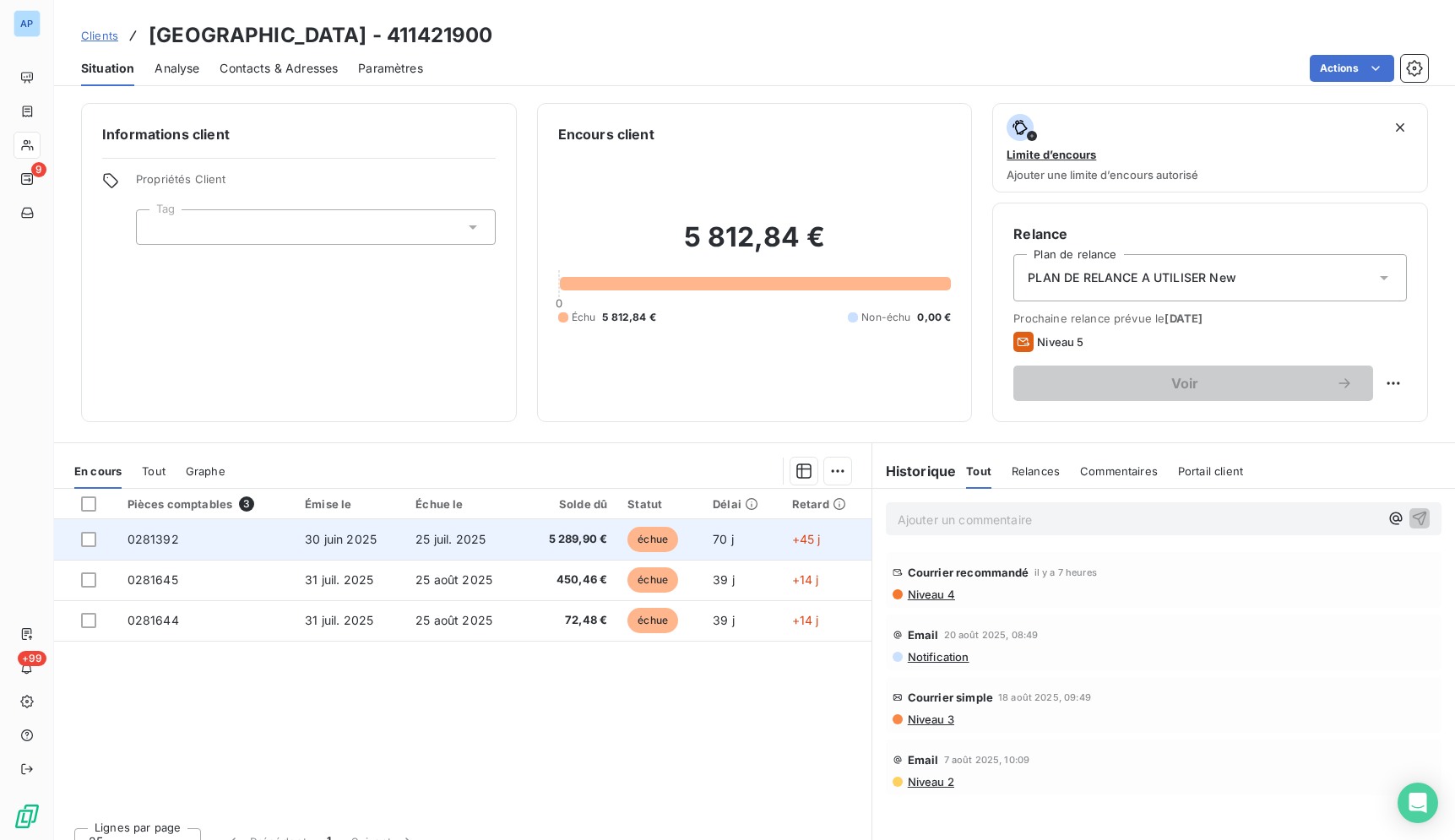
click at [377, 535] on td "30 juin 2025" at bounding box center [349, 539] width 110 height 40
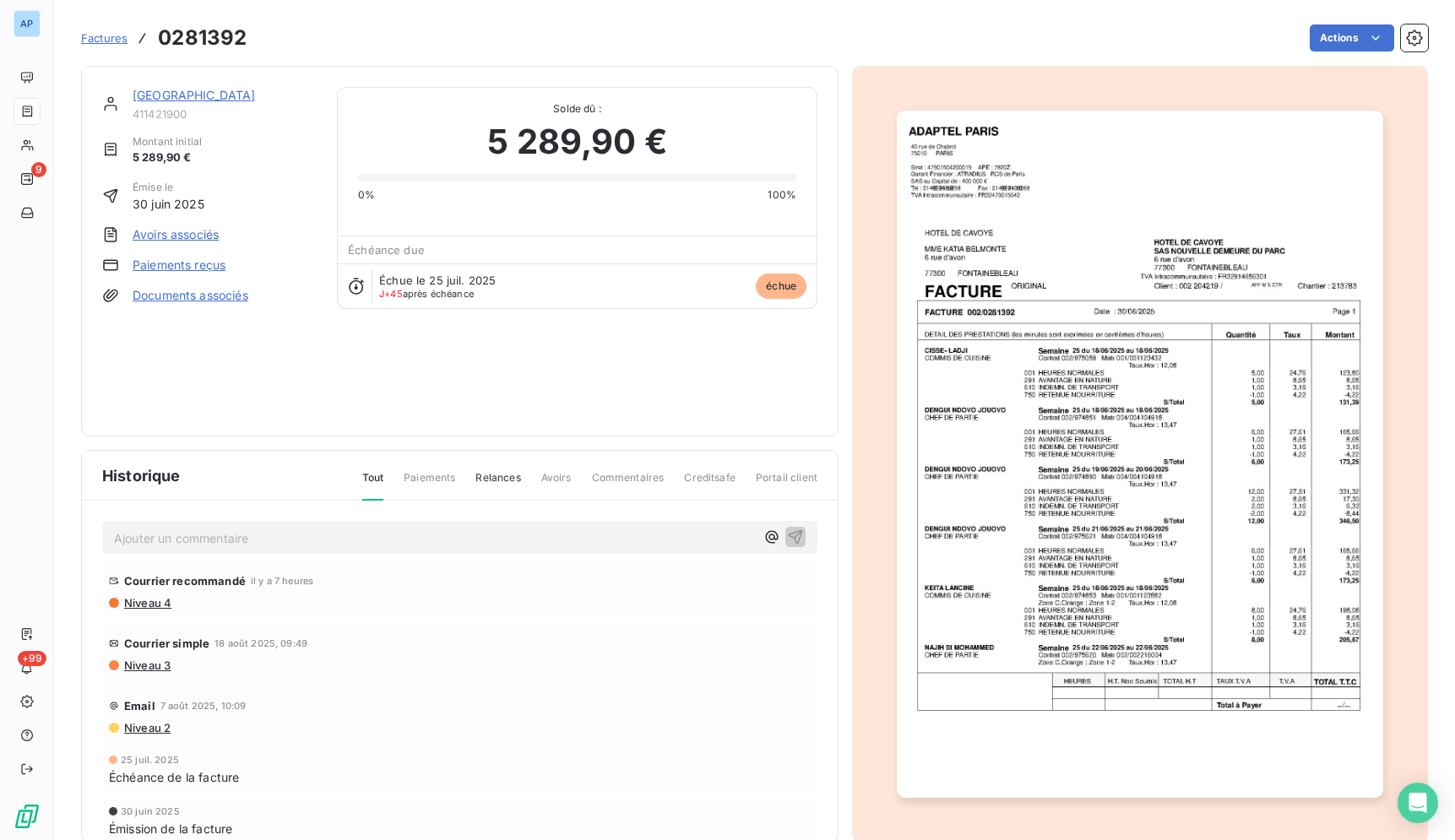
click at [1240, 665] on img "button" at bounding box center [1139, 454] width 486 height 687
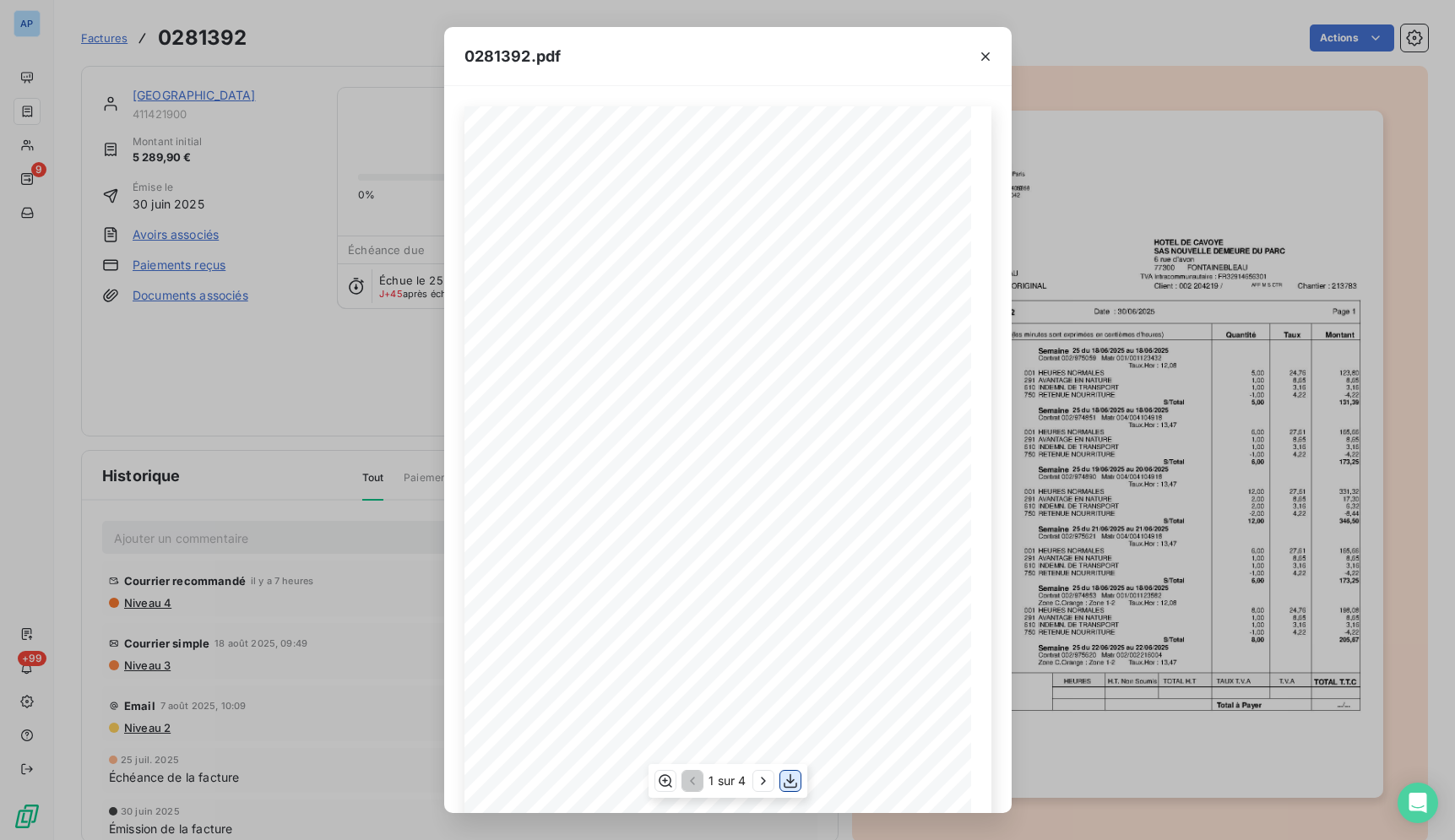
click at [796, 782] on icon "button" at bounding box center [790, 781] width 17 height 17
click at [984, 54] on icon "button" at bounding box center [985, 56] width 8 height 8
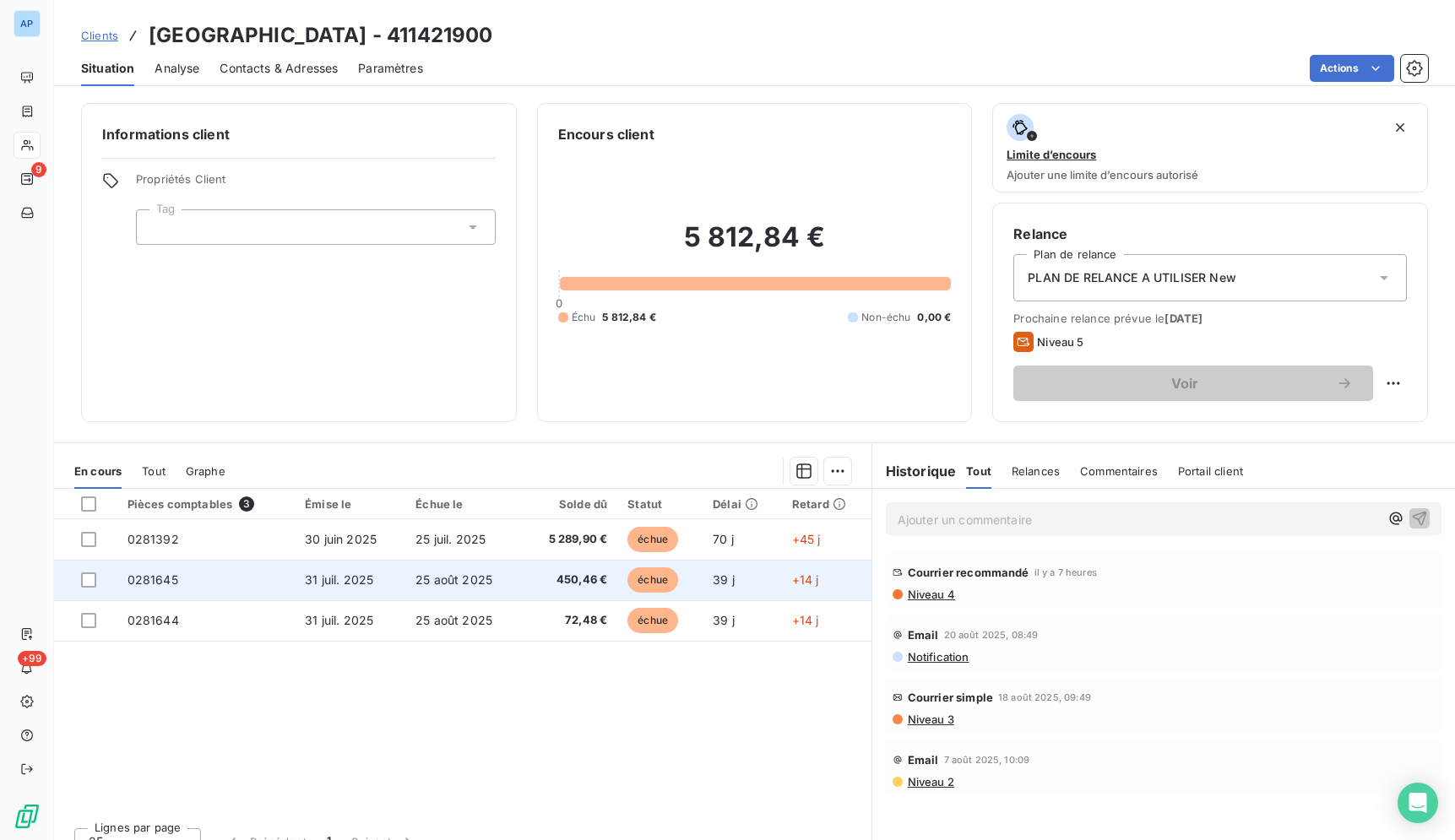
click at [474, 573] on span "25 août 2025" at bounding box center [454, 580] width 77 height 14
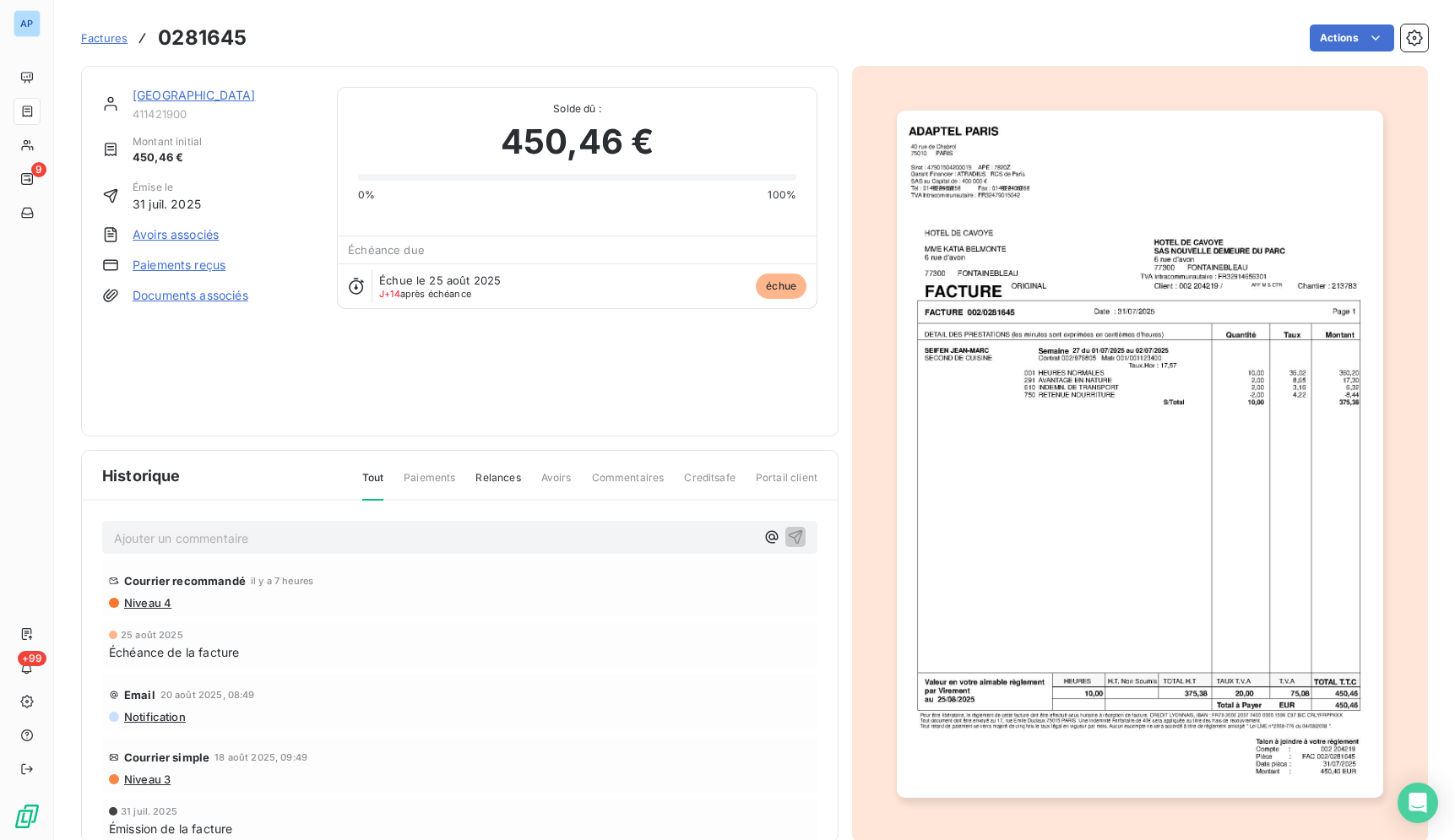
click at [1093, 300] on img "button" at bounding box center [1139, 454] width 486 height 687
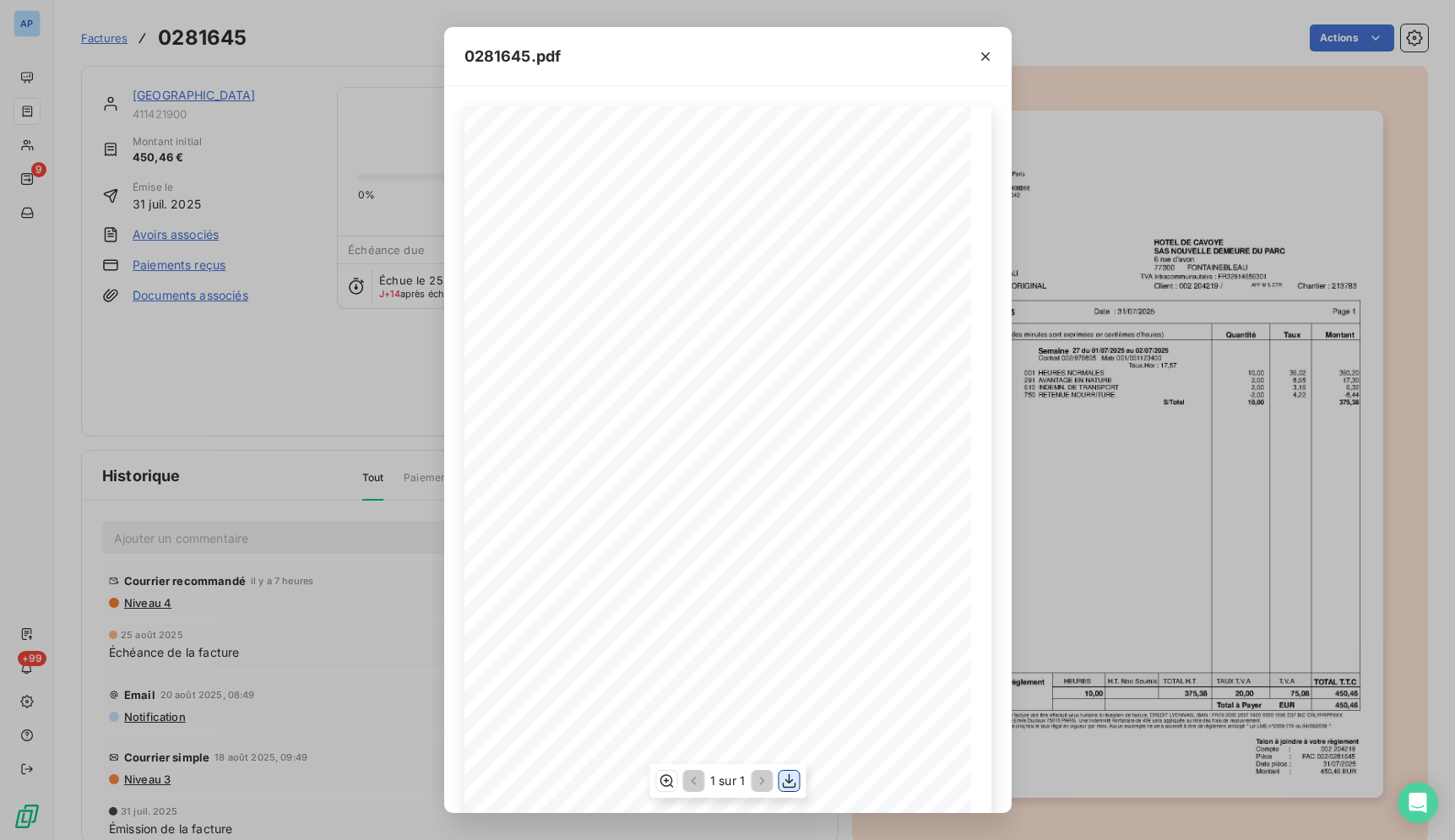
click at [784, 780] on icon "button" at bounding box center [788, 781] width 17 height 17
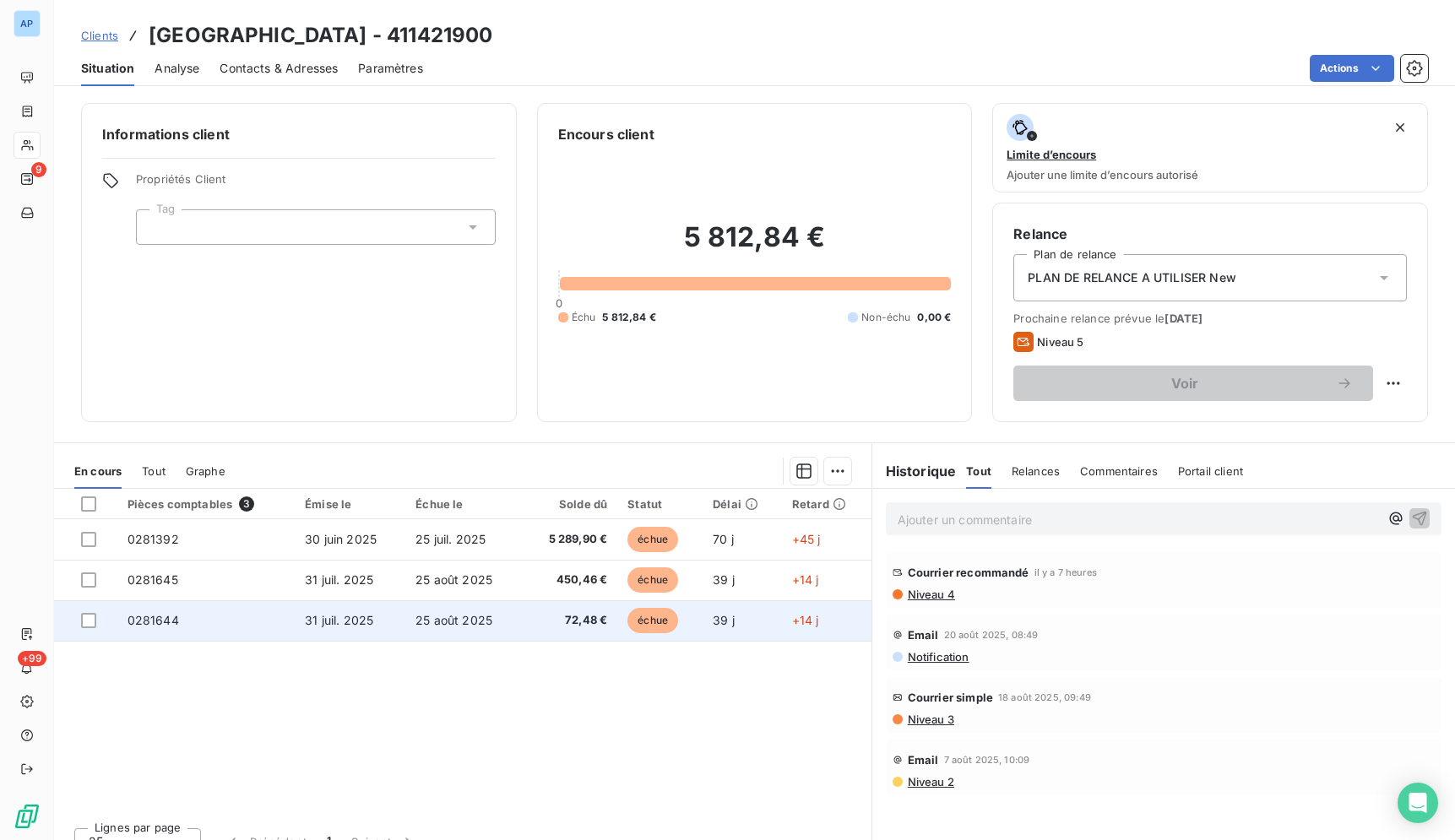
click at [456, 615] on span "25 août 2025" at bounding box center [454, 620] width 77 height 14
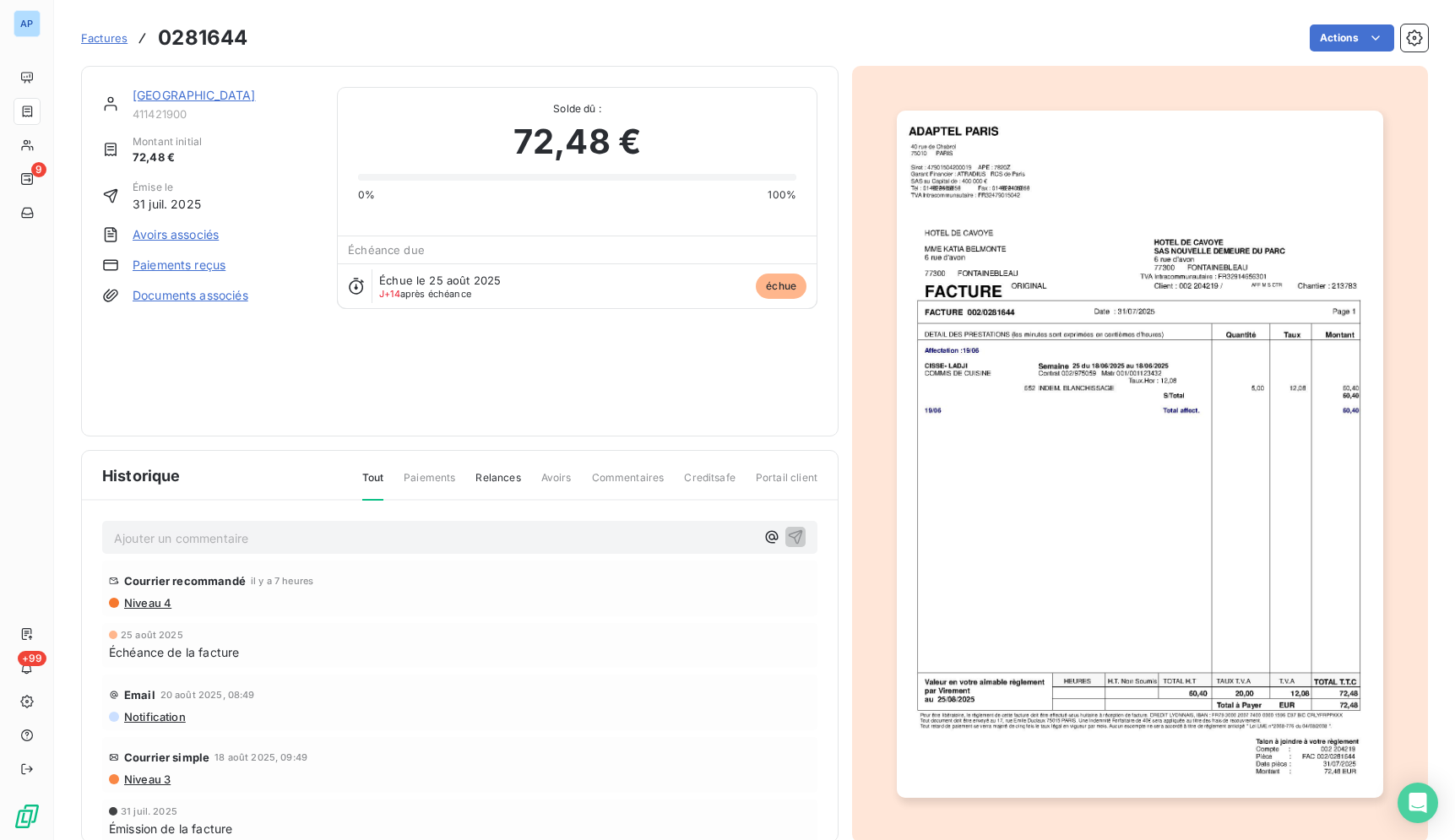
click at [997, 451] on img "button" at bounding box center [1139, 454] width 486 height 687
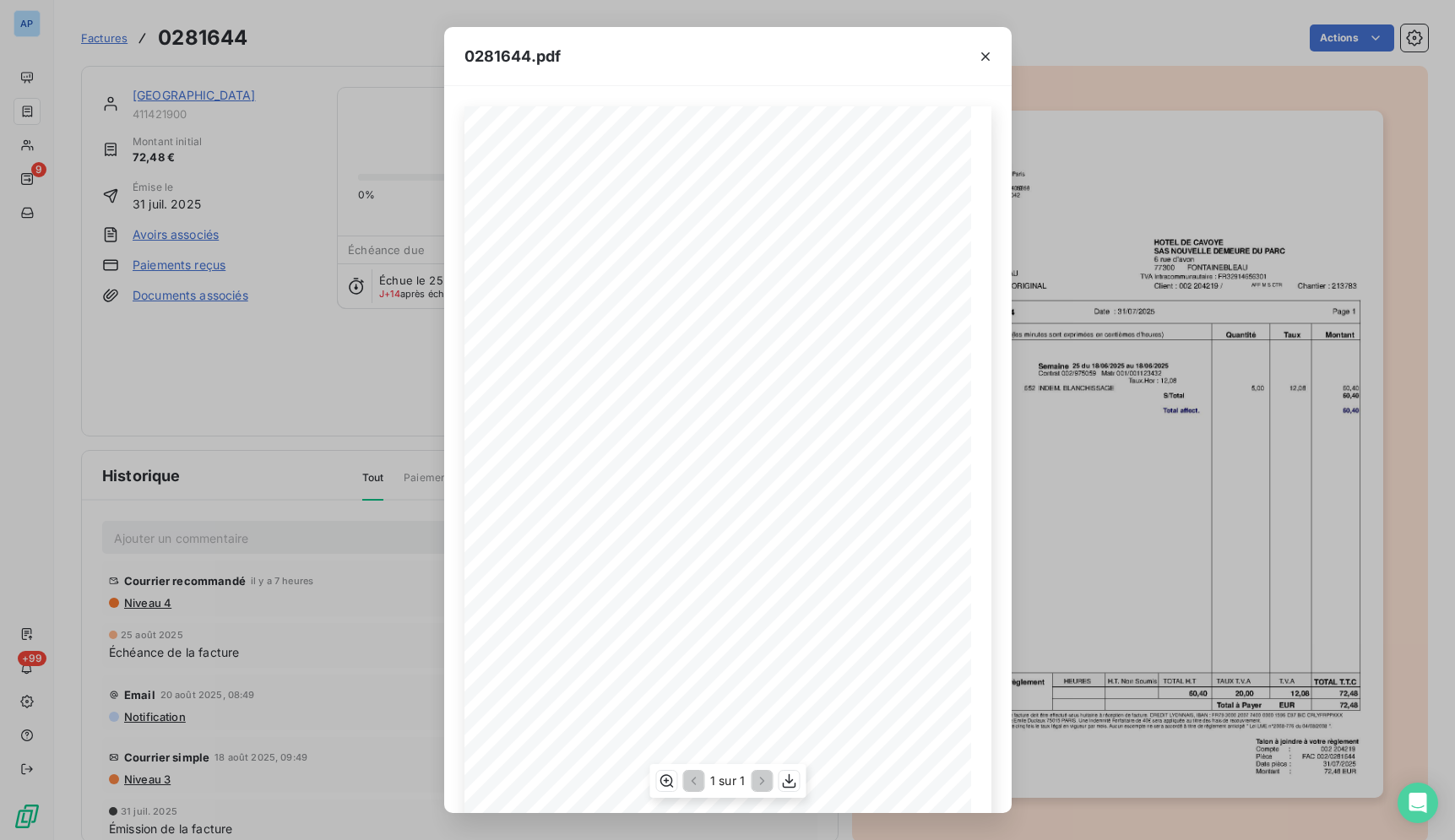
click at [801, 780] on div "1 sur 1" at bounding box center [727, 781] width 156 height 34
click at [792, 782] on icon "button" at bounding box center [788, 781] width 17 height 17
click at [983, 57] on icon "button" at bounding box center [985, 57] width 17 height 17
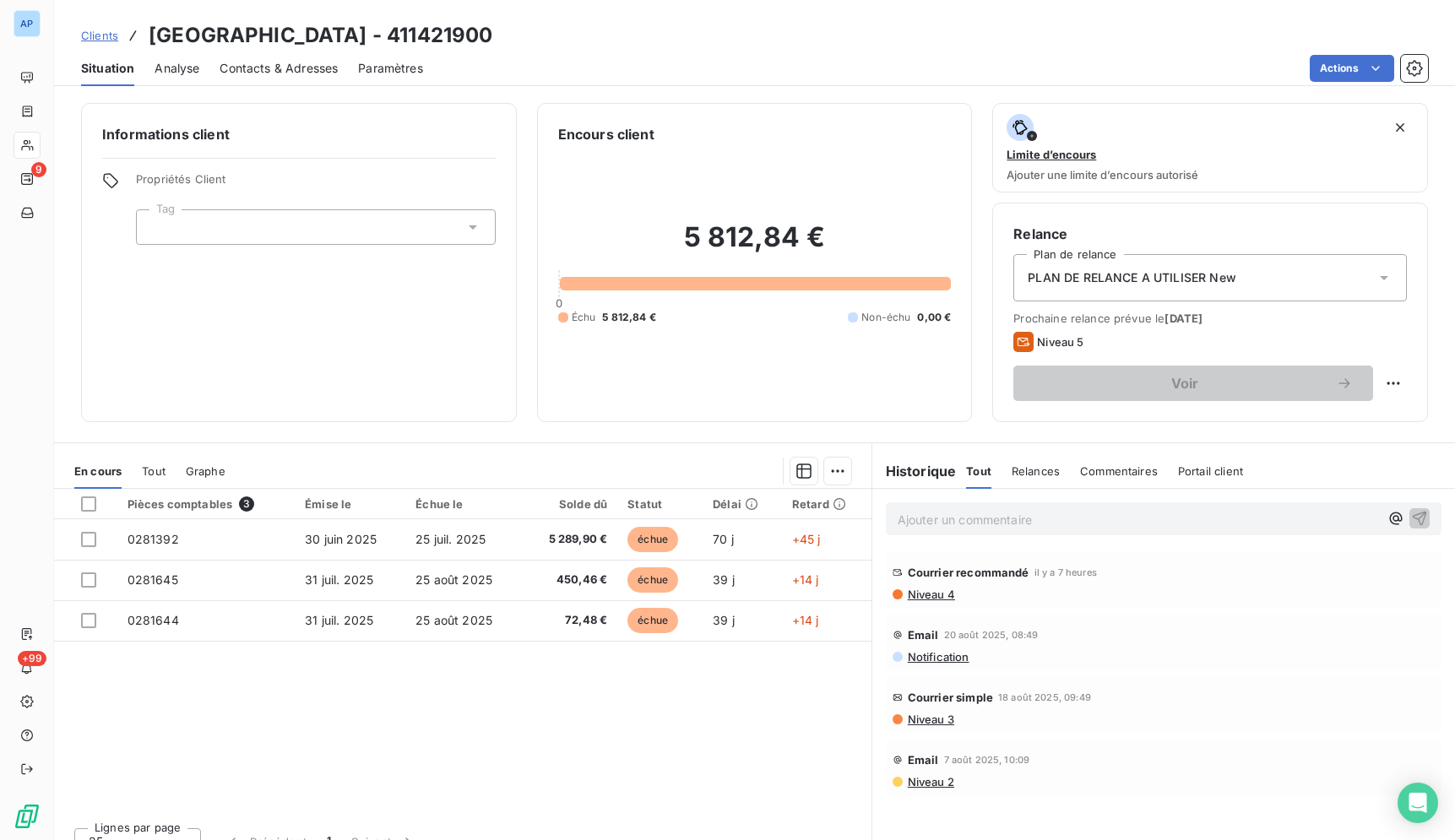
click at [288, 70] on span "Contacts & Adresses" at bounding box center [279, 68] width 118 height 17
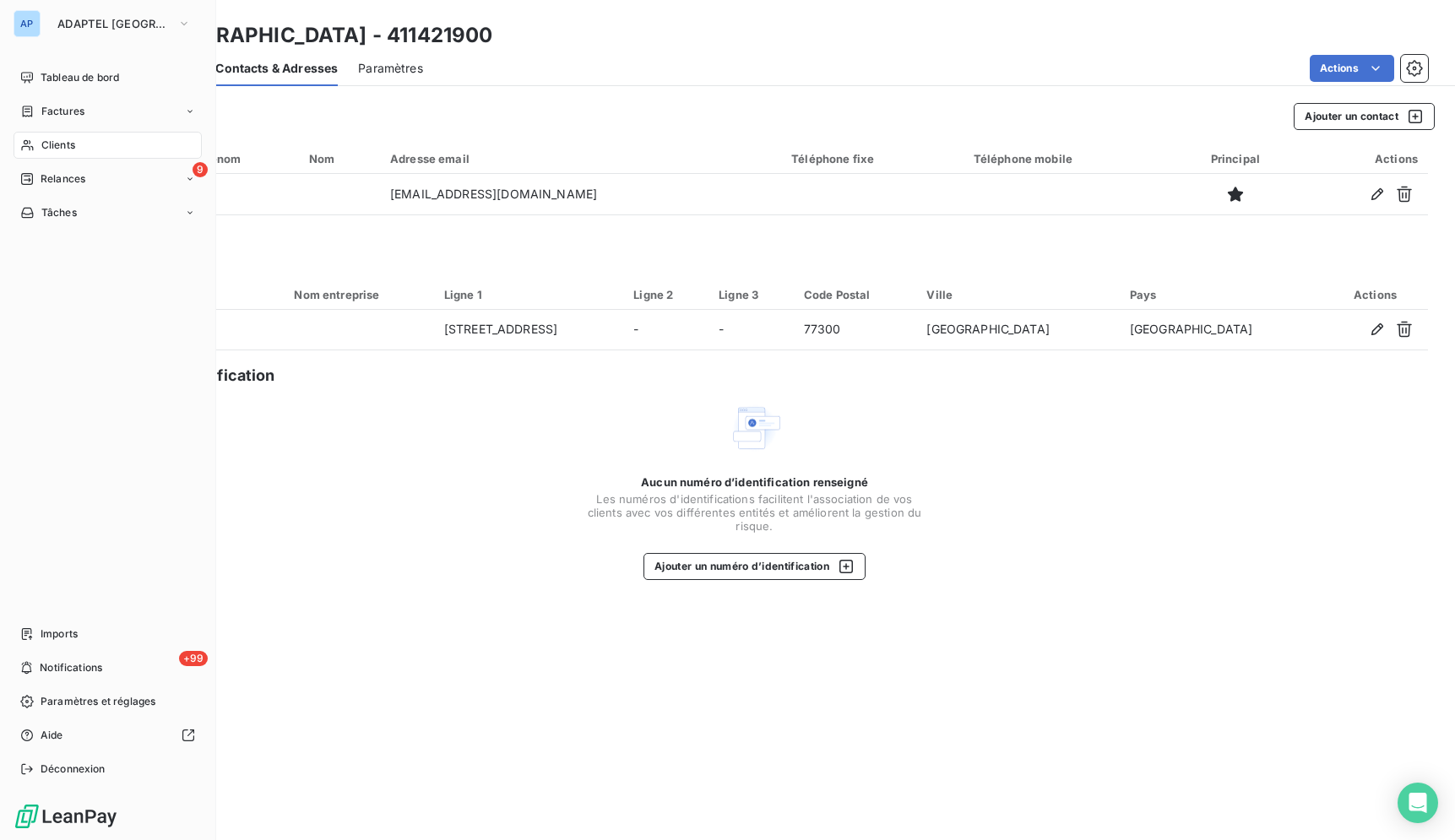
click at [29, 143] on icon at bounding box center [28, 144] width 14 height 13
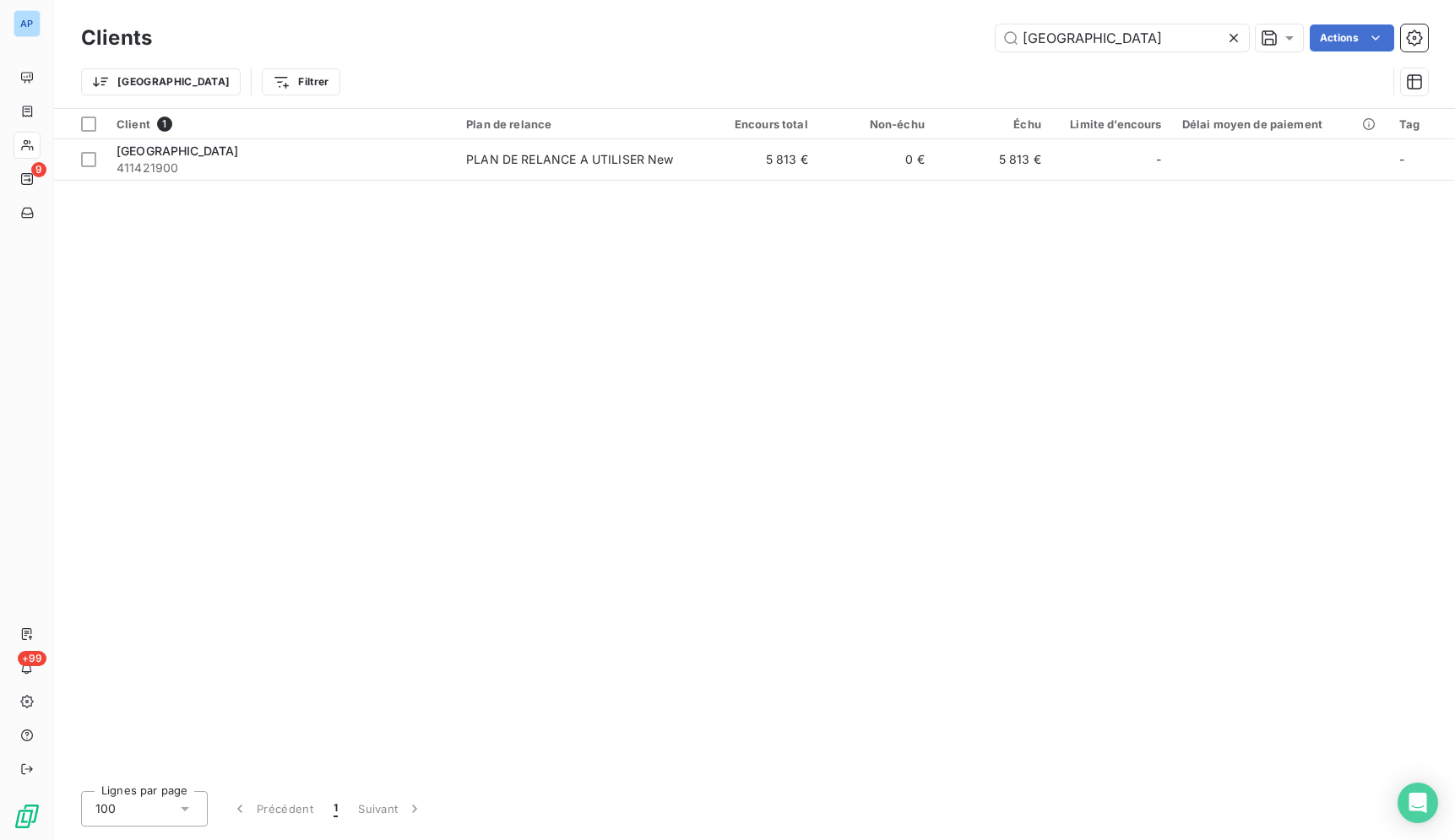
click at [1231, 36] on icon at bounding box center [1233, 38] width 8 height 8
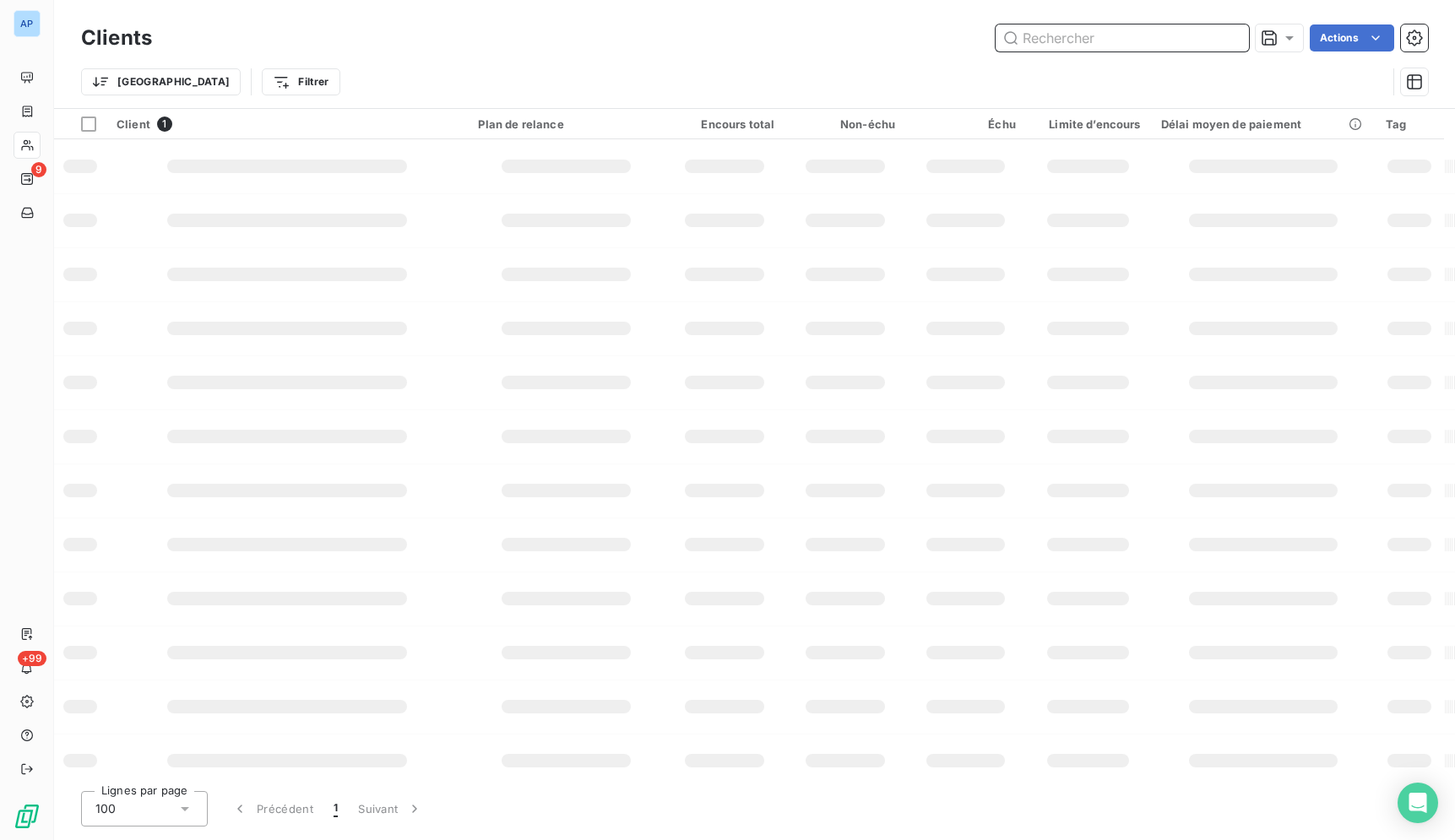
click at [1183, 40] on input "text" at bounding box center [1122, 38] width 253 height 27
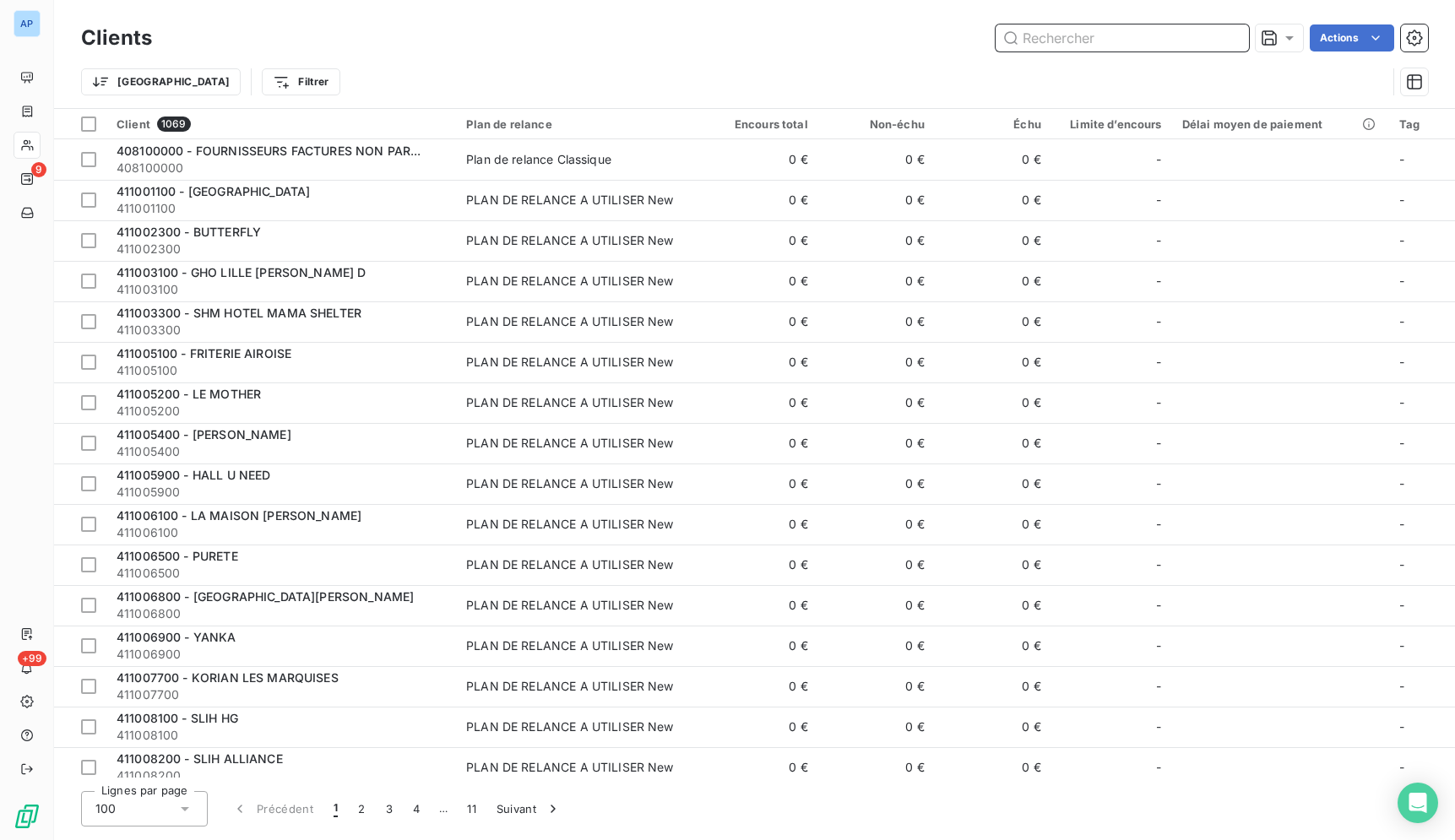
click at [1183, 40] on input "text" at bounding box center [1122, 38] width 253 height 27
click at [1161, 36] on input "text" at bounding box center [1122, 38] width 253 height 27
paste input "411949300"
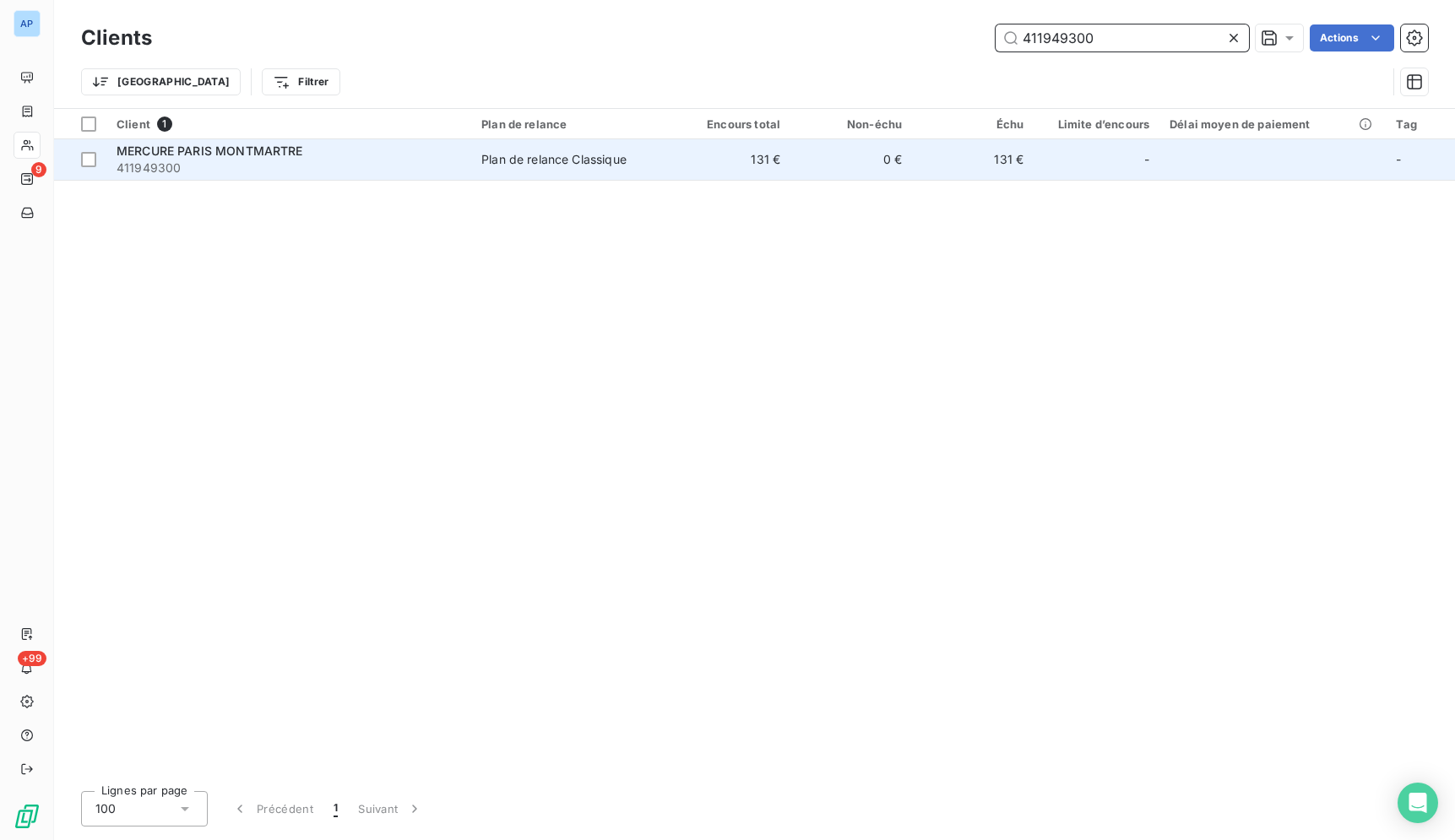
type input "411949300"
click at [653, 176] on td "Plan de relance Classique" at bounding box center [570, 159] width 197 height 40
